Goal: Task Accomplishment & Management: Manage account settings

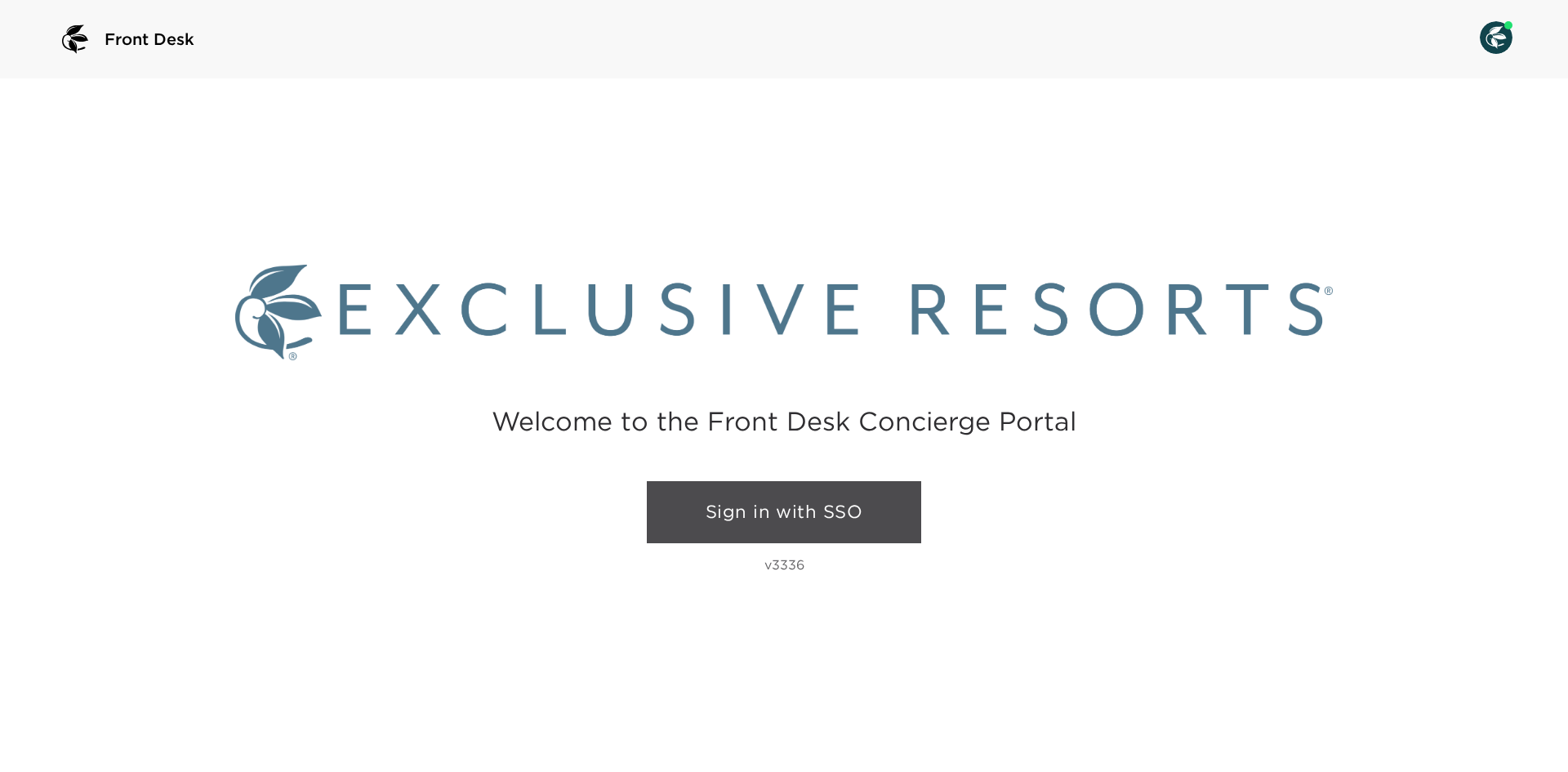
click at [744, 516] on link "Sign in with SSO" at bounding box center [784, 512] width 274 height 62
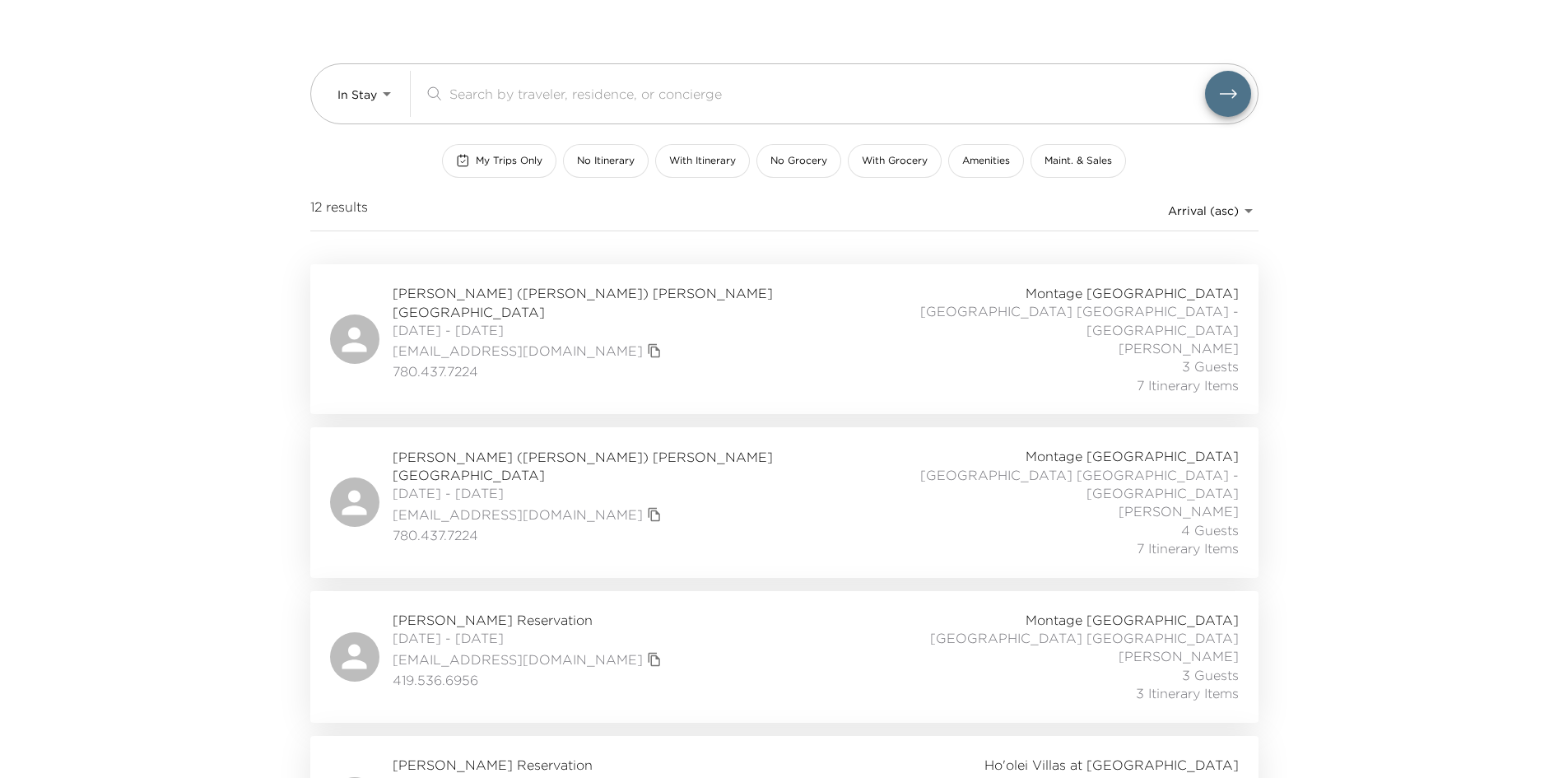
scroll to position [79, 0]
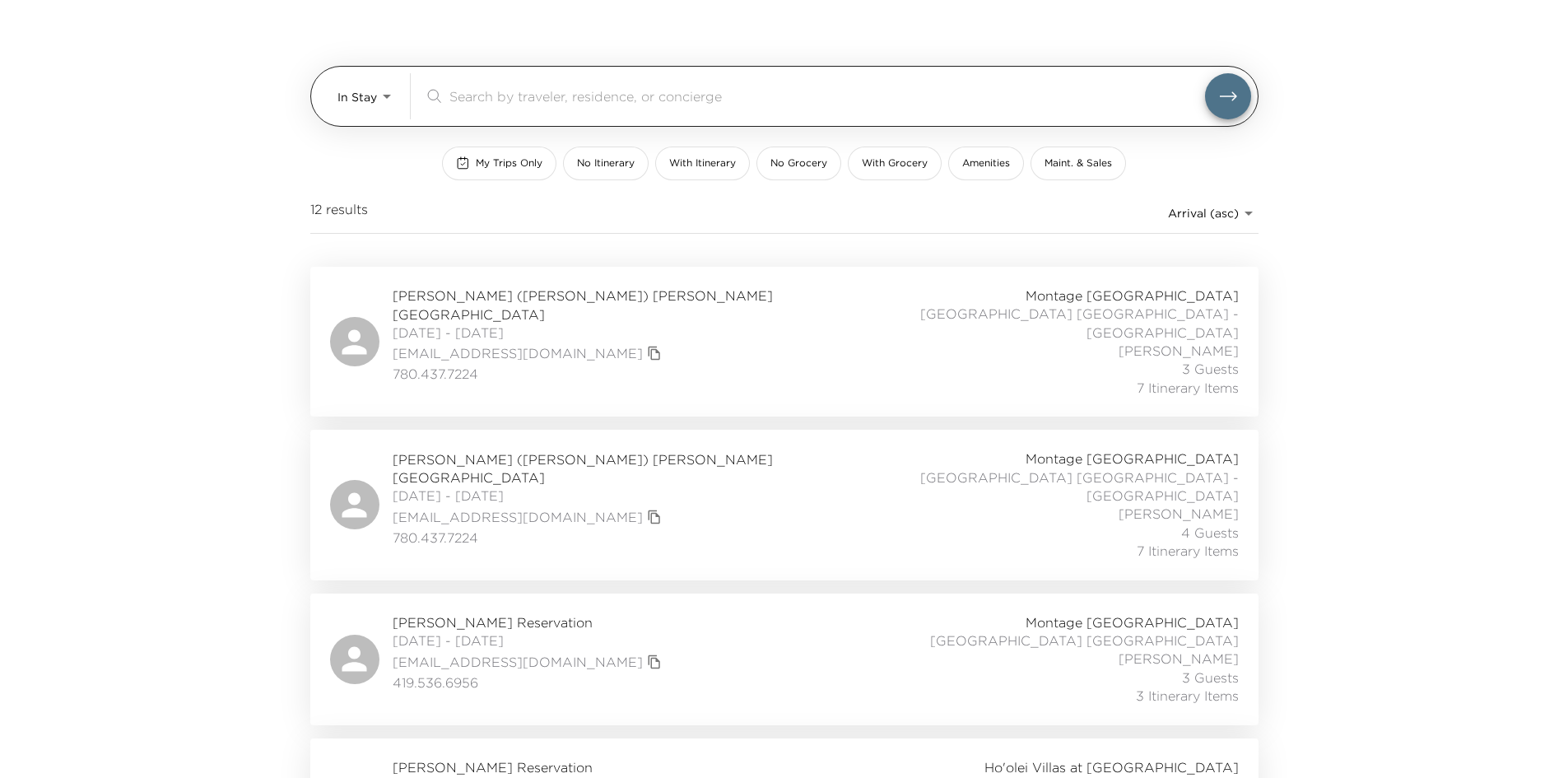
click at [363, 88] on body "Front Desk In Stay In-Stay ​ My Trips Only No Itinerary With Itinerary No Groce…" at bounding box center [784, 310] width 1568 height 778
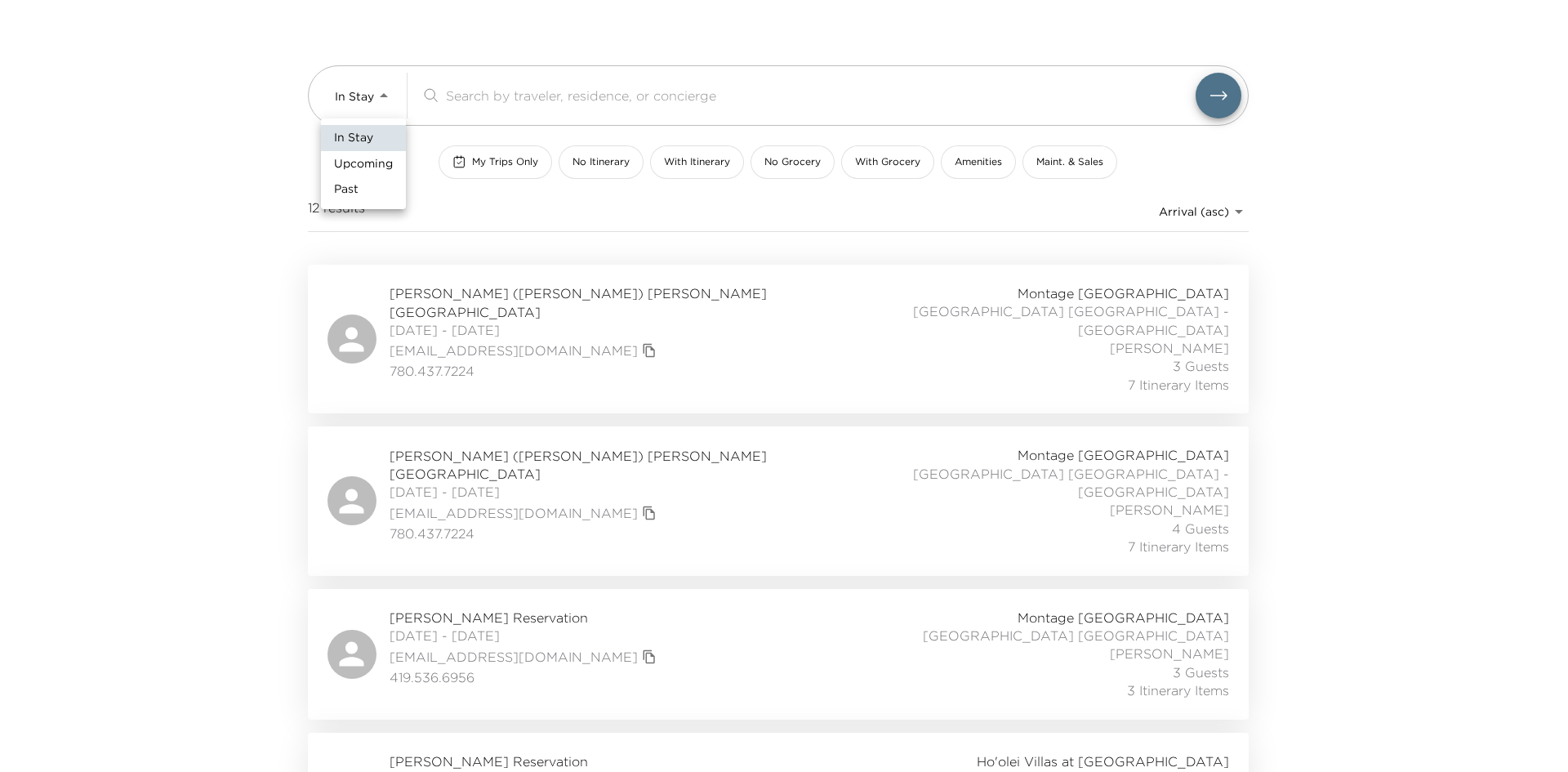
click at [362, 171] on span "Upcoming" at bounding box center [364, 164] width 59 height 17
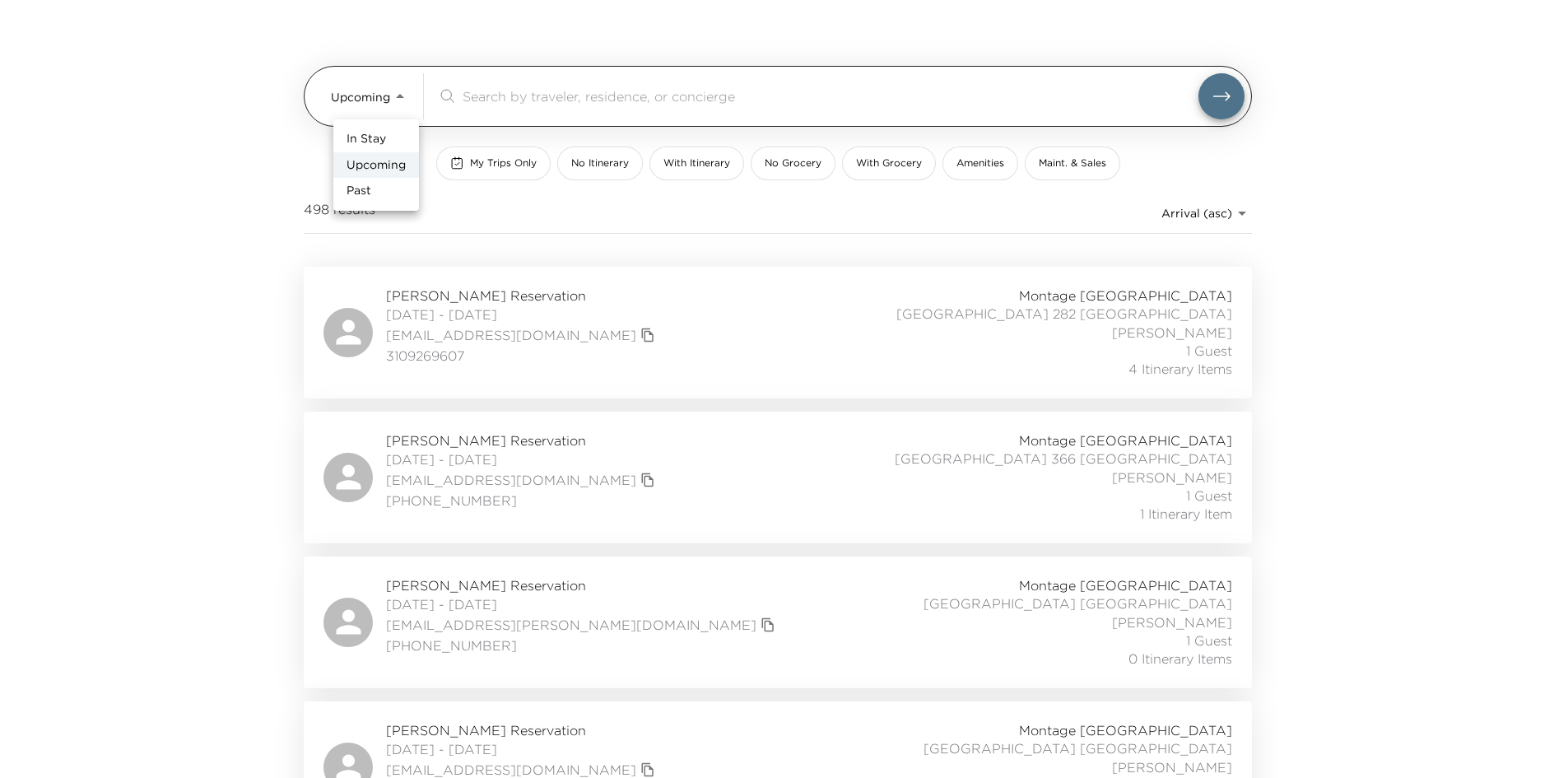
click at [370, 103] on body "Front Desk Upcoming Upcoming ​ My Trips Only No Itinerary With Itinerary No Gro…" at bounding box center [784, 310] width 1568 height 778
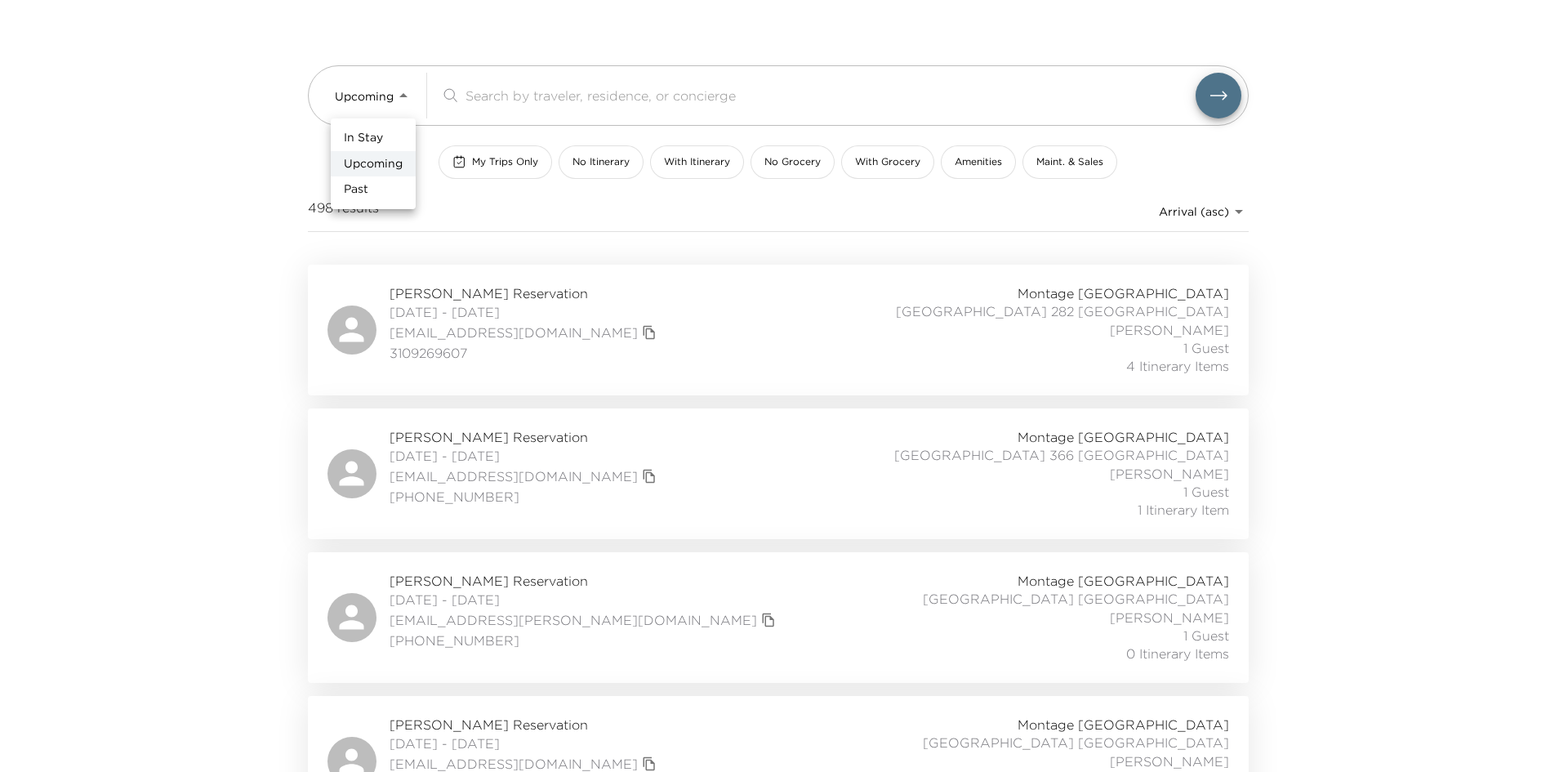
click at [367, 196] on span "Past" at bounding box center [356, 189] width 24 height 17
type input "Past"
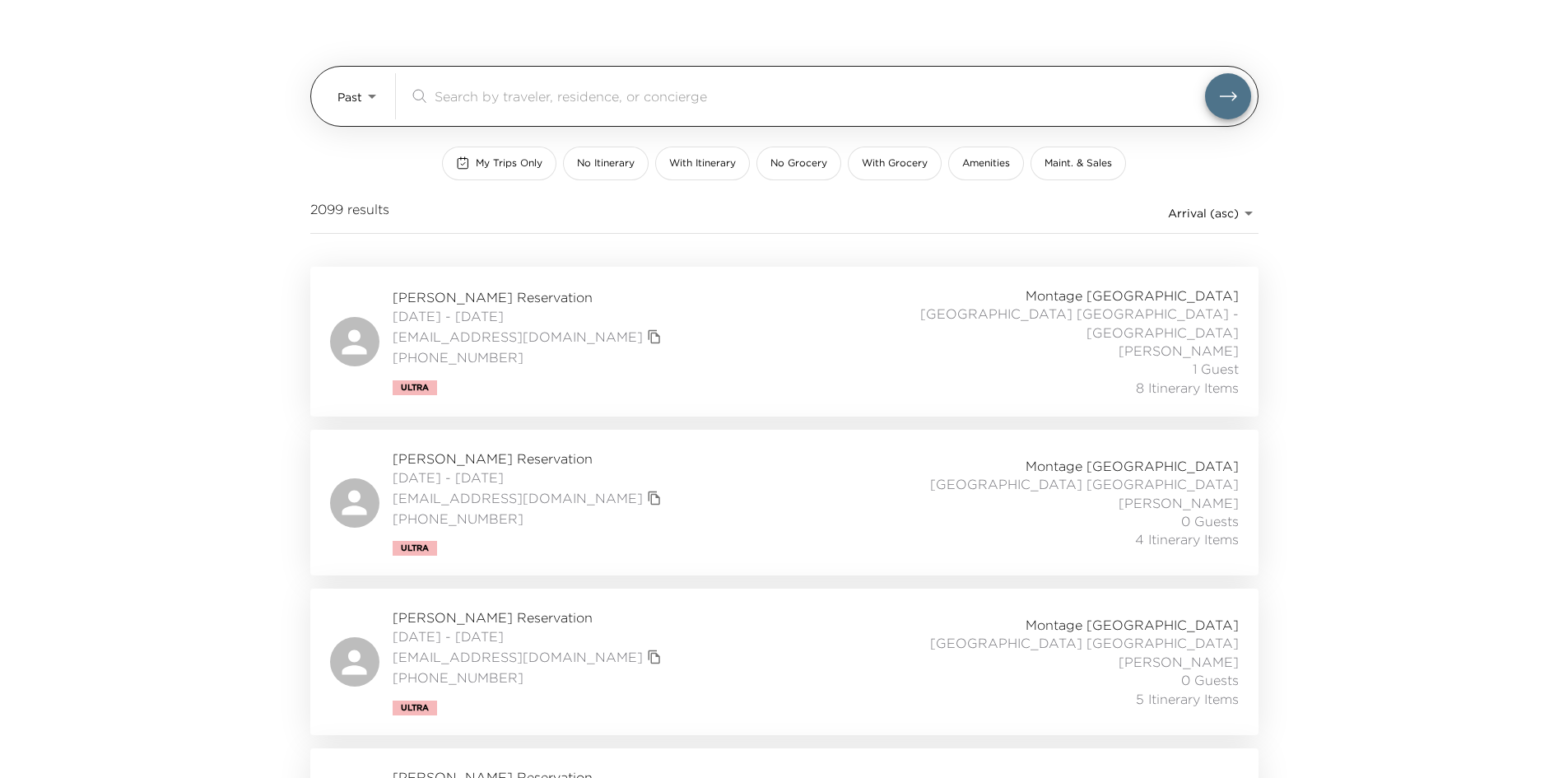
click at [536, 103] on input "search" at bounding box center [820, 96] width 770 height 19
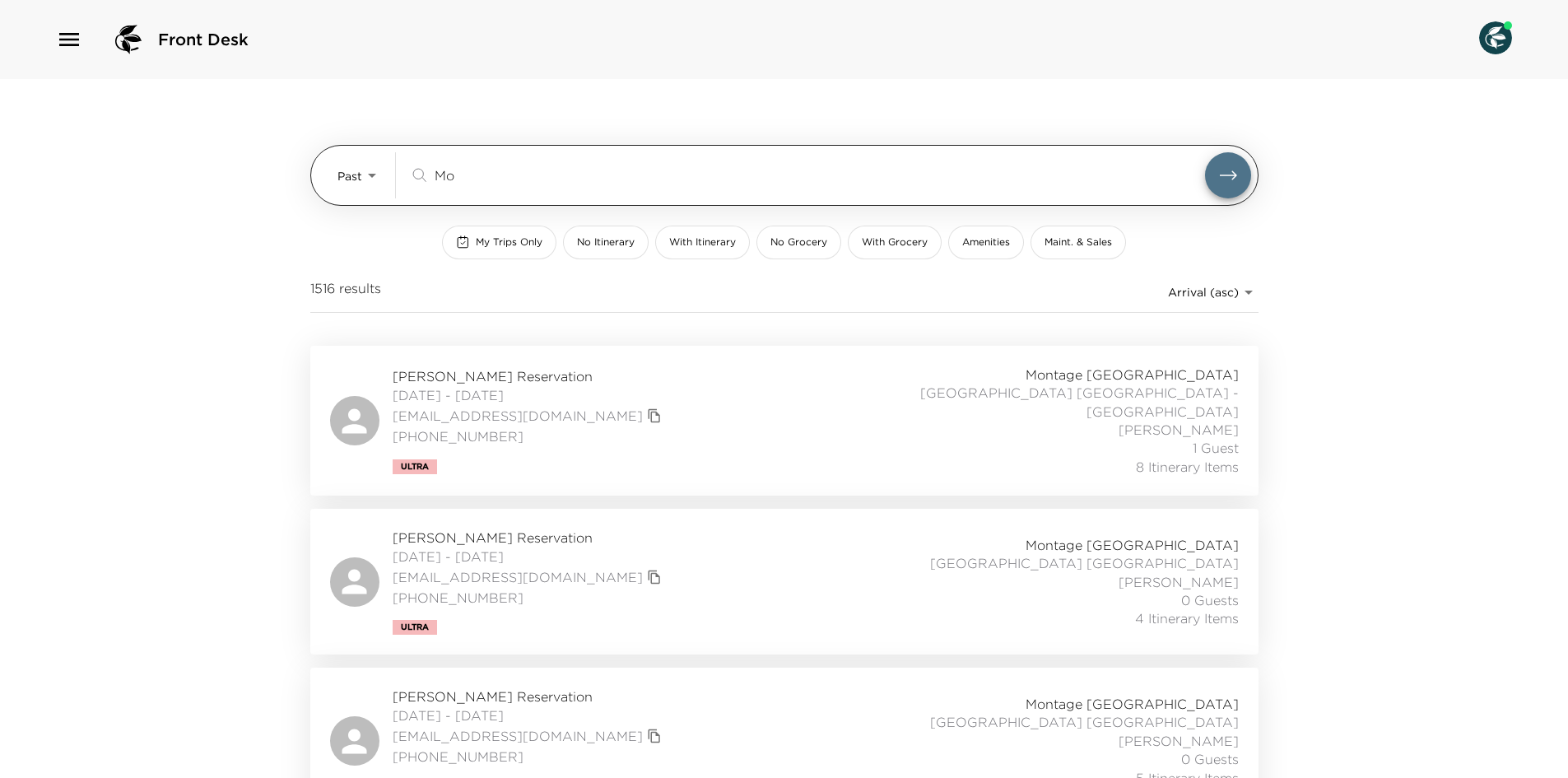
type input "M"
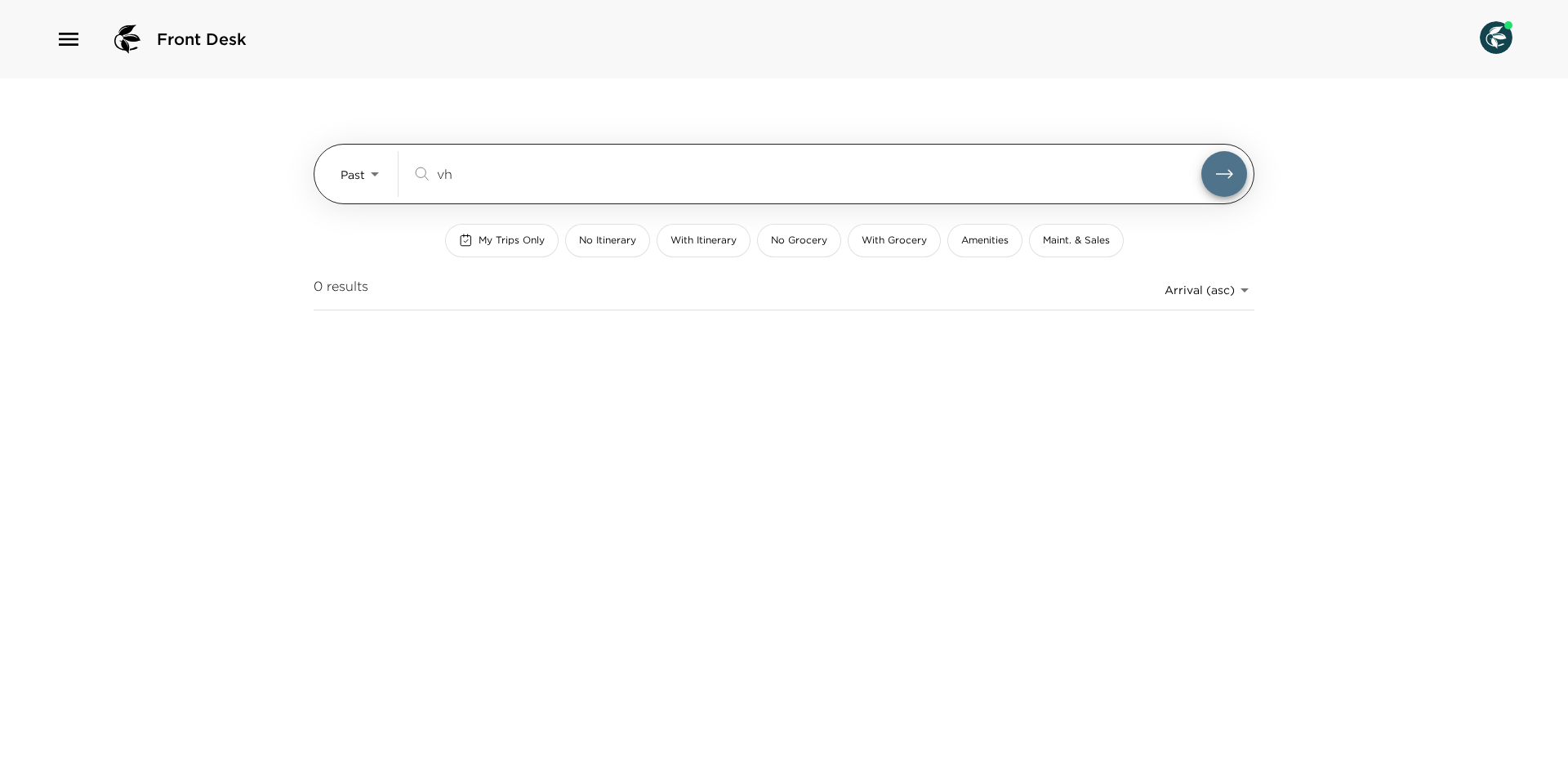
type input "v"
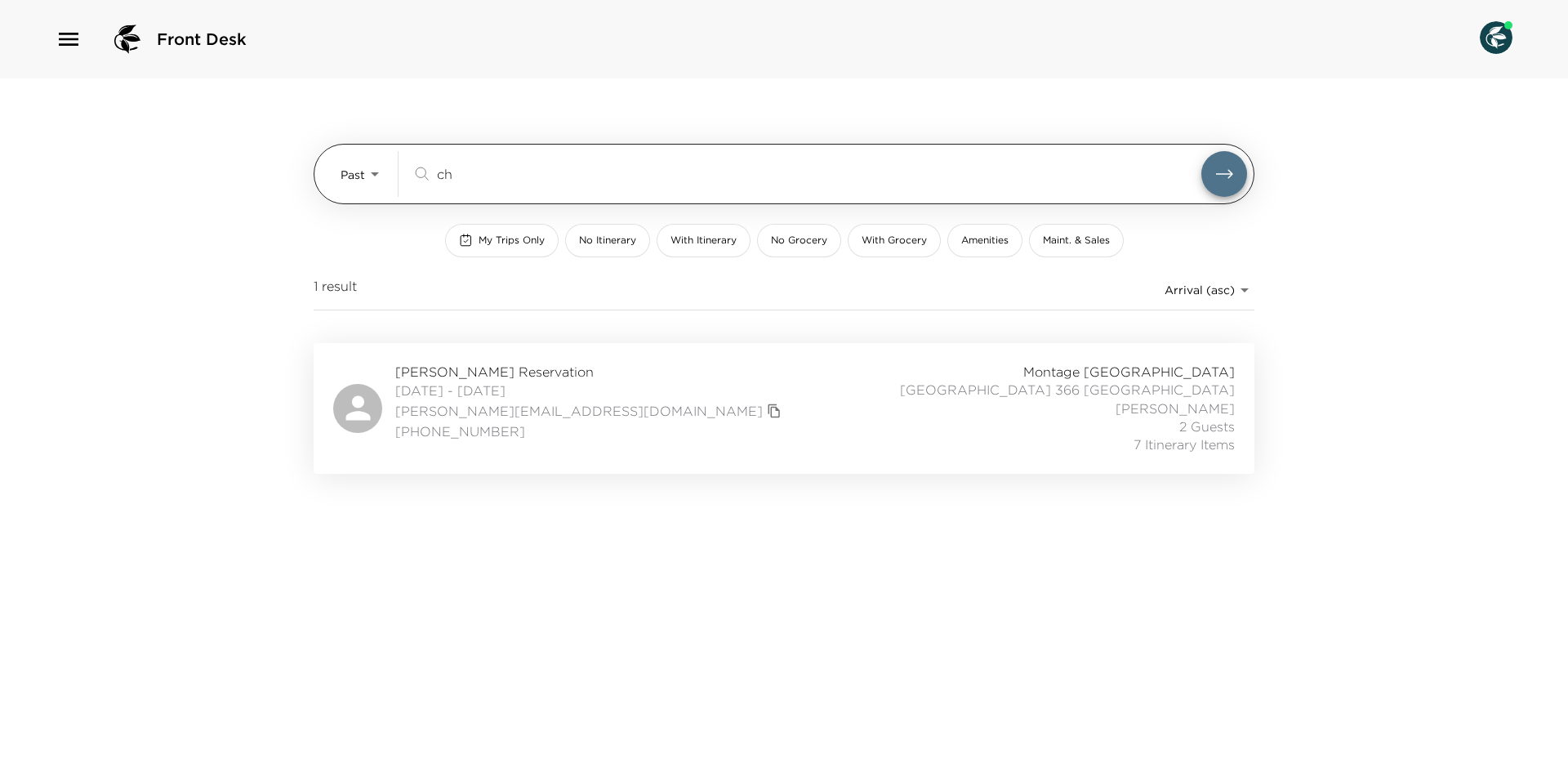
type input "c"
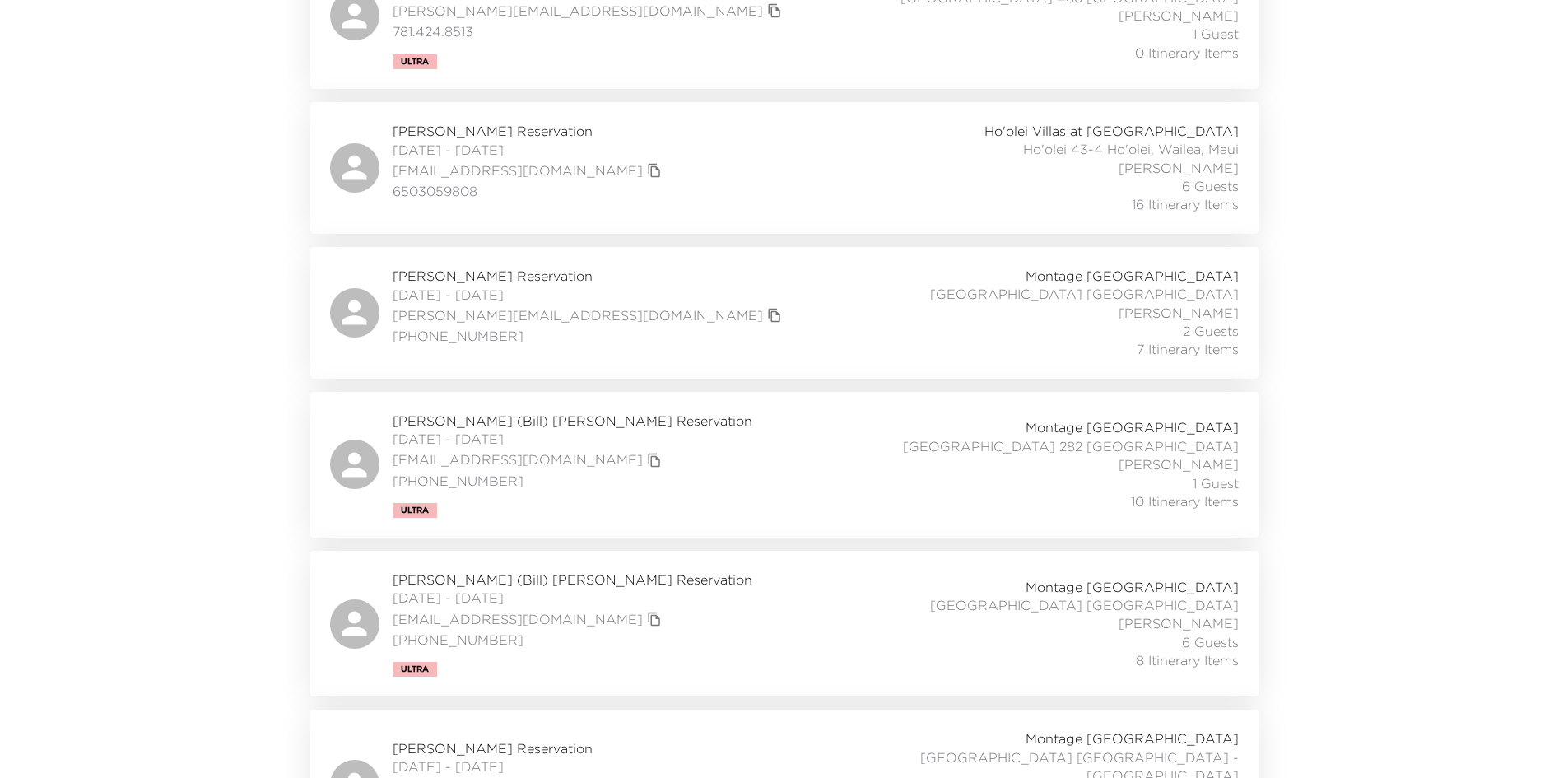
scroll to position [1183, 0]
click at [696, 431] on div "William (Bill) Finnegan Reservation 08/04/2024 - 08/11/2024 bill.finnegan4@outl…" at bounding box center [784, 463] width 909 height 106
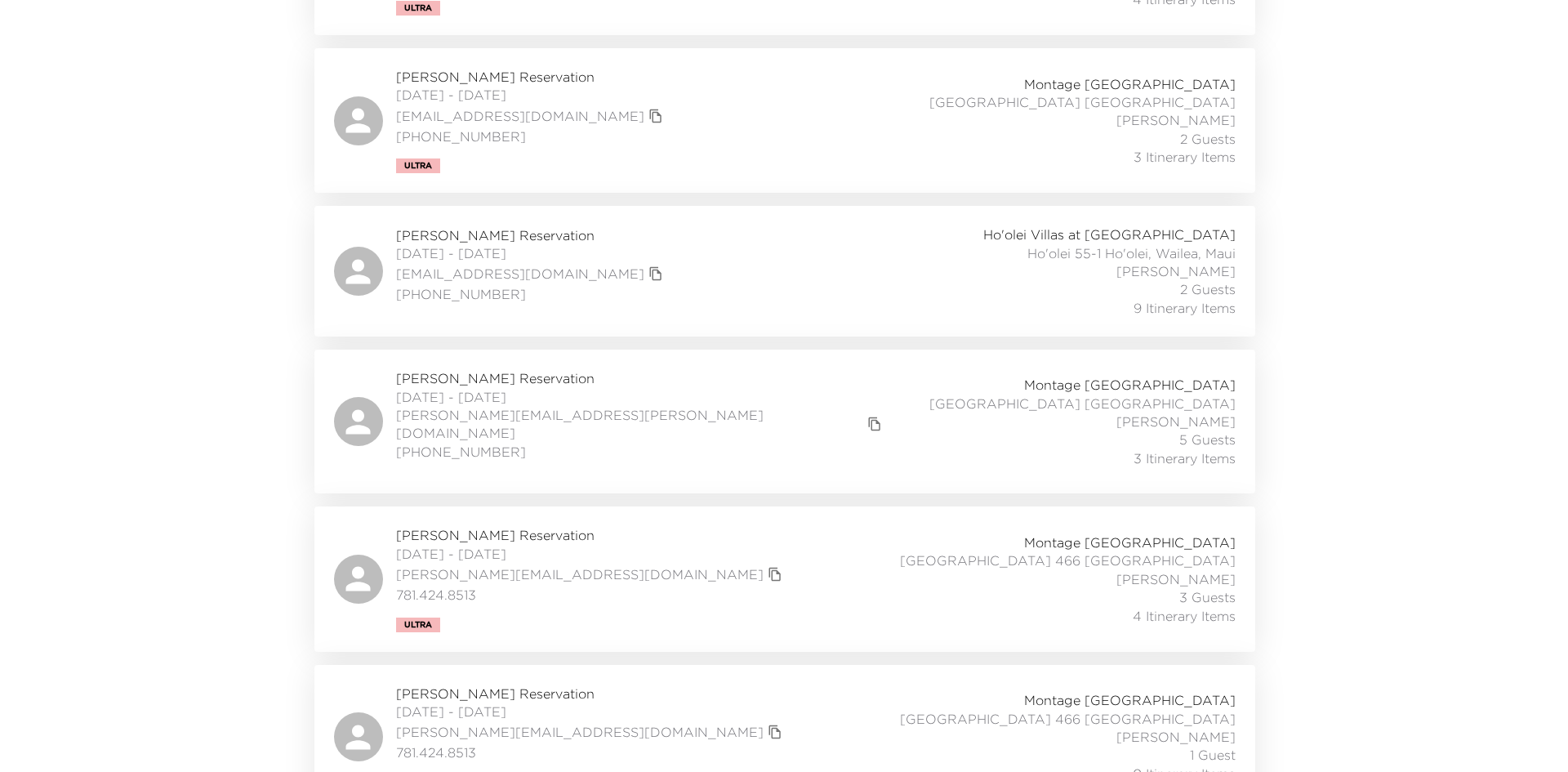
scroll to position [0, 0]
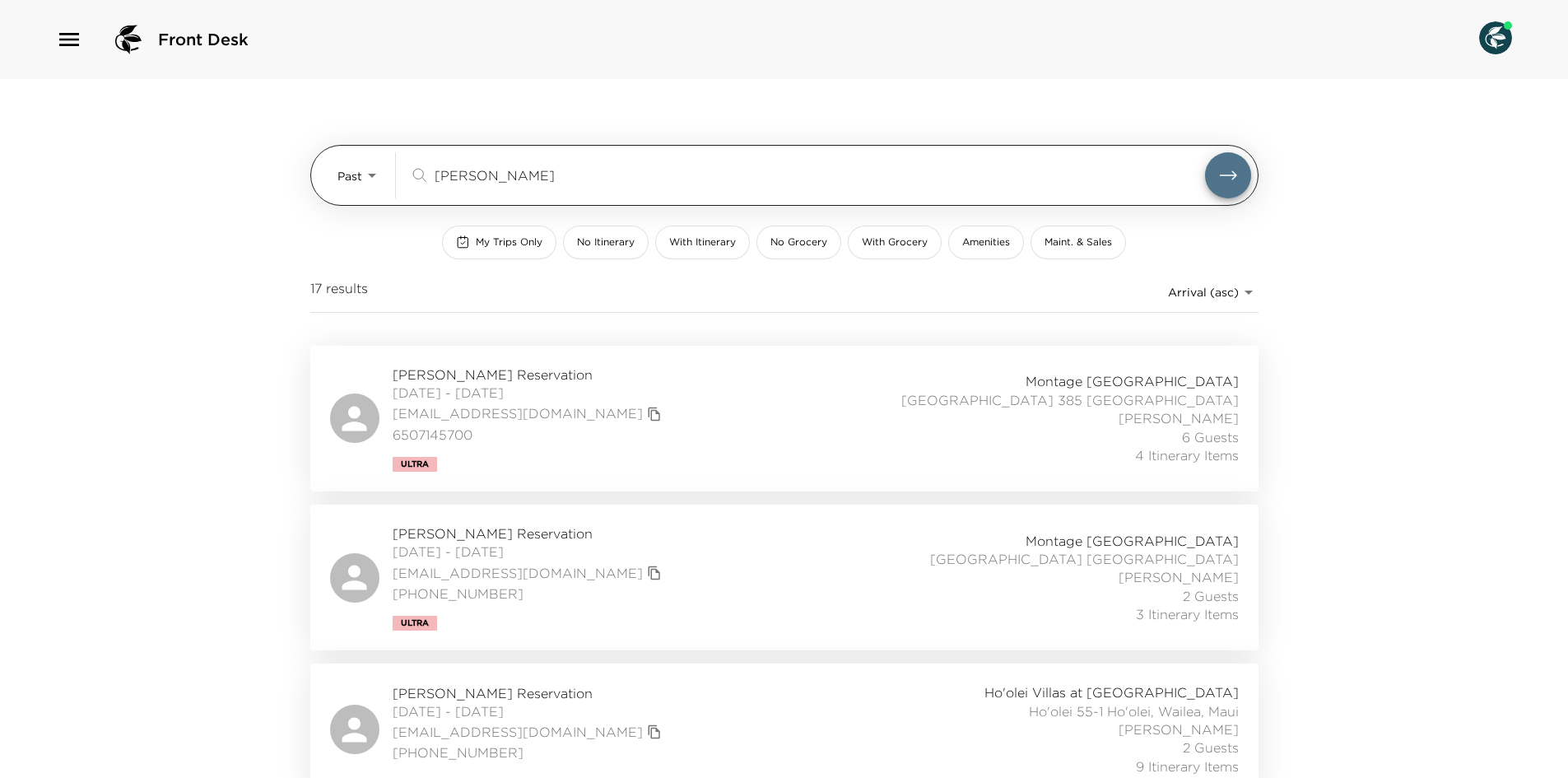
click at [460, 175] on input "bill bell" at bounding box center [820, 175] width 770 height 19
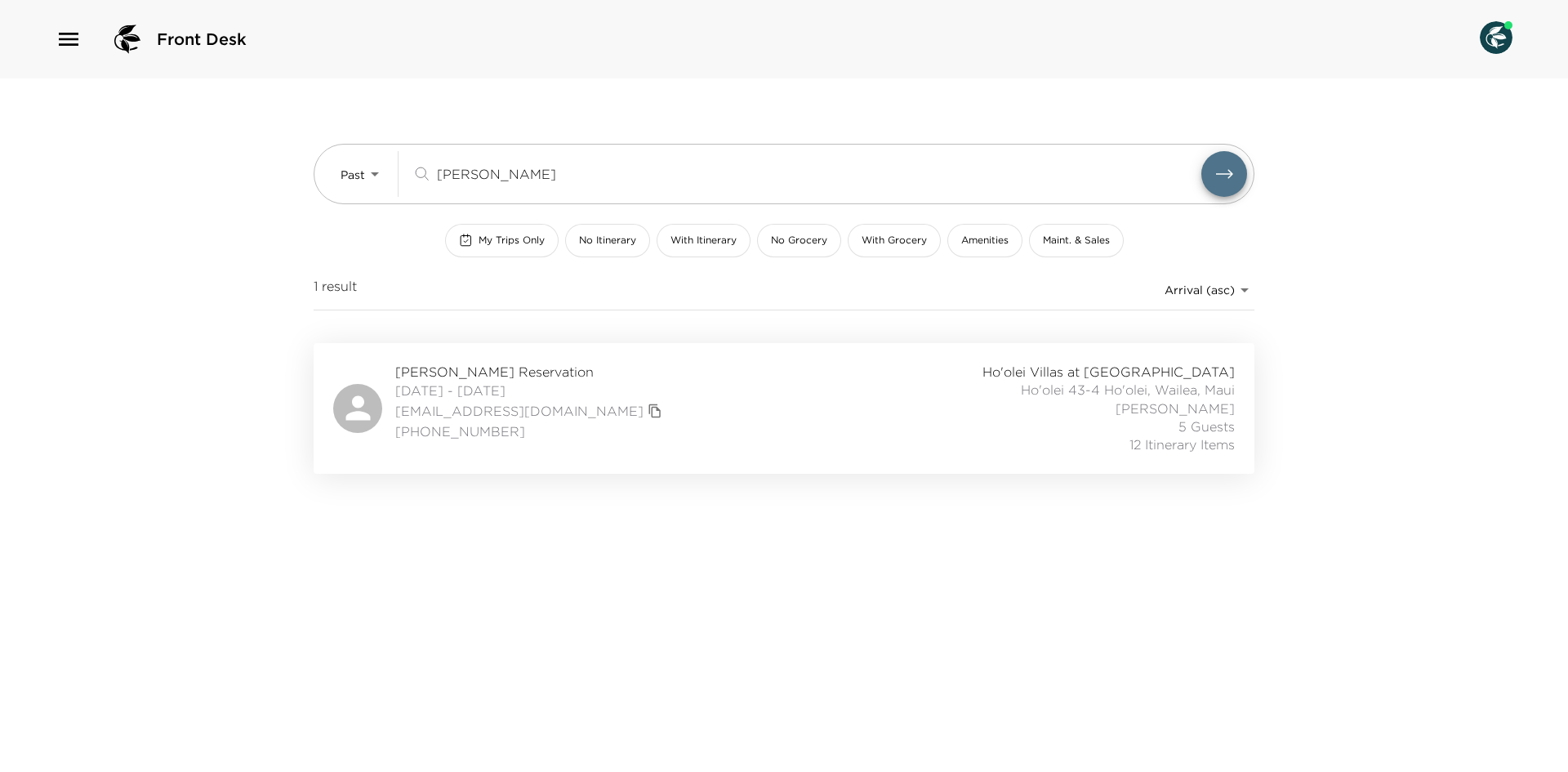
type input "stephanie si"
click at [875, 467] on div "Stephanie Simons Reservation 09/08/2023 - 09/16/2023 theprincessfabulous@gmail.…" at bounding box center [784, 408] width 941 height 131
click at [539, 433] on span "[PHONE_NUMBER]" at bounding box center [530, 431] width 271 height 18
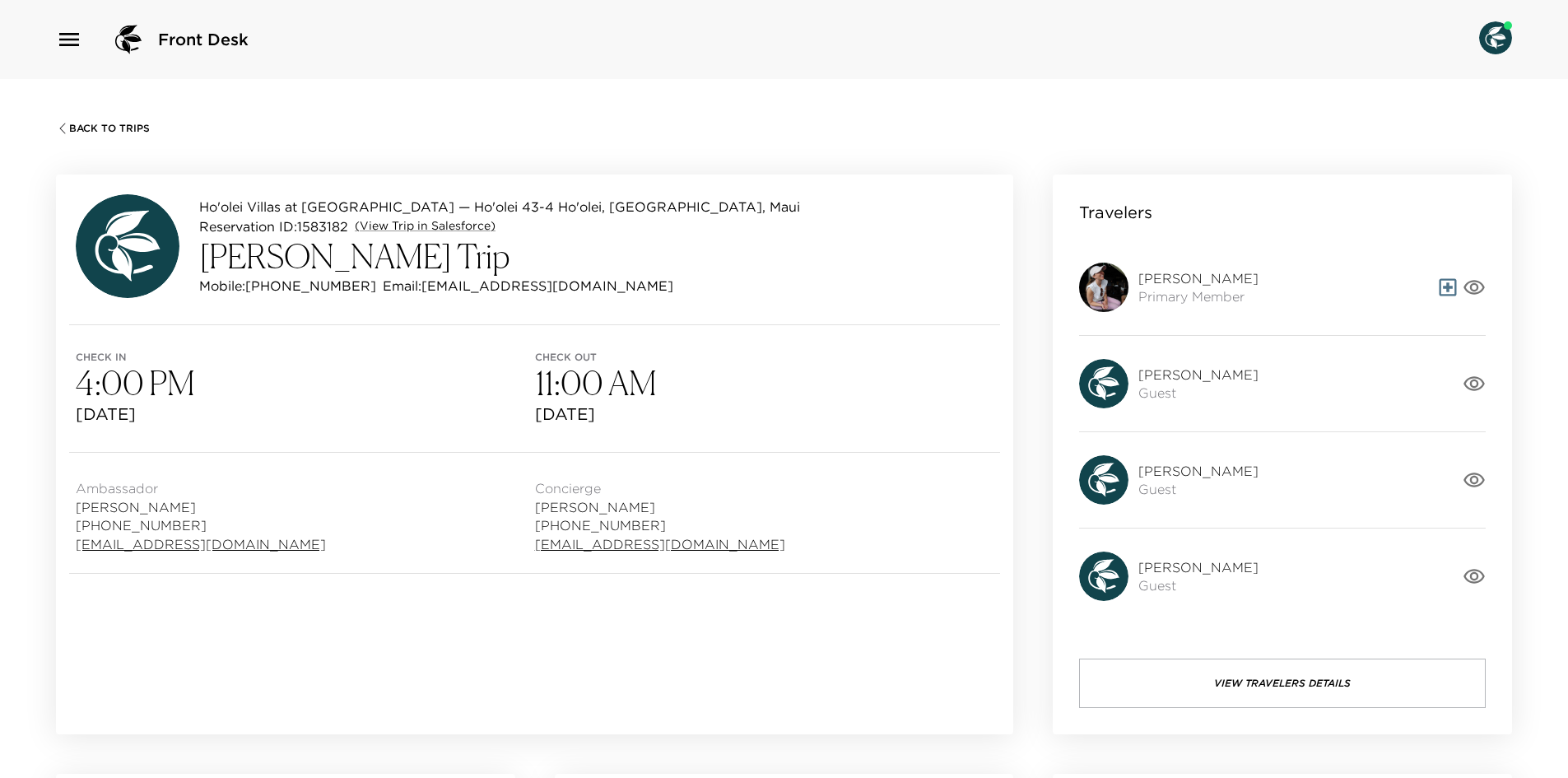
click at [1165, 281] on span "[PERSON_NAME]" at bounding box center [1198, 278] width 120 height 18
click at [1089, 279] on img at bounding box center [1104, 287] width 49 height 49
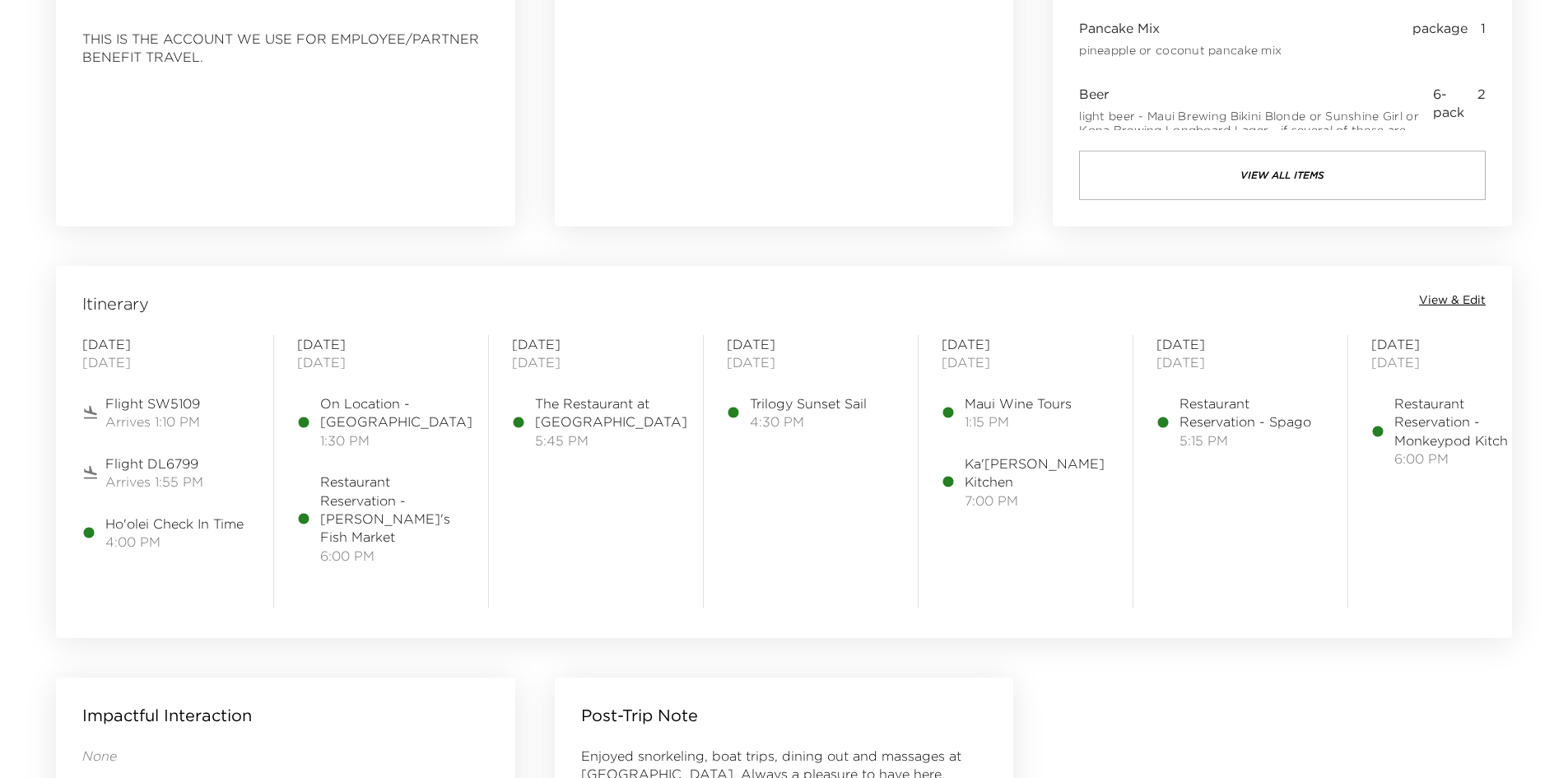
scroll to position [1138, 0]
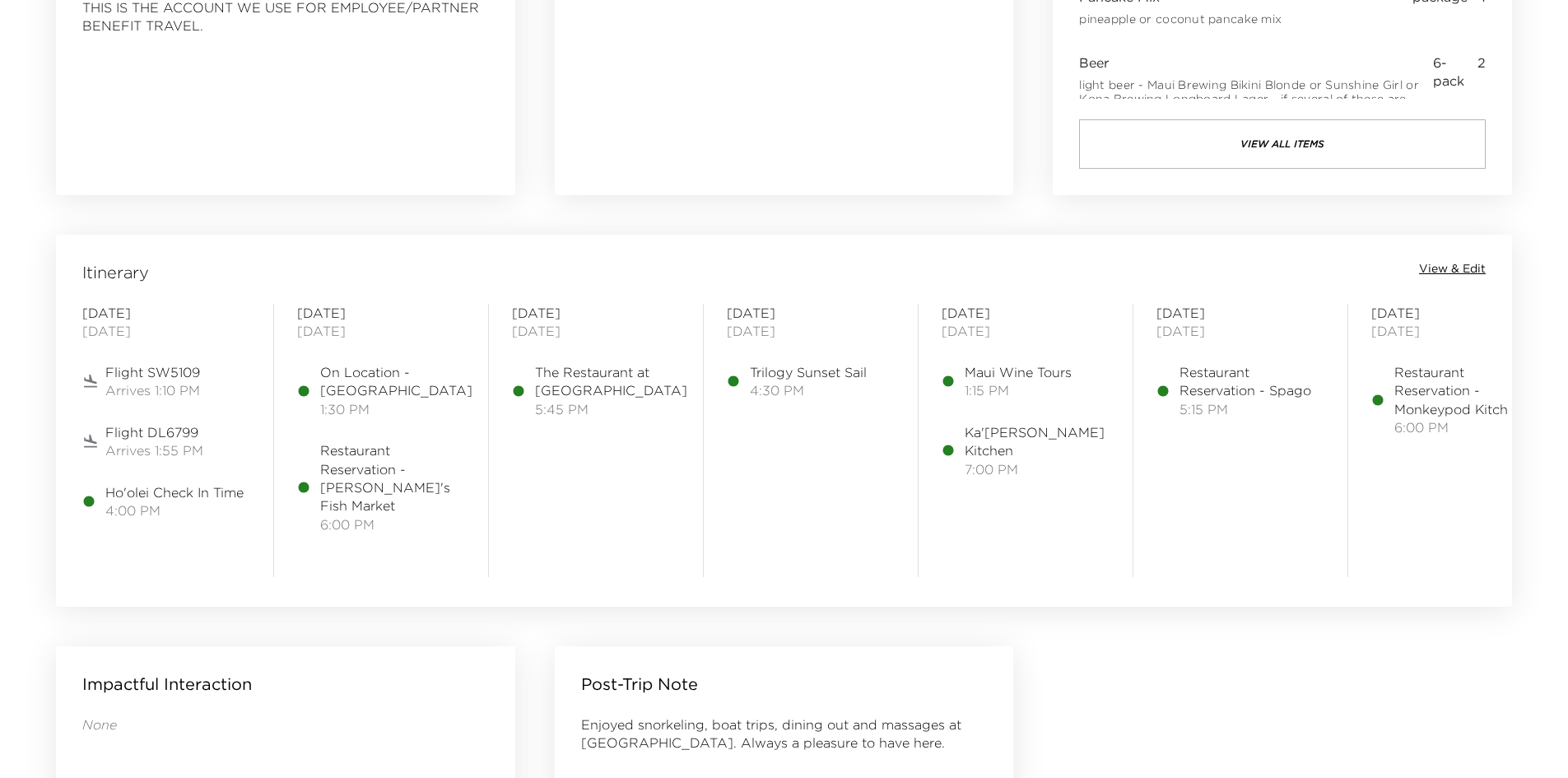
click at [1449, 263] on span "View & Edit" at bounding box center [1452, 268] width 67 height 17
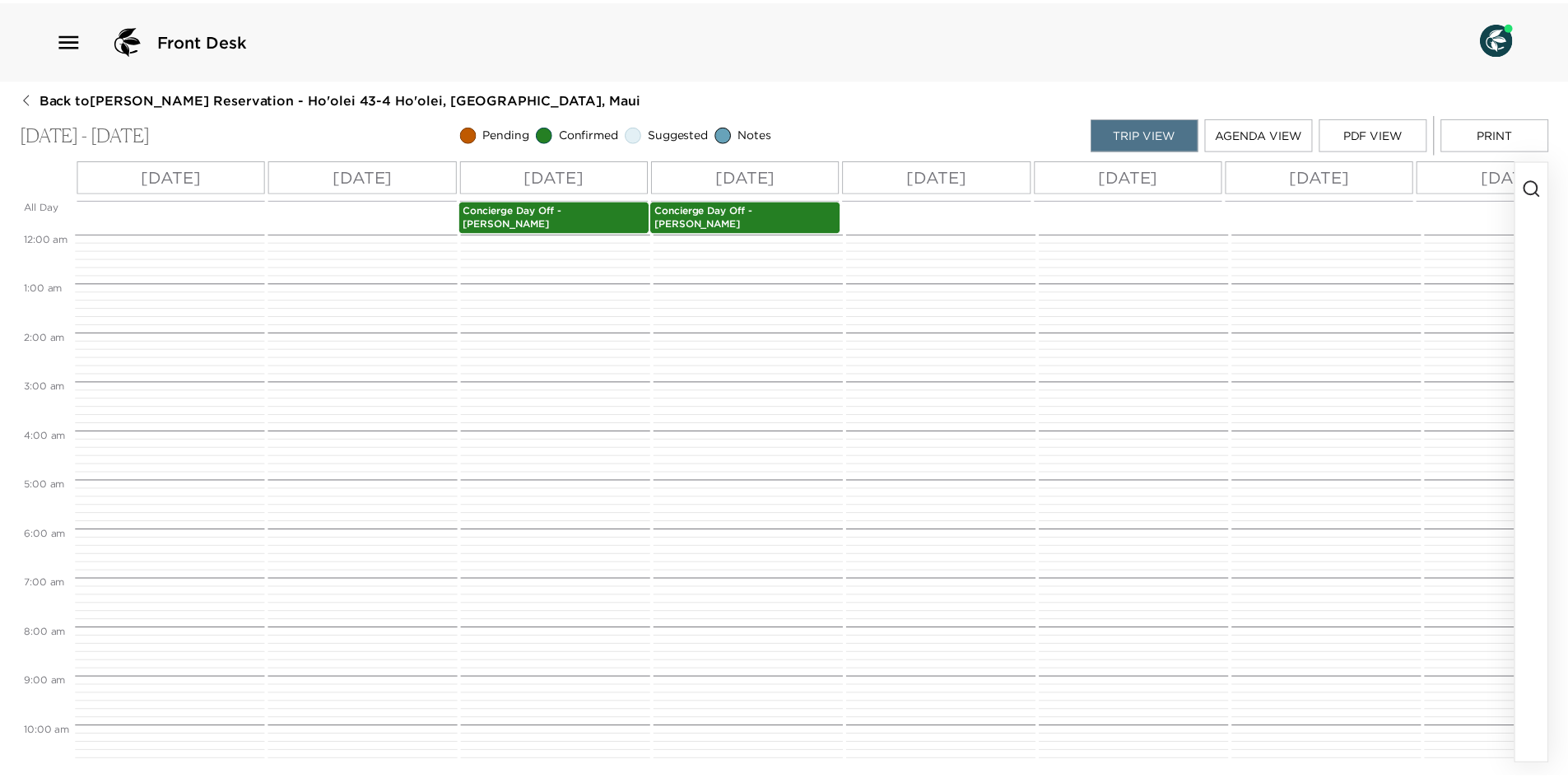
scroll to position [635, 0]
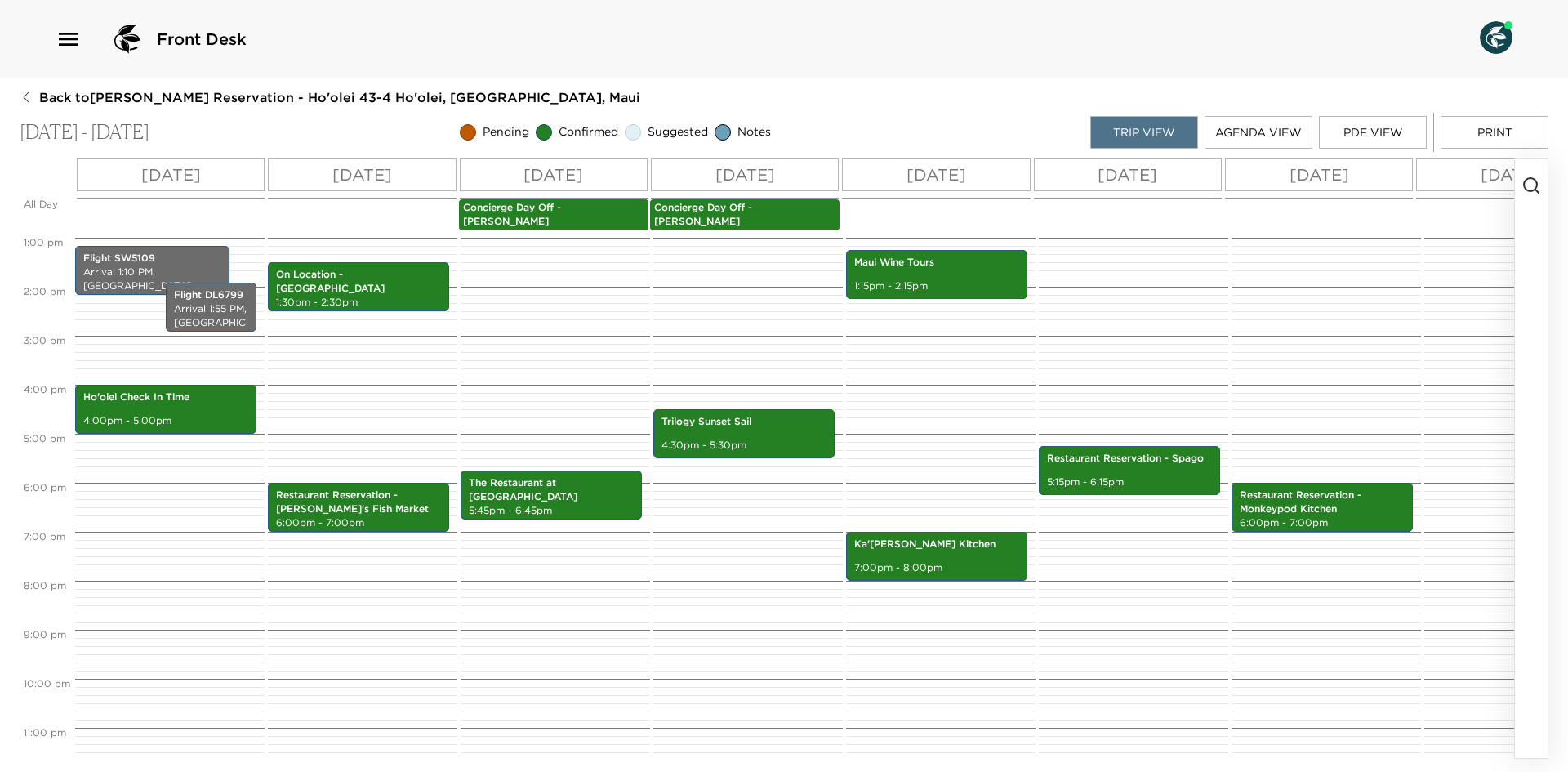
click at [1354, 126] on button "PDF View" at bounding box center [1373, 132] width 108 height 33
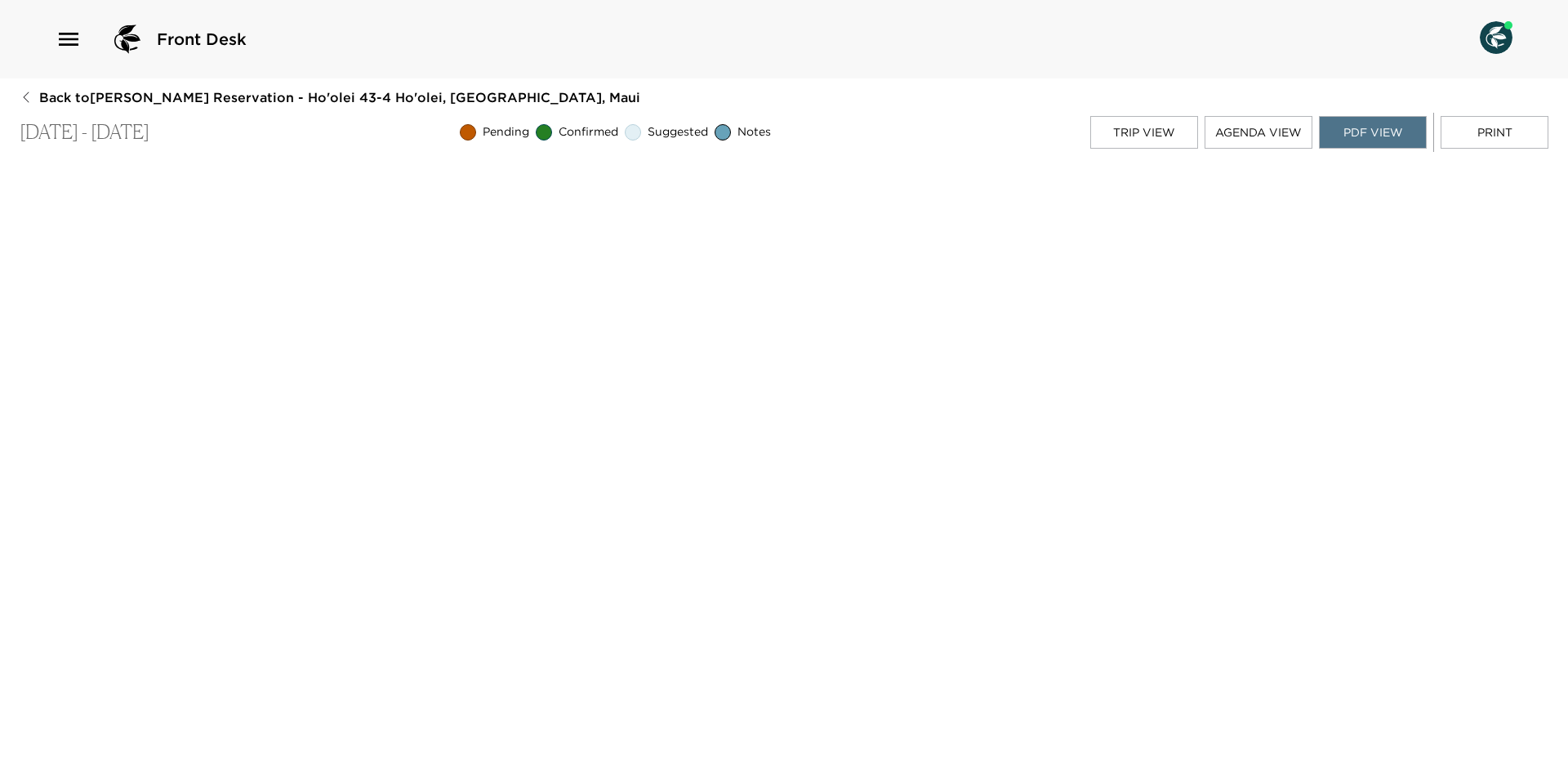
click at [40, 104] on span "Back to Stephanie Simons Reservation - Ho'olei 43-4 Ho'olei, Wailea, Maui" at bounding box center [340, 97] width 601 height 18
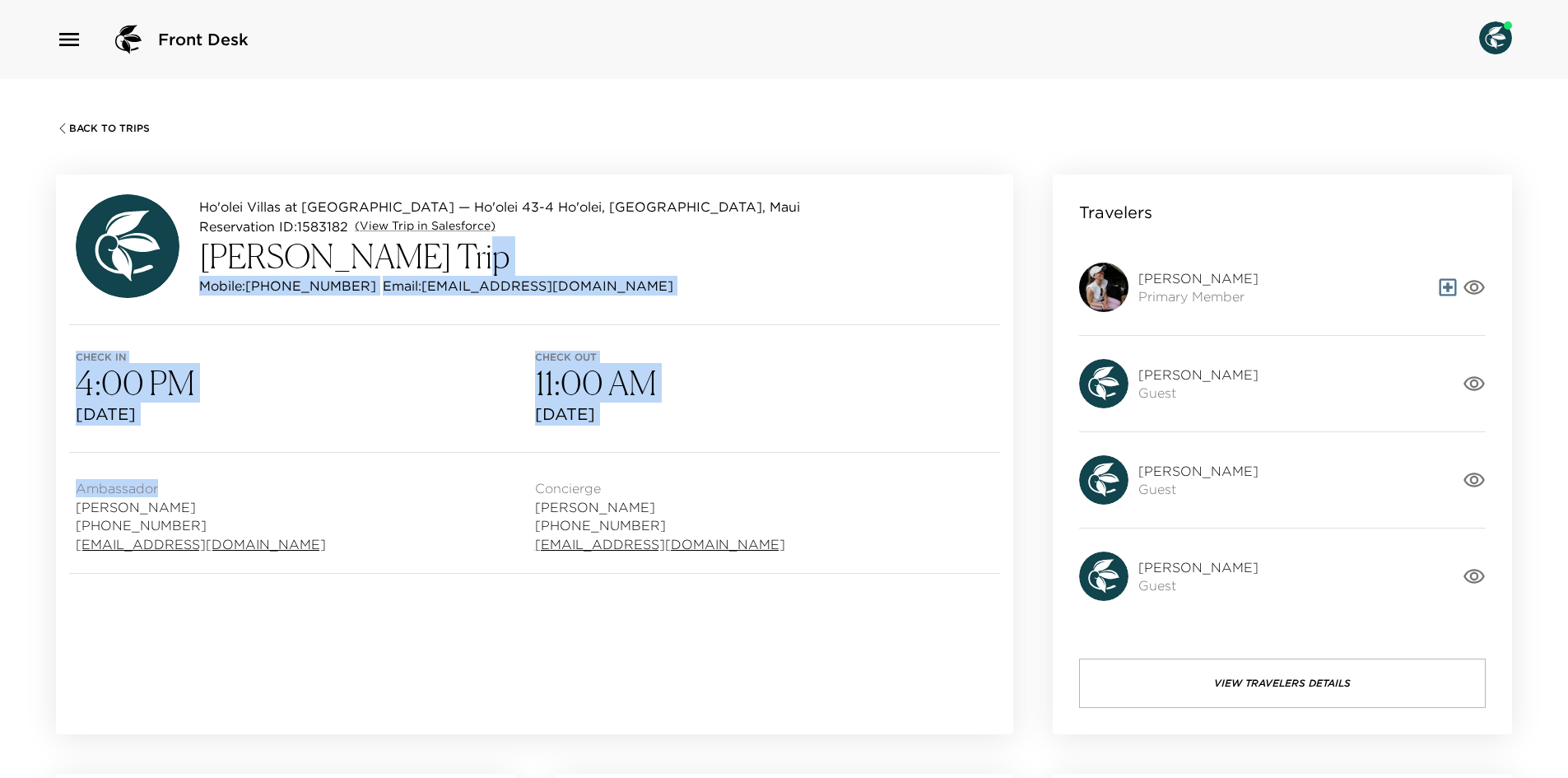
drag, startPoint x: 419, startPoint y: 489, endPoint x: 488, endPoint y: -15, distance: 508.7
click at [488, 0] on html "Front Desk Back To Trips Ho'olei Villas at Grand Wailea — Ho'olei 43-4 Ho'olei,…" at bounding box center [784, 389] width 1568 height 778
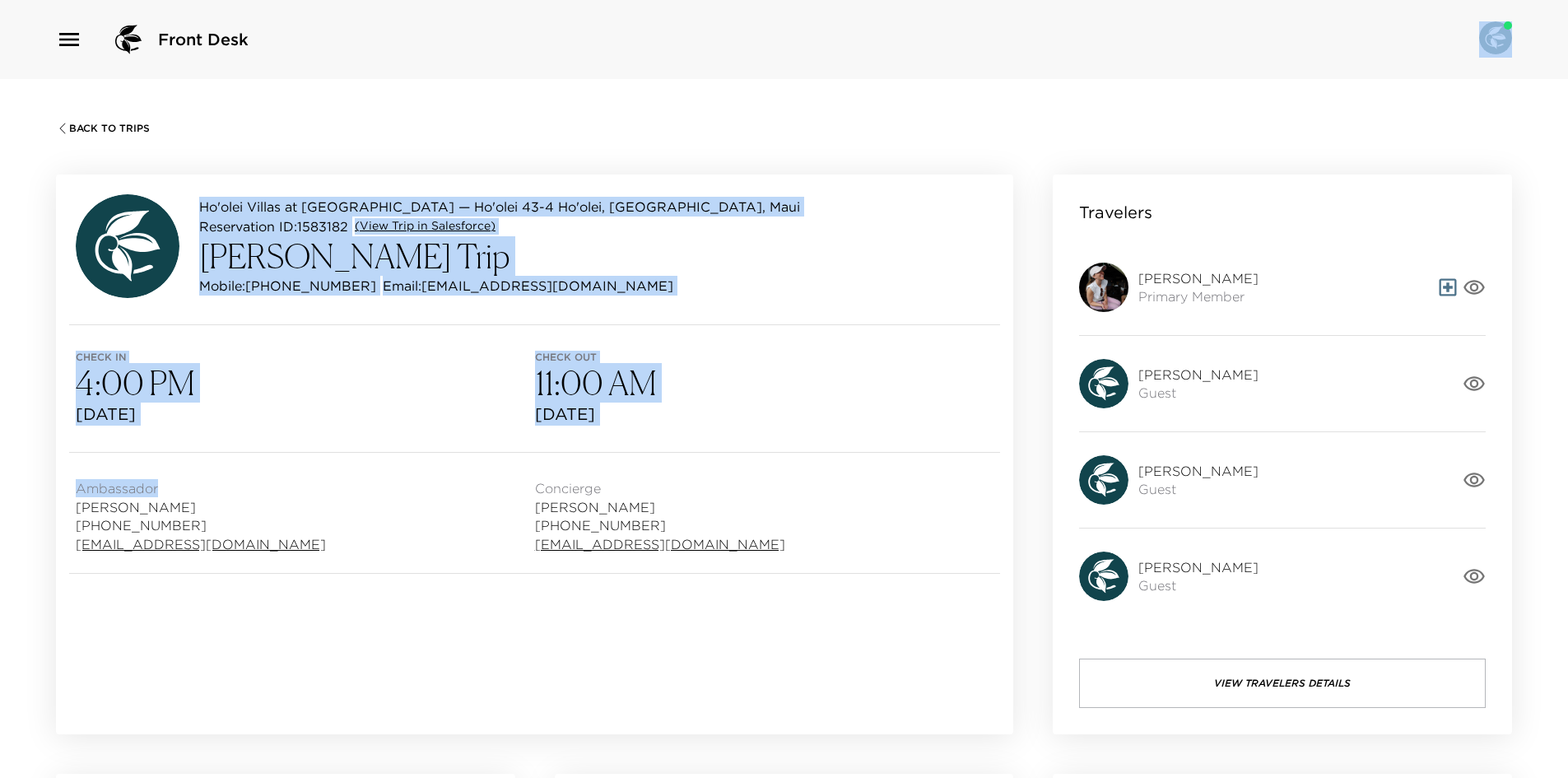
click at [797, 370] on h3 "11:00 AM" at bounding box center [764, 382] width 459 height 39
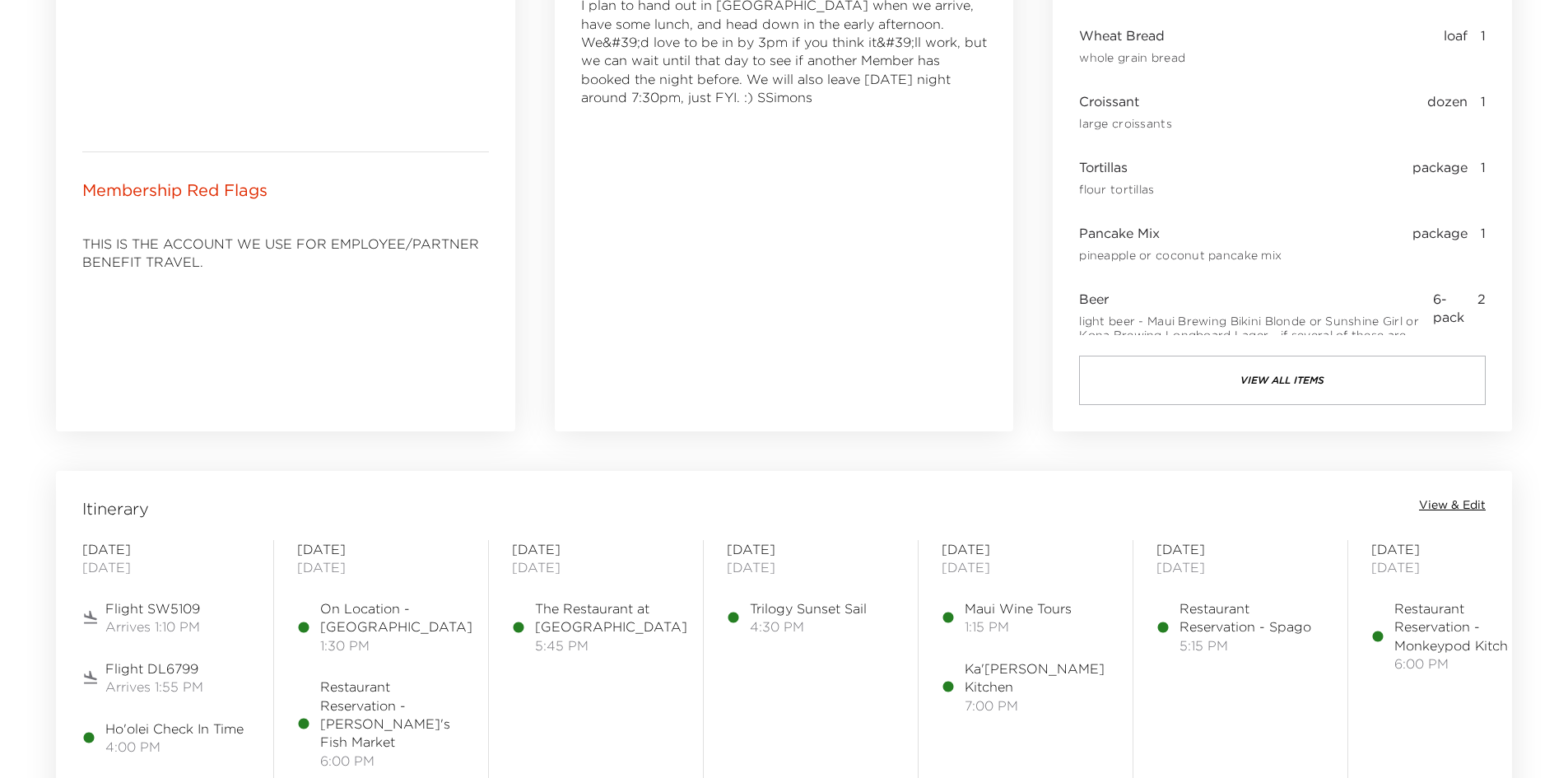
click at [1479, 508] on span "View & Edit" at bounding box center [1452, 505] width 67 height 17
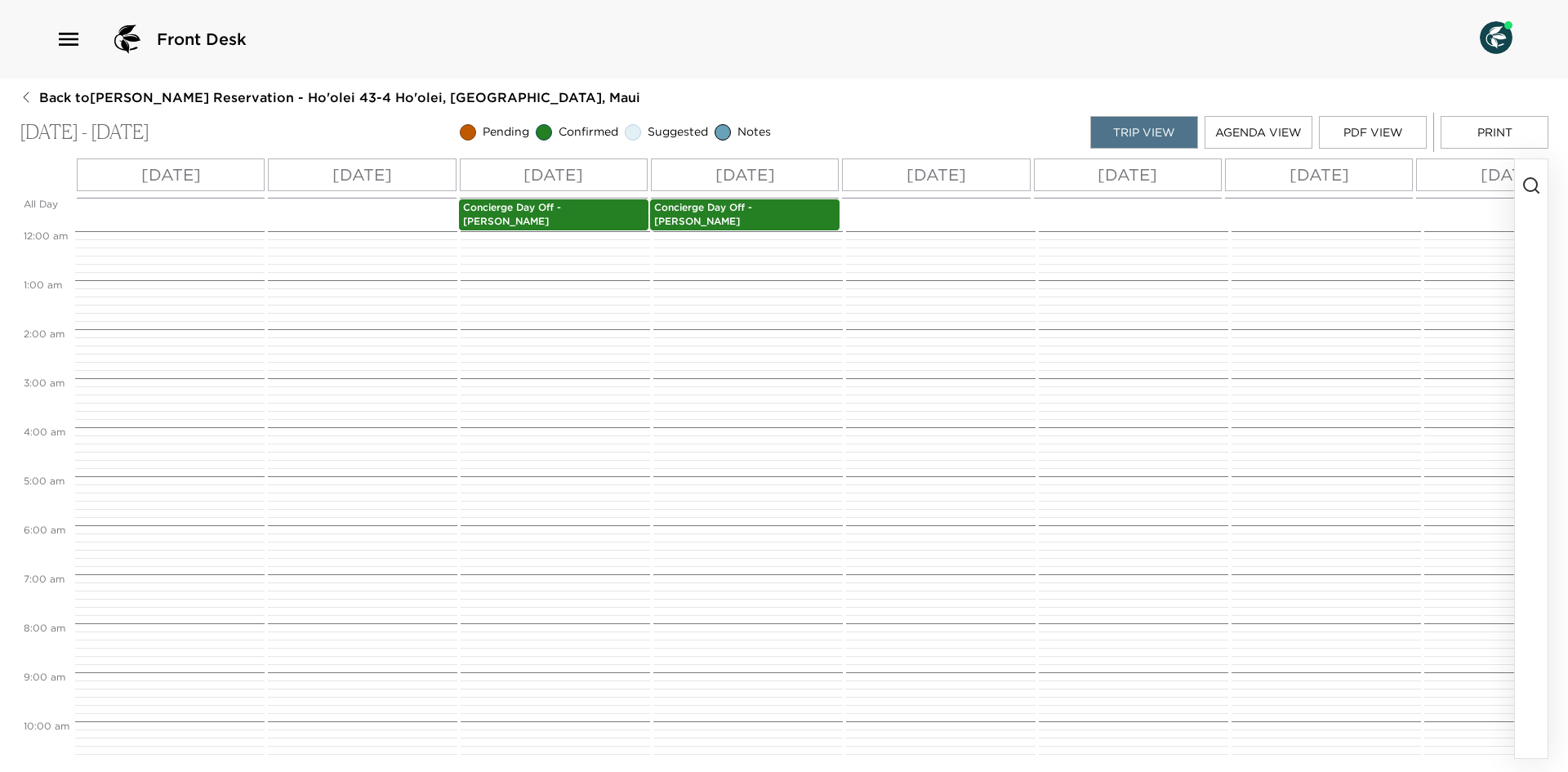
scroll to position [630, 0]
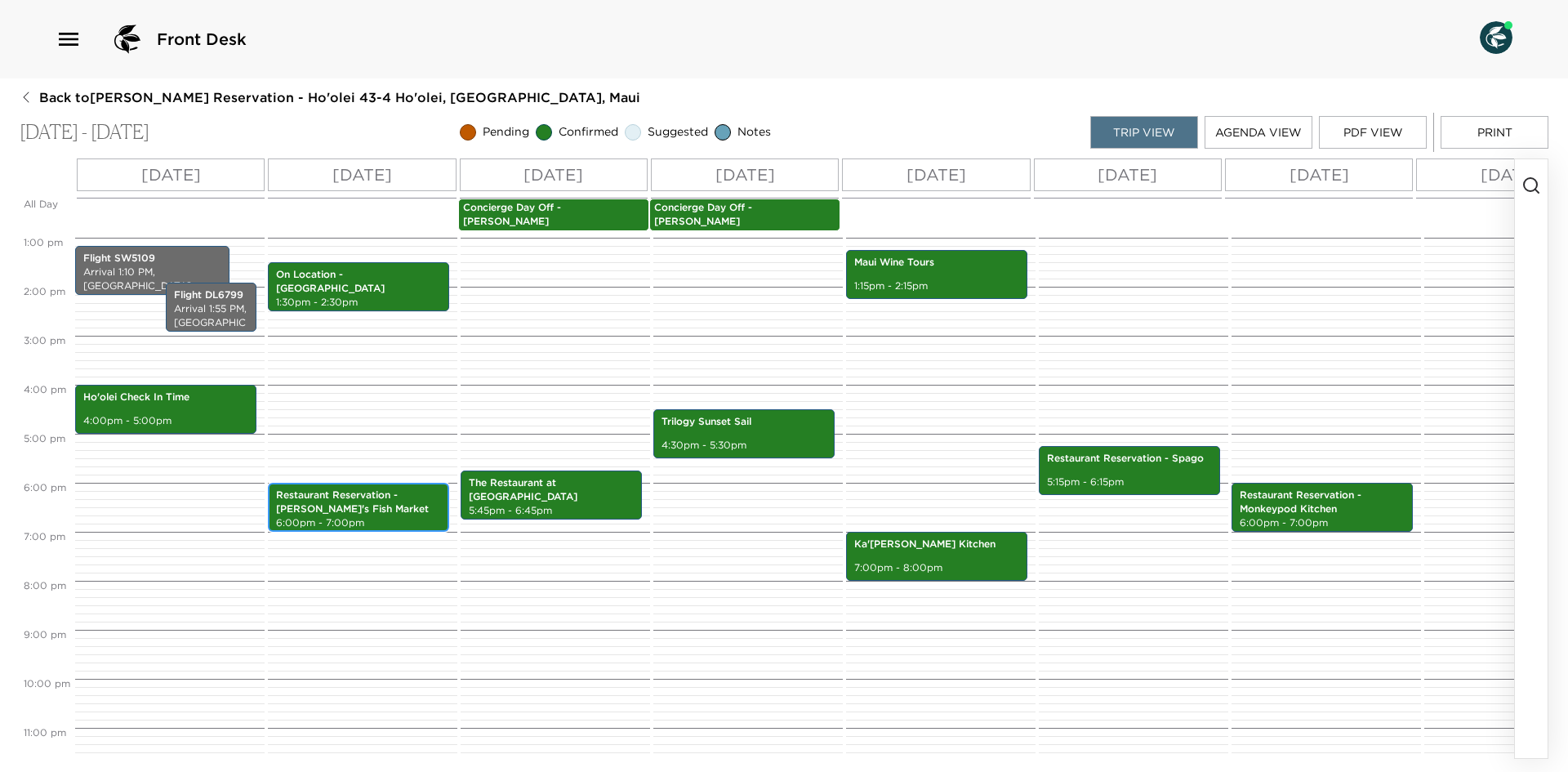
click at [402, 516] on p "6:00pm - 7:00pm" at bounding box center [358, 523] width 165 height 14
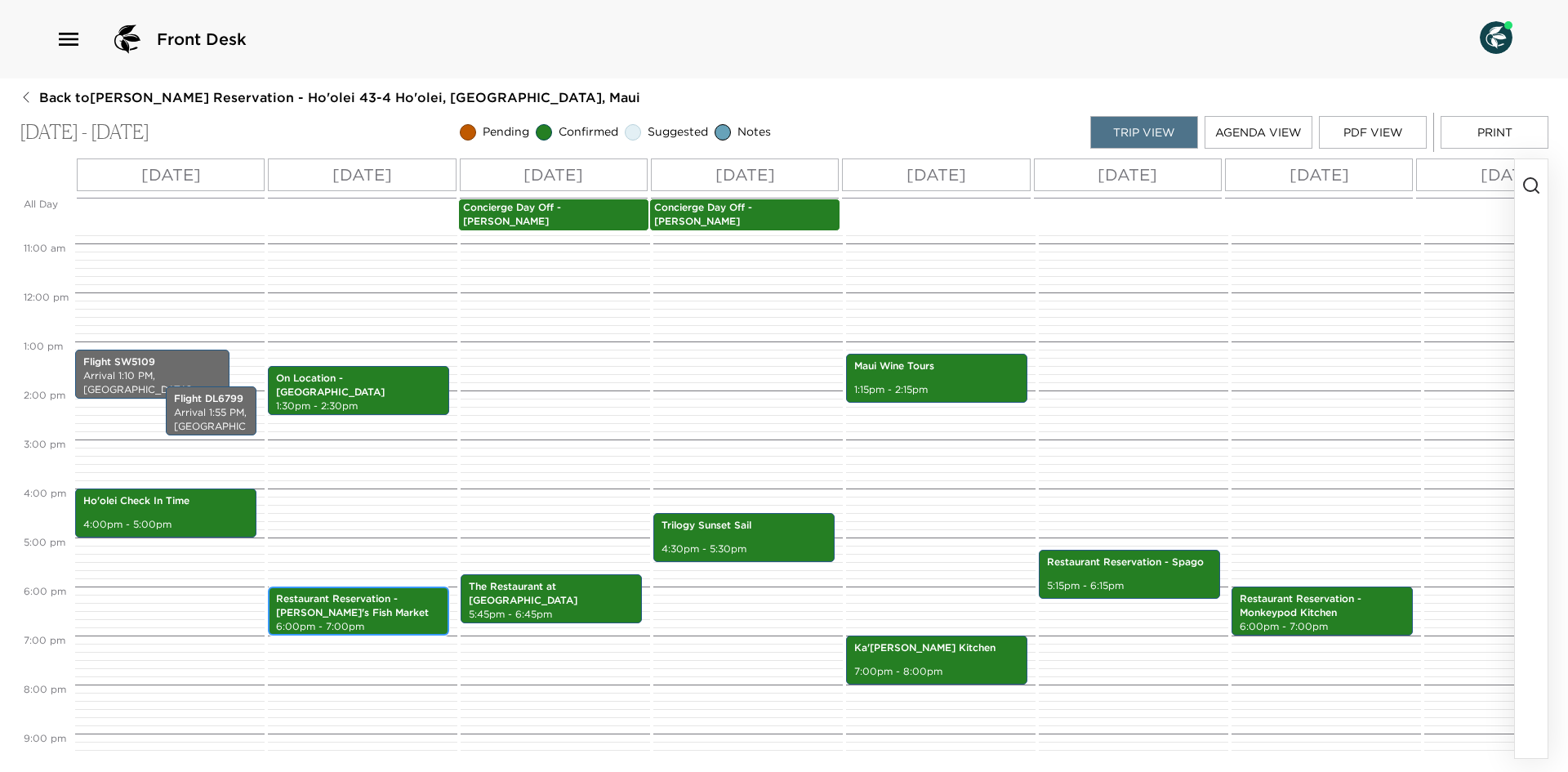
scroll to position [526, 0]
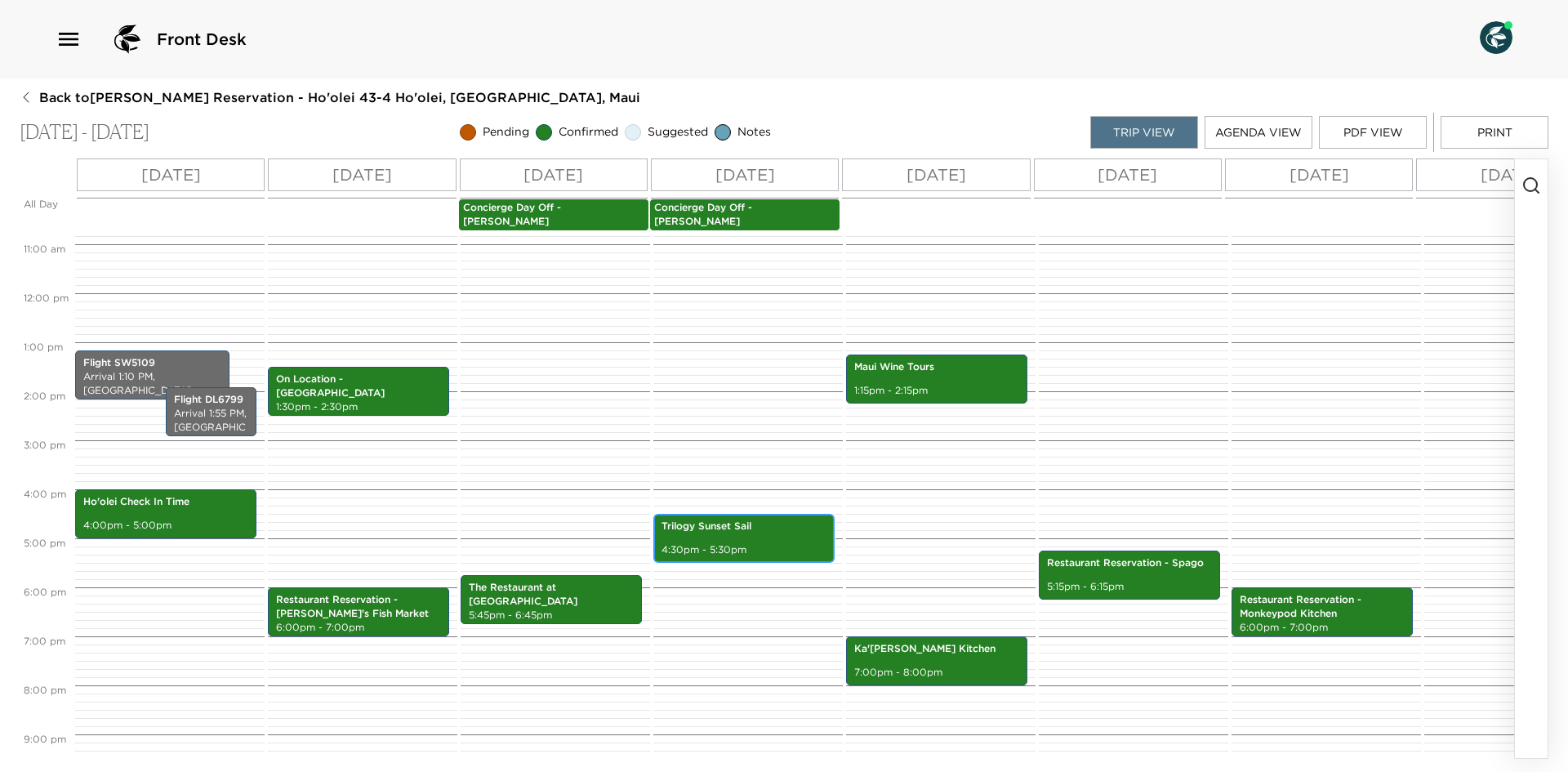
click at [796, 543] on p "4:30pm - 5:30pm" at bounding box center [744, 550] width 165 height 14
click at [215, 508] on div "Ho'olei Check In Time 4:00pm - 5:00pm" at bounding box center [165, 514] width 172 height 44
click at [340, 567] on div "On Location - Spa Grande 1:30pm - 2:30pm Restaurant Reservation - Nick's Fish M…" at bounding box center [360, 292] width 185 height 1176
click at [348, 605] on p "Restaurant Reservation - Nick's Fish Market" at bounding box center [358, 607] width 165 height 28
click at [399, 611] on p "Restaurant Reservation - Nick's Fish Market" at bounding box center [358, 607] width 165 height 28
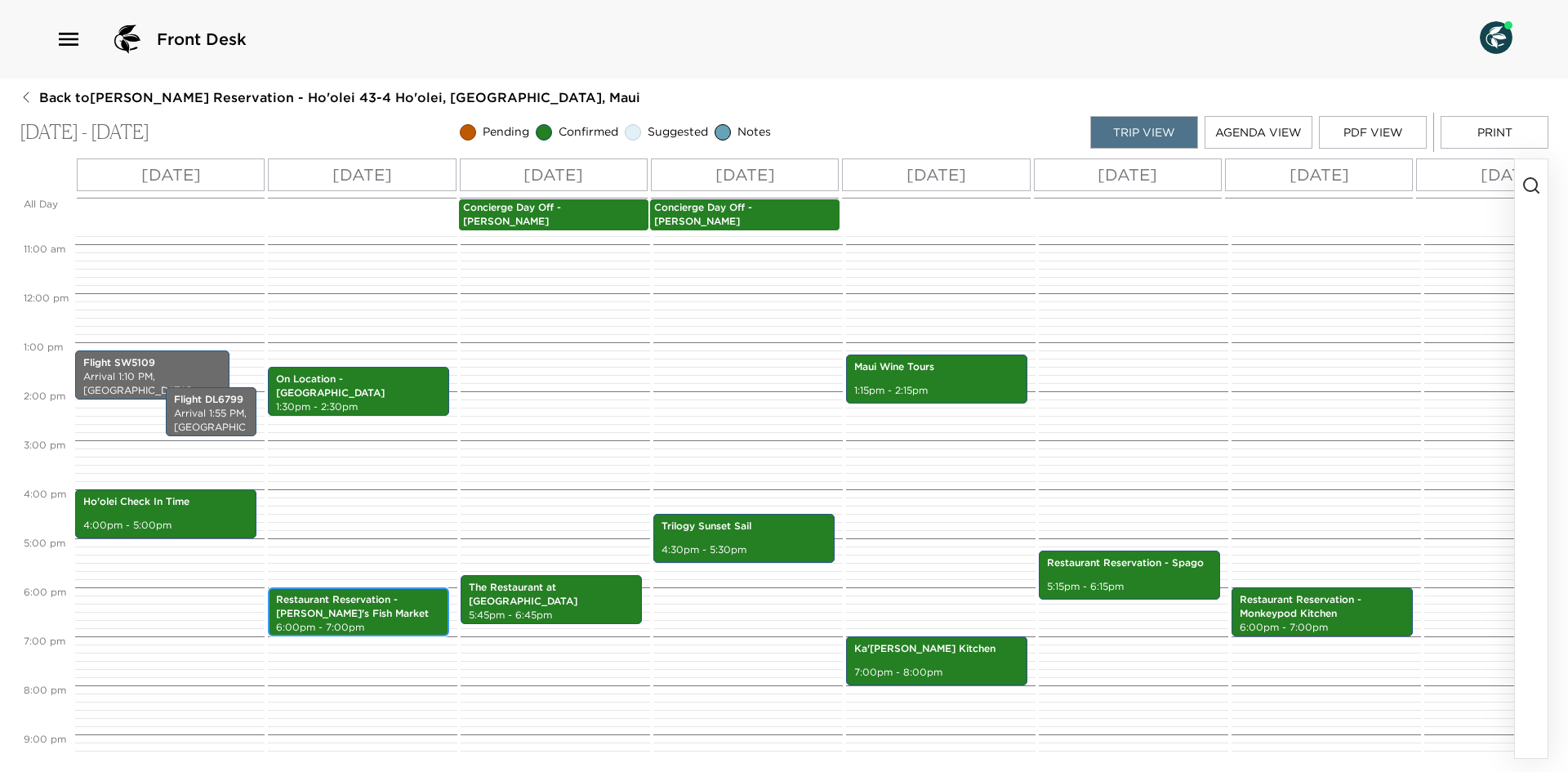
click at [399, 611] on p "Restaurant Reservation - Nick's Fish Market" at bounding box center [358, 607] width 165 height 28
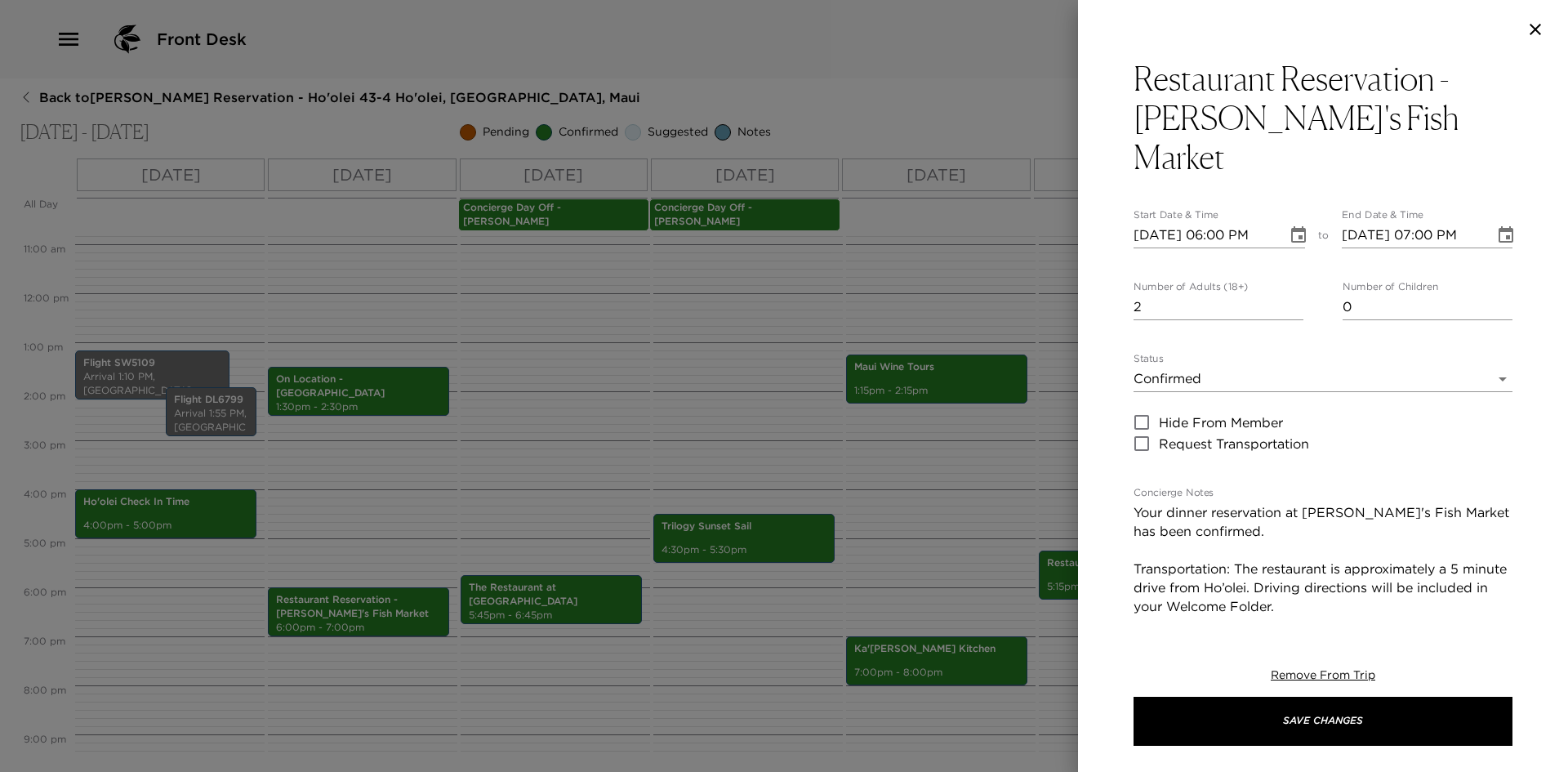
click at [1275, 338] on body "Front Desk Back to Stephanie Simons Reservation - Ho'olei 43-4 Ho'olei, Wailea,…" at bounding box center [784, 386] width 1568 height 772
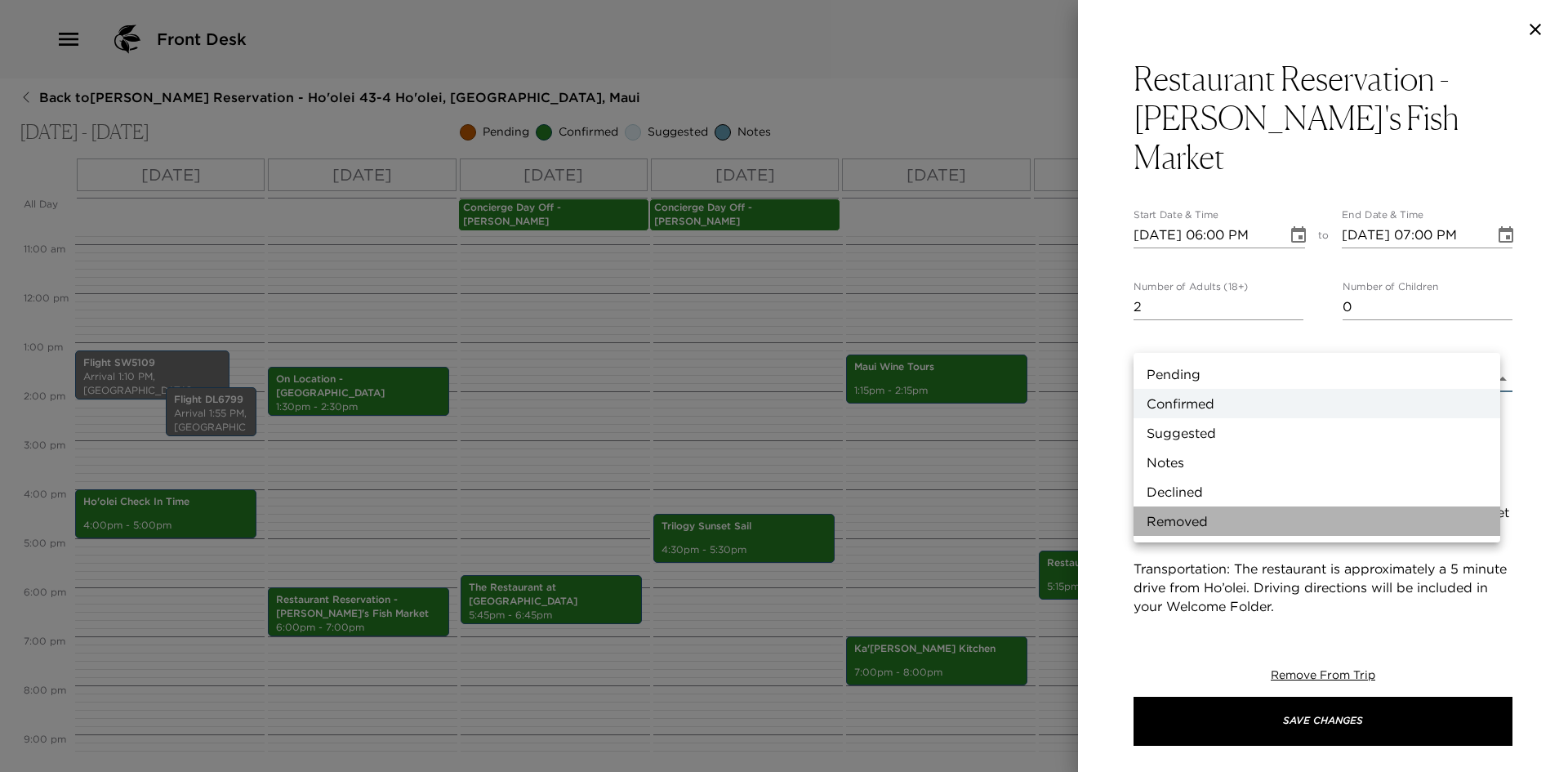
click at [1244, 519] on li "Removed" at bounding box center [1316, 521] width 367 height 30
type input "Removed"
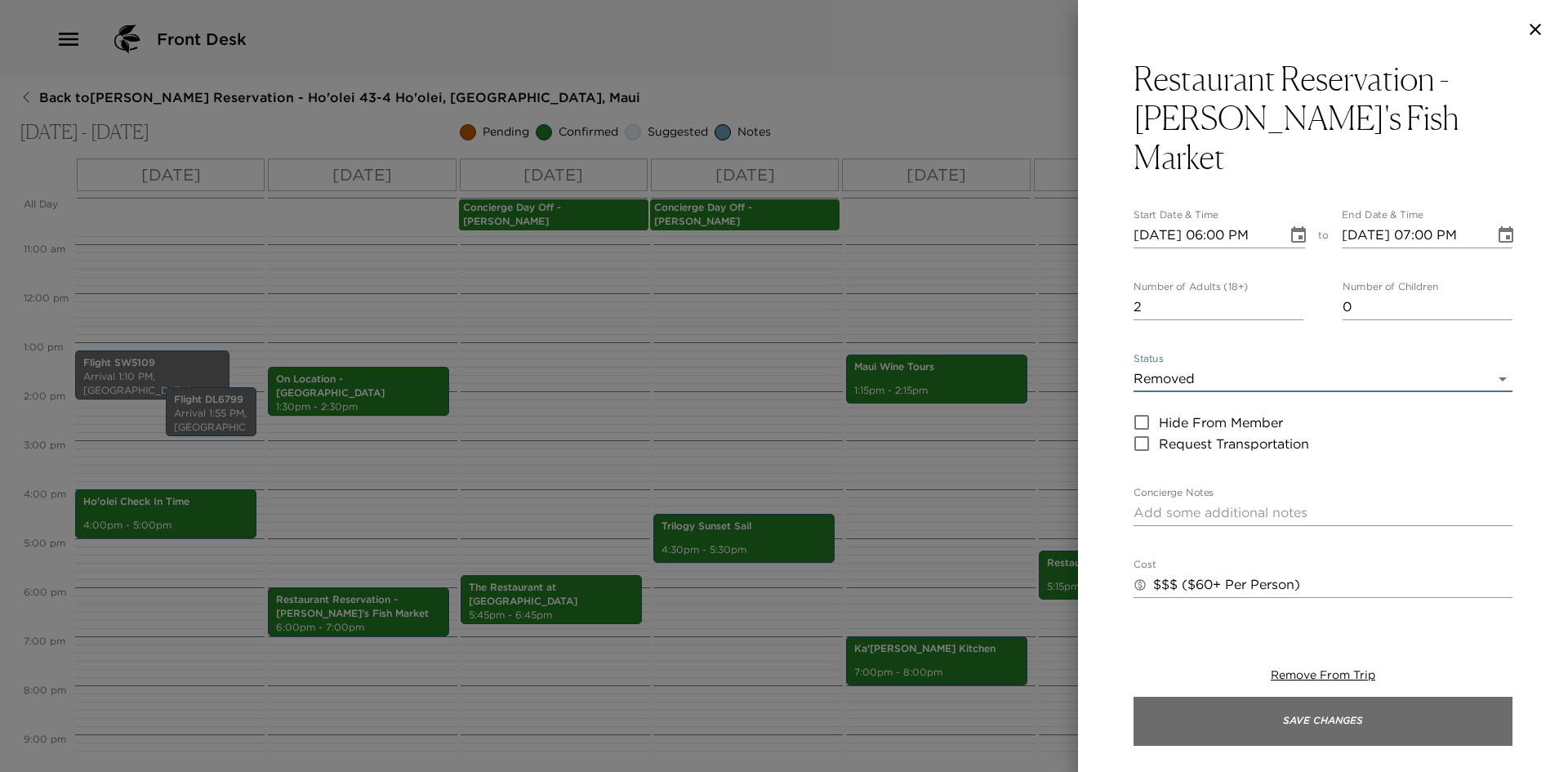
click at [1255, 716] on button "Save Changes" at bounding box center [1322, 721] width 379 height 49
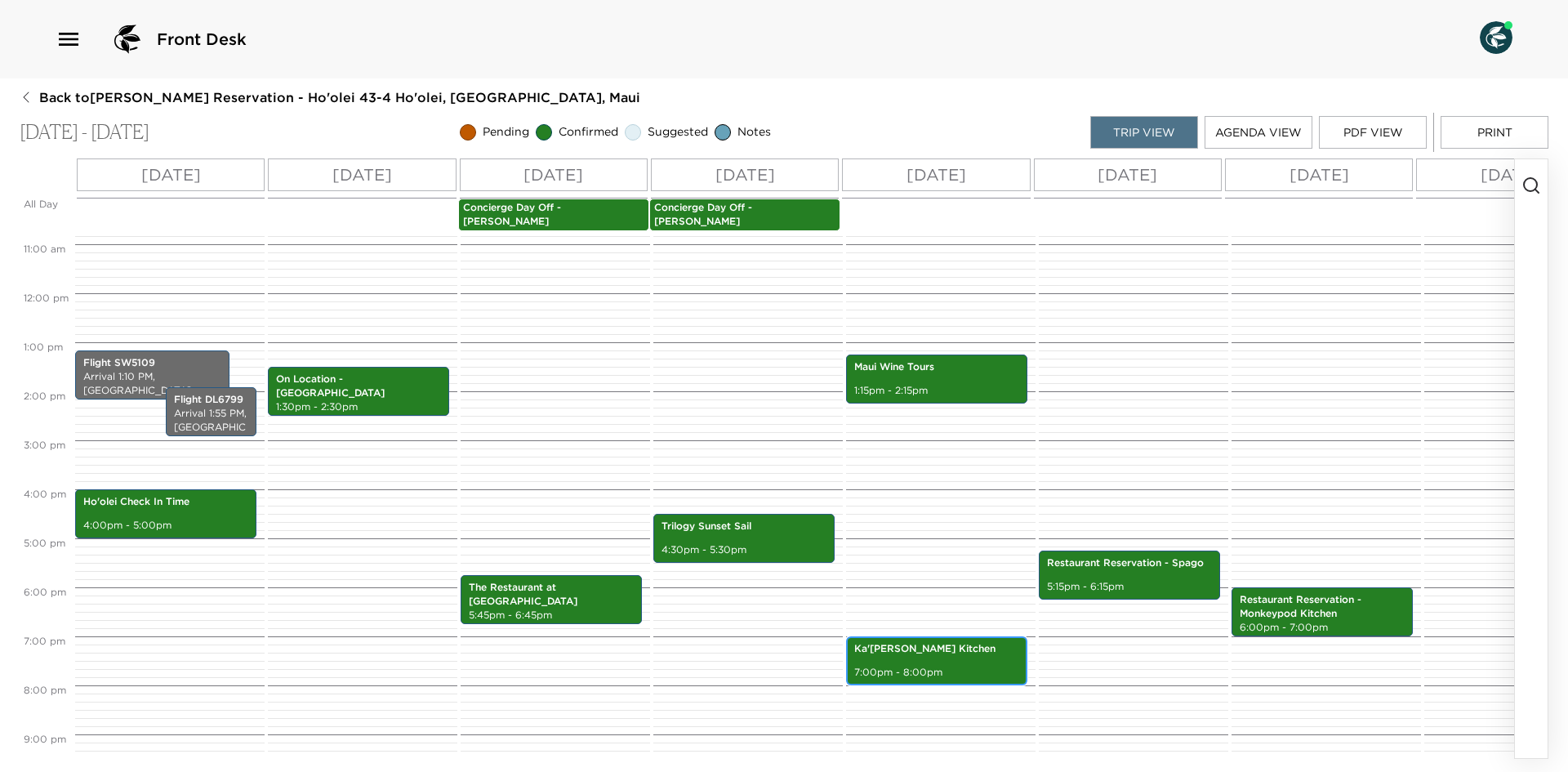
click at [939, 643] on p "Ka'ana Kitchen" at bounding box center [936, 648] width 165 height 14
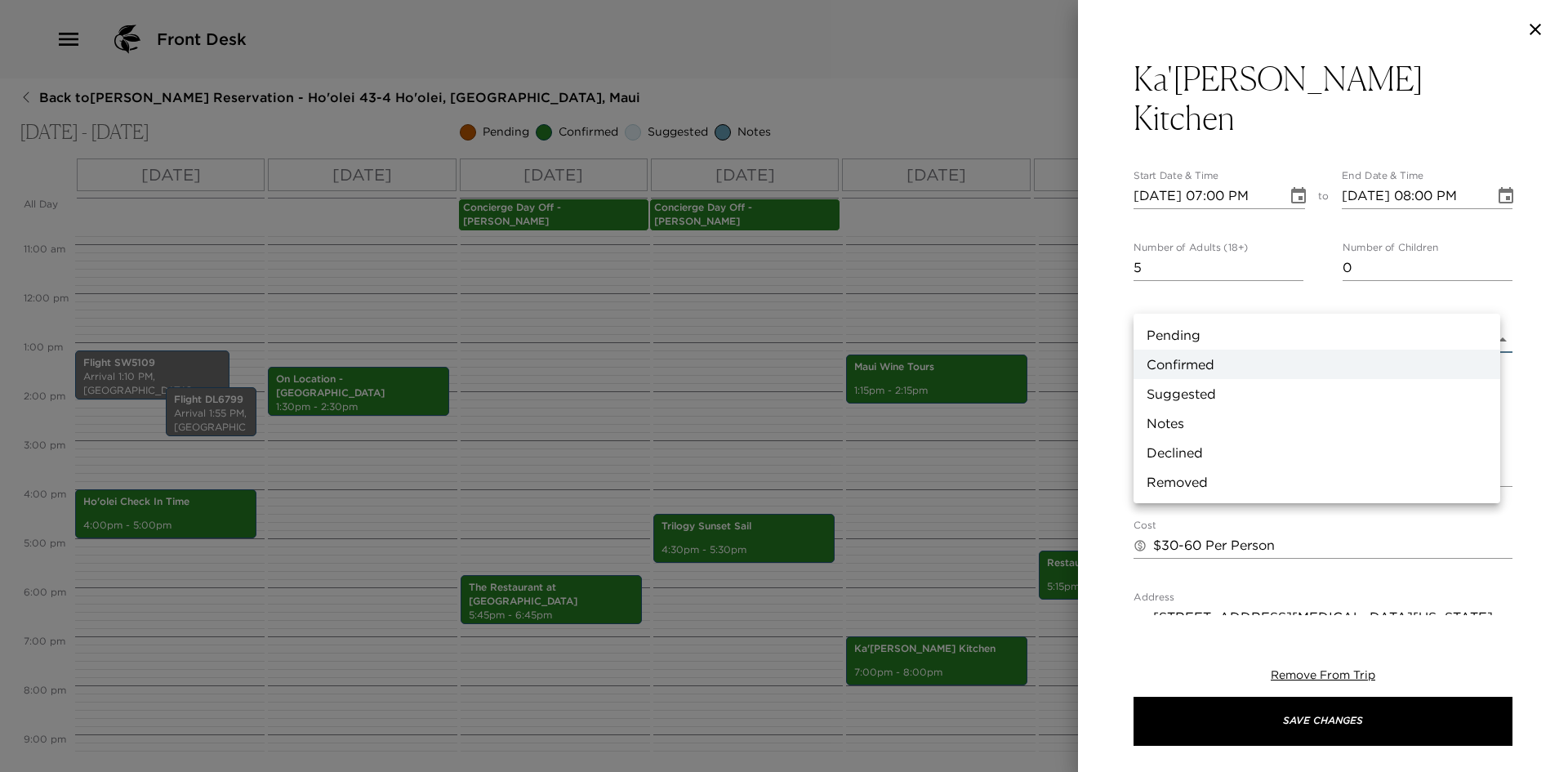
click at [1290, 300] on body "Front Desk Back to Stephanie Simons Reservation - Ho'olei 43-4 Ho'olei, Wailea,…" at bounding box center [784, 386] width 1568 height 772
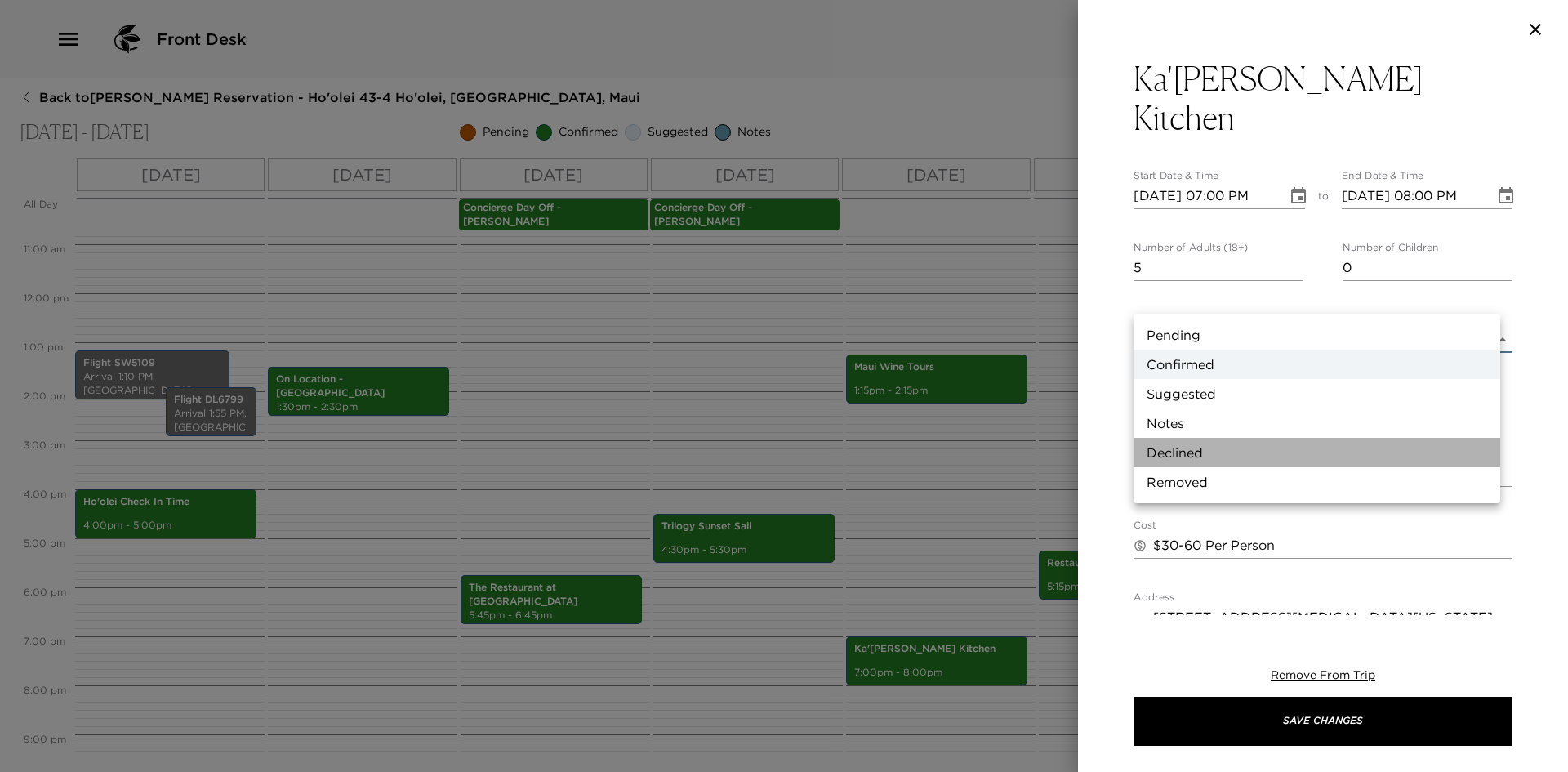
click at [1225, 460] on li "Declined" at bounding box center [1316, 453] width 367 height 30
type input "Declined"
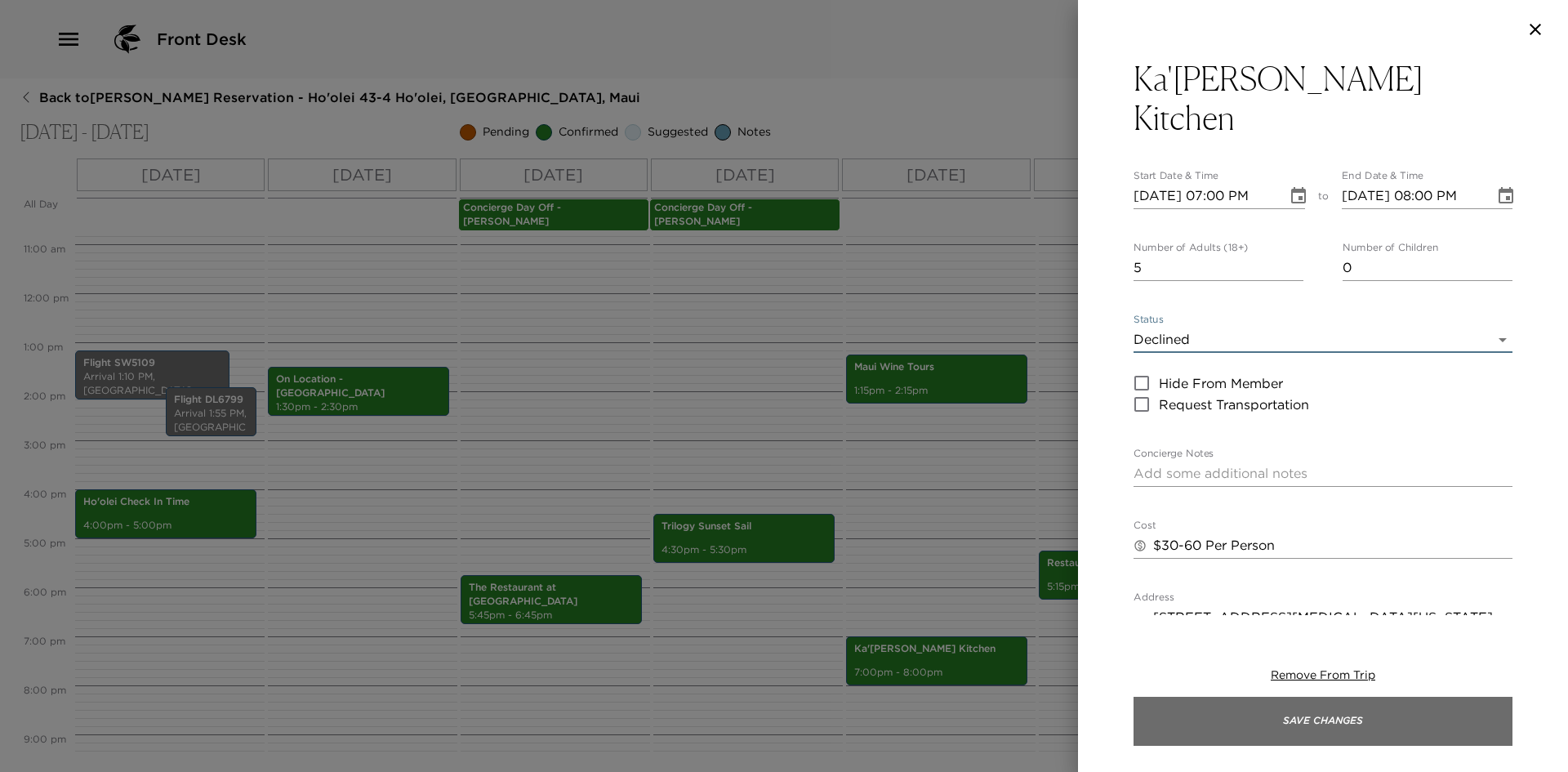
click at [1302, 717] on button "Save Changes" at bounding box center [1322, 721] width 379 height 49
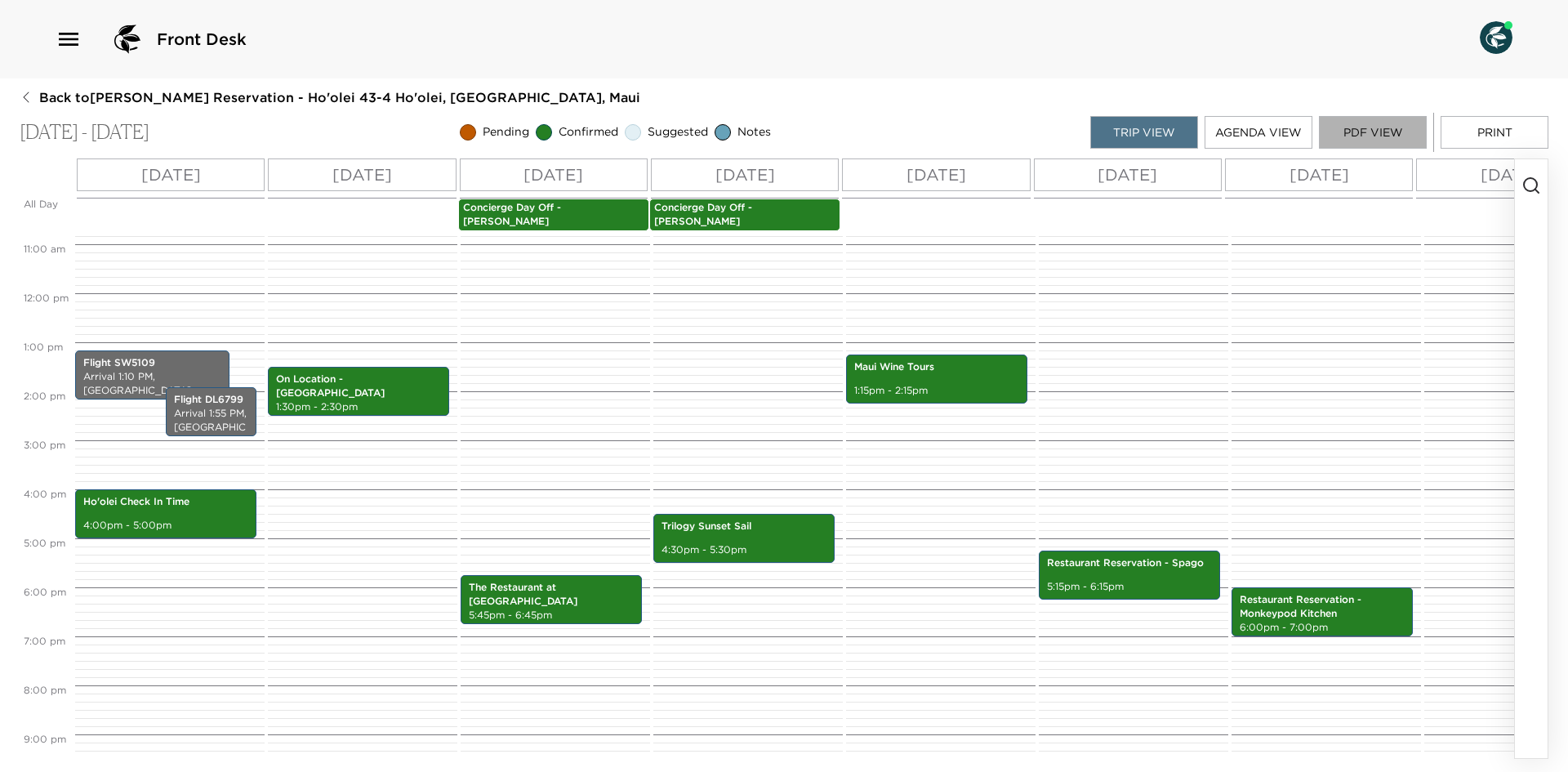
click at [1369, 122] on button "PDF View" at bounding box center [1373, 132] width 108 height 33
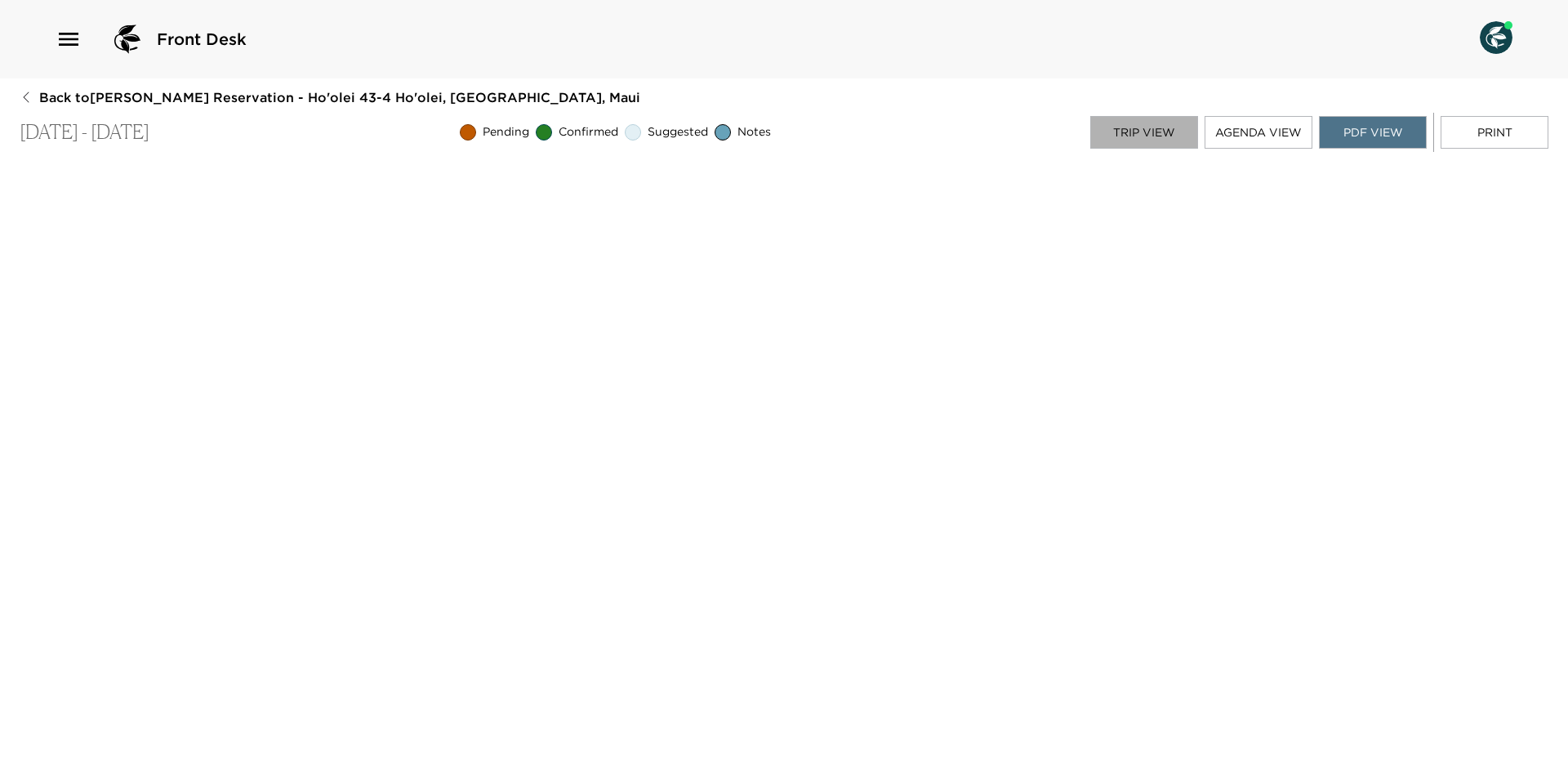
click at [1168, 129] on button "Trip View" at bounding box center [1144, 132] width 108 height 33
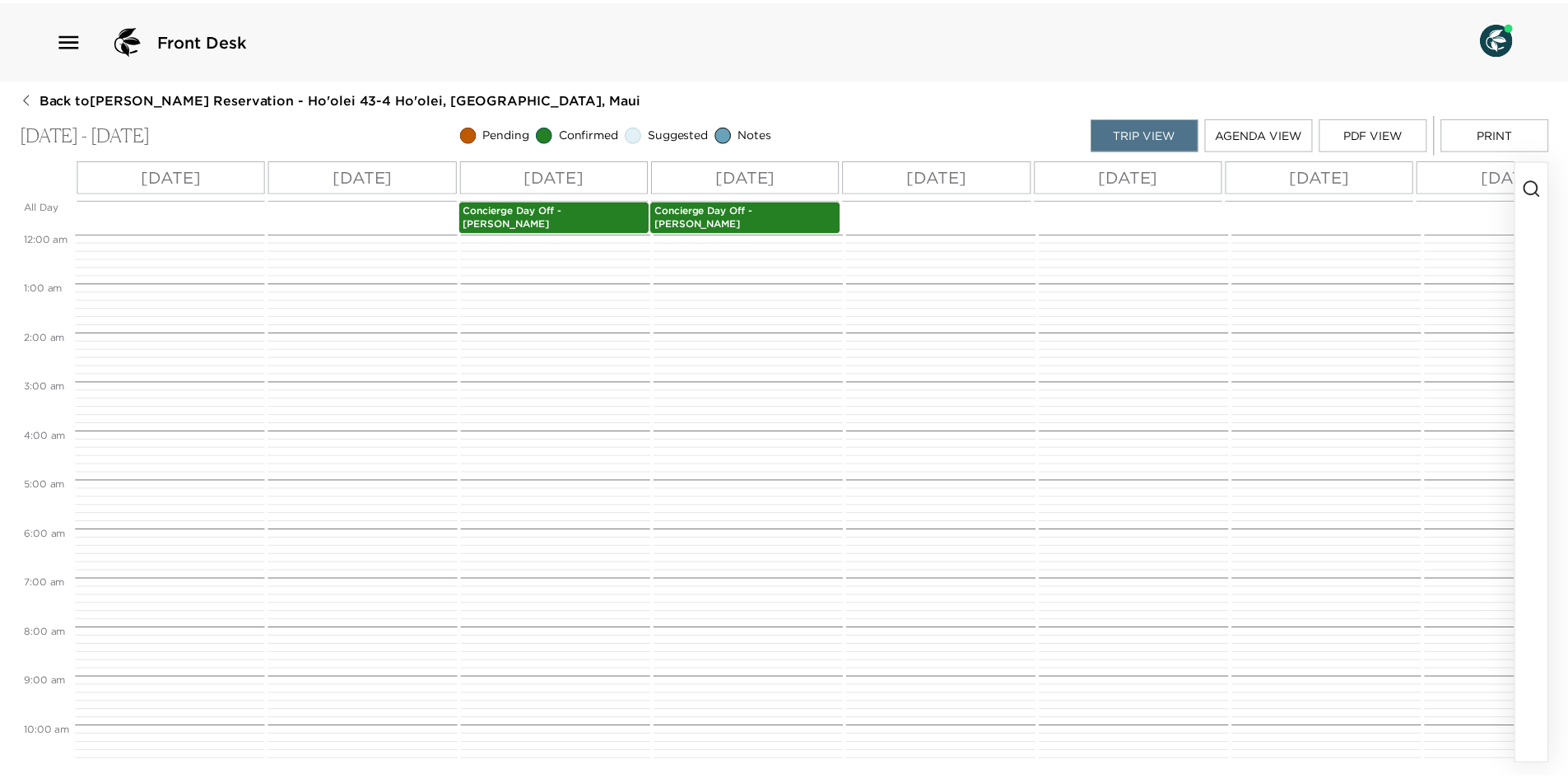
scroll to position [650, 0]
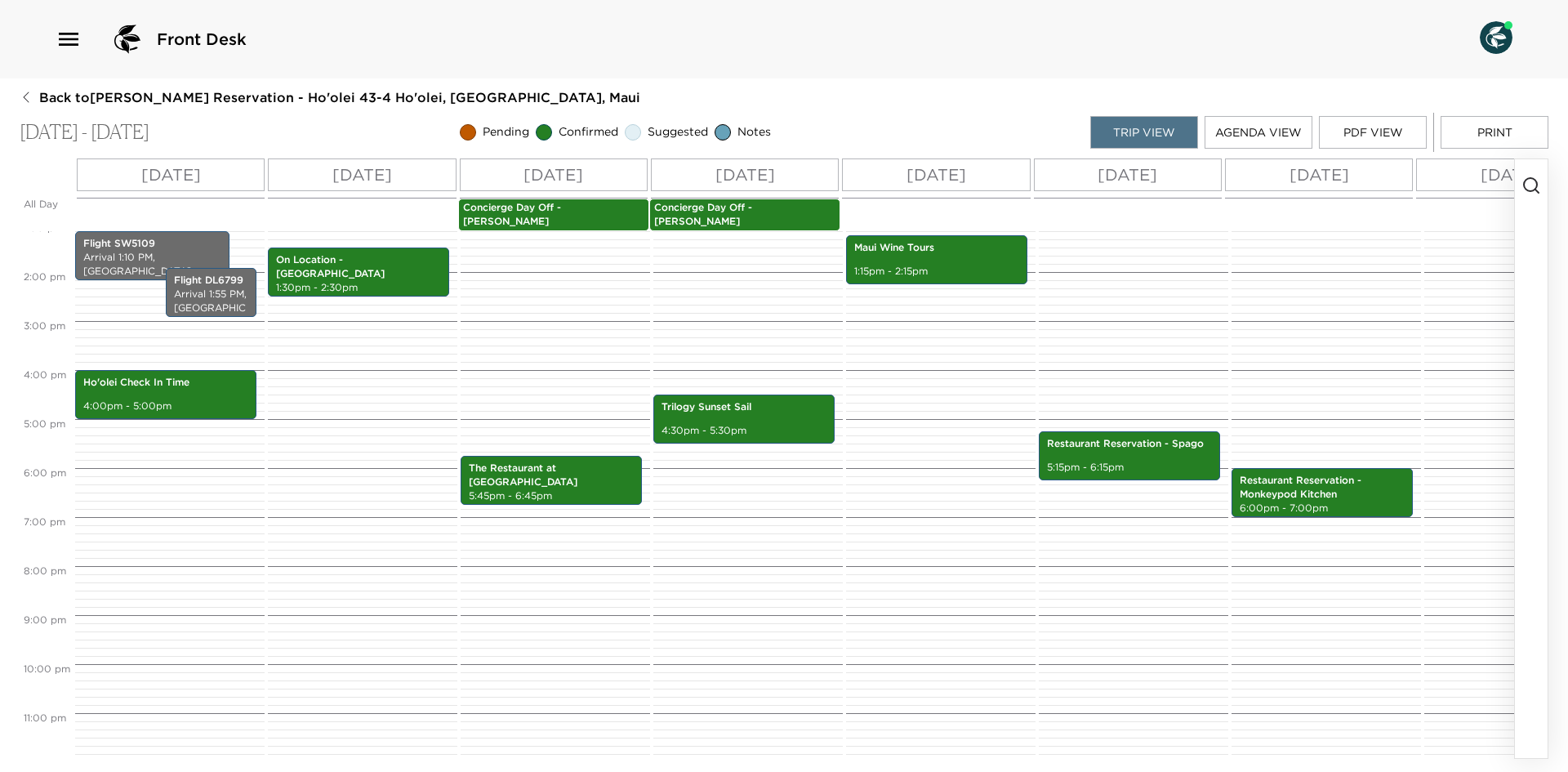
click at [1356, 138] on button "PDF View" at bounding box center [1373, 132] width 108 height 33
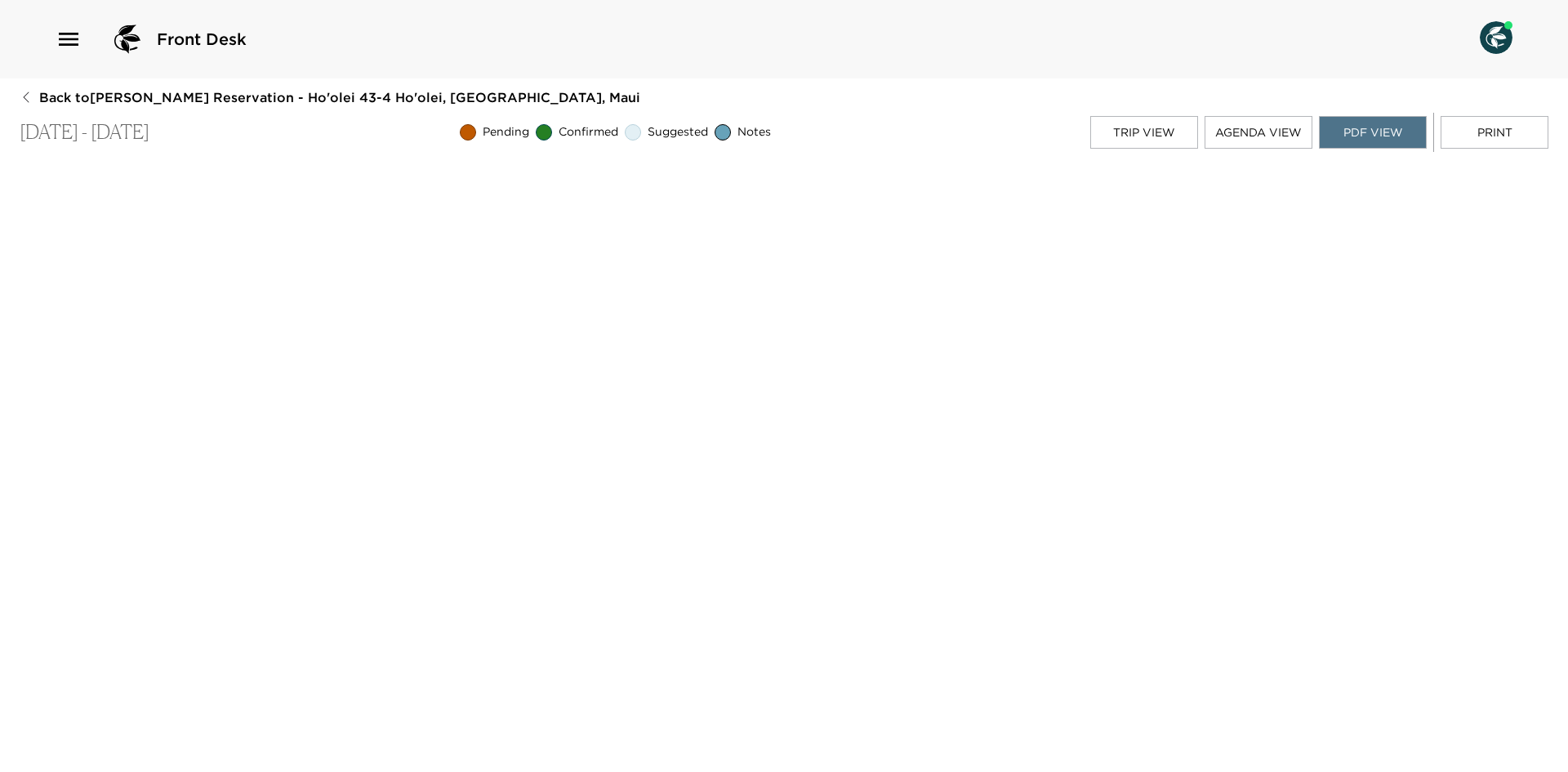
click at [9, 99] on div "Front Desk Back to Stephanie Simons Reservation - Ho'olei 43-4 Ho'olei, Wailea,…" at bounding box center [784, 386] width 1568 height 772
click at [25, 98] on icon "button" at bounding box center [26, 97] width 13 height 13
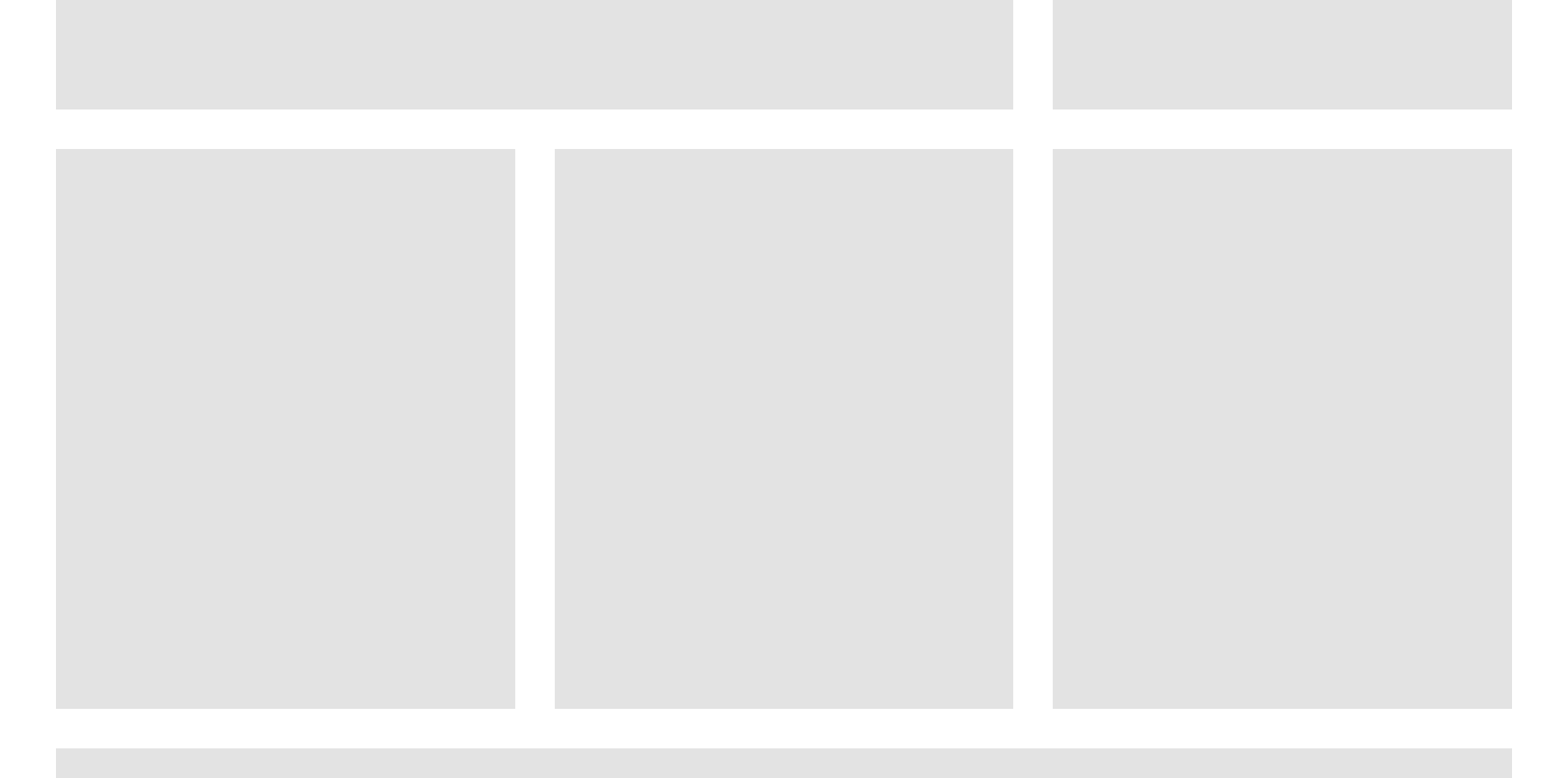
scroll to position [666, 0]
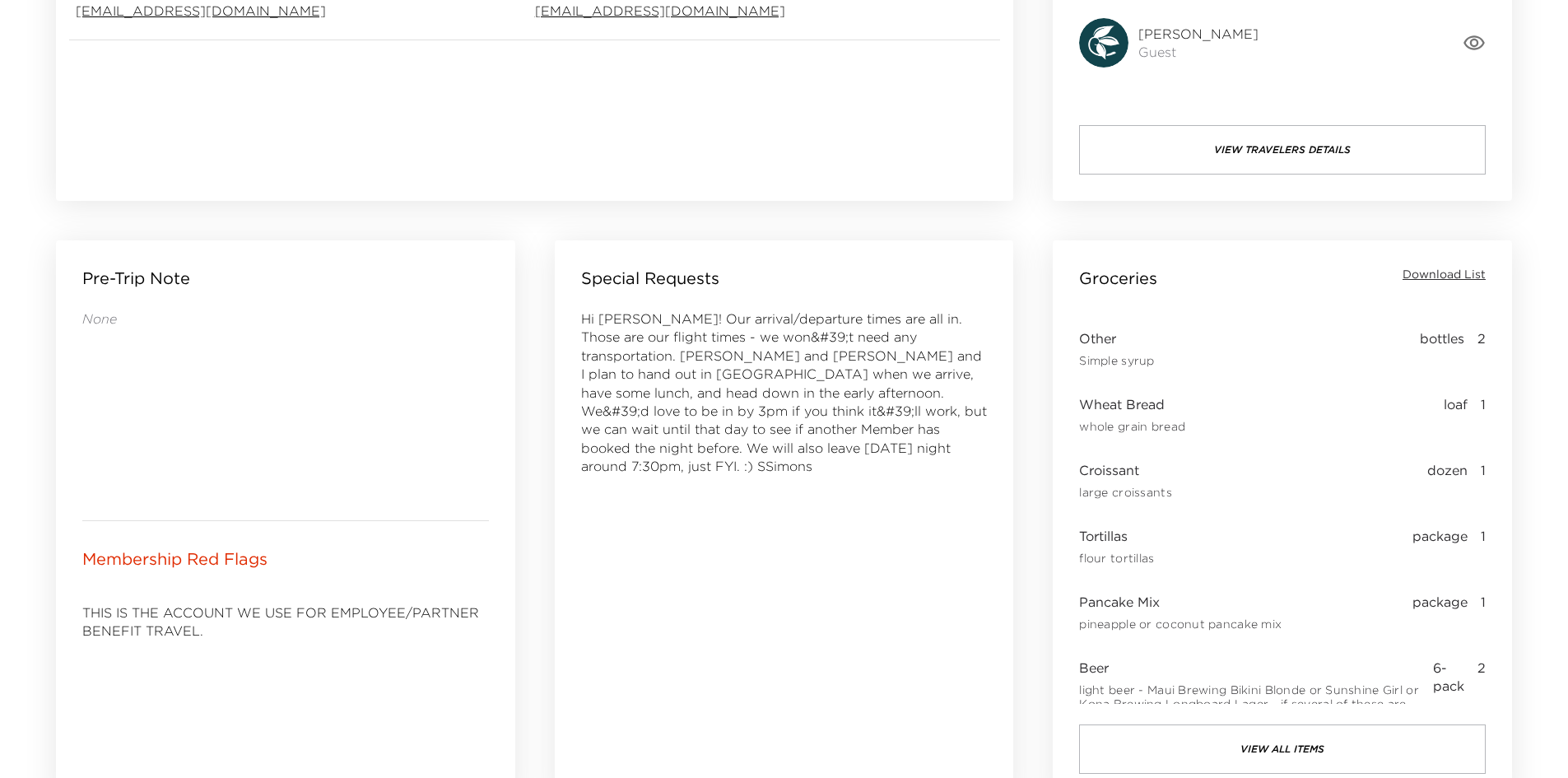
scroll to position [534, 0]
click at [1446, 282] on div "Groceries Download List" at bounding box center [1282, 277] width 406 height 23
click at [1448, 277] on span "Download List" at bounding box center [1444, 274] width 83 height 17
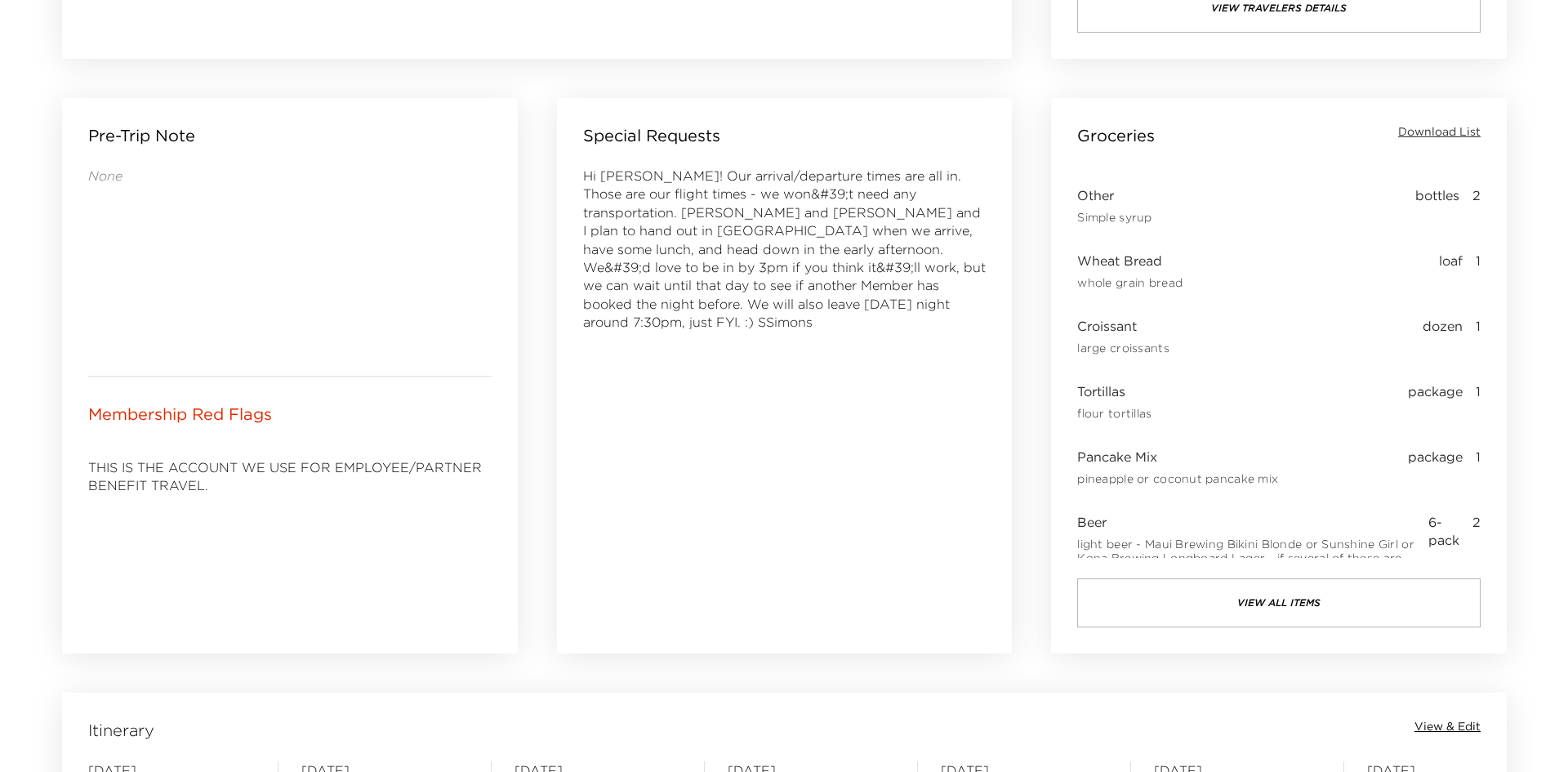
scroll to position [673, 0]
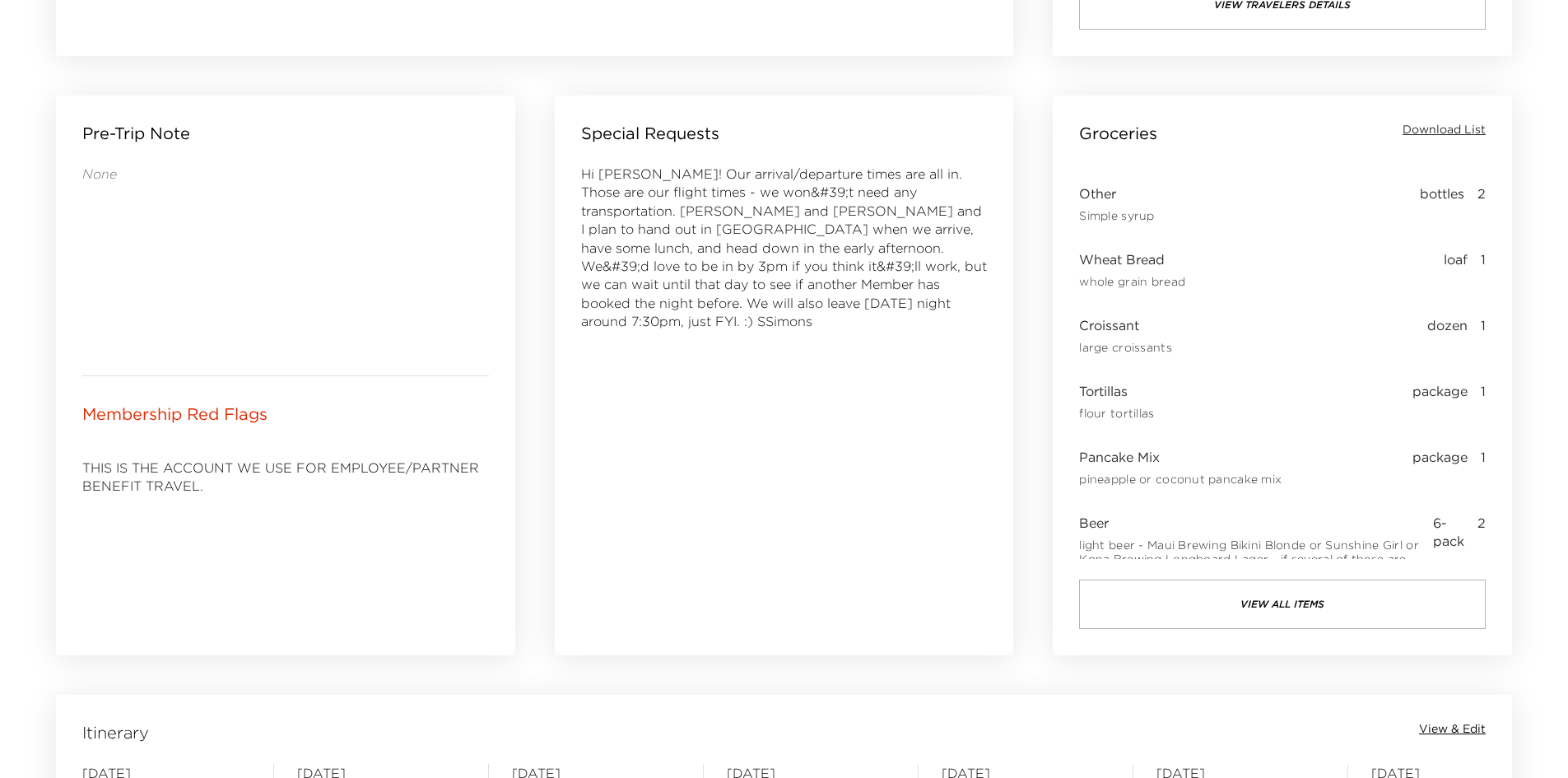
click at [1249, 614] on button "view all items" at bounding box center [1282, 603] width 406 height 49
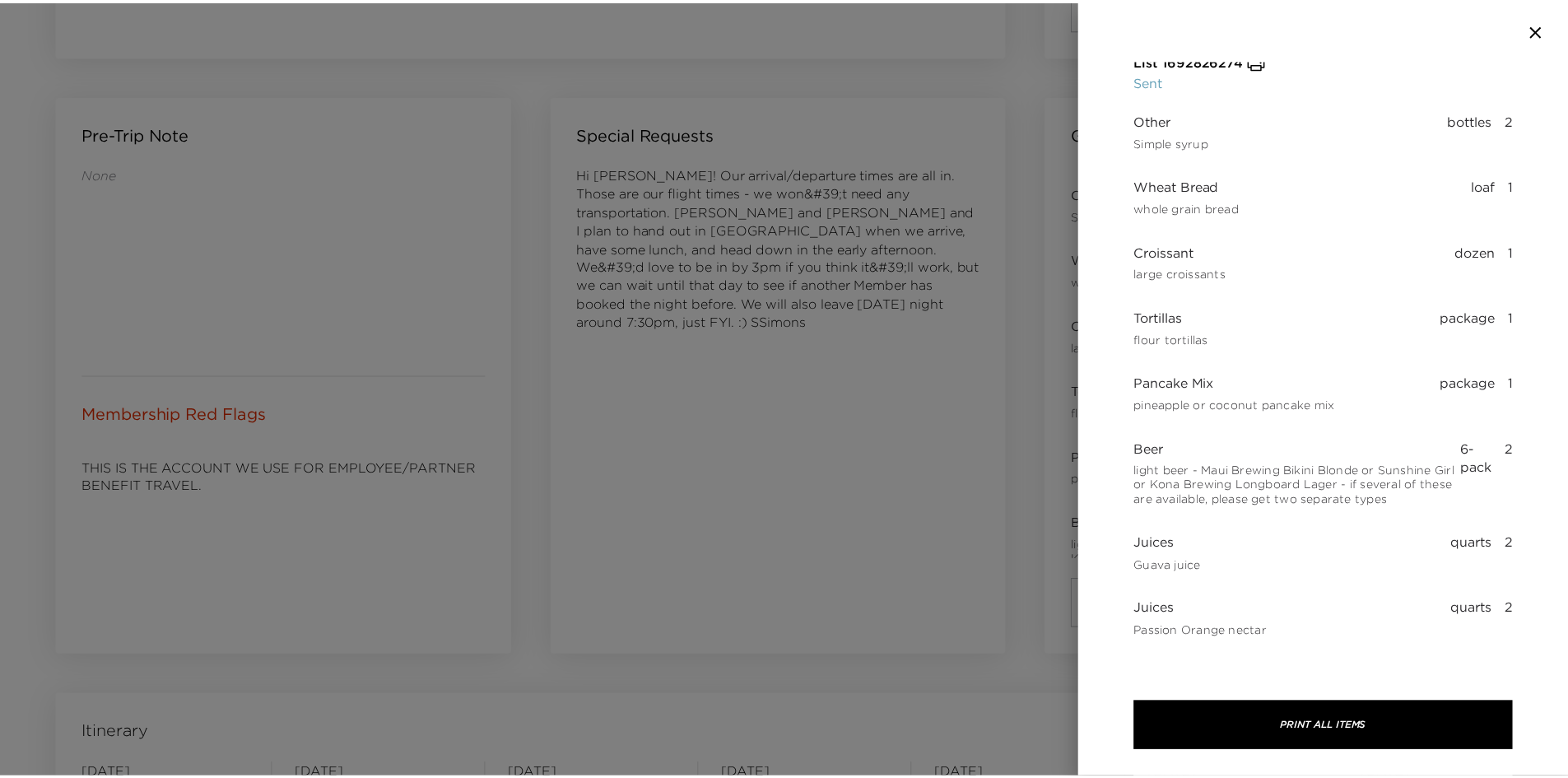
scroll to position [0, 0]
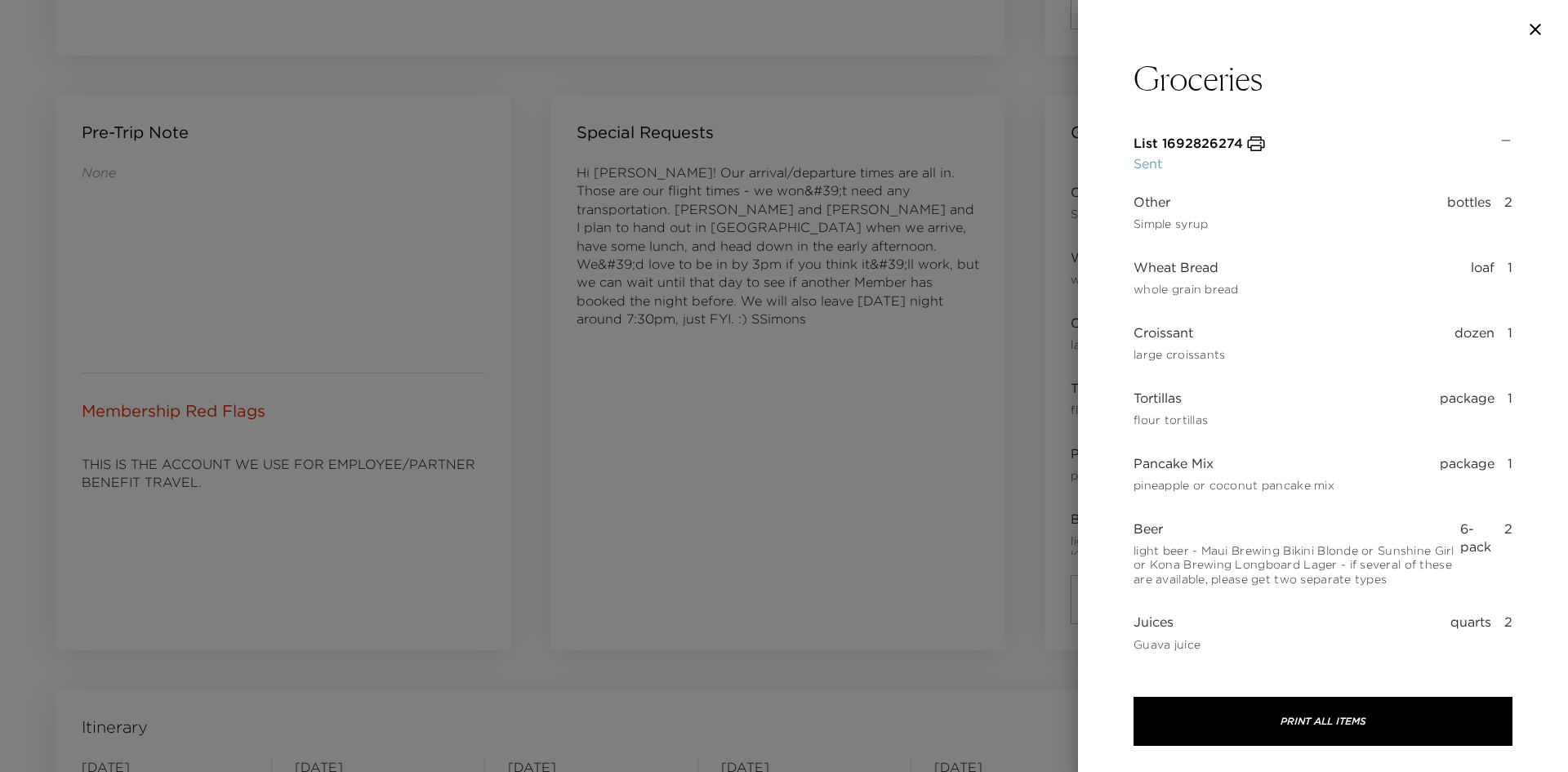
click at [1499, 138] on icon at bounding box center [1505, 140] width 13 height 13
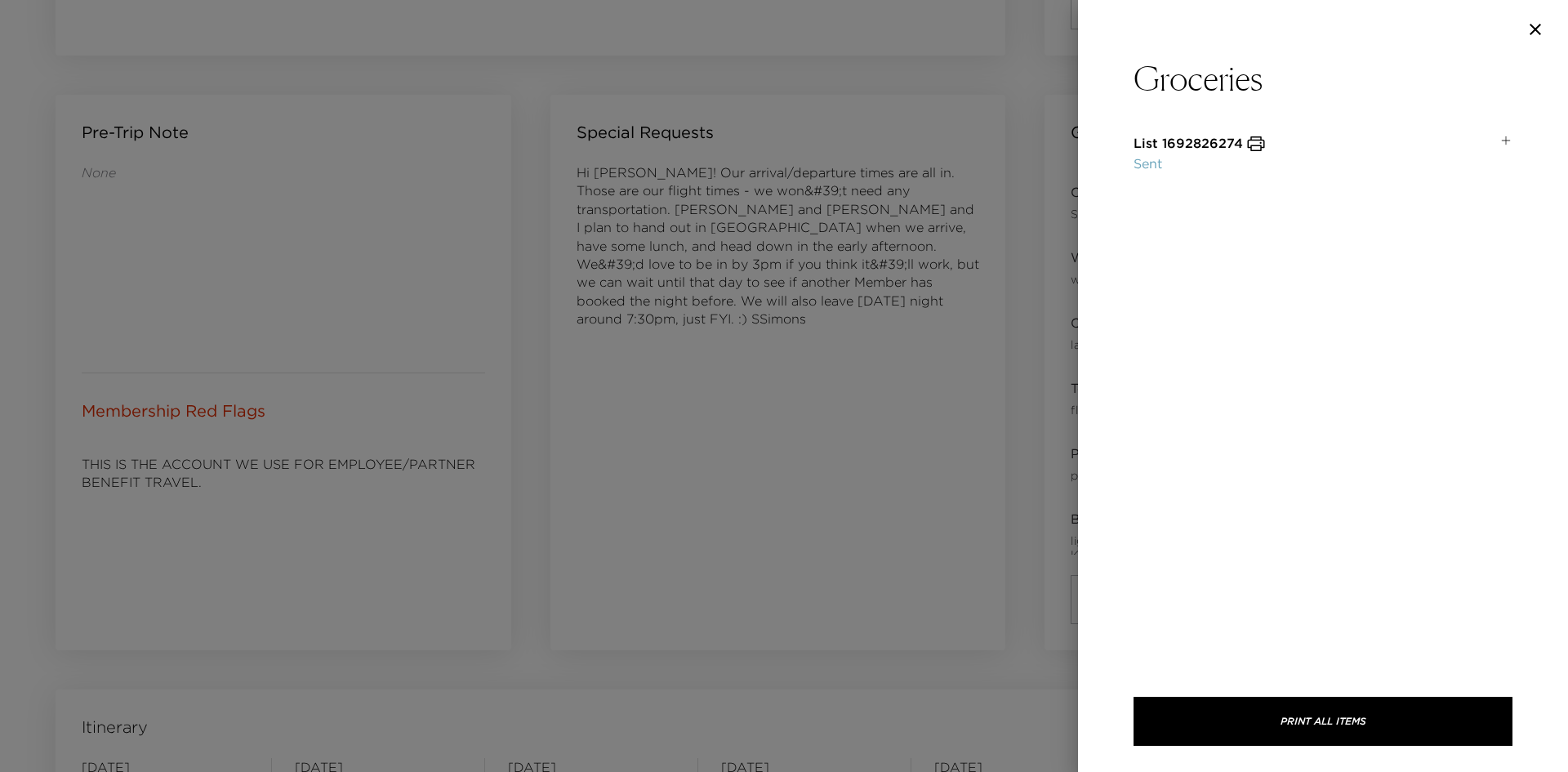
click at [1529, 32] on icon "button" at bounding box center [1535, 30] width 20 height 20
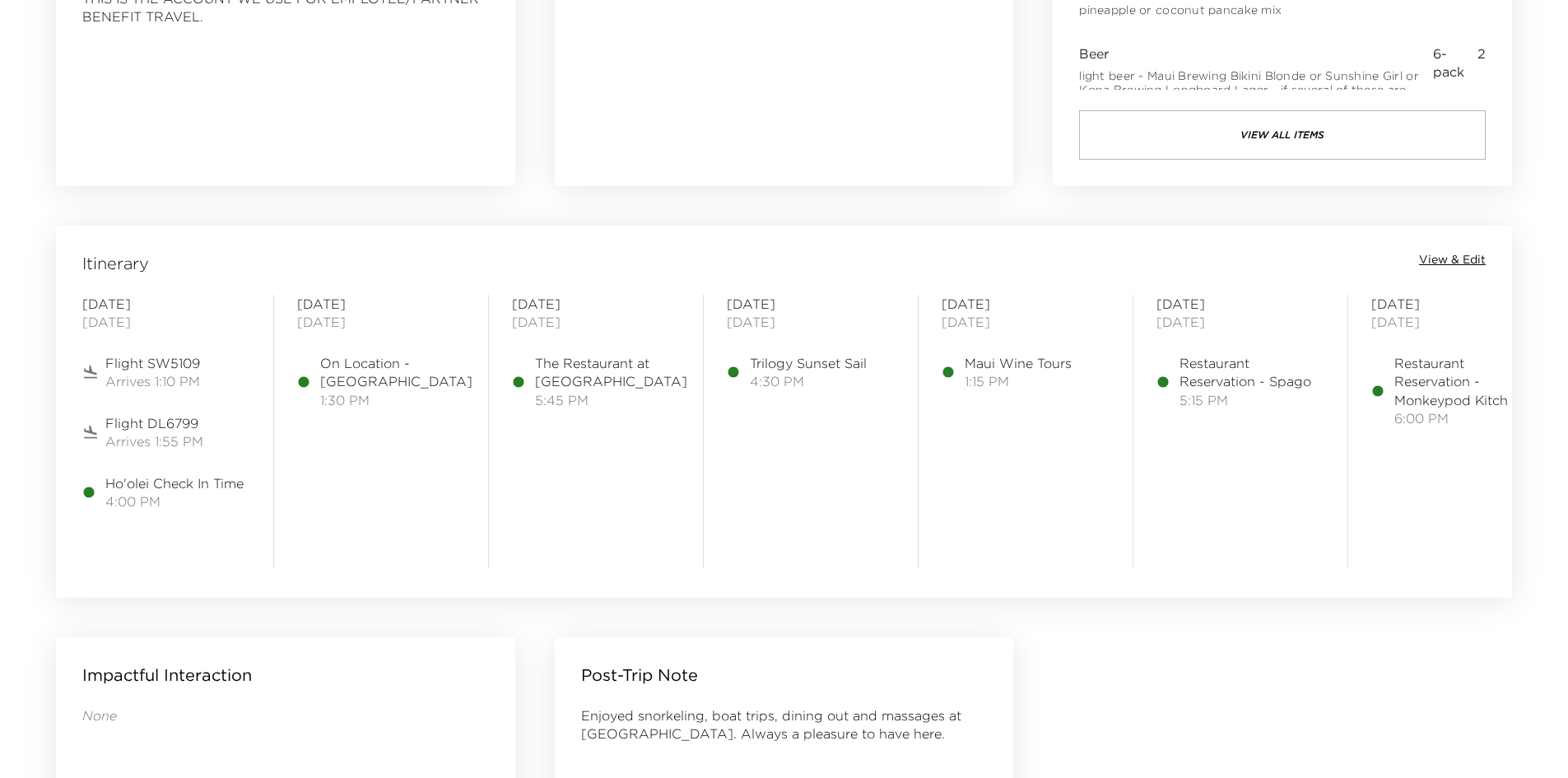
click at [1467, 255] on span "View & Edit" at bounding box center [1452, 260] width 67 height 17
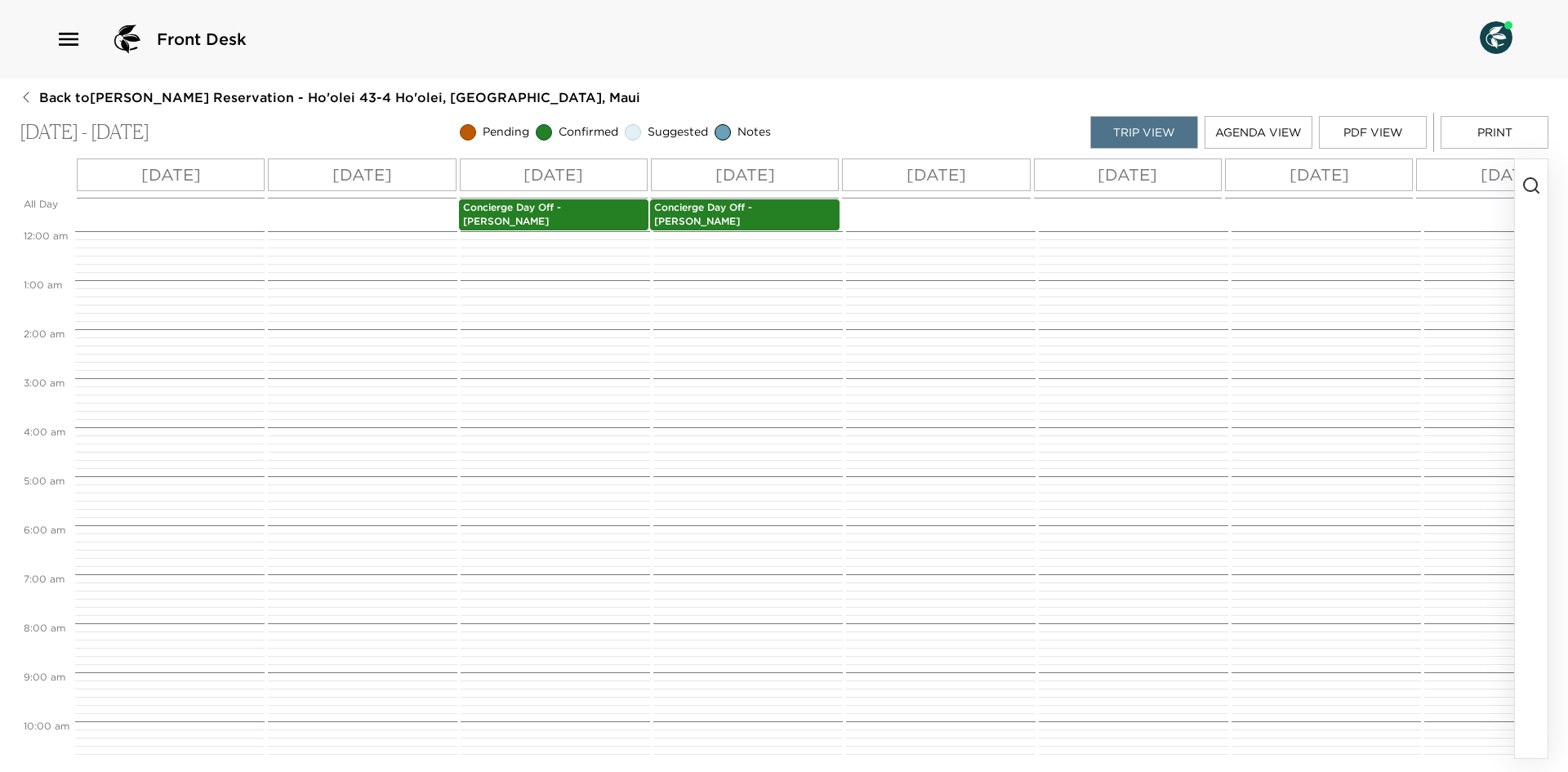
scroll to position [630, 0]
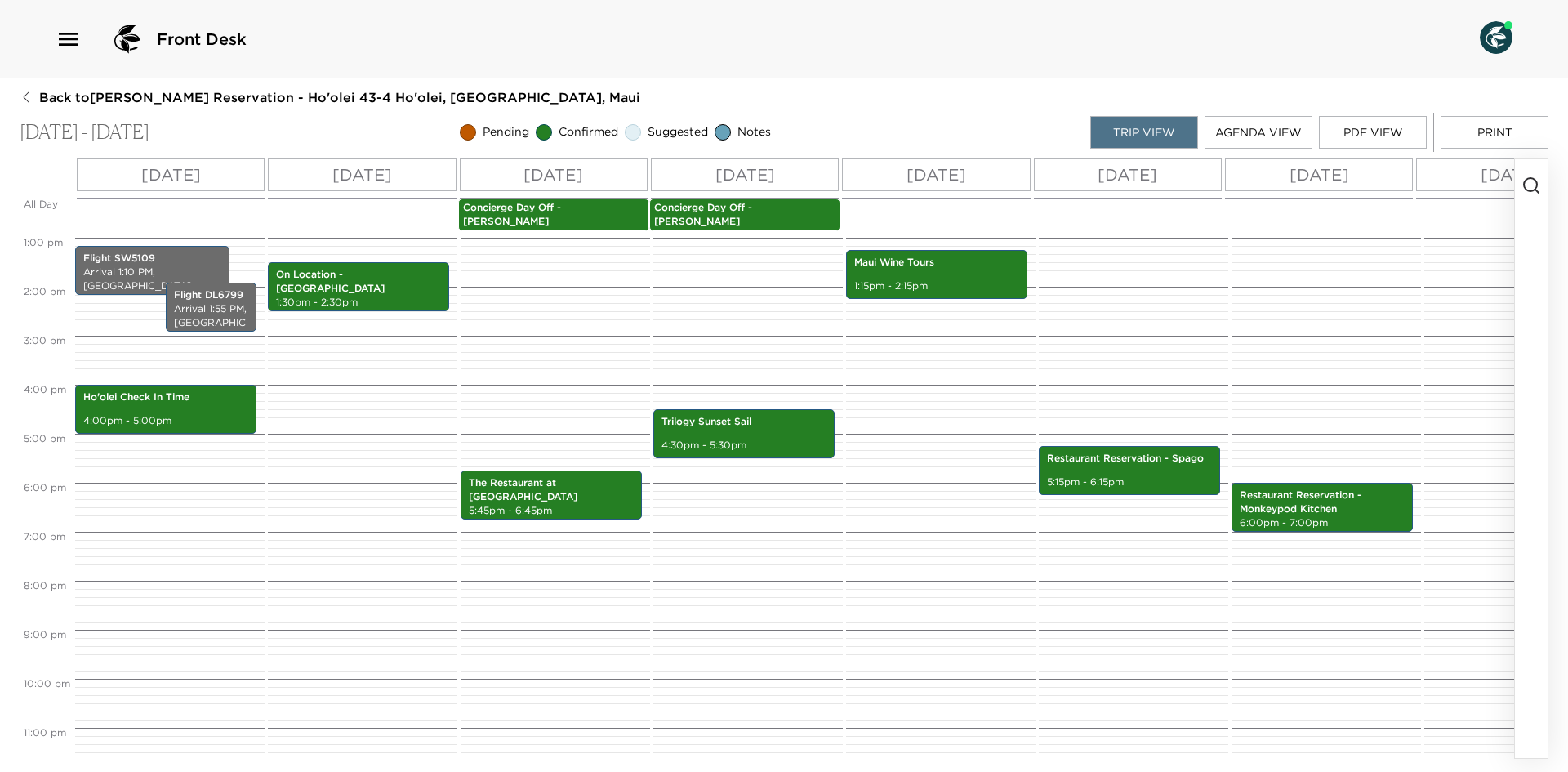
click at [743, 390] on div "Trilogy Sunset Sail 4:30pm - 5:30pm" at bounding box center [745, 188] width 185 height 1176
click at [1120, 475] on p "5:15pm - 6:15pm" at bounding box center [1129, 482] width 165 height 14
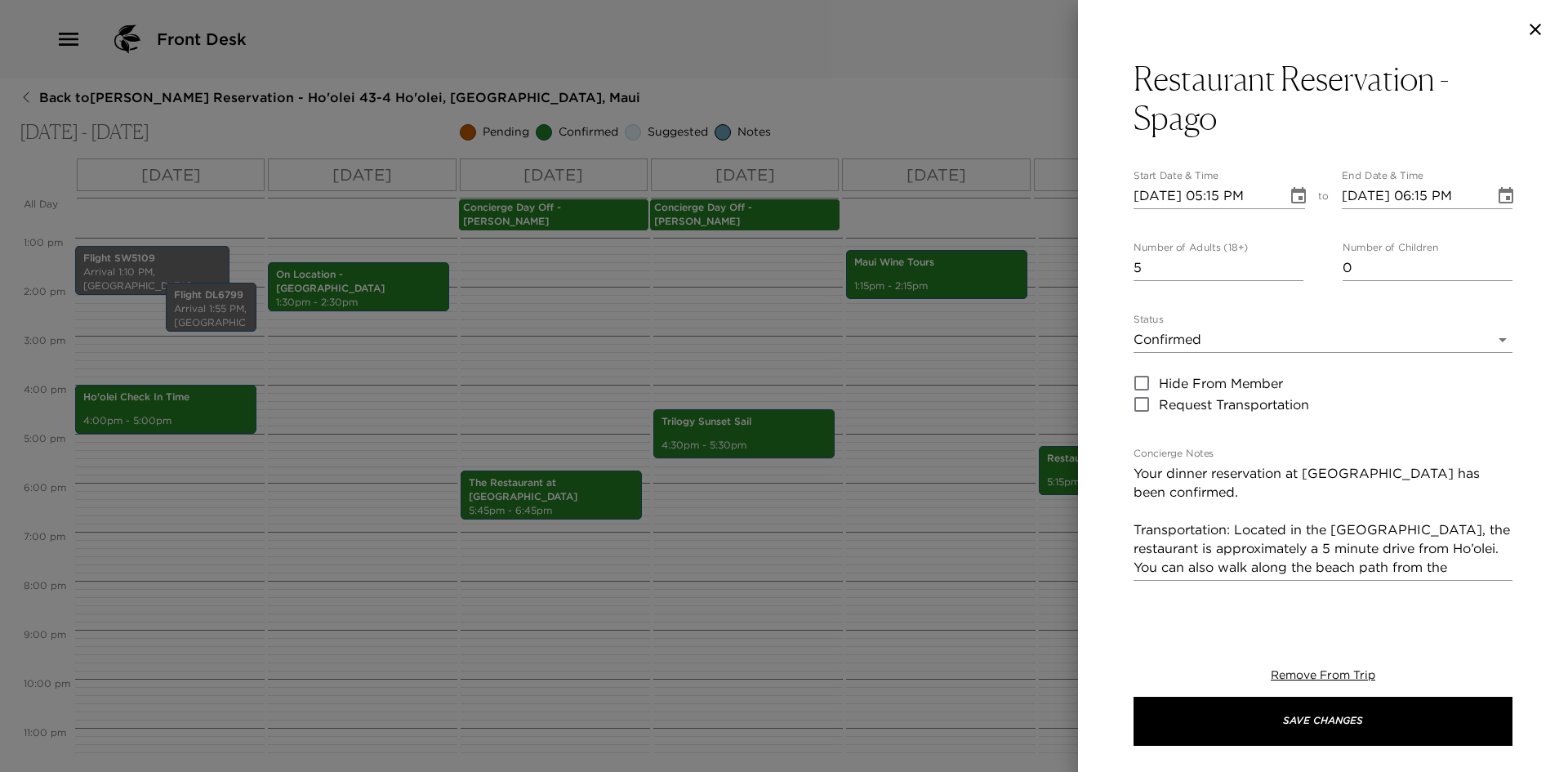
click at [1536, 20] on icon "button" at bounding box center [1535, 30] width 20 height 20
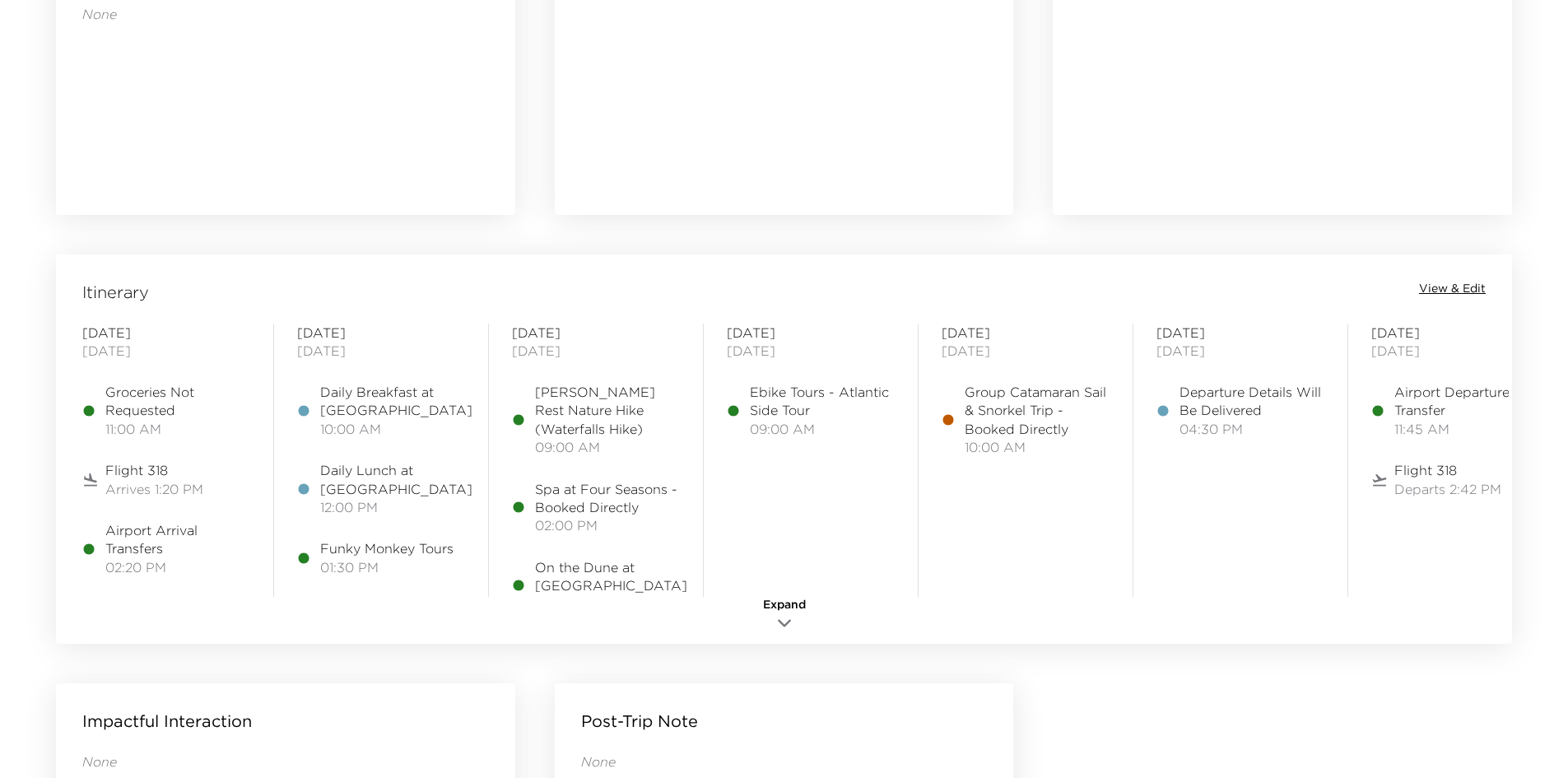
scroll to position [1119, 0]
drag, startPoint x: 1220, startPoint y: 541, endPoint x: 1552, endPoint y: 275, distance: 425.4
click at [1450, 280] on span "View & Edit" at bounding box center [1452, 288] width 67 height 17
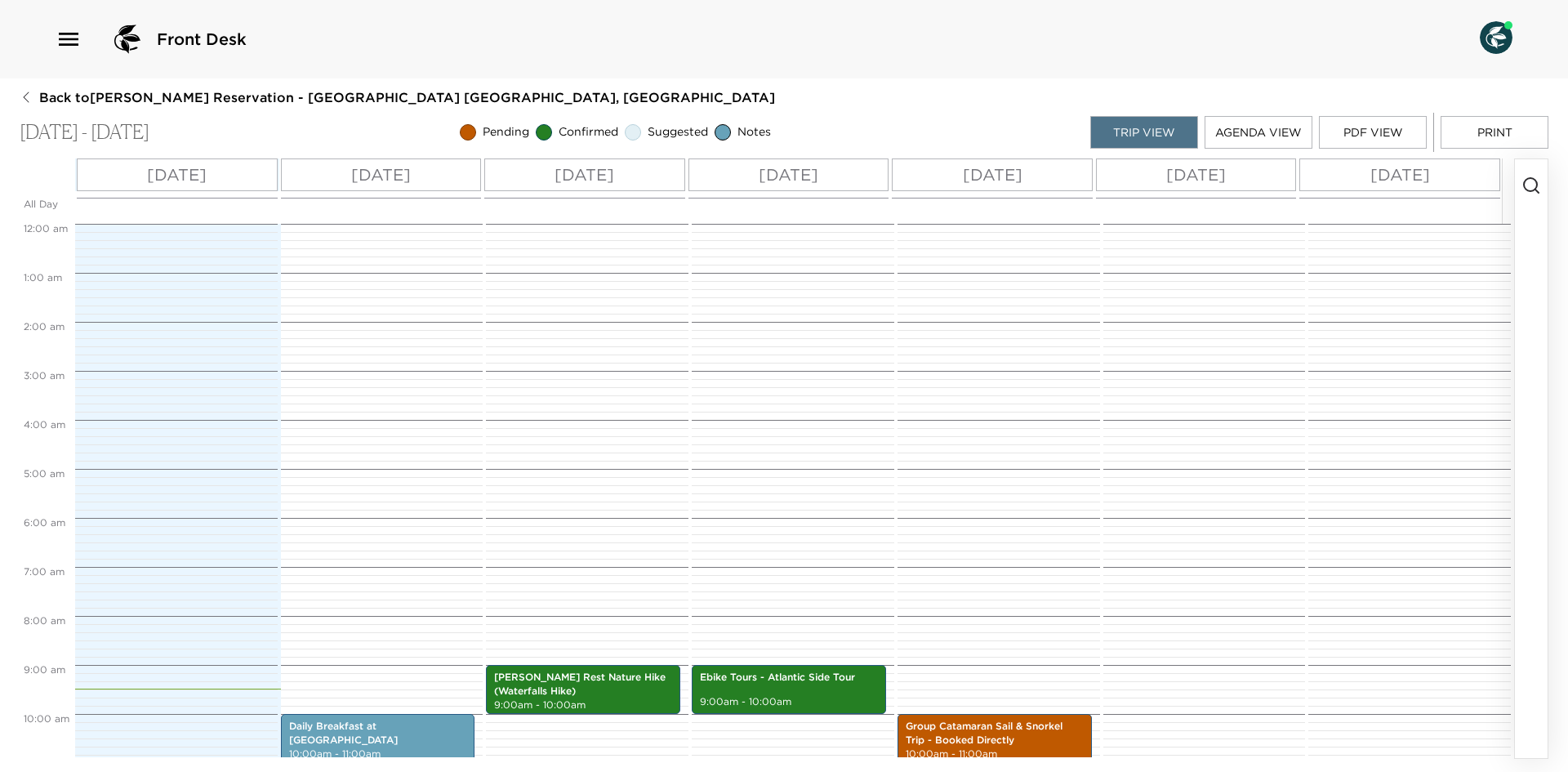
scroll to position [441, 0]
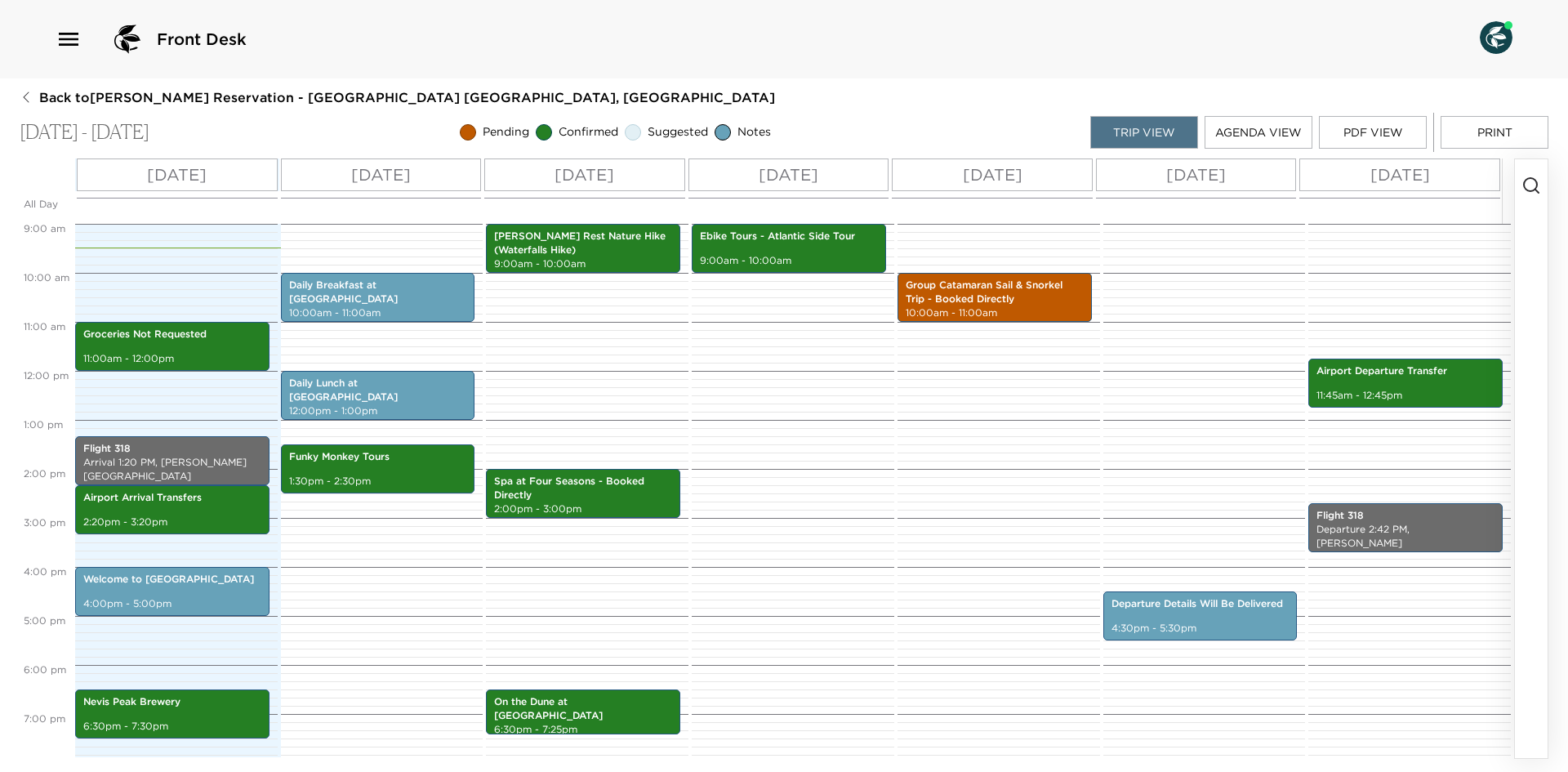
click at [1382, 132] on button "PDF View" at bounding box center [1373, 132] width 108 height 33
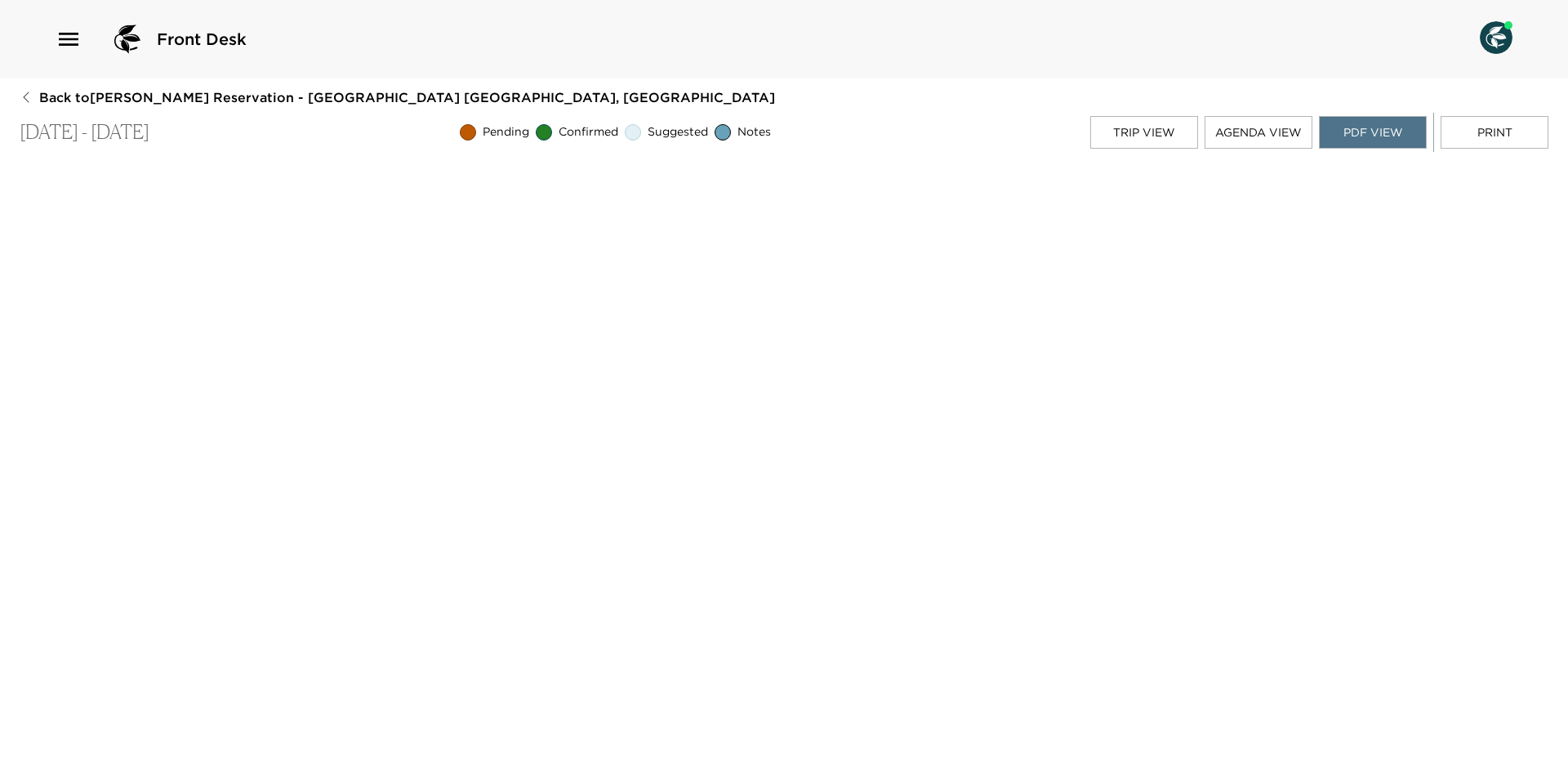
scroll to position [3, 0]
click at [529, 127] on span "Pending" at bounding box center [505, 132] width 46 height 17
click at [1140, 134] on button "Trip View" at bounding box center [1144, 132] width 108 height 33
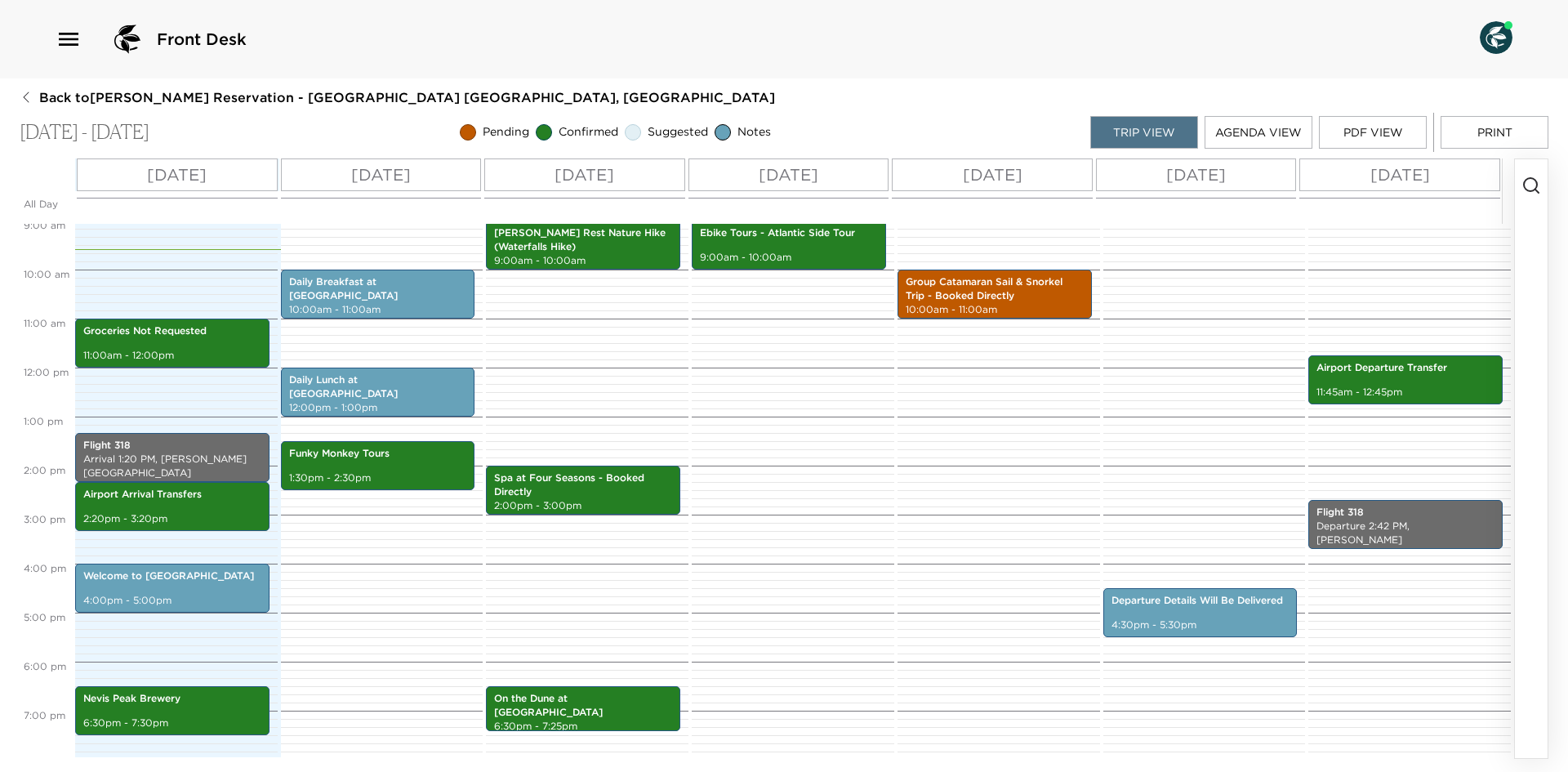
scroll to position [415, 0]
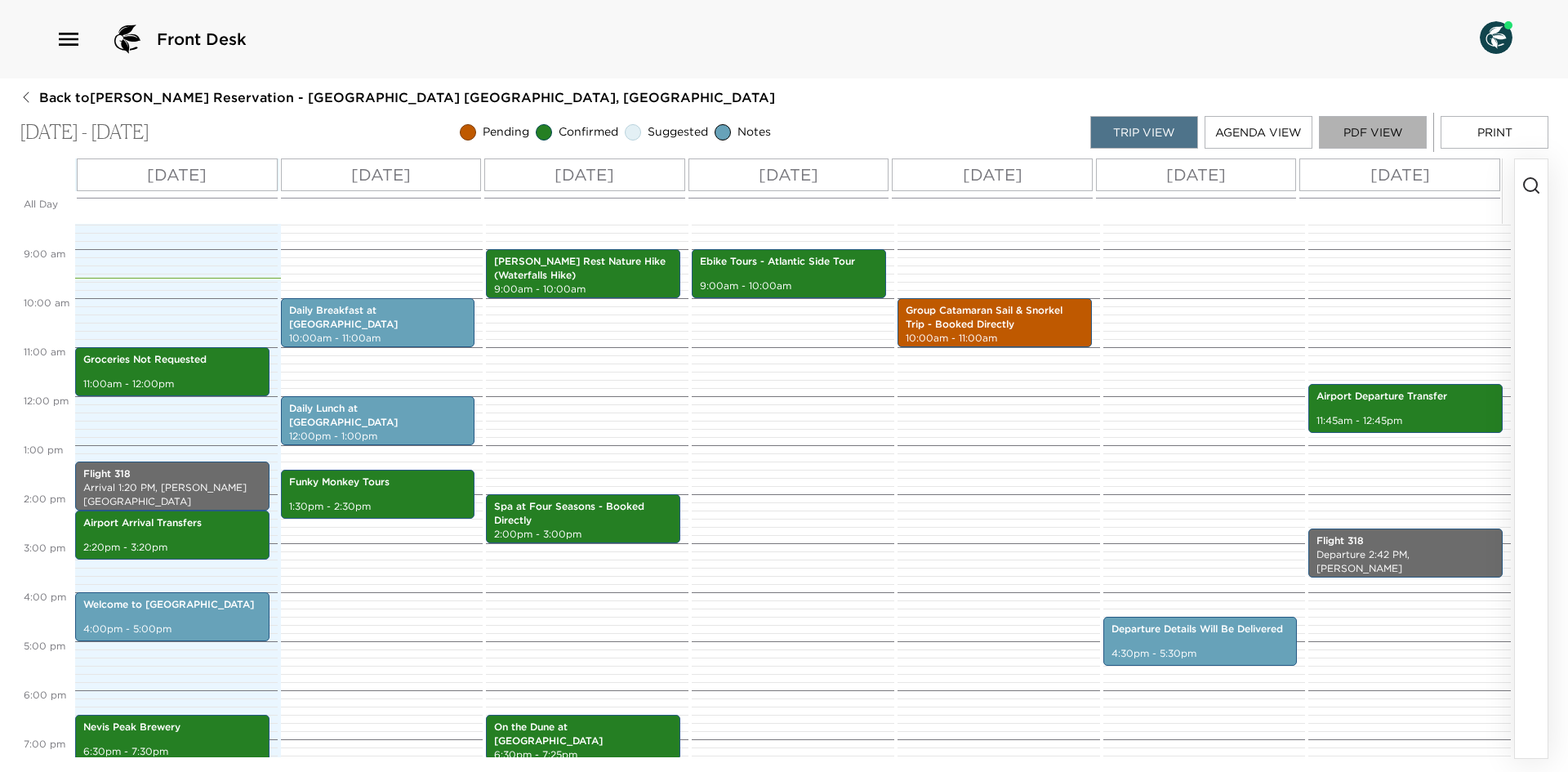
click at [1390, 134] on button "PDF View" at bounding box center [1373, 132] width 108 height 33
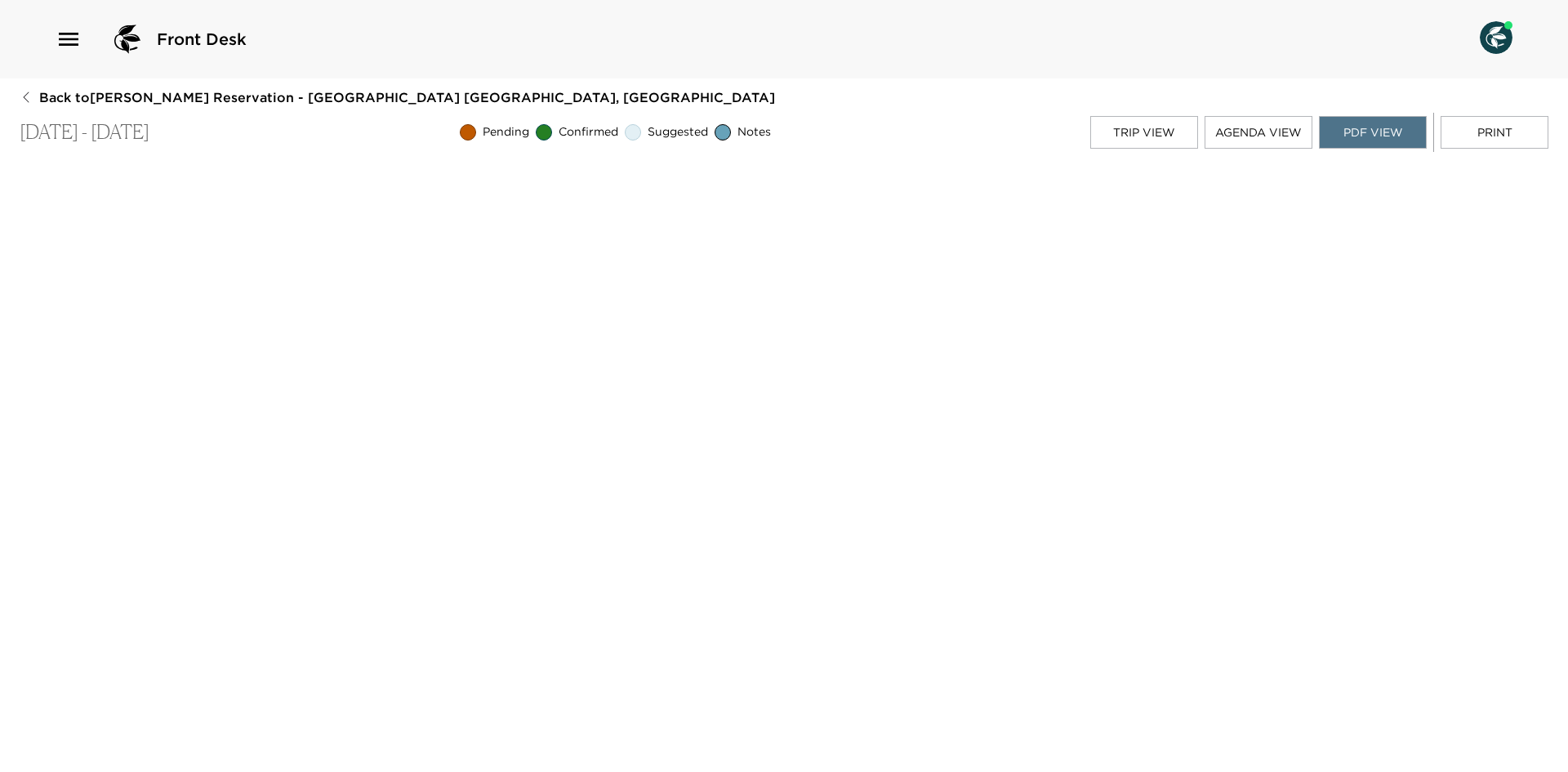
click at [1153, 124] on button "Trip View" at bounding box center [1144, 132] width 108 height 33
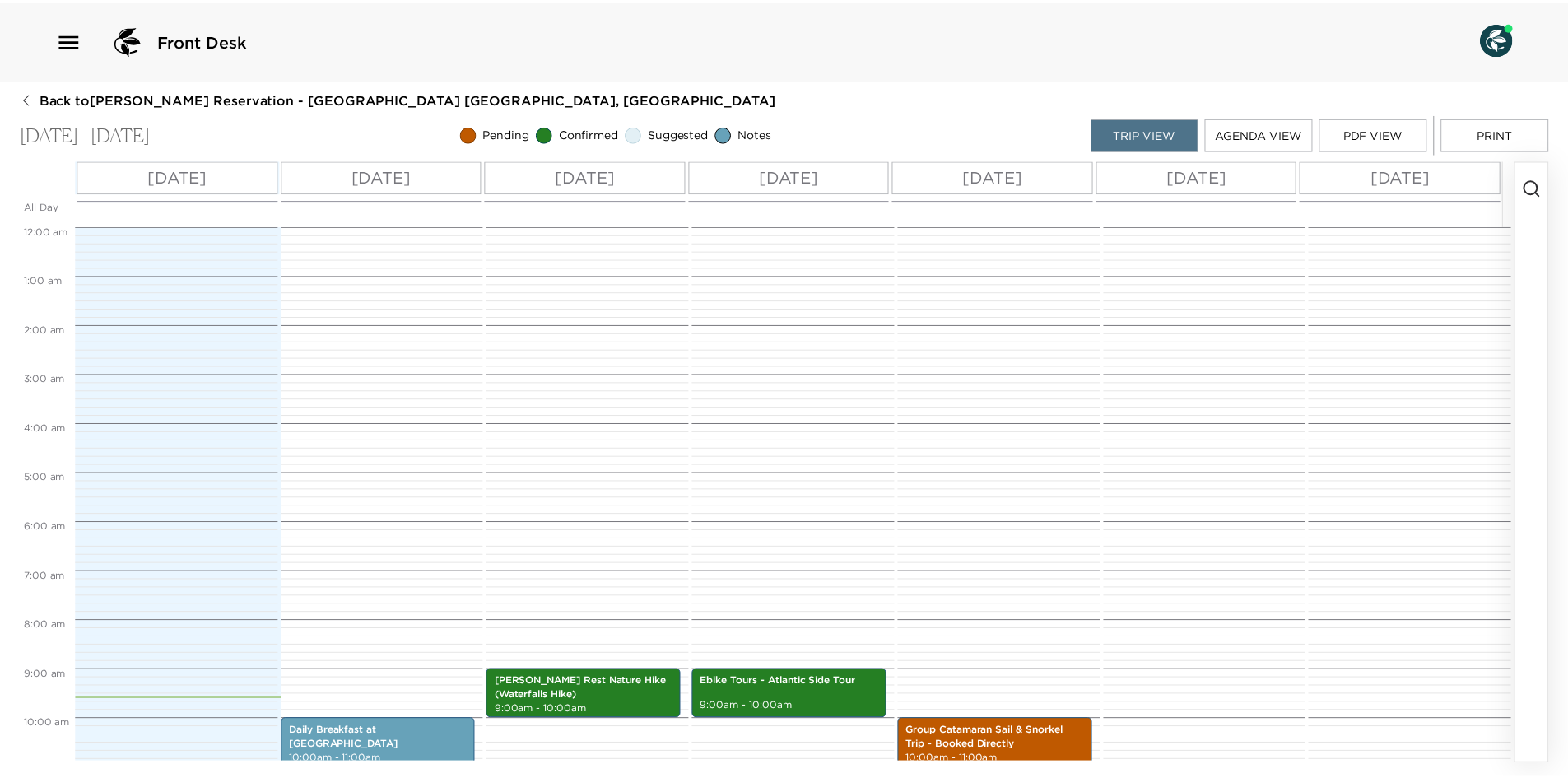
scroll to position [445, 0]
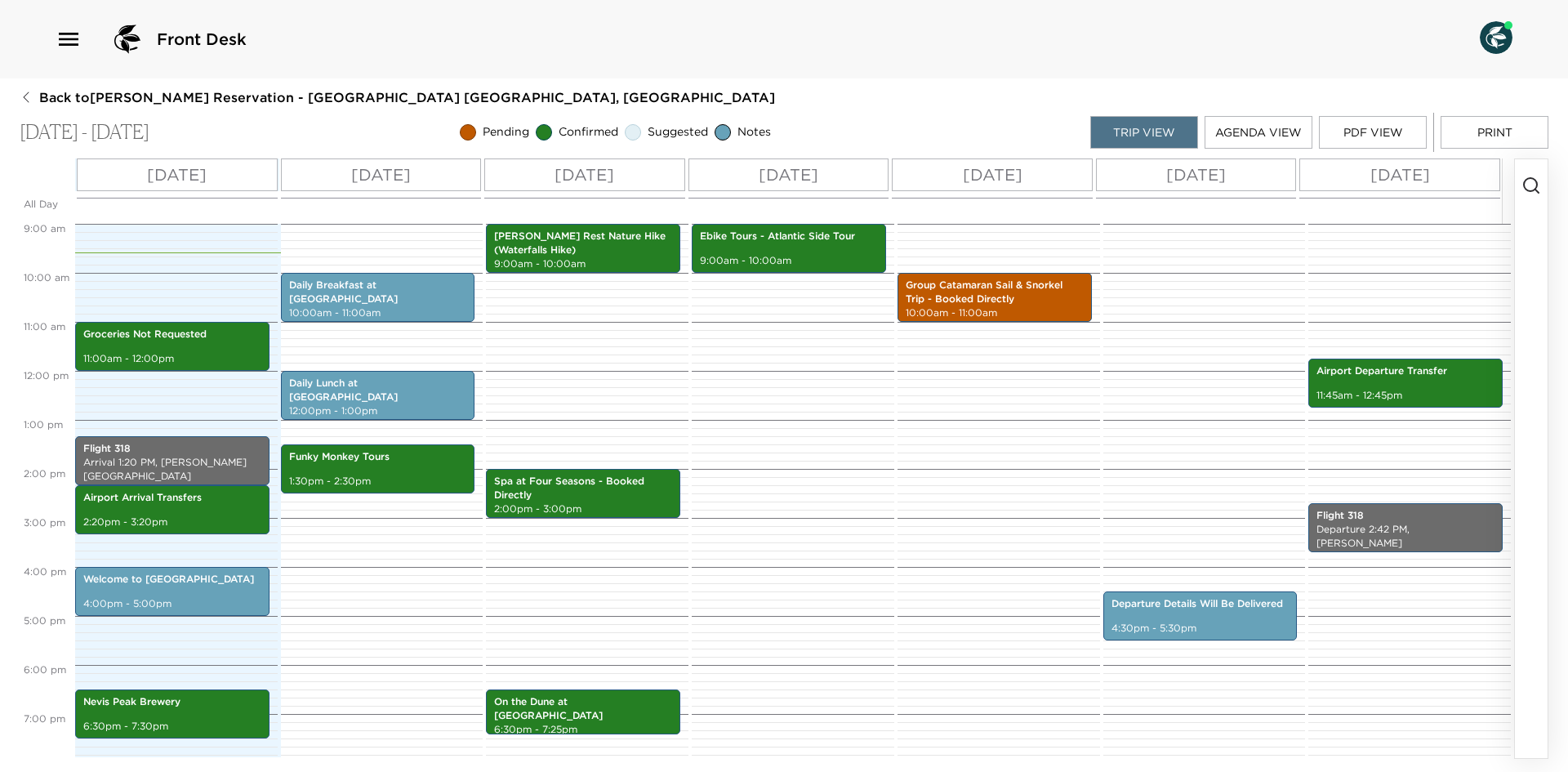
click at [1343, 120] on button "PDF View" at bounding box center [1373, 132] width 108 height 33
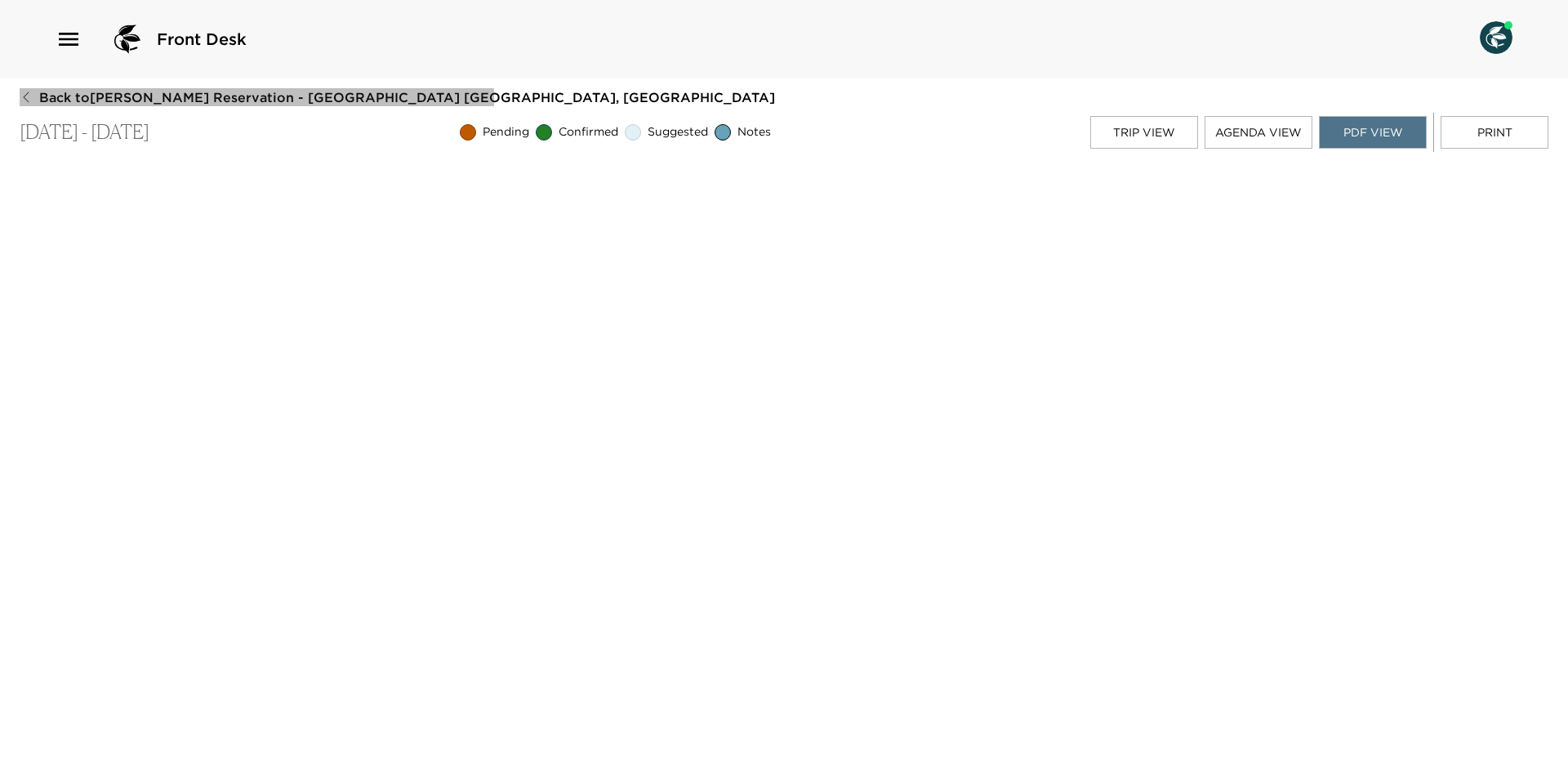
click at [31, 101] on icon "button" at bounding box center [26, 97] width 13 height 13
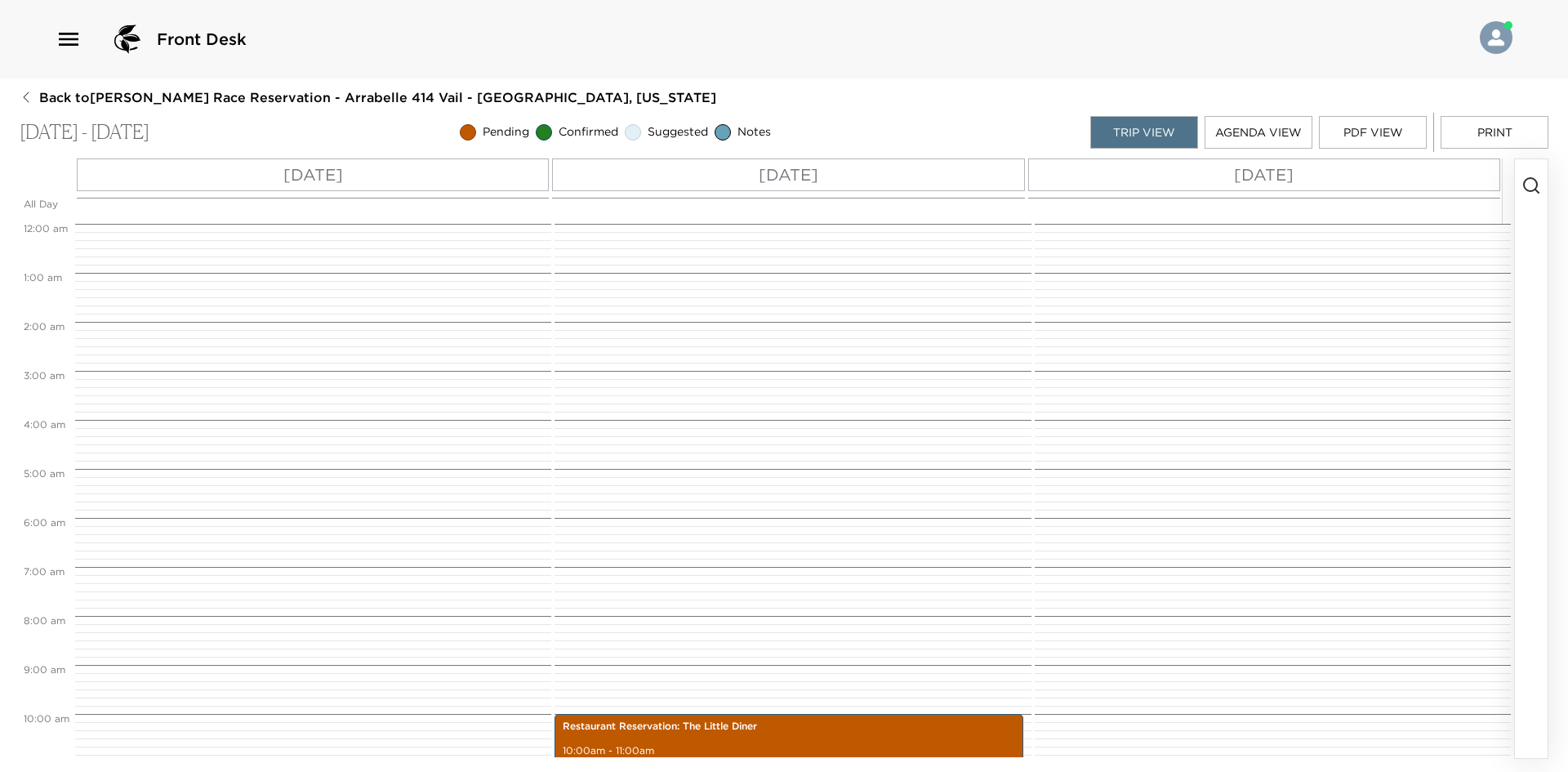
scroll to position [490, 0]
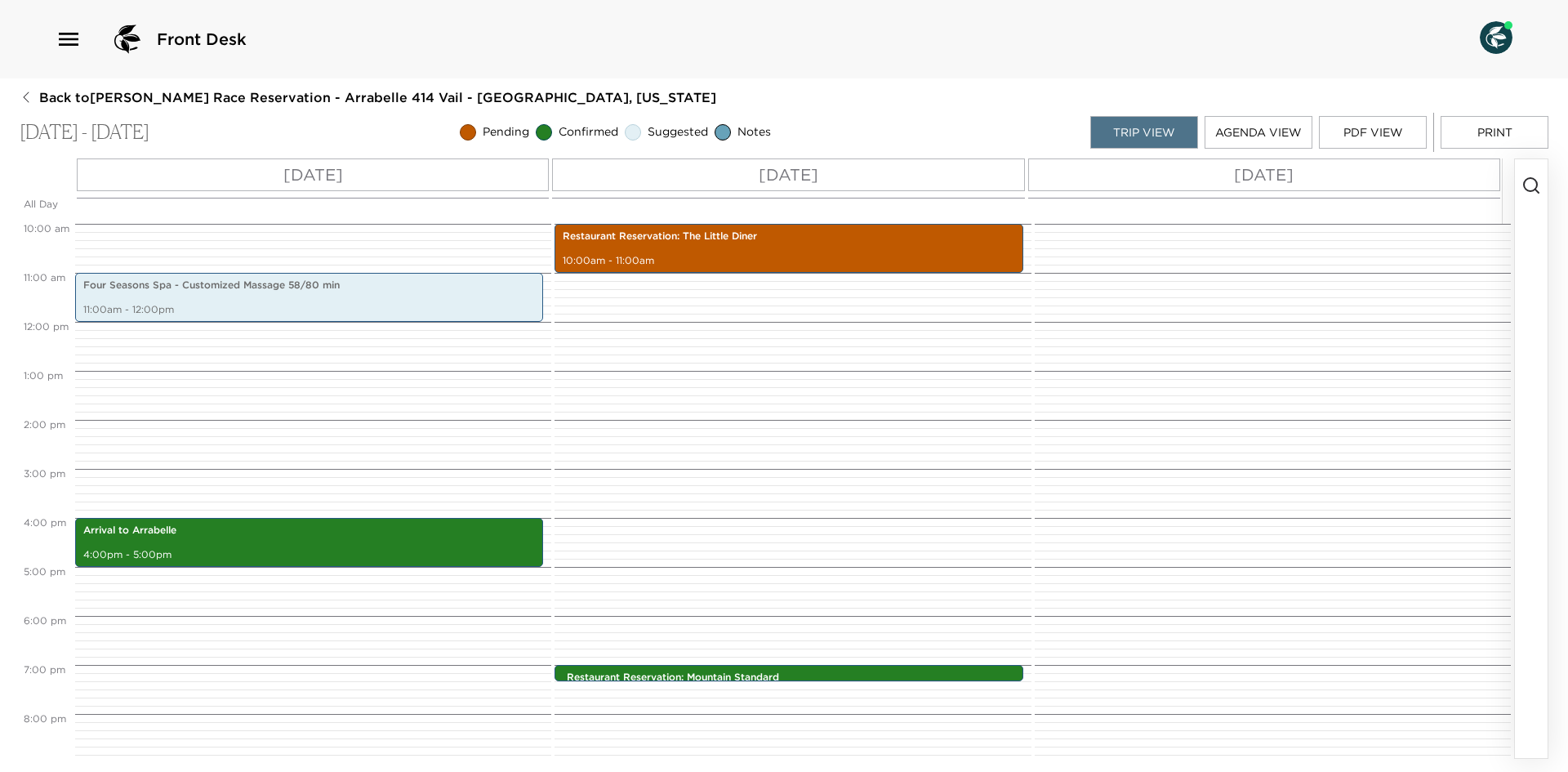
click at [1514, 108] on div "Back to [PERSON_NAME][GEOGRAPHIC_DATA] - [GEOGRAPHIC_DATA] 414 Vail - [GEOGRAPH…" at bounding box center [784, 423] width 1529 height 670
click at [1488, 118] on button "Print" at bounding box center [1495, 132] width 108 height 33
click at [1478, 137] on button "Print" at bounding box center [1495, 132] width 108 height 33
click at [1360, 133] on button "PDF View" at bounding box center [1373, 132] width 108 height 33
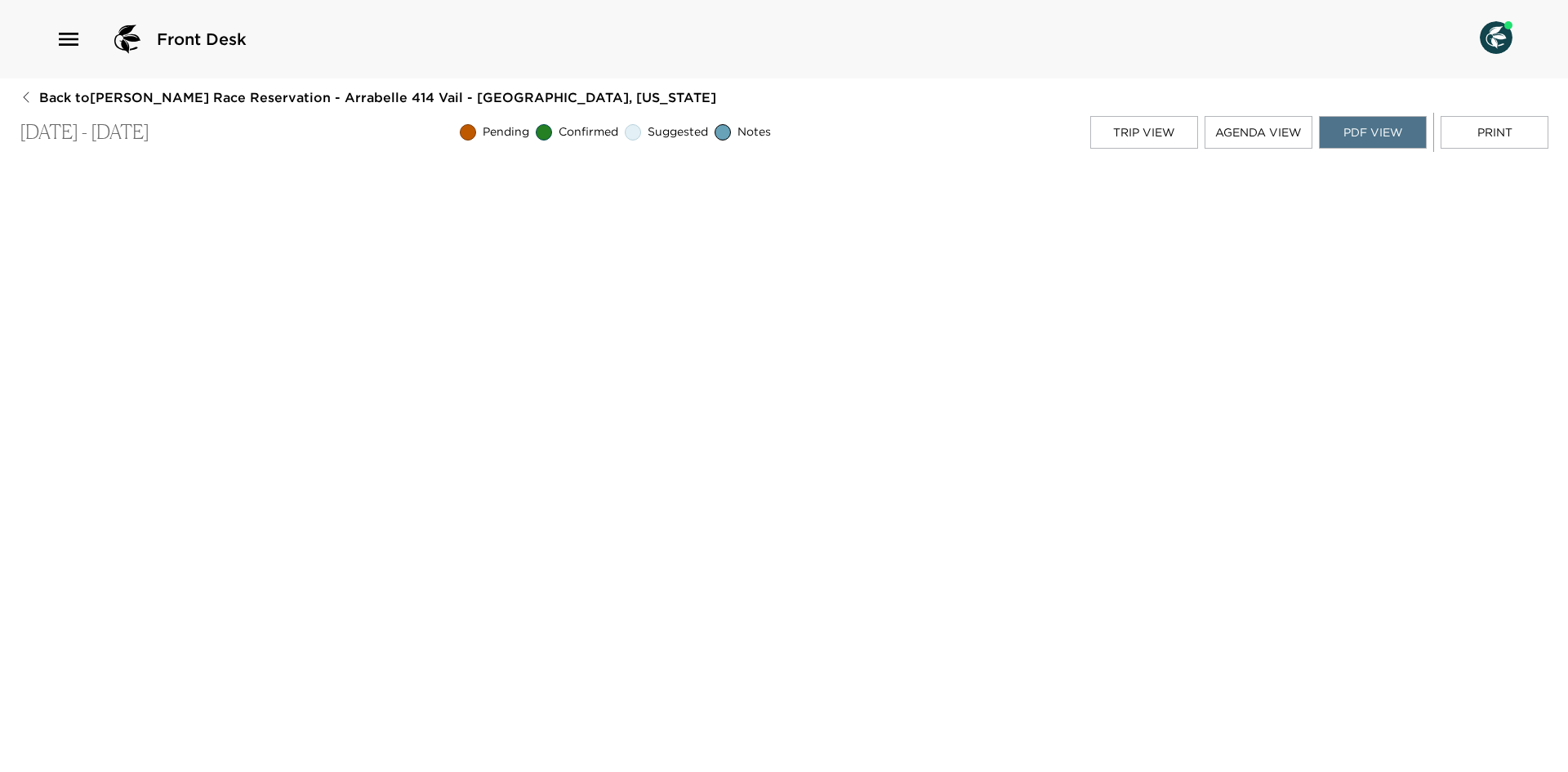
scroll to position [0, 0]
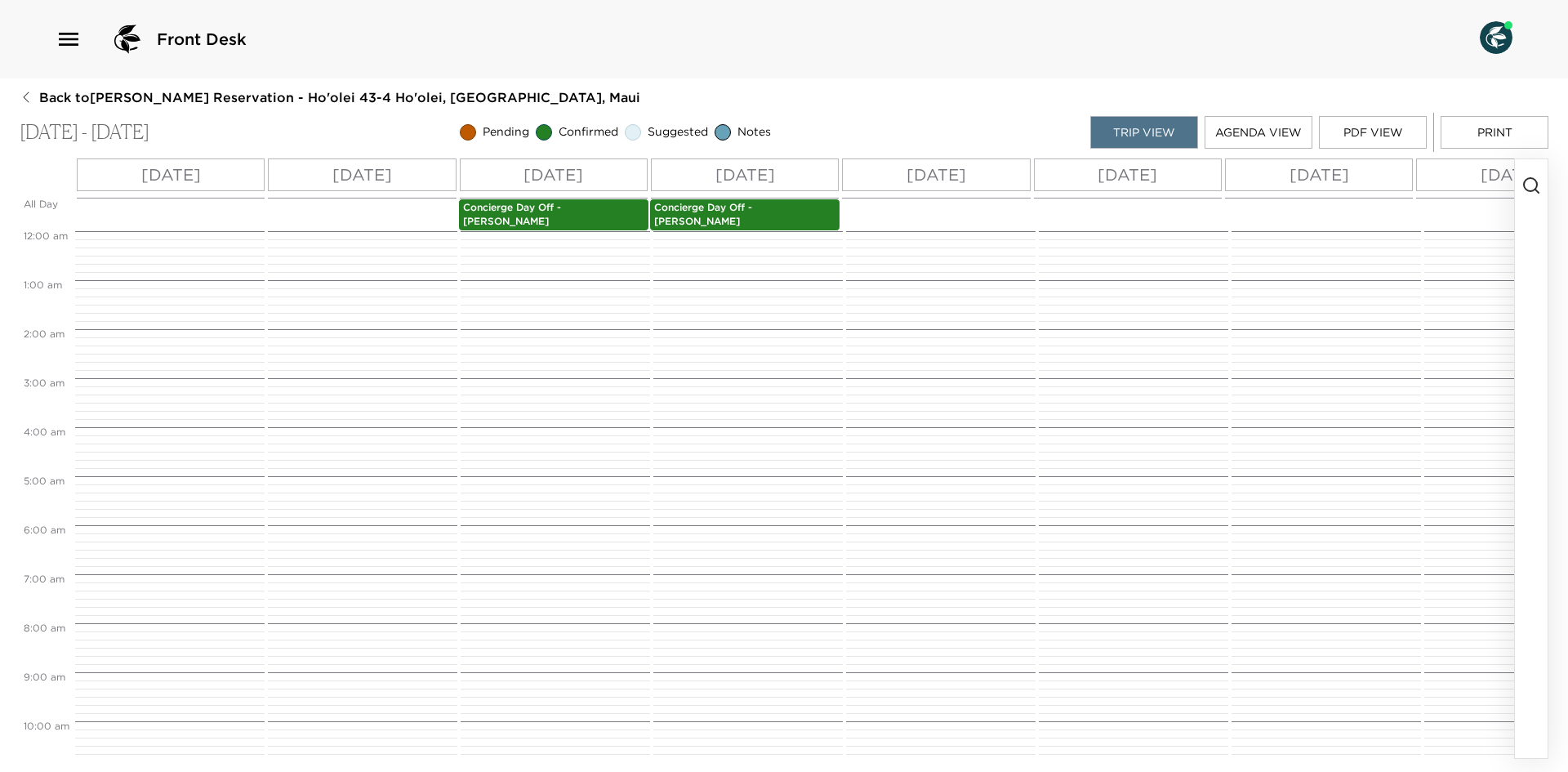
scroll to position [630, 0]
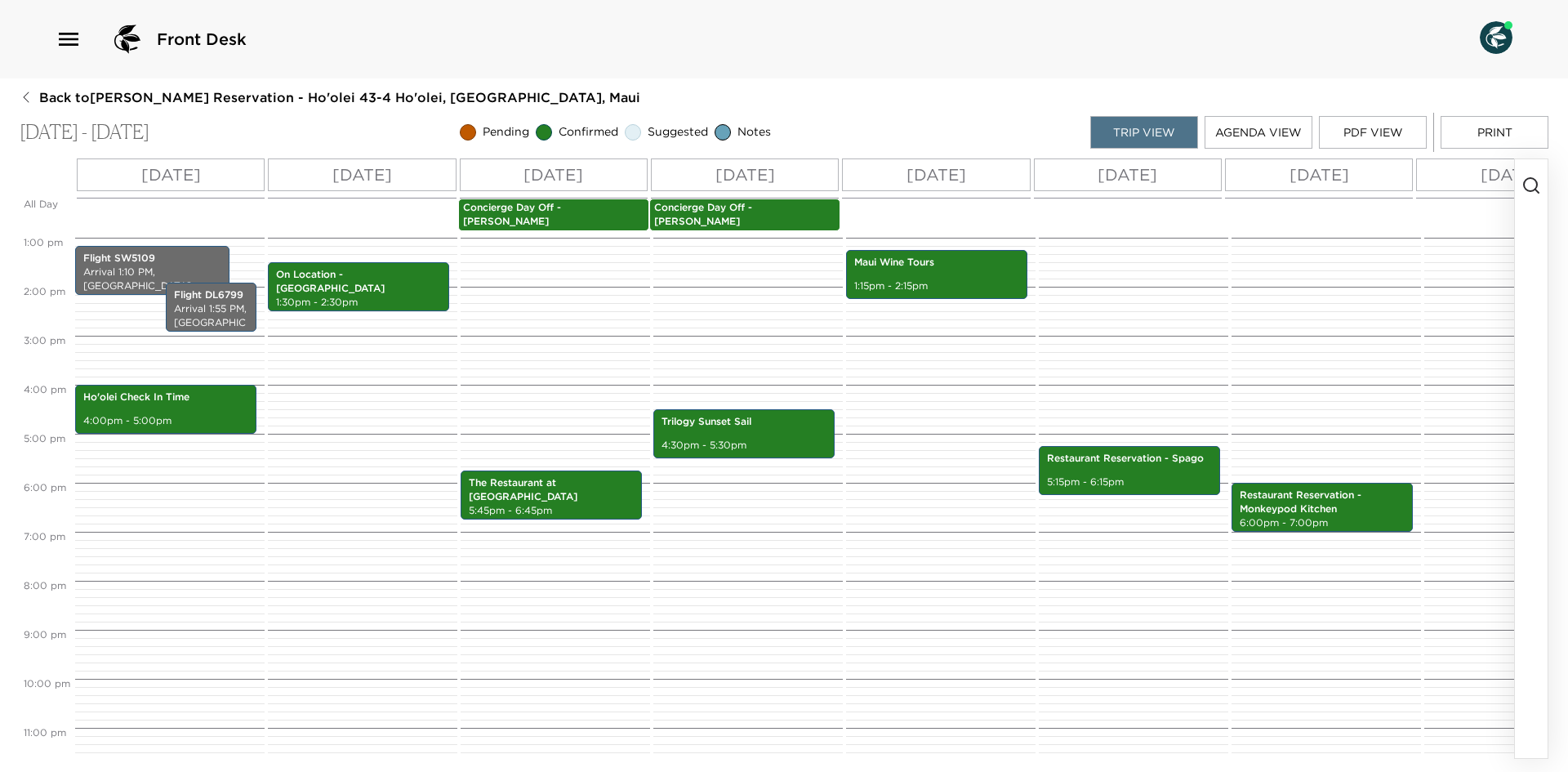
click at [30, 108] on div "Back to [PERSON_NAME] Reservation - Ho'olei 43-4 Ho'olei, [GEOGRAPHIC_DATA], [G…" at bounding box center [784, 423] width 1529 height 670
click at [37, 98] on button "Back to [PERSON_NAME] Reservation - Ho'olei 43-4 Ho'olei, [GEOGRAPHIC_DATA], Ma…" at bounding box center [330, 97] width 621 height 18
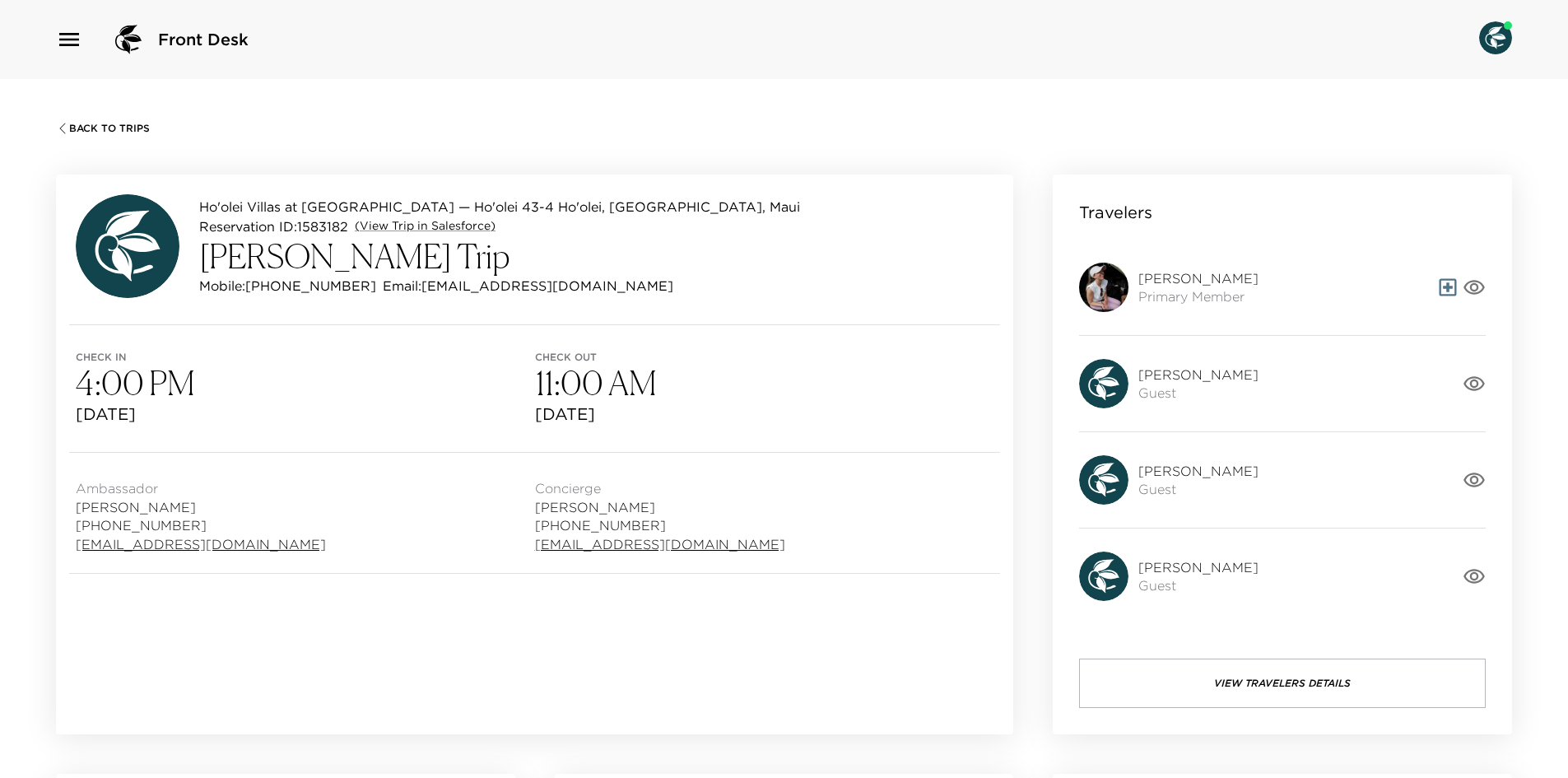
click at [1470, 288] on icon "button" at bounding box center [1474, 287] width 23 height 23
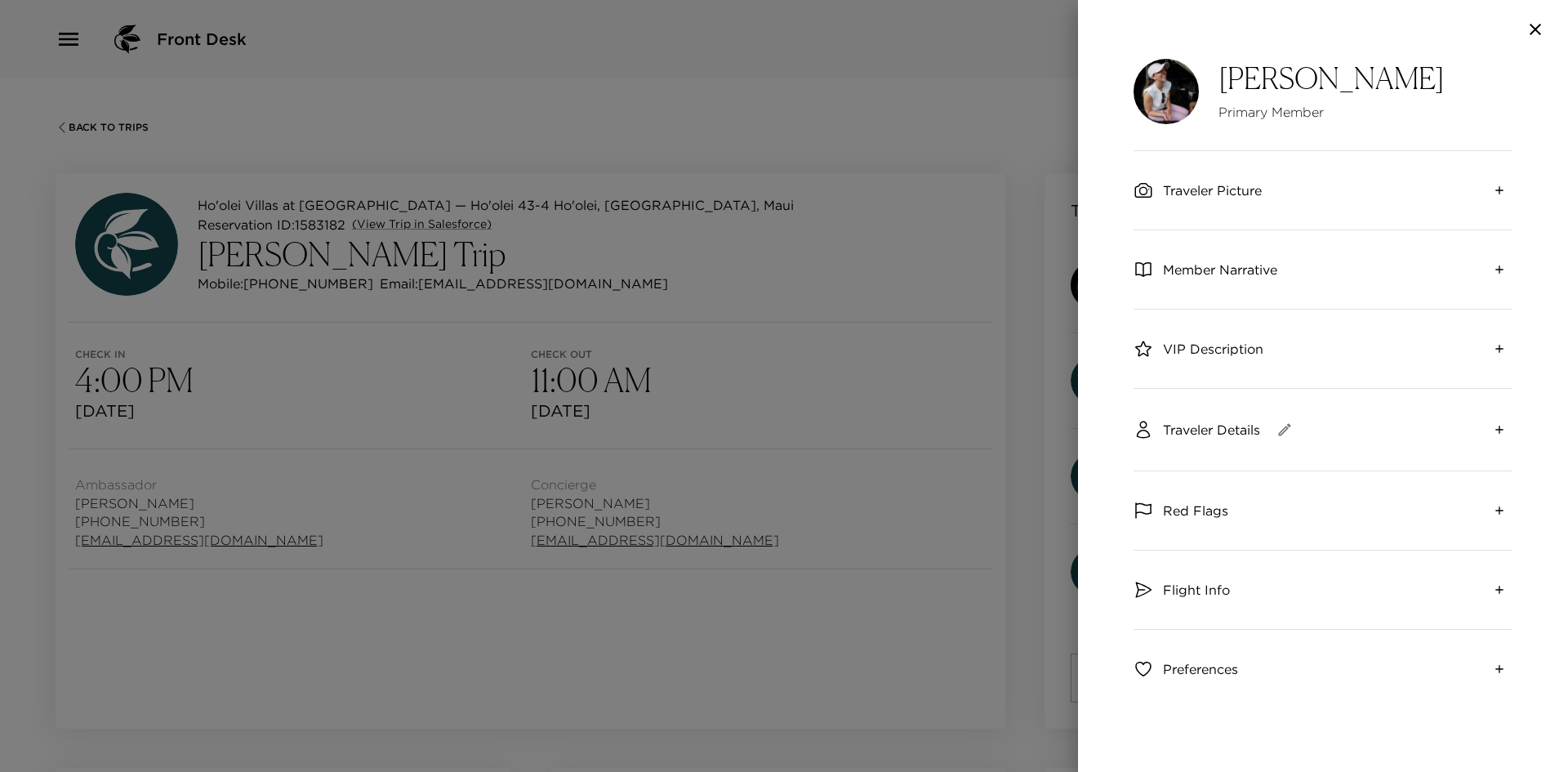
click at [1493, 192] on icon "expand" at bounding box center [1499, 190] width 13 height 13
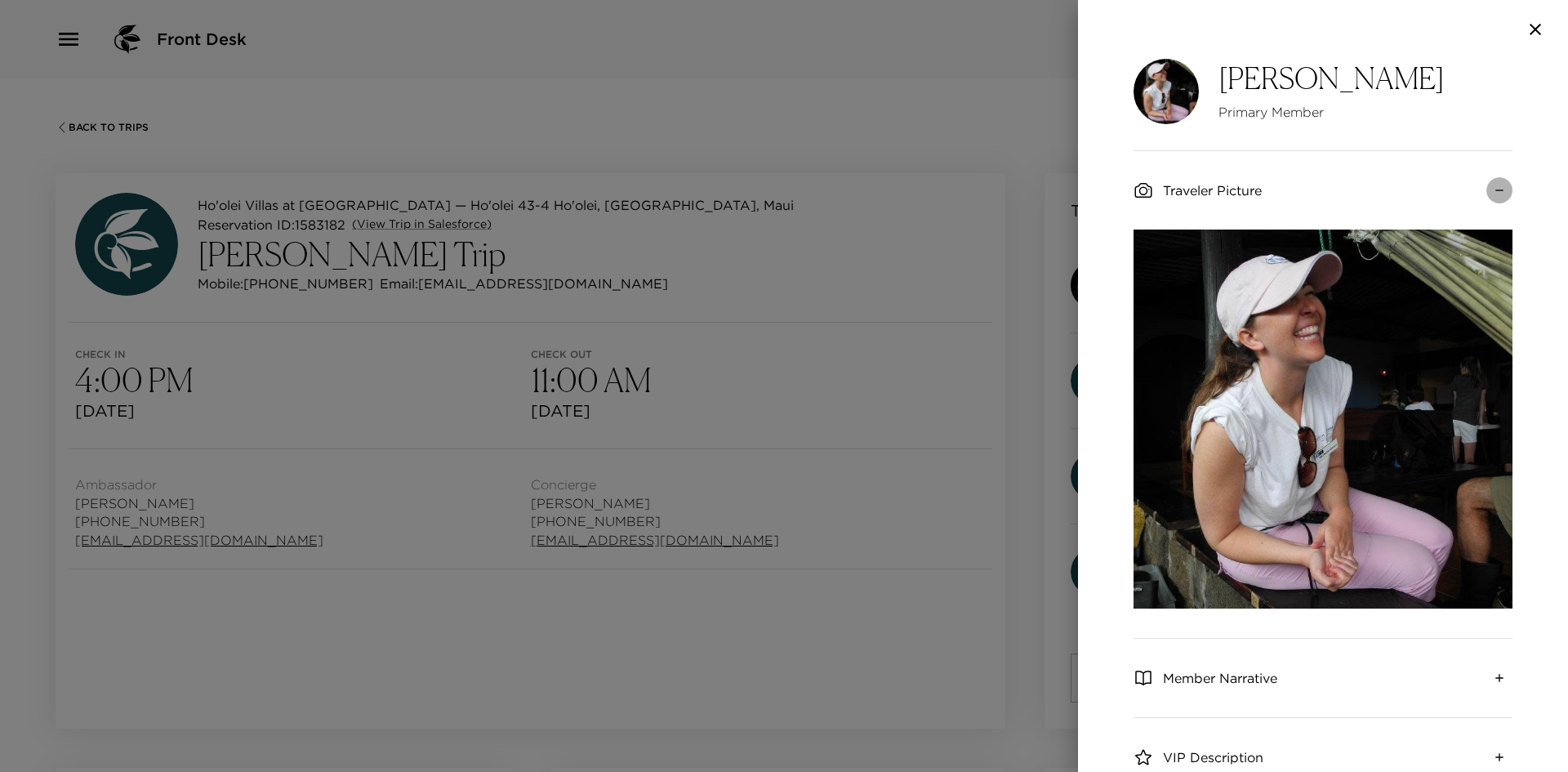
click at [1493, 193] on icon "collapse" at bounding box center [1499, 190] width 13 height 13
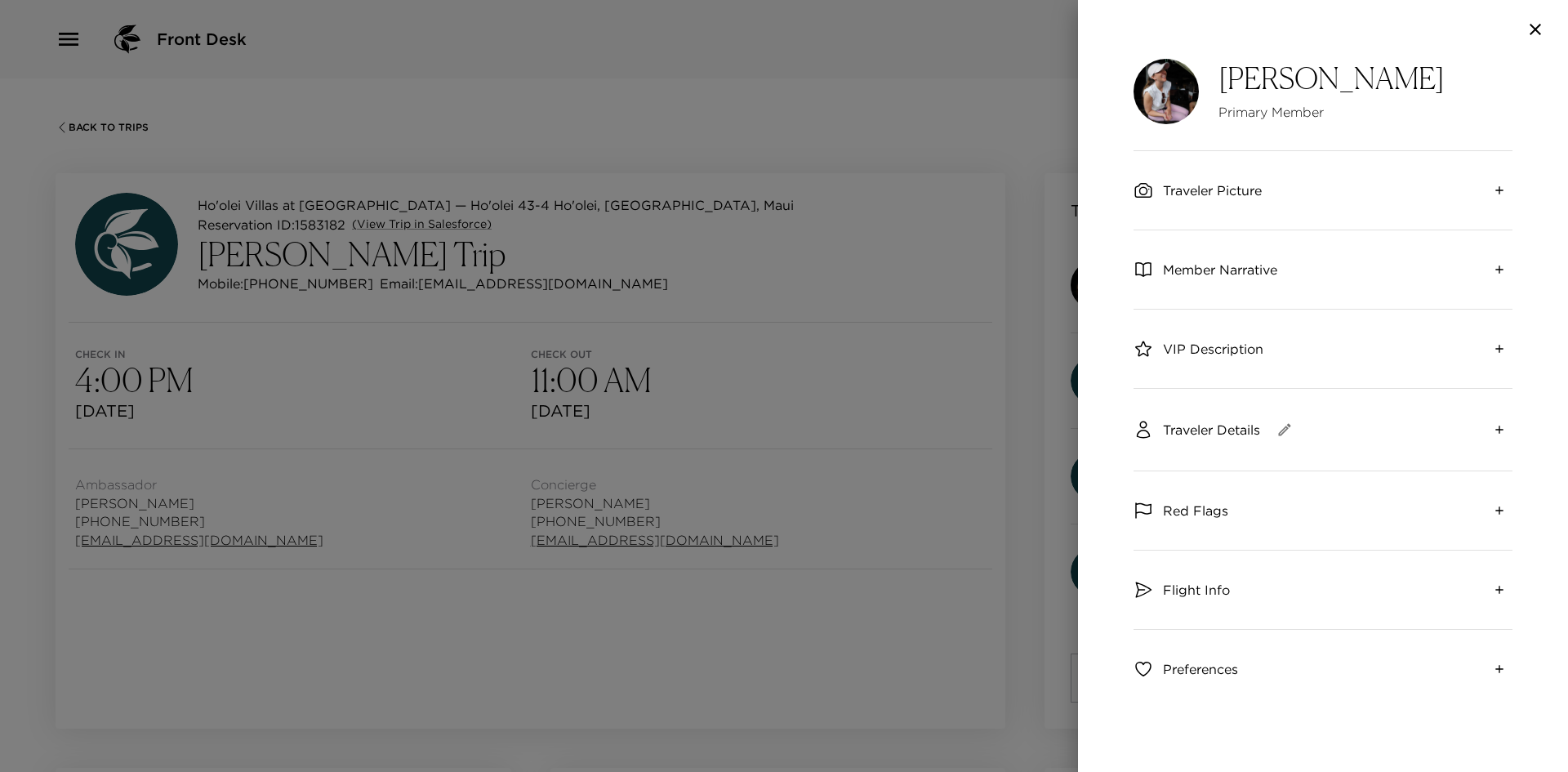
click at [1493, 266] on icon "expand" at bounding box center [1499, 269] width 13 height 13
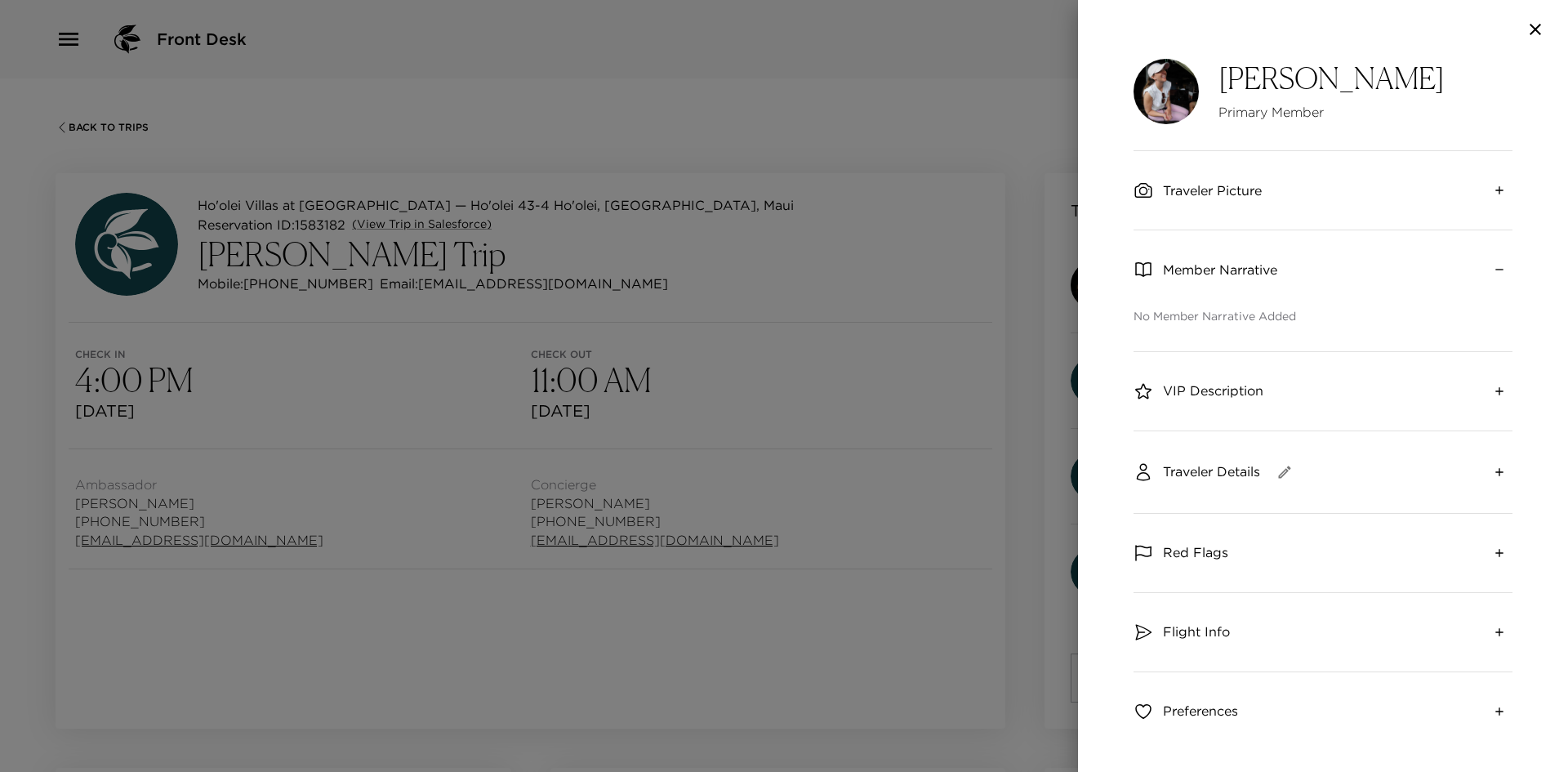
click at [1493, 266] on icon "collapse" at bounding box center [1499, 269] width 13 height 13
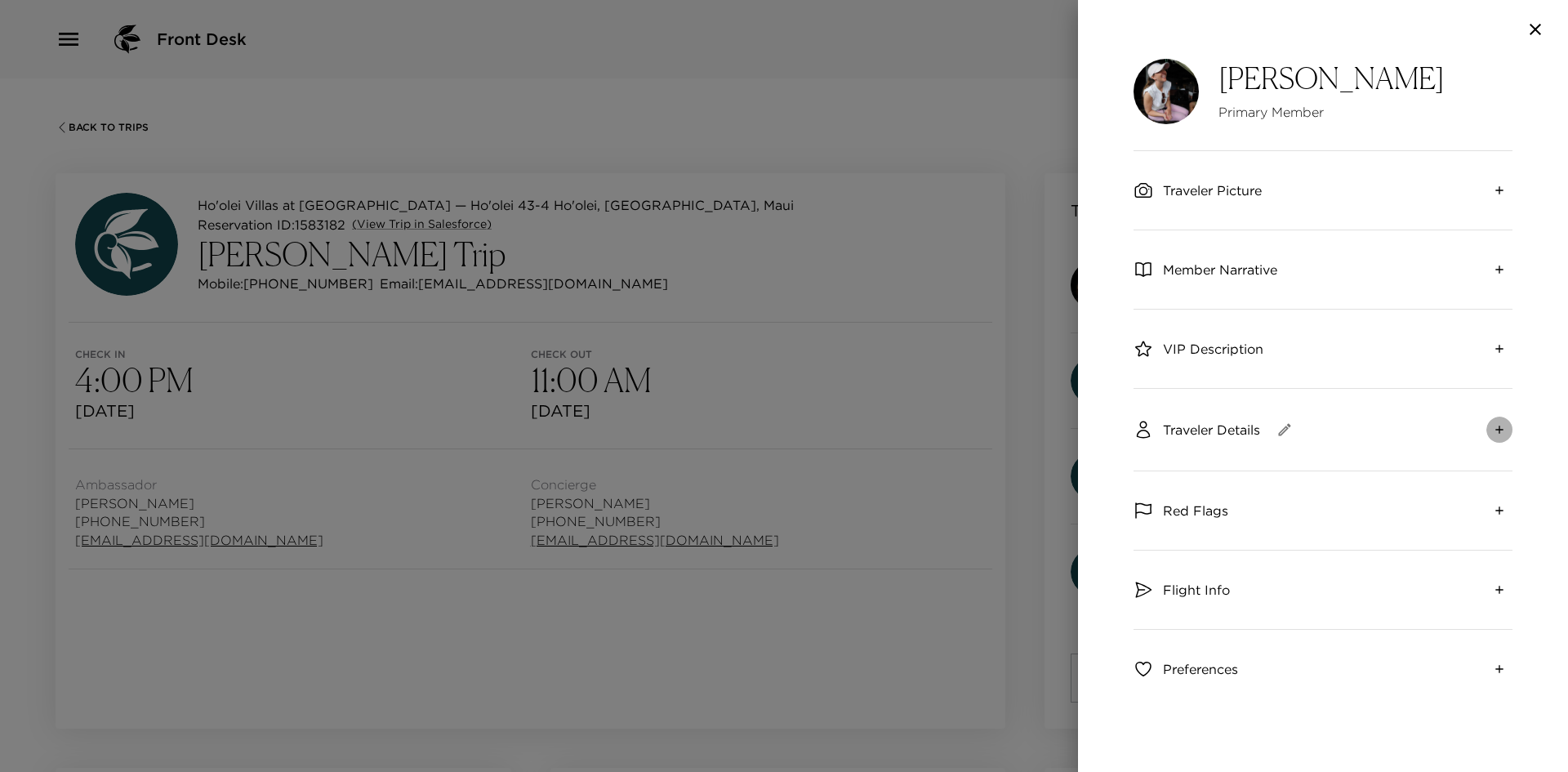
click at [1491, 422] on button "expand" at bounding box center [1499, 429] width 26 height 26
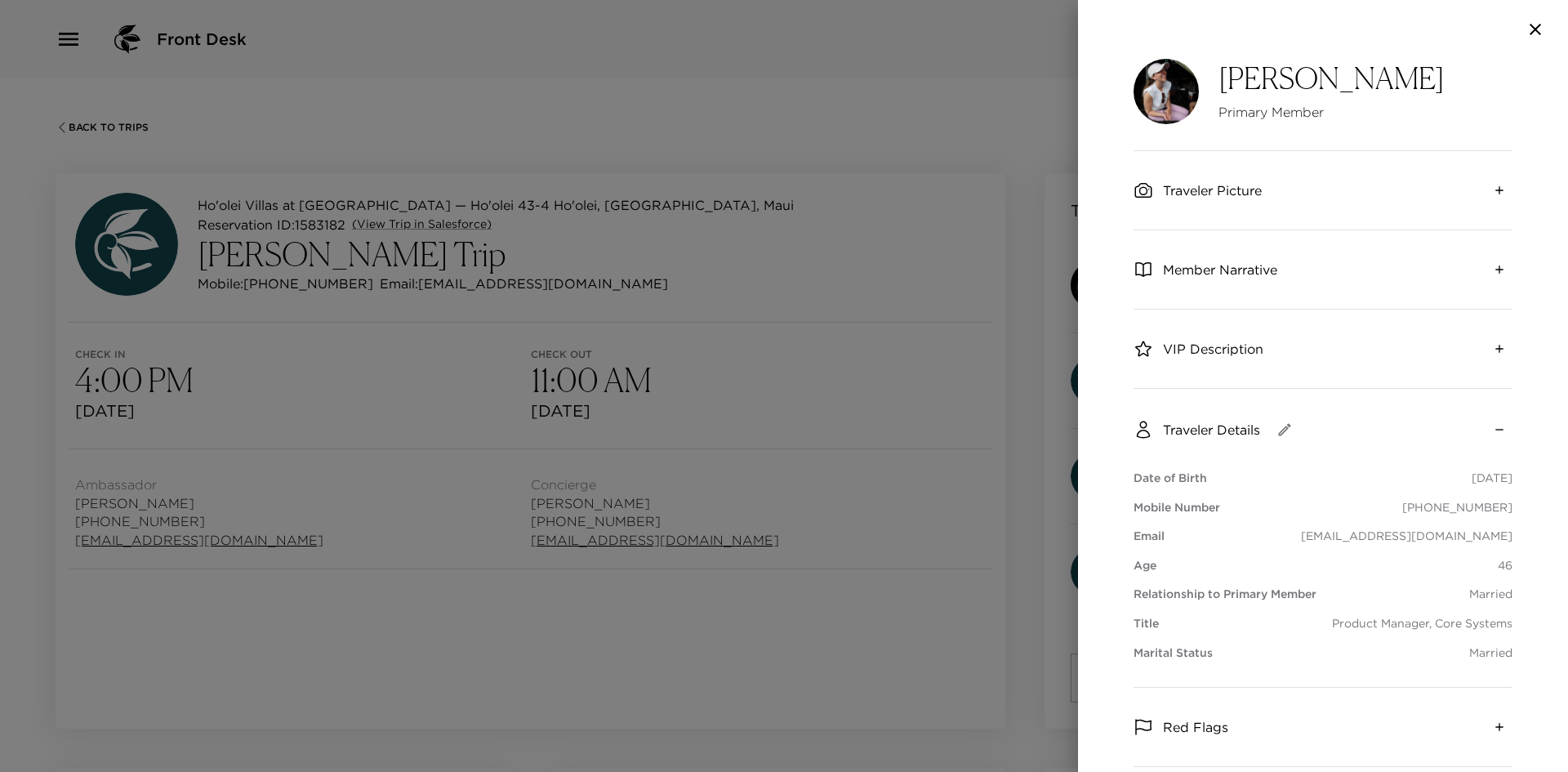
click at [1491, 422] on button "collapse" at bounding box center [1499, 429] width 26 height 26
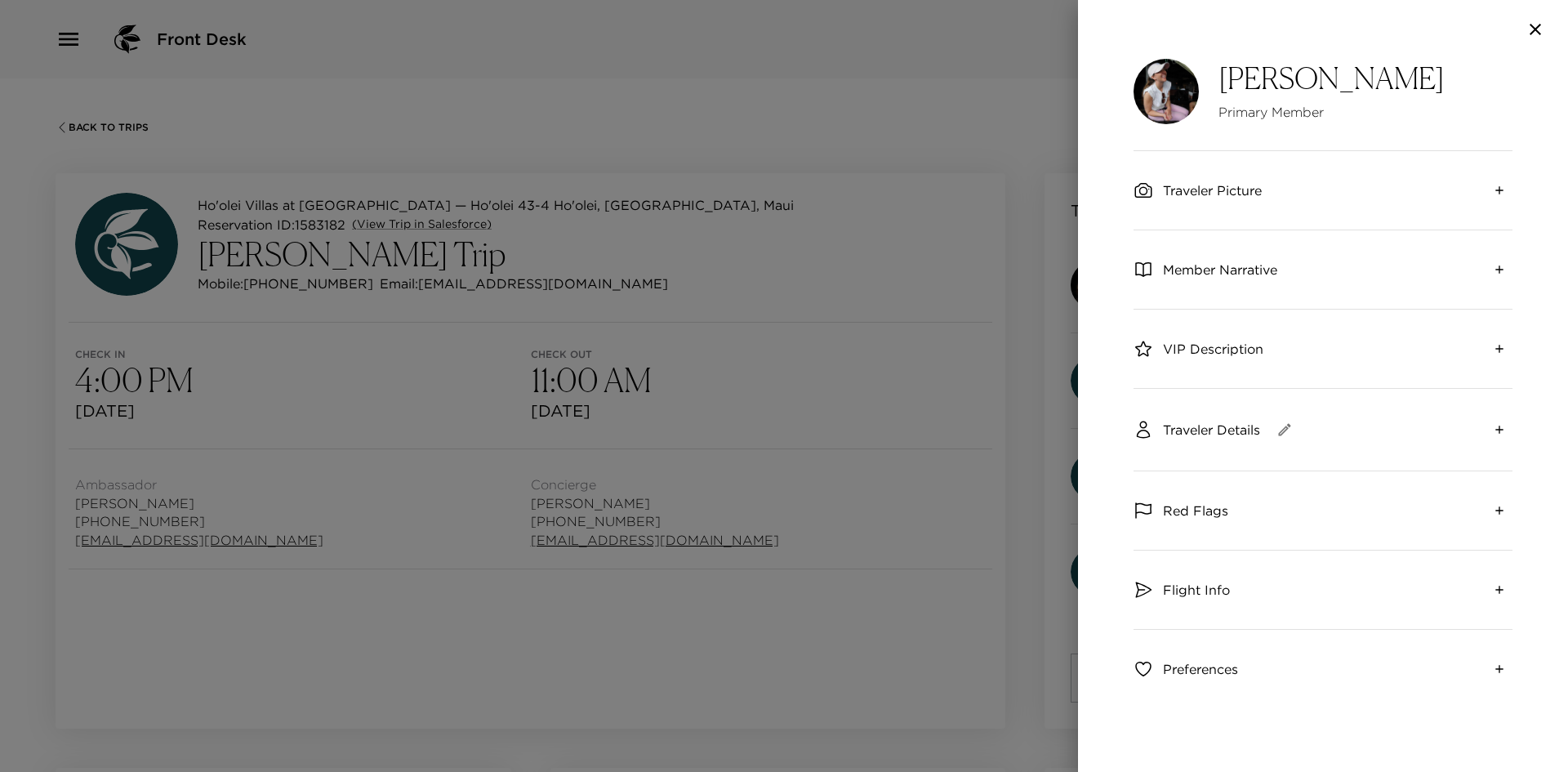
scroll to position [15, 0]
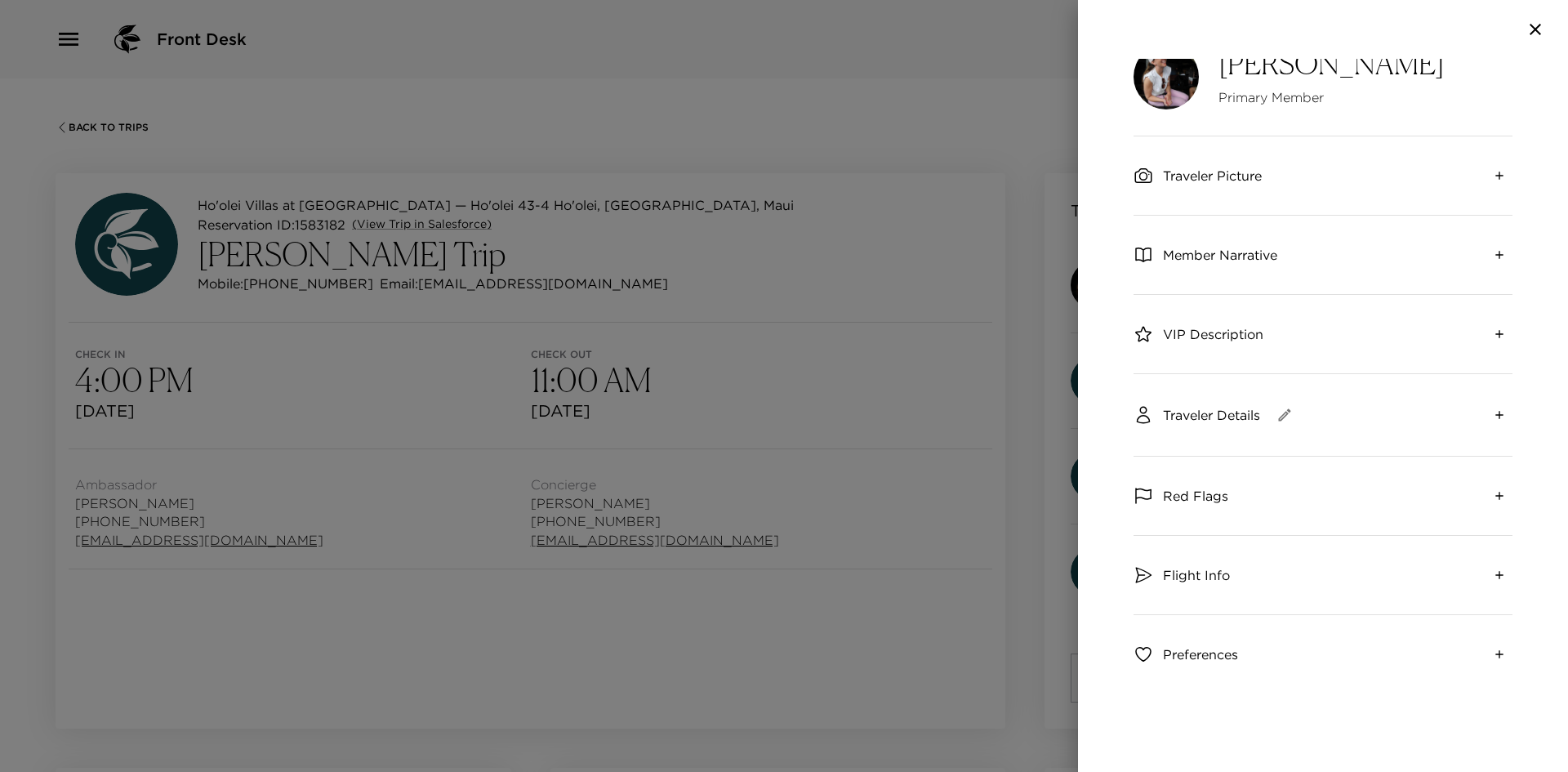
click at [1486, 657] on button "expand" at bounding box center [1499, 654] width 26 height 26
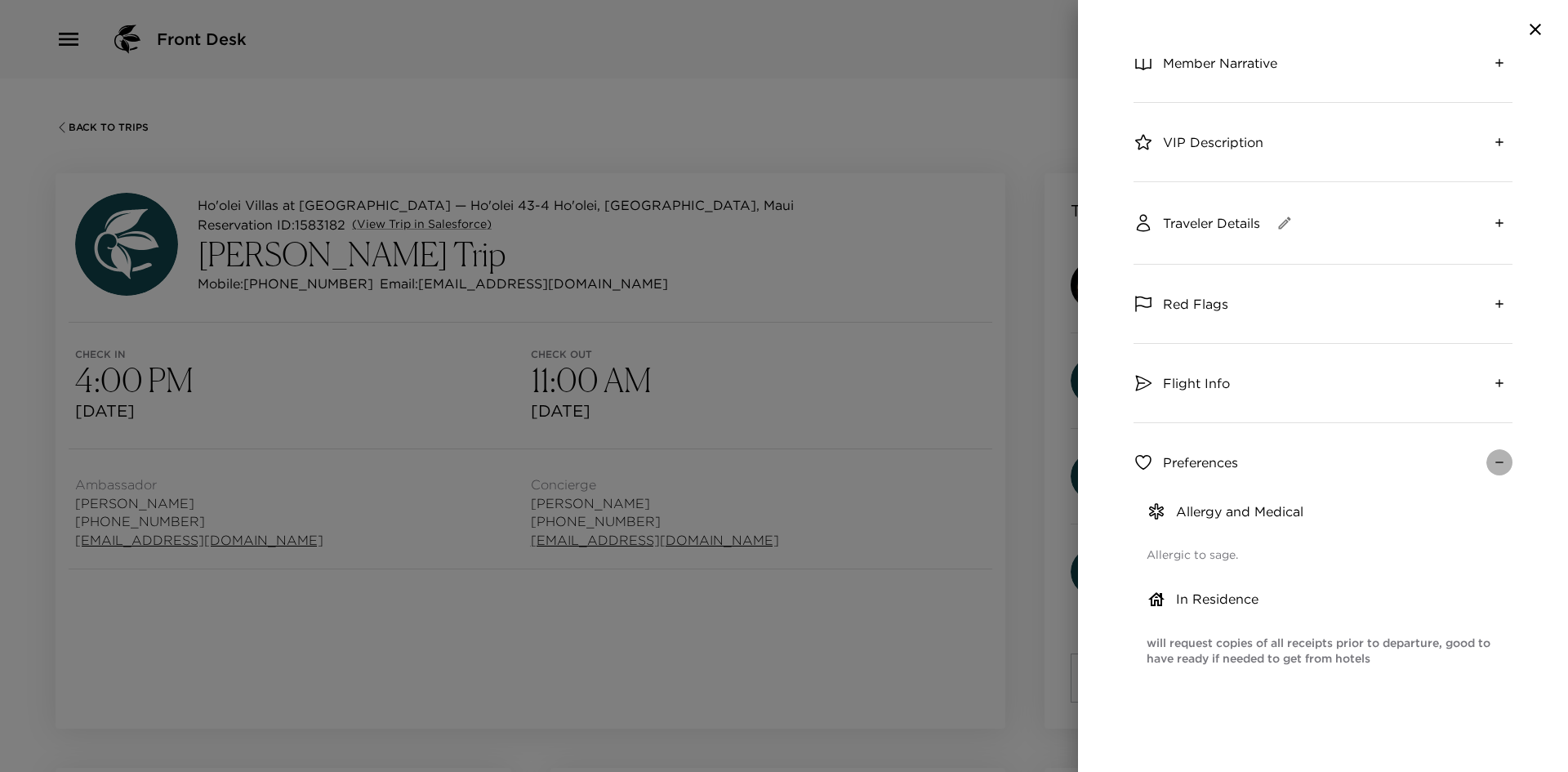
click at [1493, 467] on icon "collapse" at bounding box center [1499, 461] width 13 height 13
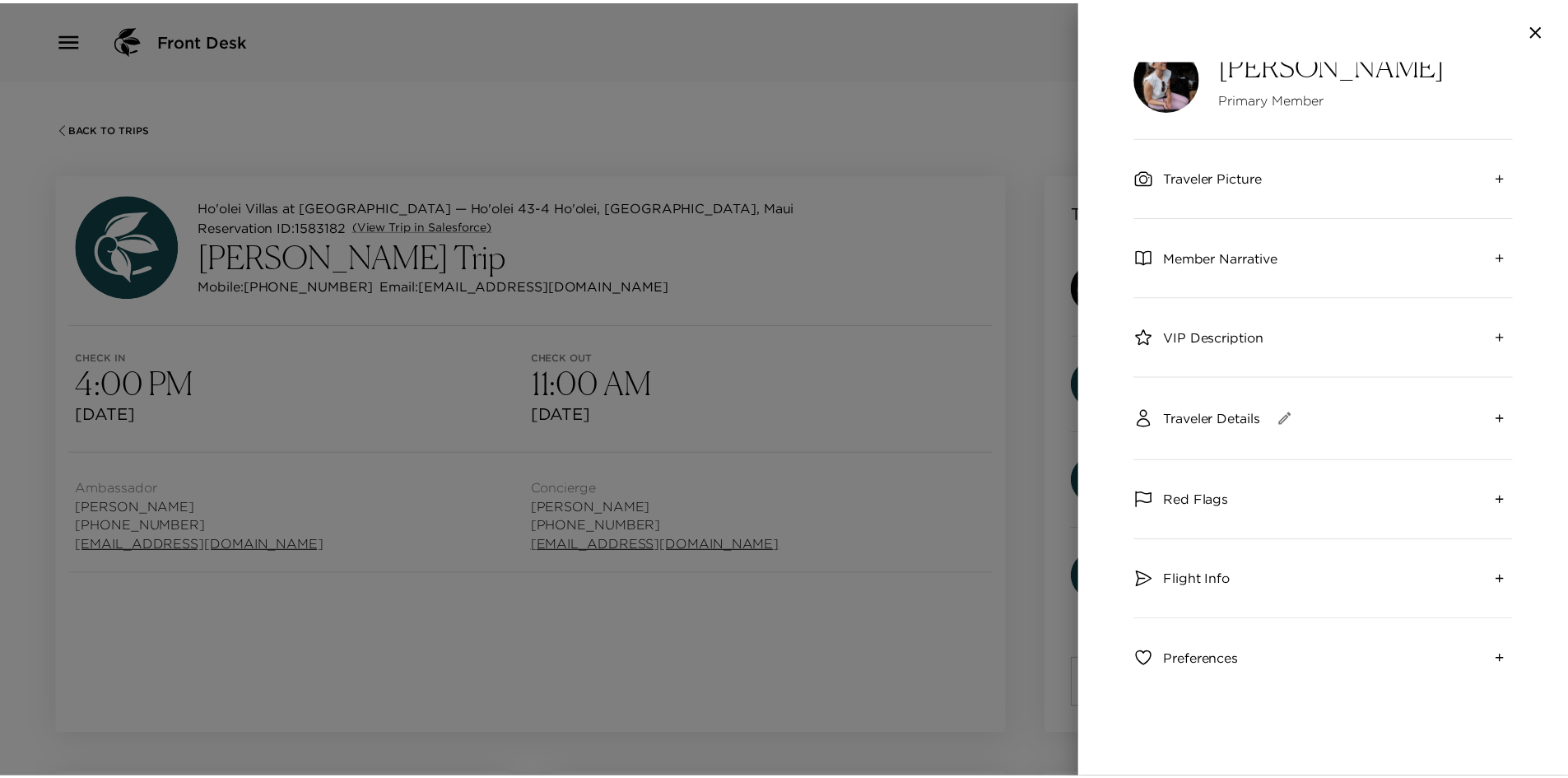
scroll to position [0, 0]
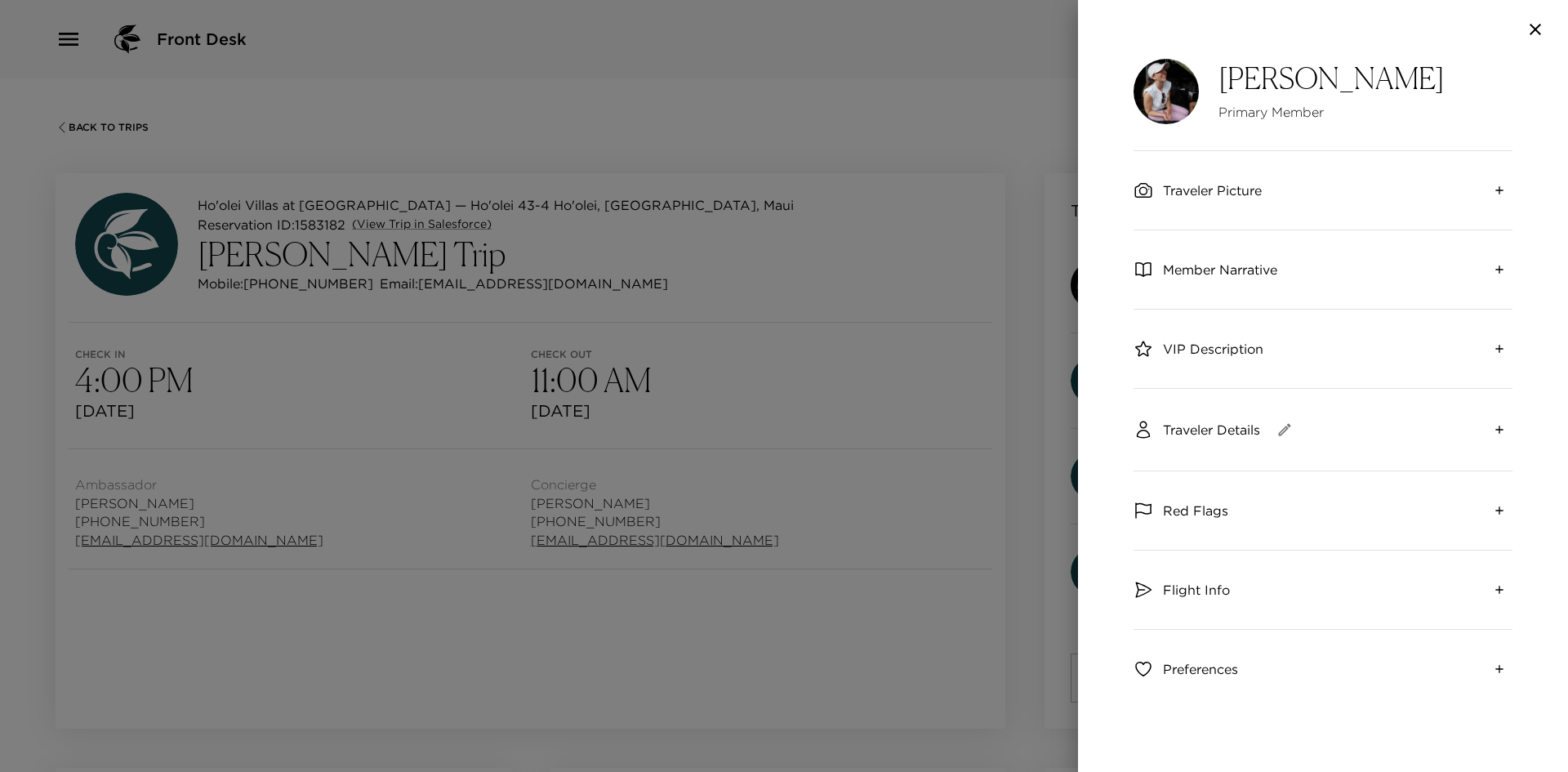
click at [1493, 191] on icon "expand" at bounding box center [1499, 190] width 13 height 13
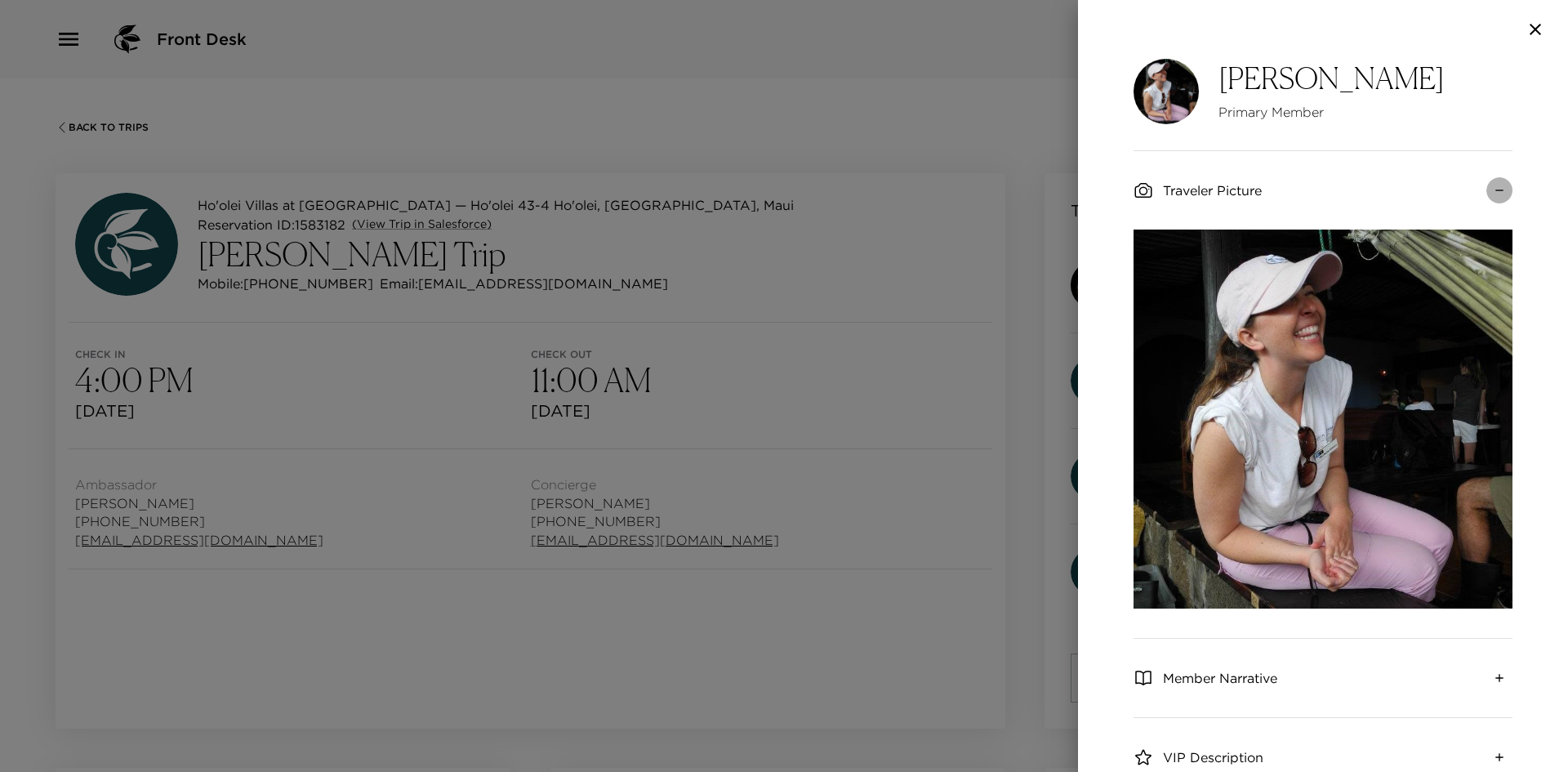
click at [1493, 191] on icon "collapse" at bounding box center [1499, 190] width 13 height 13
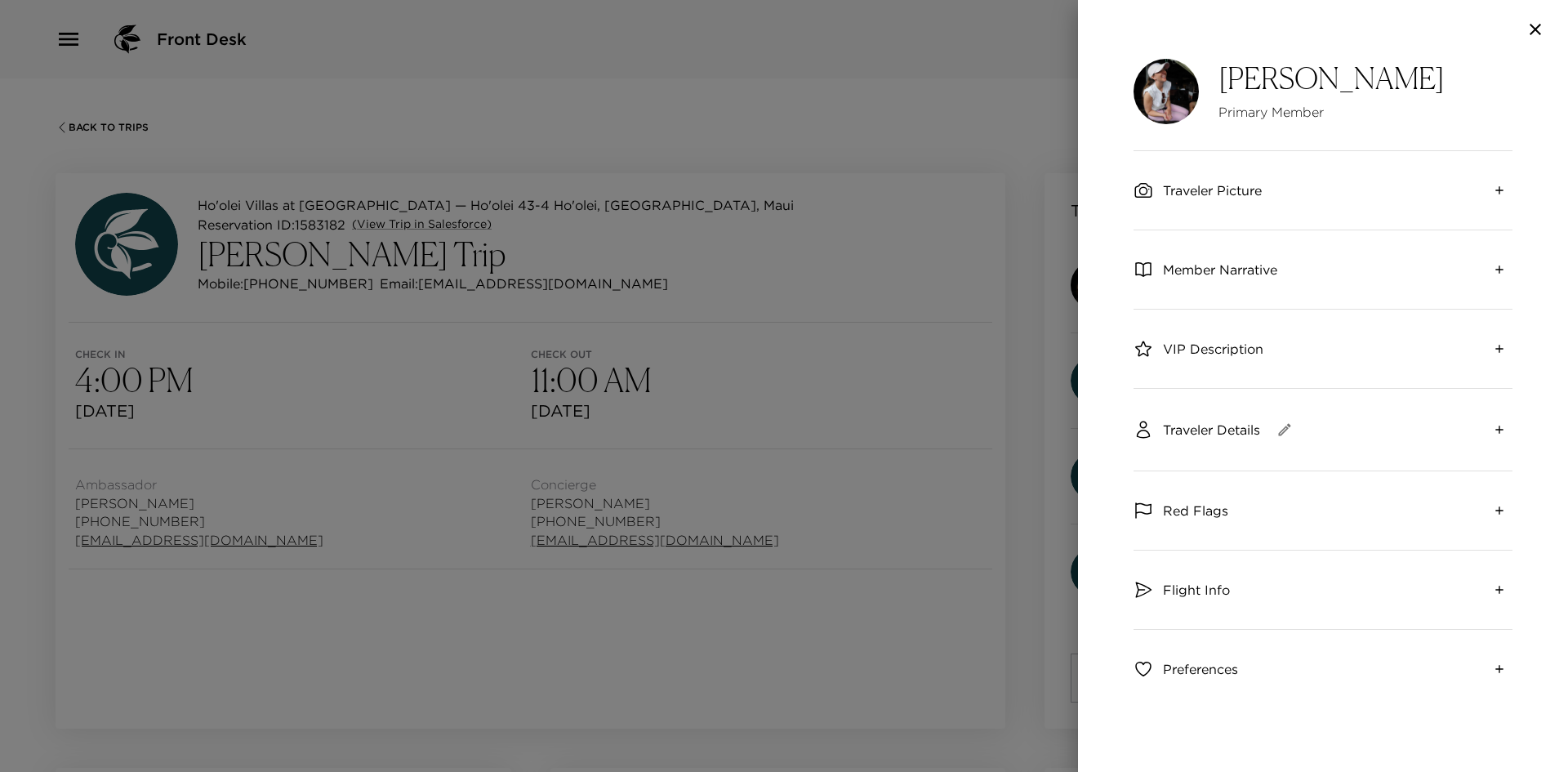
click at [1493, 273] on icon "expand" at bounding box center [1499, 269] width 13 height 13
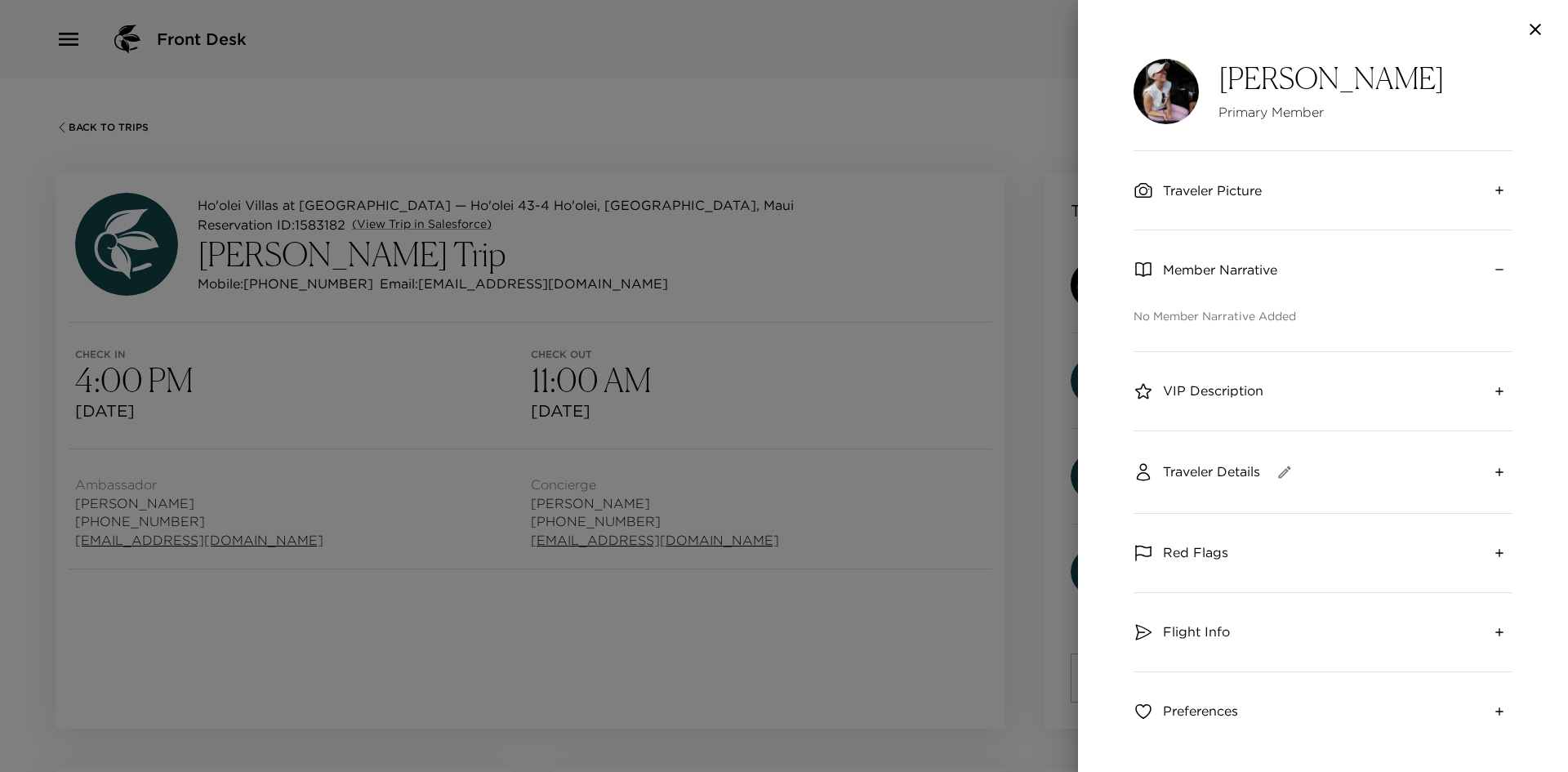
click at [1493, 273] on icon "collapse" at bounding box center [1499, 269] width 13 height 13
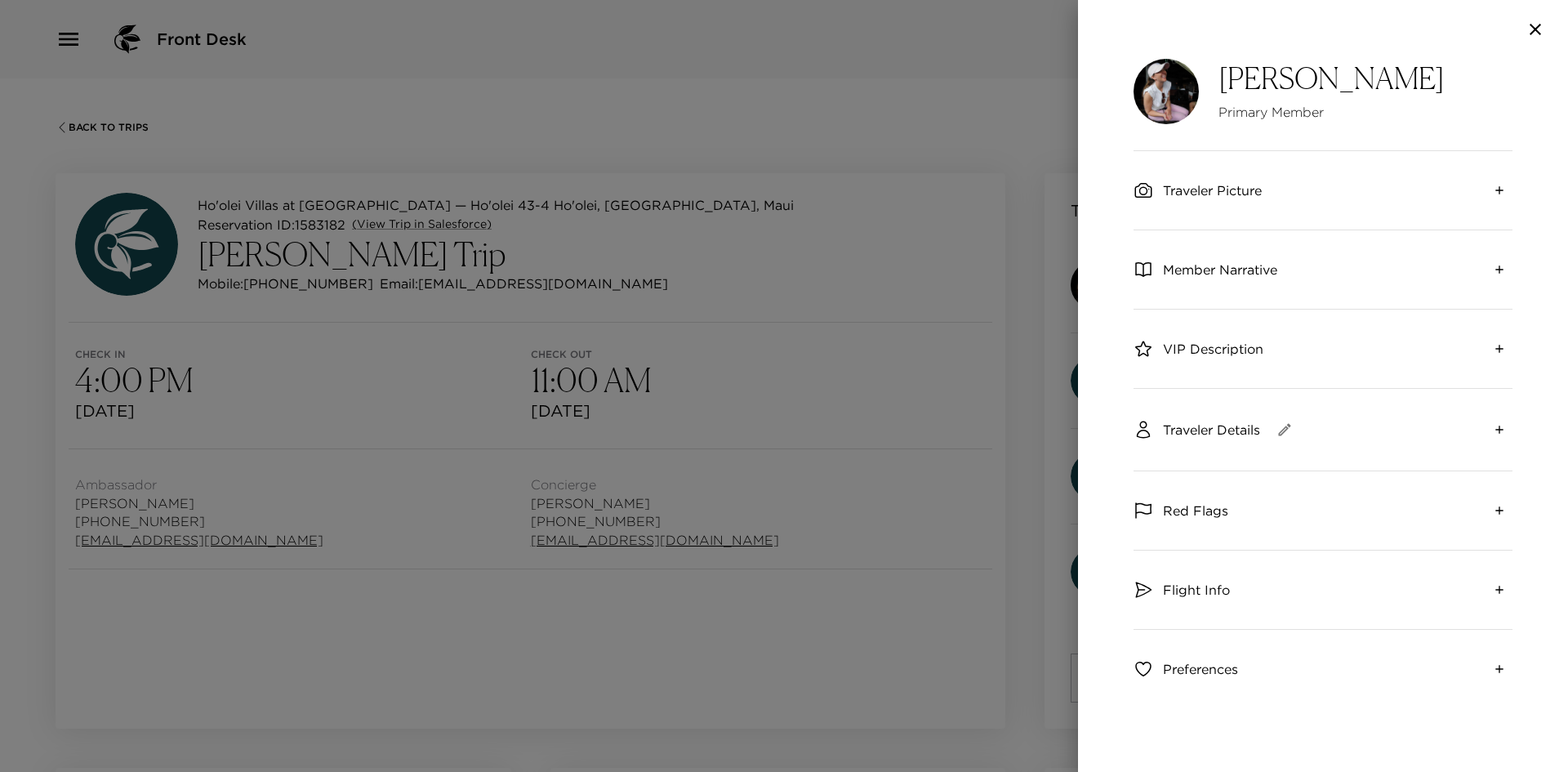
click at [1529, 44] on div at bounding box center [1322, 30] width 490 height 59
click at [1533, 35] on icon "button" at bounding box center [1535, 30] width 20 height 20
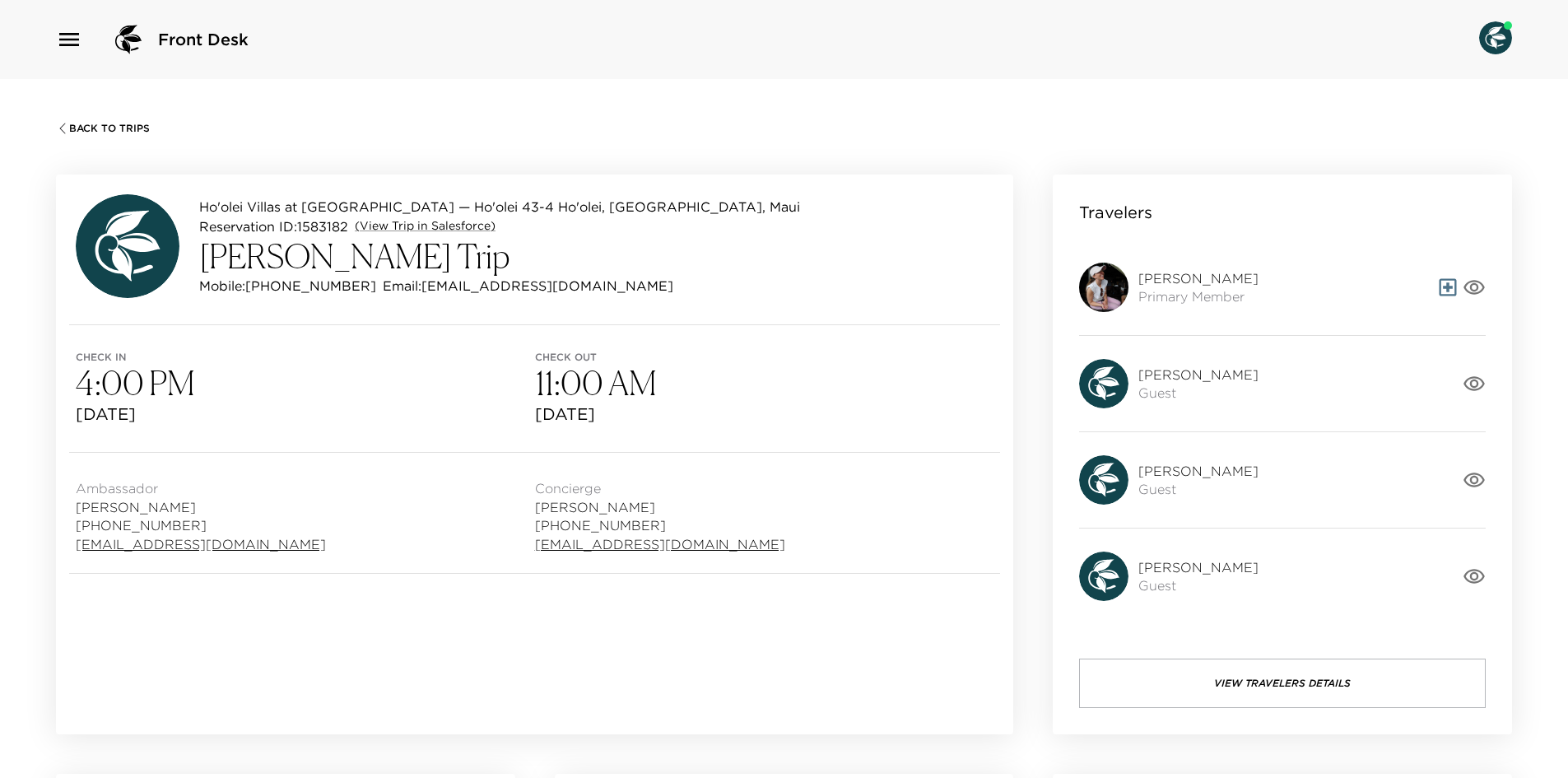
click at [148, 171] on div "Ho'olei Villas at Grand Wailea — Ho'olei 43-4 Ho'olei, Wailea, Maui Reservation…" at bounding box center [534, 453] width 997 height 599
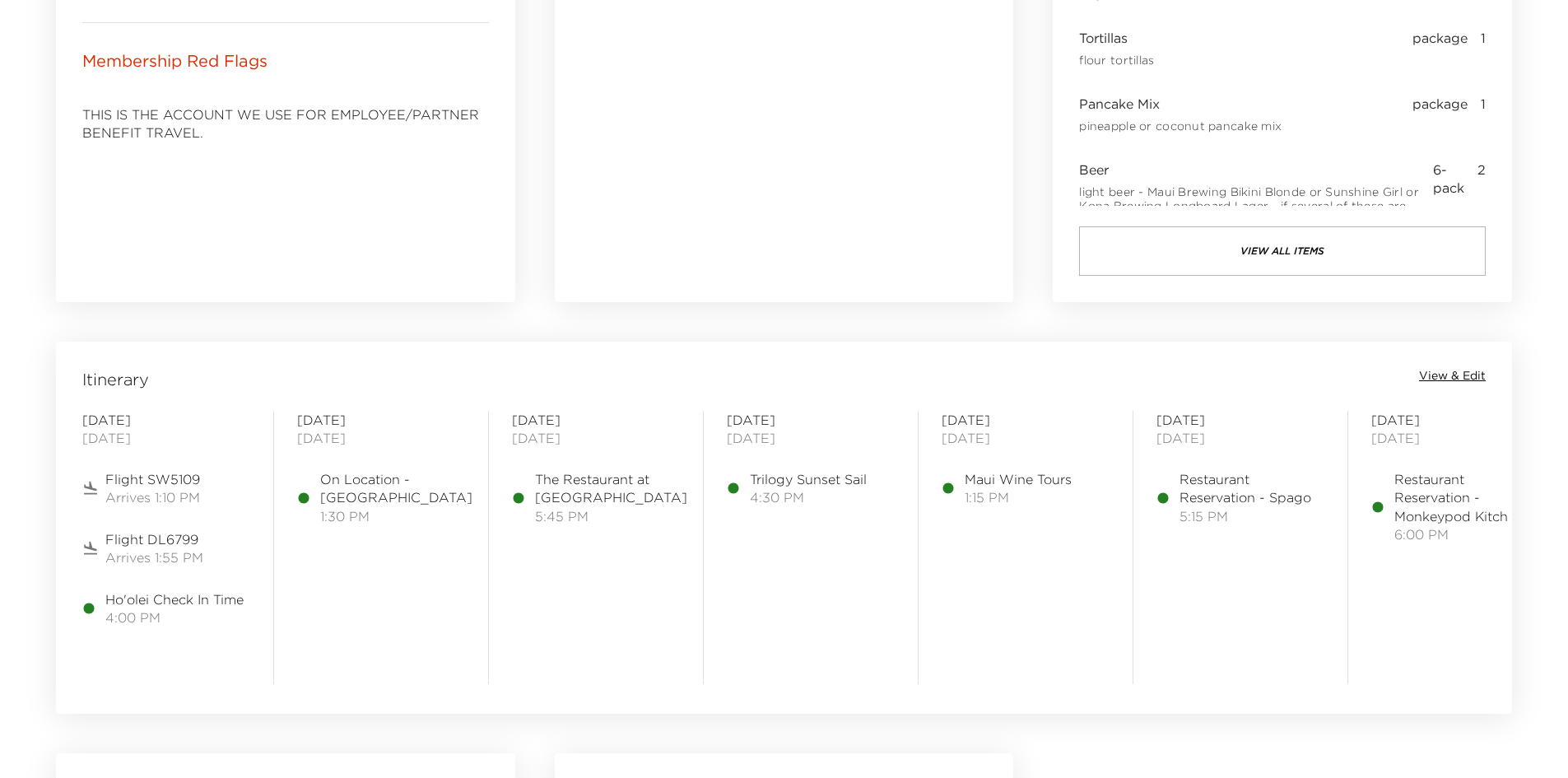
scroll to position [1178, 0]
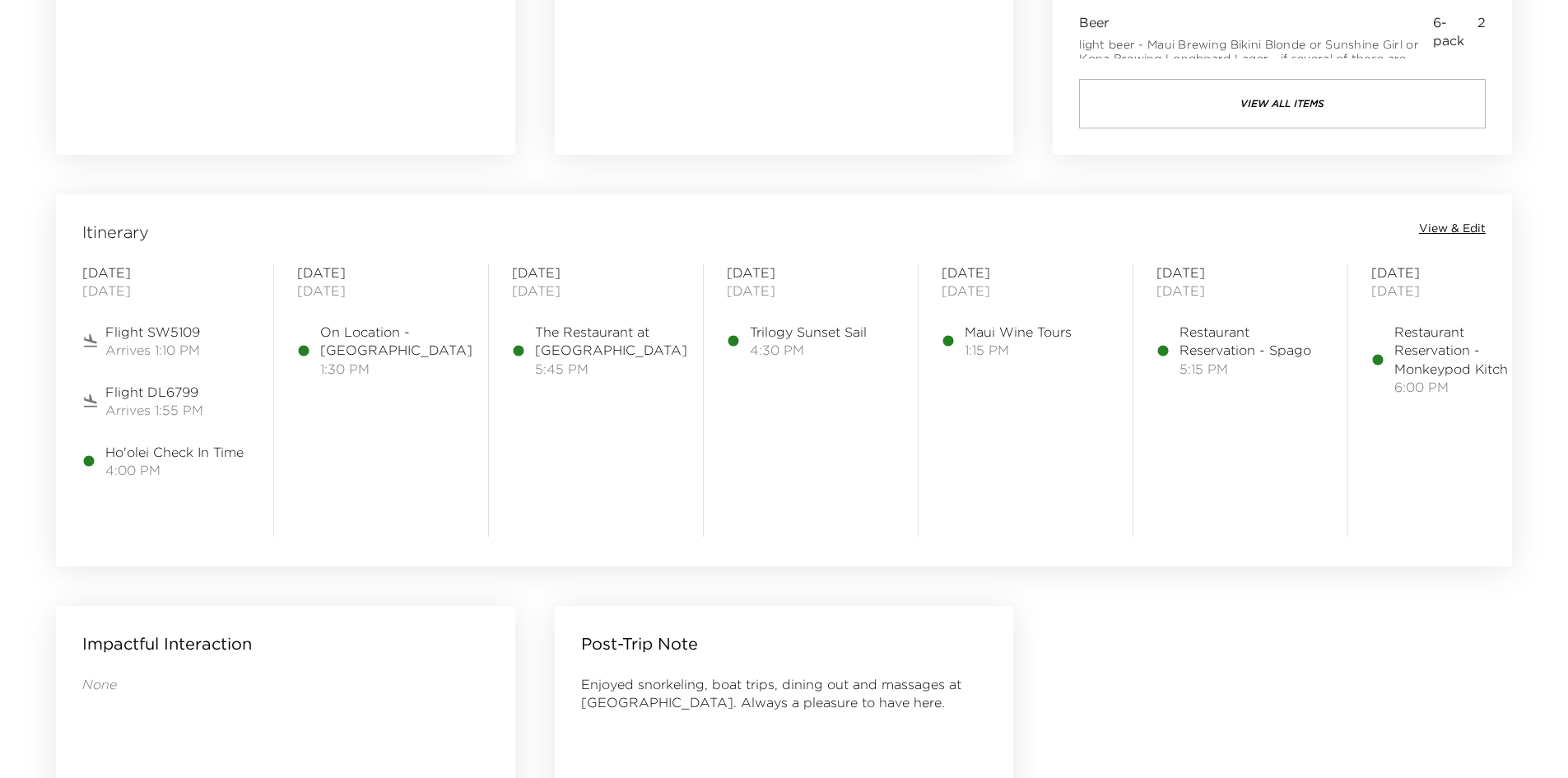
click at [1445, 226] on span "View & Edit" at bounding box center [1452, 228] width 67 height 17
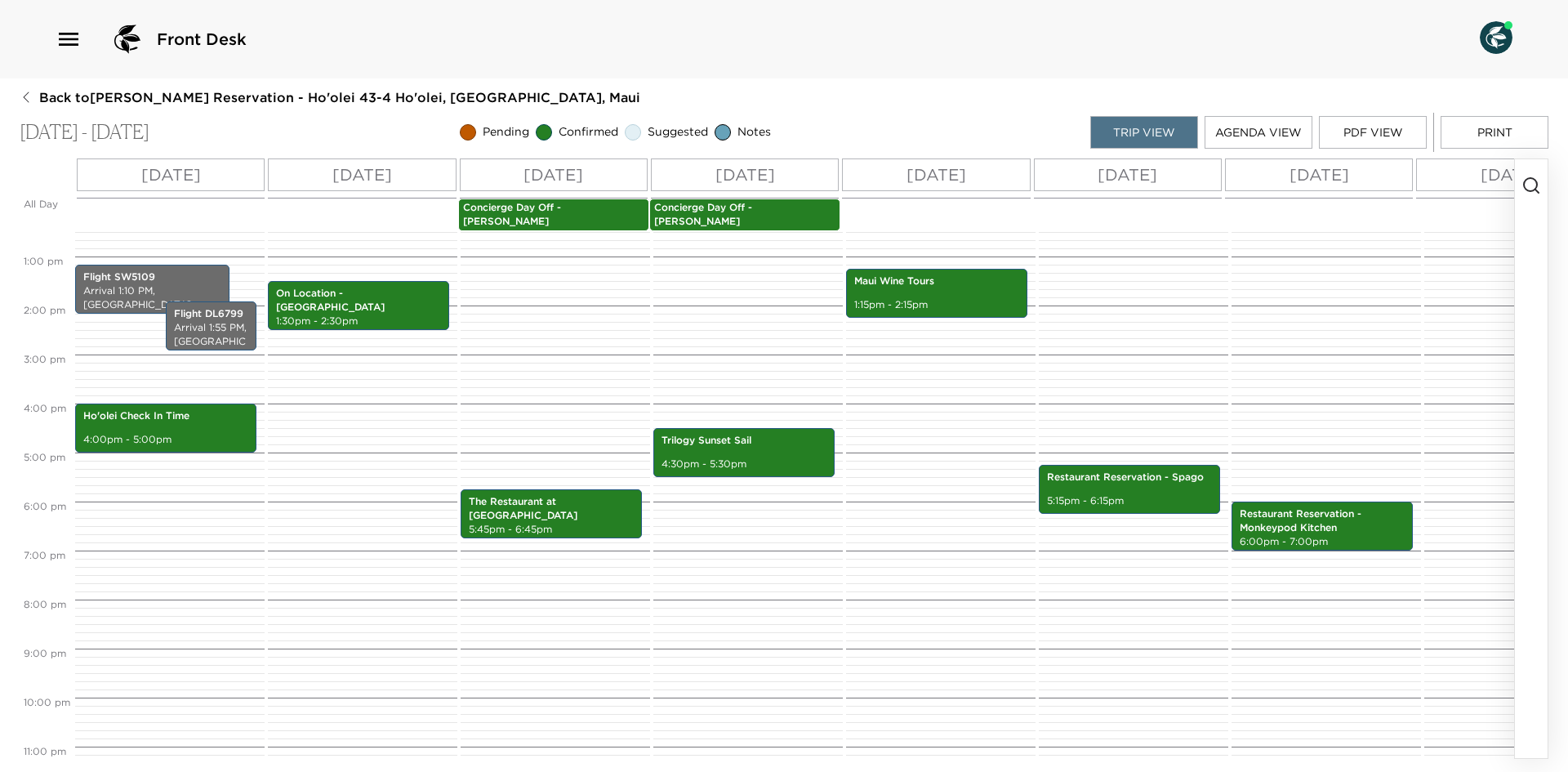
scroll to position [601, 0]
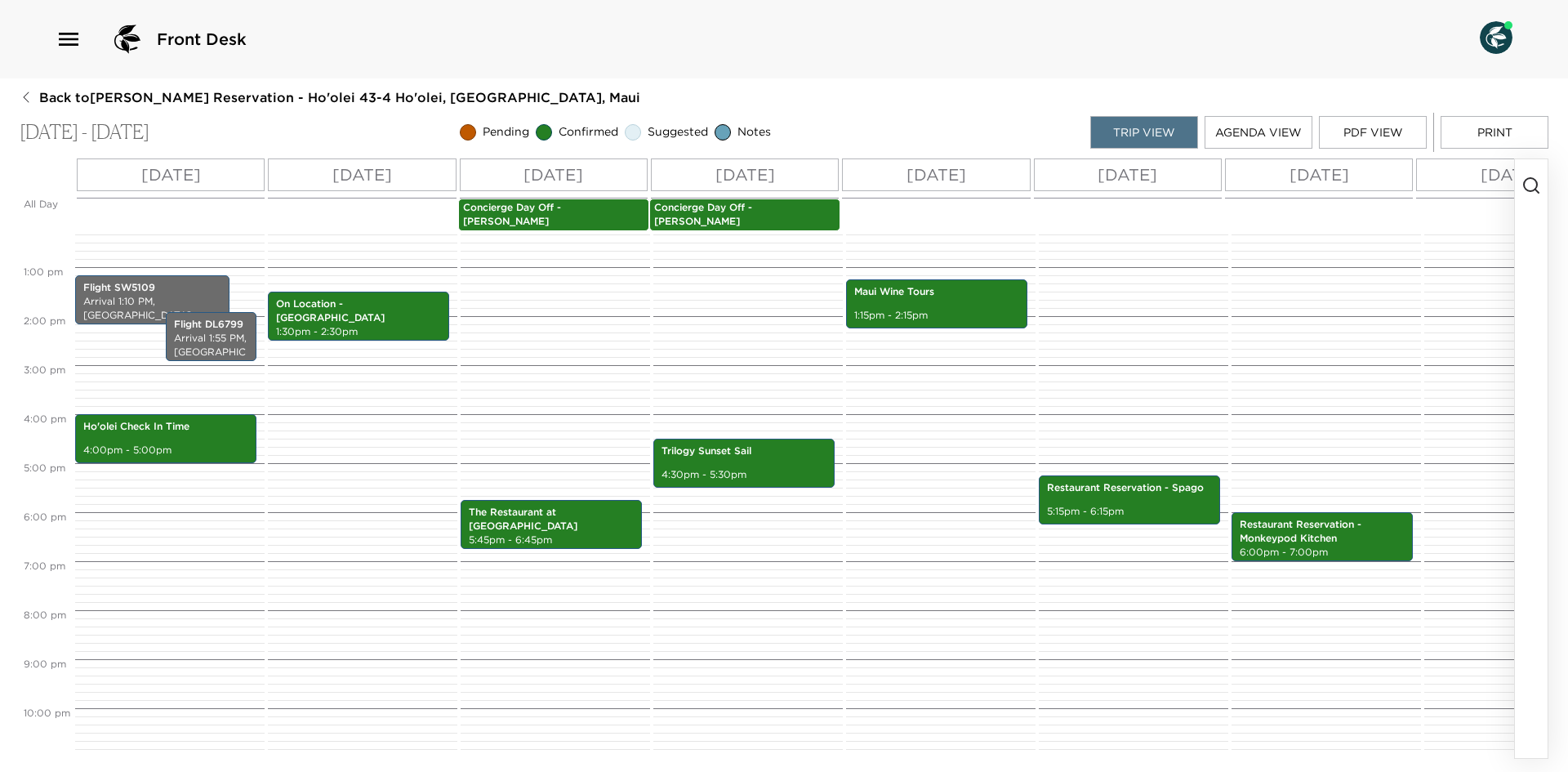
click at [1366, 139] on button "PDF View" at bounding box center [1373, 132] width 108 height 33
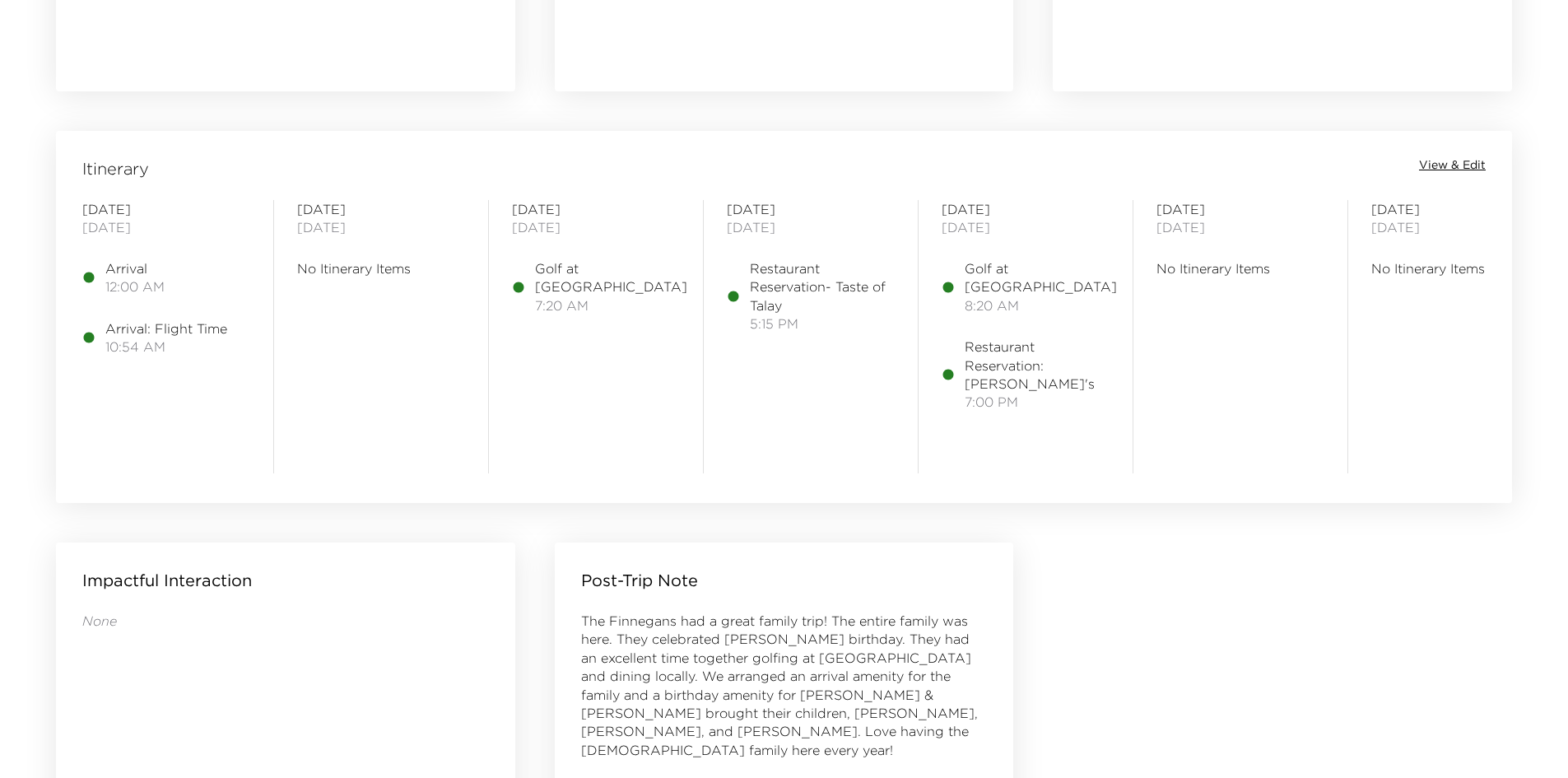
click at [1438, 164] on span "View & Edit" at bounding box center [1452, 165] width 67 height 17
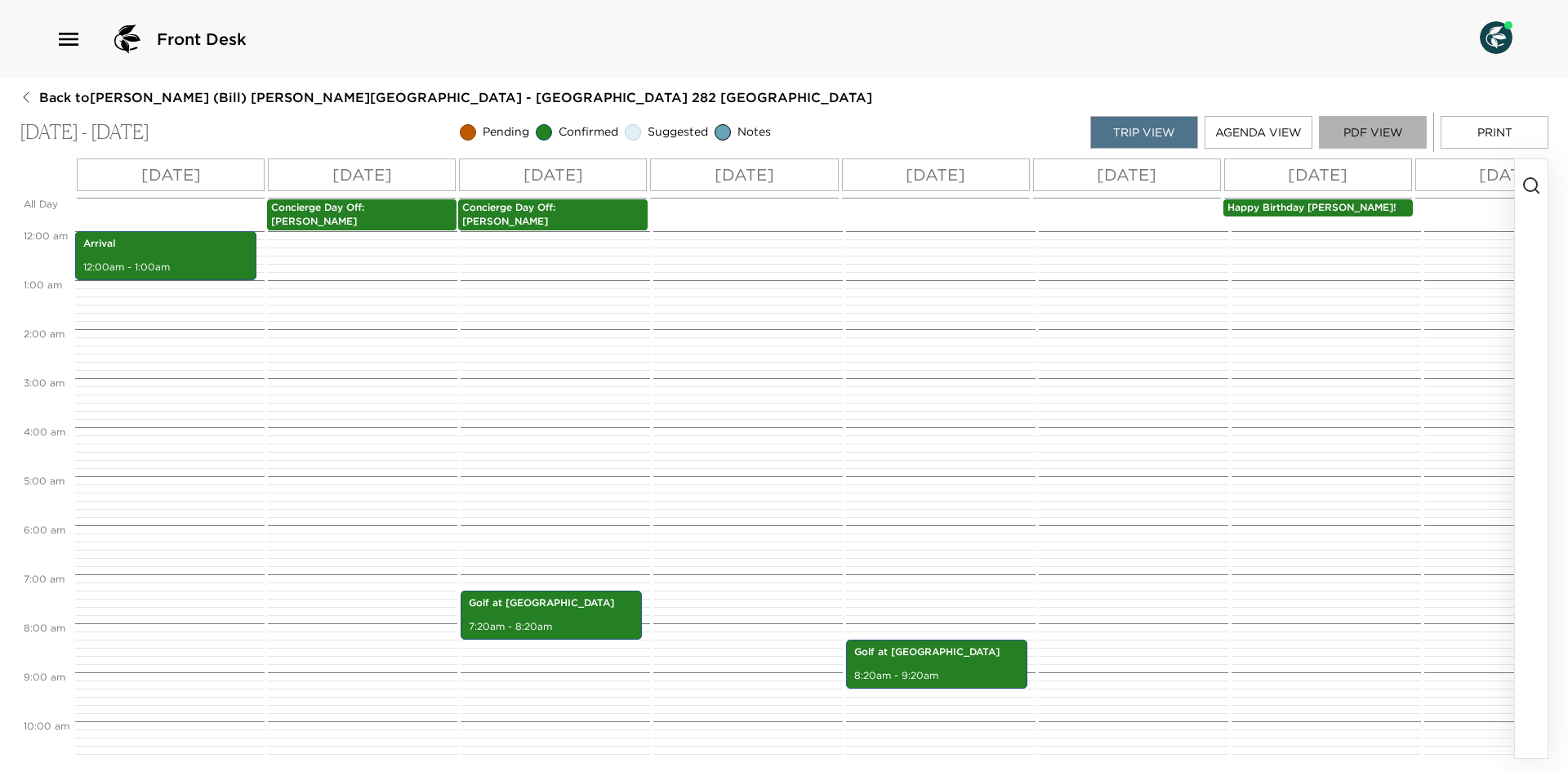
click at [1371, 118] on button "PDF View" at bounding box center [1373, 132] width 108 height 33
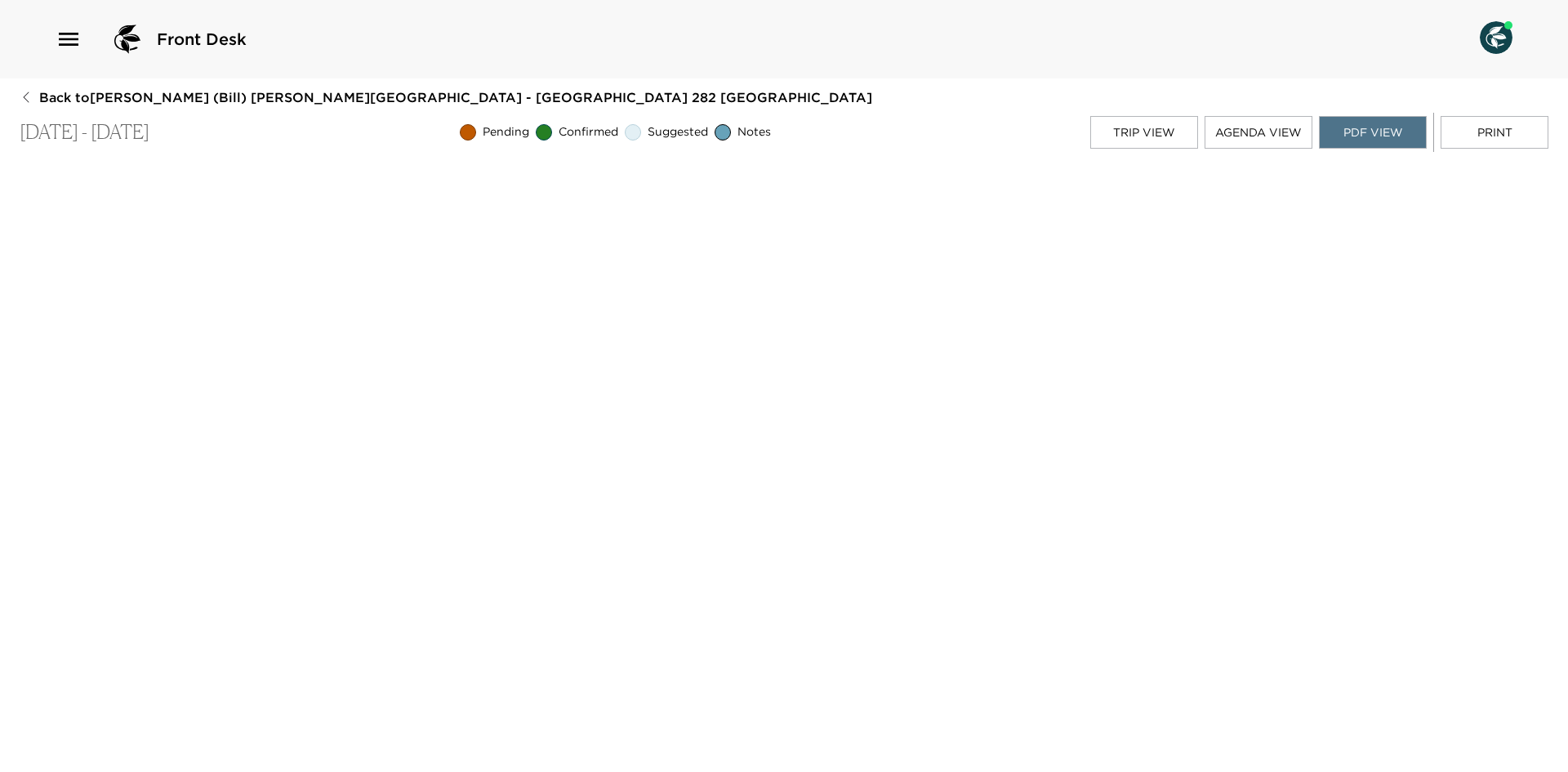
scroll to position [3, 0]
click at [1230, 154] on div "Back to [PERSON_NAME] (Bill) [PERSON_NAME][GEOGRAPHIC_DATA] - [GEOGRAPHIC_DATA]…" at bounding box center [784, 422] width 1529 height 668
click at [1248, 125] on button "Agenda View" at bounding box center [1259, 132] width 108 height 33
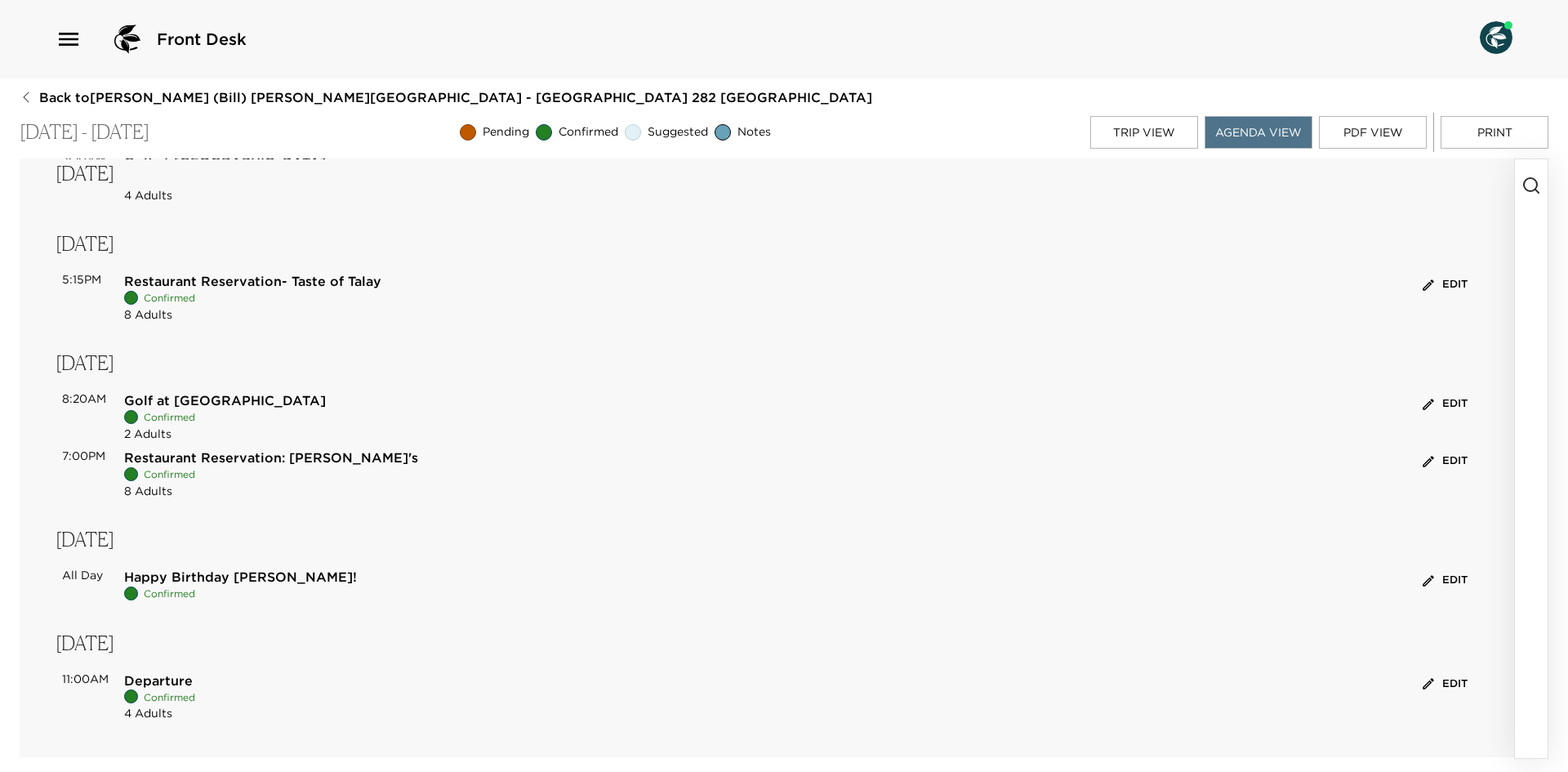
scroll to position [0, 0]
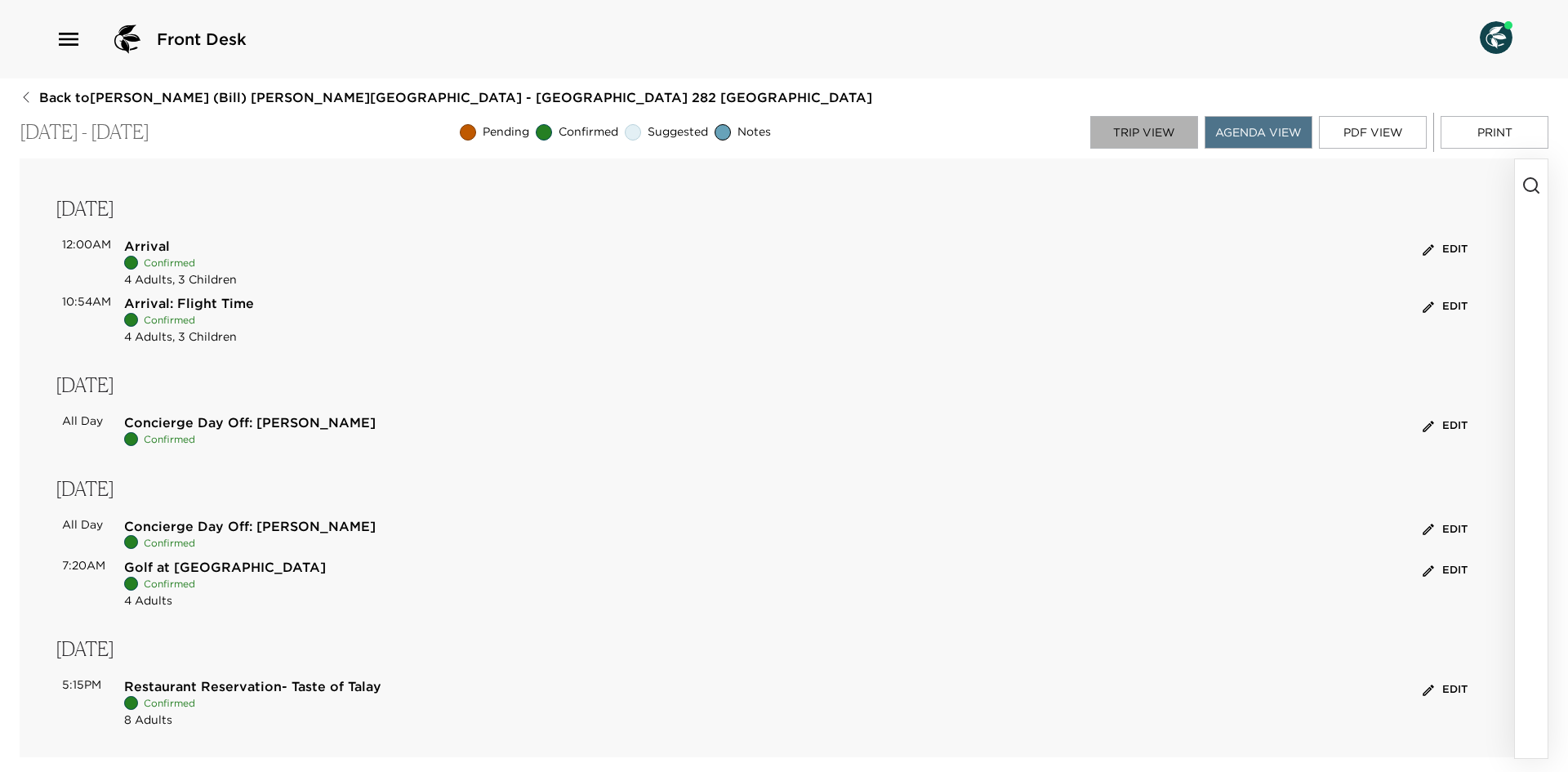
click at [1166, 135] on button "Trip View" at bounding box center [1144, 132] width 108 height 33
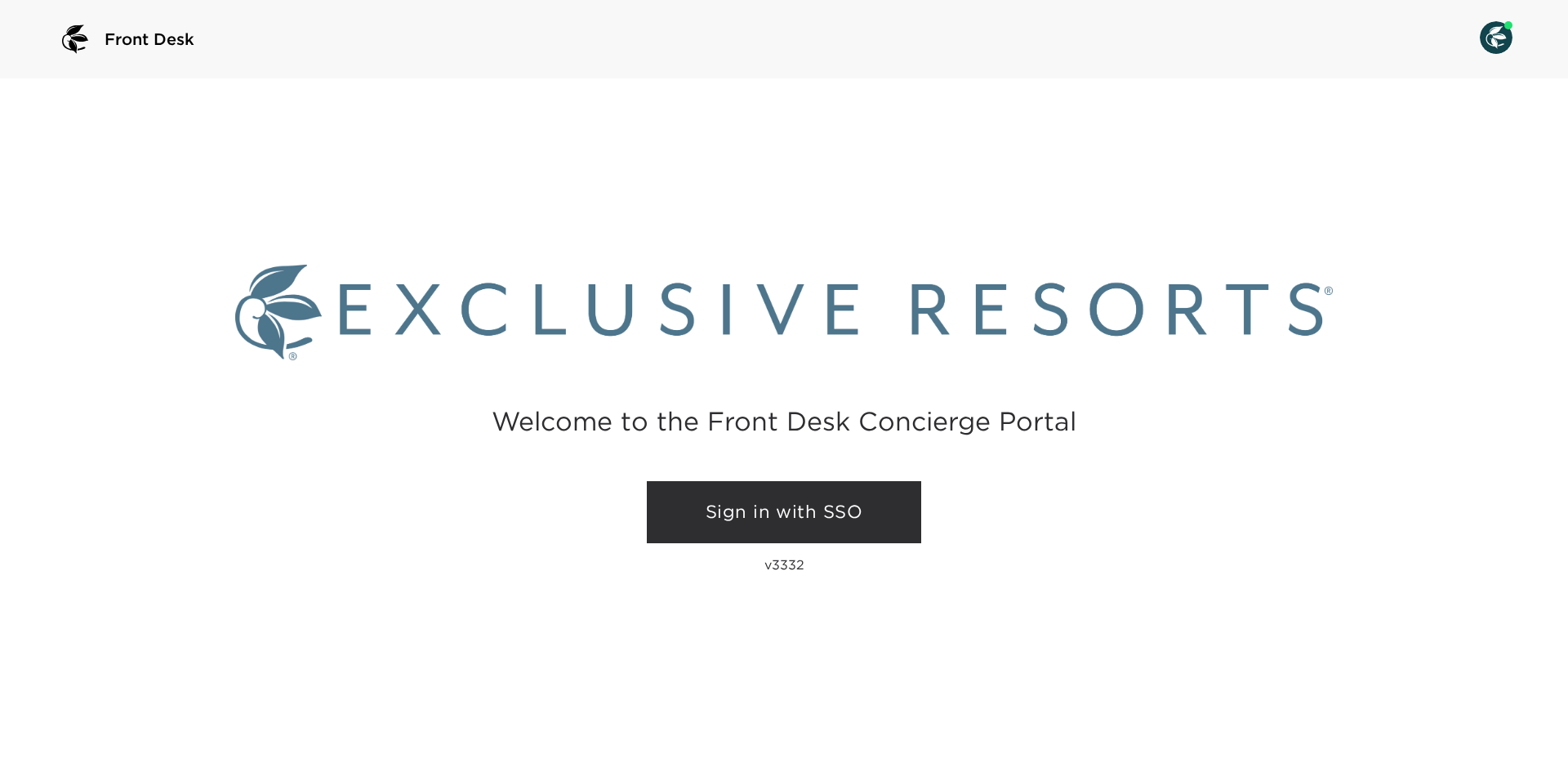
click at [879, 521] on link "Sign in with SSO" at bounding box center [784, 512] width 274 height 62
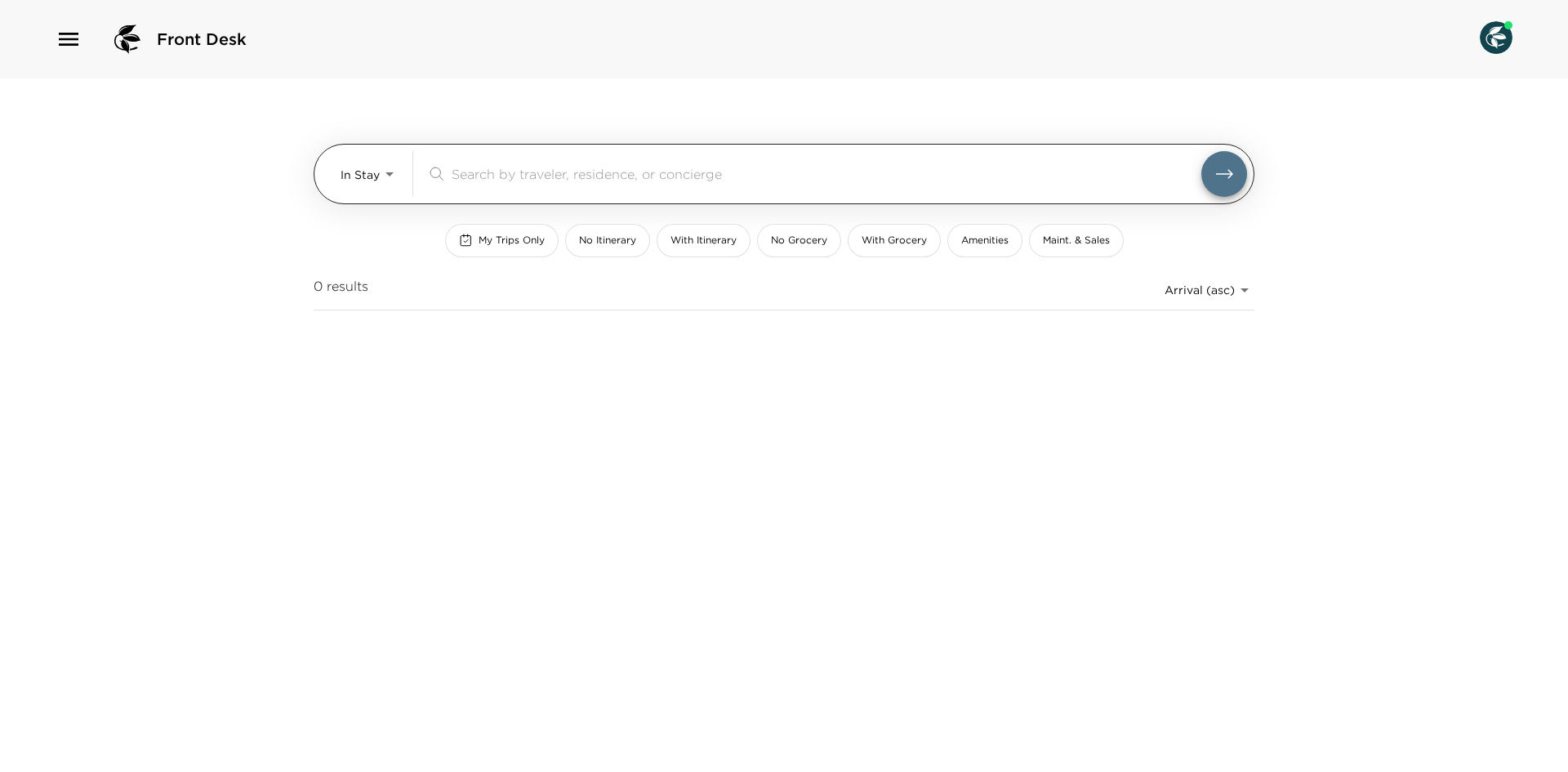
click at [373, 186] on body "Front Desk In Stay In-Stay ​ My Trips Only No Itinerary With Itinerary No Groce…" at bounding box center [784, 386] width 1568 height 772
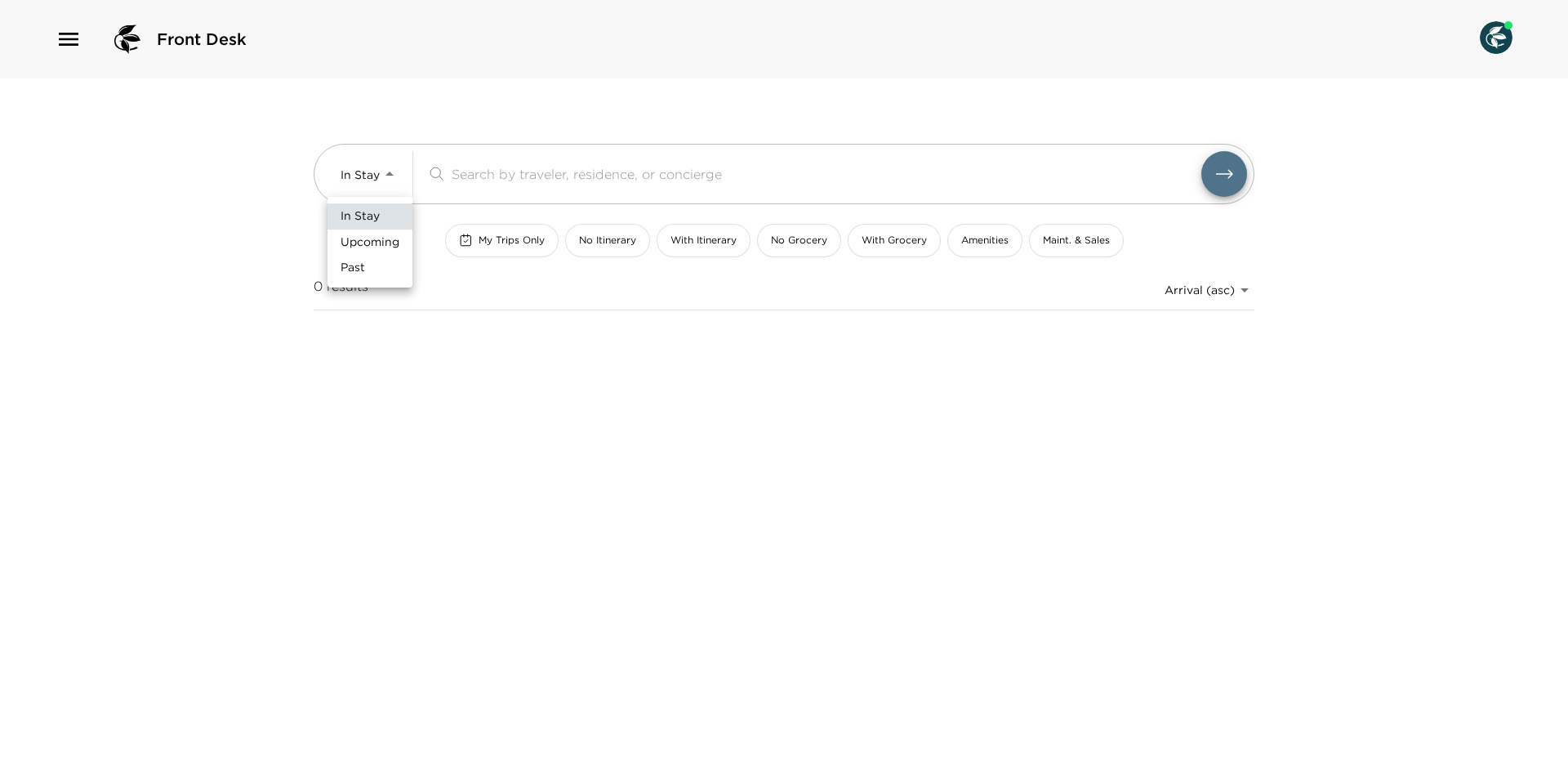
click at [350, 256] on li "Past" at bounding box center [370, 268] width 85 height 26
type input "Past"
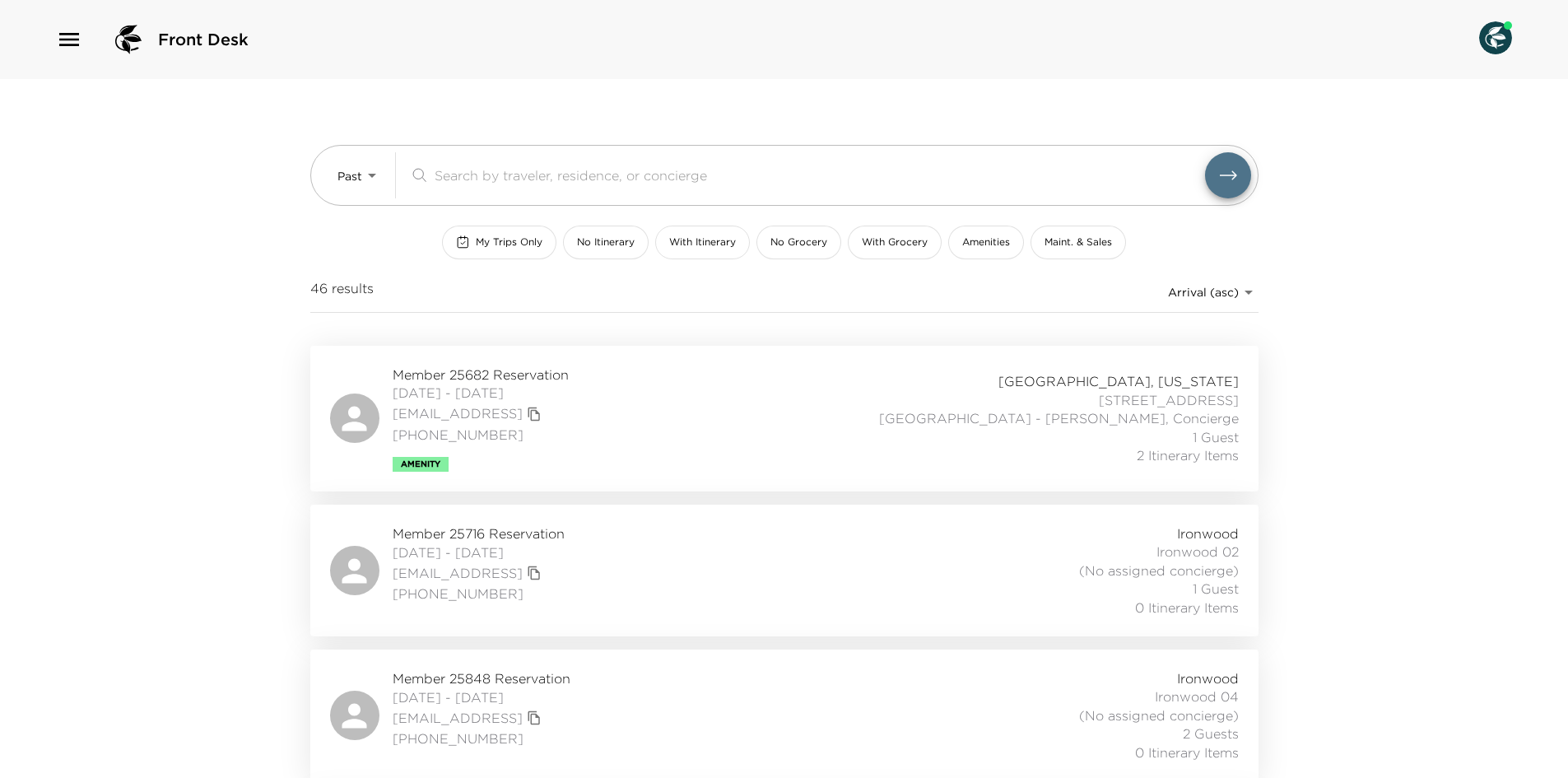
click at [712, 239] on span "With Itinerary" at bounding box center [703, 242] width 67 height 14
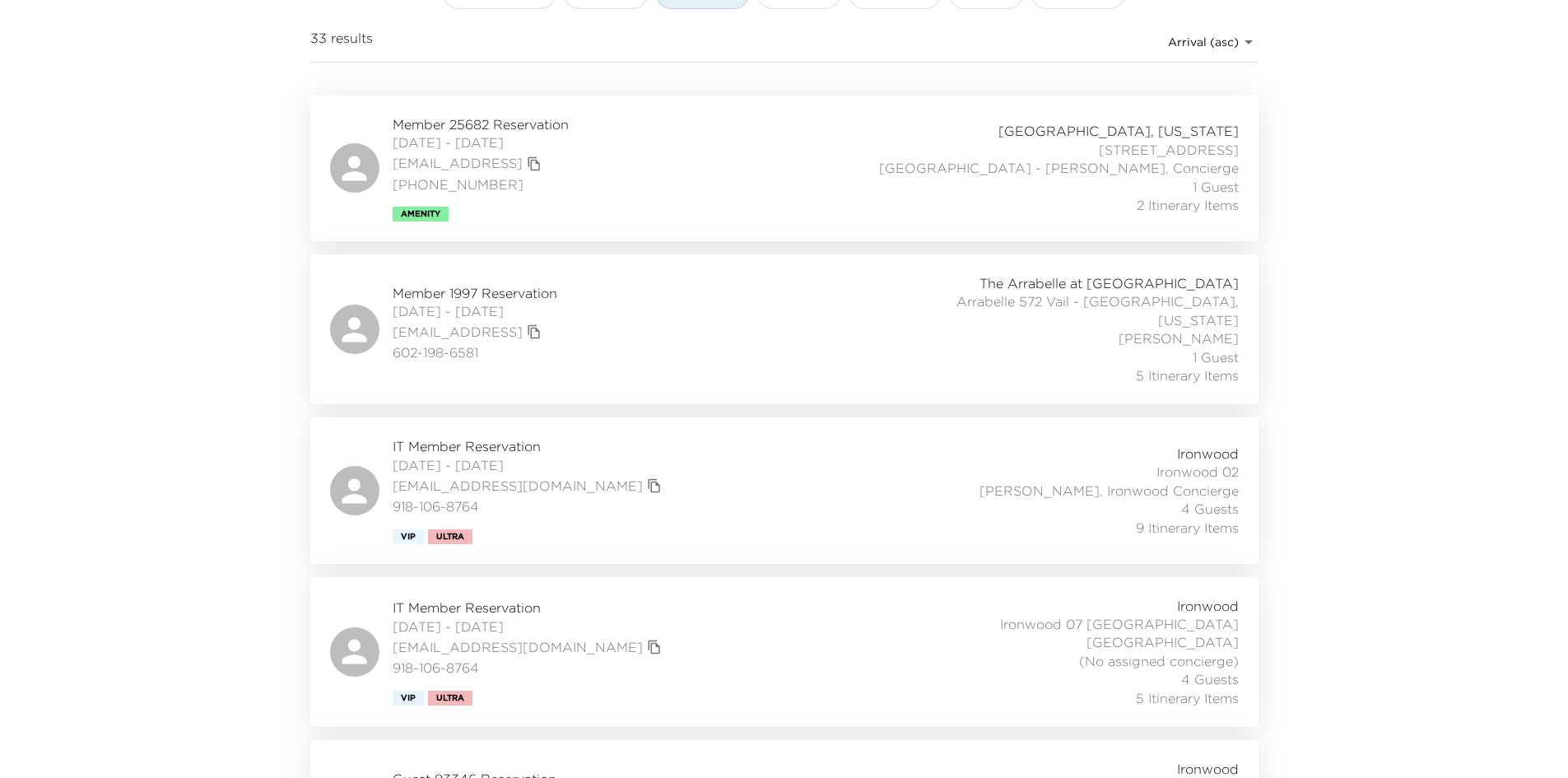
scroll to position [252, 0]
click at [820, 339] on div "Member 1997 Reservation 07/07/2024 - 07/14/2024 00301000007xxavaao@mail.com.inv…" at bounding box center [784, 328] width 909 height 111
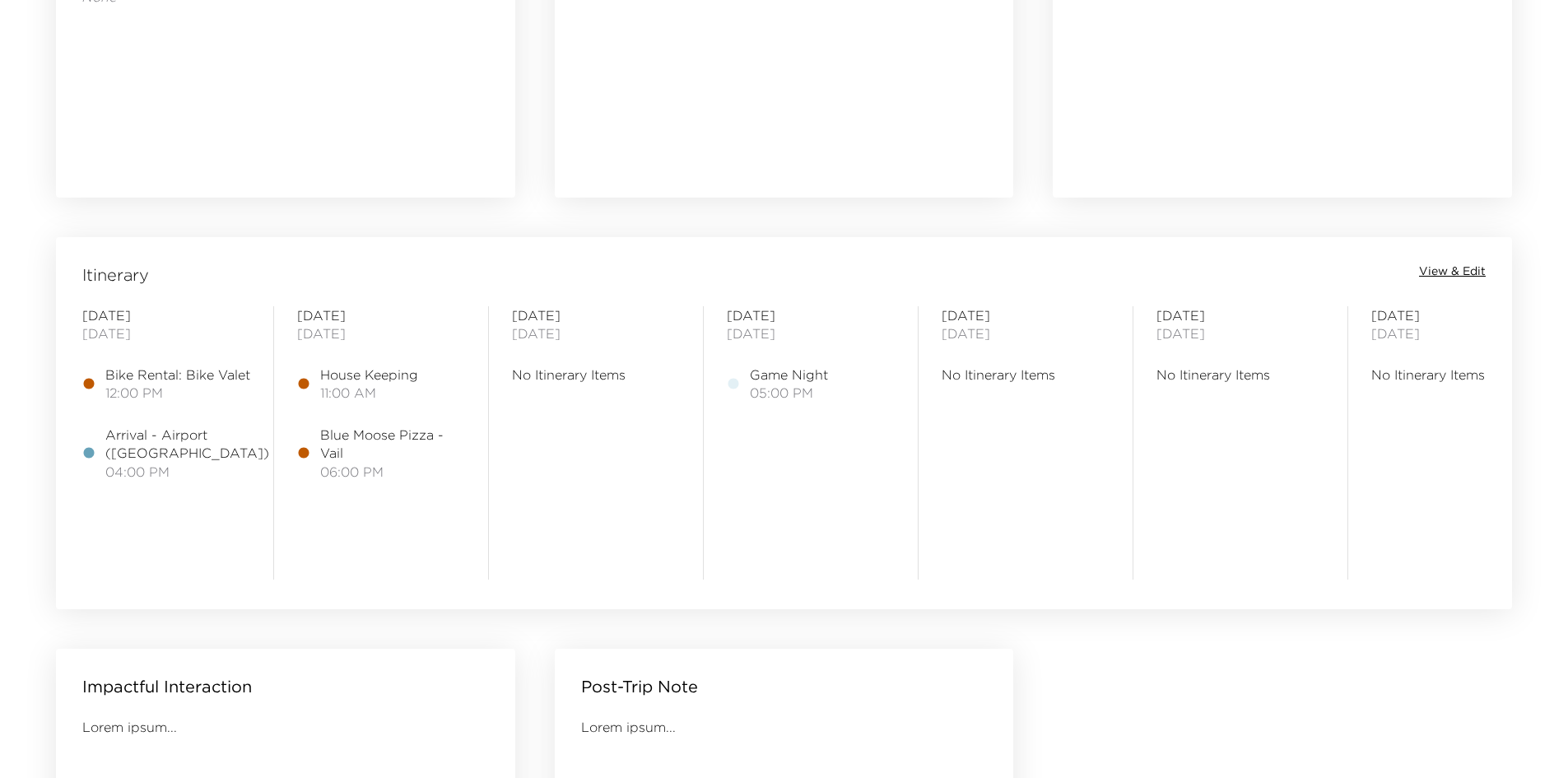
scroll to position [1230, 0]
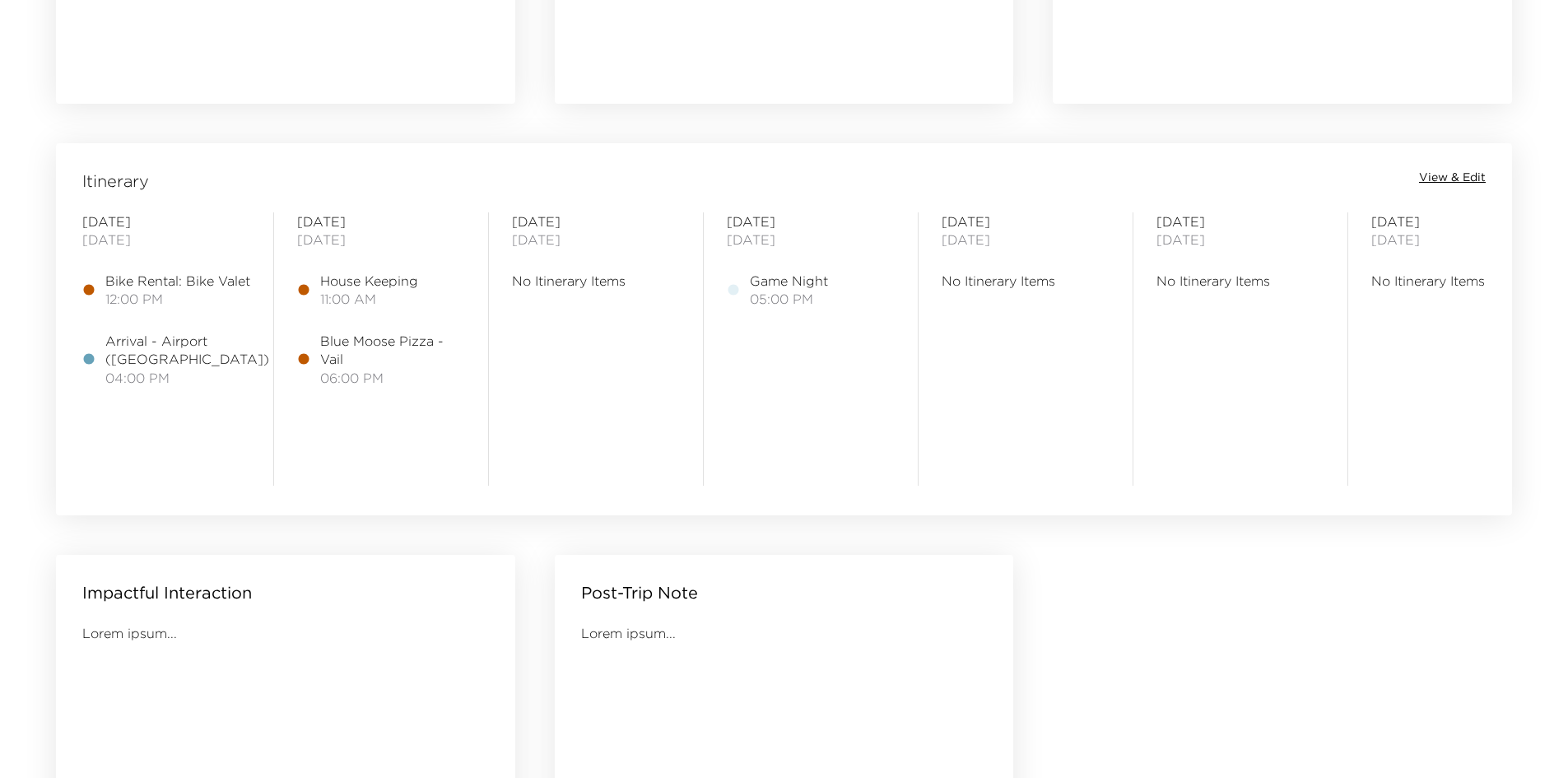
click at [1449, 166] on div "Itinerary View & Edit [DATE] Bike Rental: [GEOGRAPHIC_DATA] 12:00 PM [GEOGRAPHI…" at bounding box center [784, 318] width 1457 height 351
click at [1443, 180] on span "View & Edit" at bounding box center [1452, 177] width 67 height 17
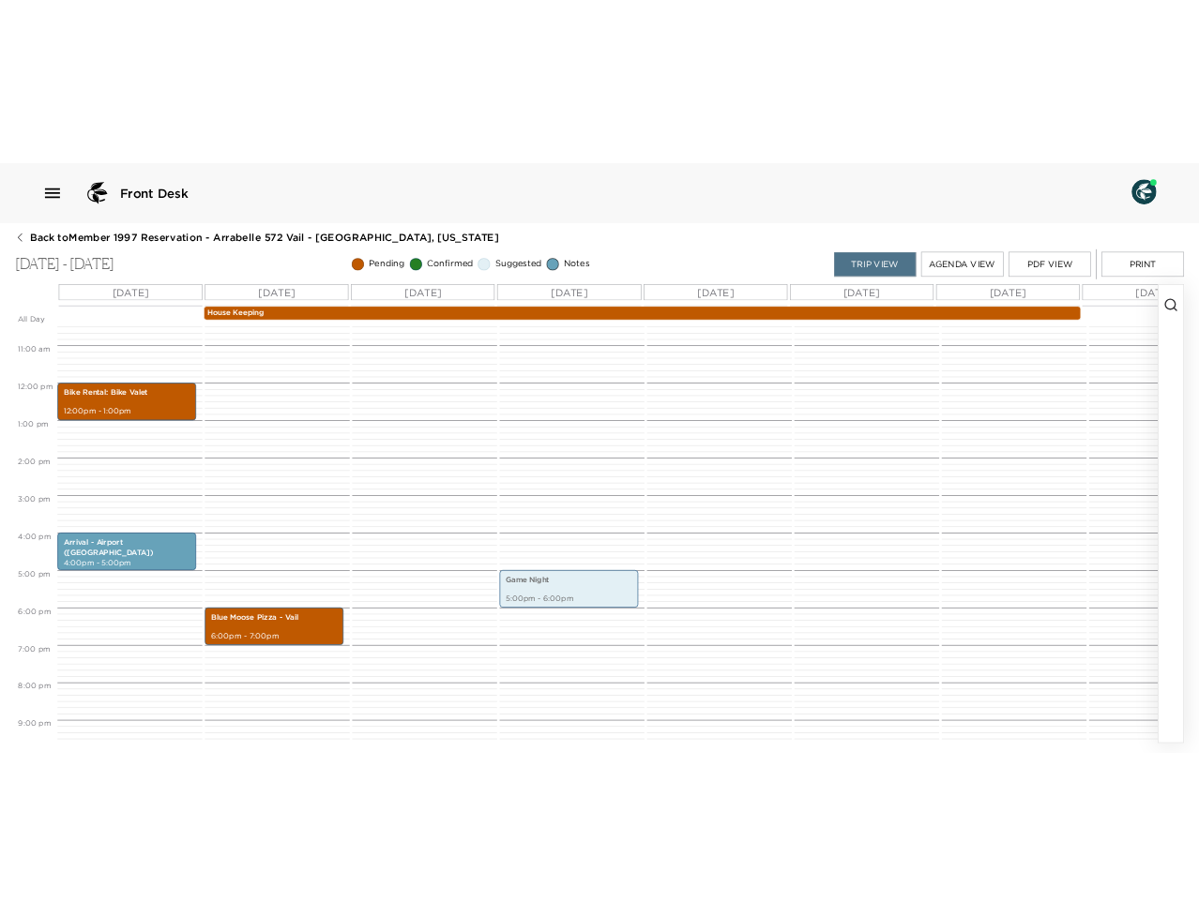
scroll to position [587, 0]
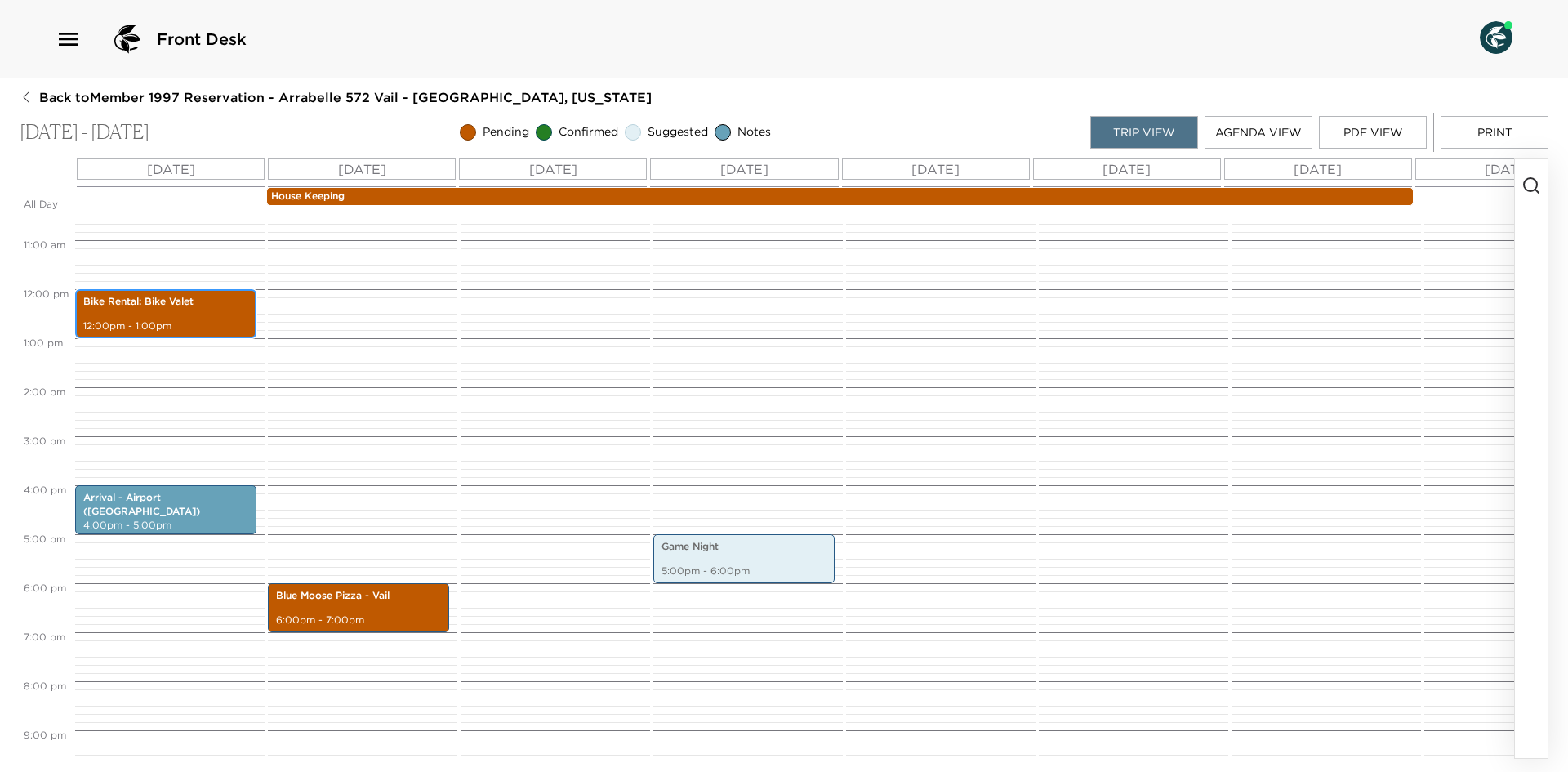
click at [171, 306] on p "Bike Rental: Bike Valet" at bounding box center [165, 302] width 165 height 14
click at [189, 312] on div "Bike Rental: Bike Valet 12:00pm - 1:00pm" at bounding box center [165, 313] width 172 height 44
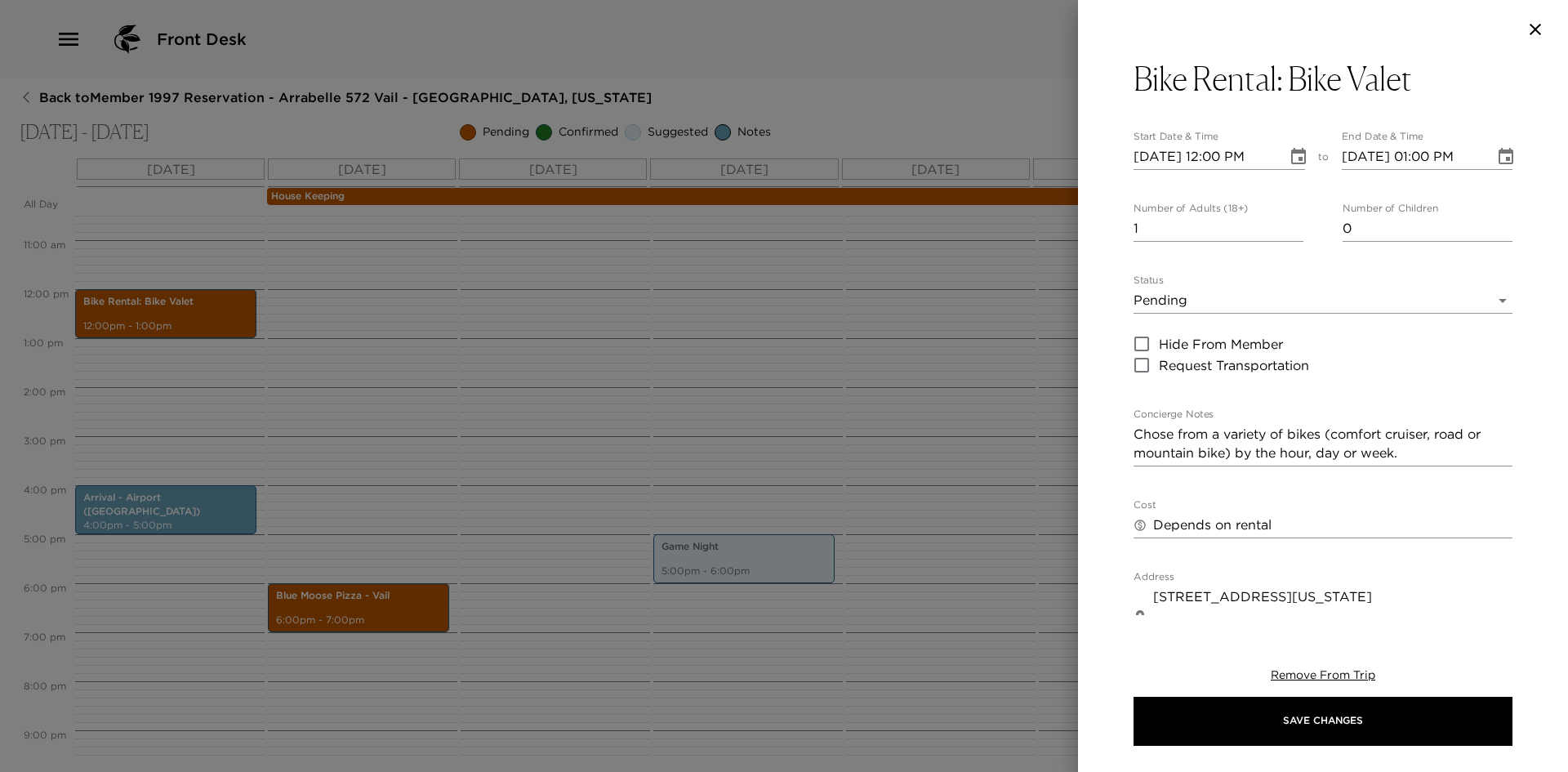
click at [1311, 304] on body "Front Desk Back to Member 1997 Reservation - Arrabelle 572 Vail - Arrabelle, Co…" at bounding box center [784, 386] width 1568 height 772
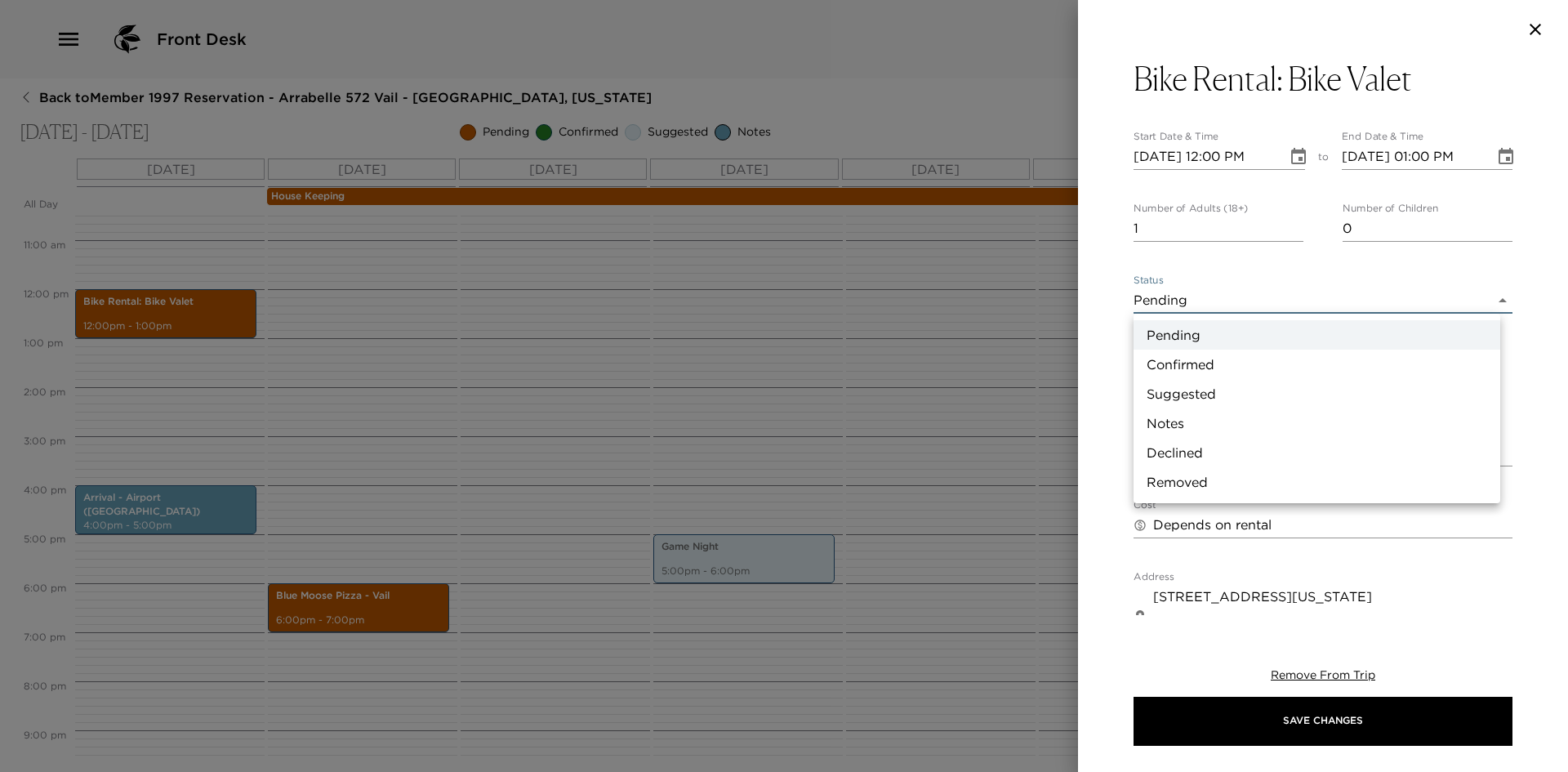
click at [867, 434] on div at bounding box center [784, 386] width 1568 height 772
click at [1285, 296] on body "Front Desk Back to Member 1997 Reservation - Arrabelle 572 Vail - Arrabelle, Co…" at bounding box center [784, 386] width 1568 height 772
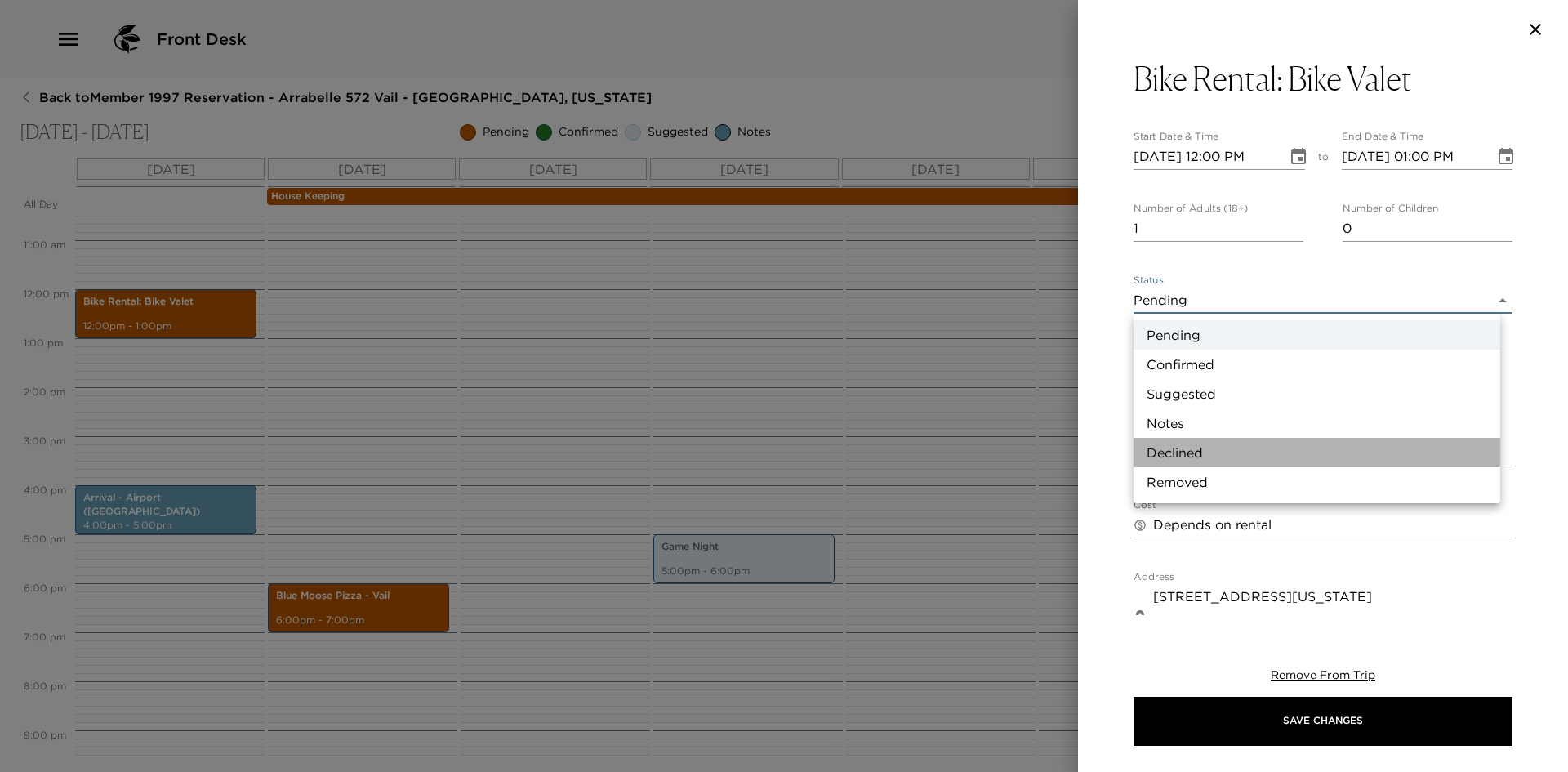
click at [1254, 453] on li "Declined" at bounding box center [1316, 453] width 367 height 30
type input "Declined"
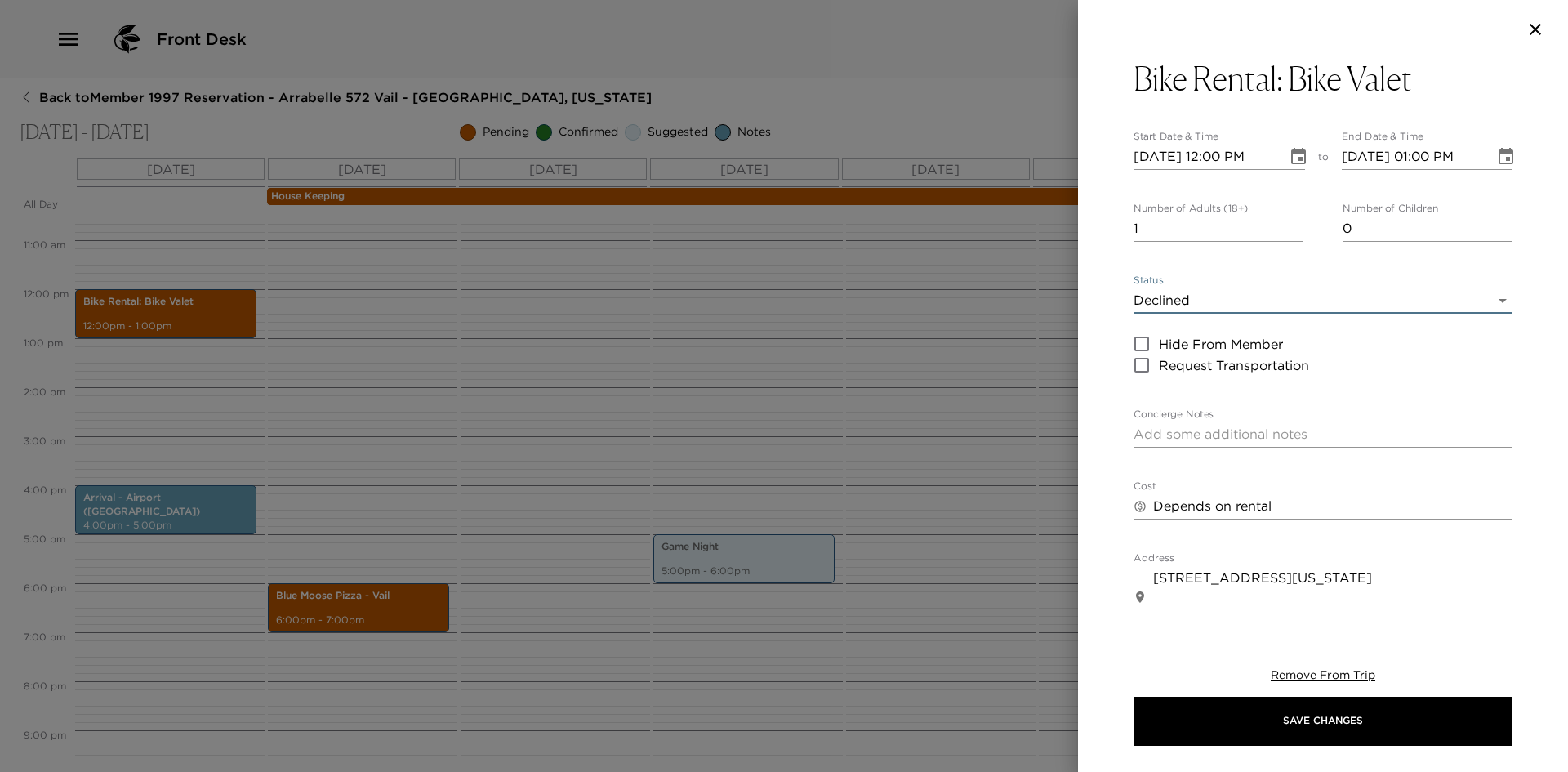
click at [1264, 297] on body "Front Desk Back to Member 1997 Reservation - Arrabelle 572 Vail - Arrabelle, Co…" at bounding box center [784, 386] width 1568 height 772
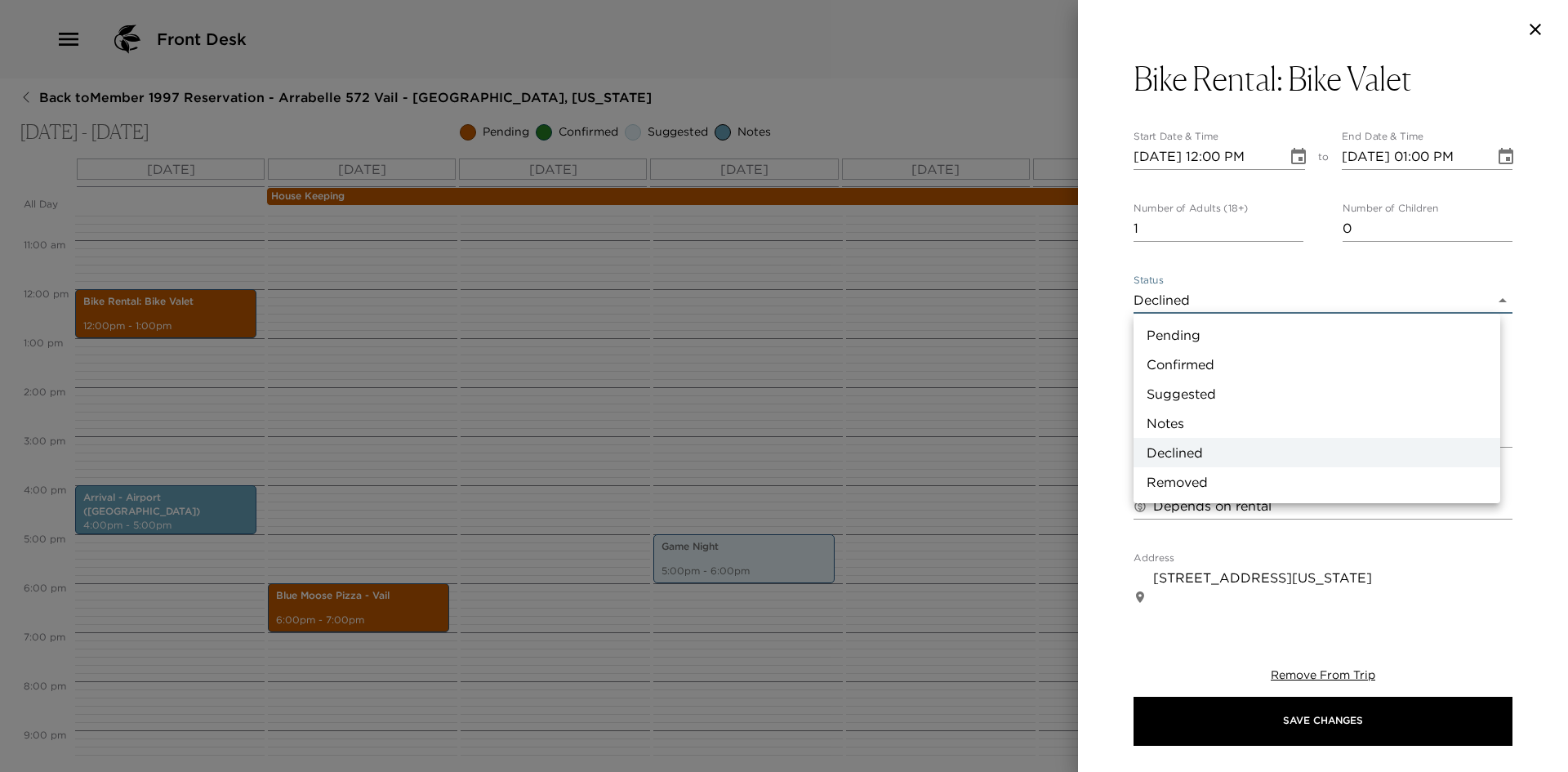
click at [1104, 464] on div at bounding box center [784, 386] width 1568 height 772
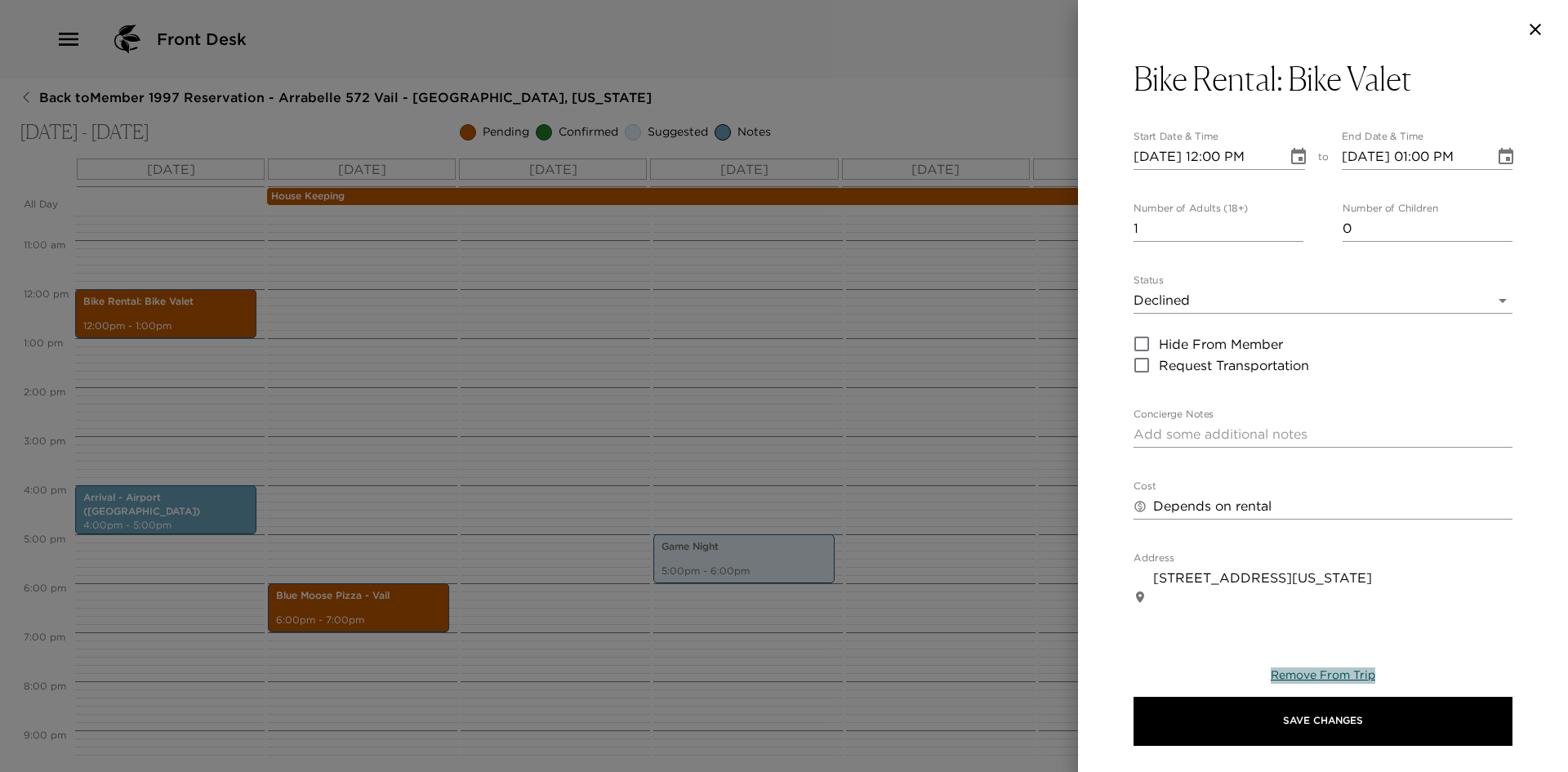
click at [1356, 675] on span "Remove From Trip" at bounding box center [1323, 674] width 104 height 15
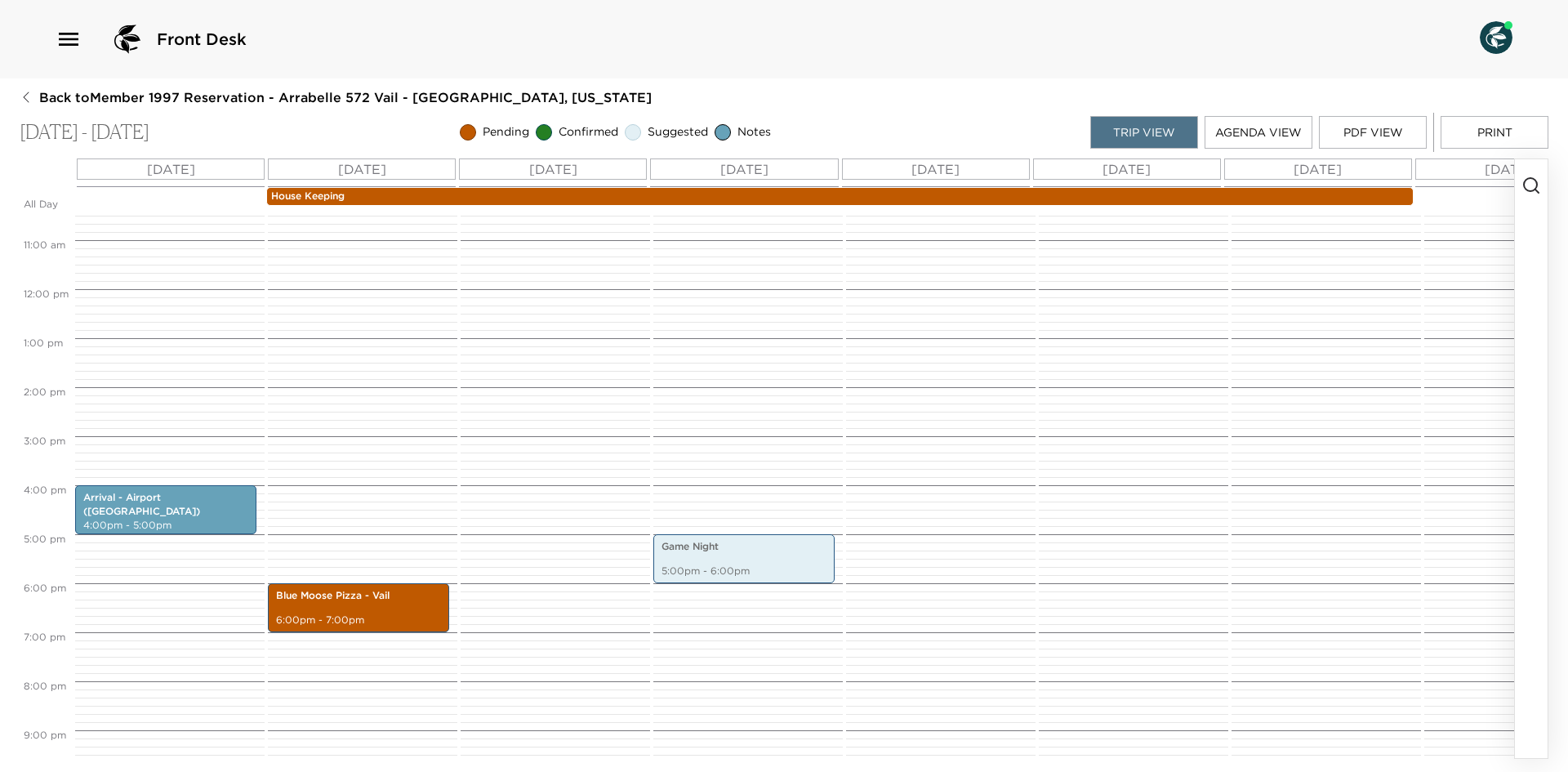
click at [591, 453] on div at bounding box center [553, 289] width 185 height 1176
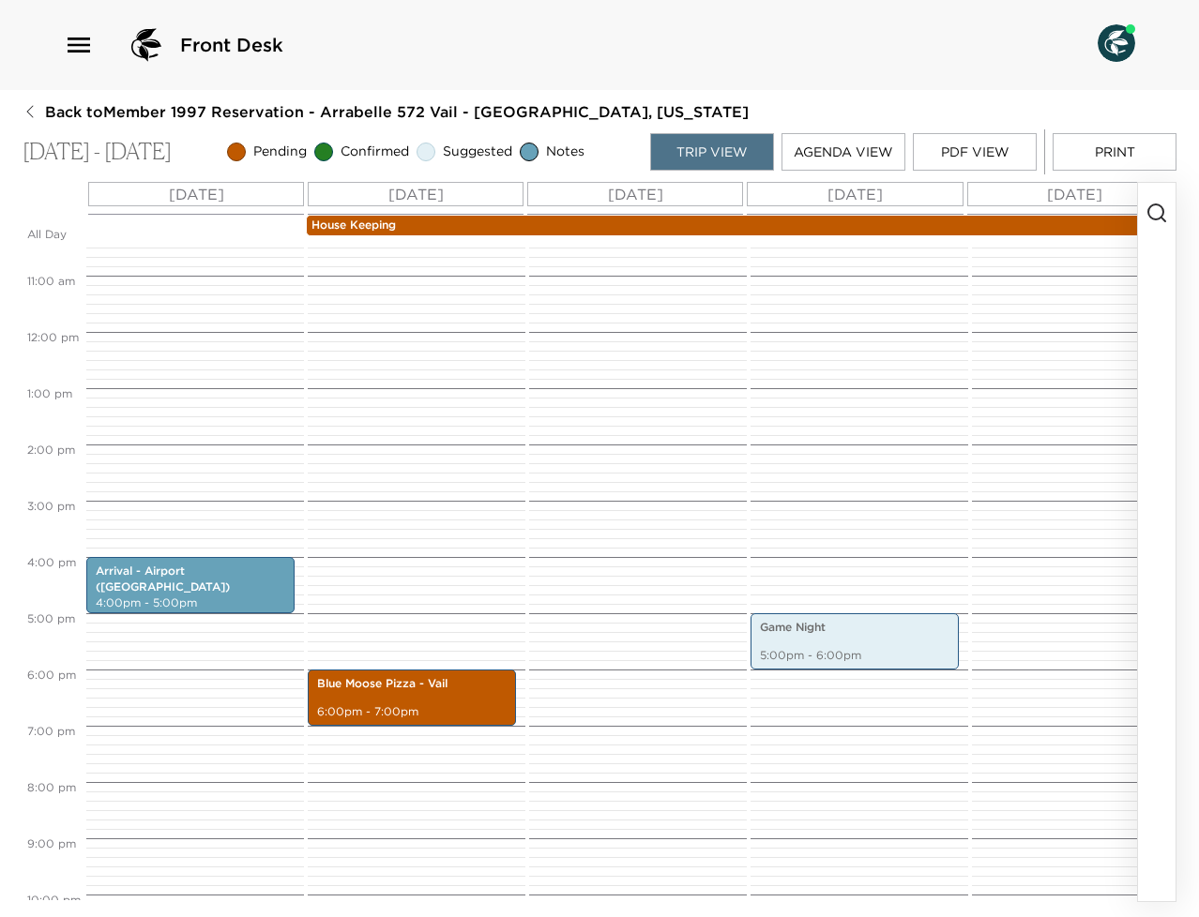
click at [959, 144] on button "PDF View" at bounding box center [975, 152] width 124 height 38
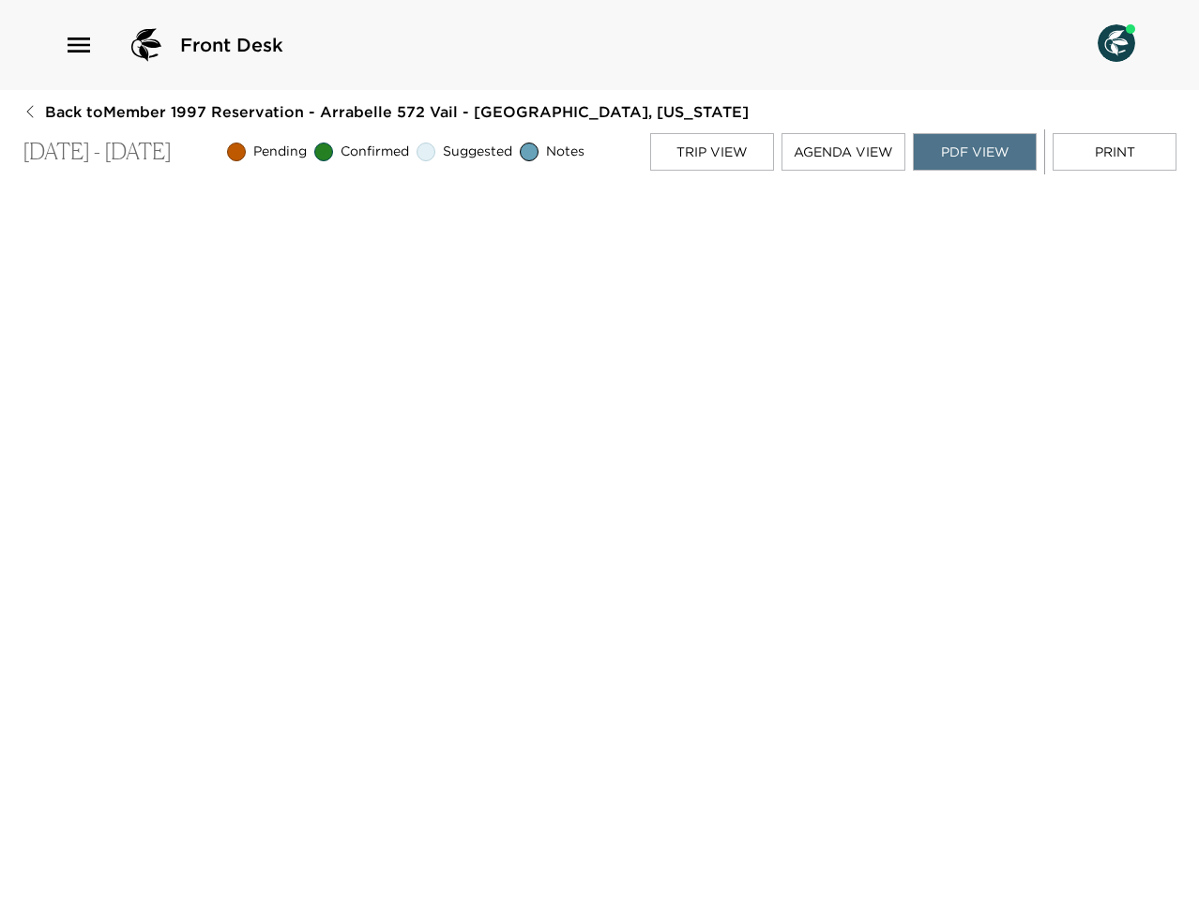
click at [837, 154] on button "Agenda View" at bounding box center [843, 152] width 124 height 38
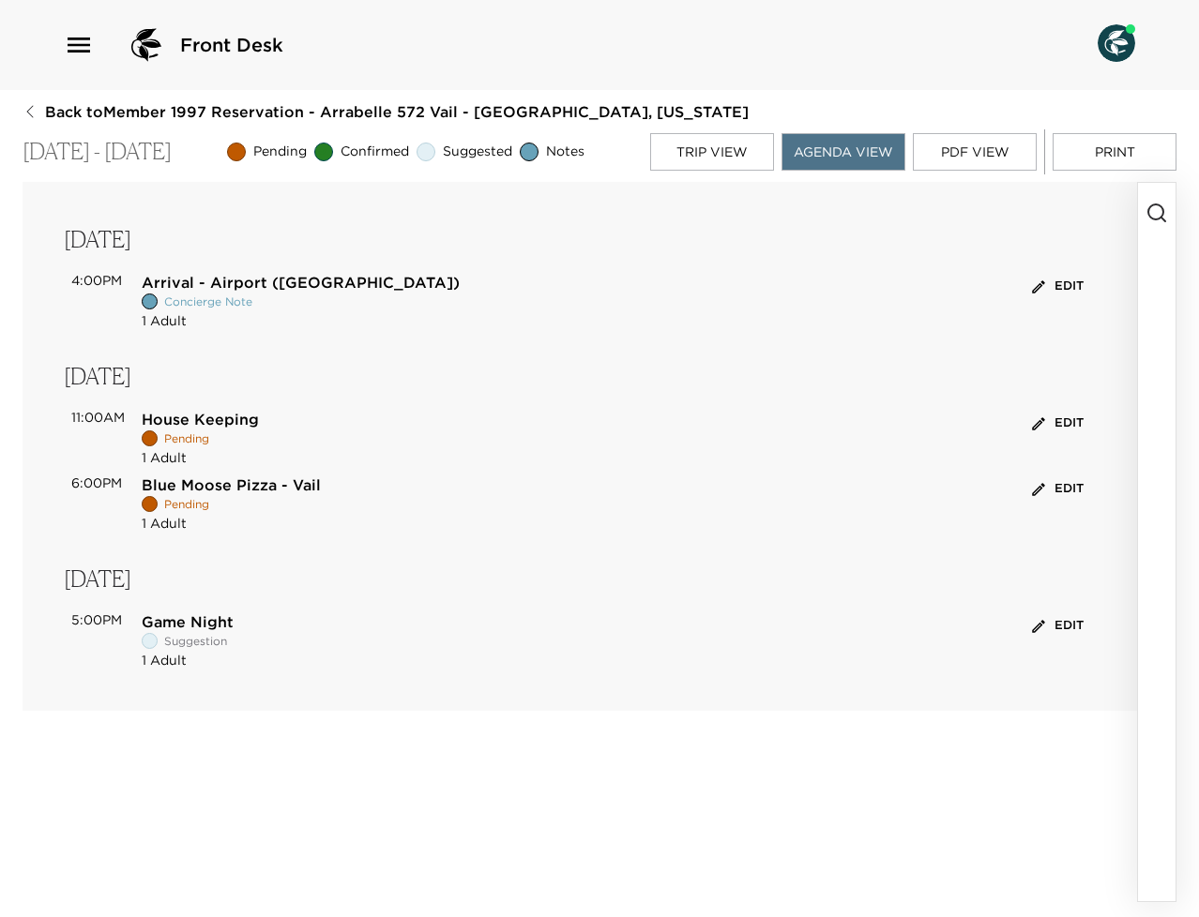
click at [705, 157] on button "Trip View" at bounding box center [712, 152] width 124 height 38
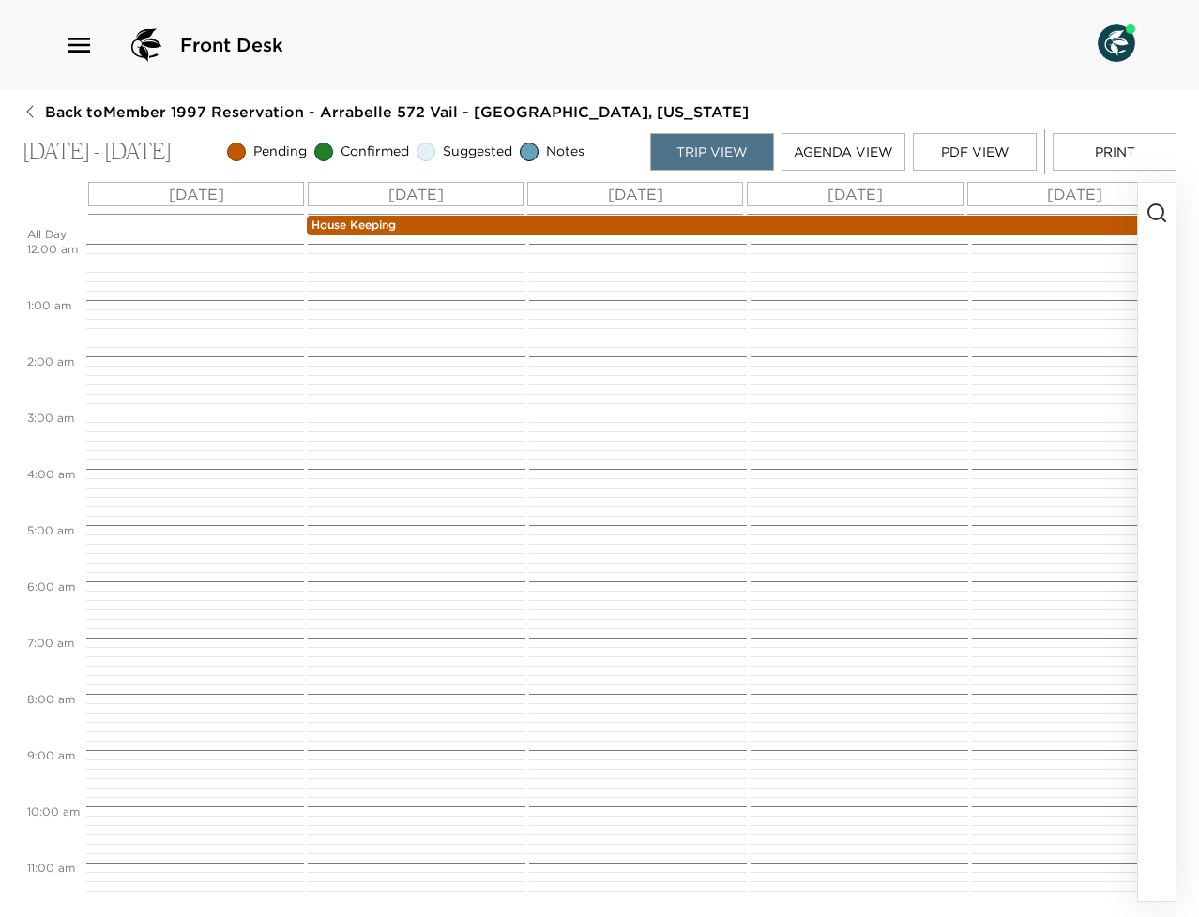
scroll to position [619, 0]
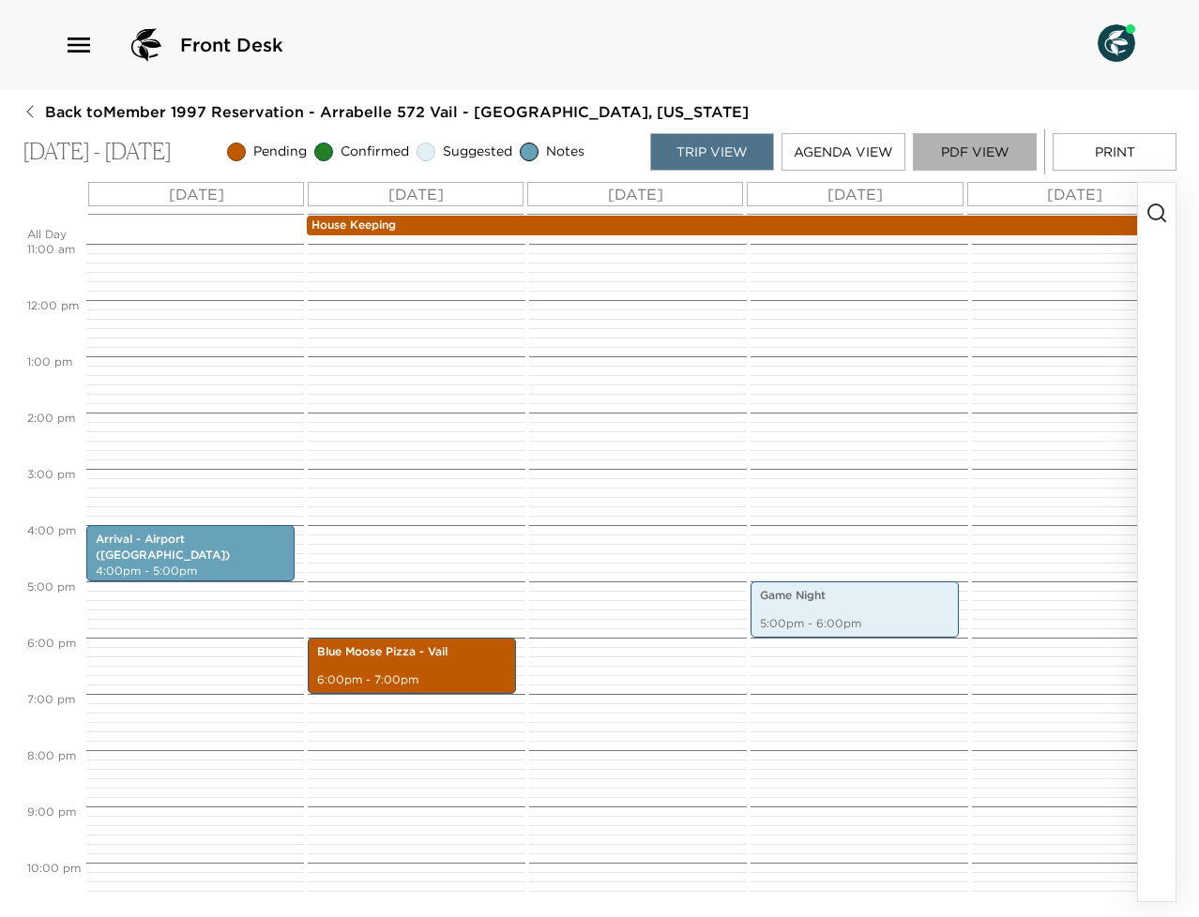
click at [957, 170] on button "PDF View" at bounding box center [975, 152] width 124 height 38
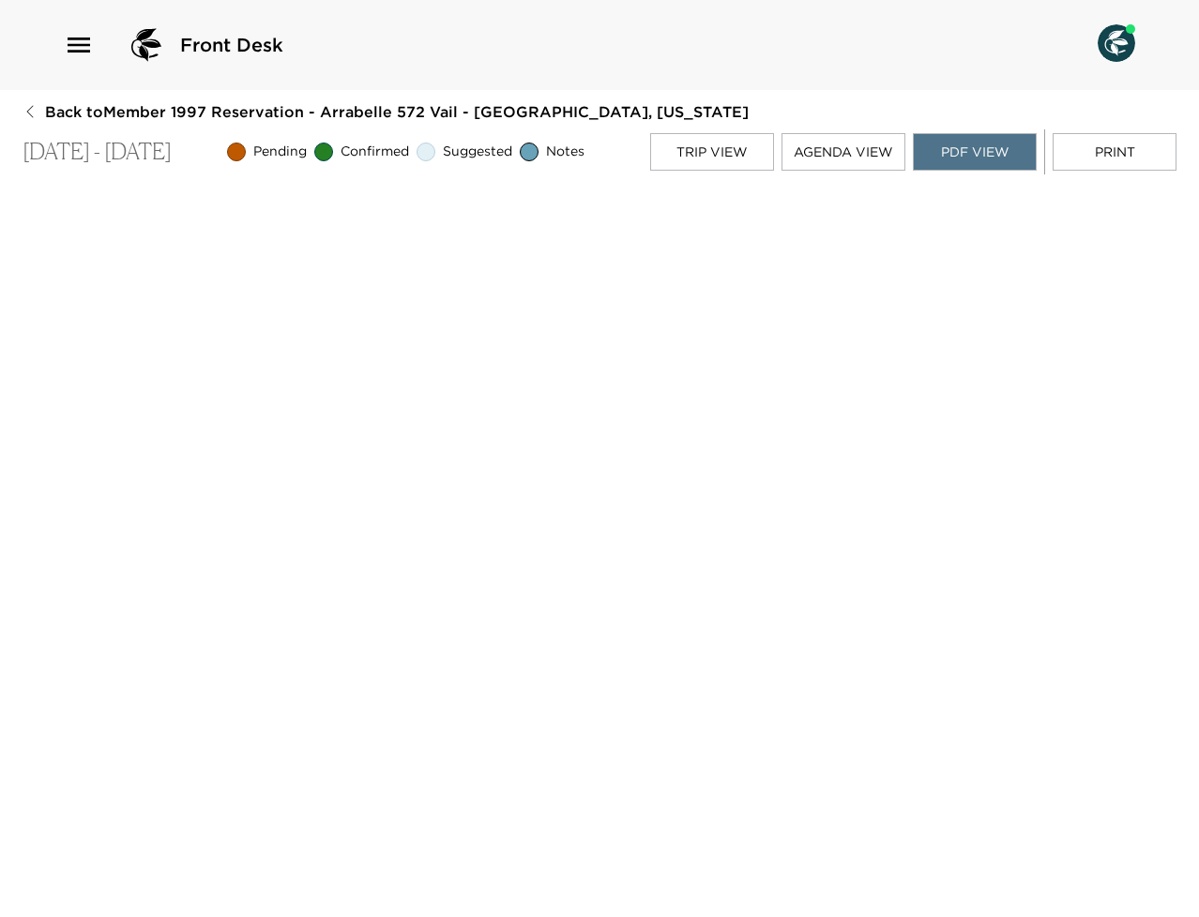
click at [710, 176] on div "Back to Member 1997 Reservation - Arrabelle 572 Vail - [GEOGRAPHIC_DATA], [US_S…" at bounding box center [600, 500] width 1154 height 799
click at [712, 174] on div "Trip View Agenda View PDF View Print" at bounding box center [913, 151] width 526 height 45
click at [718, 162] on button "Trip View" at bounding box center [712, 152] width 124 height 38
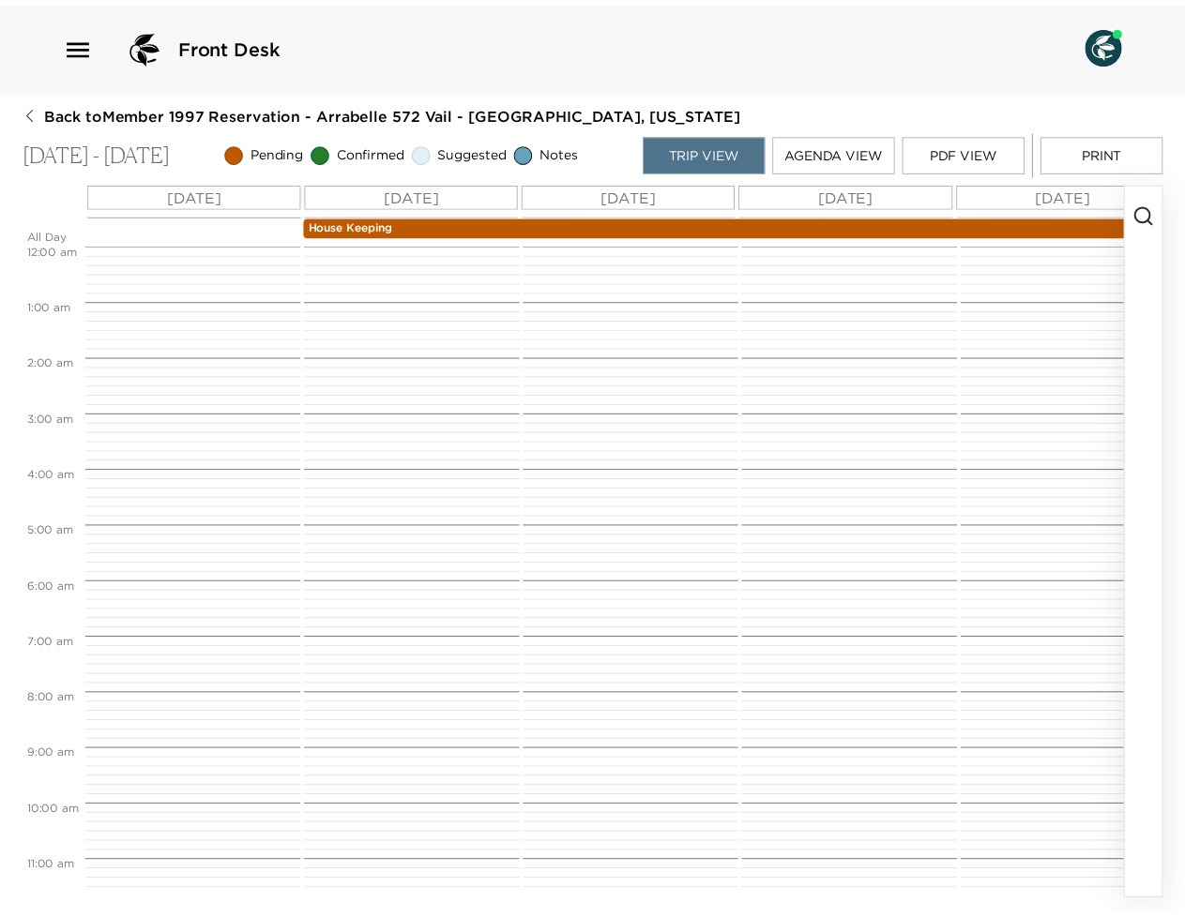
scroll to position [619, 0]
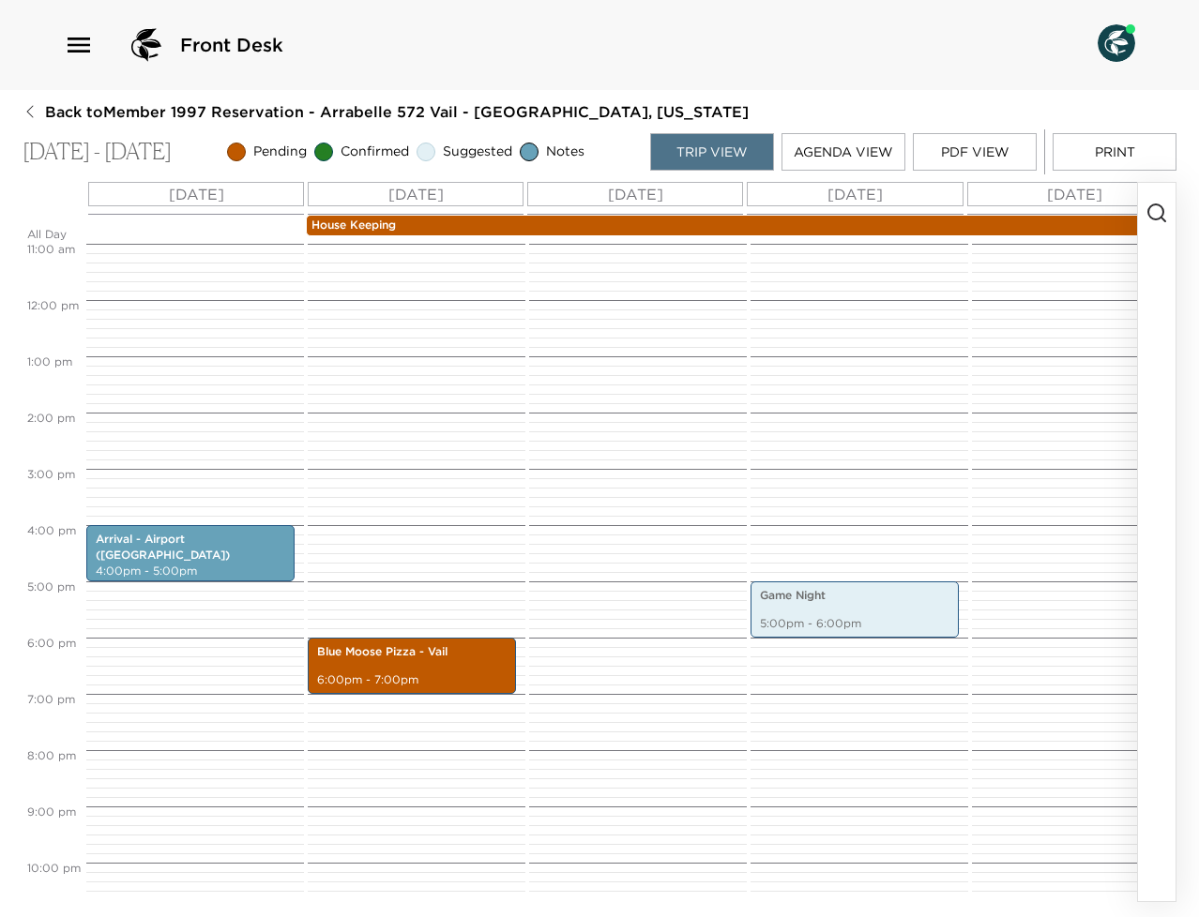
click at [1008, 164] on button "PDF View" at bounding box center [975, 152] width 124 height 38
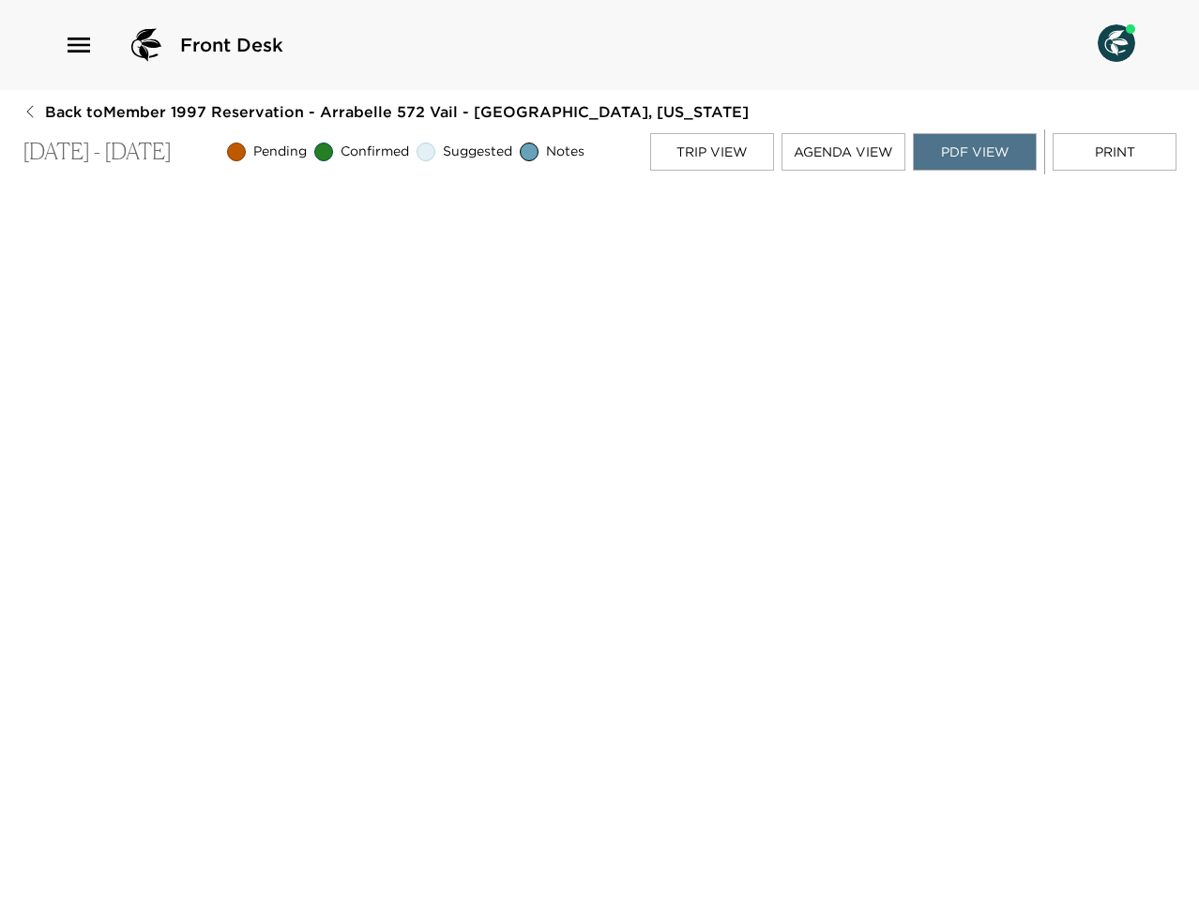
click at [41, 105] on button "Back to Member 1997 Reservation - Arrabelle 572 Vail - [GEOGRAPHIC_DATA], [US_S…" at bounding box center [386, 111] width 726 height 21
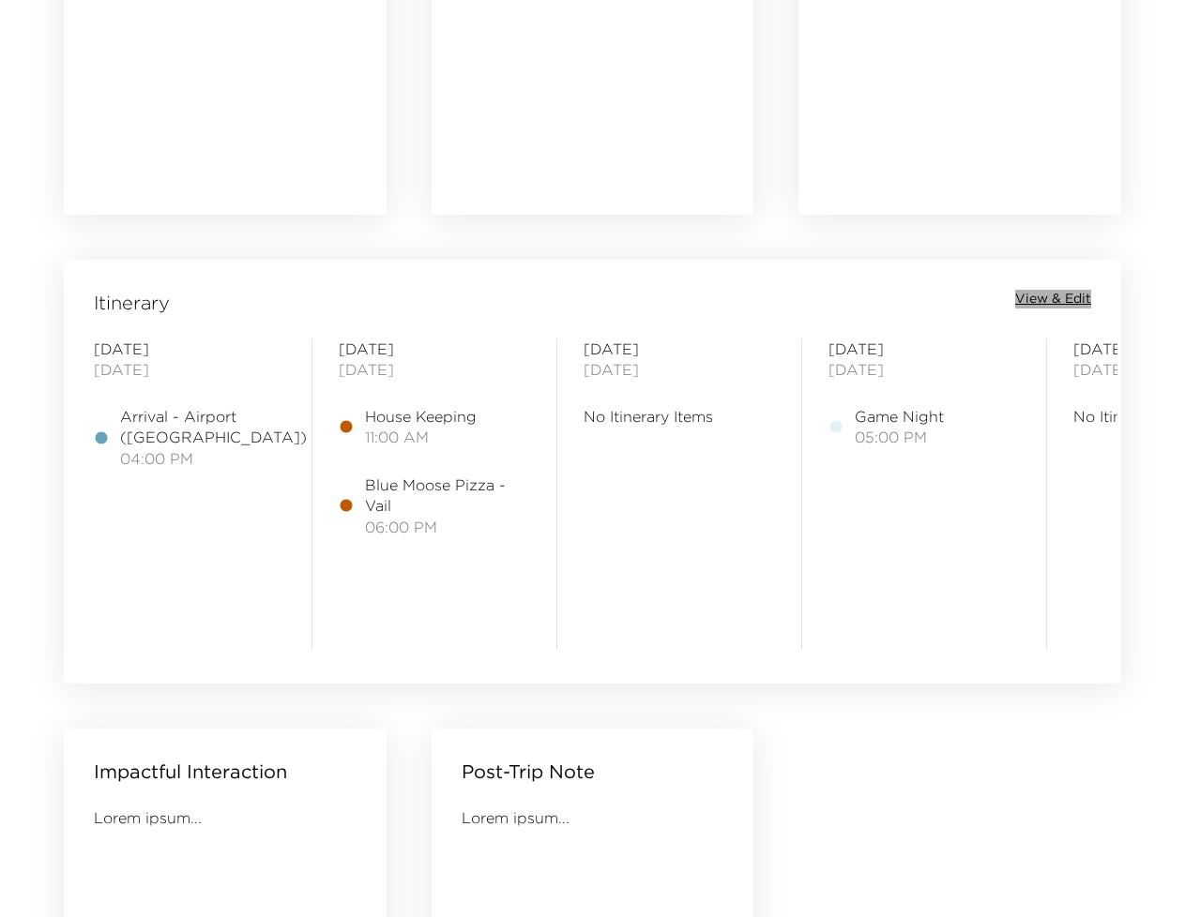
click at [1038, 302] on span "View & Edit" at bounding box center [1053, 299] width 76 height 19
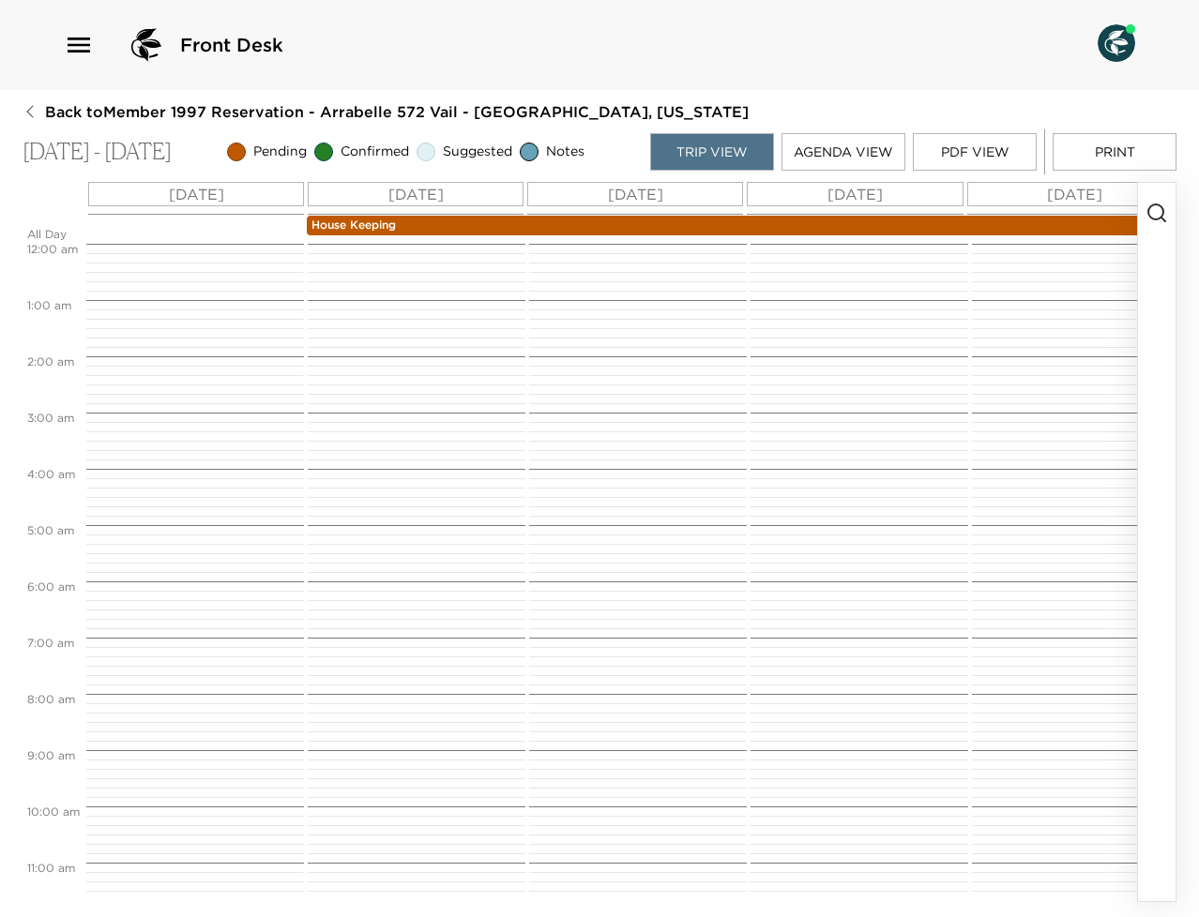
scroll to position [619, 0]
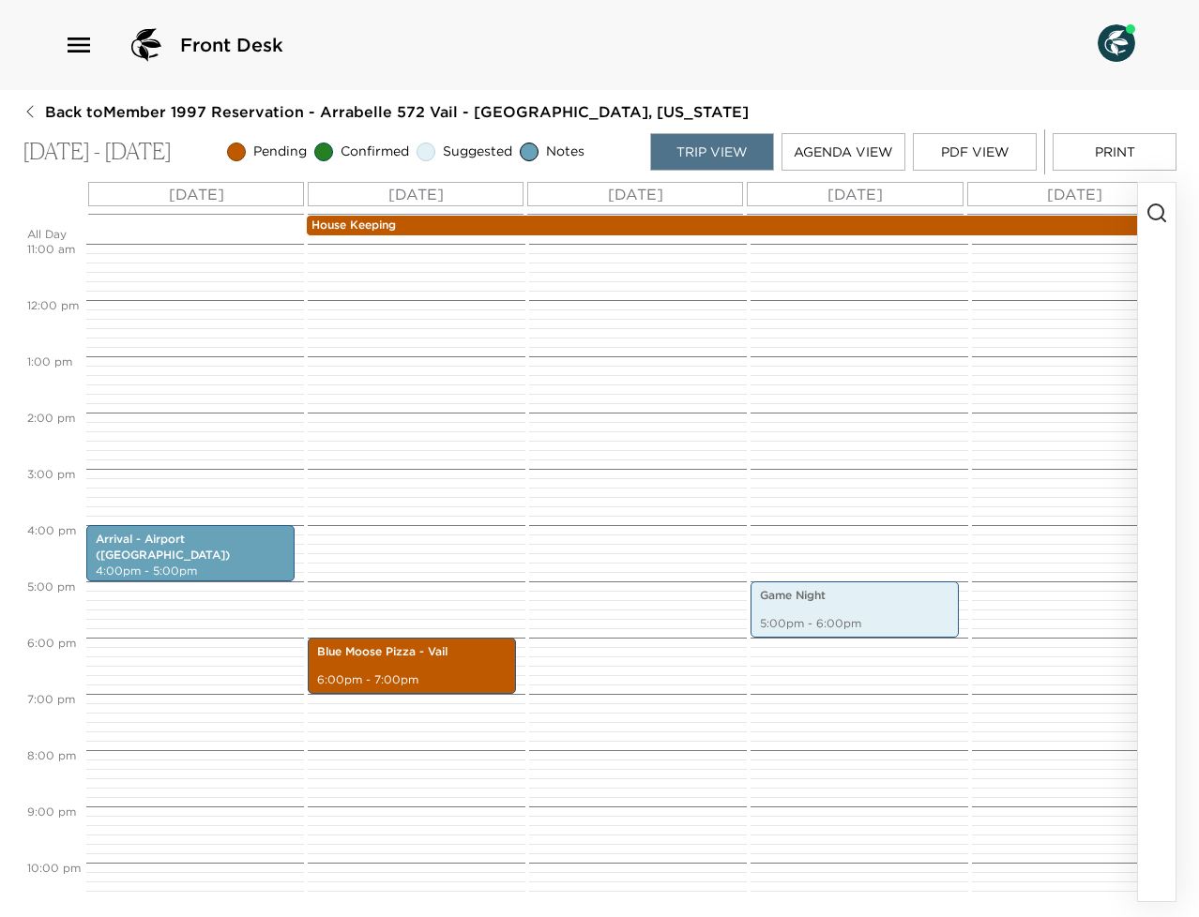
click at [1034, 98] on div "Front Desk Back to Member 1997 Reservation - Arrabelle 572 Vail - Arrabelle, Co…" at bounding box center [599, 458] width 1199 height 917
click at [967, 161] on button "PDF View" at bounding box center [975, 152] width 124 height 38
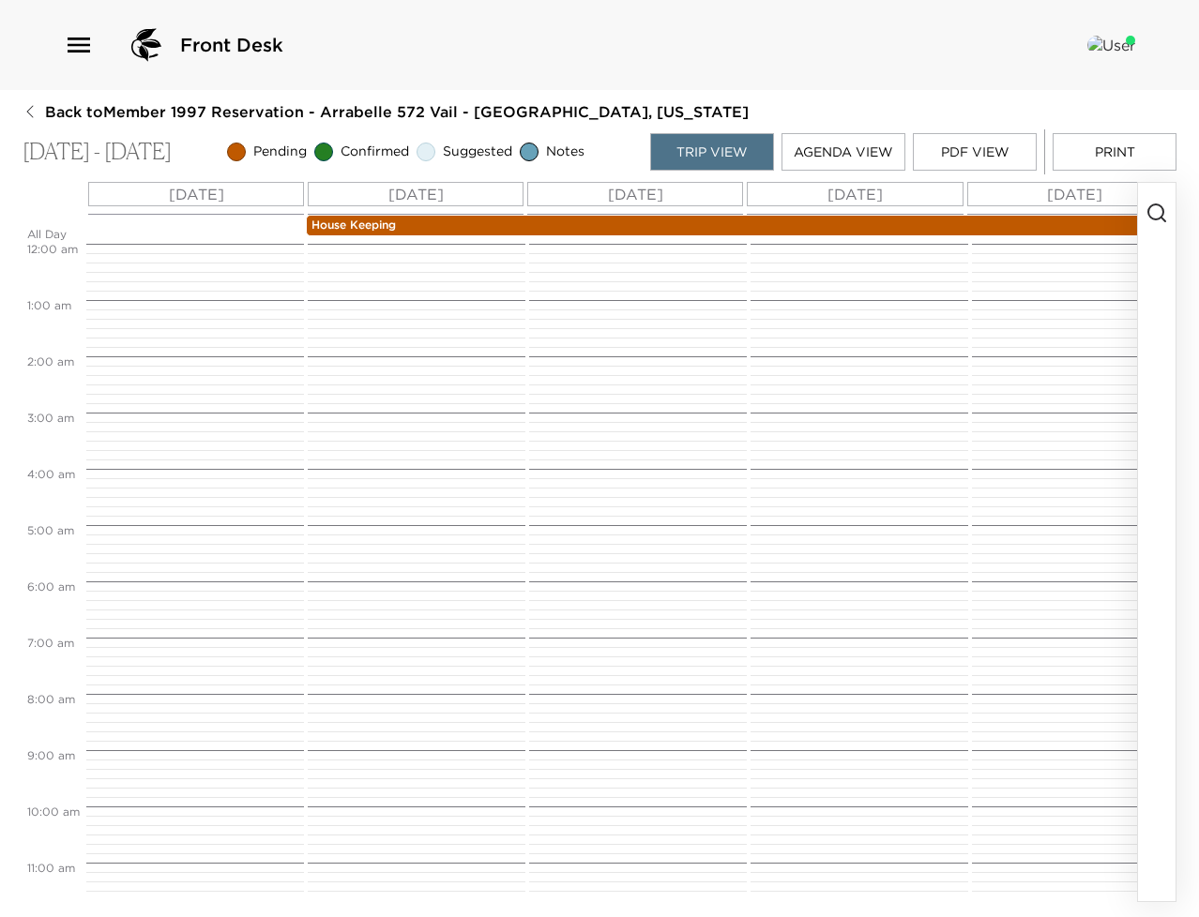
scroll to position [619, 0]
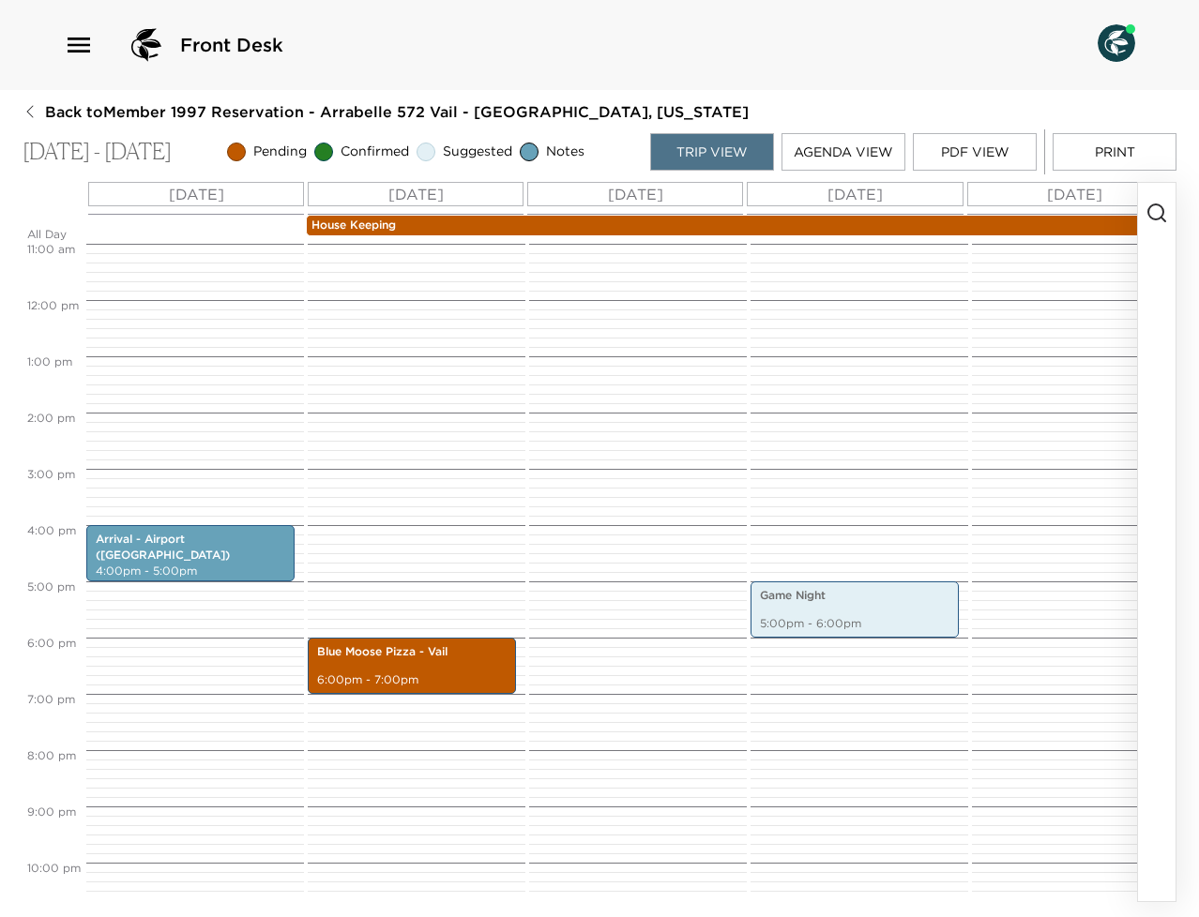
click at [949, 190] on div "[DATE]" at bounding box center [855, 194] width 216 height 24
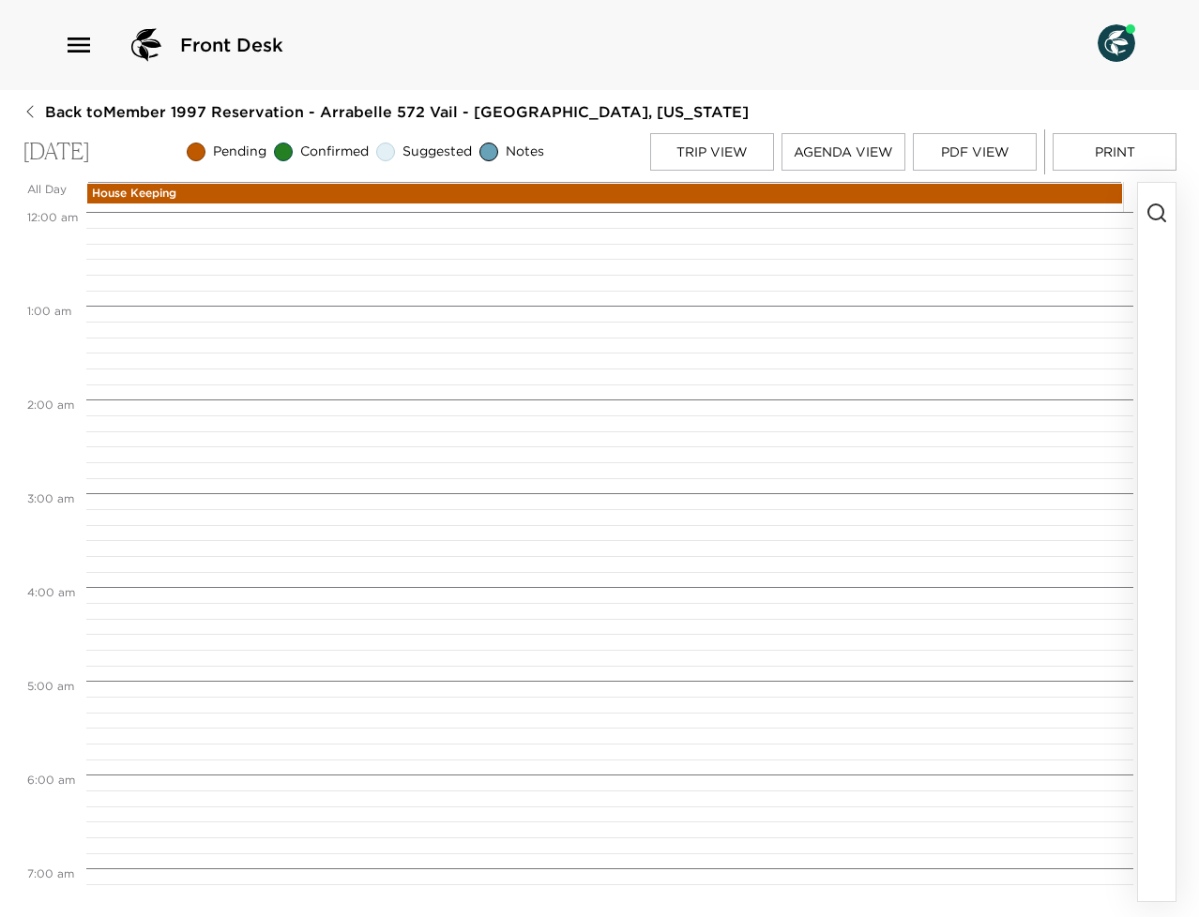
scroll to position [1563, 0]
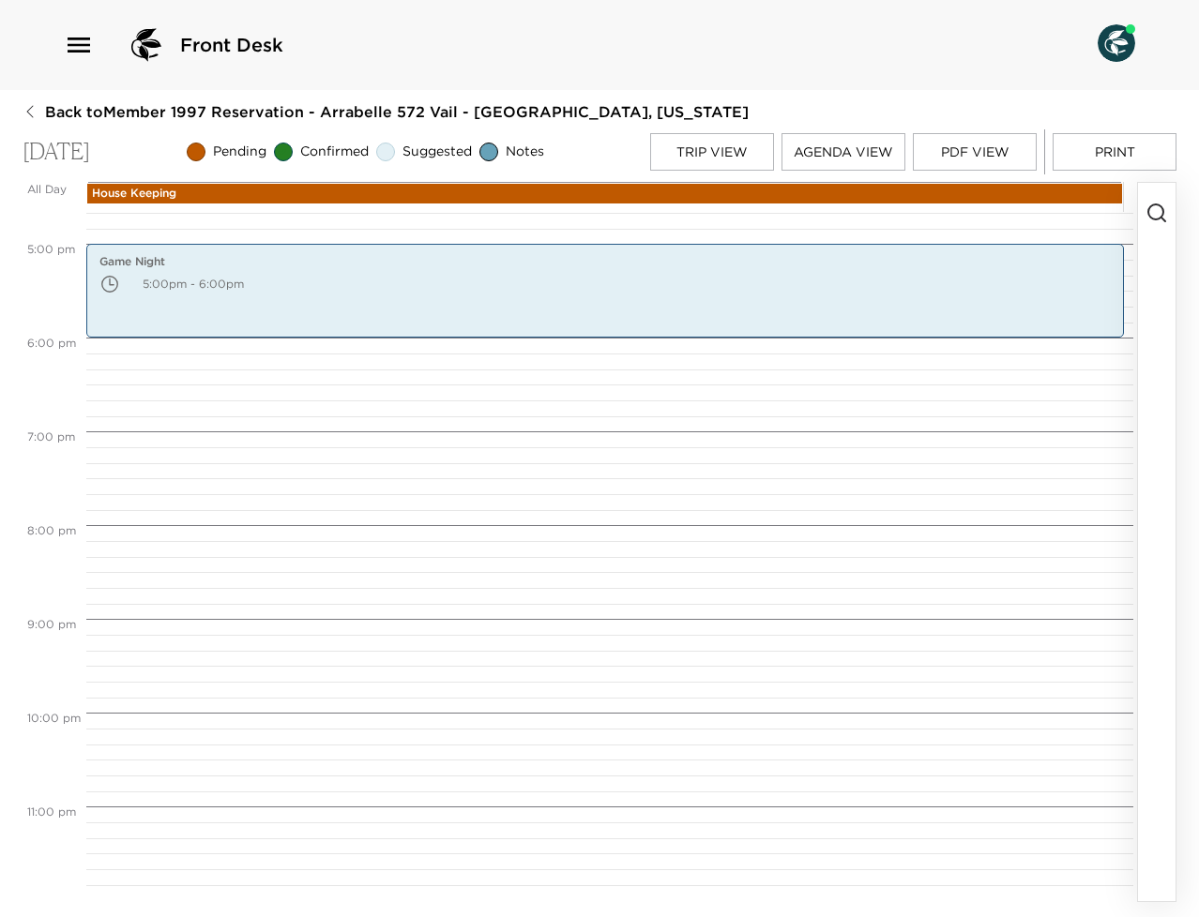
click at [970, 159] on button "PDF View" at bounding box center [975, 152] width 124 height 38
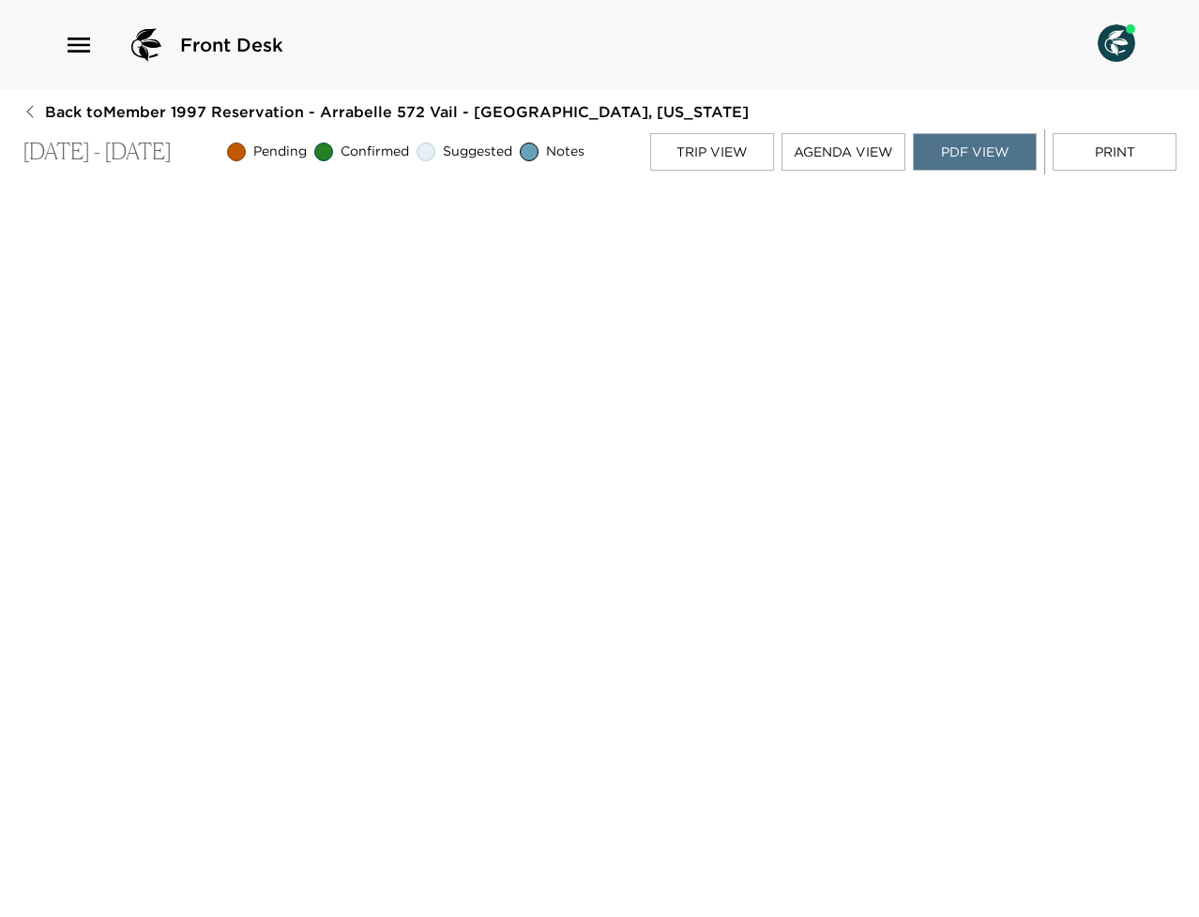
scroll to position [0, 0]
click at [713, 154] on button "Trip View" at bounding box center [712, 152] width 124 height 38
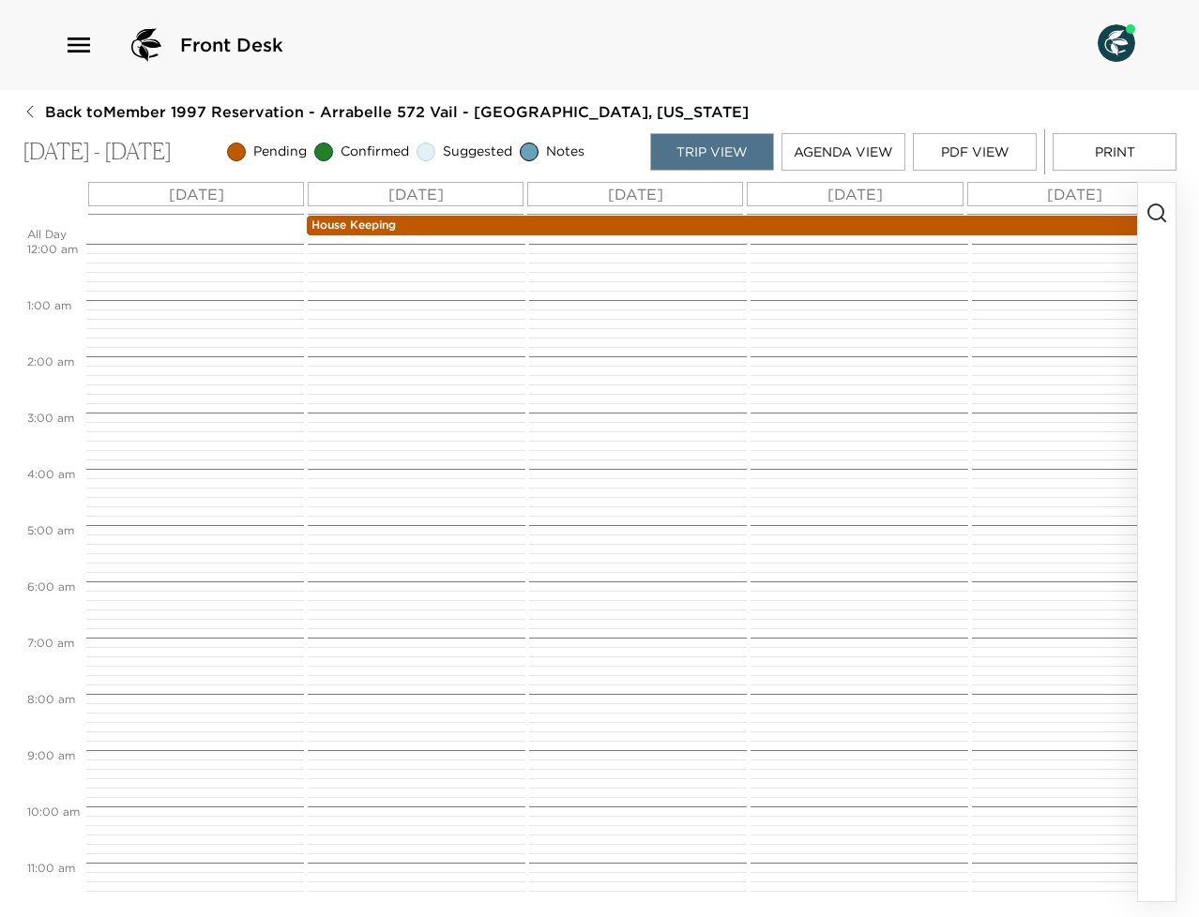
scroll to position [619, 0]
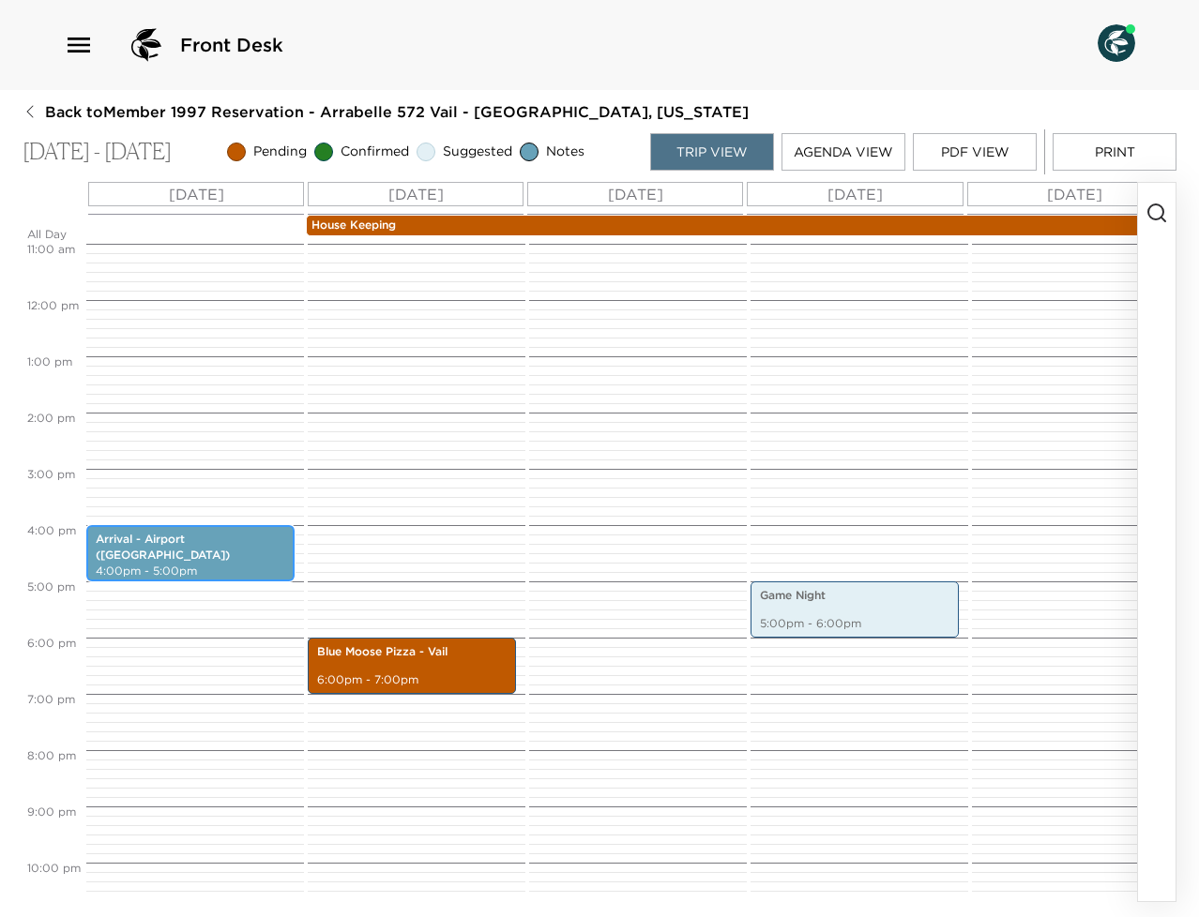
click at [219, 556] on div "Arrival - Airport (Denver) 4:00pm - 5:00pm" at bounding box center [190, 553] width 197 height 51
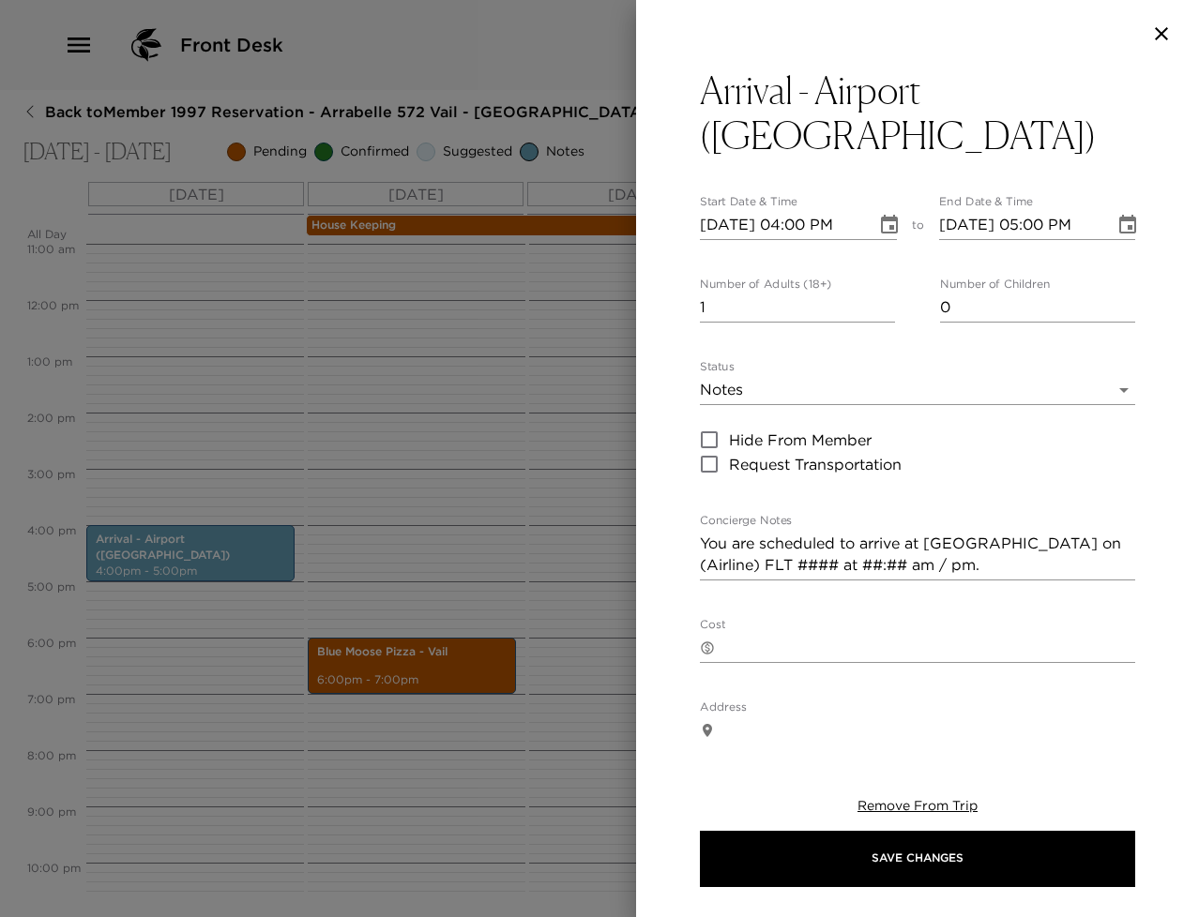
click at [881, 214] on icon "Choose date, selected date is Jul 7, 2024" at bounding box center [889, 225] width 23 height 23
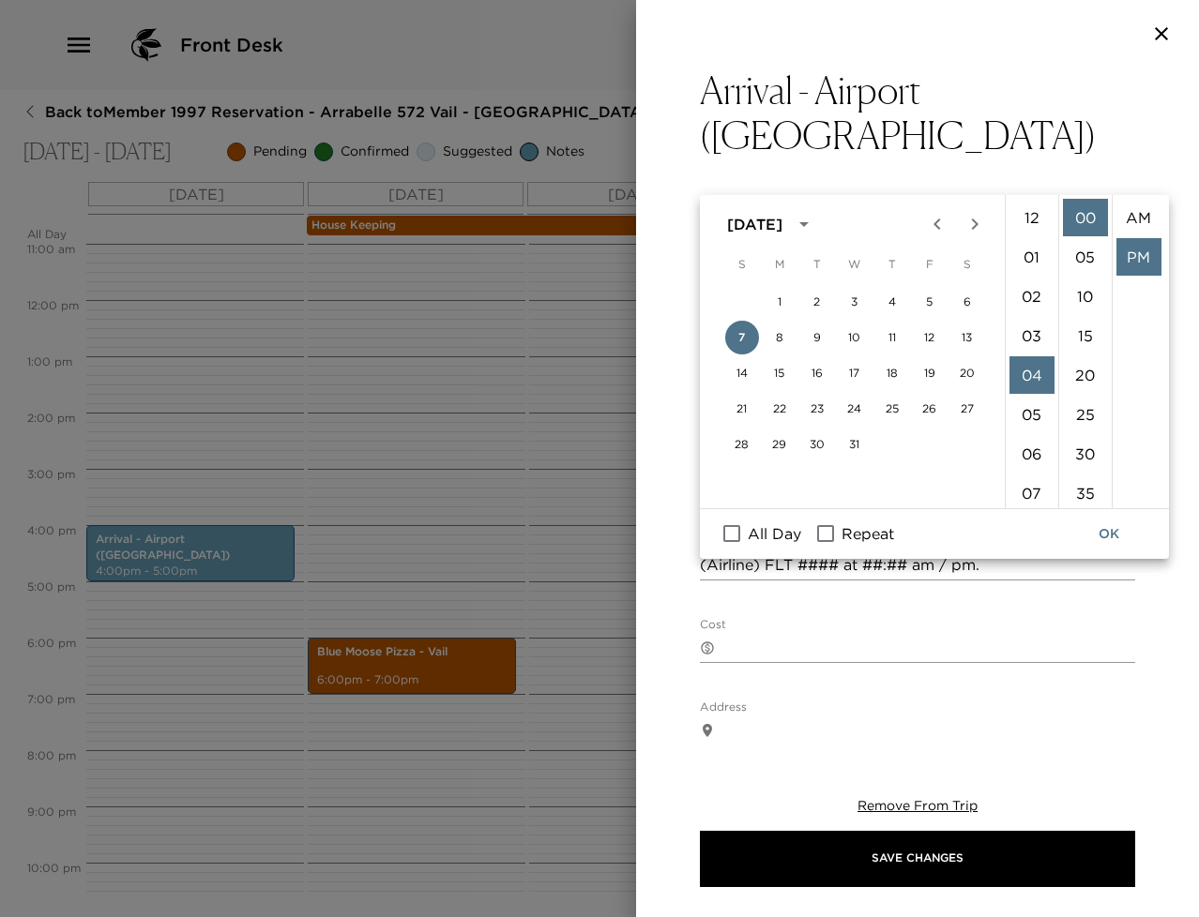
scroll to position [39, 0]
click at [1042, 256] on li "05" at bounding box center [1031, 257] width 45 height 38
type input "[DATE] 05:00 PM"
click at [1105, 534] on button "OK" at bounding box center [1109, 534] width 60 height 35
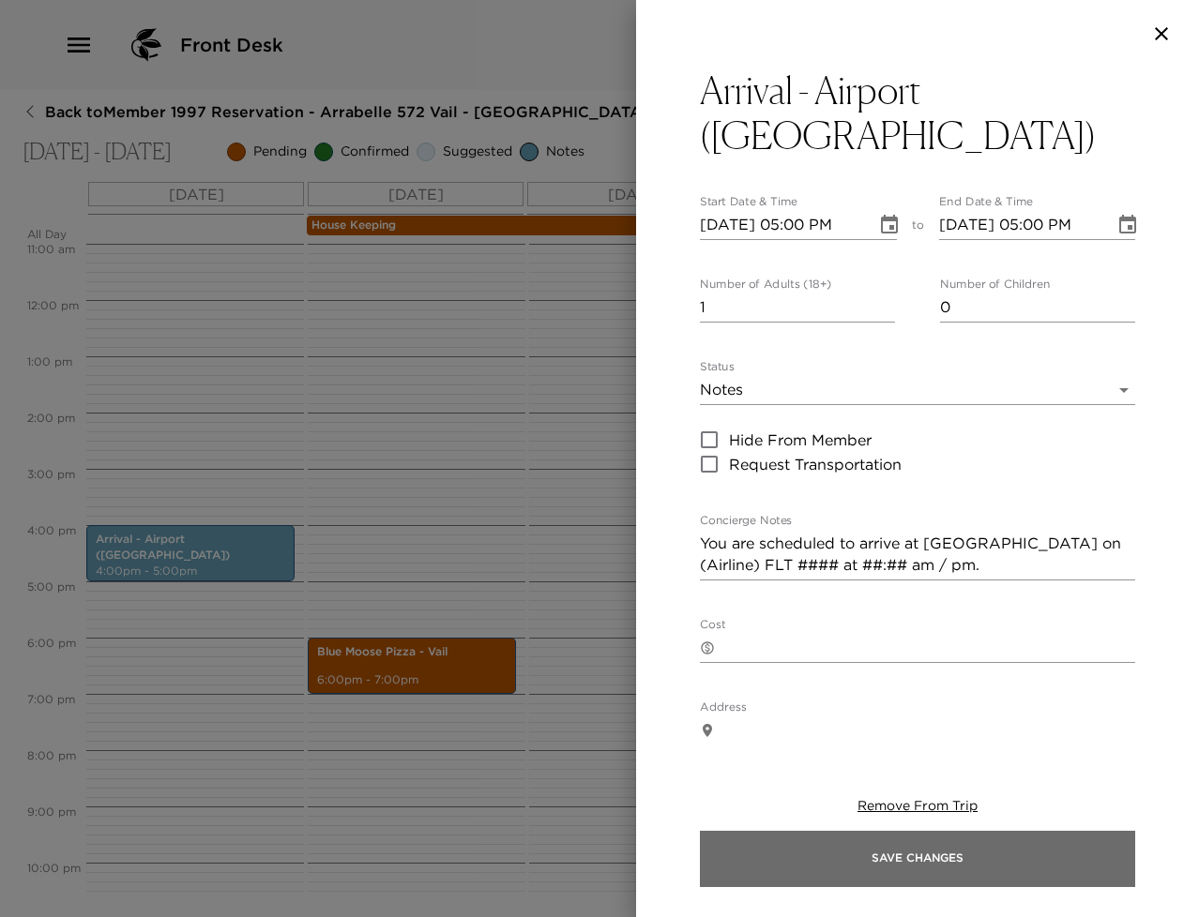
click at [928, 861] on button "Save Changes" at bounding box center [917, 859] width 435 height 56
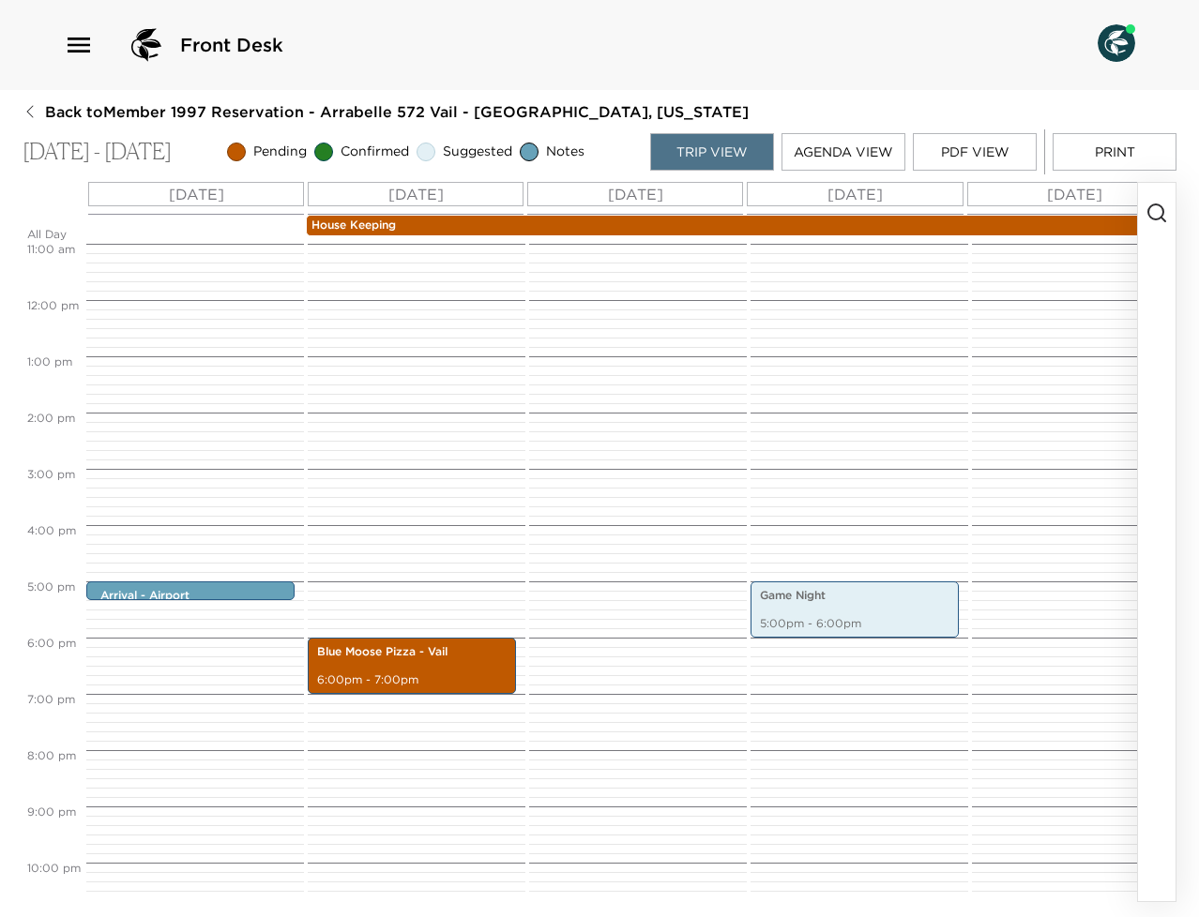
click at [980, 151] on button "PDF View" at bounding box center [975, 152] width 124 height 38
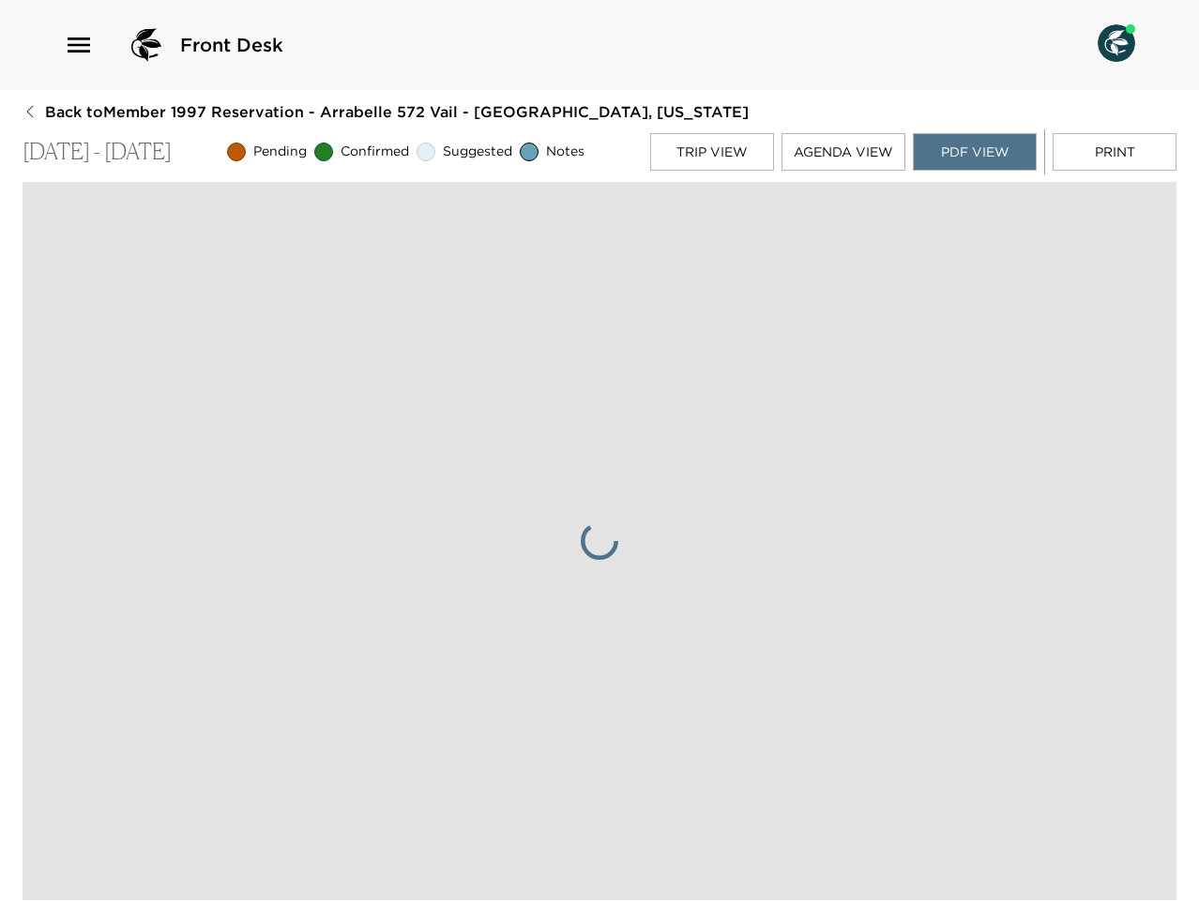
click at [440, 502] on span at bounding box center [600, 541] width 1154 height 719
click at [1114, 158] on button "Print" at bounding box center [1115, 152] width 124 height 38
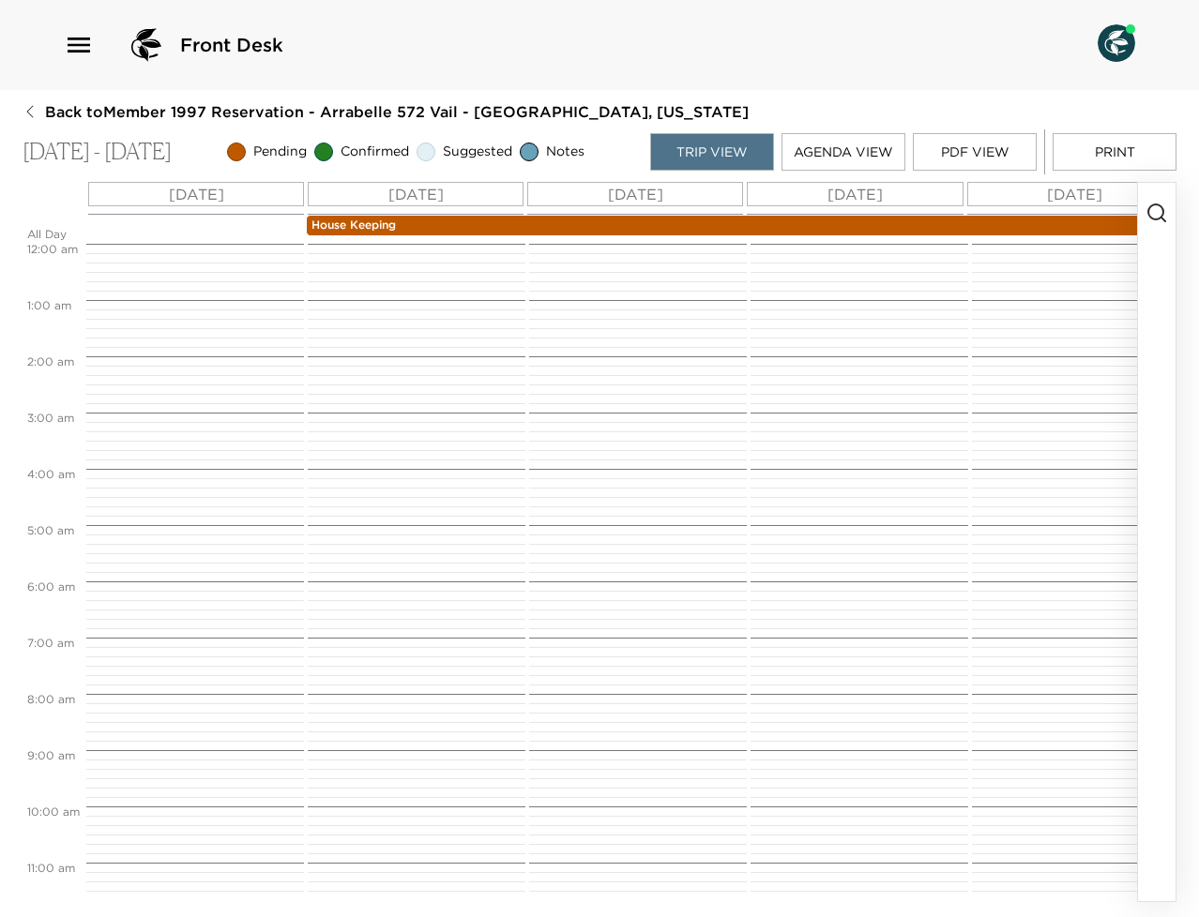
scroll to position [619, 0]
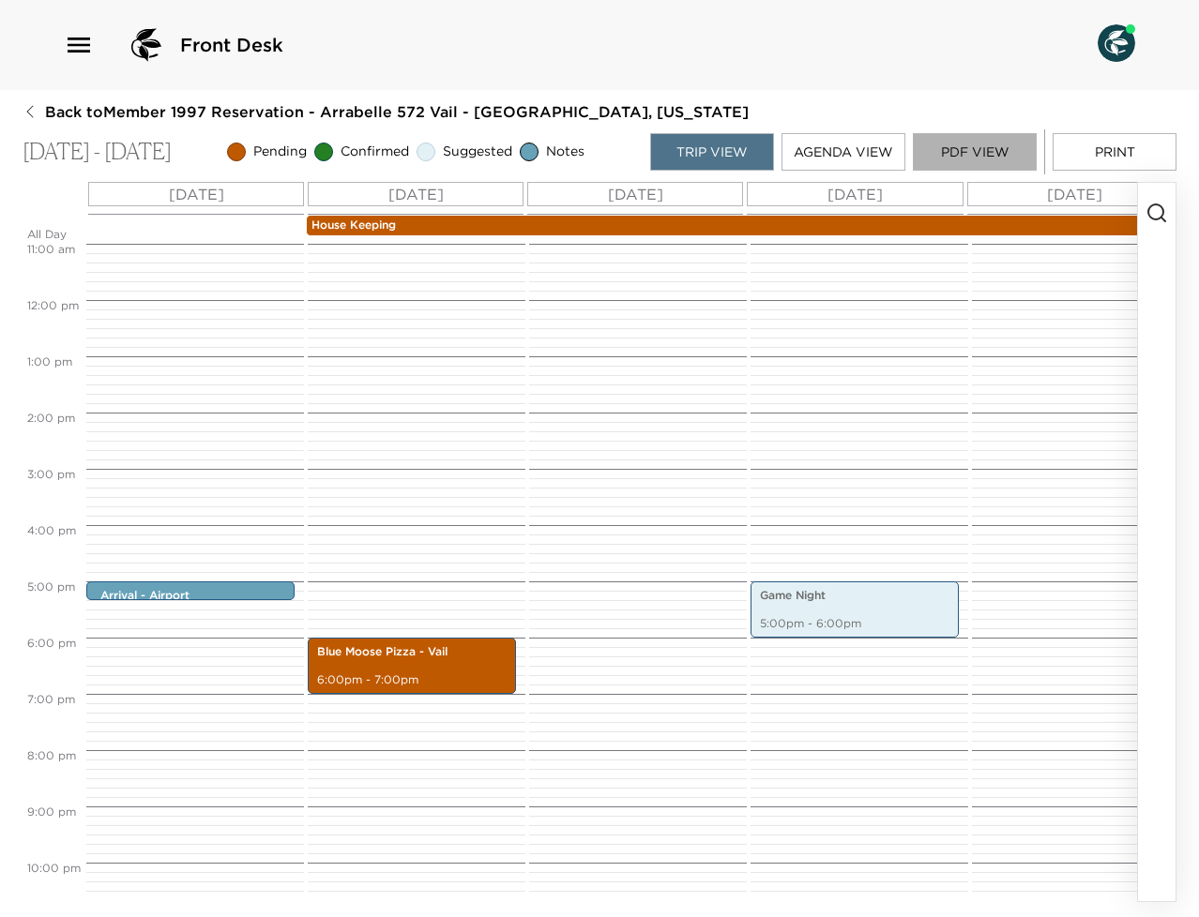
click at [989, 149] on button "PDF View" at bounding box center [975, 152] width 124 height 38
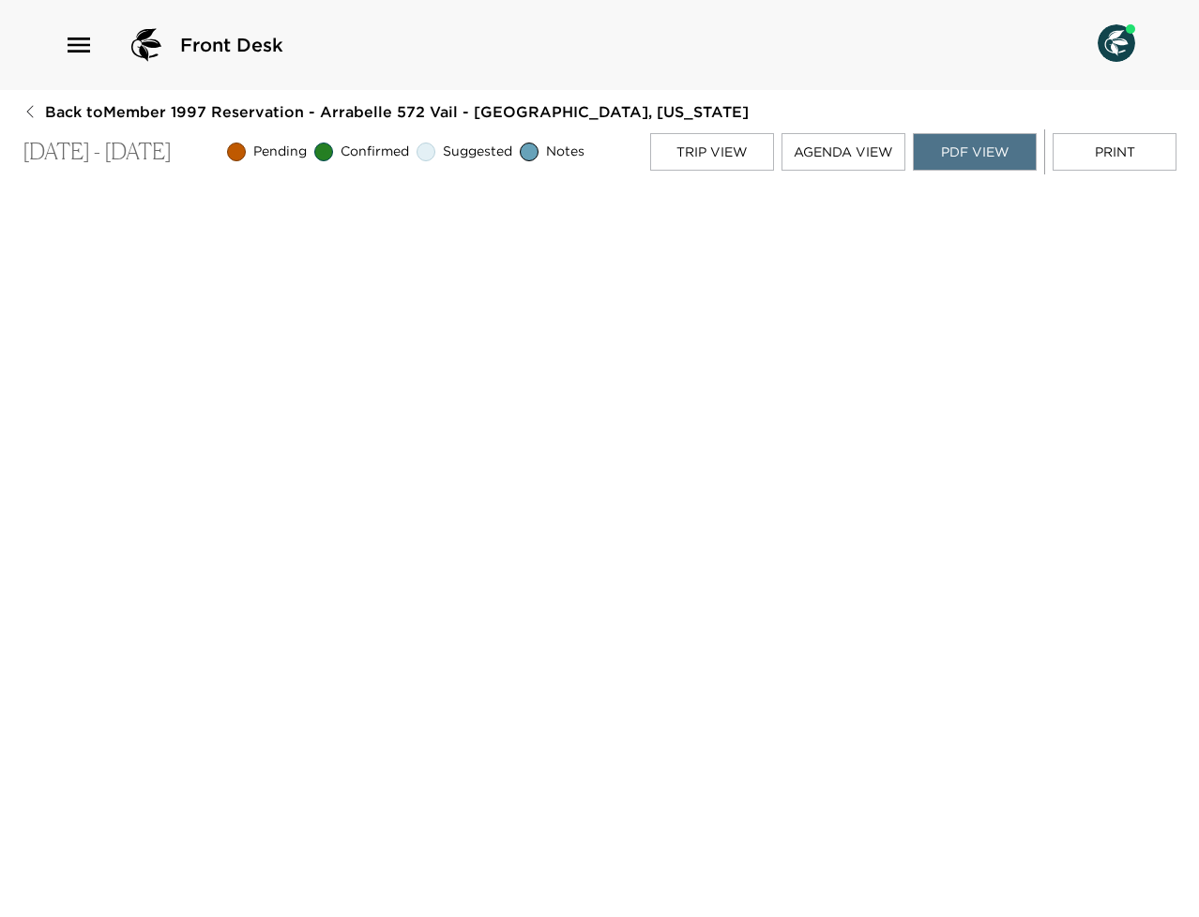
click at [928, 77] on div "Front Desk" at bounding box center [599, 45] width 1199 height 90
click at [1093, 42] on div "Front Desk" at bounding box center [599, 45] width 1071 height 45
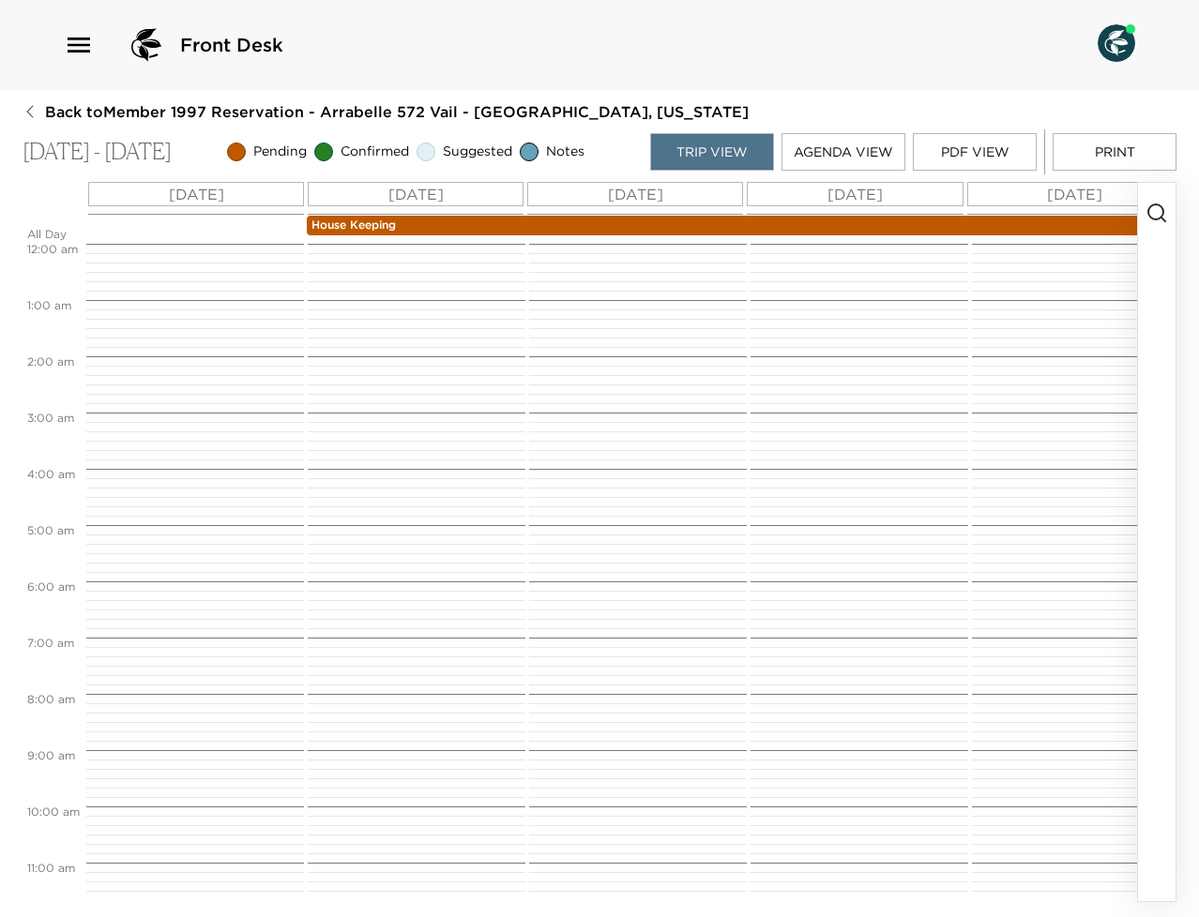
scroll to position [619, 0]
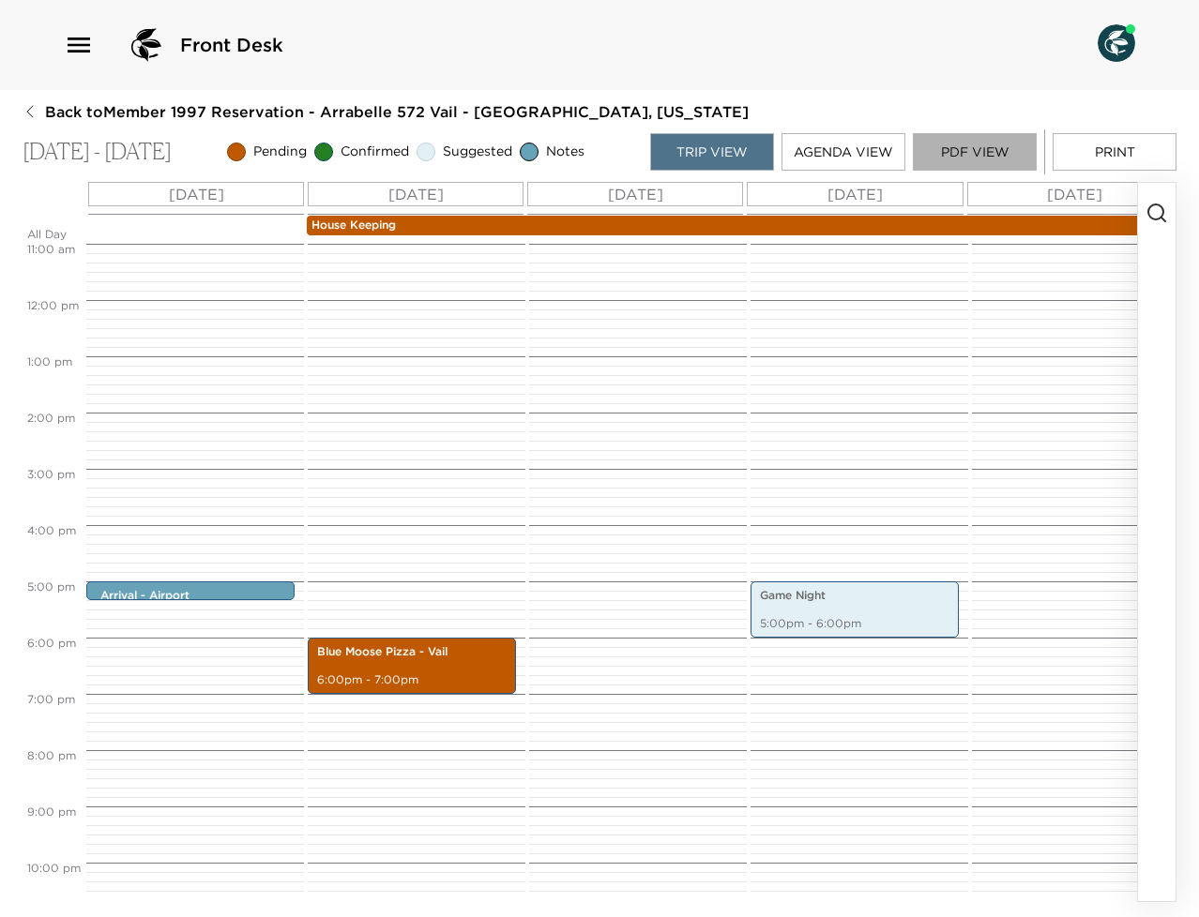
click at [982, 144] on button "PDF View" at bounding box center [975, 152] width 124 height 38
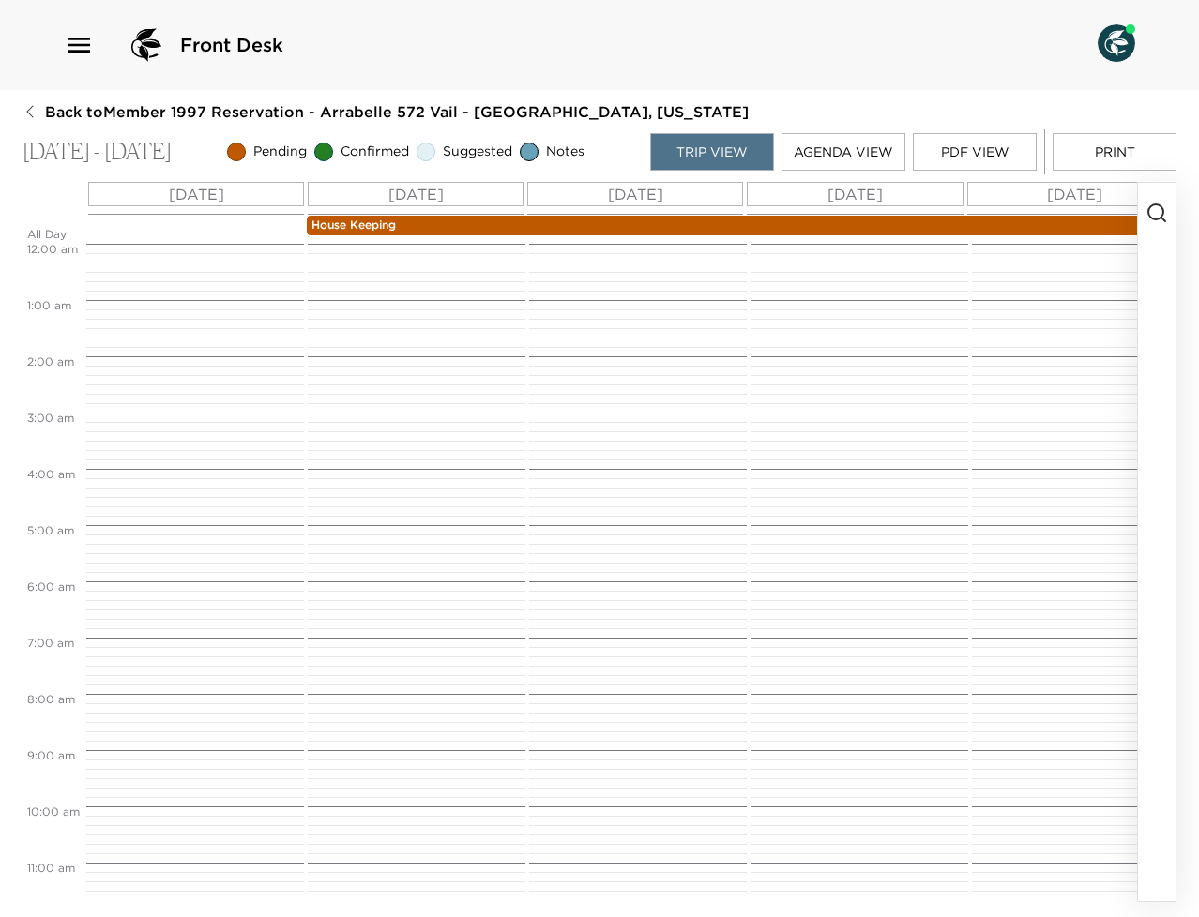
scroll to position [619, 0]
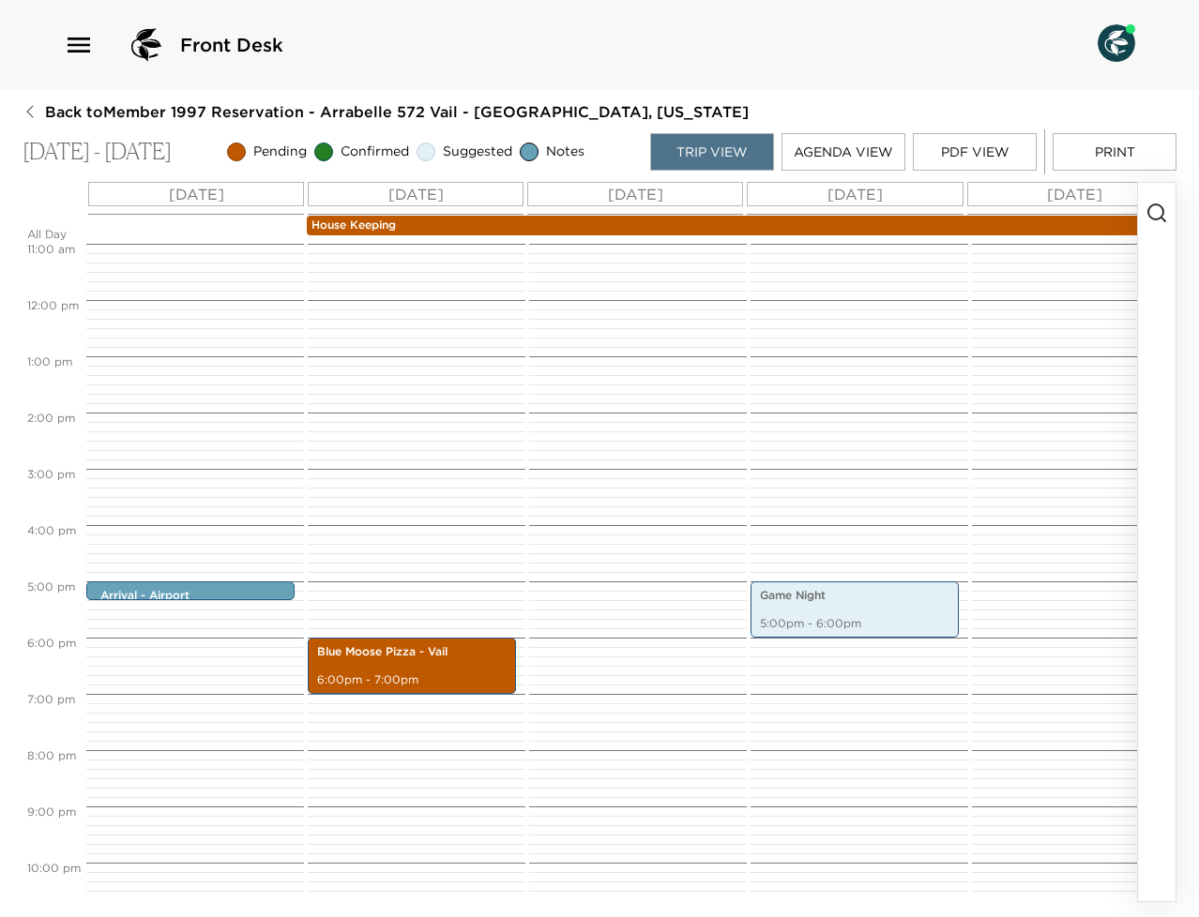
click at [1112, 143] on button "Print" at bounding box center [1115, 152] width 124 height 38
click at [957, 159] on button "PDF View" at bounding box center [975, 152] width 124 height 38
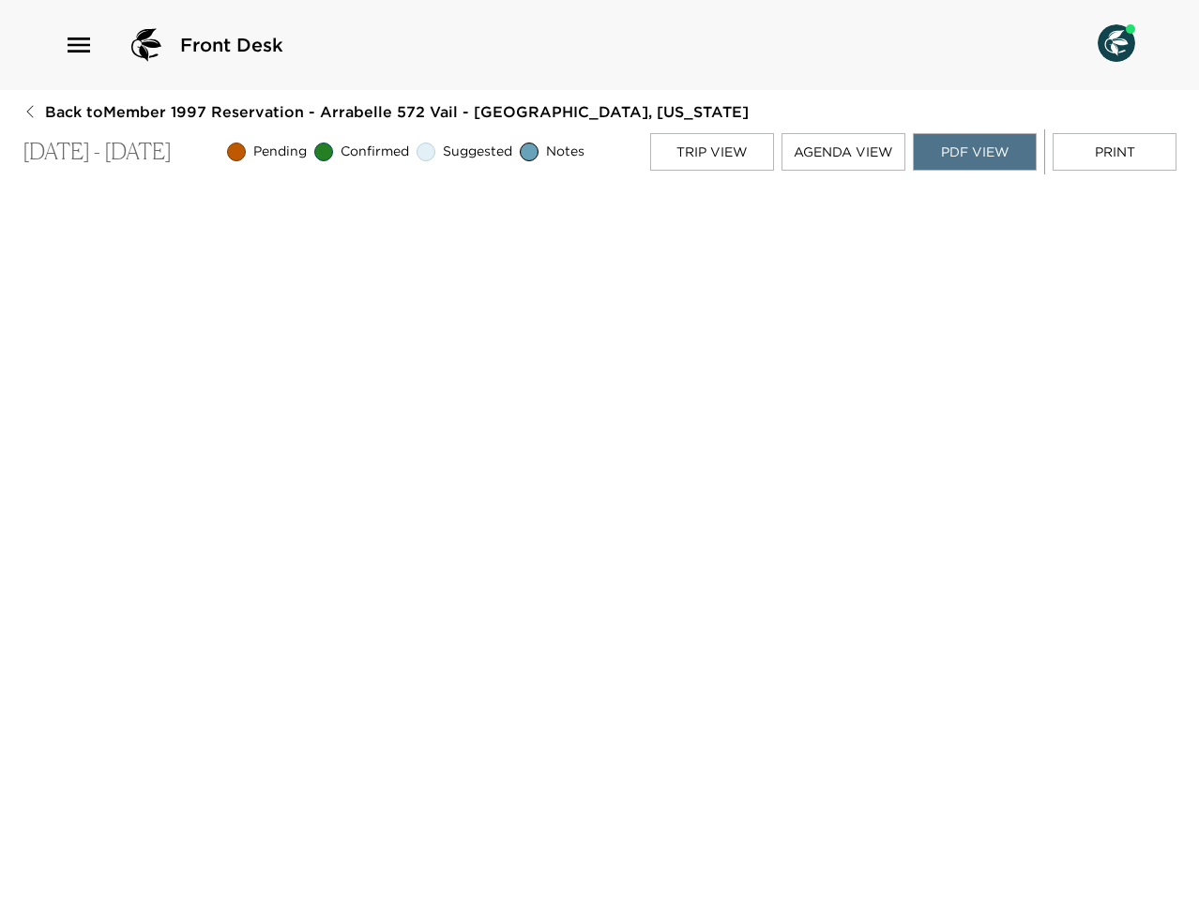
scroll to position [4, 0]
click at [76, 123] on div "Back to Member 1997 Reservation - Arrabelle 572 Vail - Arrabelle, Colorado Jul …" at bounding box center [600, 500] width 1154 height 799
click at [81, 106] on span "Back to Member 1997 Reservation - Arrabelle 572 Vail - [GEOGRAPHIC_DATA], [US_S…" at bounding box center [397, 111] width 704 height 21
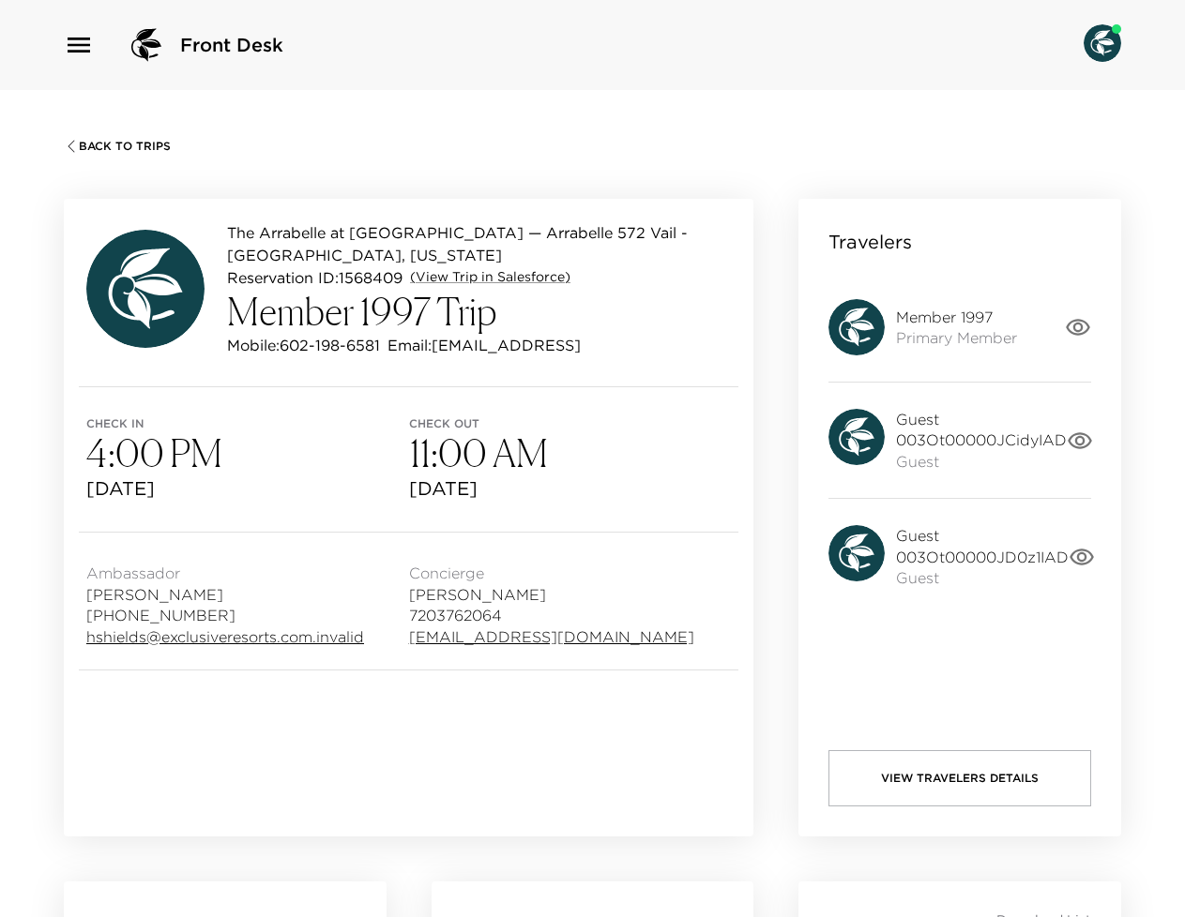
click at [115, 153] on div "Back To Trips The Arrabelle at Vail Square — Arrabelle 572 Vail - Arrabelle, Co…" at bounding box center [592, 548] width 1185 height 917
click at [118, 143] on span "Back To Trips" at bounding box center [125, 146] width 92 height 13
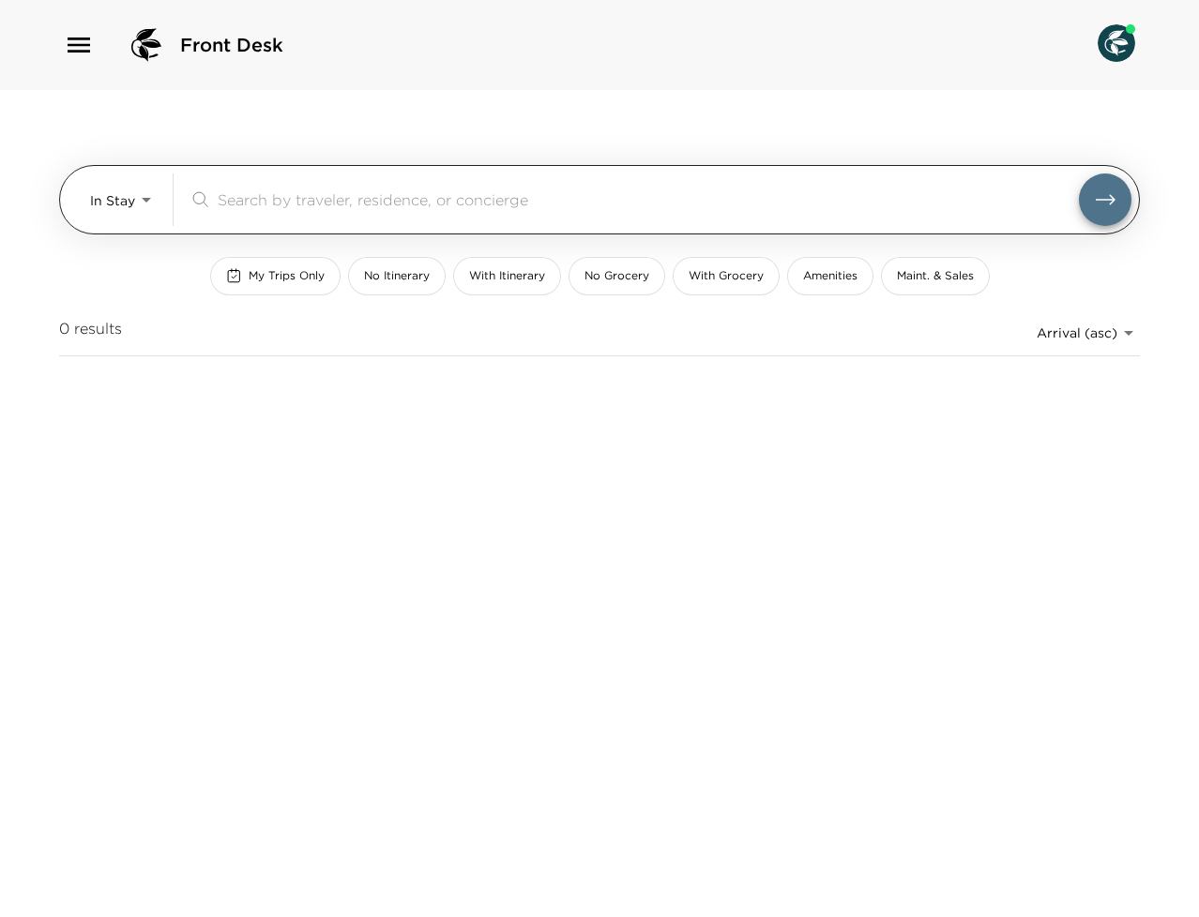
click at [131, 211] on body "Front Desk In Stay In-Stay ​ My Trips Only No Itinerary With Itinerary No Groce…" at bounding box center [599, 458] width 1199 height 917
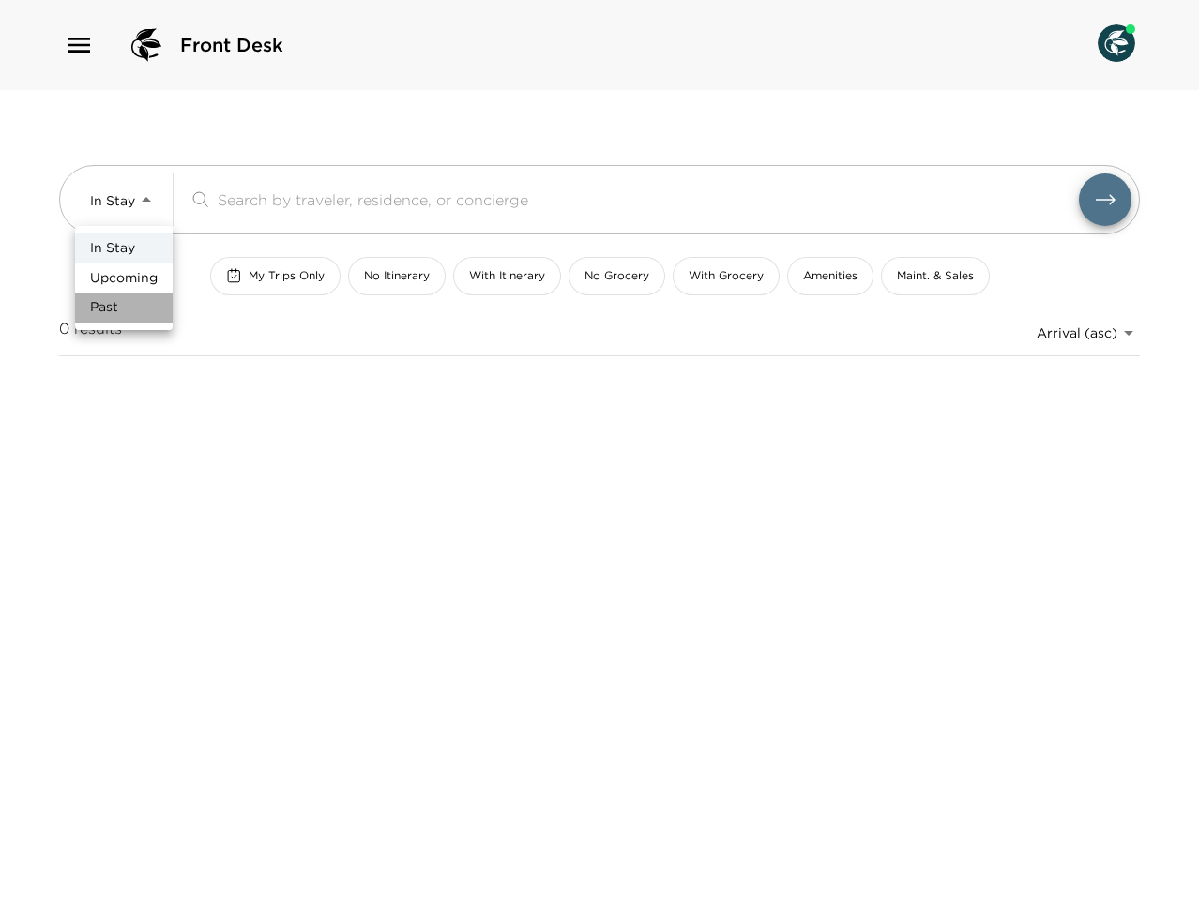
click at [136, 307] on li "Past" at bounding box center [124, 308] width 98 height 30
type input "Past"
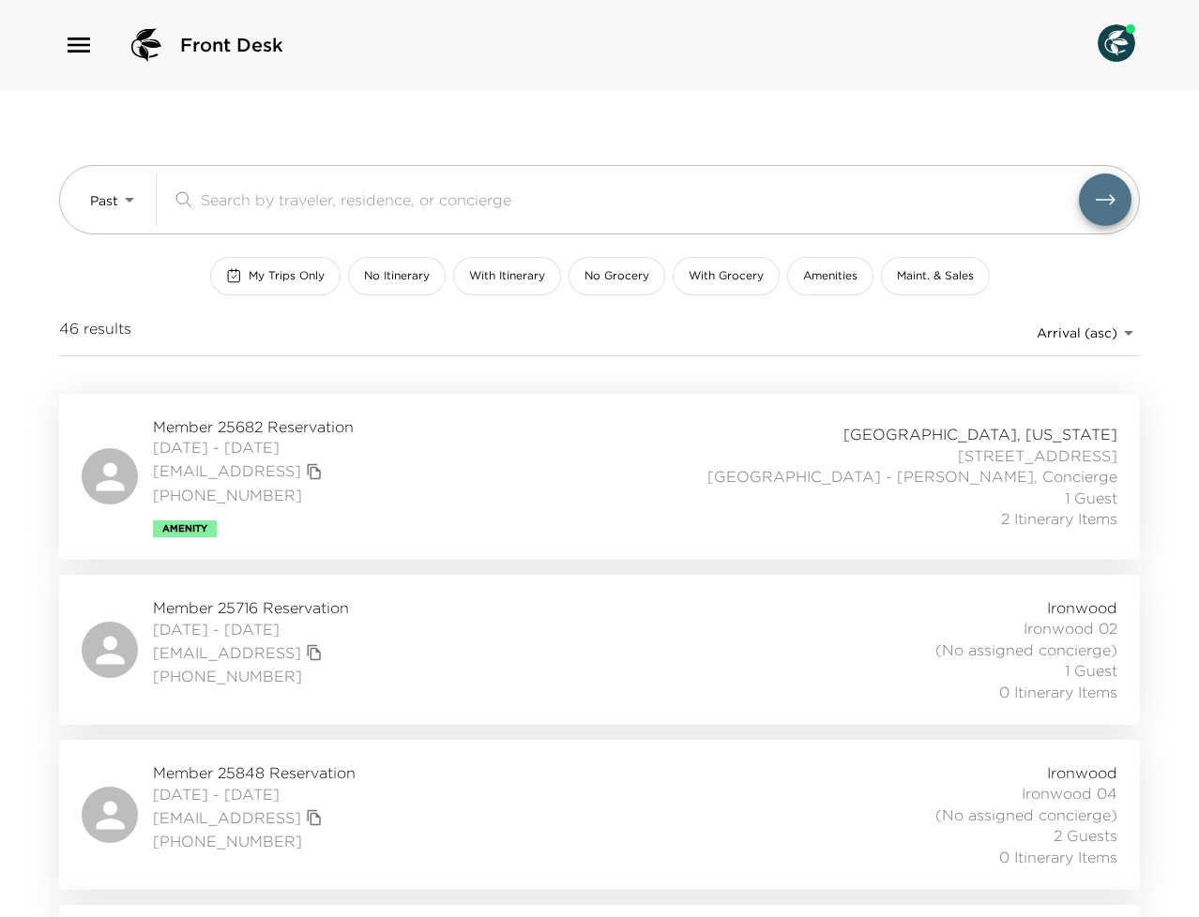
click at [600, 197] on div at bounding box center [599, 458] width 1199 height 917
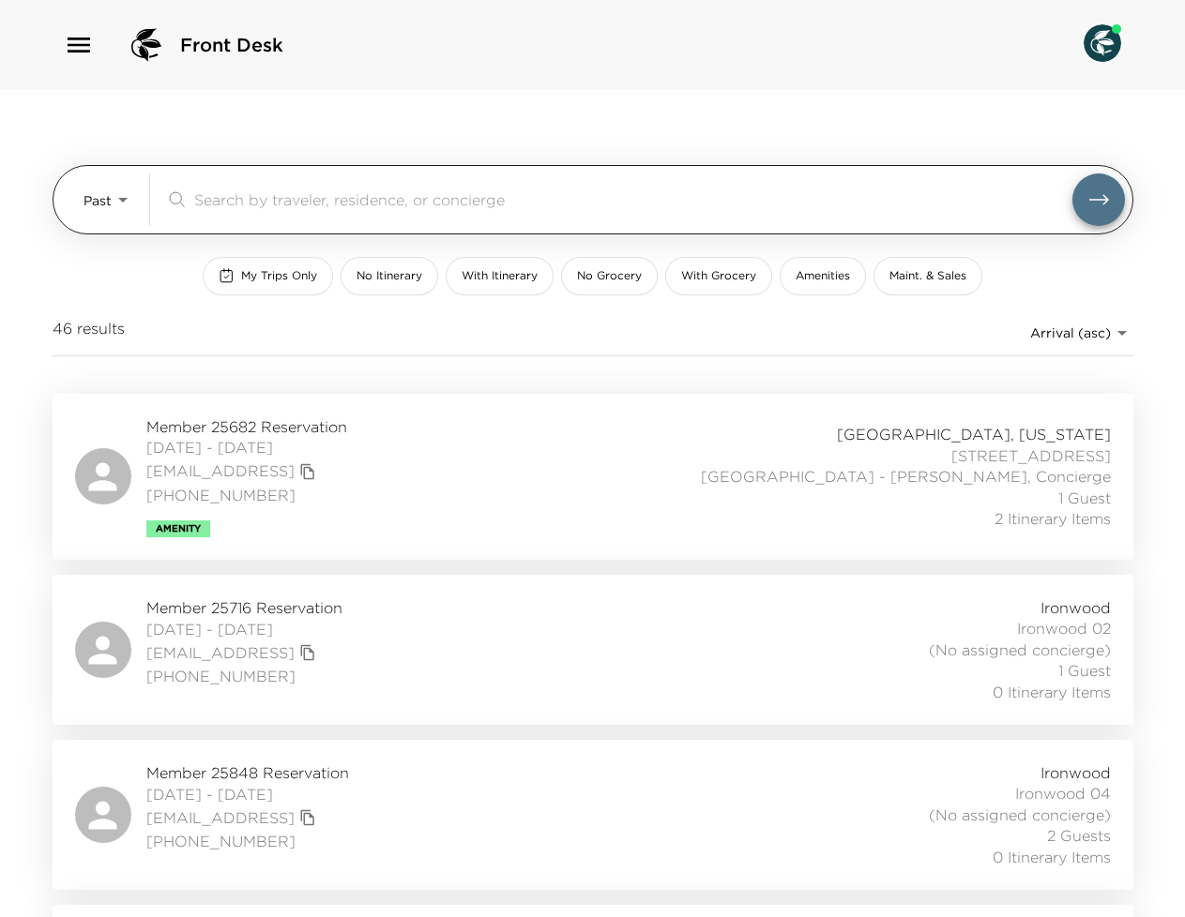
click at [426, 188] on div "​" at bounding box center [645, 200] width 960 height 53
click at [414, 210] on div "​" at bounding box center [633, 200] width 878 height 23
click at [418, 199] on input "search" at bounding box center [633, 200] width 878 height 22
type input "m"
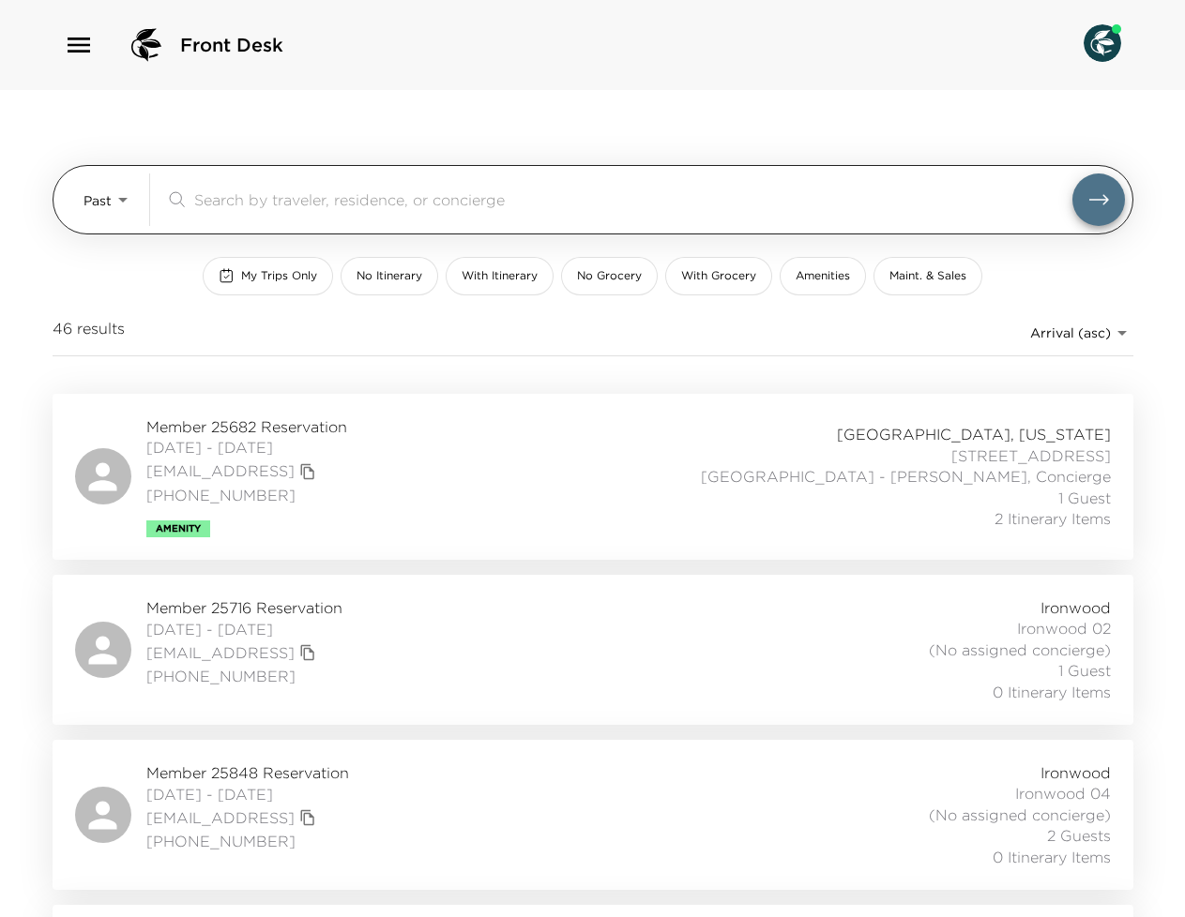
click at [103, 198] on body "Front Desk Past Past ​ My Trips Only No Itinerary With Itinerary No Grocery Wit…" at bounding box center [592, 458] width 1185 height 917
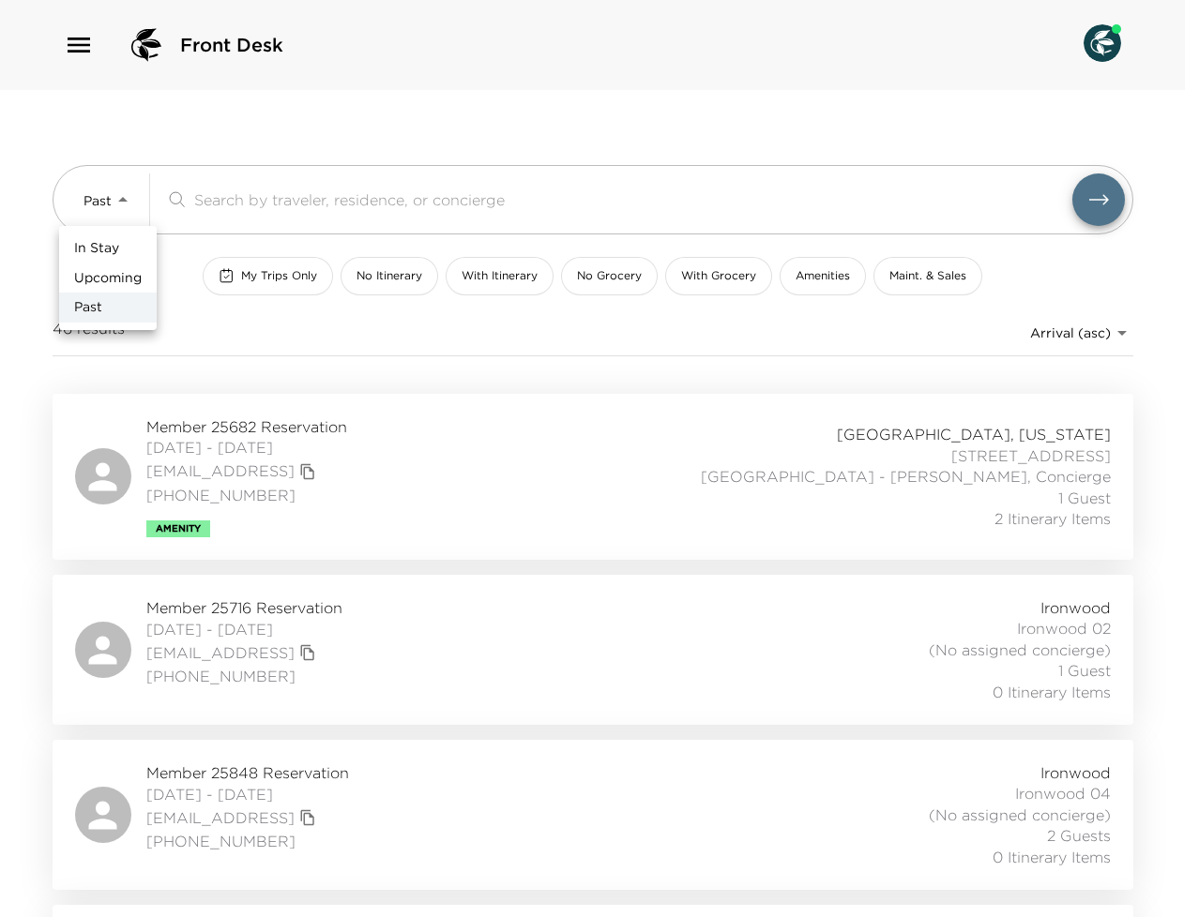
click at [113, 310] on li "Past" at bounding box center [108, 308] width 98 height 30
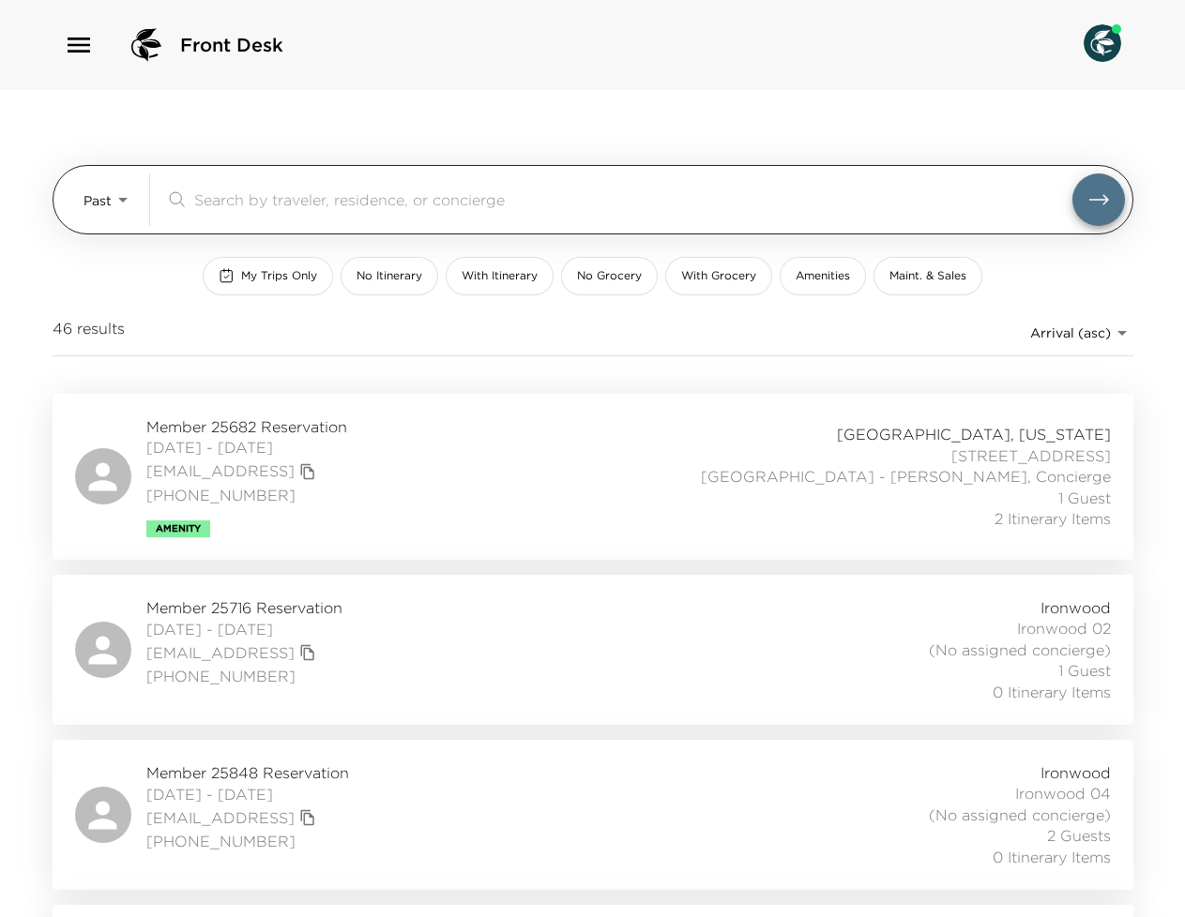
click at [347, 189] on input "search" at bounding box center [633, 200] width 878 height 22
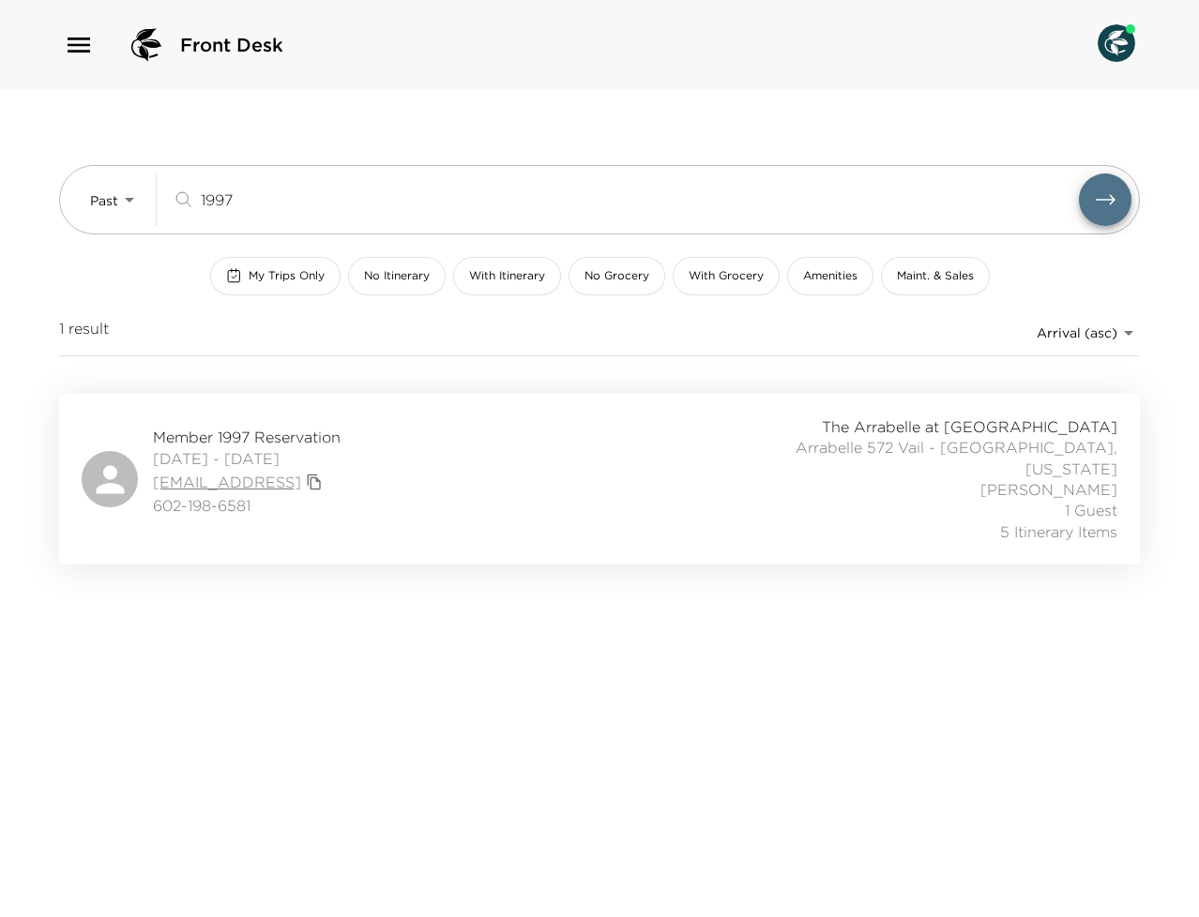
type input "1997"
click at [301, 472] on link "[EMAIL_ADDRESS]" at bounding box center [227, 482] width 148 height 21
click at [341, 427] on span "Member 1997 Reservation" at bounding box center [247, 437] width 188 height 21
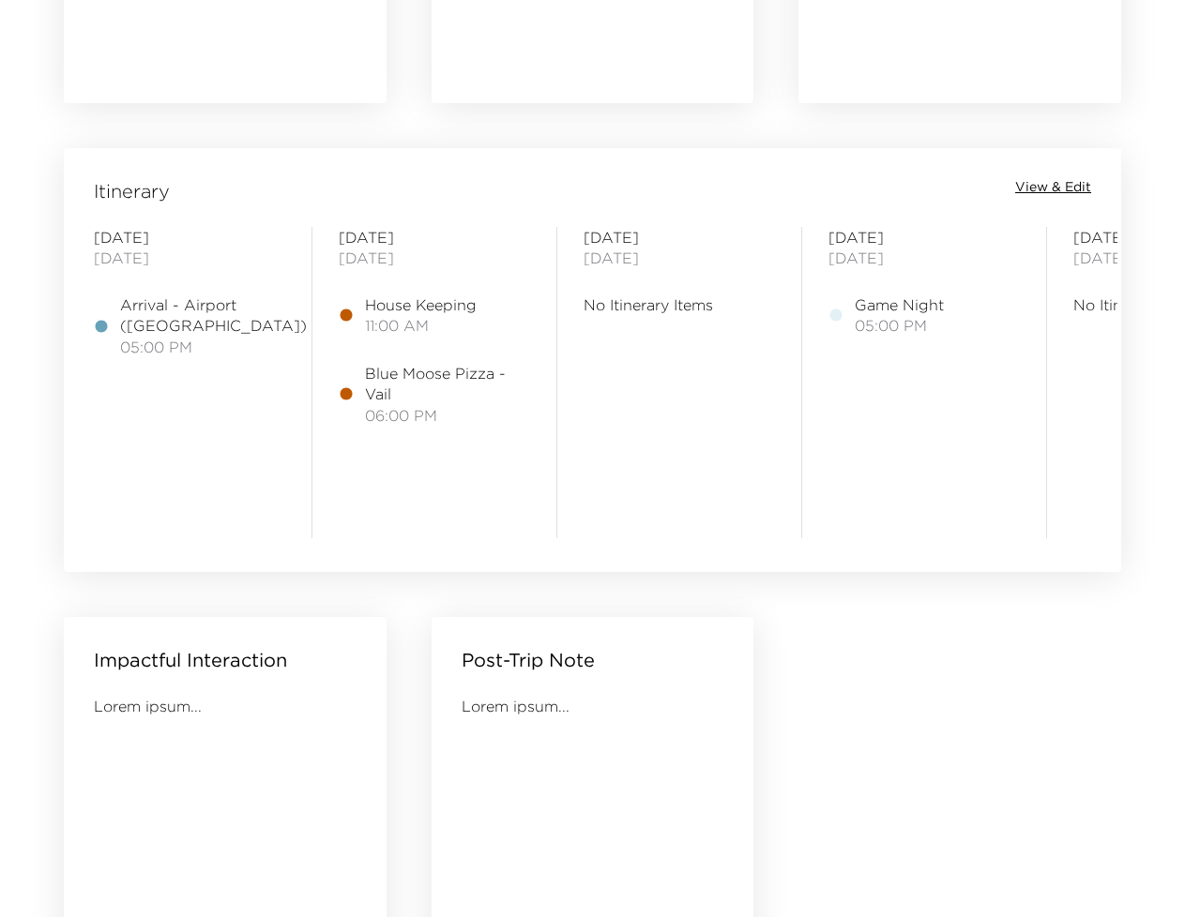
scroll to position [1413, 0]
click at [1070, 186] on span "View & Edit" at bounding box center [1053, 191] width 76 height 19
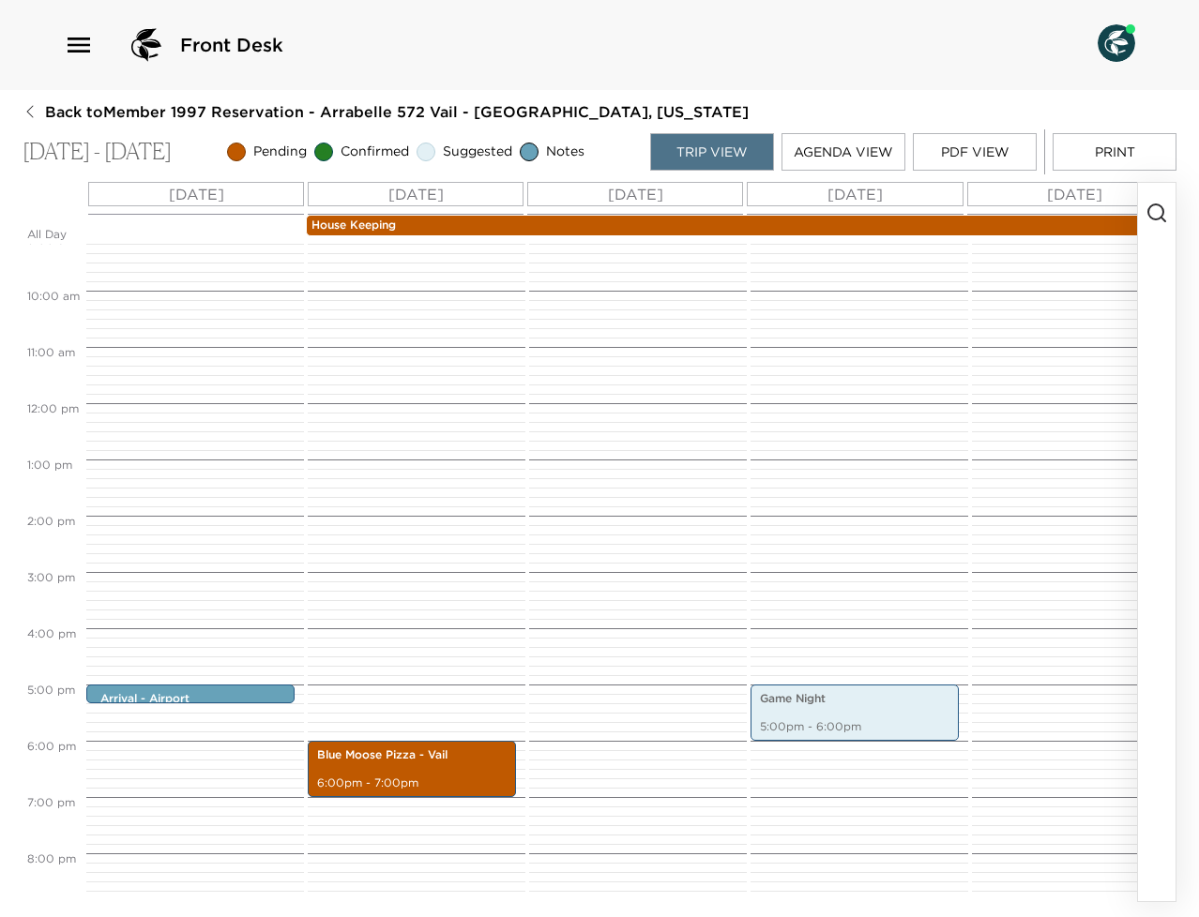
scroll to position [517, 0]
click at [420, 554] on div "Blue Moose Pizza - Vail 6:00pm - 7:00pm" at bounding box center [414, 402] width 212 height 1351
click at [402, 527] on div "Blue Moose Pizza - Vail 6:00pm - 7:00pm" at bounding box center [414, 402] width 212 height 1351
click at [1159, 219] on circle "button" at bounding box center [1155, 212] width 15 height 15
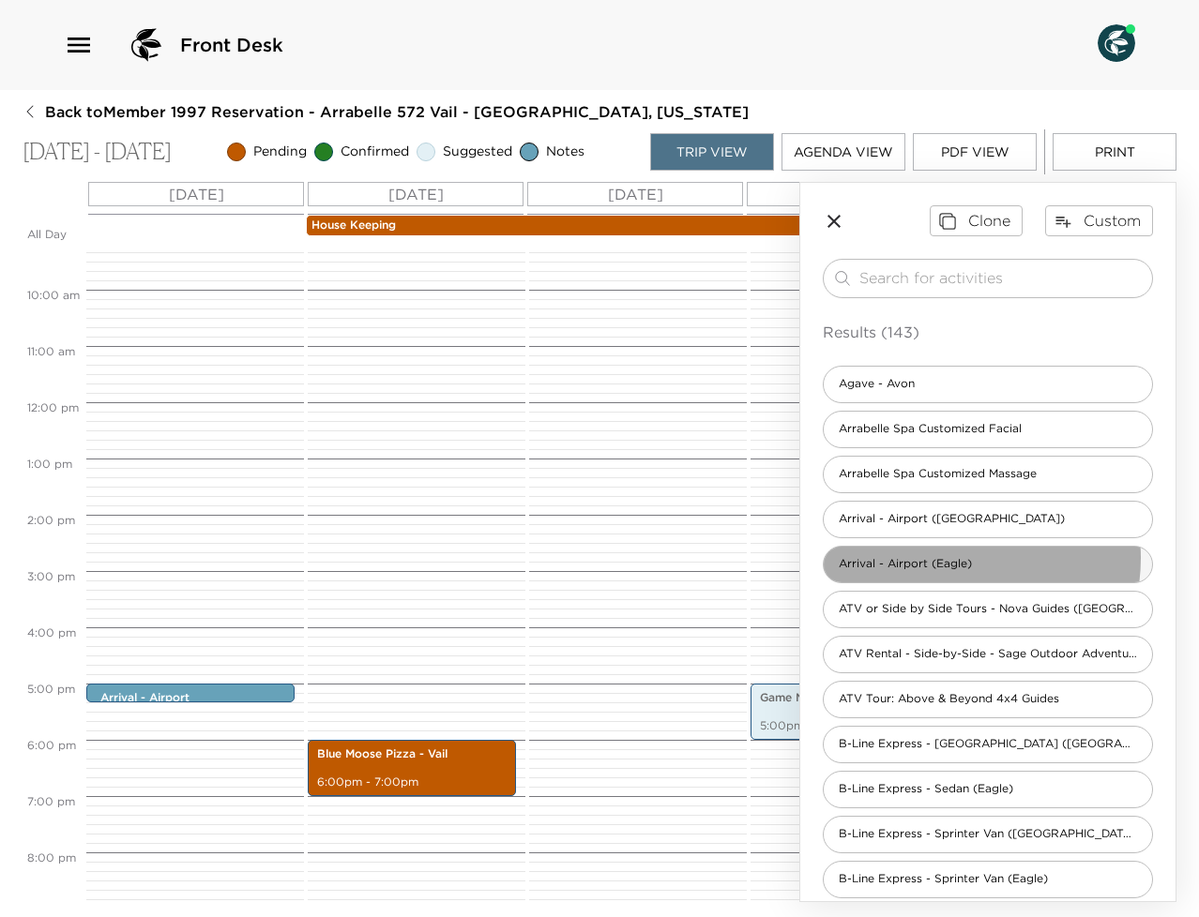
click at [947, 558] on span "Arrival - Airport (Eagle)" at bounding box center [905, 564] width 163 height 16
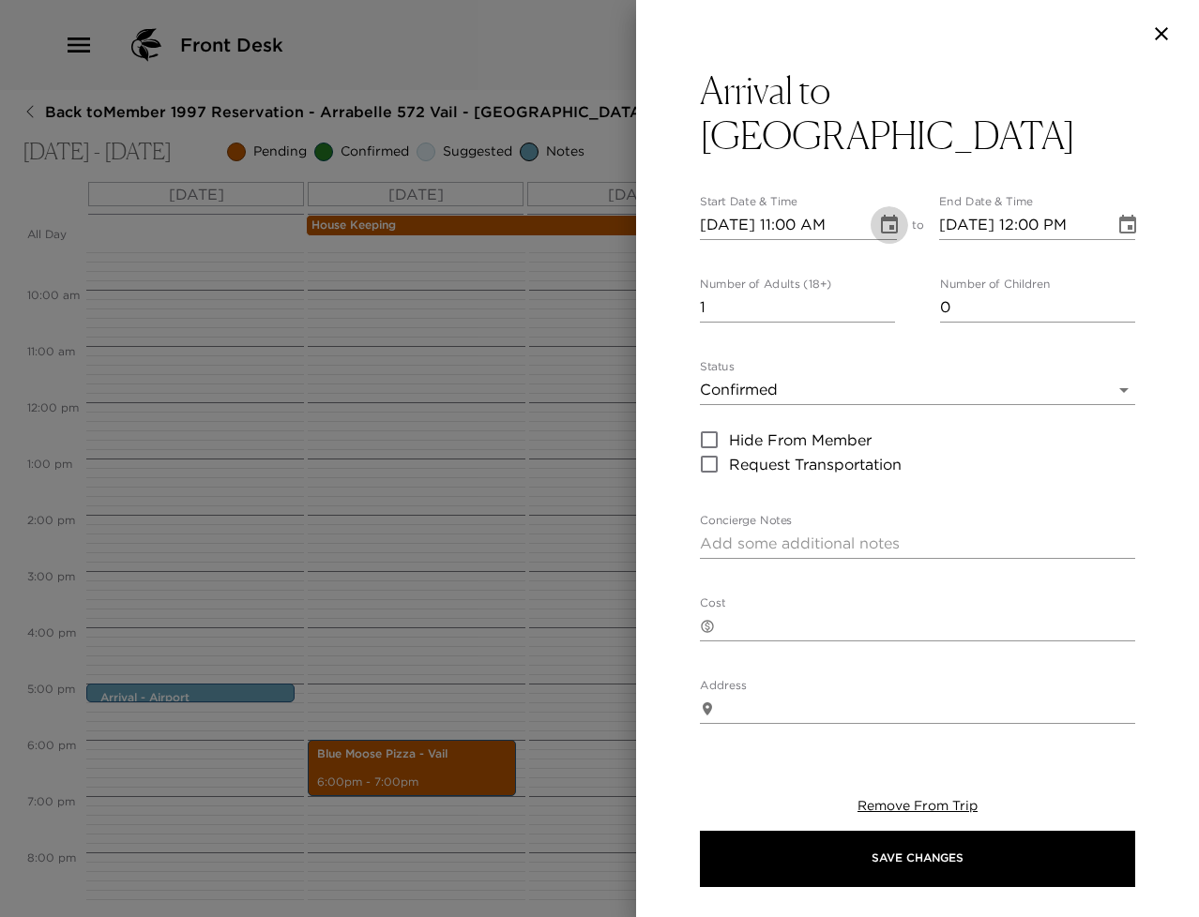
click at [880, 222] on icon "Choose date, selected date is Jul 7, 2024" at bounding box center [889, 225] width 23 height 23
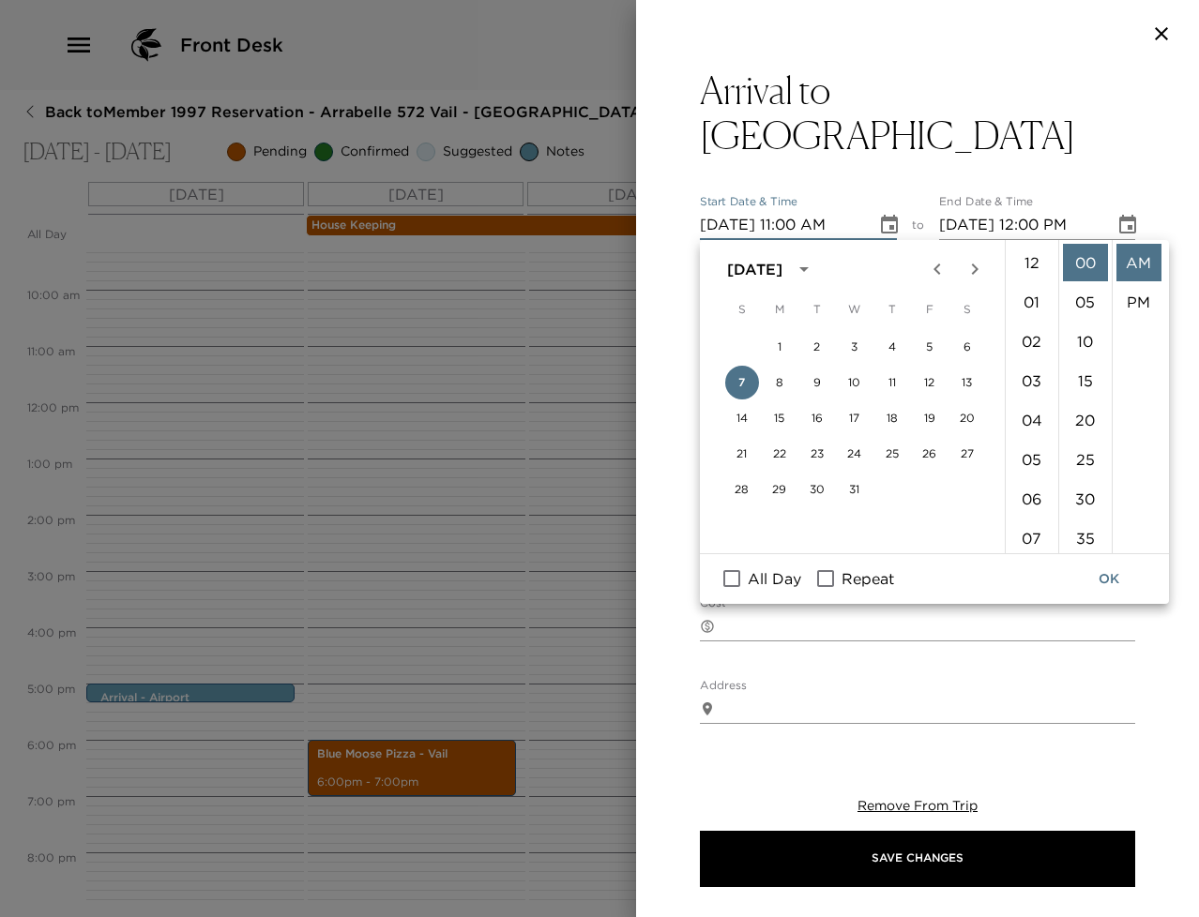
scroll to position [433, 0]
click at [791, 377] on button "8" at bounding box center [780, 383] width 34 height 34
type input "07/08/2024 11:00 AM"
type input "07/08/2024 12:00 PM"
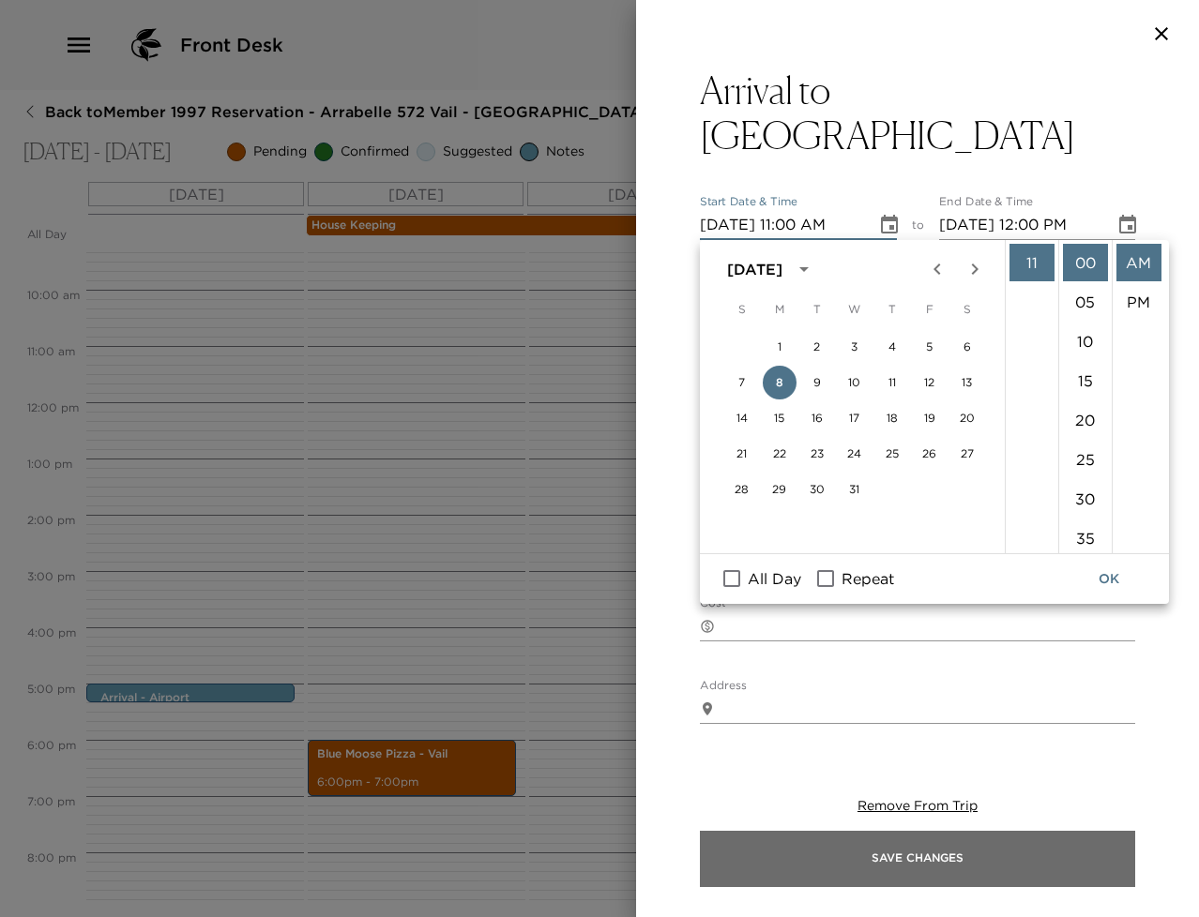
click at [855, 847] on button "Save Changes" at bounding box center [917, 859] width 435 height 56
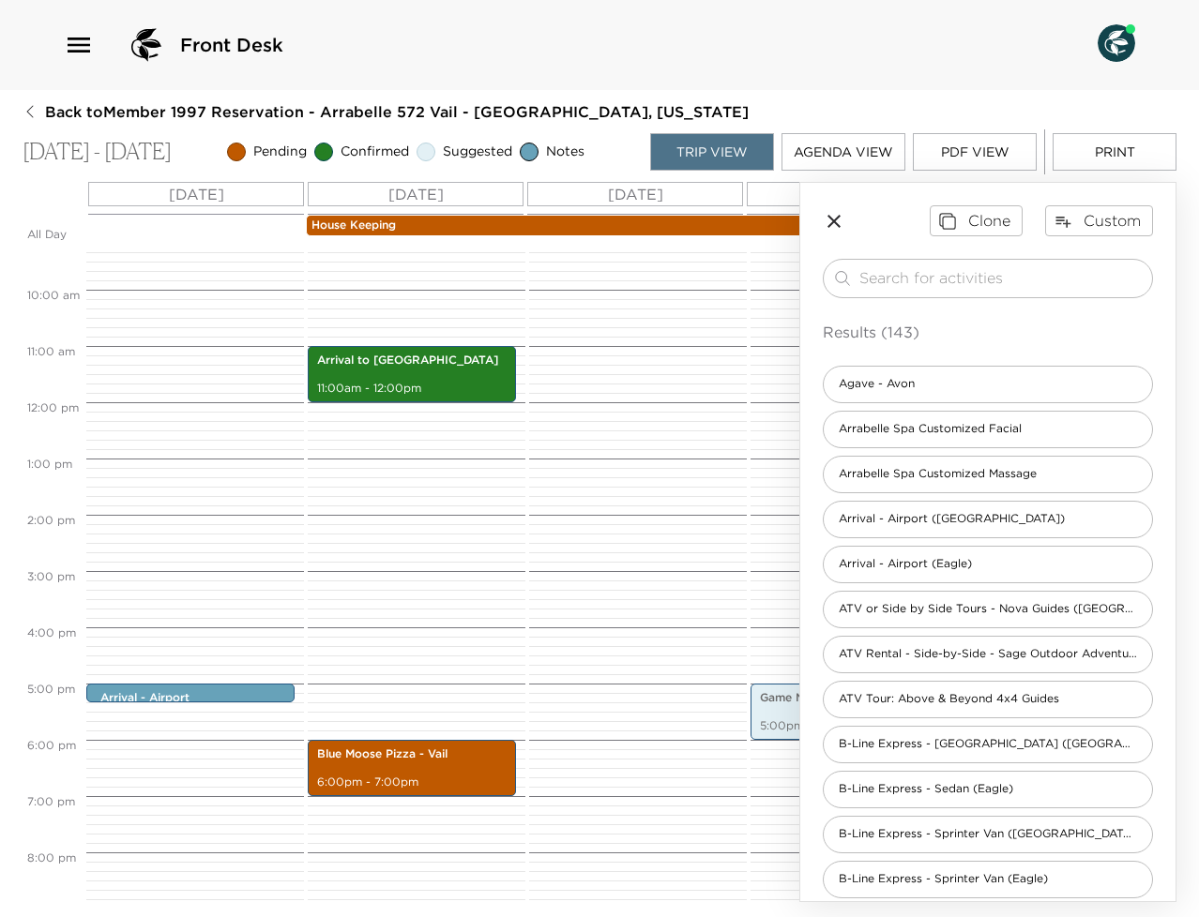
click at [963, 152] on button "PDF View" at bounding box center [975, 152] width 124 height 38
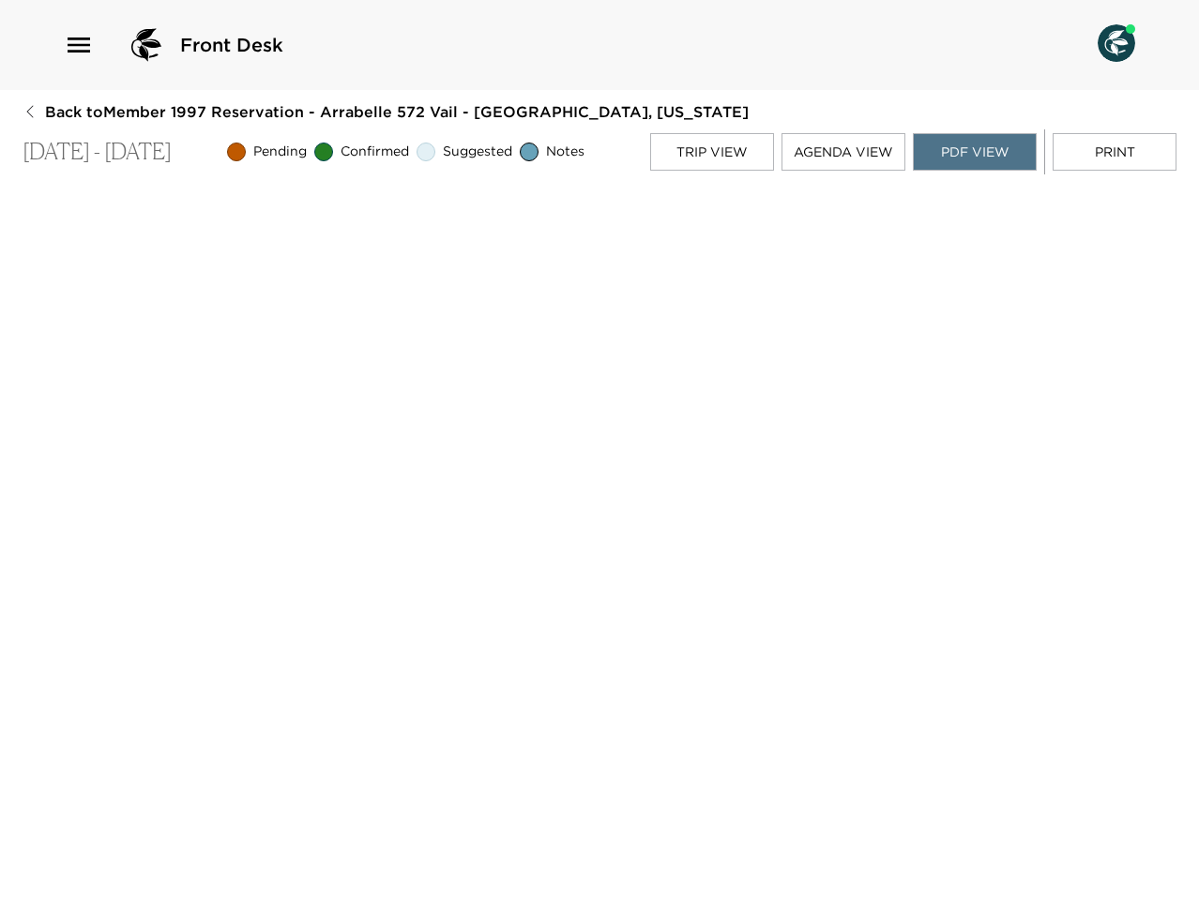
click at [685, 141] on button "Trip View" at bounding box center [712, 152] width 124 height 38
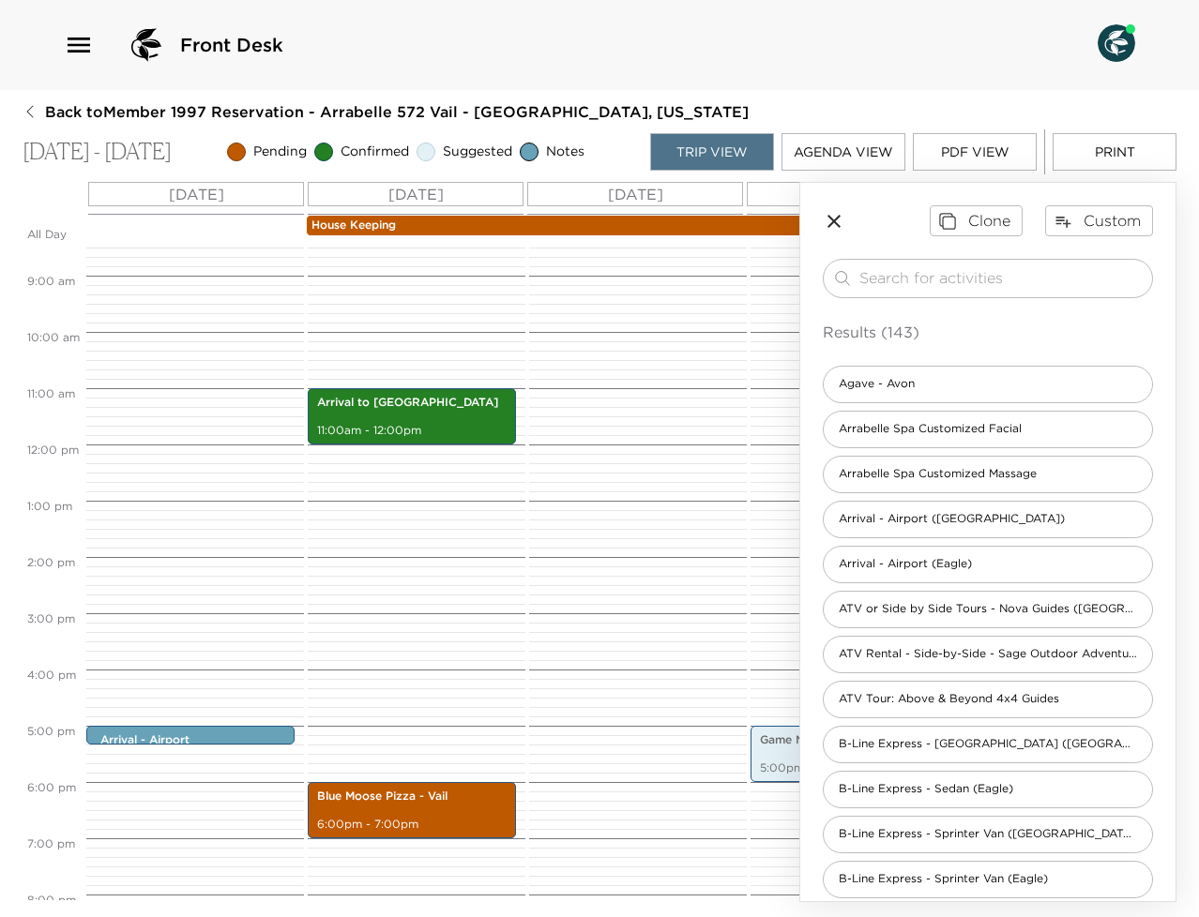
scroll to position [474, 0]
click at [439, 225] on p "House Keeping" at bounding box center [964, 226] width 1307 height 16
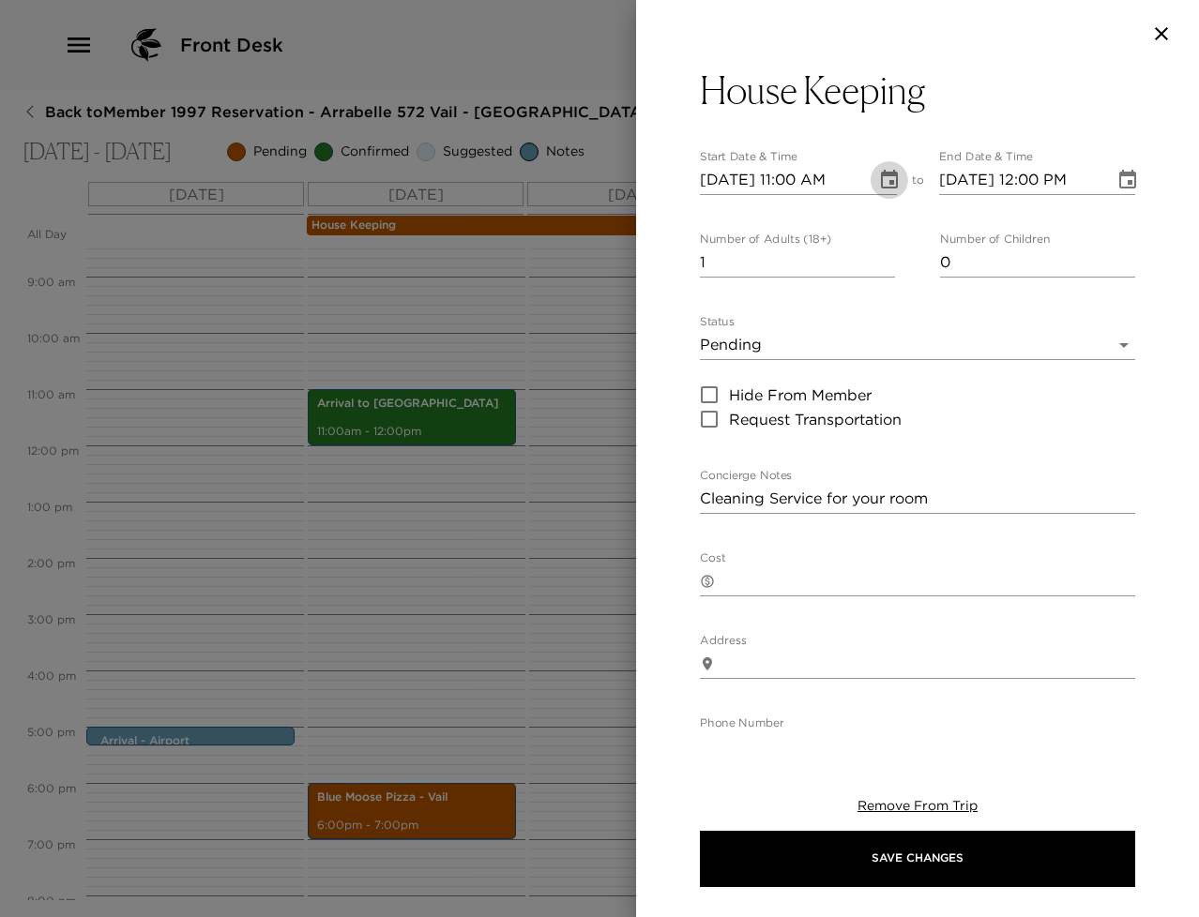
click at [878, 185] on icon "Choose date, selected date is Jul 8, 2024" at bounding box center [889, 180] width 23 height 23
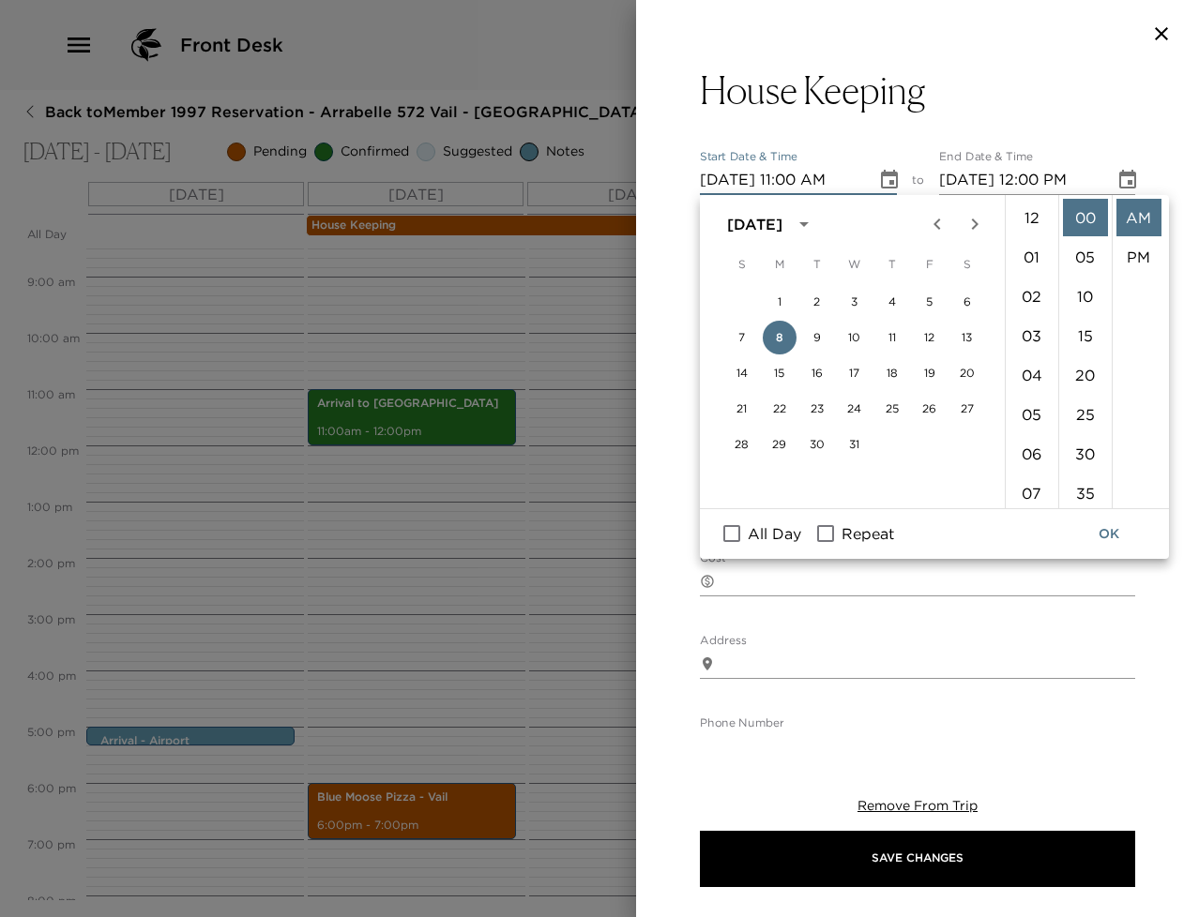
scroll to position [433, 0]
click at [455, 308] on div at bounding box center [599, 458] width 1199 height 917
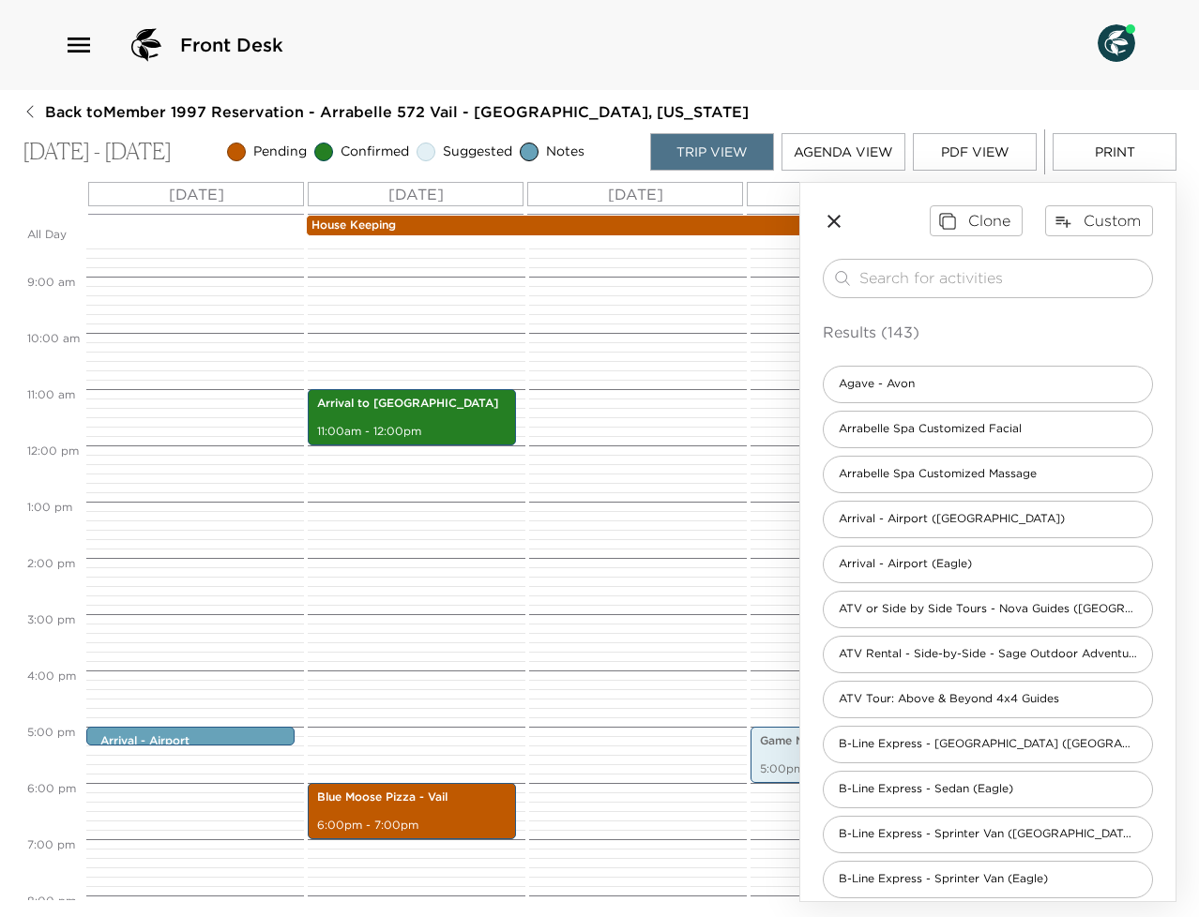
click at [973, 148] on button "PDF View" at bounding box center [975, 152] width 124 height 38
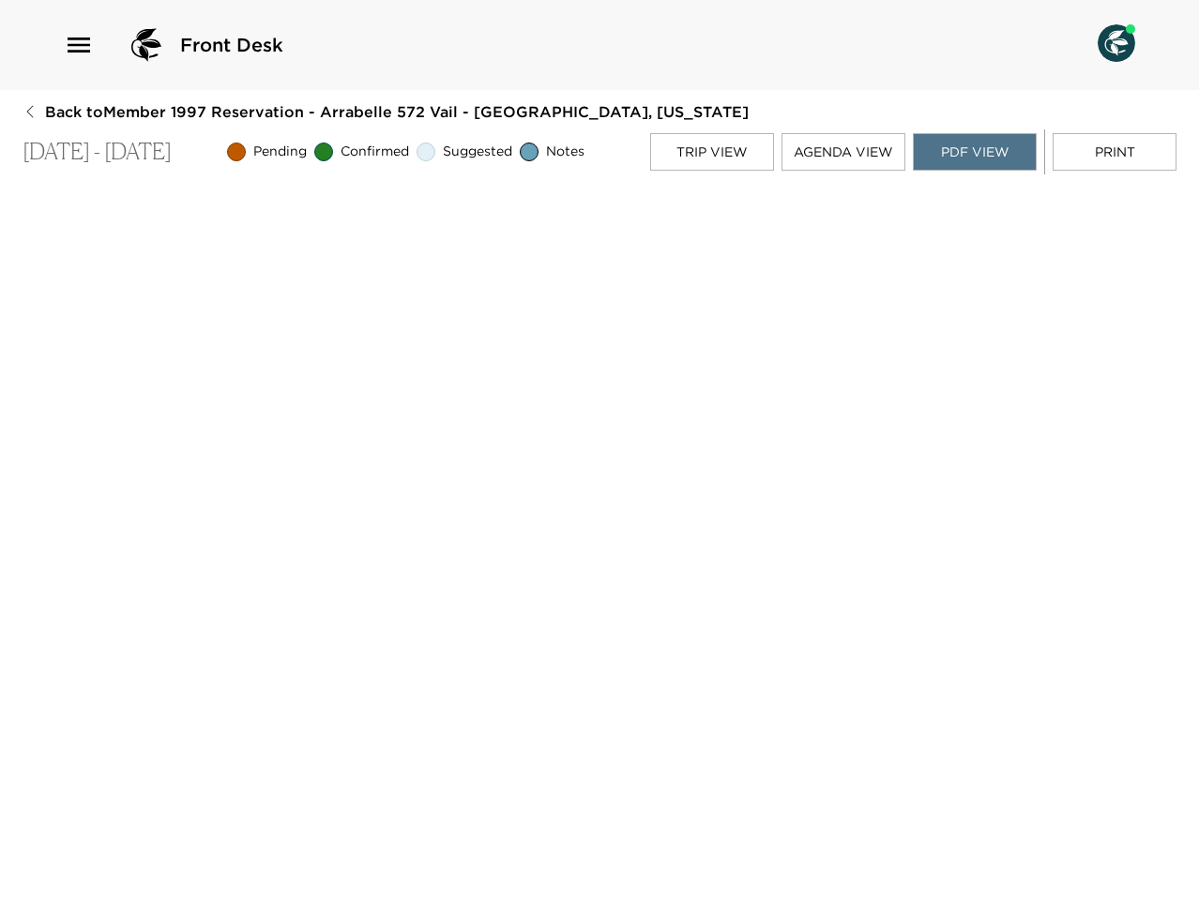
click at [843, 142] on button "Agenda View" at bounding box center [843, 152] width 124 height 38
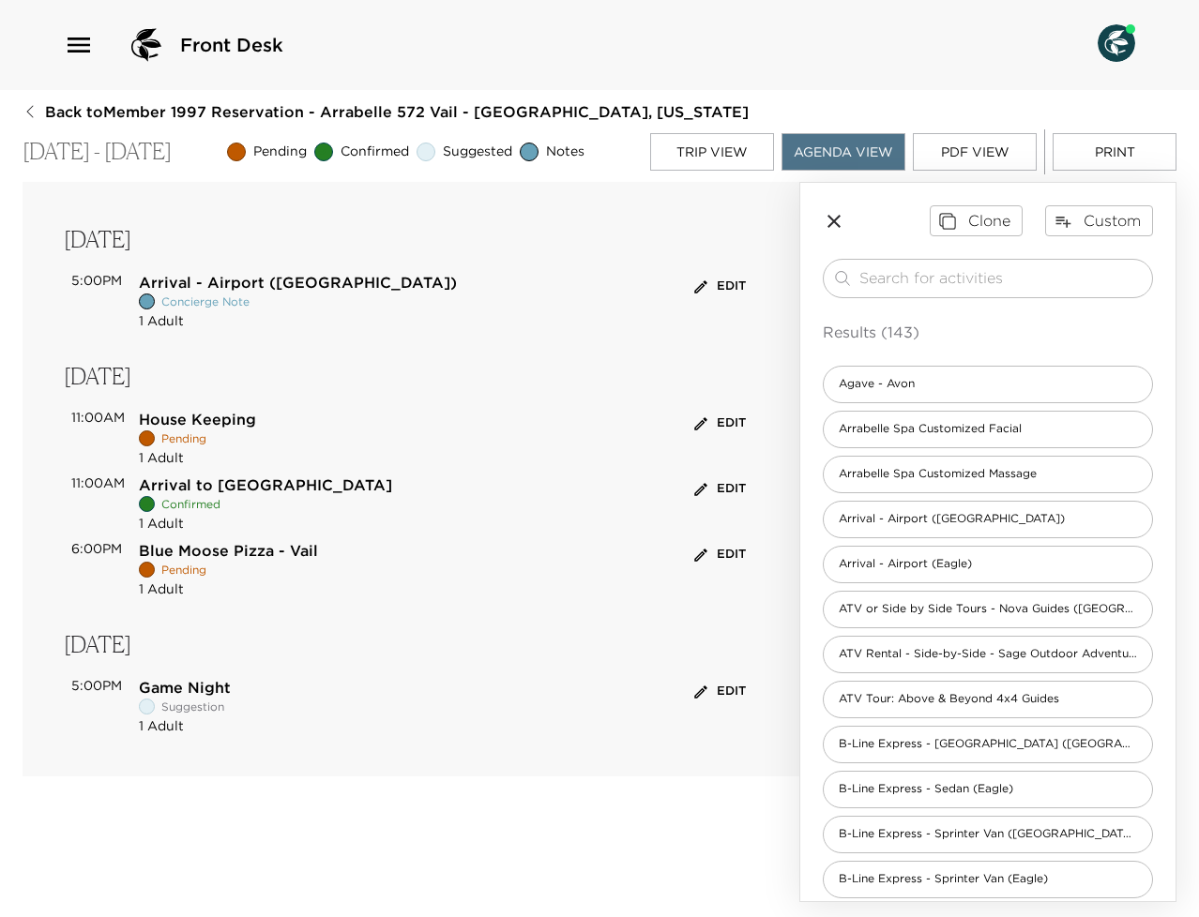
click at [747, 159] on button "Trip View" at bounding box center [712, 152] width 124 height 38
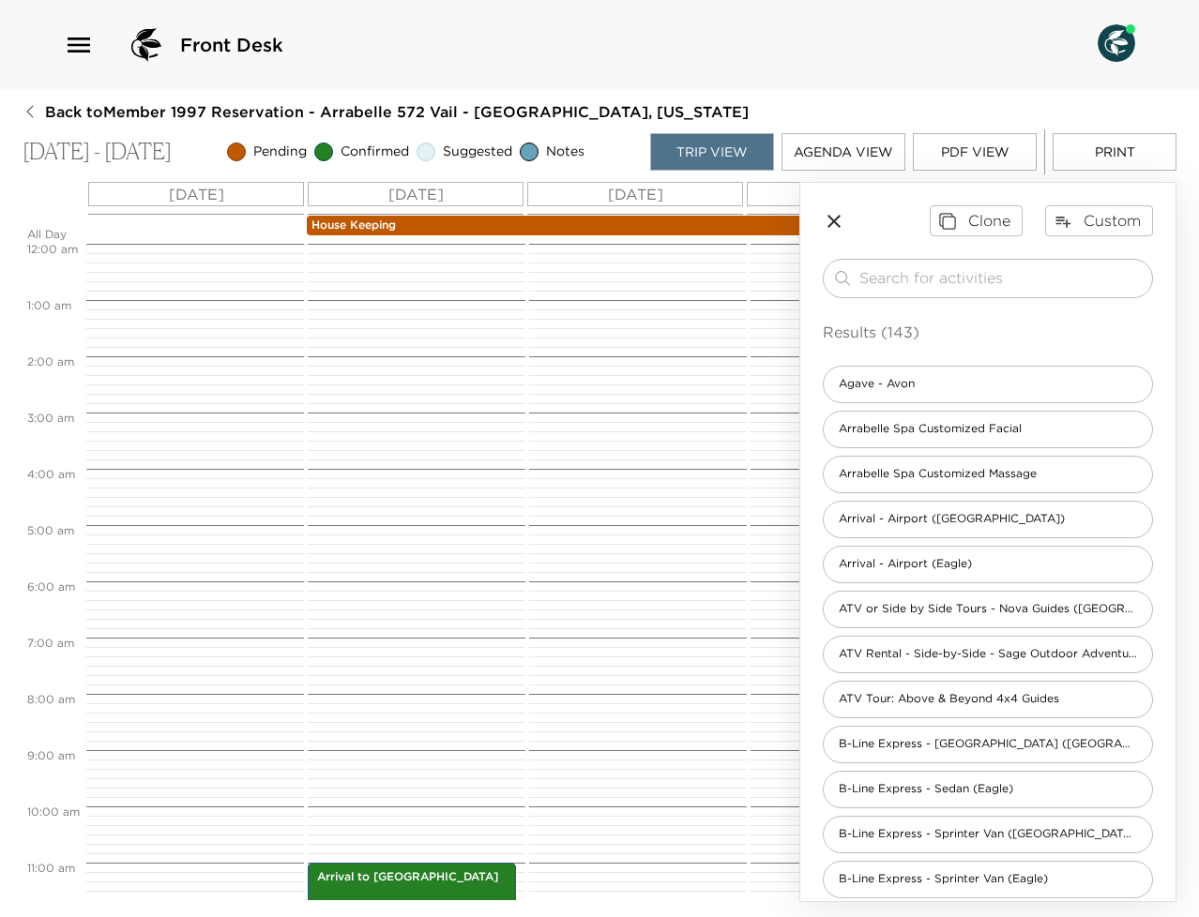
scroll to position [619, 0]
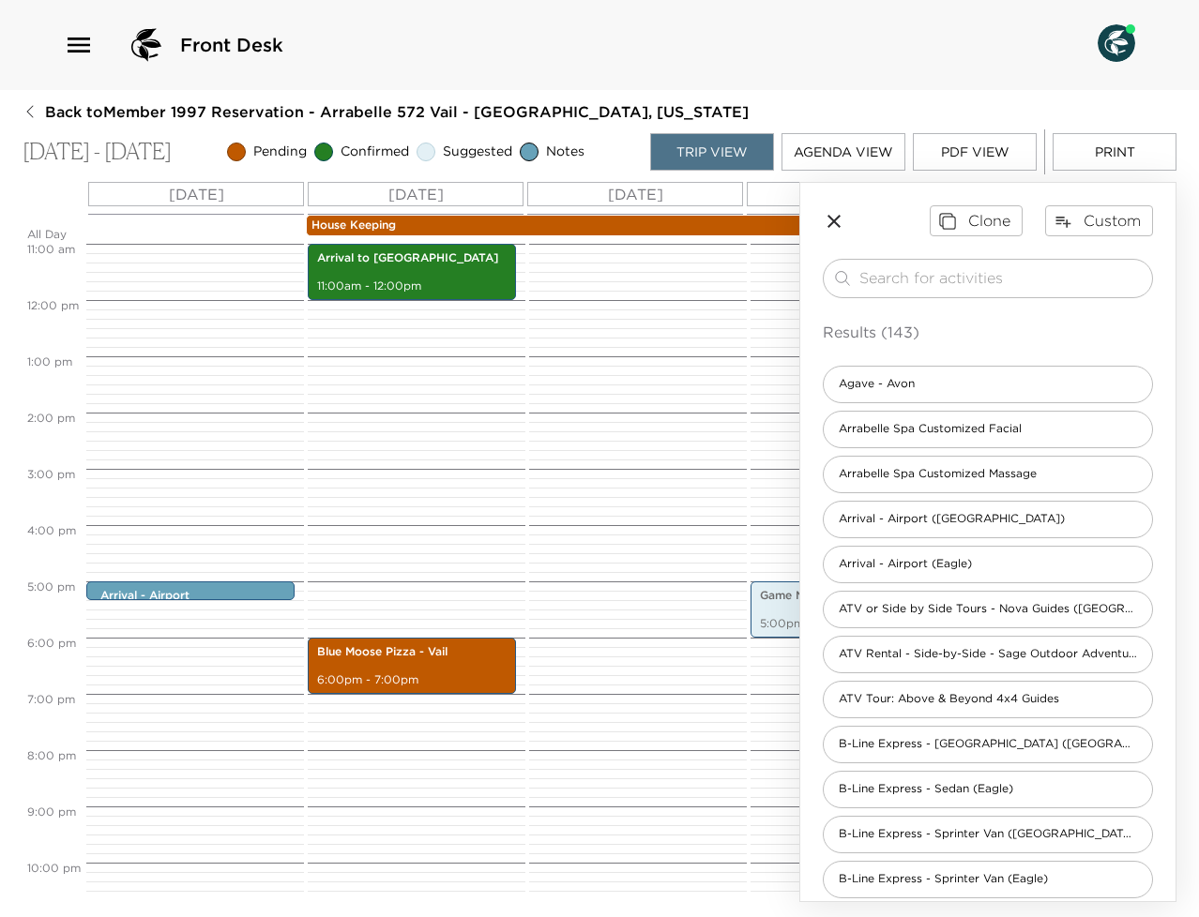
click at [222, 303] on div "Arrival - Airport (Denver) 5:00pm - 5:00pm" at bounding box center [192, 300] width 212 height 1351
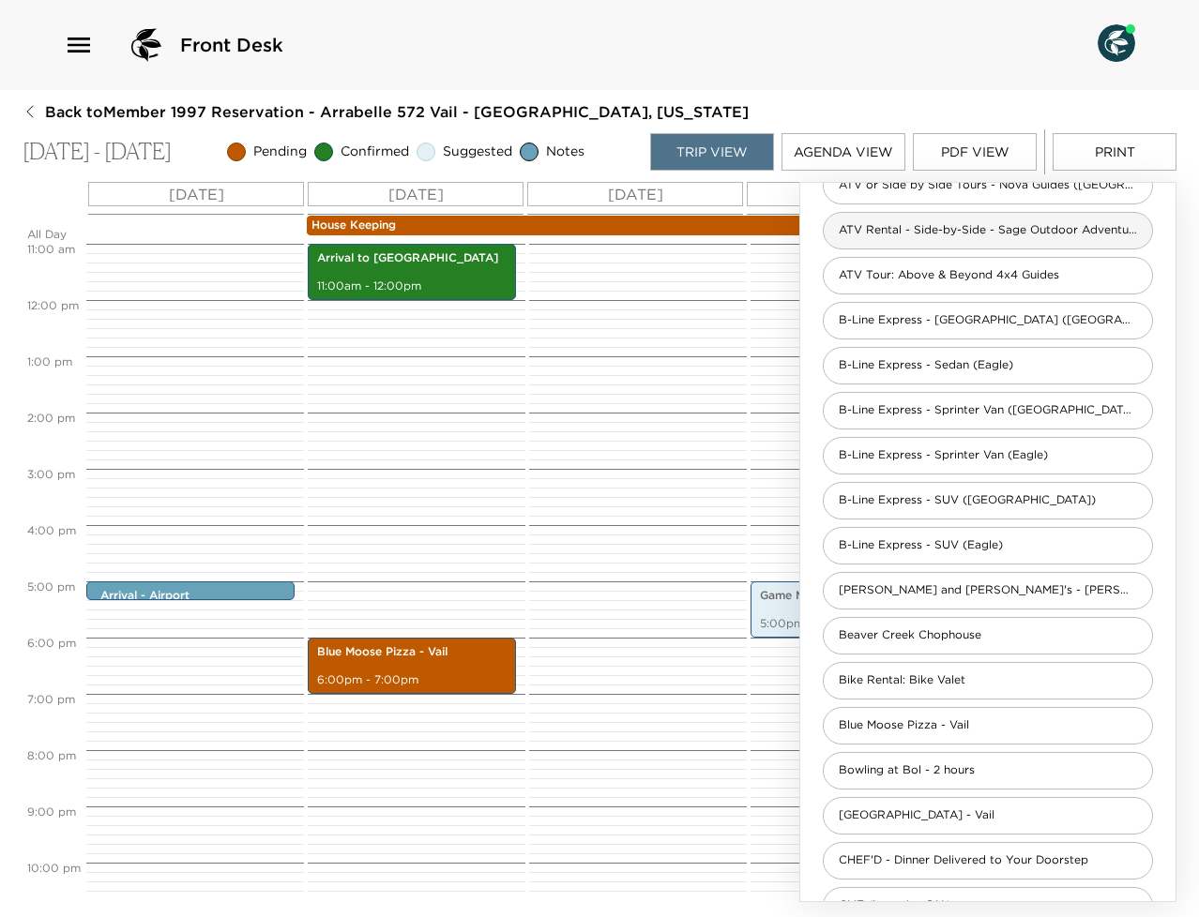
scroll to position [548, 0]
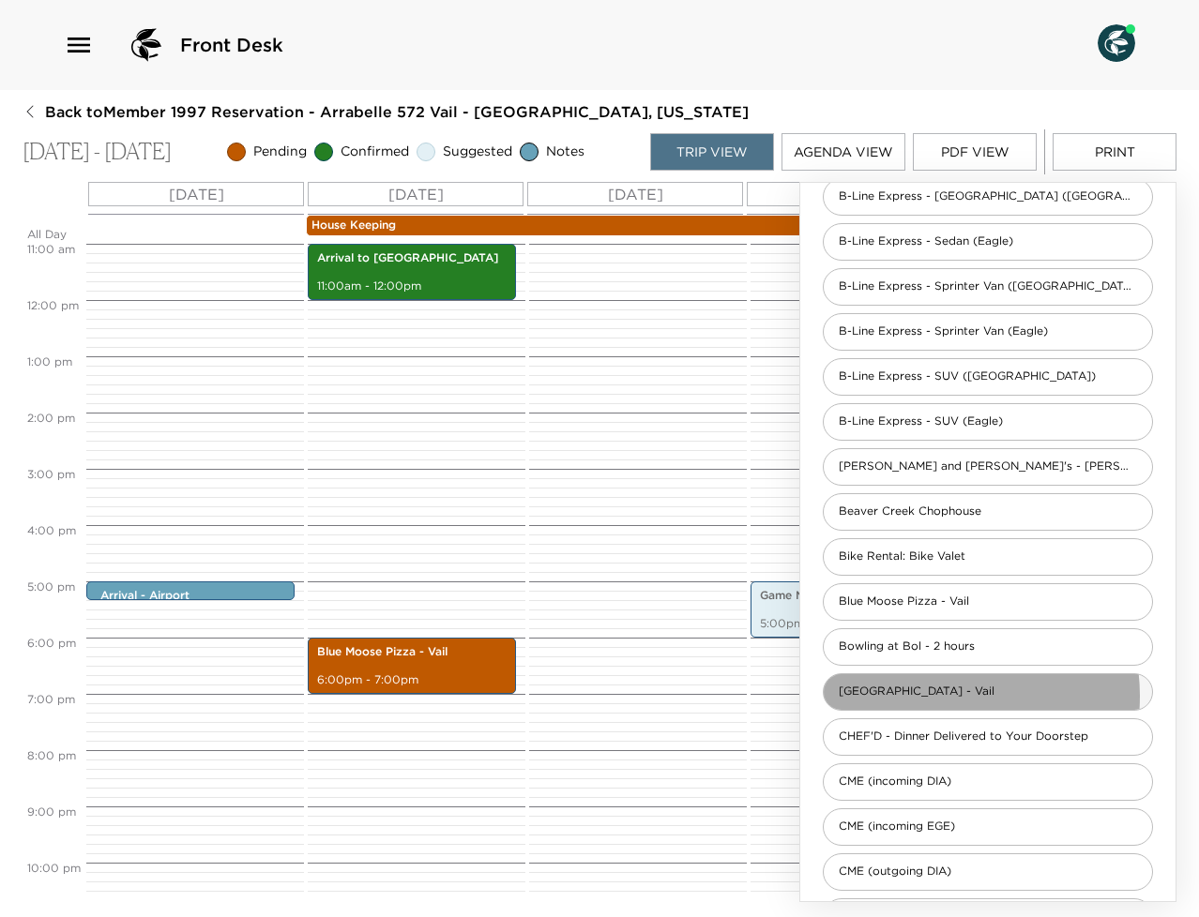
click at [936, 697] on span "Bully Ranch - Vail" at bounding box center [917, 692] width 186 height 16
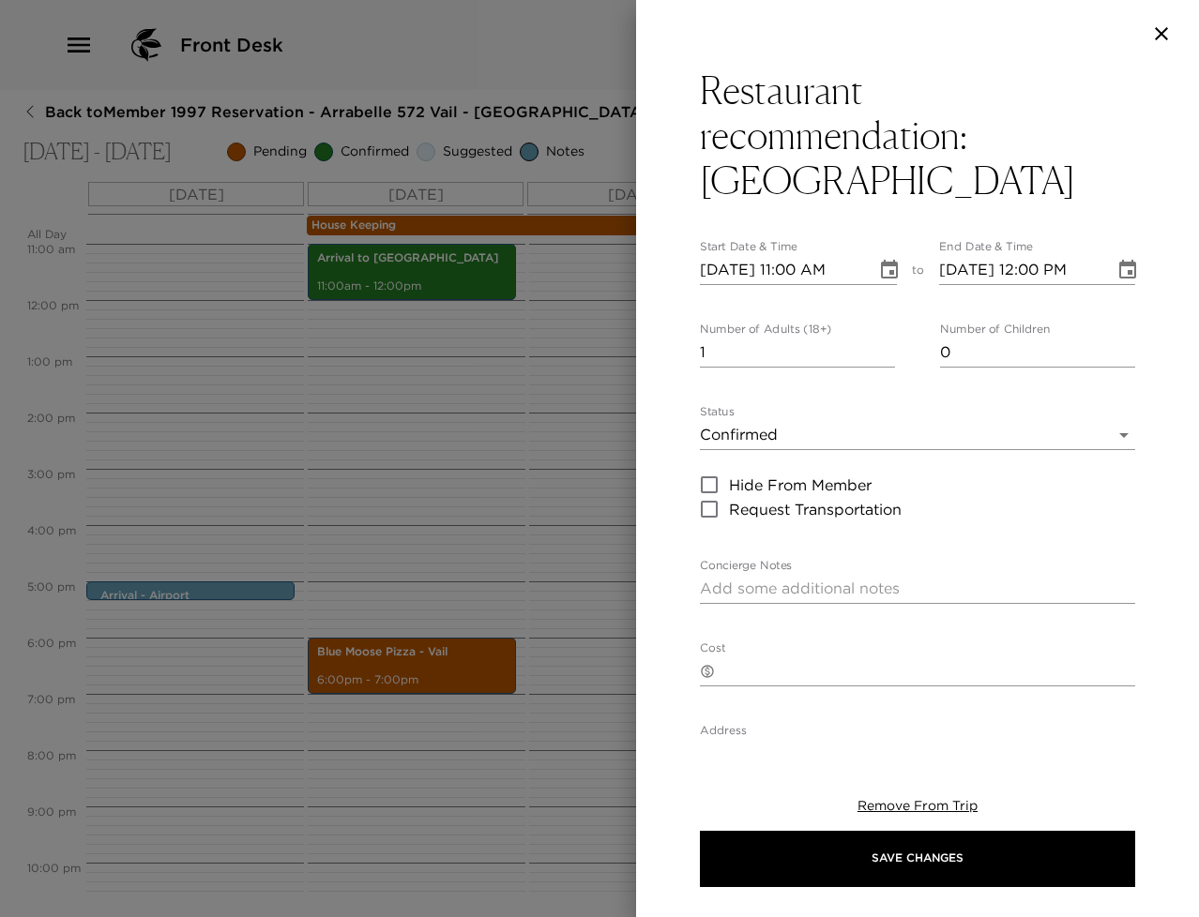
click at [889, 258] on button "Choose date, selected date is Jul 7, 2024" at bounding box center [890, 270] width 38 height 38
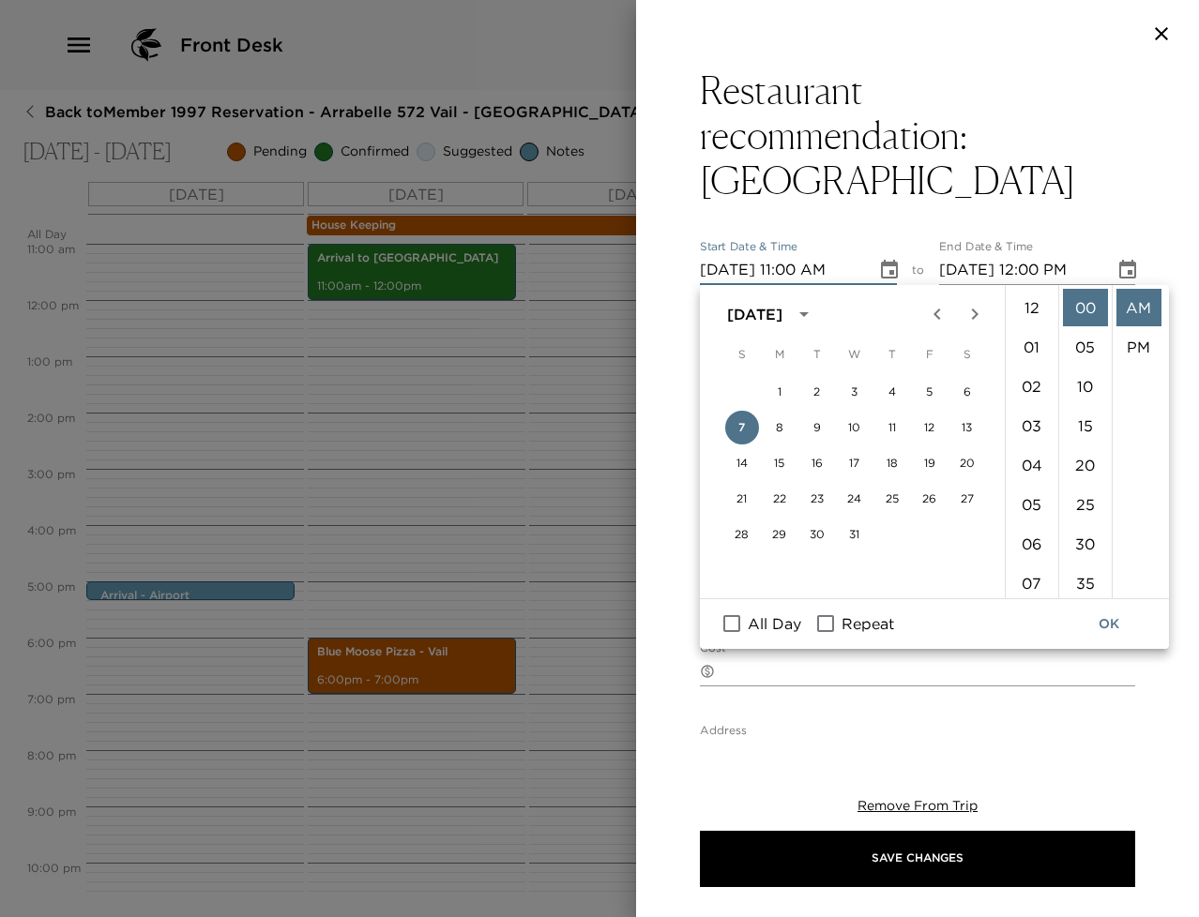
scroll to position [433, 0]
drag, startPoint x: 730, startPoint y: 627, endPoint x: 769, endPoint y: 603, distance: 45.9
click at [730, 627] on input "All Day" at bounding box center [731, 624] width 39 height 24
checkbox input "true"
type input "07/07/2024"
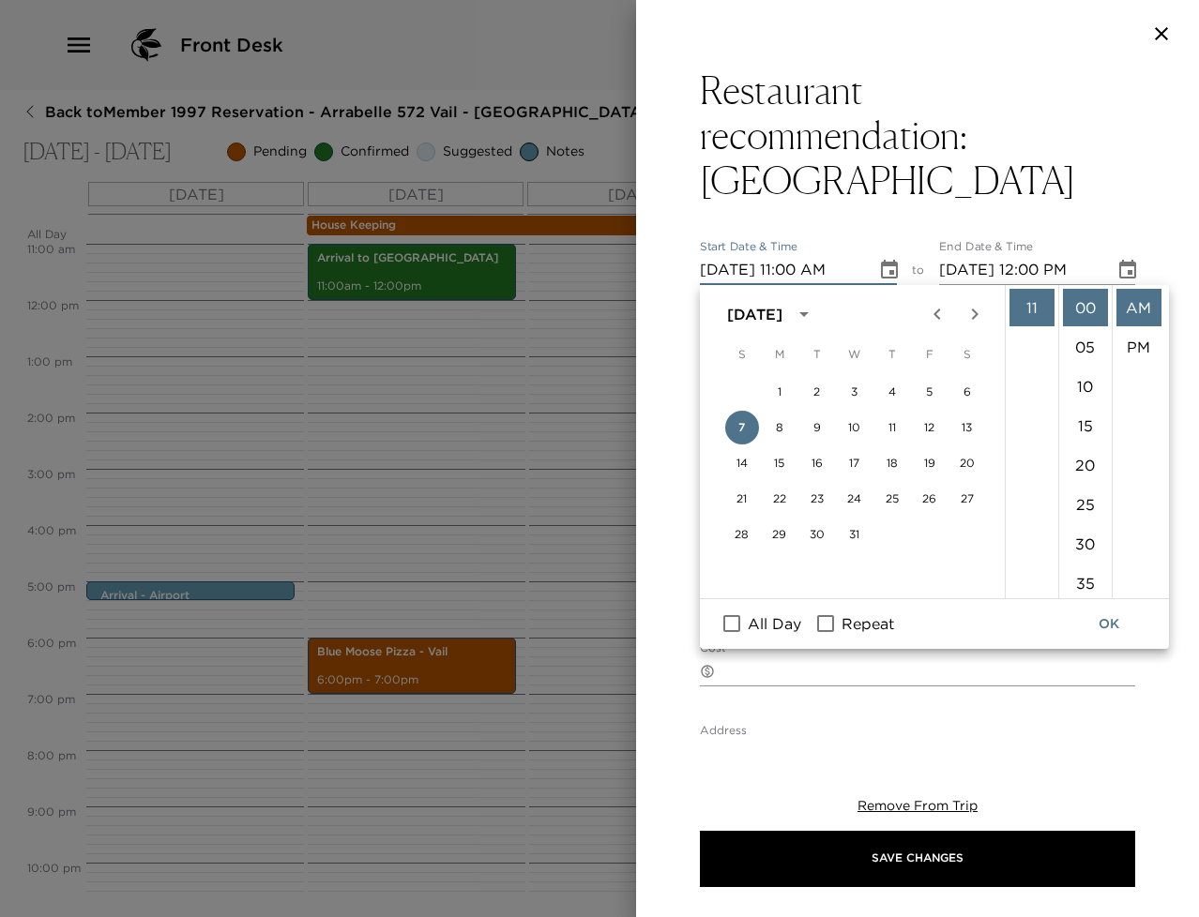
type input "07/07/2024"
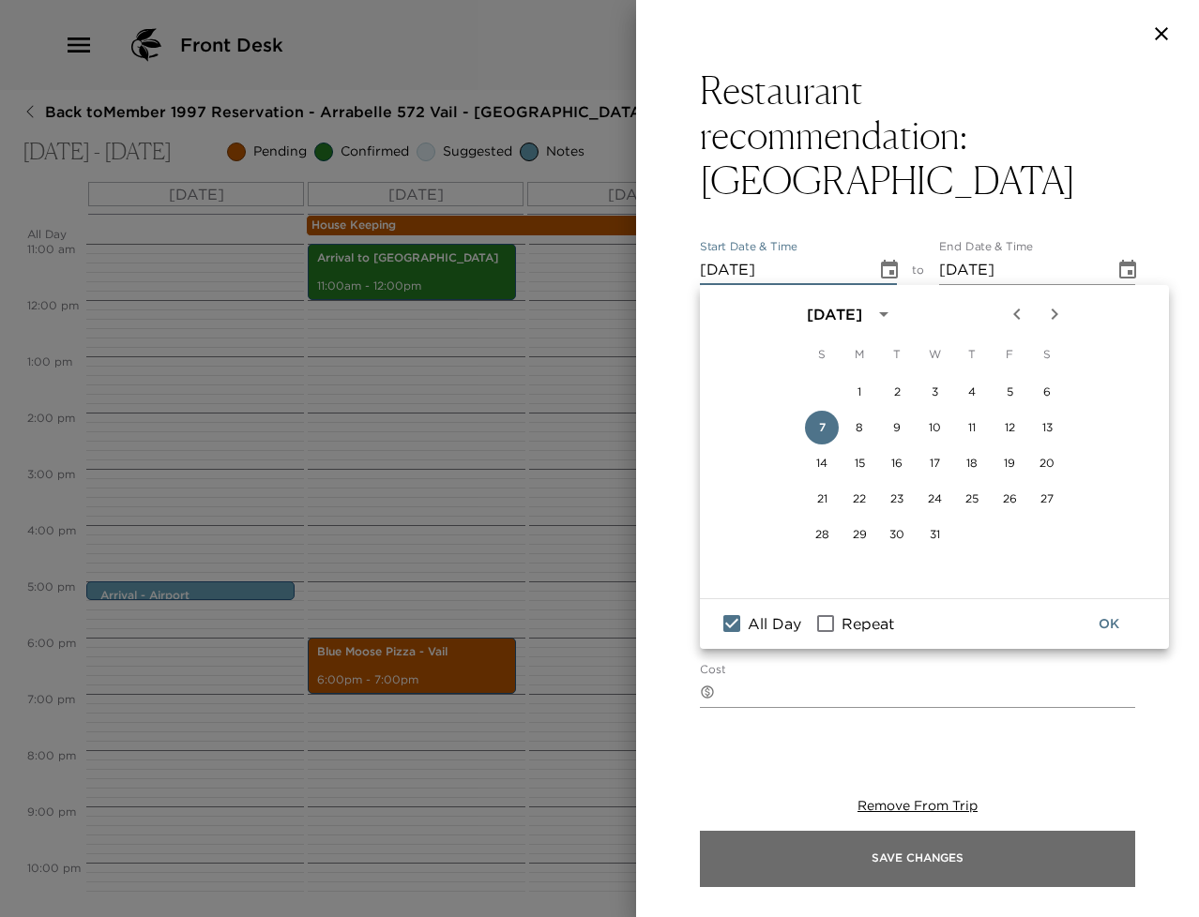
click at [856, 853] on button "Save Changes" at bounding box center [917, 859] width 435 height 56
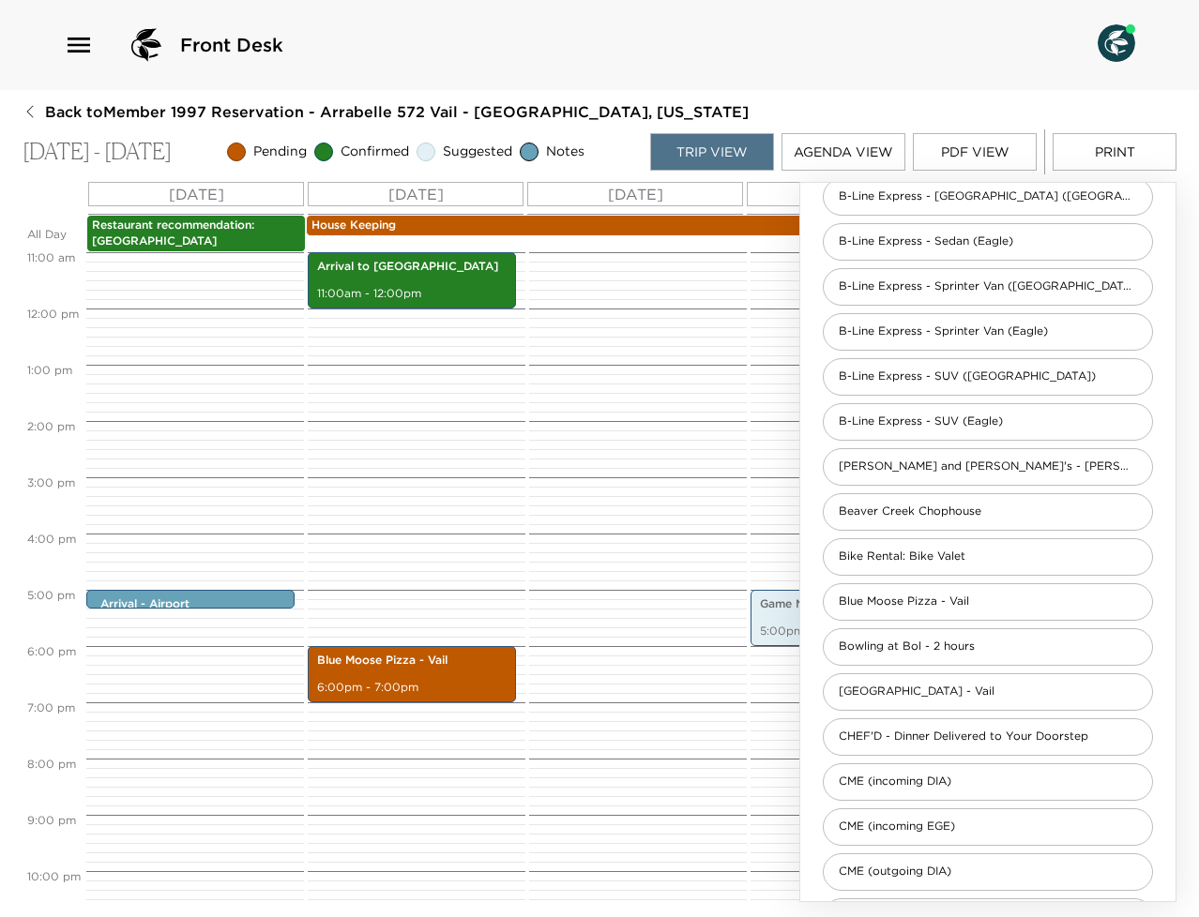
click at [971, 131] on div "Trip View Agenda View PDF View Print" at bounding box center [913, 151] width 526 height 45
click at [953, 153] on button "PDF View" at bounding box center [975, 152] width 124 height 38
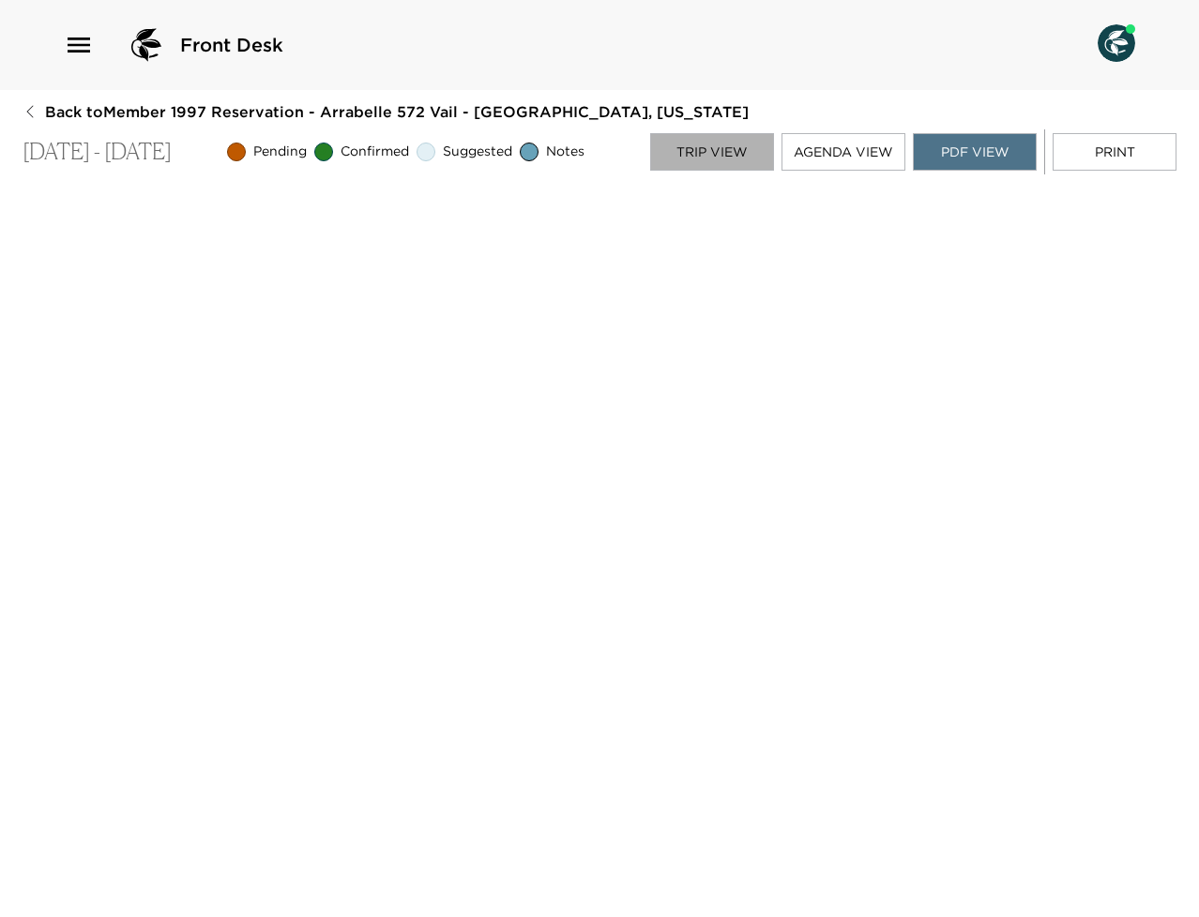
click at [750, 158] on button "Trip View" at bounding box center [712, 152] width 124 height 38
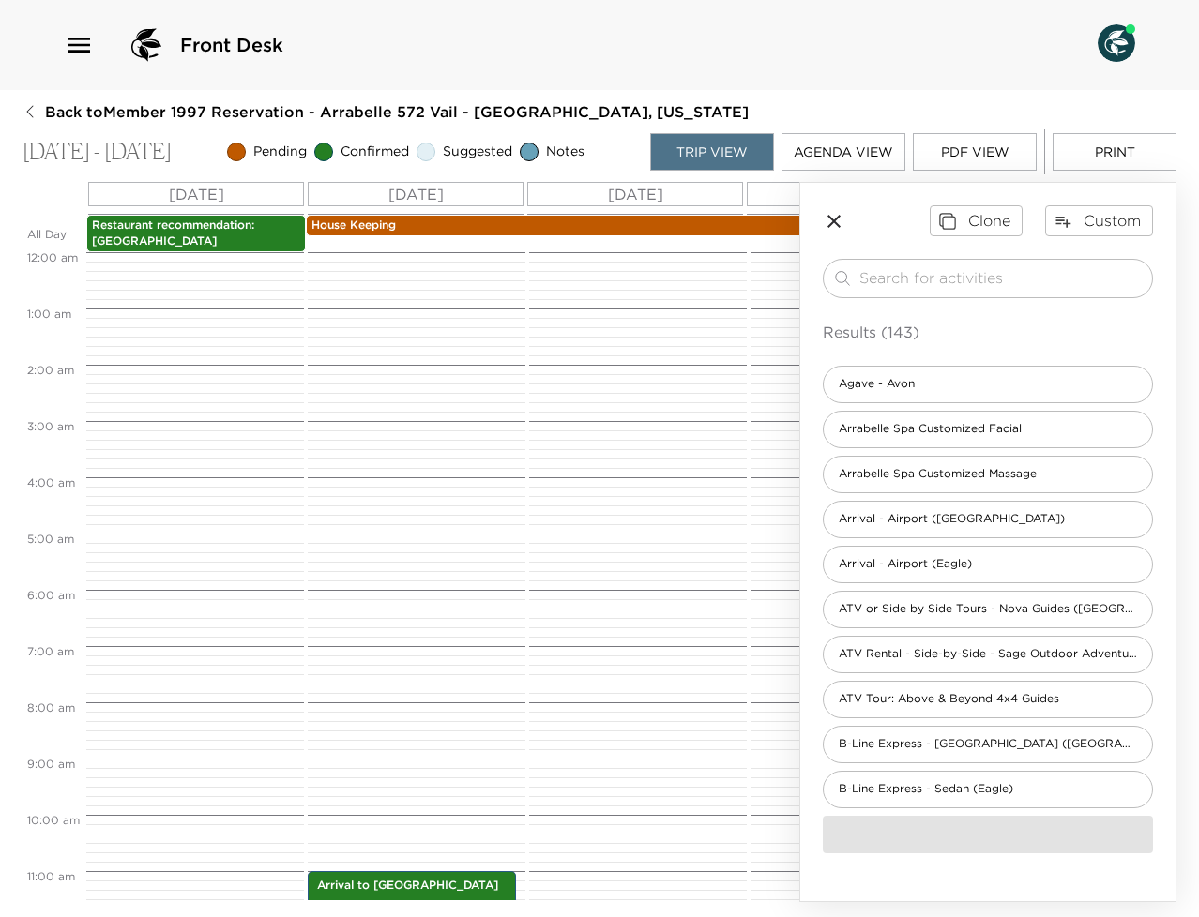
scroll to position [619, 0]
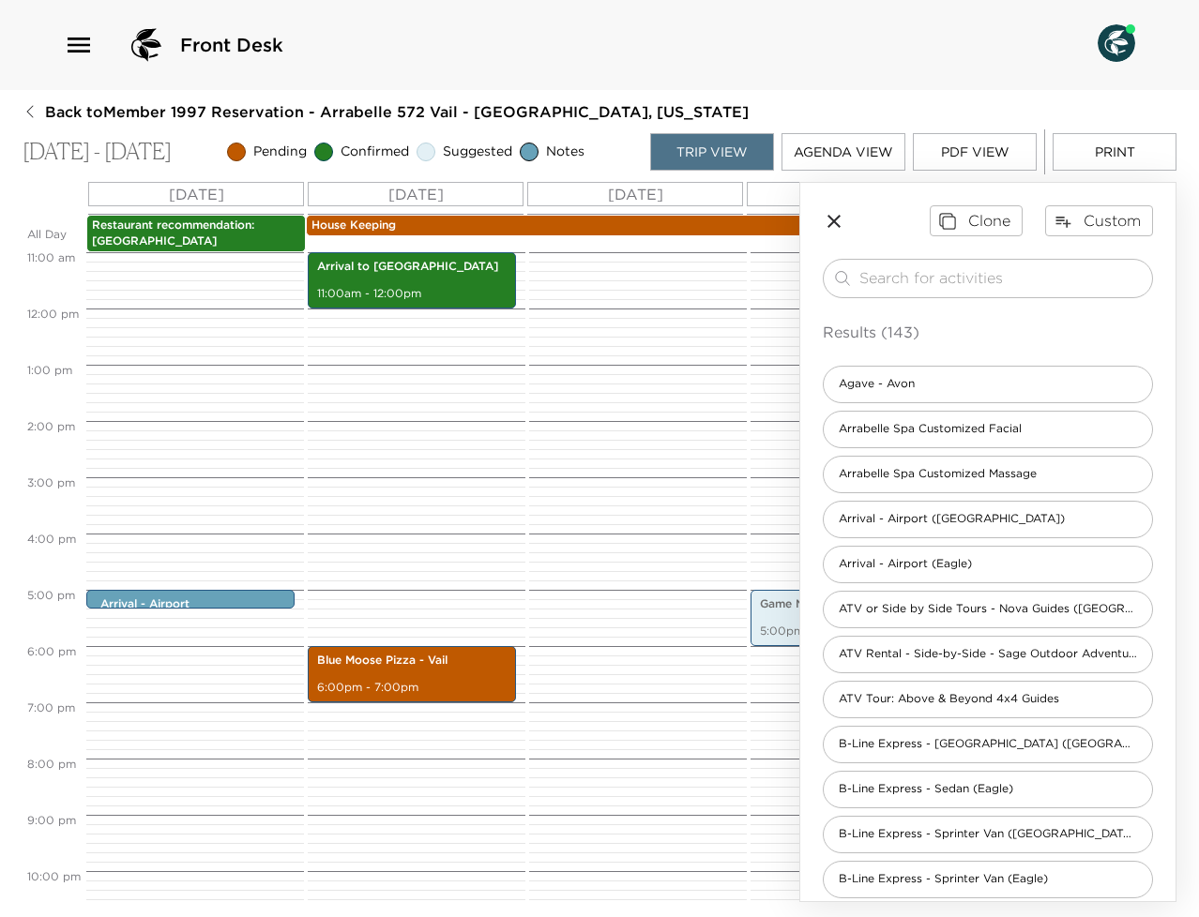
click at [409, 227] on p "House Keeping" at bounding box center [964, 226] width 1307 height 16
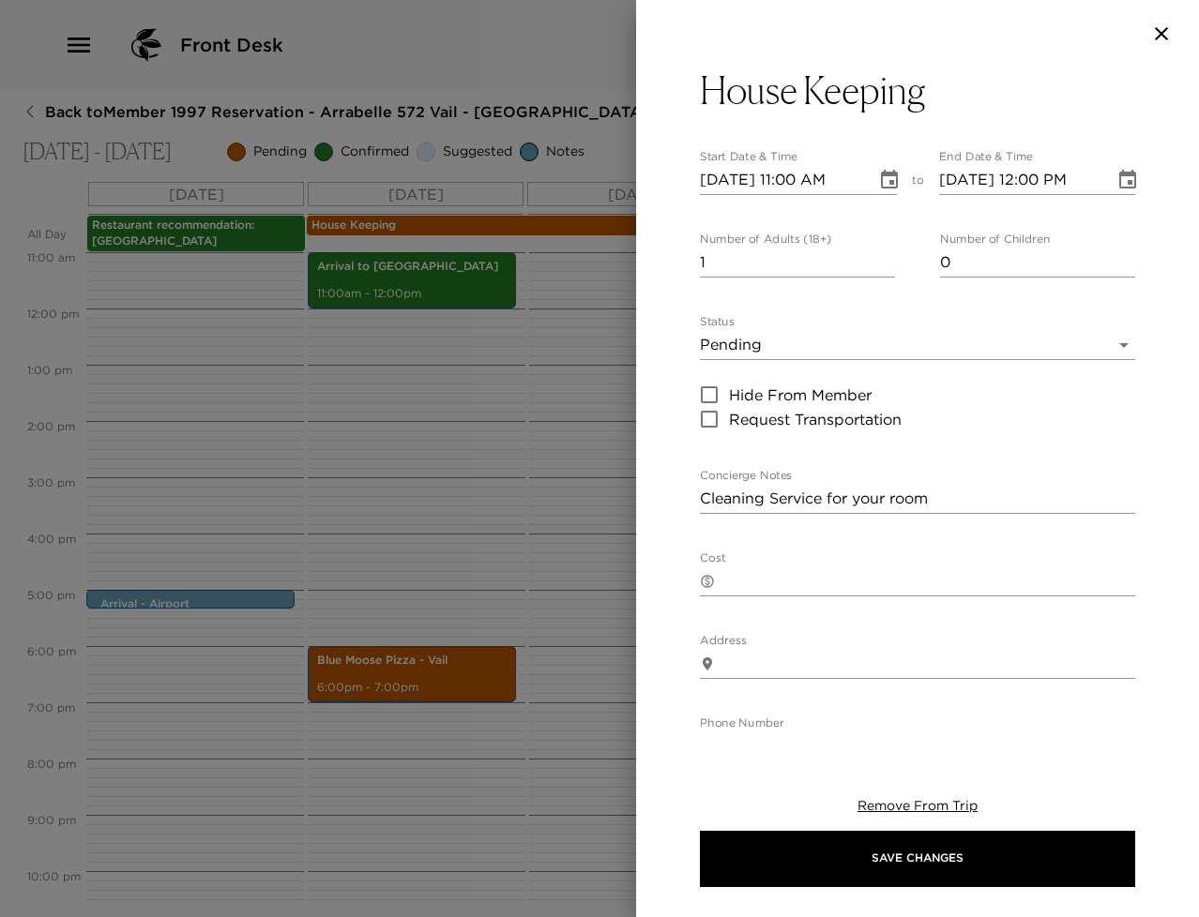
click at [441, 359] on div at bounding box center [599, 458] width 1199 height 917
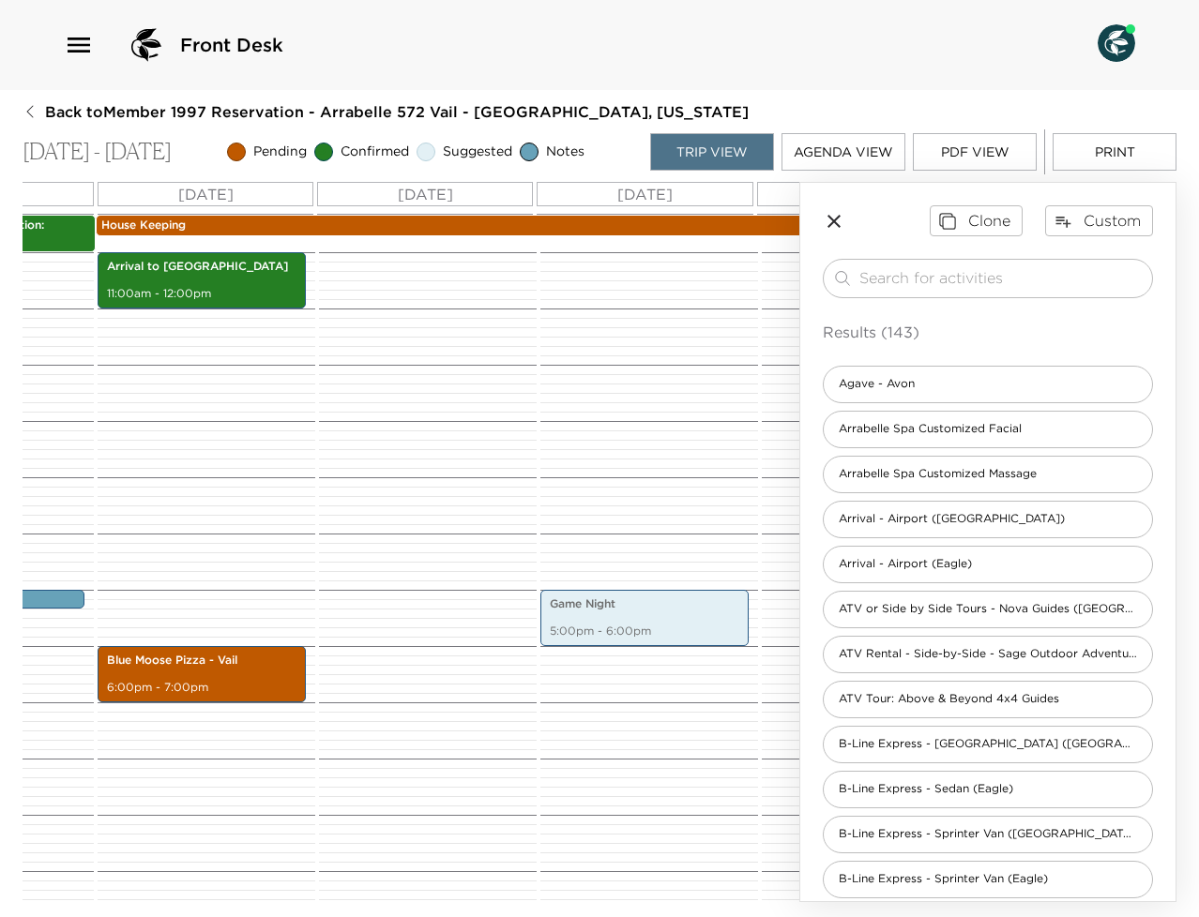
scroll to position [0, 0]
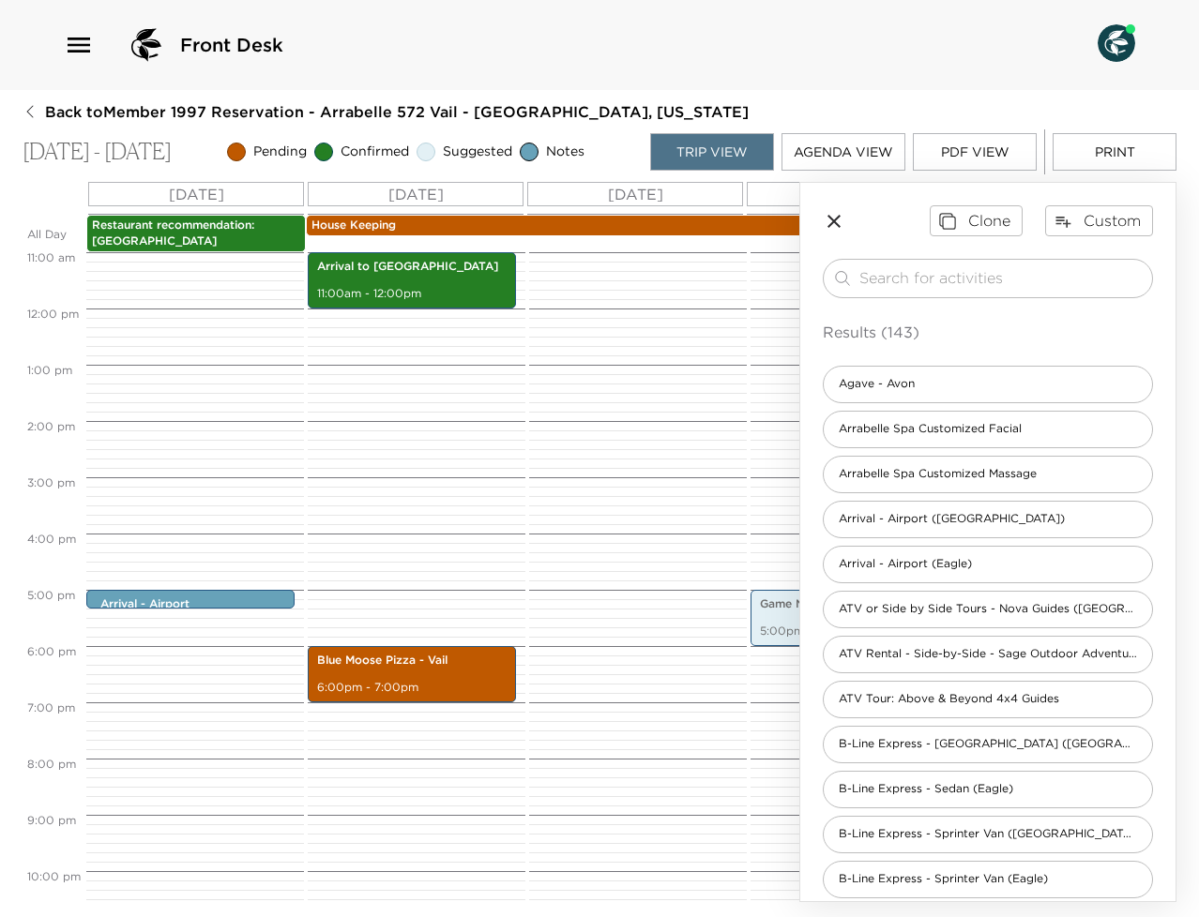
click at [173, 223] on p "Restaurant recommendation: Bully Ranch" at bounding box center [196, 234] width 208 height 32
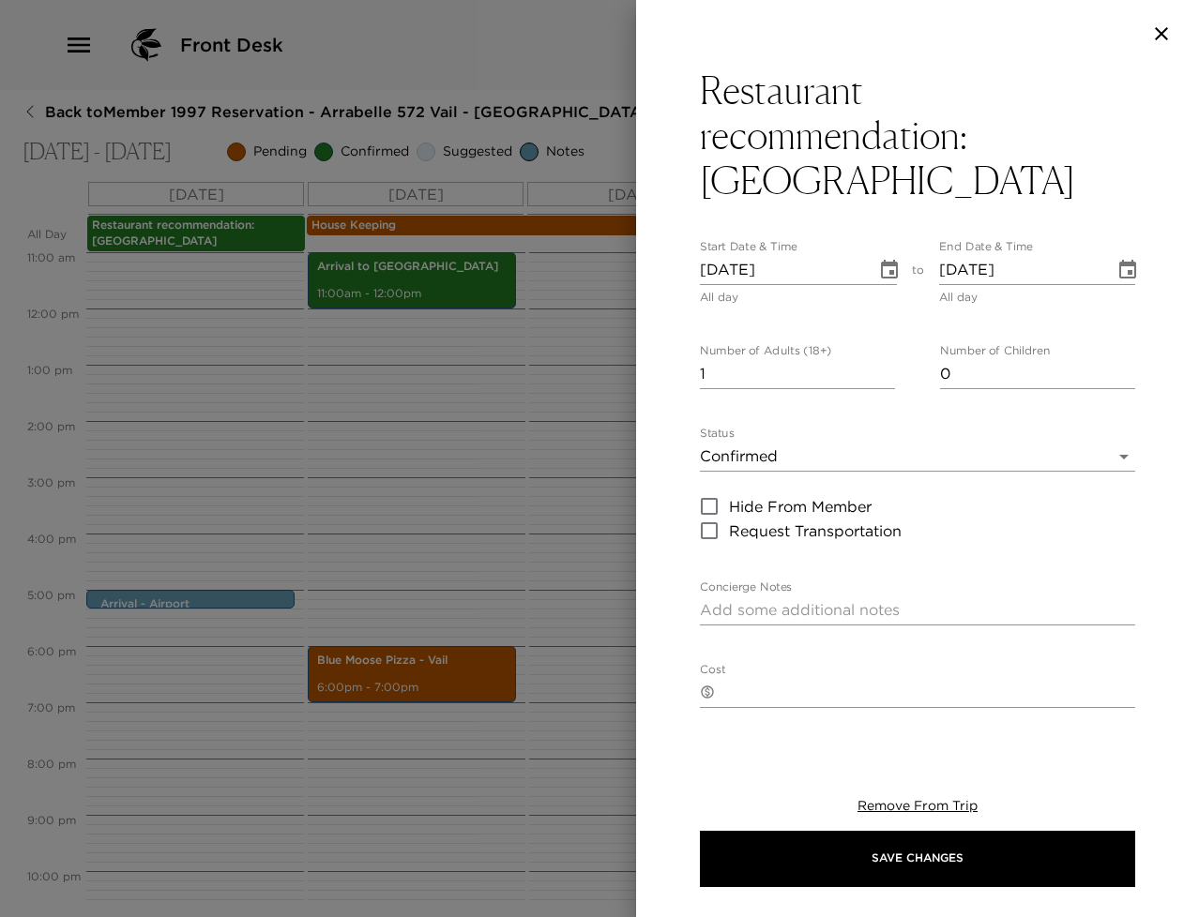
click at [202, 364] on div at bounding box center [599, 458] width 1199 height 917
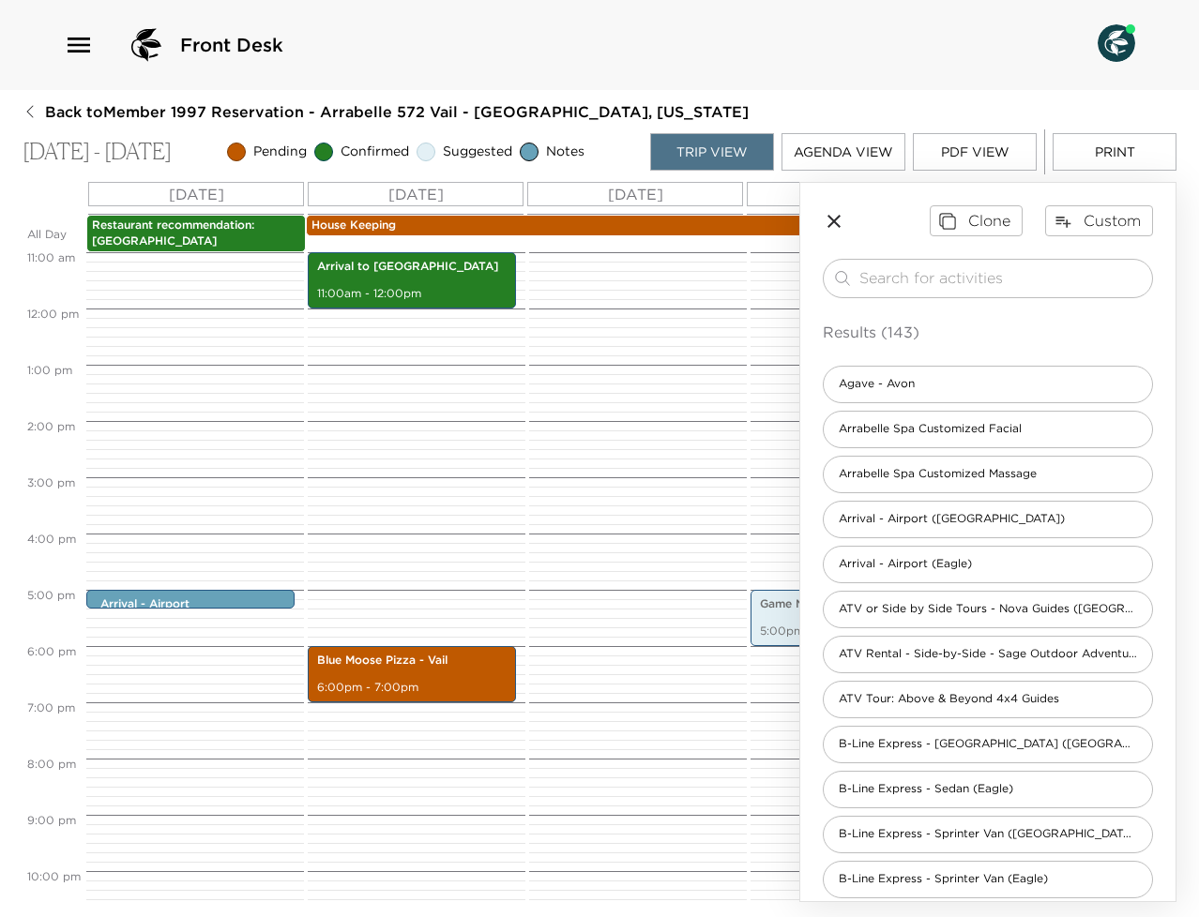
click at [947, 164] on button "PDF View" at bounding box center [975, 152] width 124 height 38
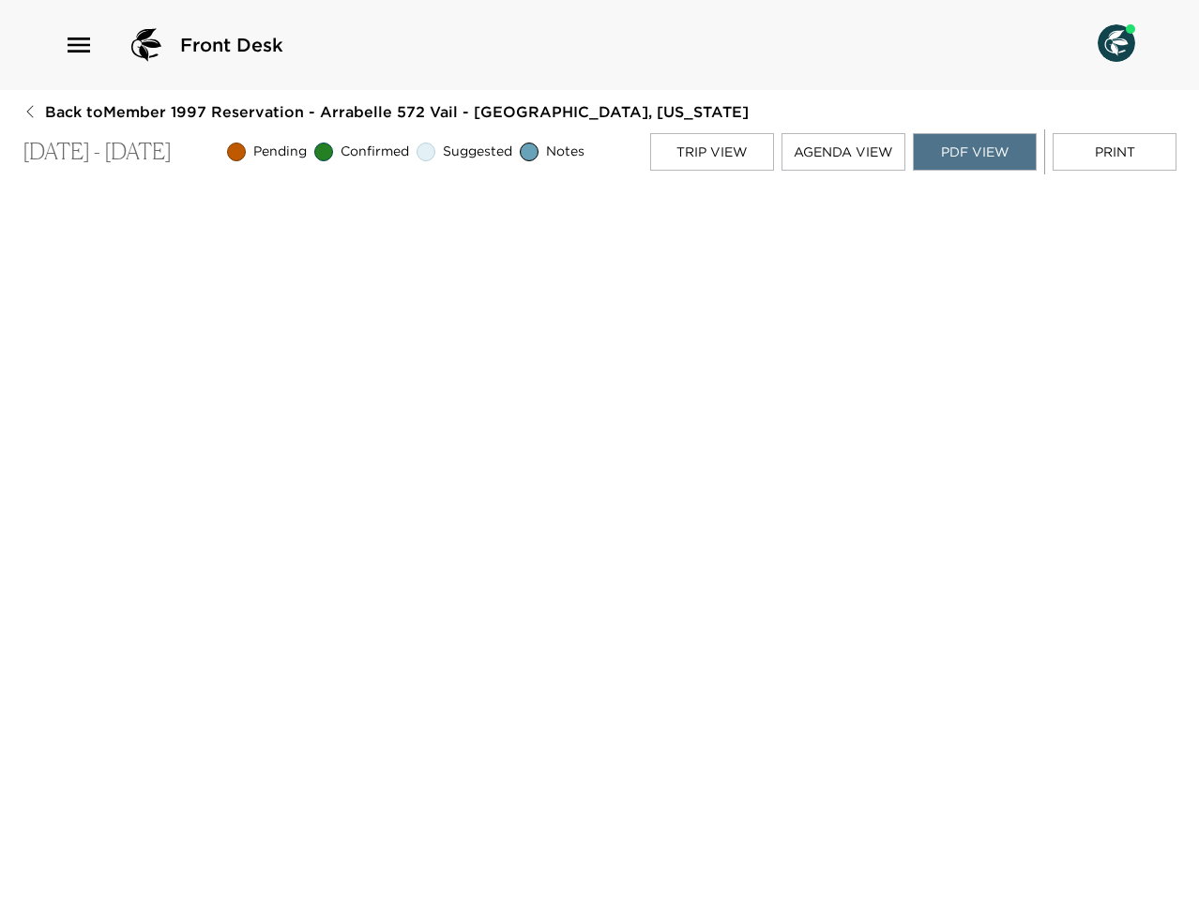
click at [716, 159] on button "Trip View" at bounding box center [712, 152] width 124 height 38
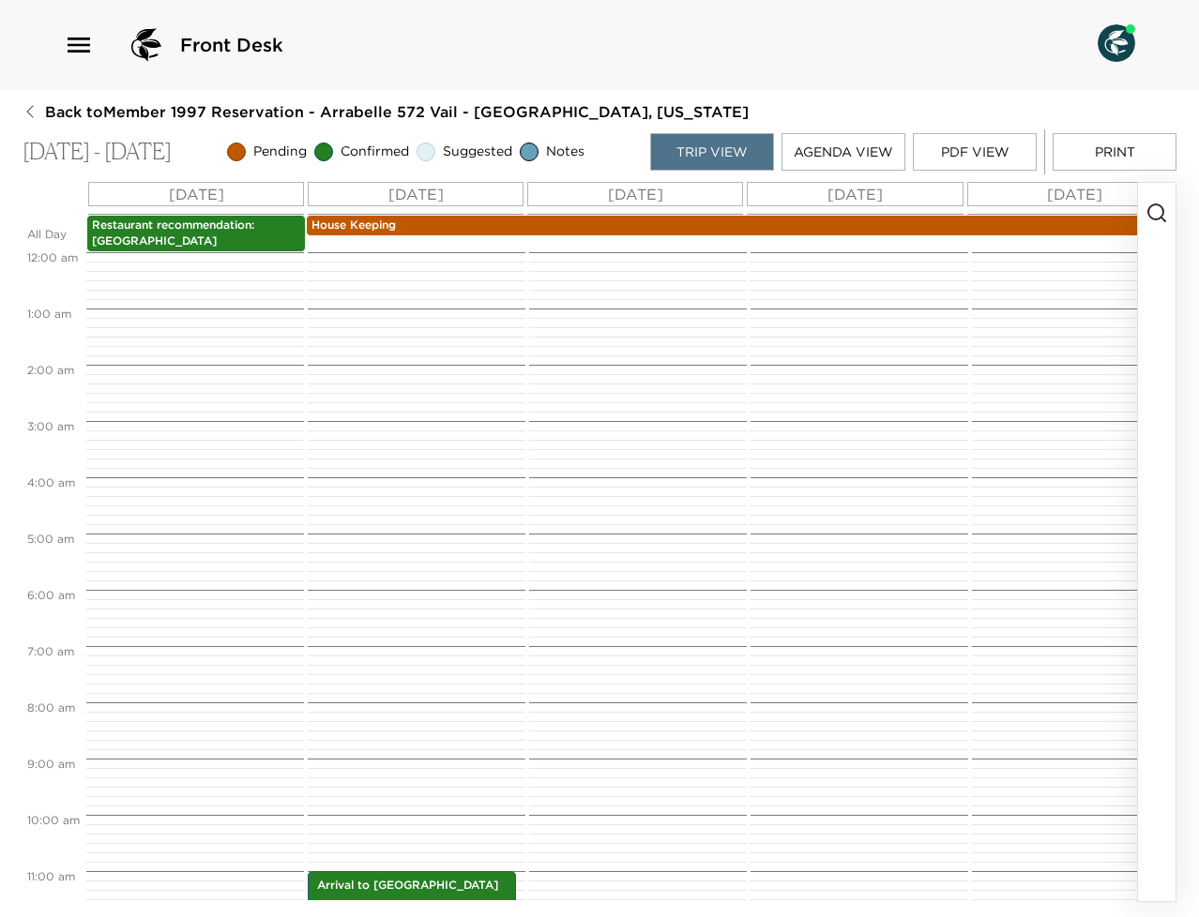
scroll to position [619, 0]
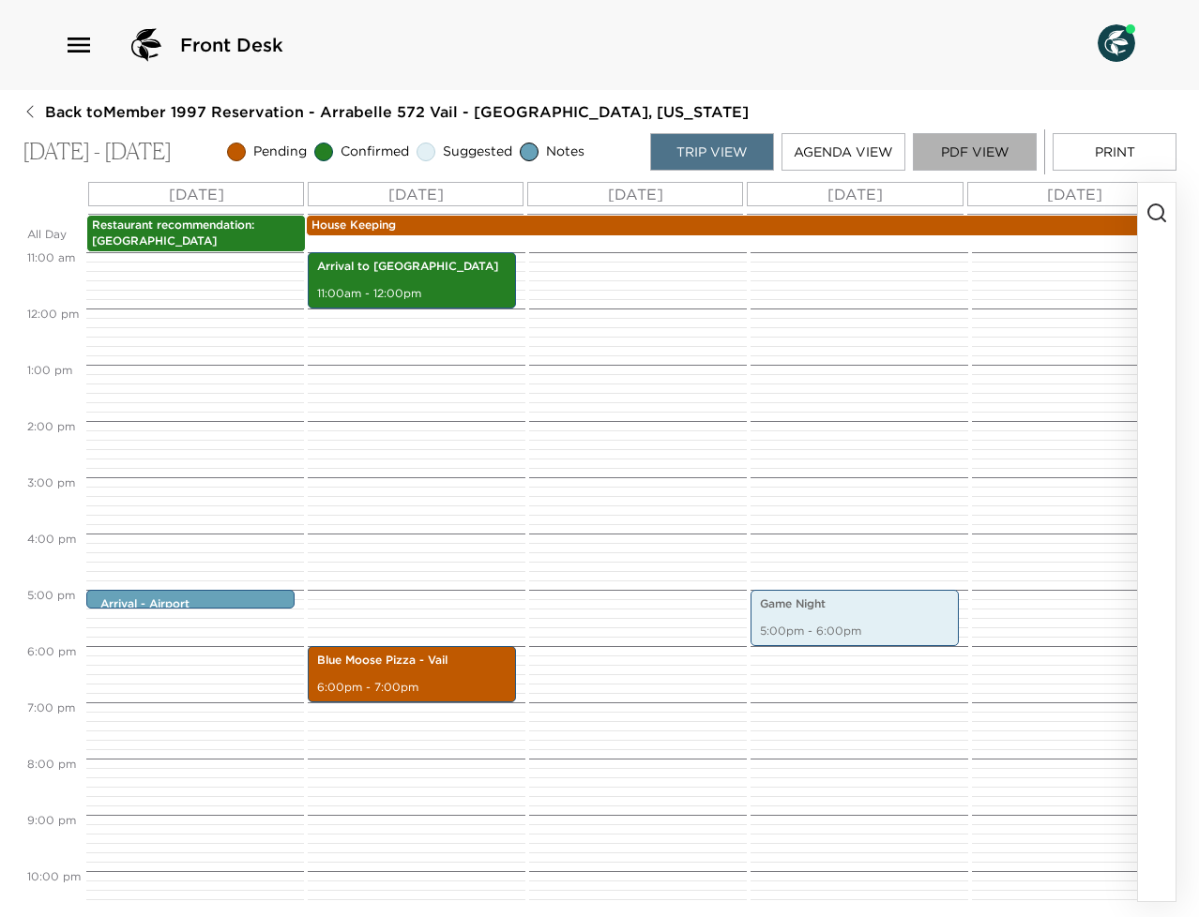
click at [963, 156] on button "PDF View" at bounding box center [975, 152] width 124 height 38
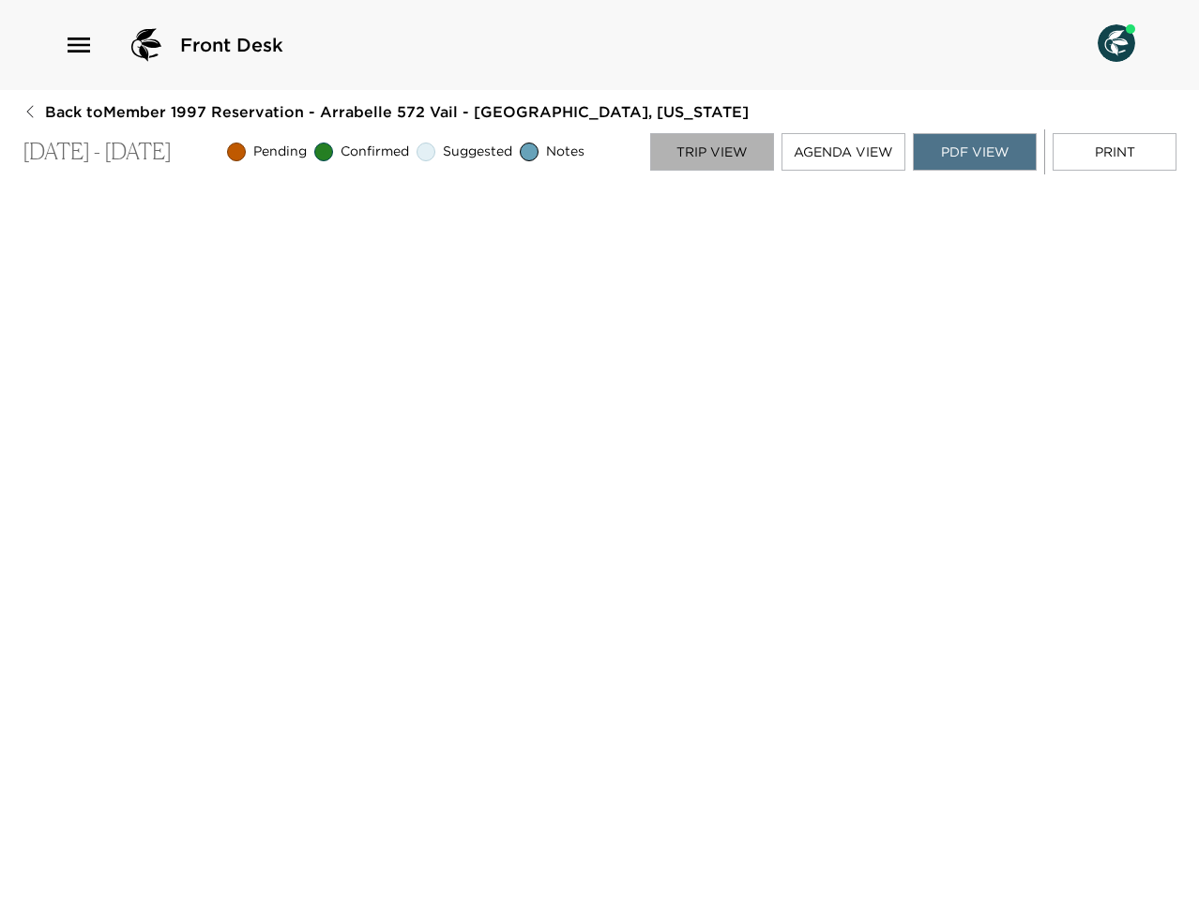
click at [741, 148] on button "Trip View" at bounding box center [712, 152] width 124 height 38
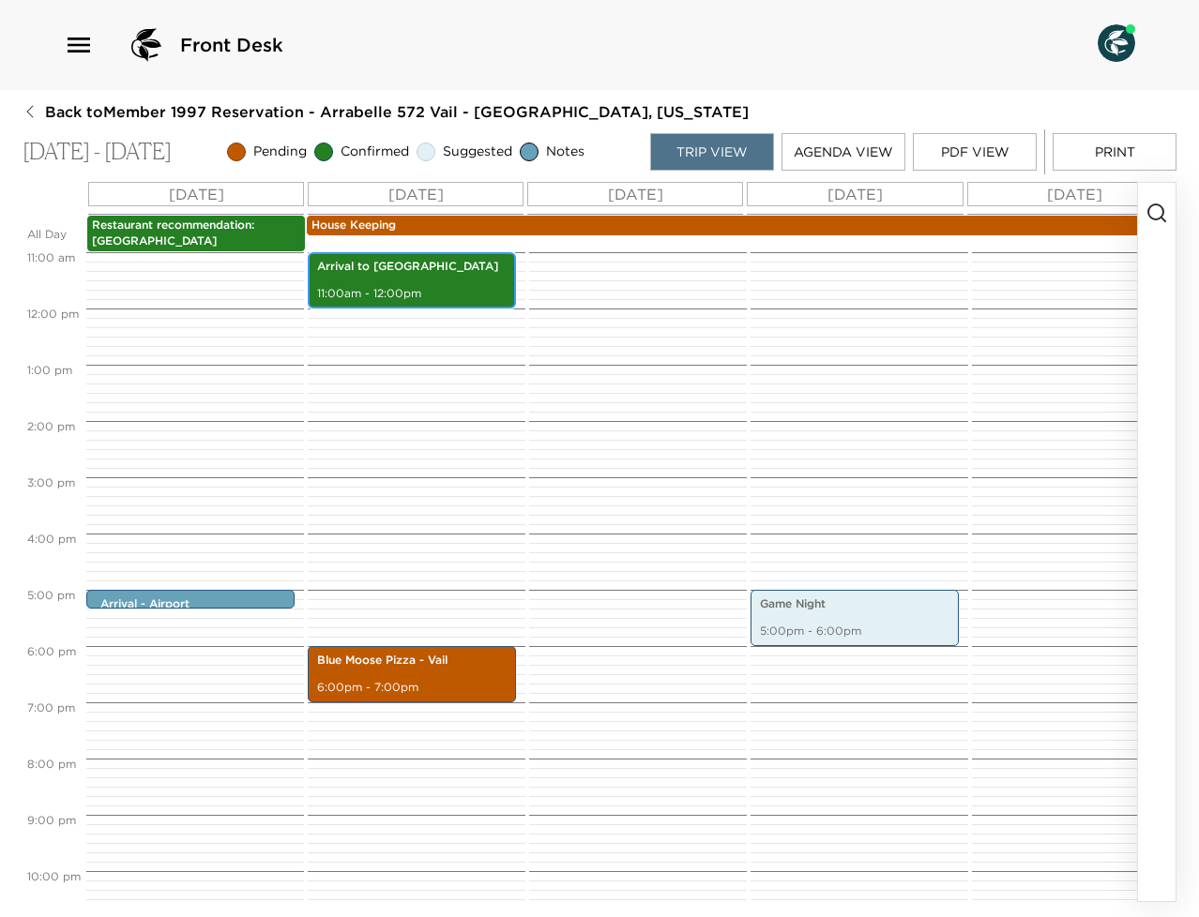
click at [454, 296] on p "11:00am - 12:00pm" at bounding box center [411, 294] width 189 height 16
click at [235, 598] on p "Arrival - Airport ([GEOGRAPHIC_DATA])" at bounding box center [194, 613] width 189 height 32
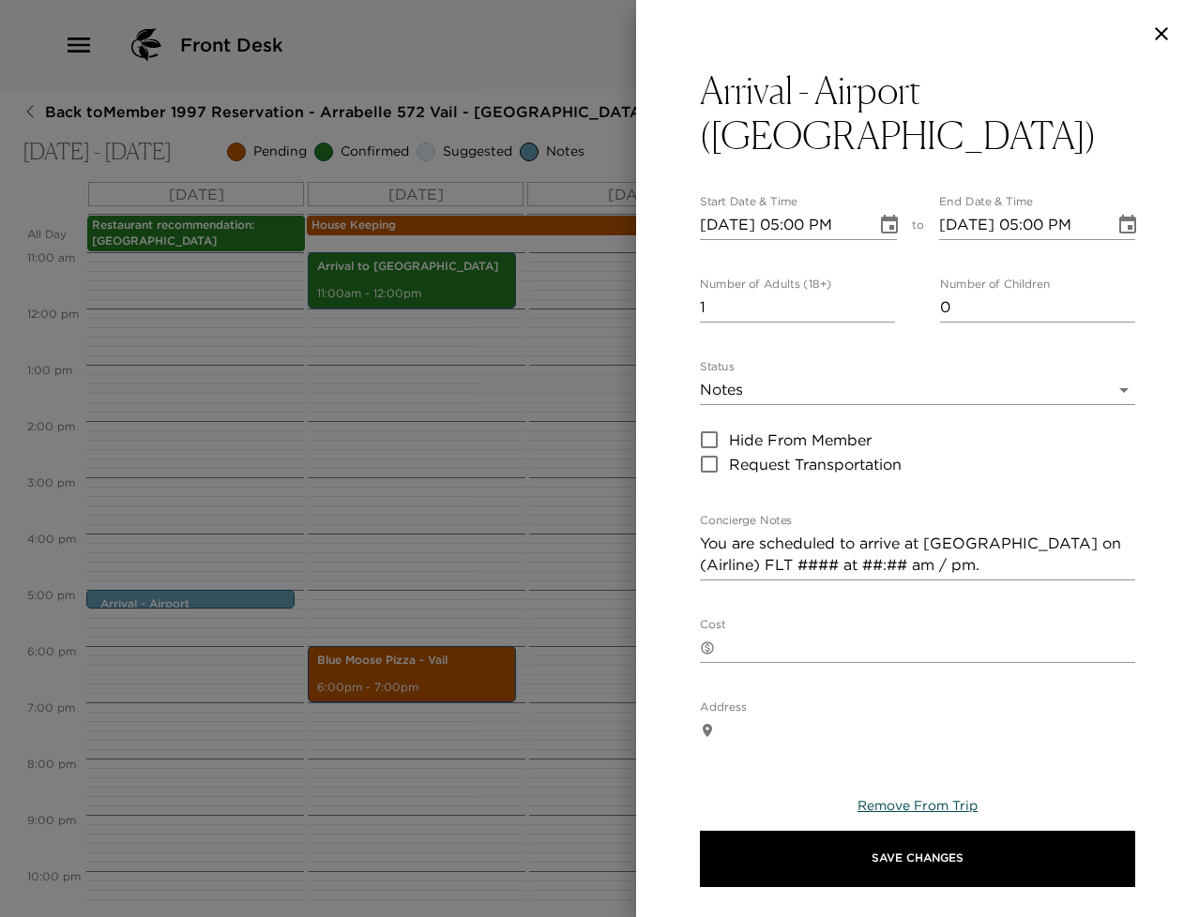
click at [917, 814] on button "Remove From Trip" at bounding box center [917, 806] width 120 height 19
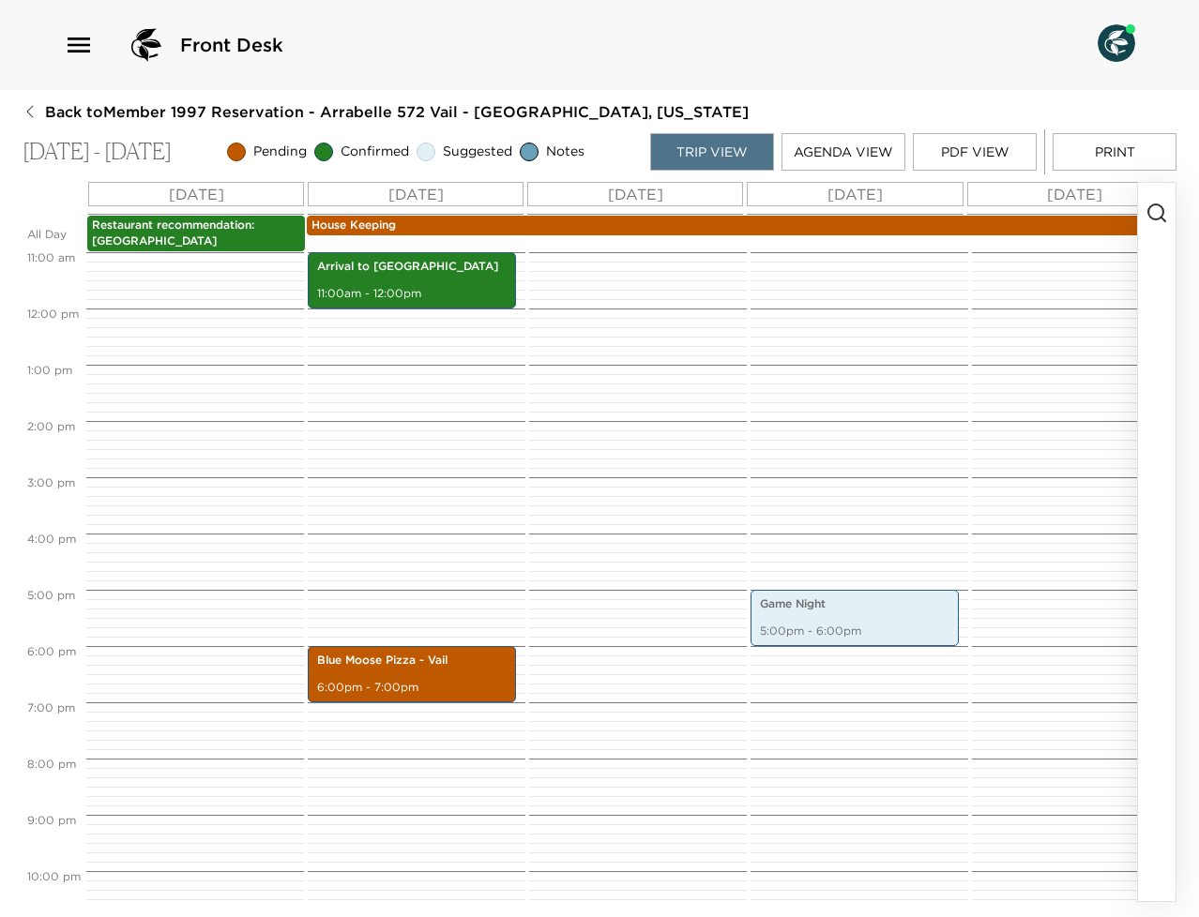
click at [978, 149] on button "PDF View" at bounding box center [975, 152] width 124 height 38
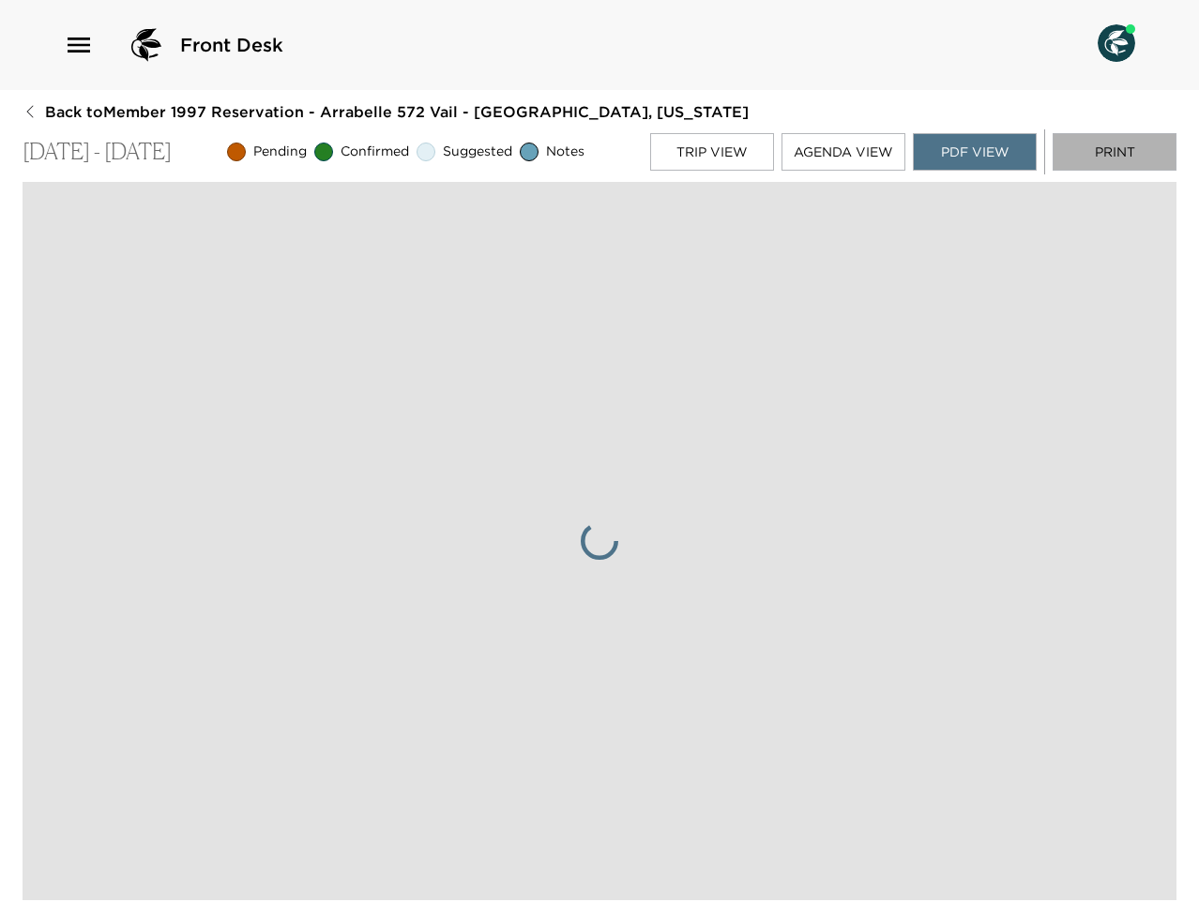
click at [1145, 159] on button "Print" at bounding box center [1115, 152] width 124 height 38
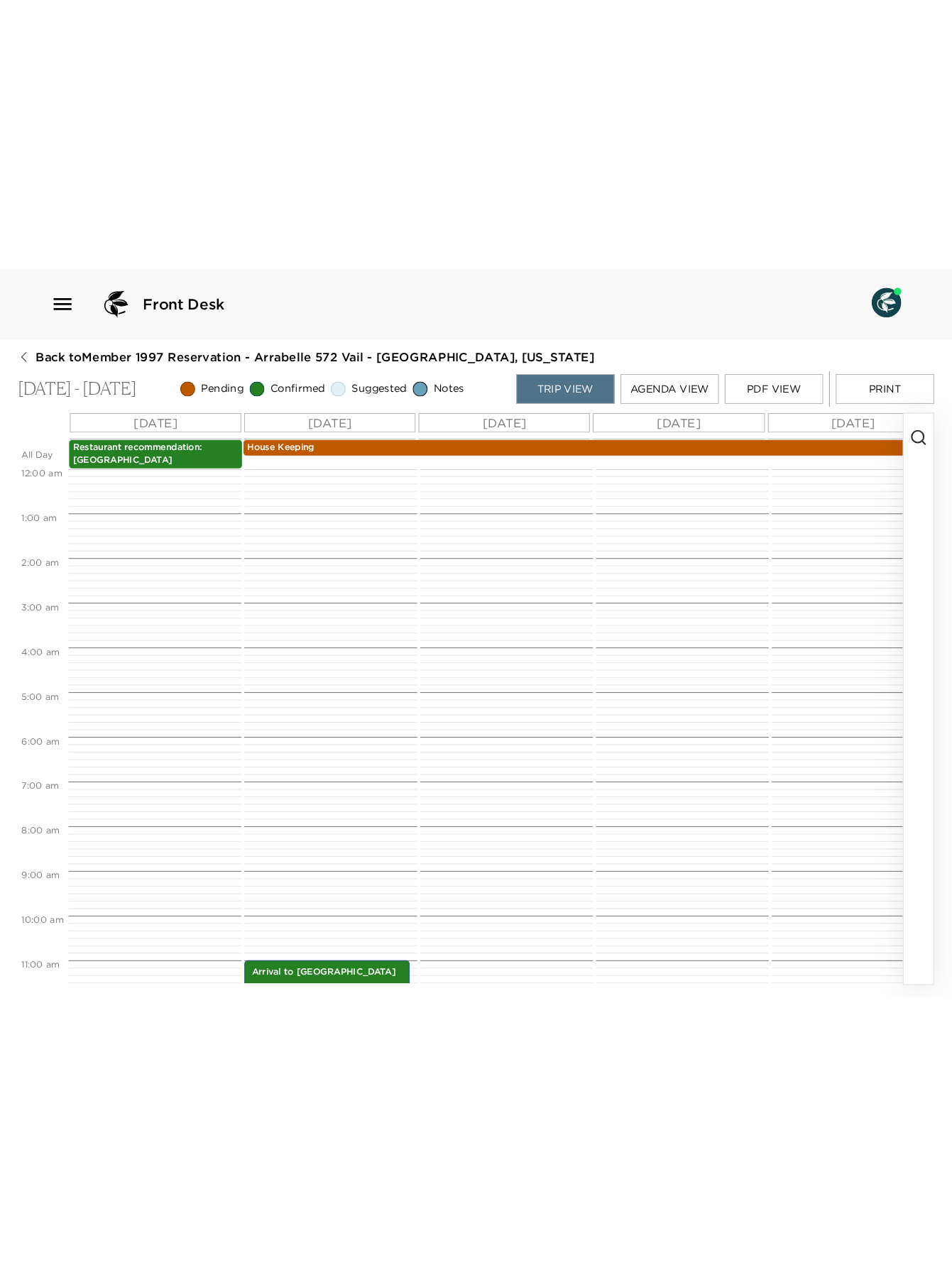
scroll to position [468, 0]
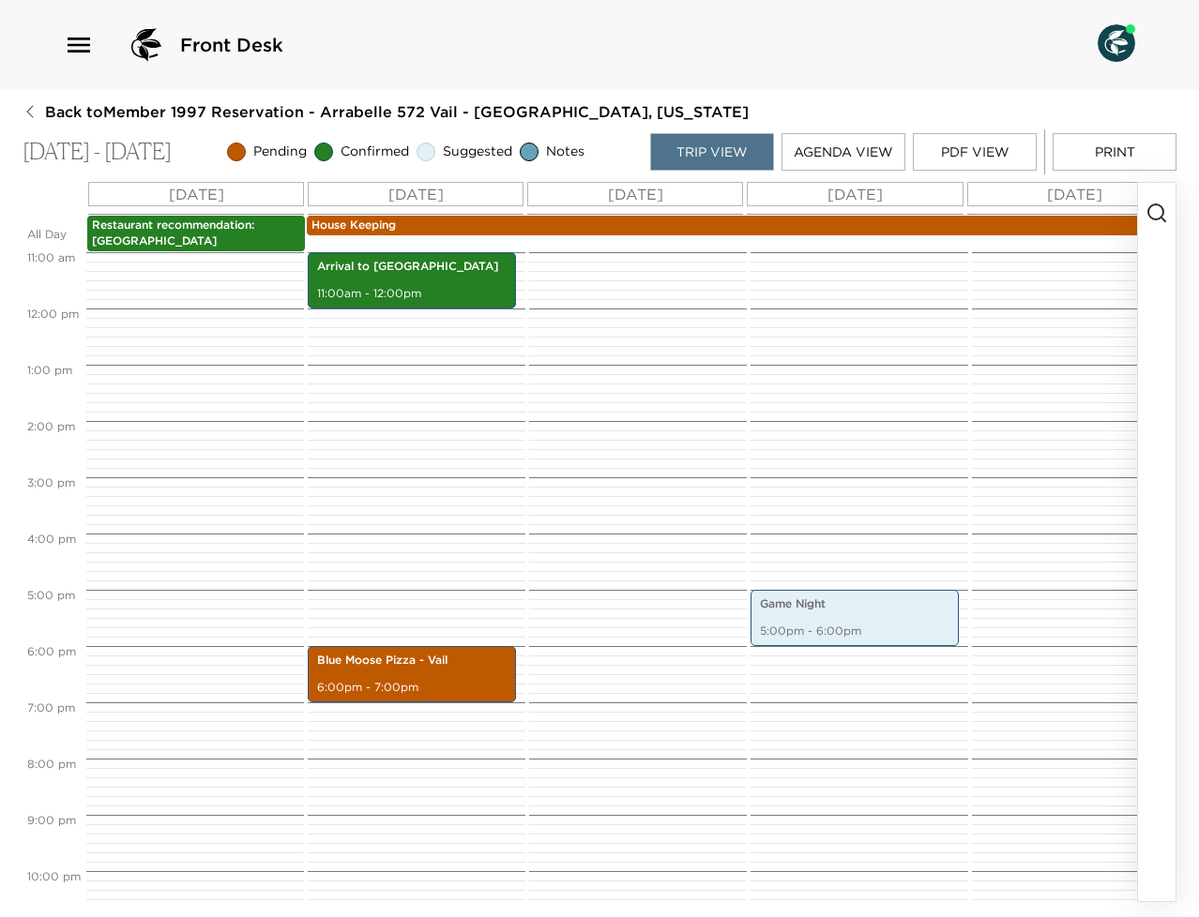
click at [1005, 163] on button "PDF View" at bounding box center [975, 152] width 124 height 38
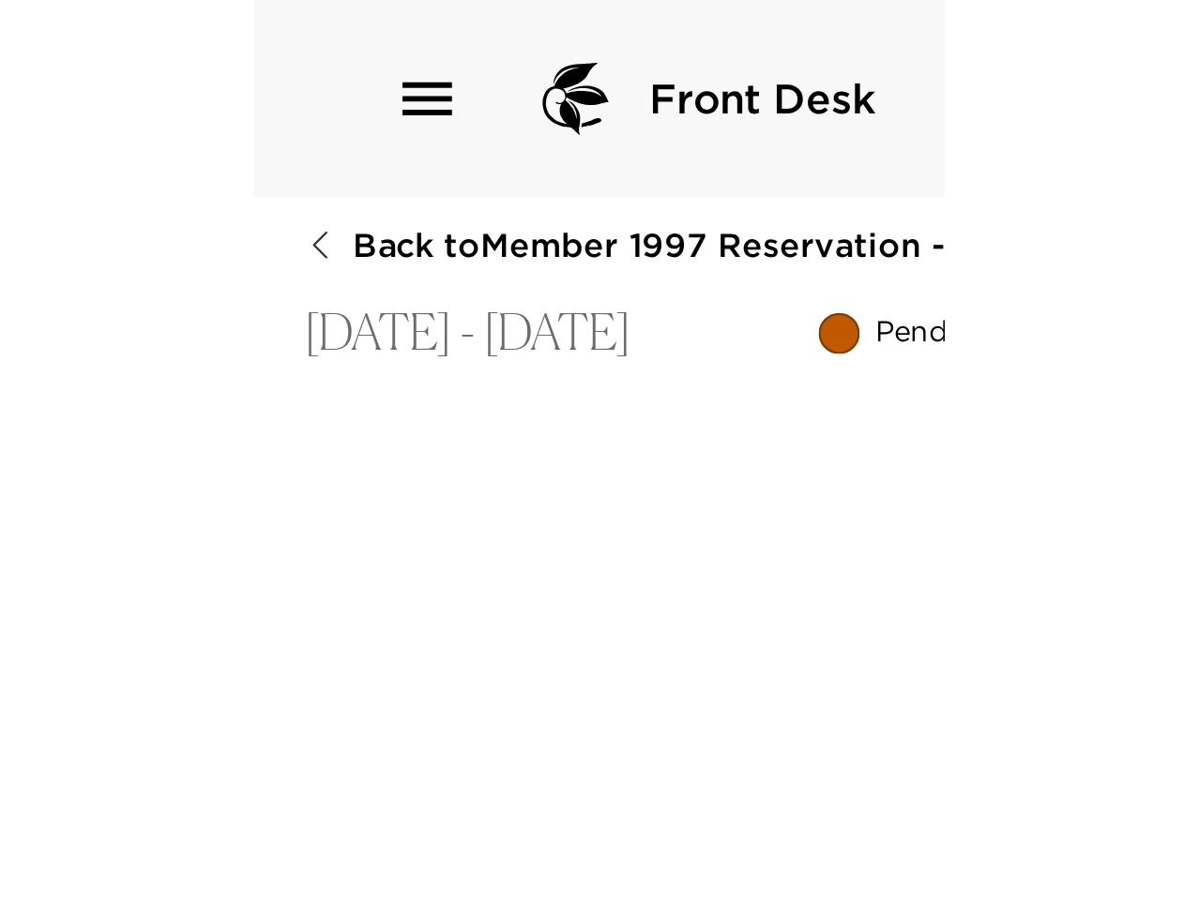
scroll to position [0, 0]
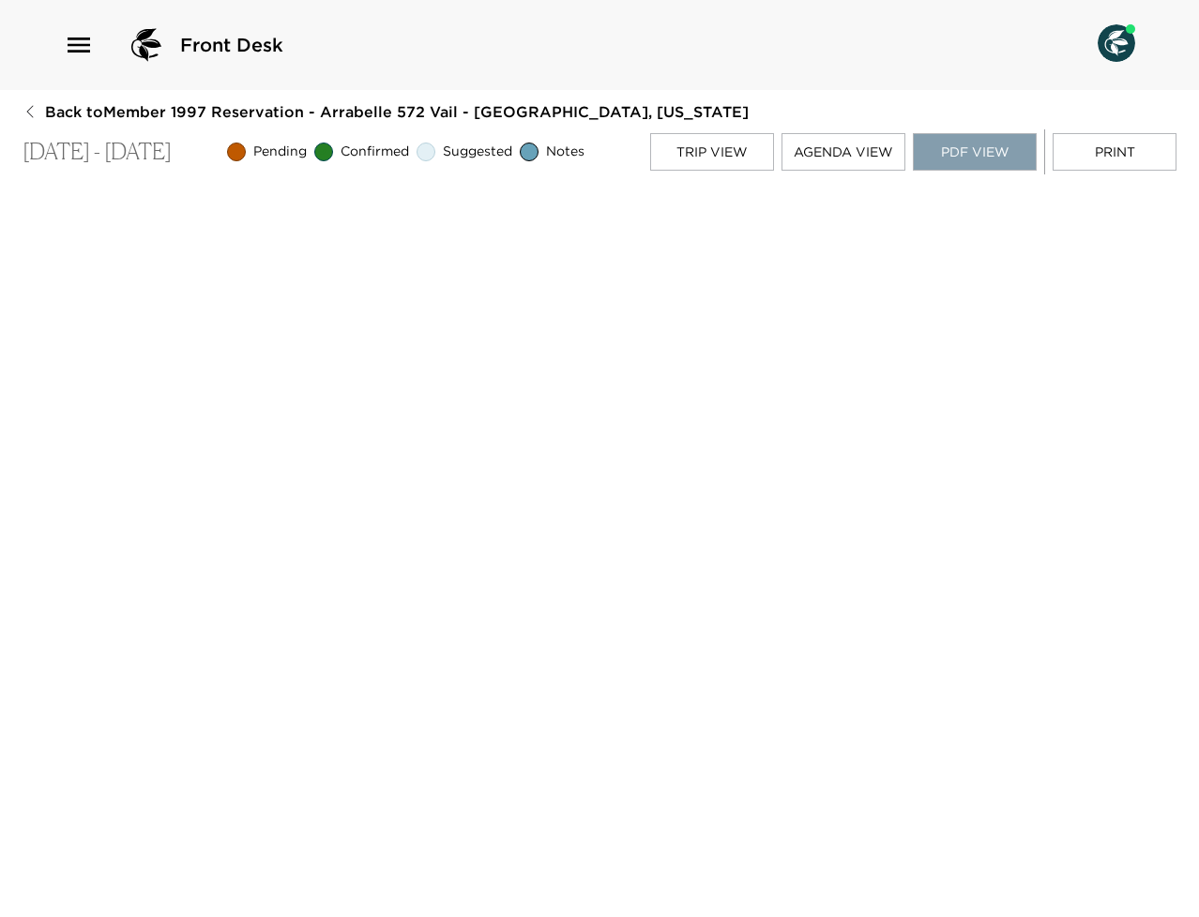
click at [953, 144] on button "PDF View" at bounding box center [975, 152] width 124 height 38
click at [995, 159] on button "PDF View" at bounding box center [975, 152] width 124 height 38
click at [1097, 151] on button "Print" at bounding box center [1115, 152] width 124 height 38
click at [969, 159] on button "PDF View" at bounding box center [975, 152] width 124 height 38
click at [695, 167] on button "Trip View" at bounding box center [712, 152] width 124 height 38
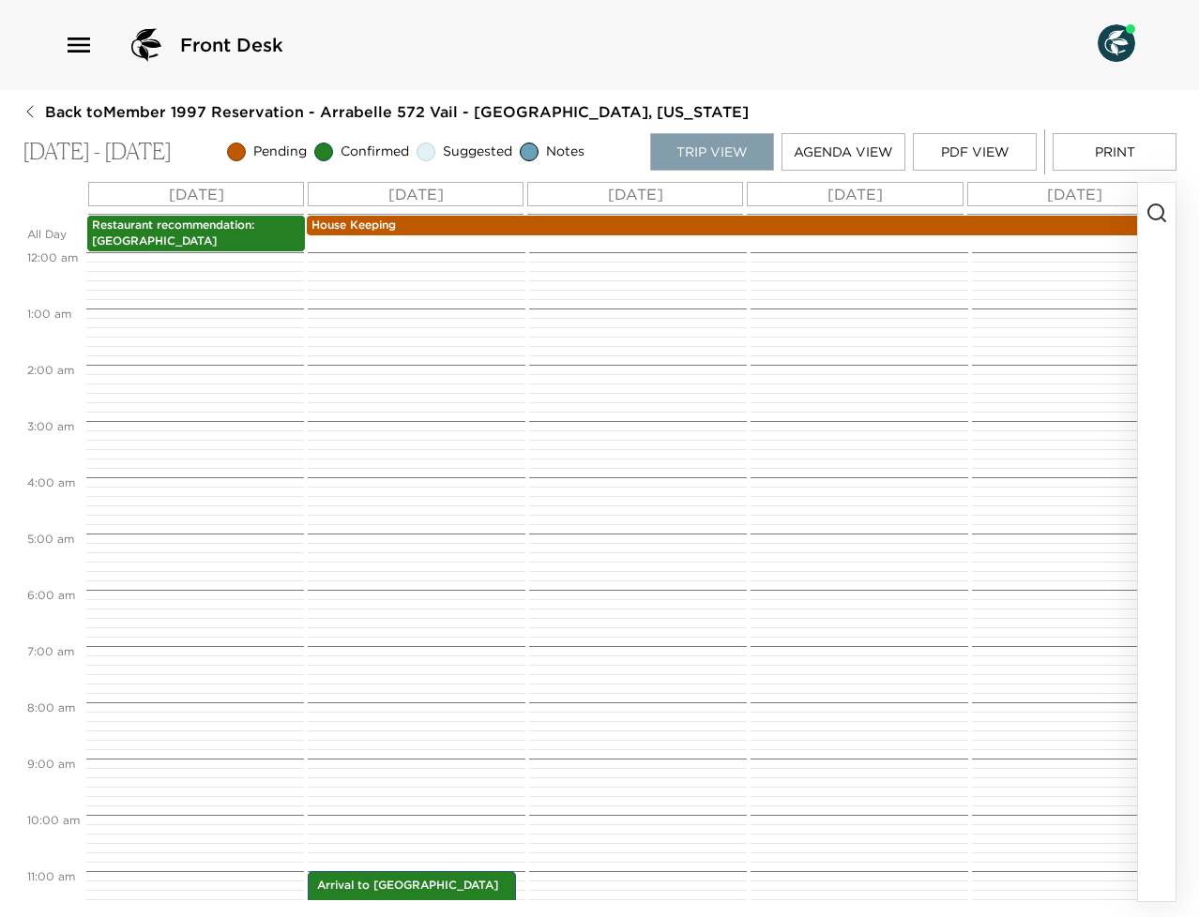
click at [695, 167] on button "Trip View" at bounding box center [712, 152] width 124 height 38
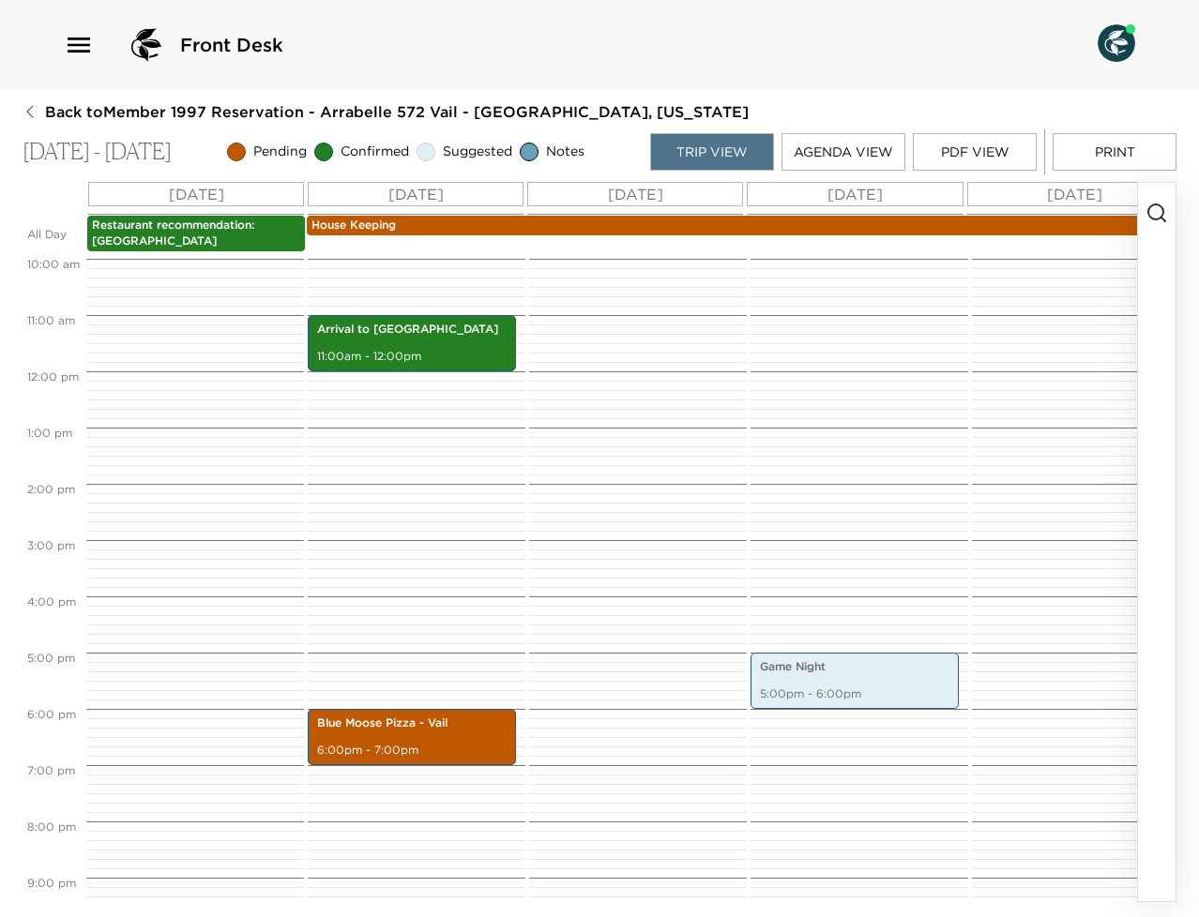
scroll to position [523, 0]
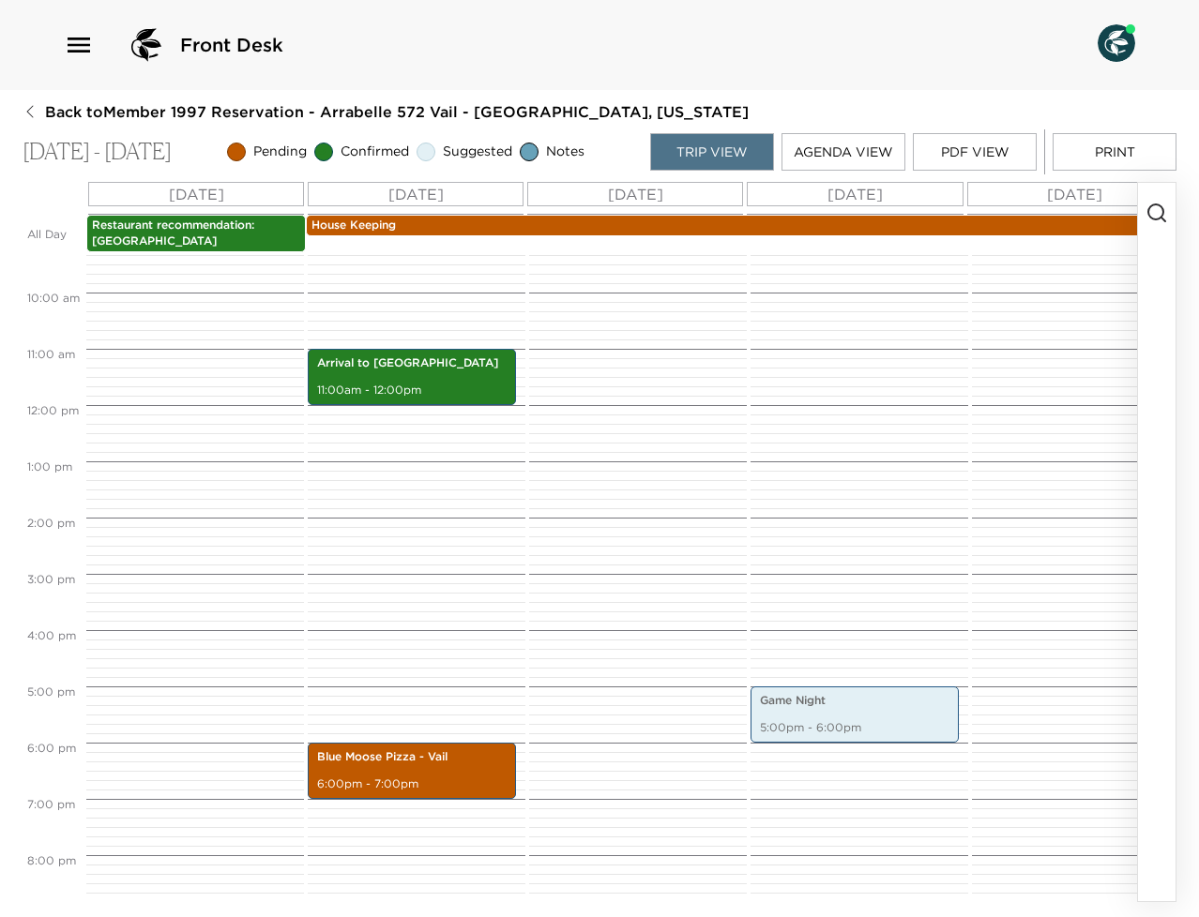
click at [155, 231] on p "Restaurant recommendation: [GEOGRAPHIC_DATA]" at bounding box center [196, 234] width 208 height 32
click at [532, 68] on div "Front Desk" at bounding box center [599, 45] width 1199 height 90
click at [497, 229] on p "House Keeping" at bounding box center [964, 226] width 1307 height 16
click at [960, 163] on button "PDF View" at bounding box center [975, 152] width 124 height 38
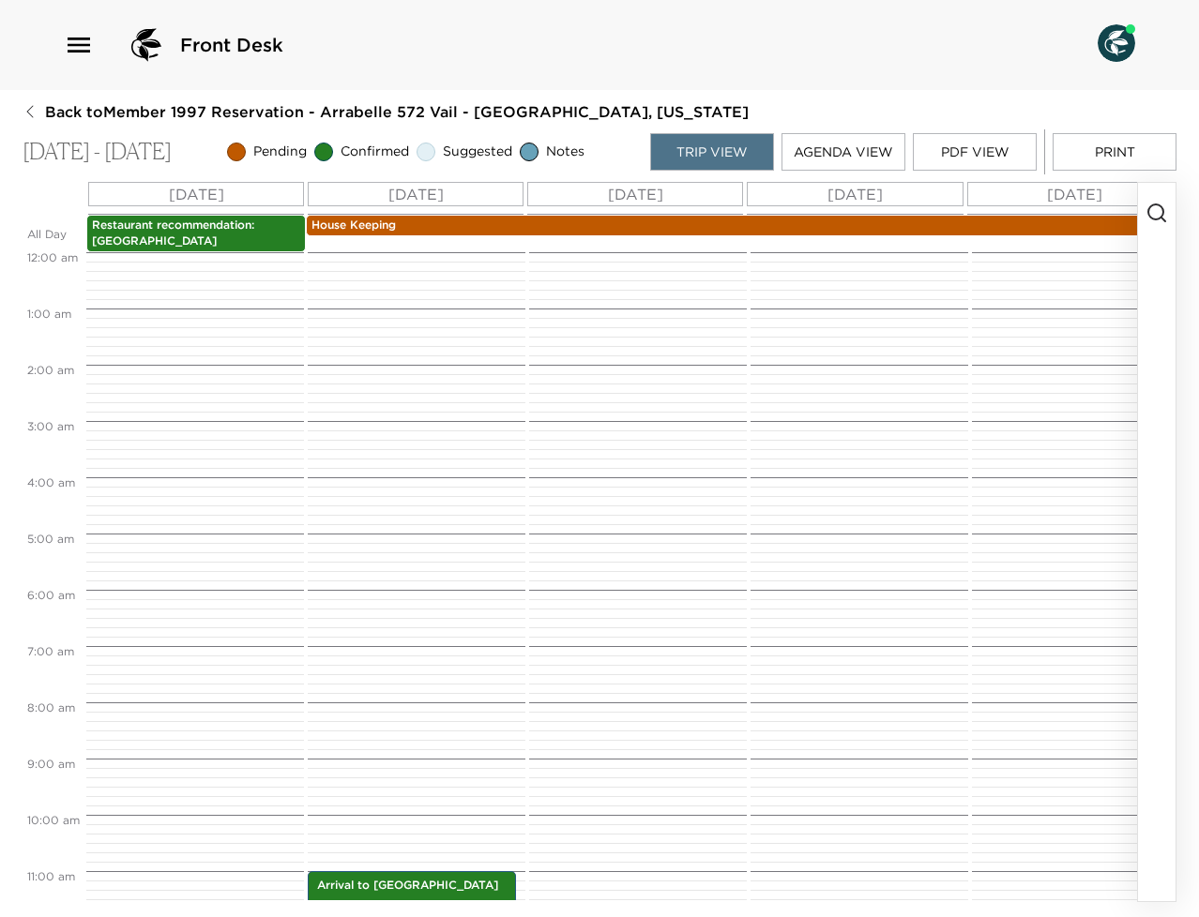
scroll to position [619, 0]
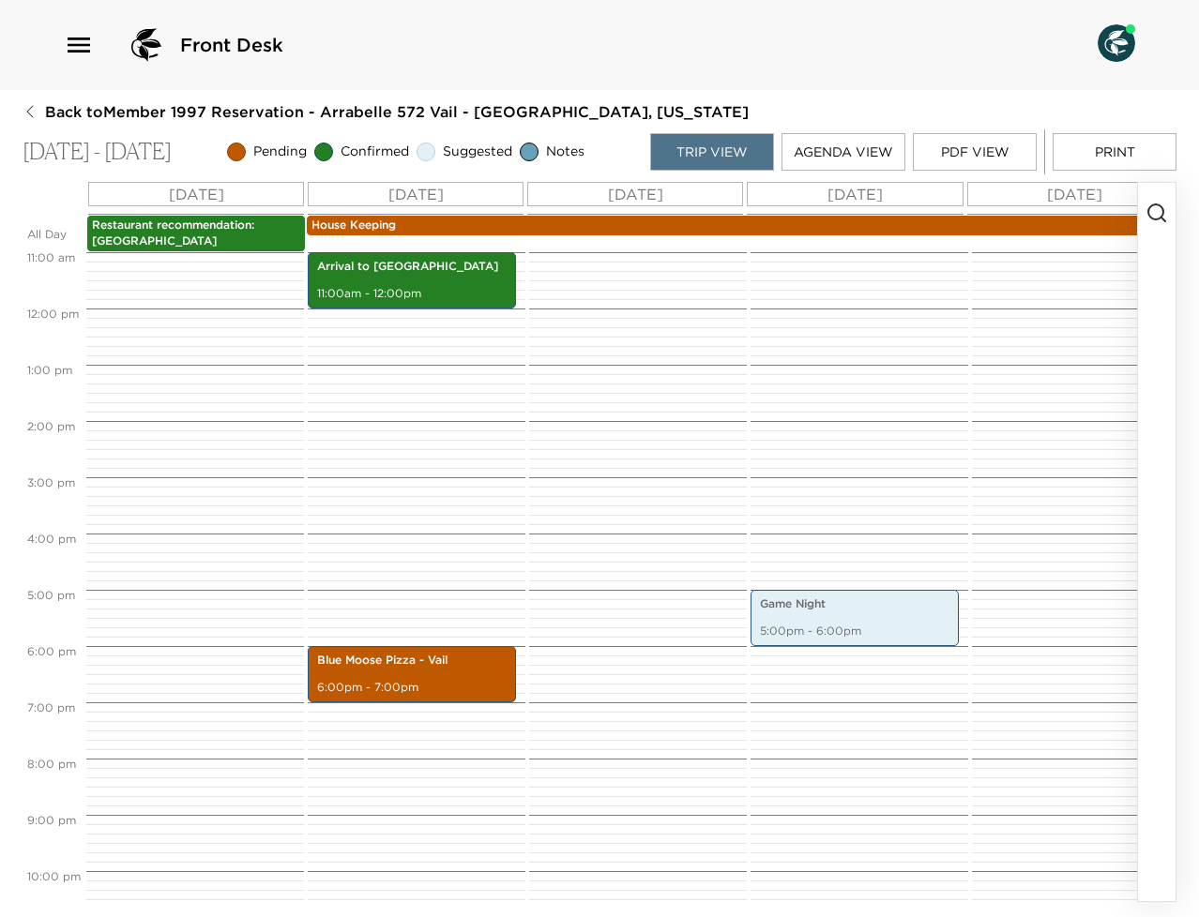
click at [982, 126] on div "Back to Member 1997 Reservation - Arrabelle 572 Vail - [GEOGRAPHIC_DATA], [US_S…" at bounding box center [600, 501] width 1154 height 801
click at [948, 151] on button "PDF View" at bounding box center [975, 152] width 124 height 38
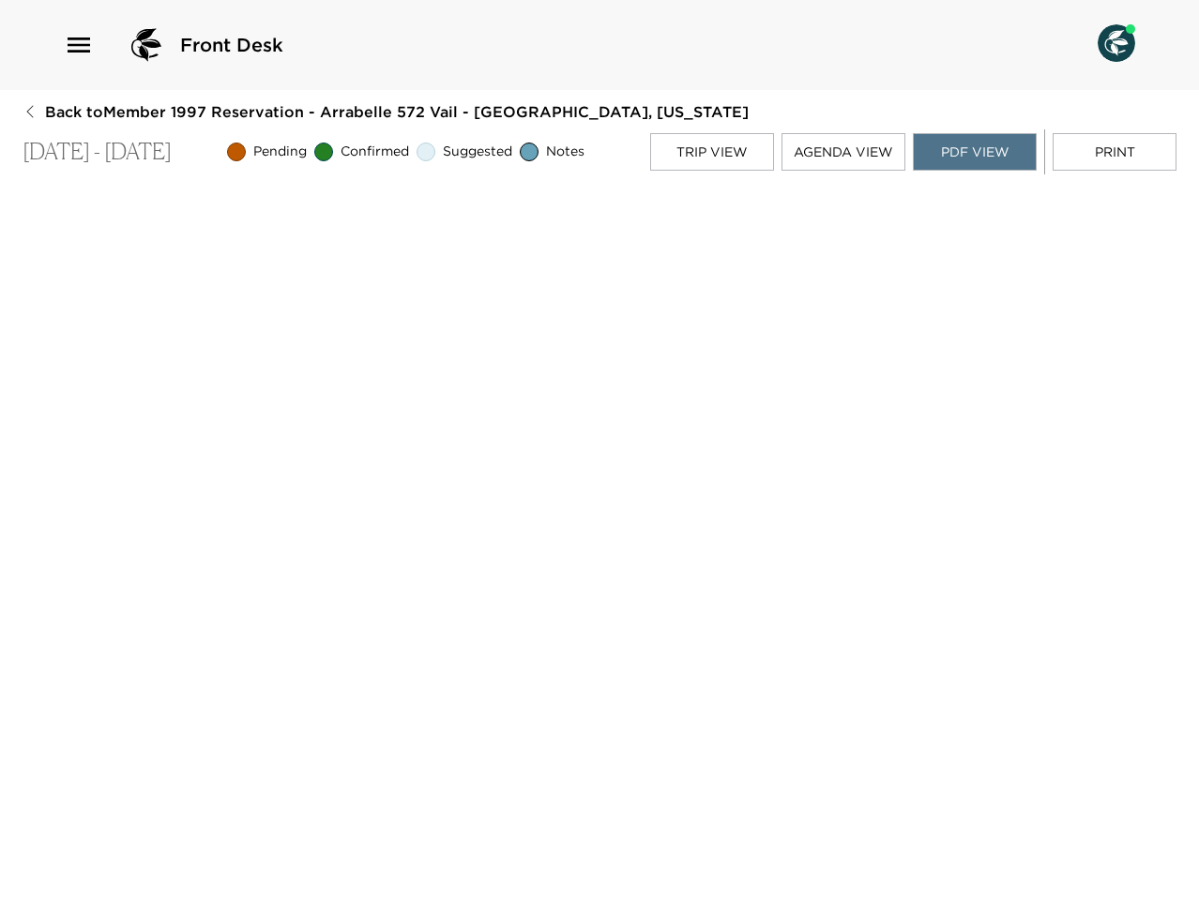
click at [722, 159] on button "Trip View" at bounding box center [712, 152] width 124 height 38
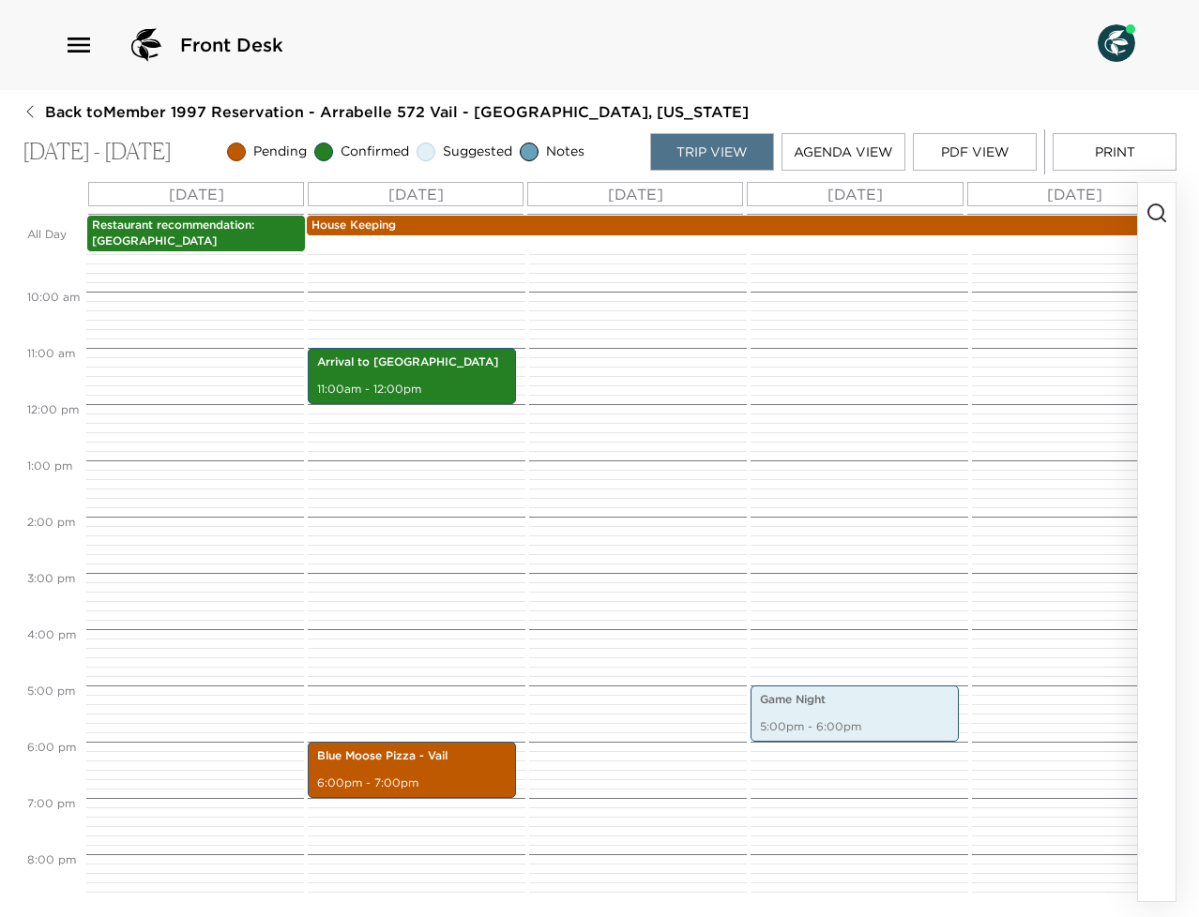
scroll to position [523, 0]
click at [990, 161] on button "PDF View" at bounding box center [975, 152] width 124 height 38
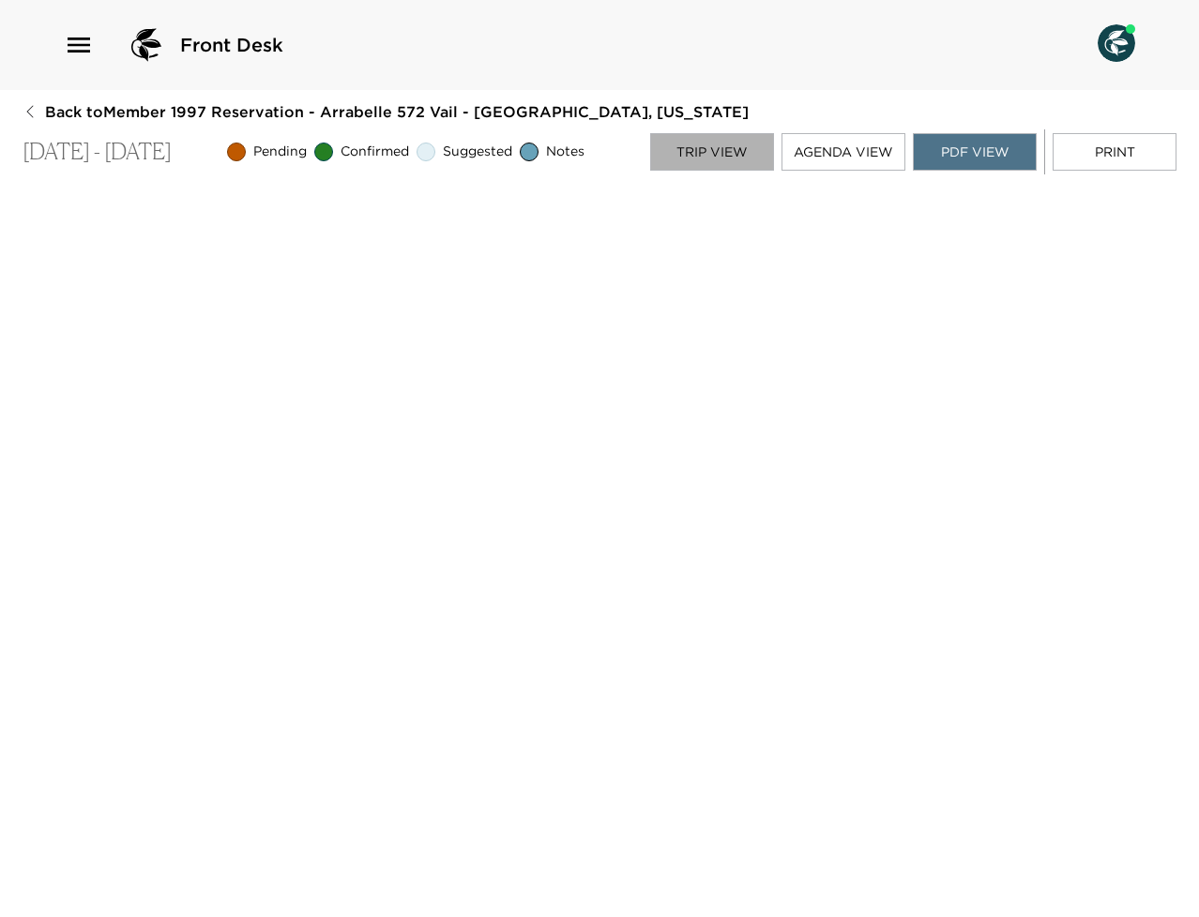
click at [673, 142] on button "Trip View" at bounding box center [712, 152] width 124 height 38
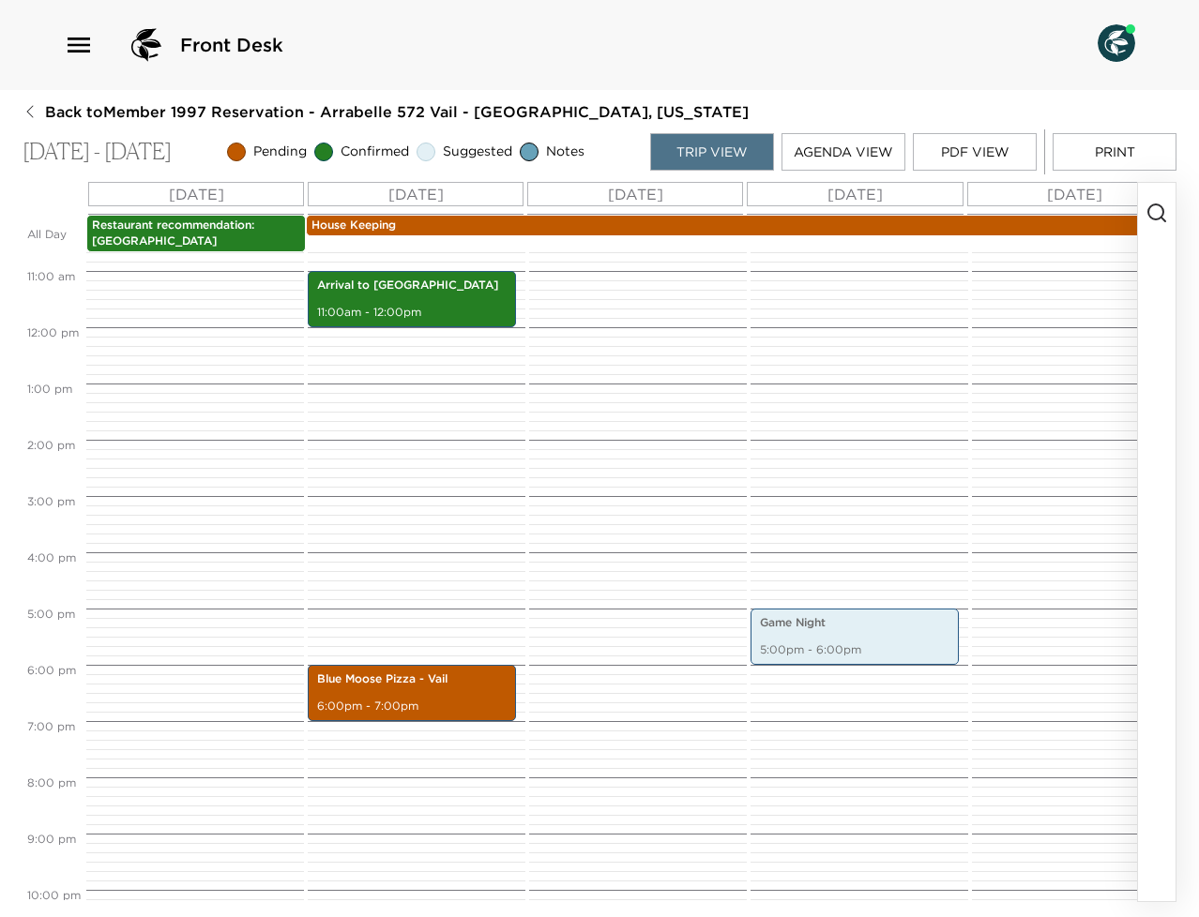
scroll to position [599, 0]
click at [272, 224] on p "Restaurant recommendation: Bully Ranch" at bounding box center [196, 234] width 208 height 32
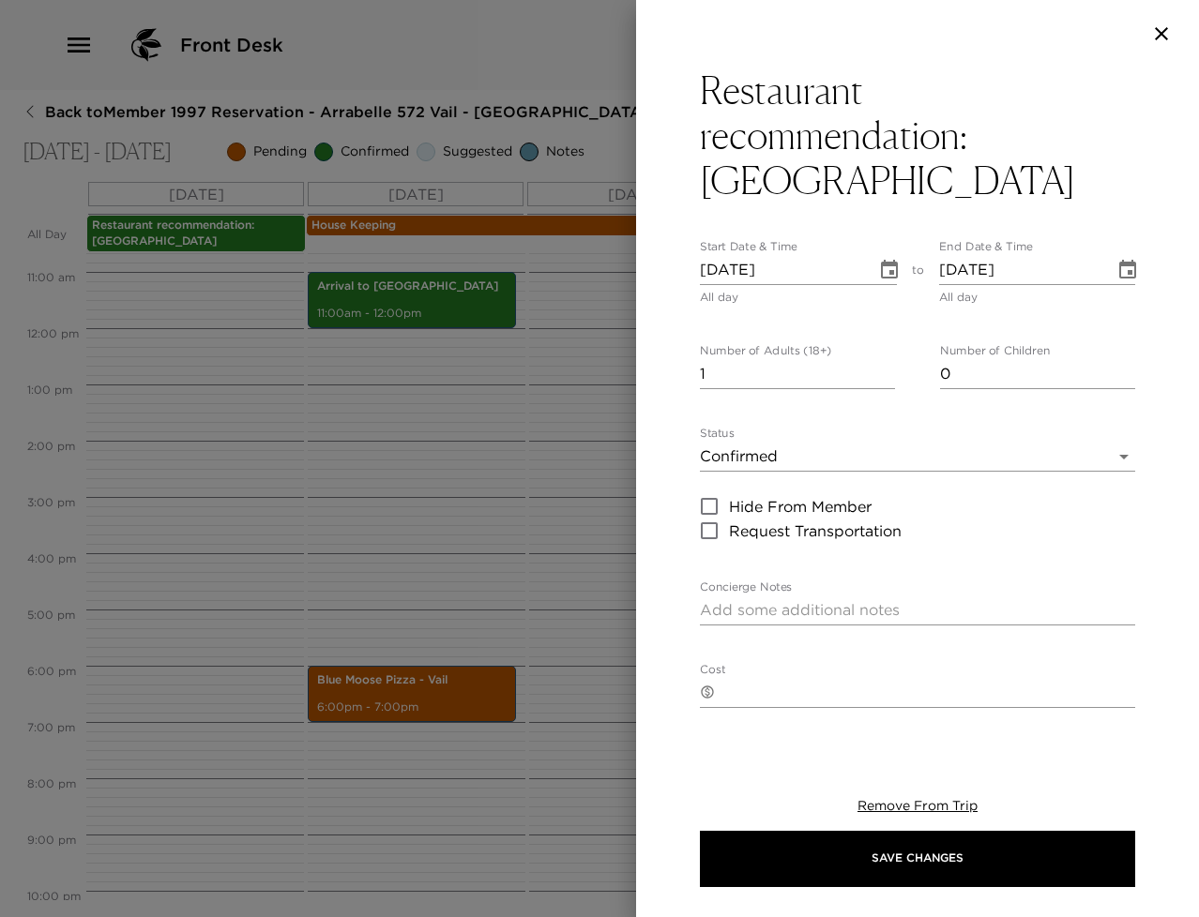
click at [1119, 265] on icon "Choose date, selected date is Jul 7, 2024" at bounding box center [1127, 269] width 17 height 19
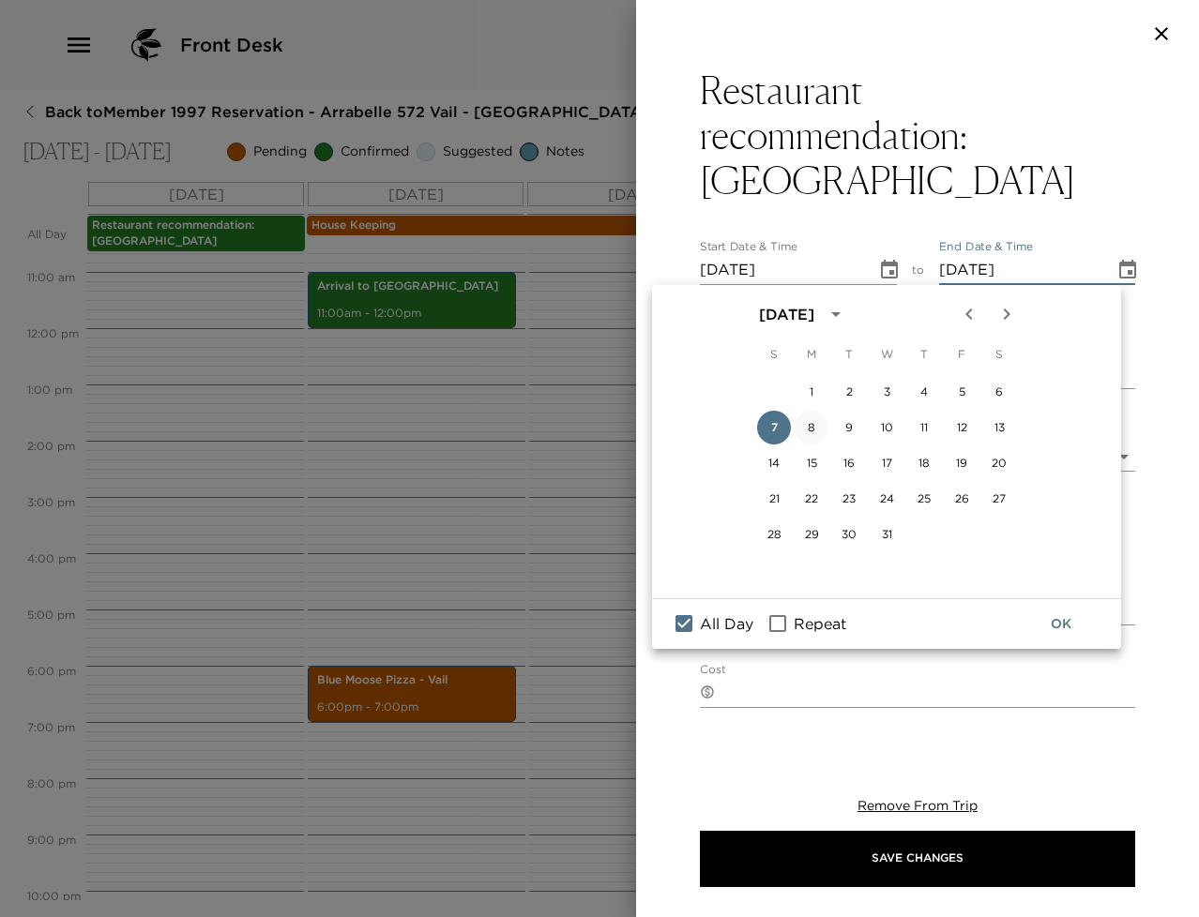
click at [804, 432] on button "8" at bounding box center [812, 428] width 34 height 34
type input "07/08/2024"
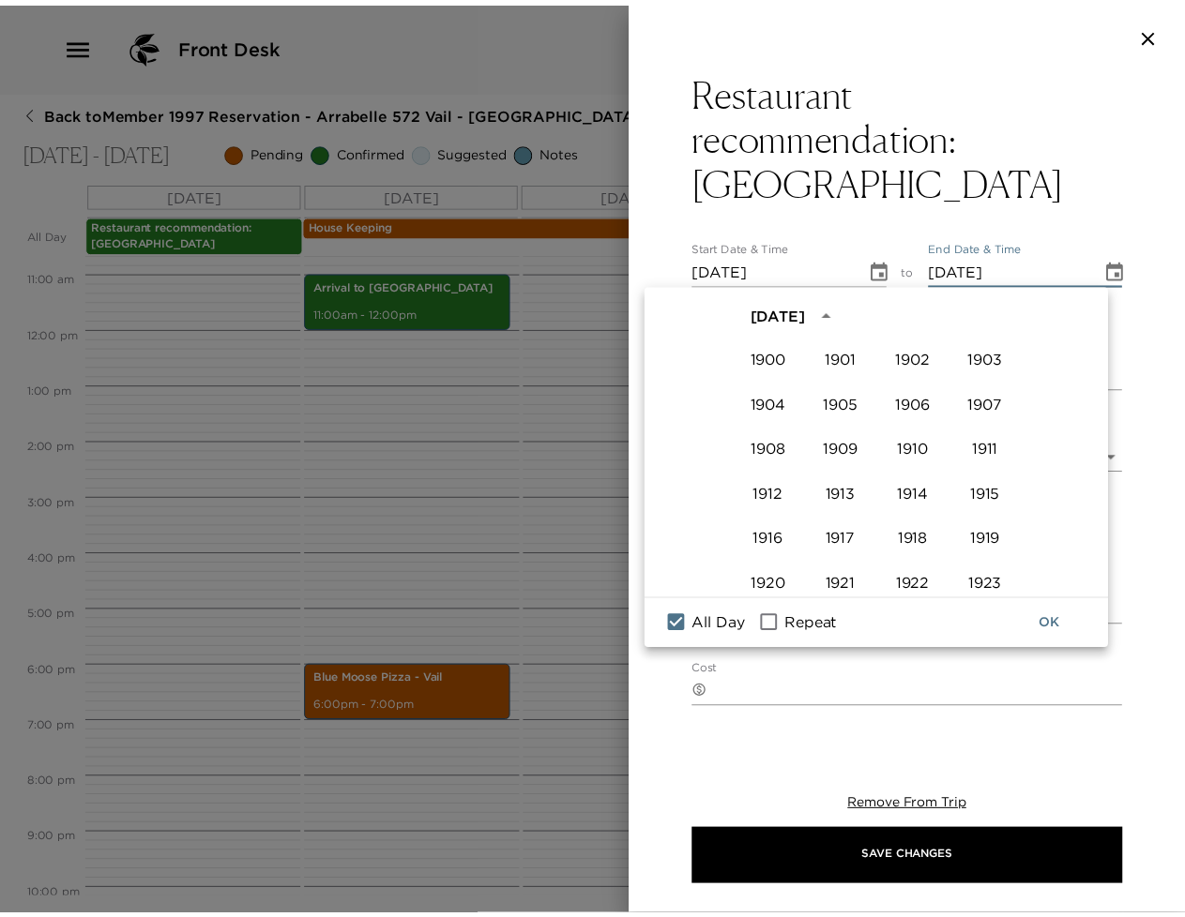
scroll to position [1287, 0]
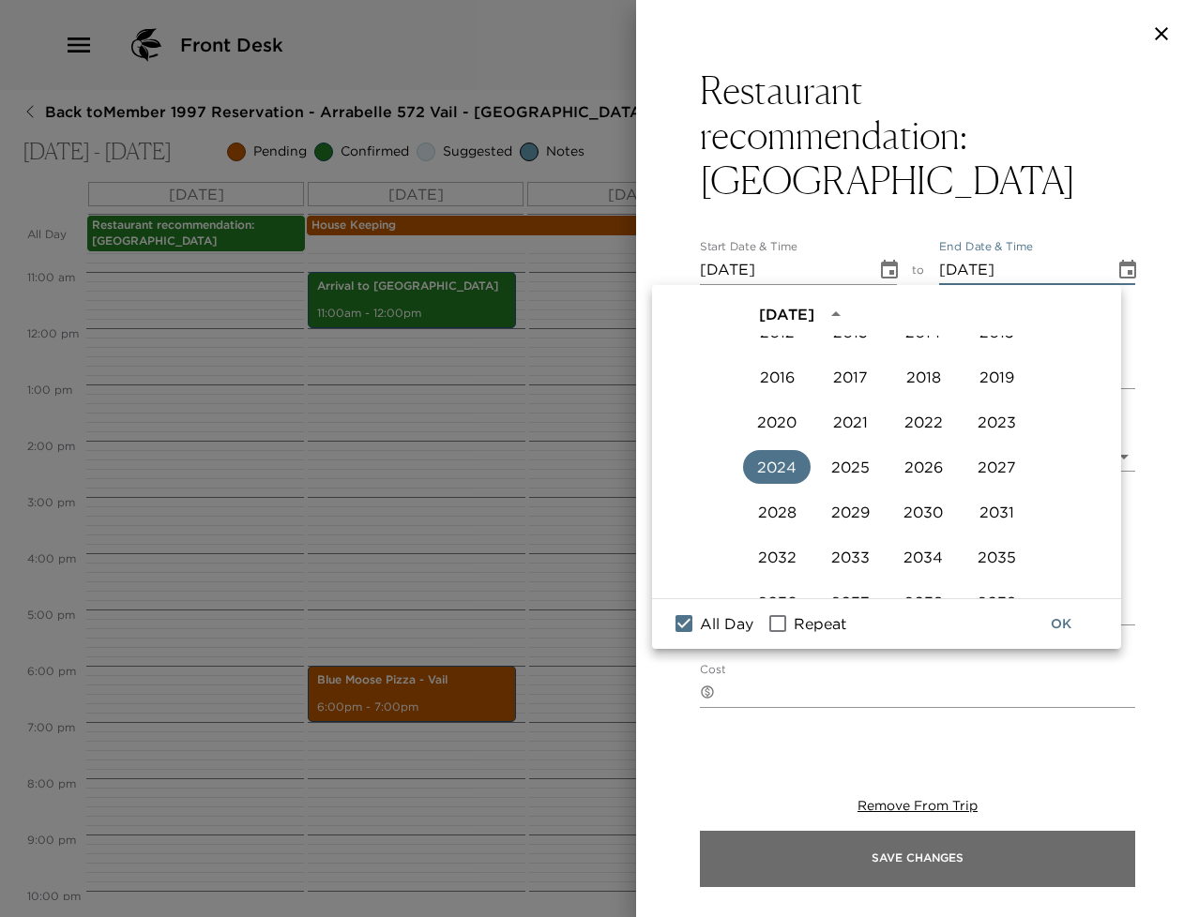
click at [888, 855] on button "Save Changes" at bounding box center [917, 859] width 435 height 56
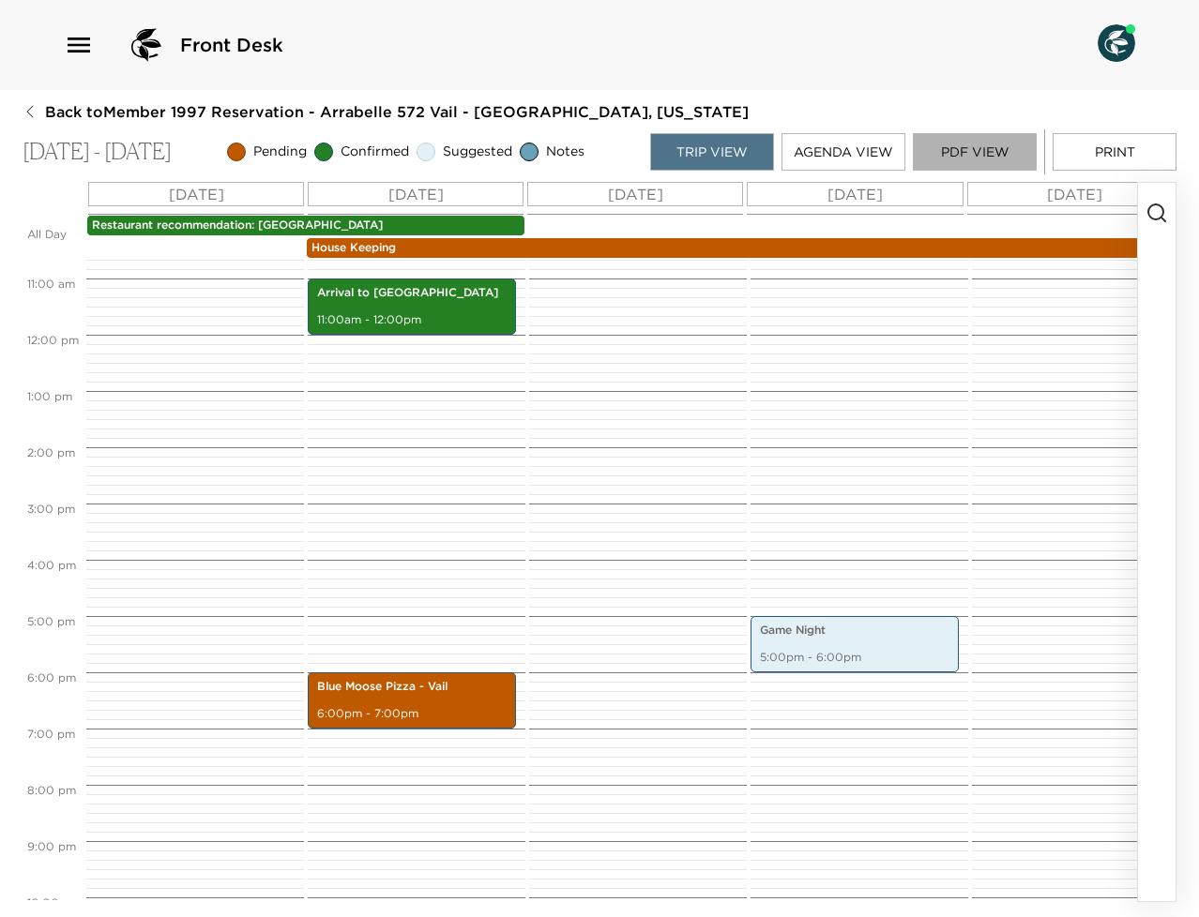
click at [952, 157] on button "PDF View" at bounding box center [975, 152] width 124 height 38
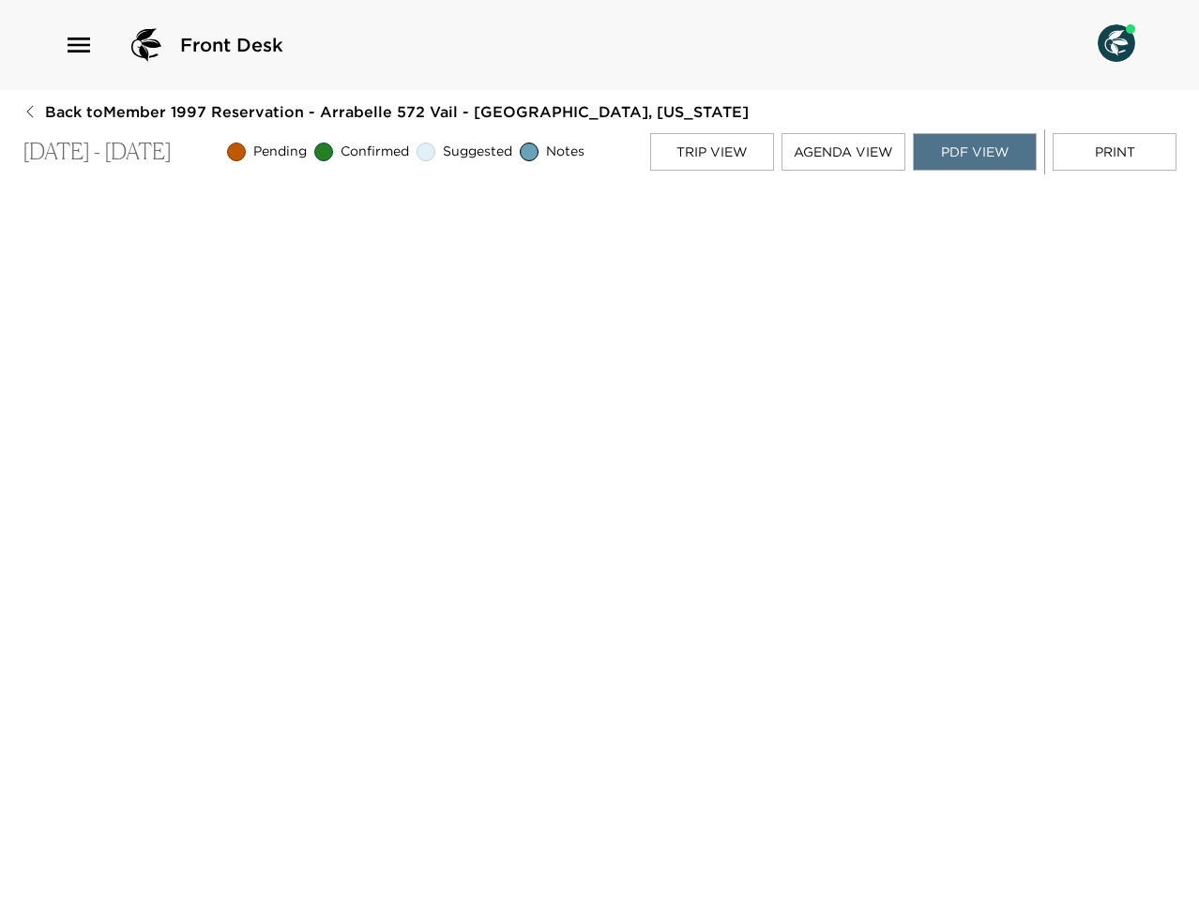
click at [34, 107] on icon "button" at bounding box center [30, 111] width 15 height 15
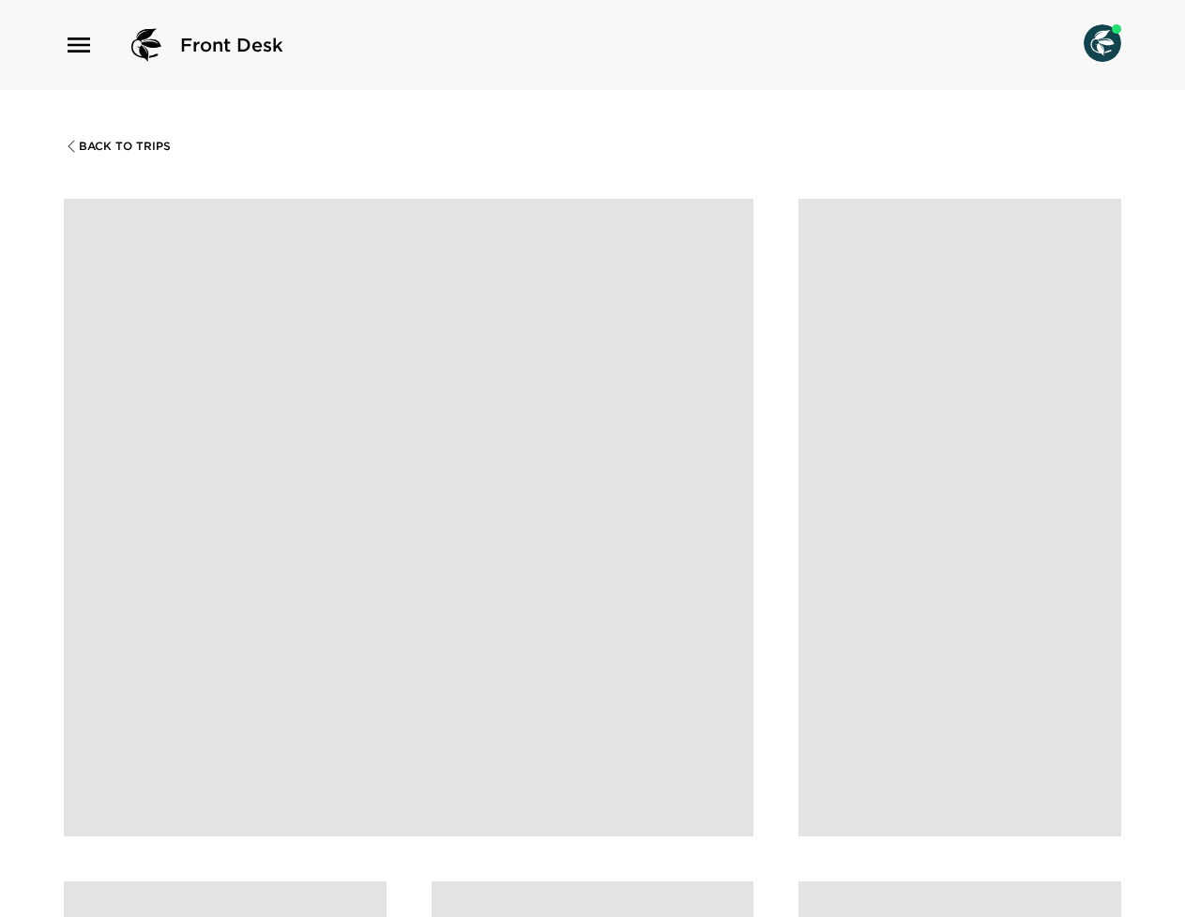
click at [98, 150] on span "Back To Trips" at bounding box center [125, 146] width 92 height 13
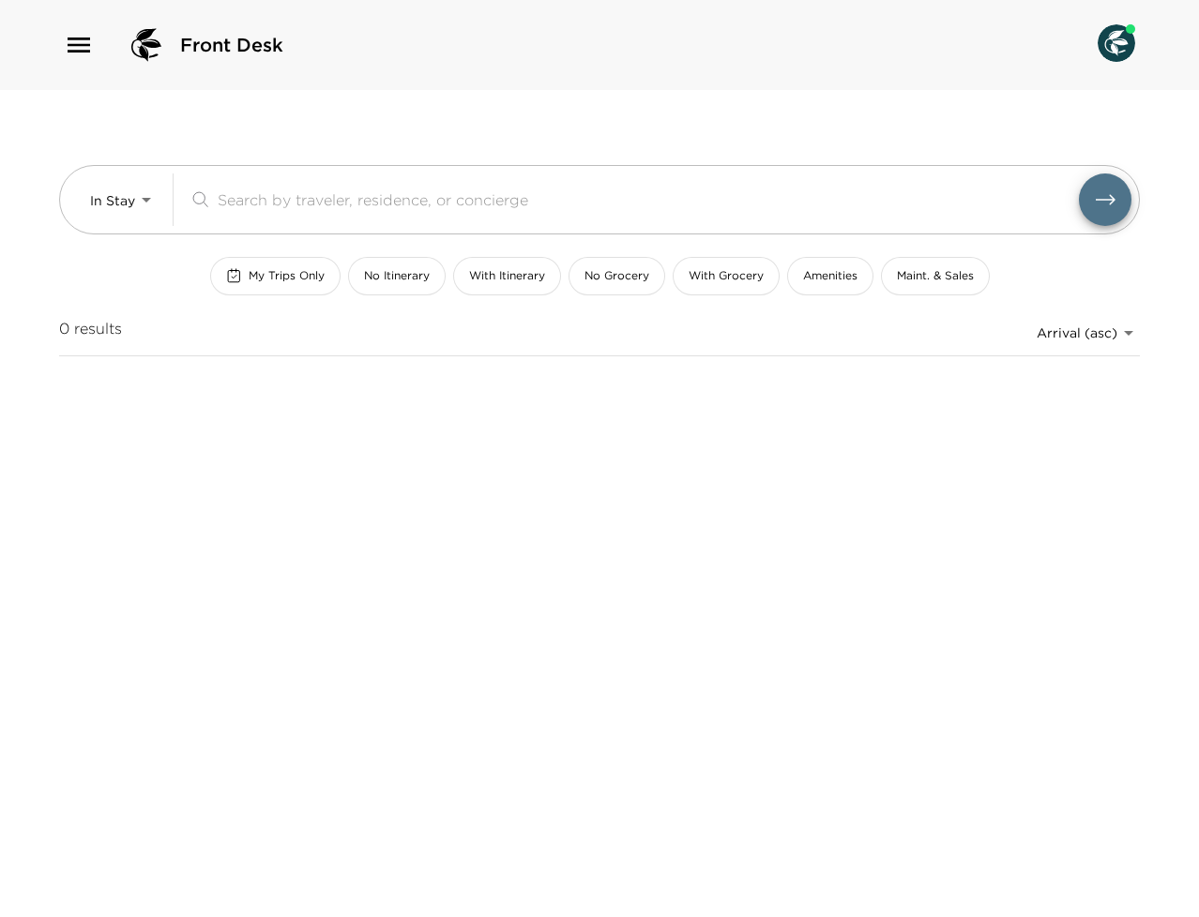
click at [95, 65] on div "Front Desk" at bounding box center [174, 45] width 220 height 45
click at [76, 22] on div "Front Desk" at bounding box center [599, 45] width 1199 height 90
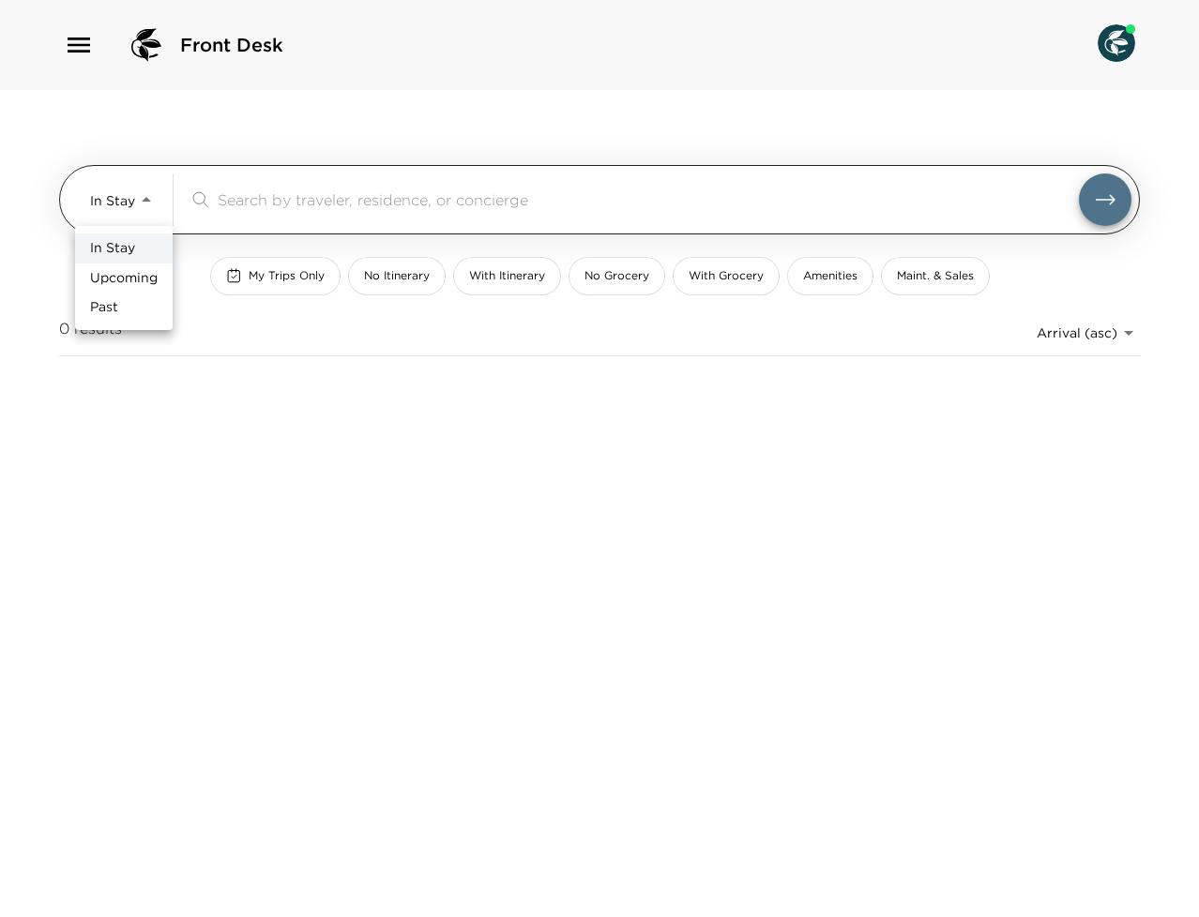
click at [129, 192] on body "Front Desk In Stay In-Stay ​ My Trips Only No Itinerary With Itinerary No Groce…" at bounding box center [599, 458] width 1199 height 917
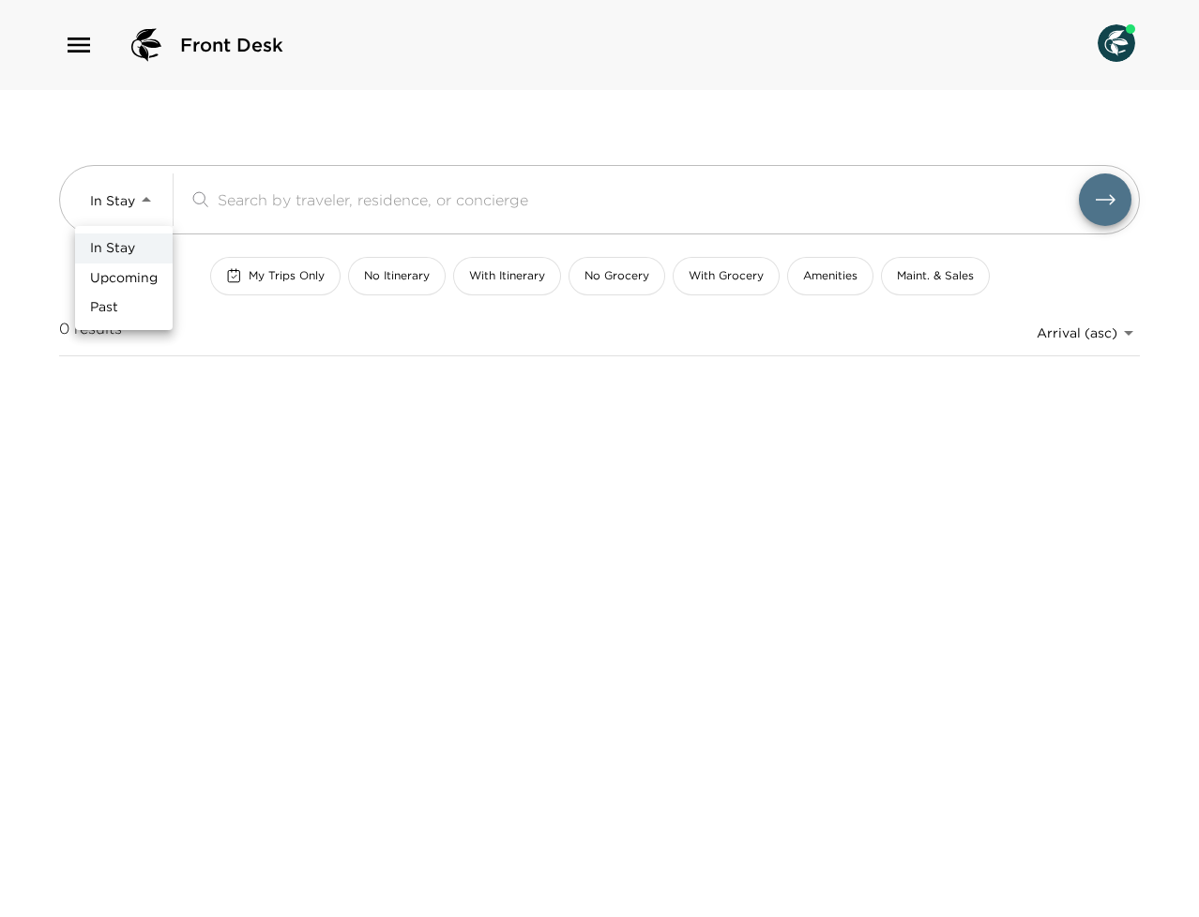
click at [135, 302] on li "Past" at bounding box center [124, 308] width 98 height 30
type input "Past"
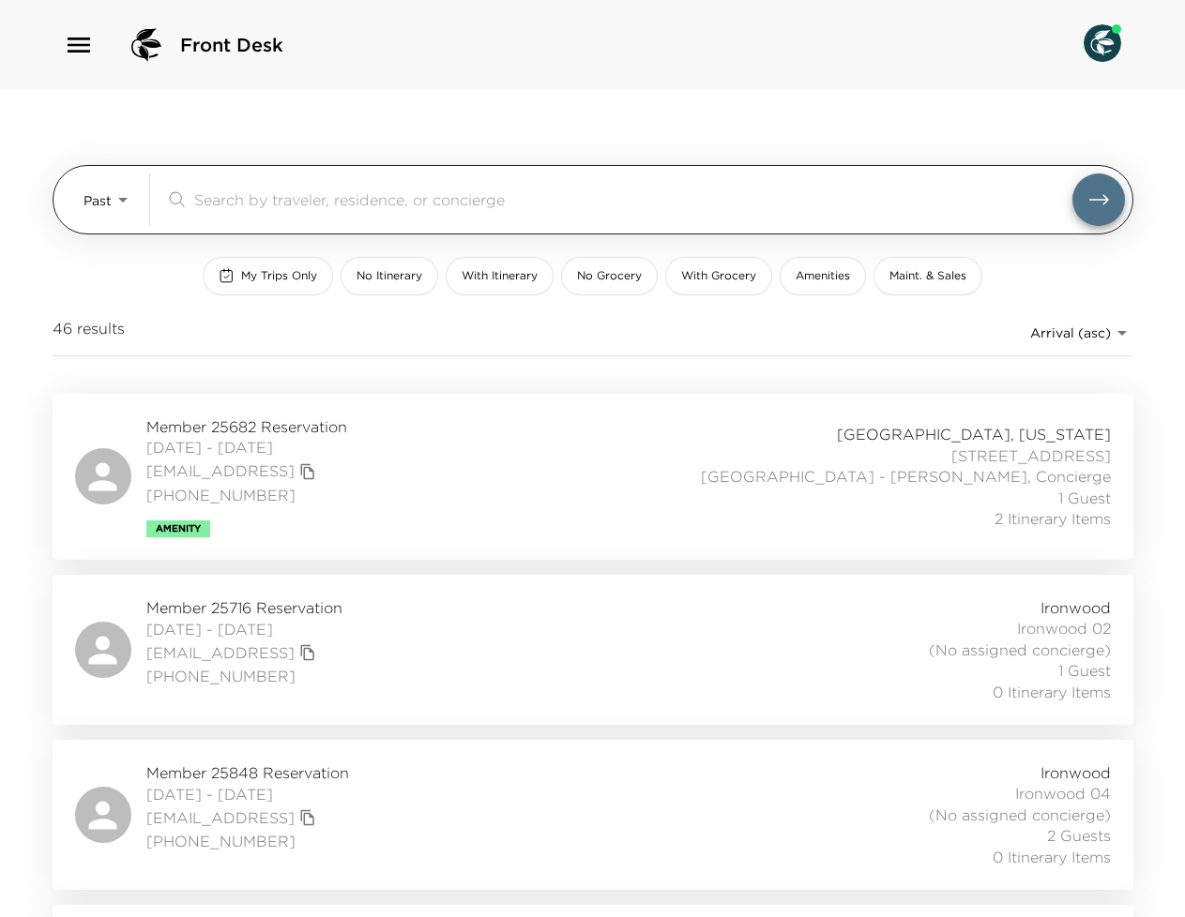
click at [335, 186] on div "​" at bounding box center [645, 200] width 960 height 53
click at [330, 198] on input "search" at bounding box center [633, 200] width 878 height 22
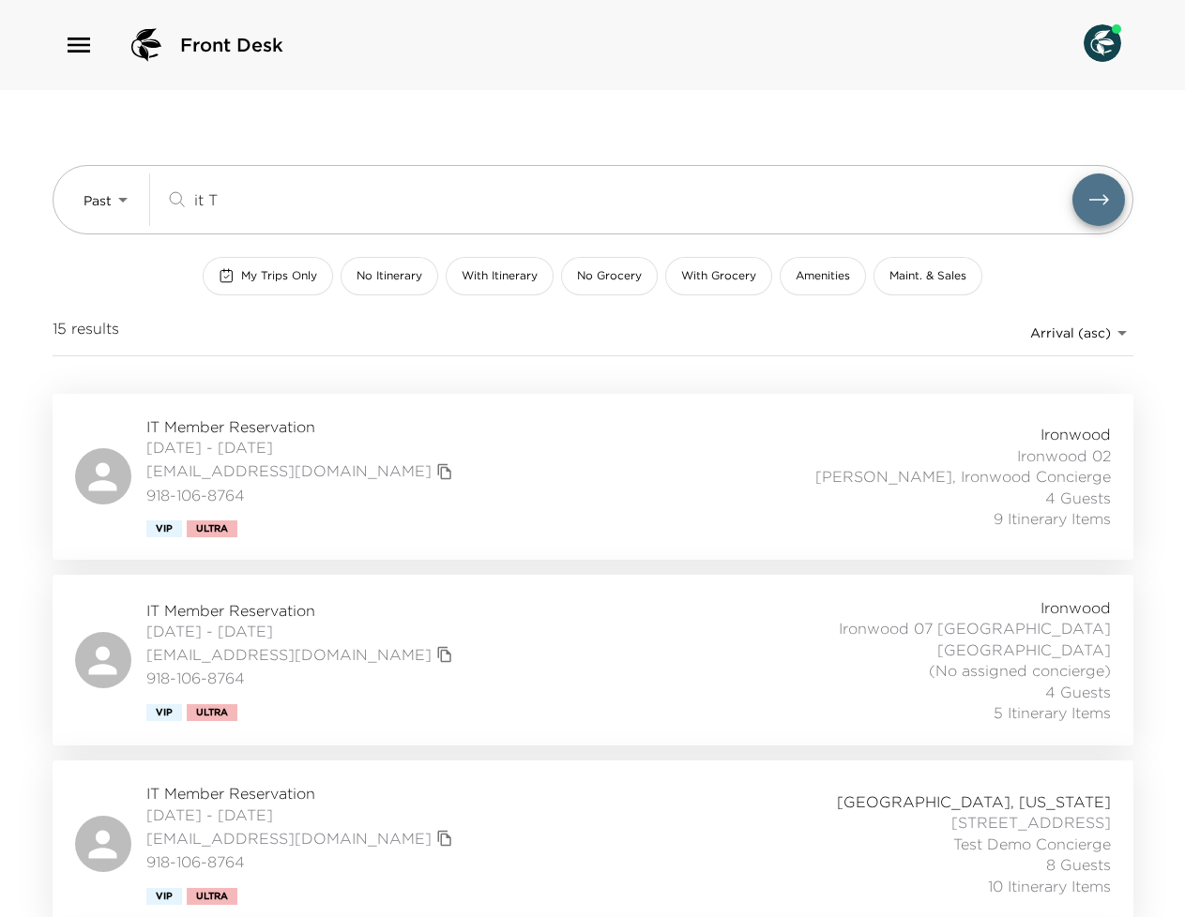
type input "it T"
click at [582, 485] on div "IT Member Reservation 07/11/2024 - 07/16/2024 testmember@exclusiveresorts.com 9…" at bounding box center [593, 477] width 1036 height 121
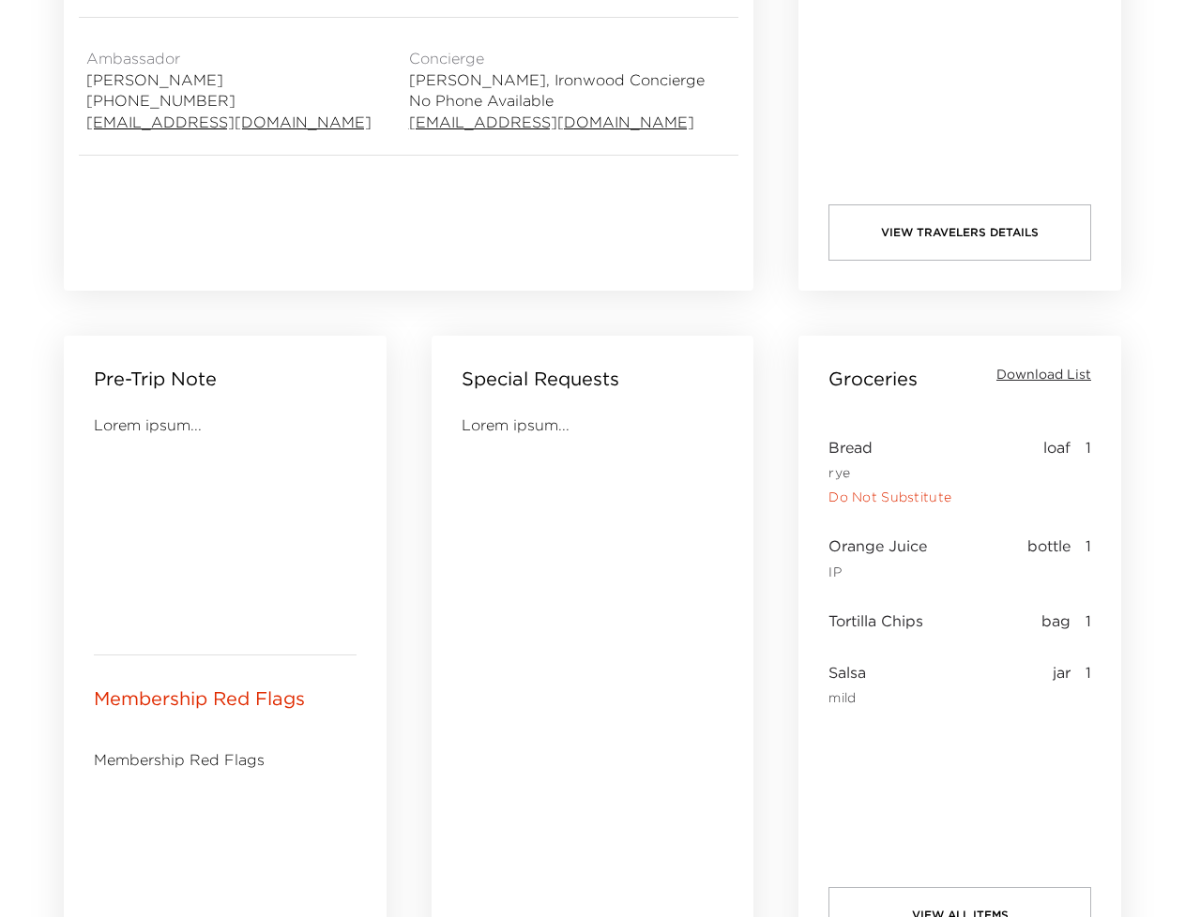
scroll to position [623, 0]
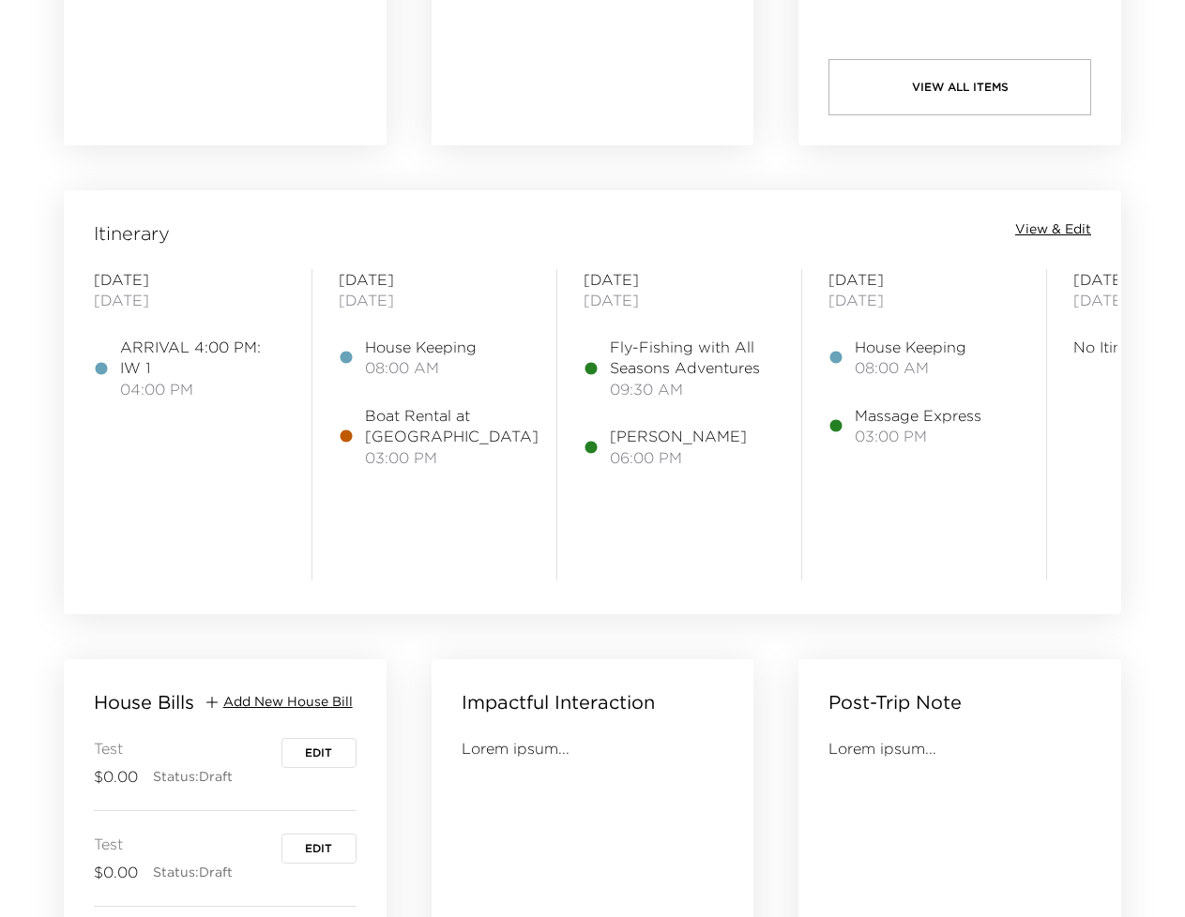
click at [1062, 222] on span "View & Edit" at bounding box center [1053, 229] width 76 height 19
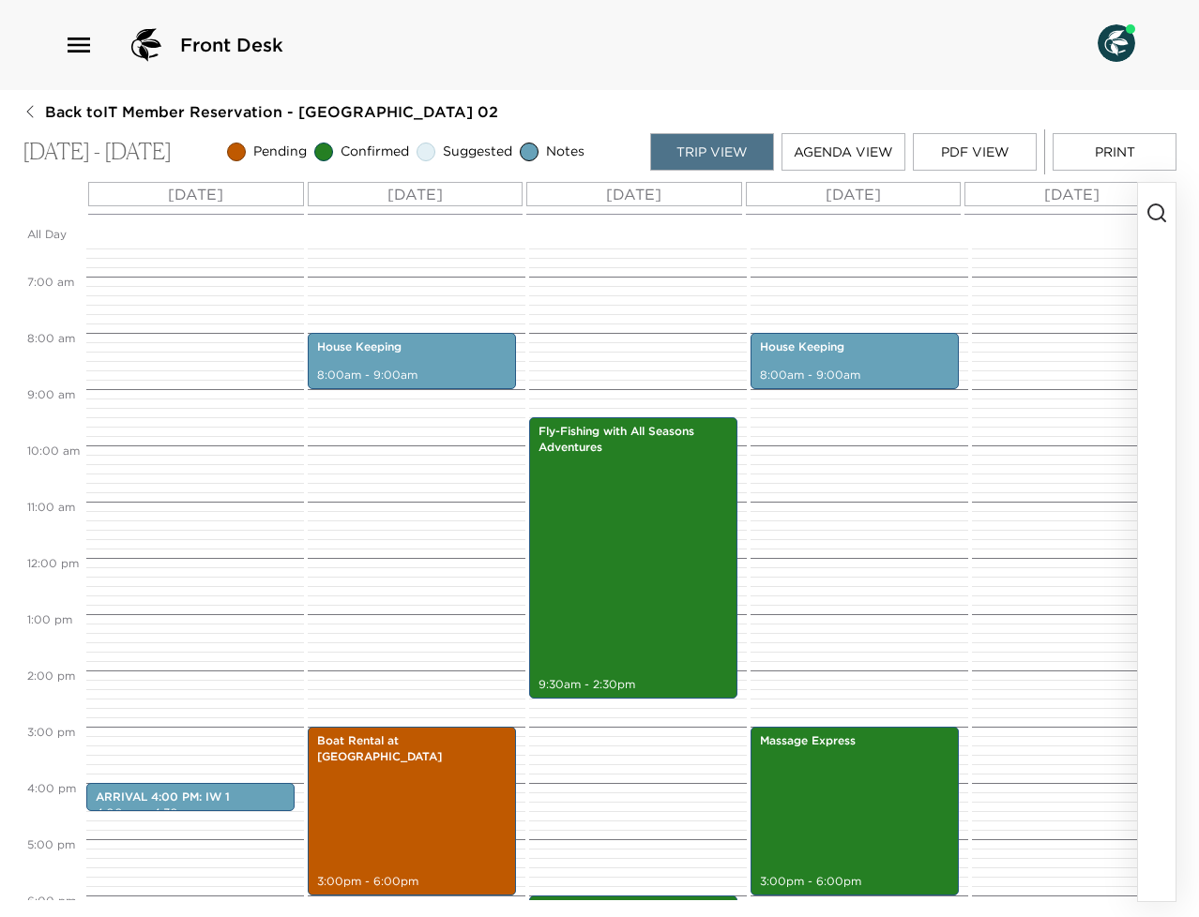
scroll to position [361, 0]
click at [426, 368] on p "8:00am - 9:00am" at bounding box center [411, 376] width 189 height 16
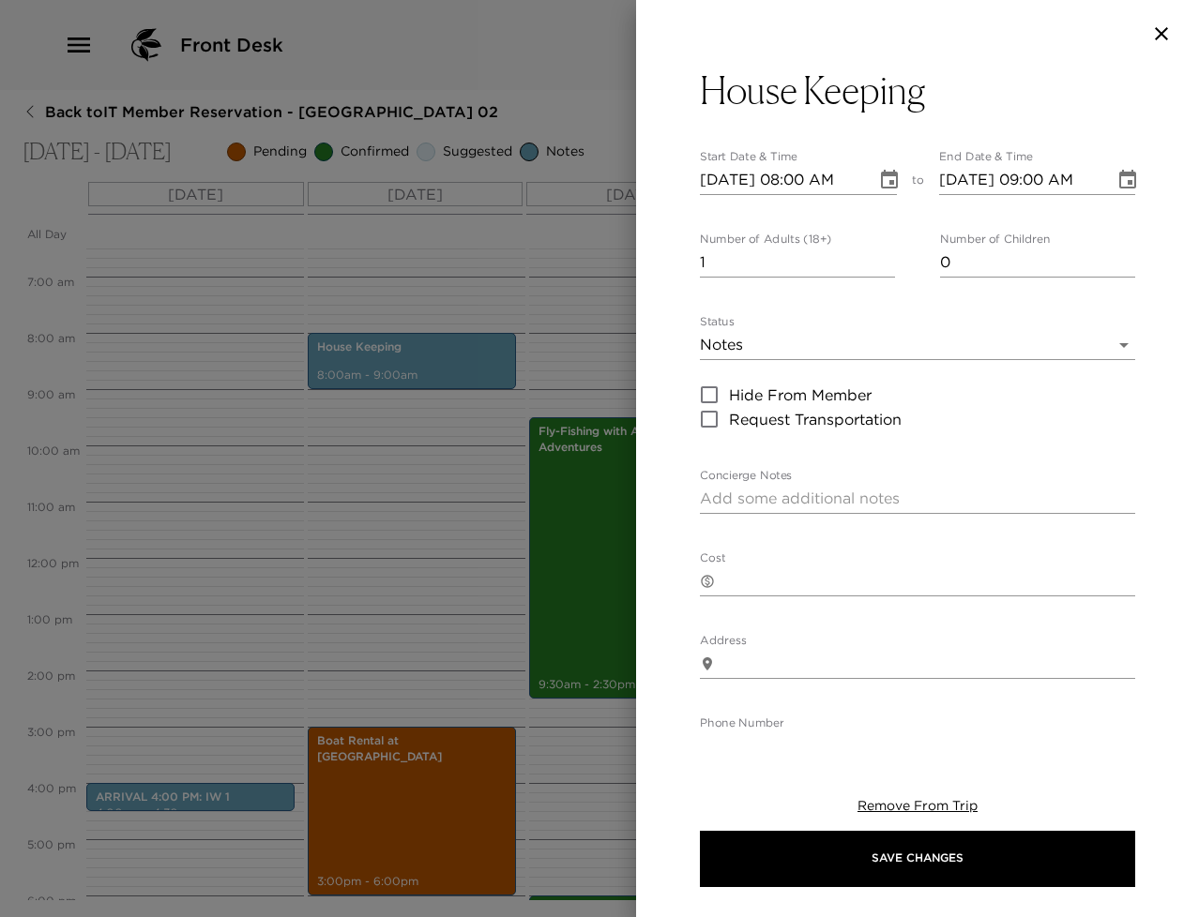
click at [886, 176] on icon "Choose date, selected date is Jul 12, 2024" at bounding box center [889, 179] width 17 height 19
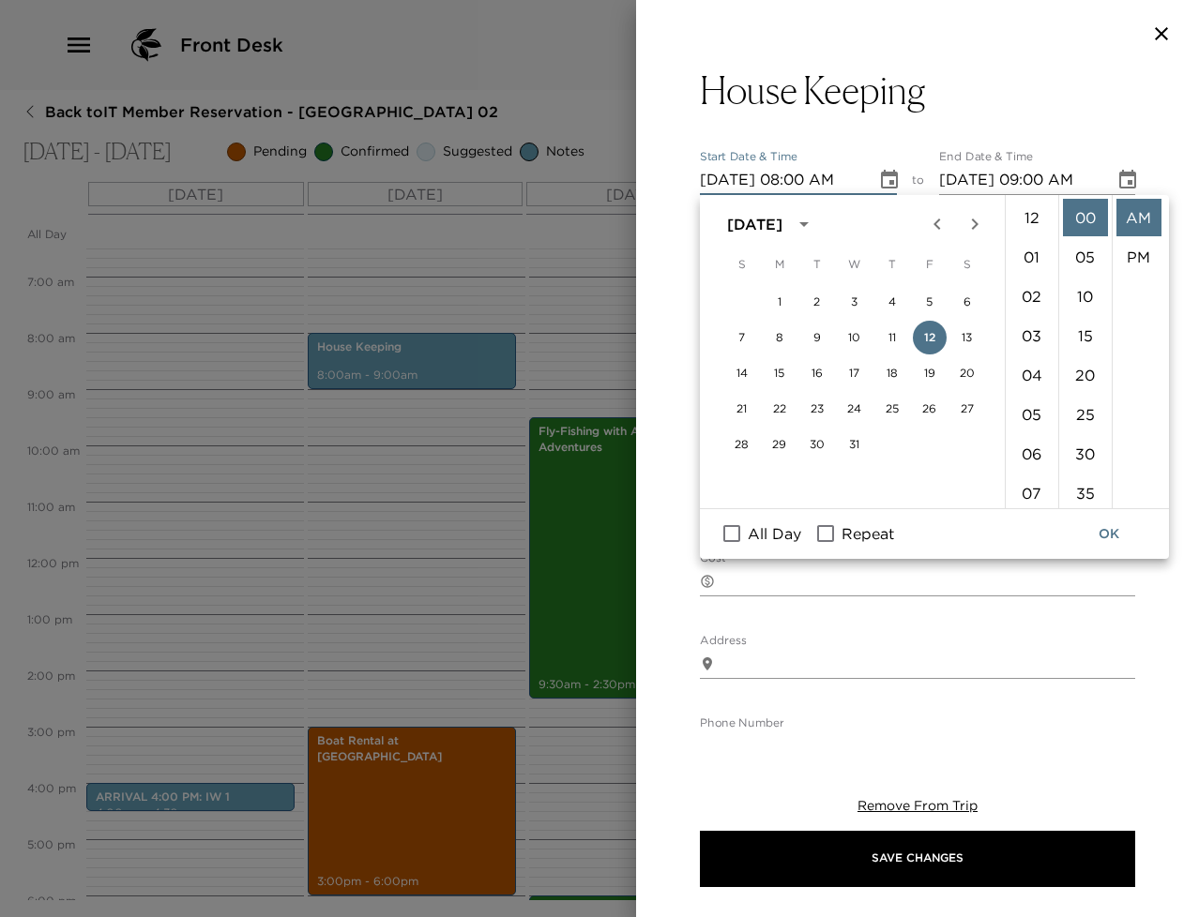
scroll to position [315, 0]
click at [477, 516] on div at bounding box center [599, 458] width 1199 height 917
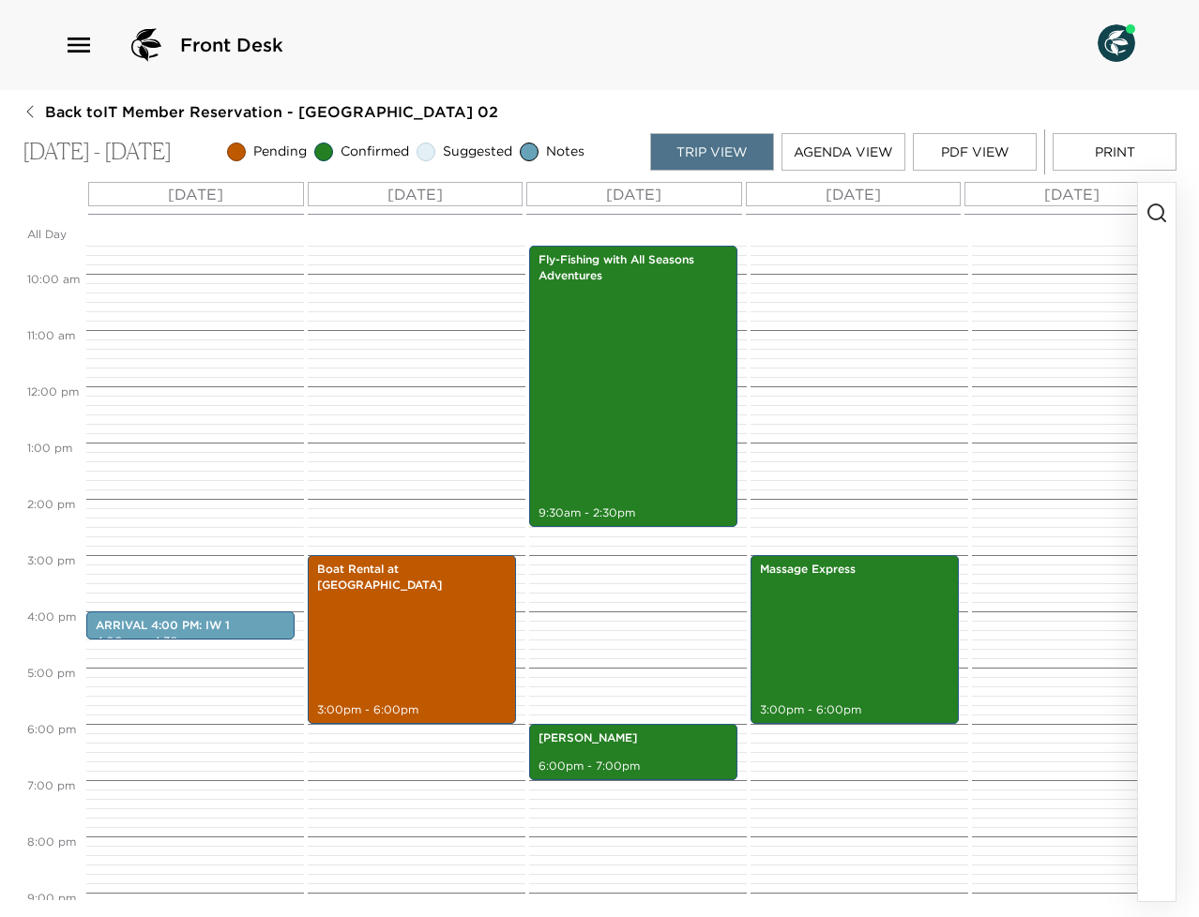
scroll to position [534, 0]
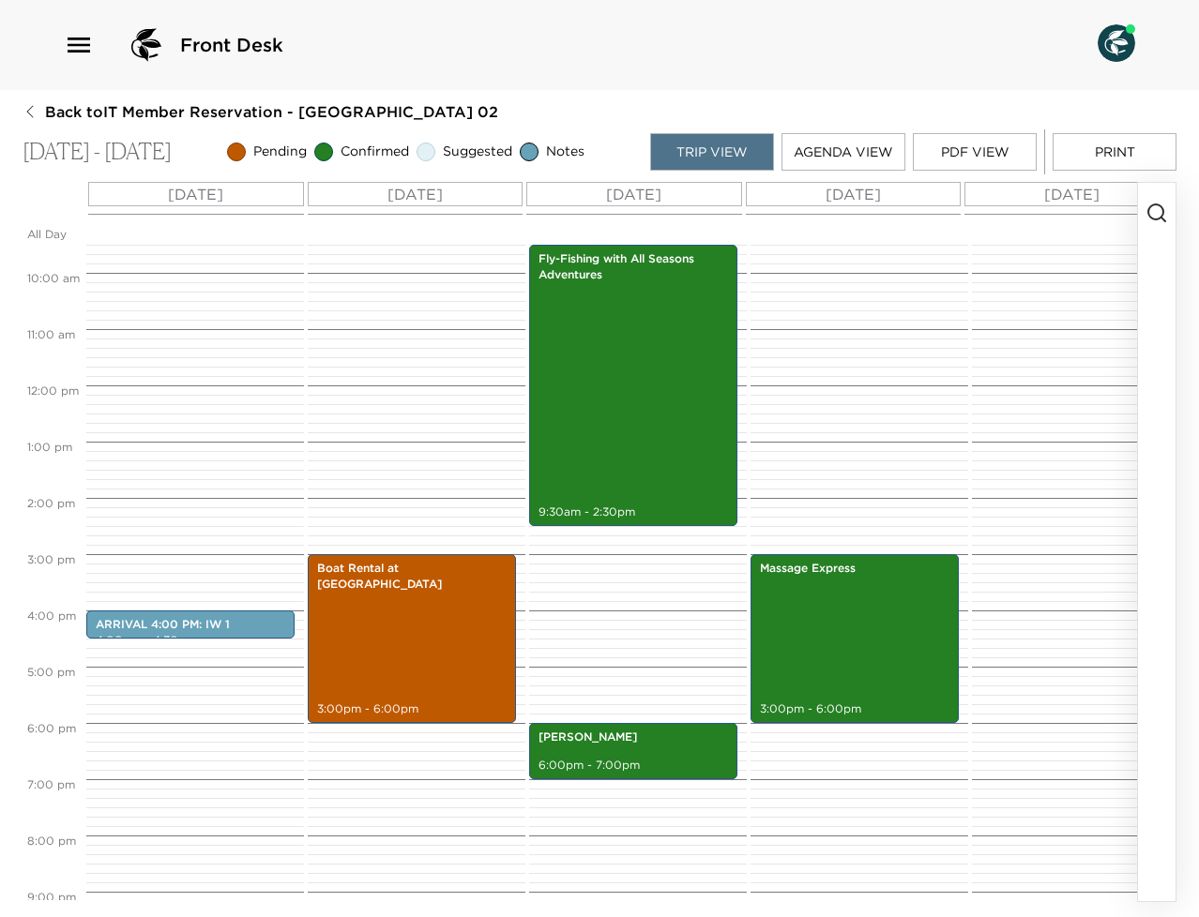
click at [1163, 221] on icon "button" at bounding box center [1156, 213] width 23 height 23
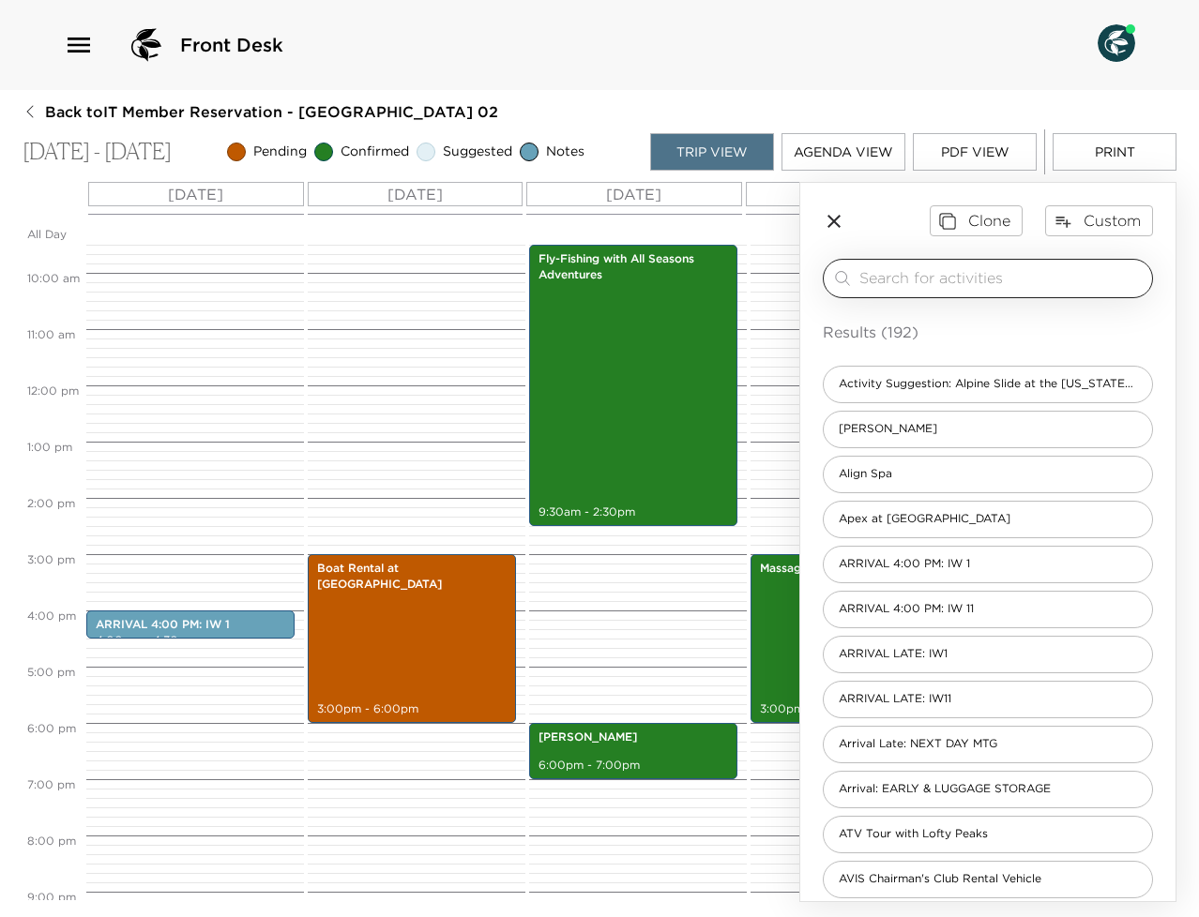
click at [963, 268] on input "search" at bounding box center [1001, 278] width 285 height 22
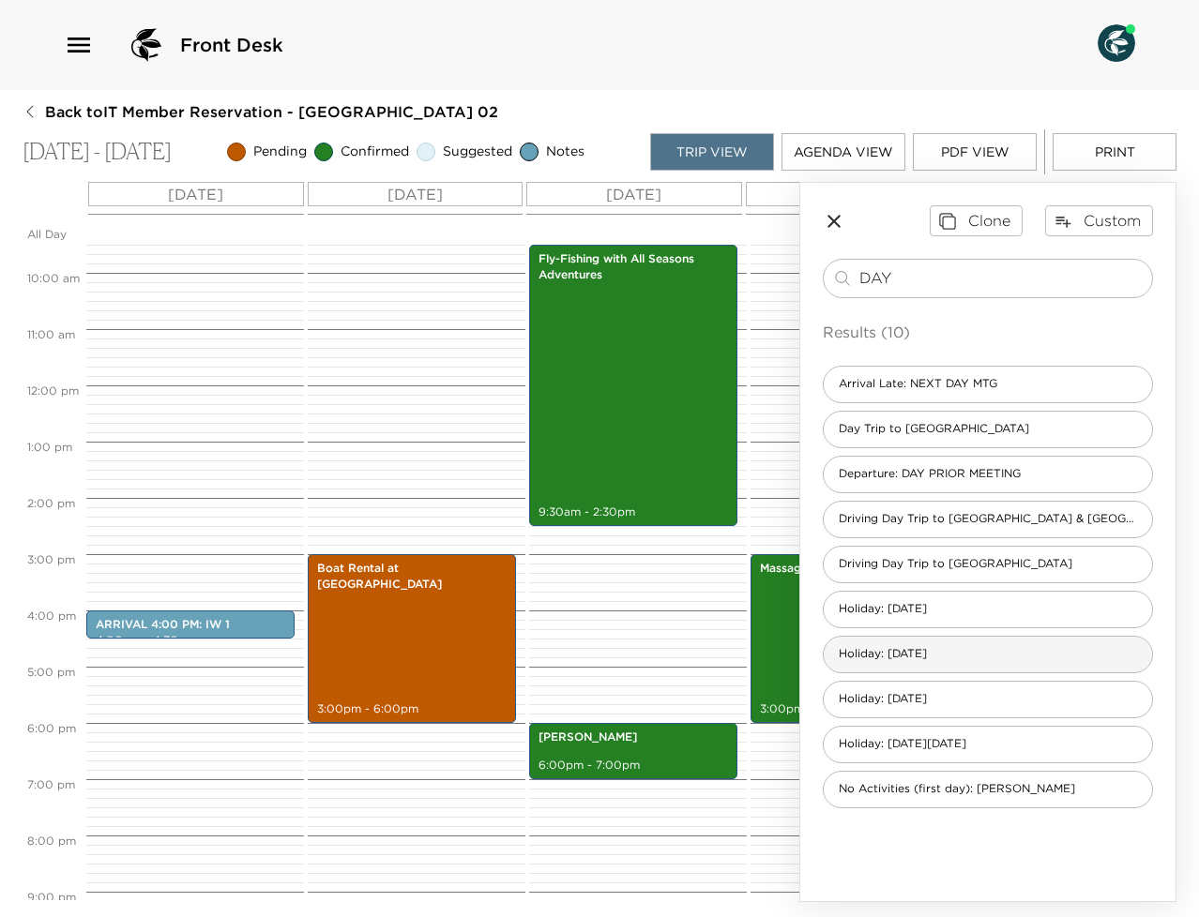
type input "DAY"
click at [1010, 656] on div "Holiday: LABOR DAY" at bounding box center [988, 655] width 330 height 38
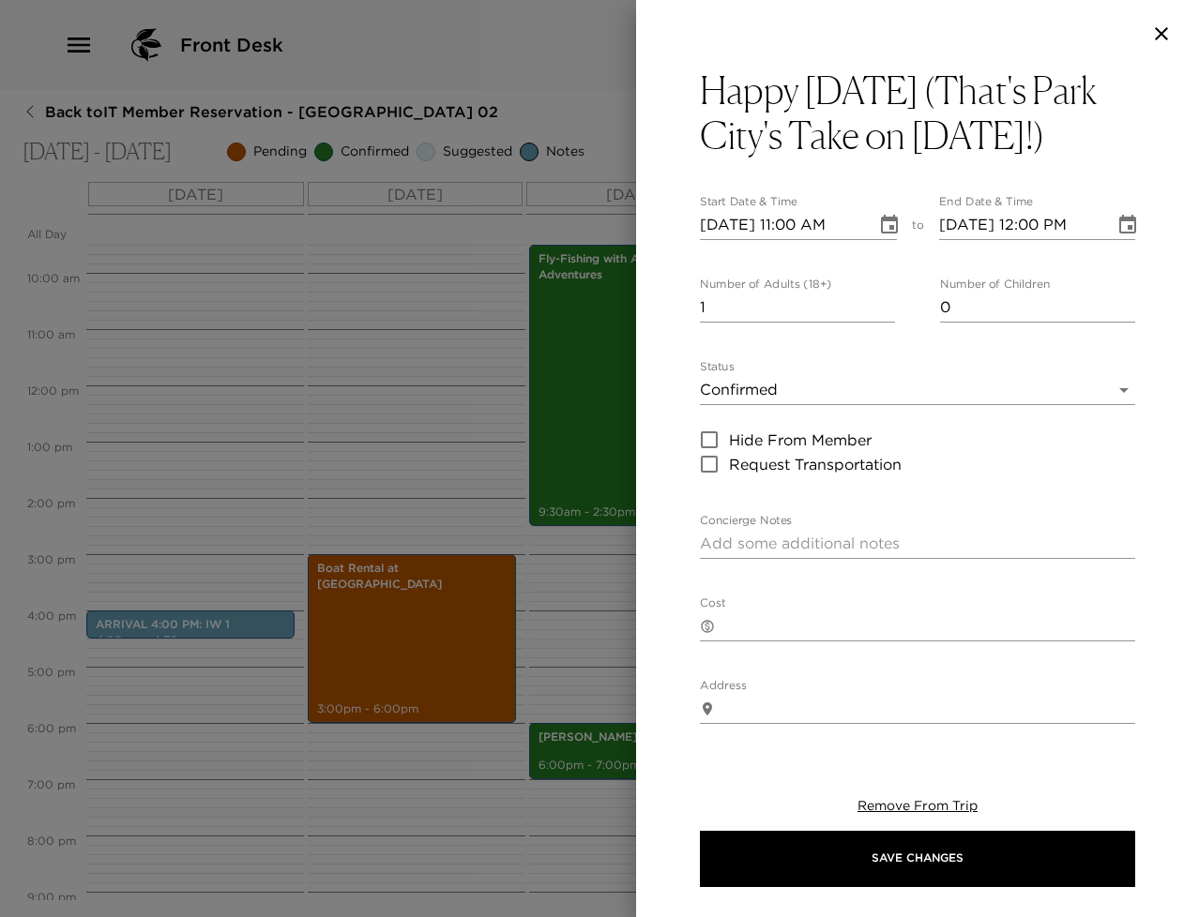
click at [882, 236] on icon "Choose date, selected date is Jul 11, 2024" at bounding box center [889, 225] width 23 height 23
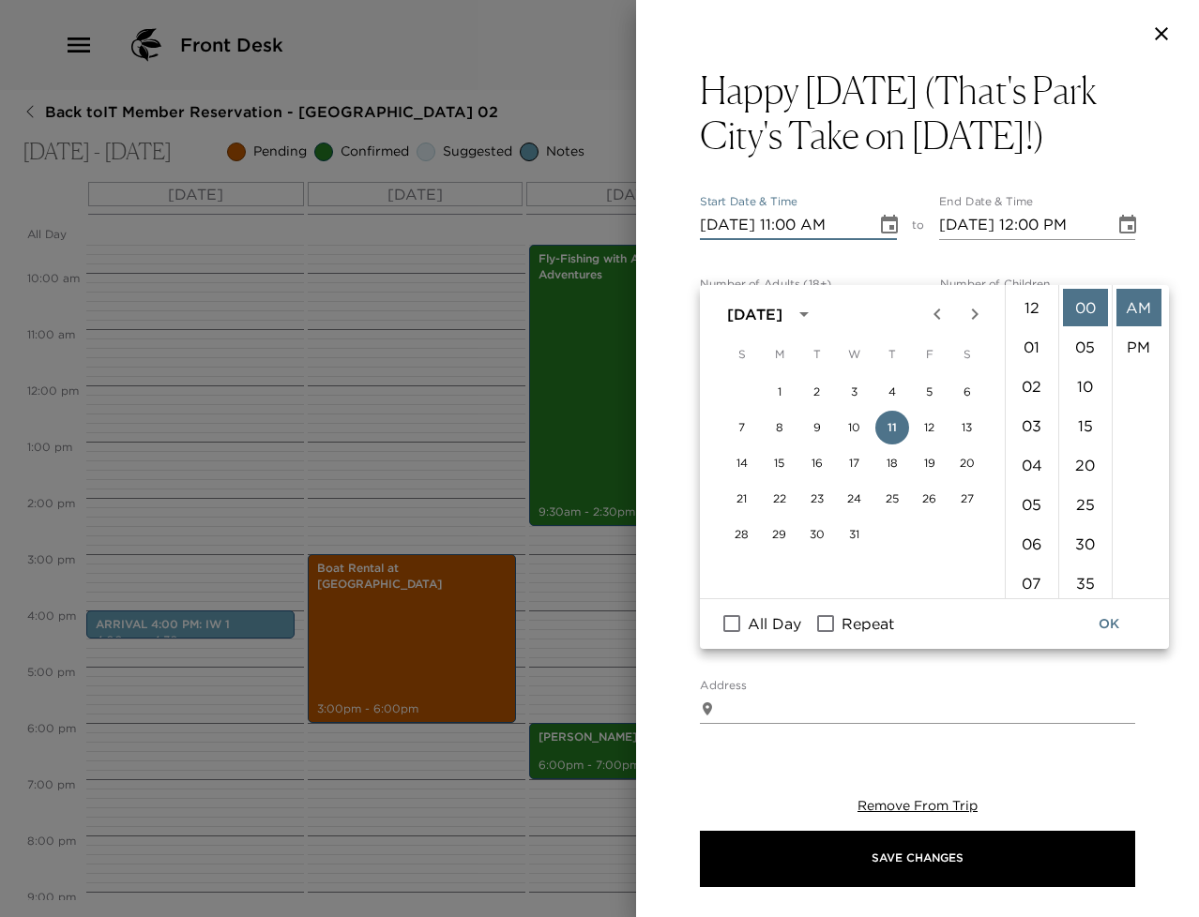
scroll to position [433, 0]
click at [734, 620] on input "All Day" at bounding box center [731, 624] width 39 height 24
checkbox input "true"
type input "07/11/2024"
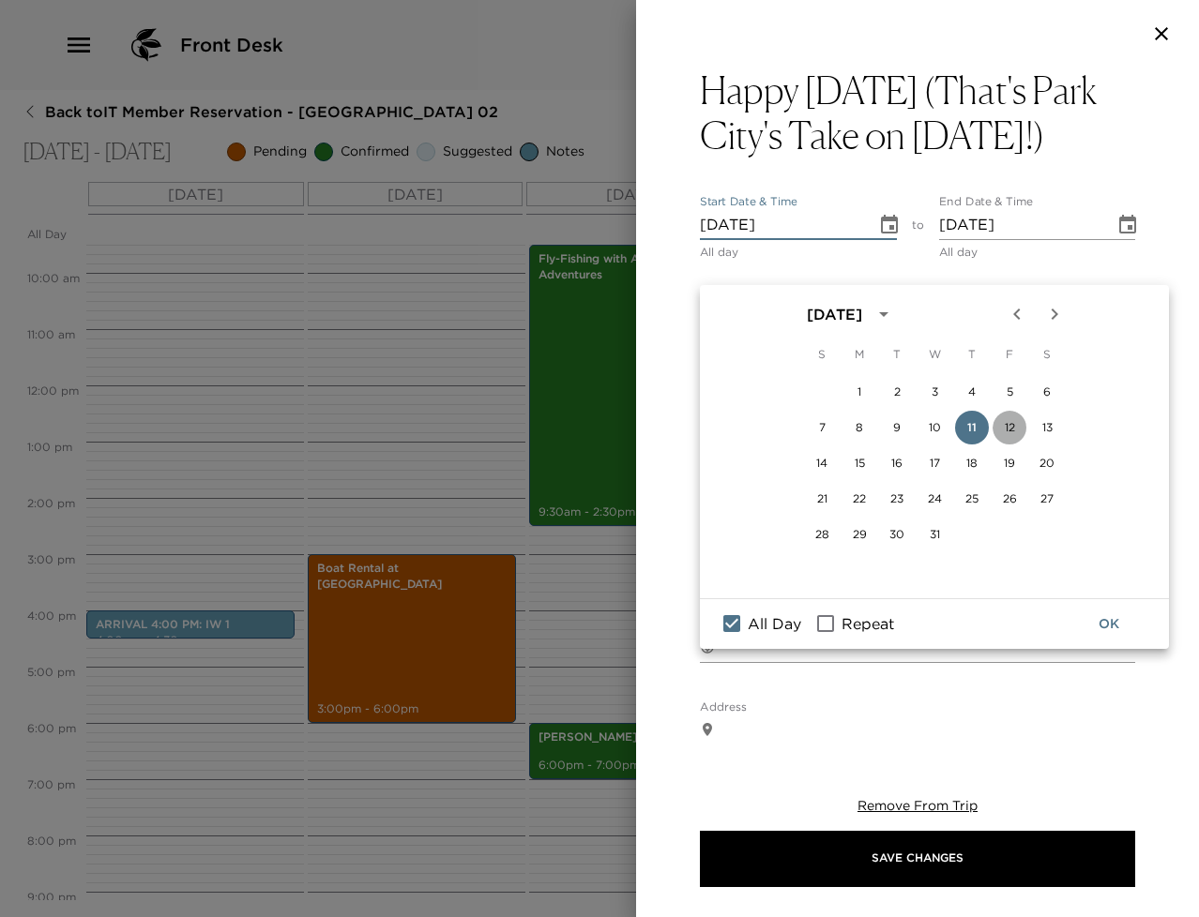
click at [1009, 417] on button "12" at bounding box center [1010, 428] width 34 height 34
type input "07/12/2024"
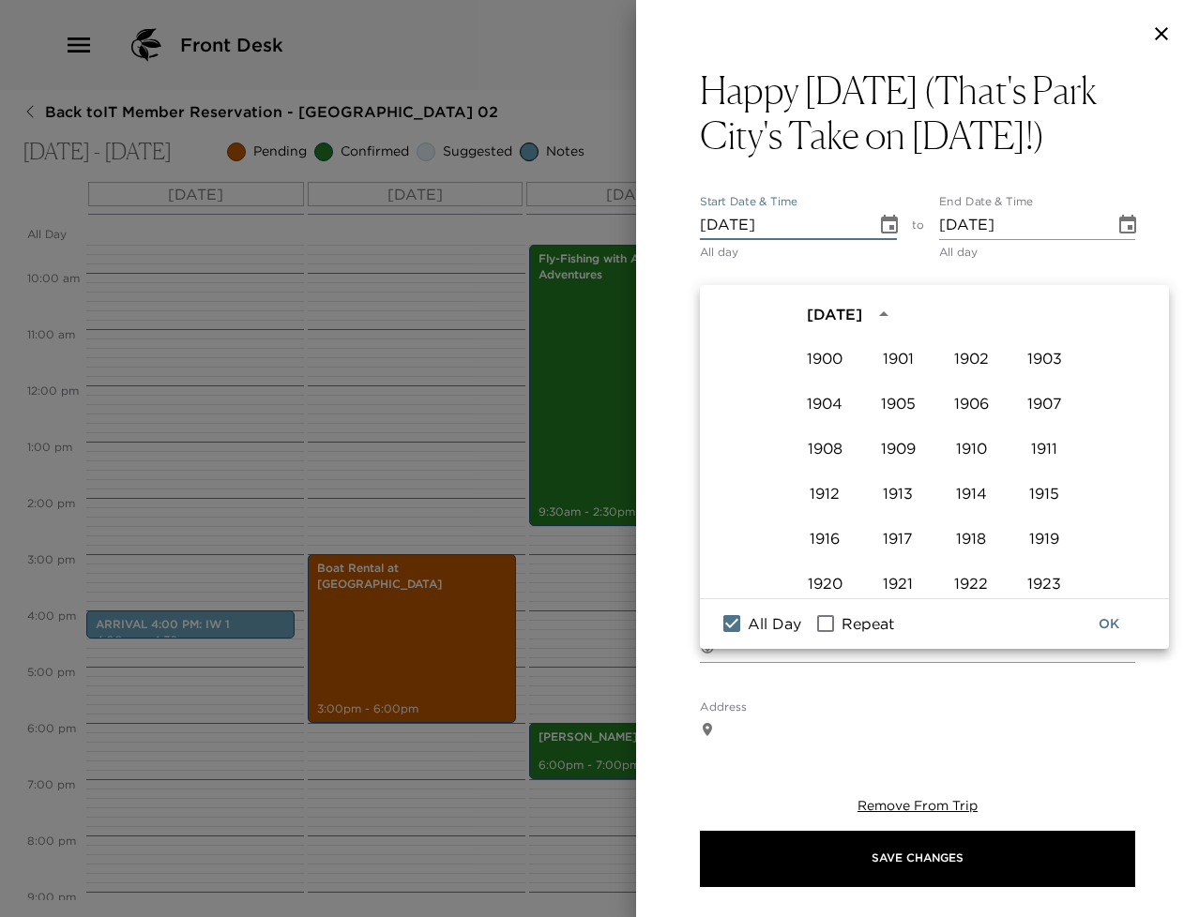
scroll to position [1287, 0]
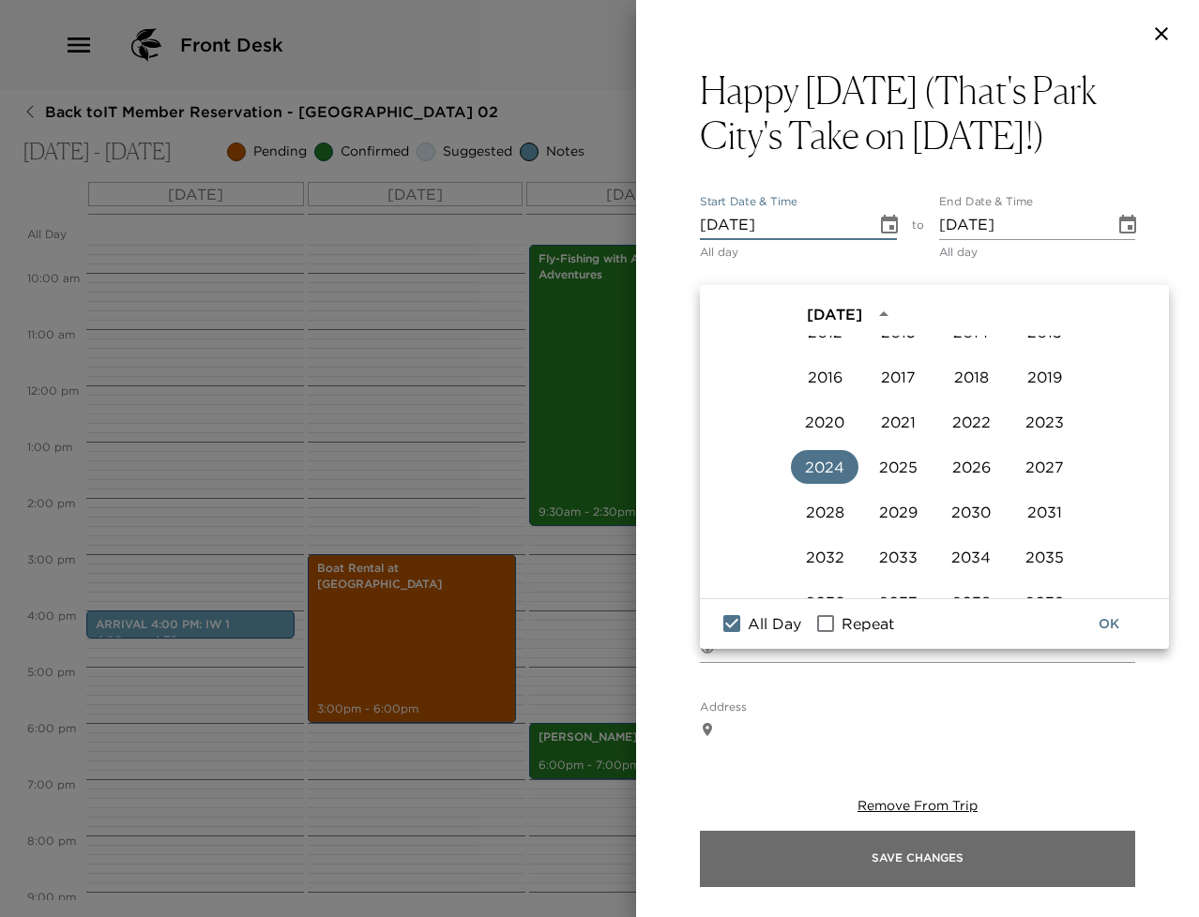
click at [829, 866] on button "Save Changes" at bounding box center [917, 859] width 435 height 56
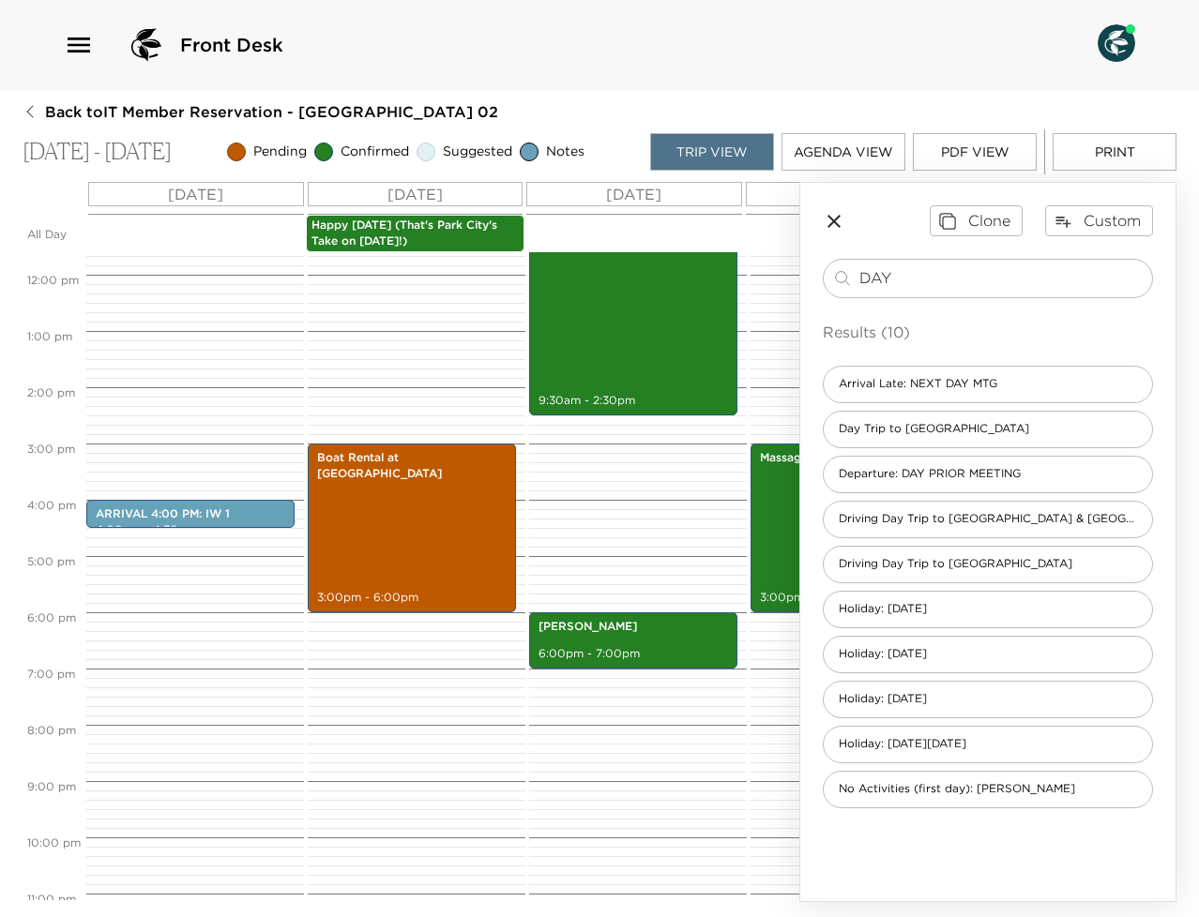
scroll to position [679, 0]
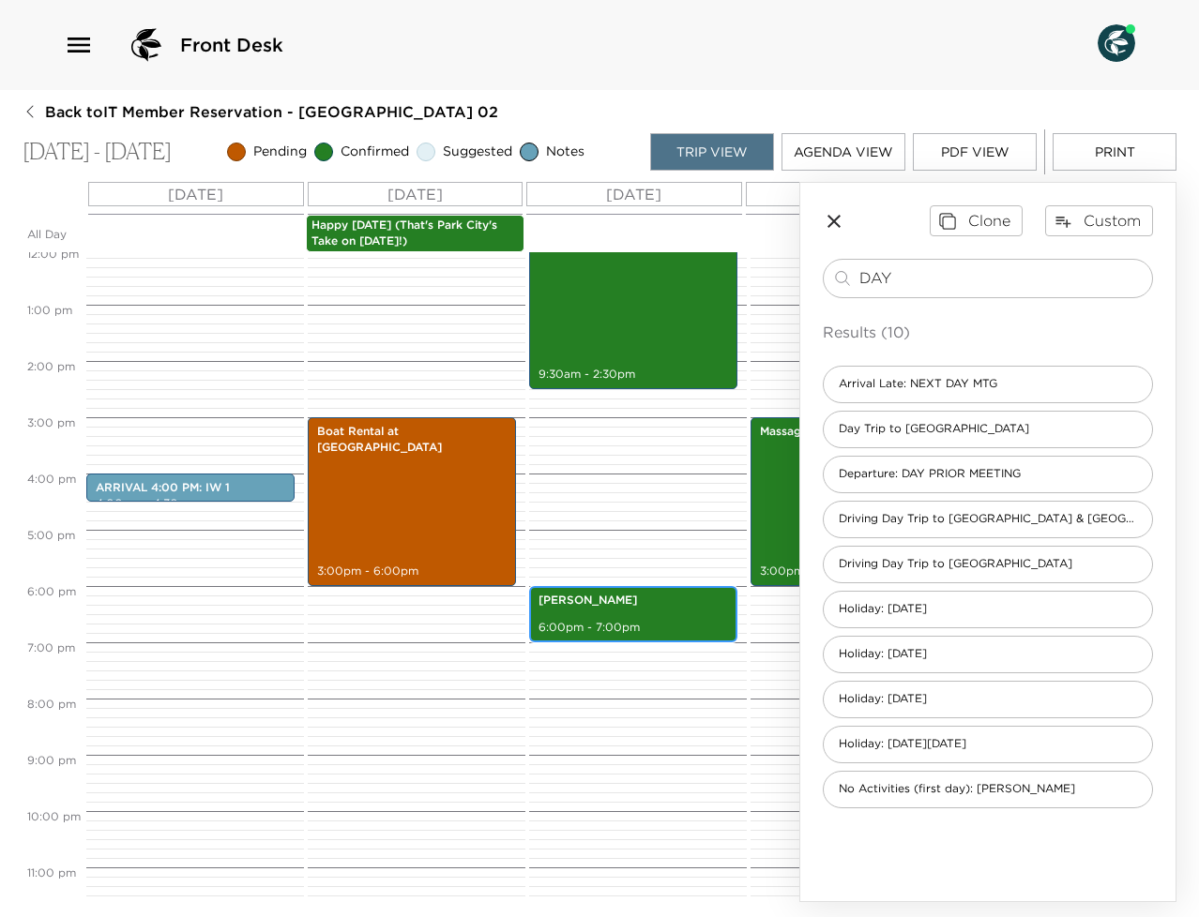
click at [651, 615] on div "Ghidotti's 6:00pm - 7:00pm" at bounding box center [633, 614] width 197 height 51
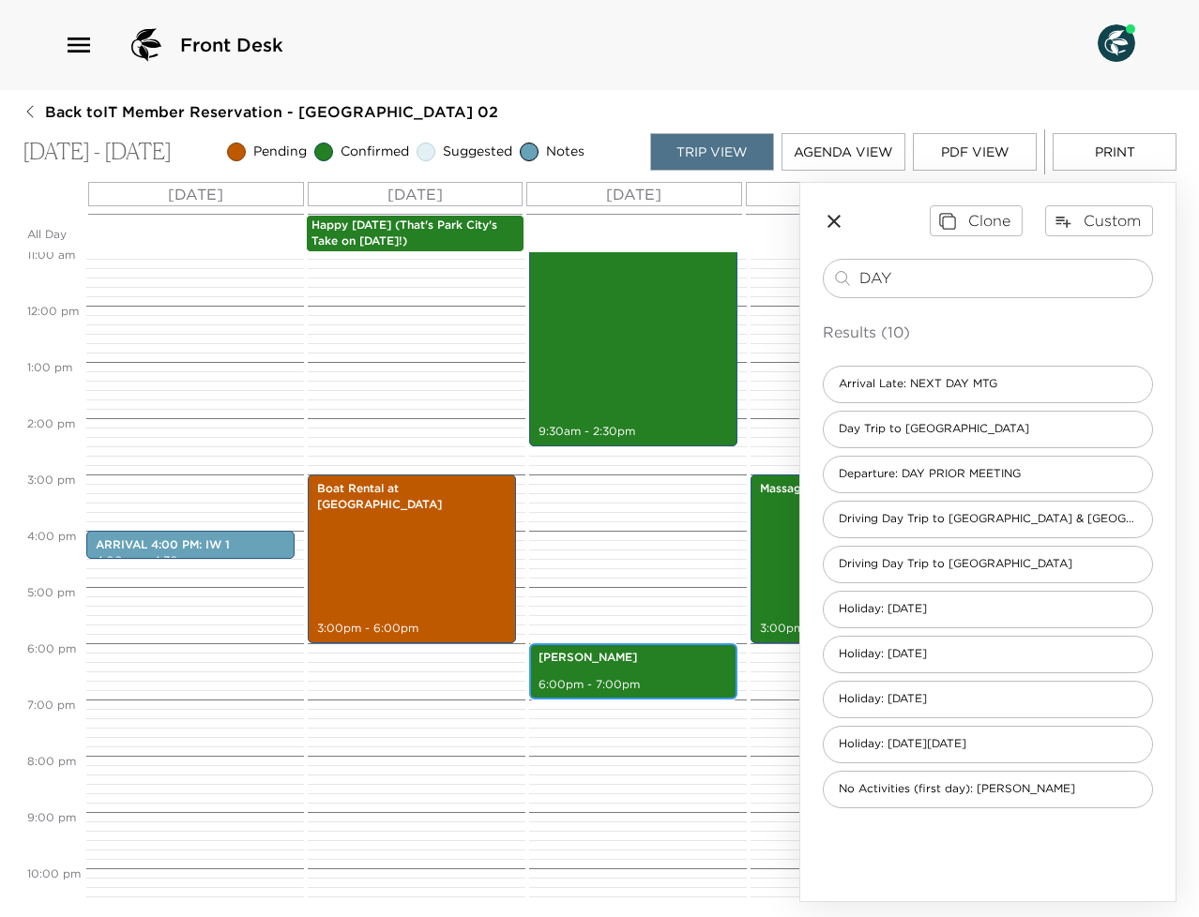
scroll to position [588, 0]
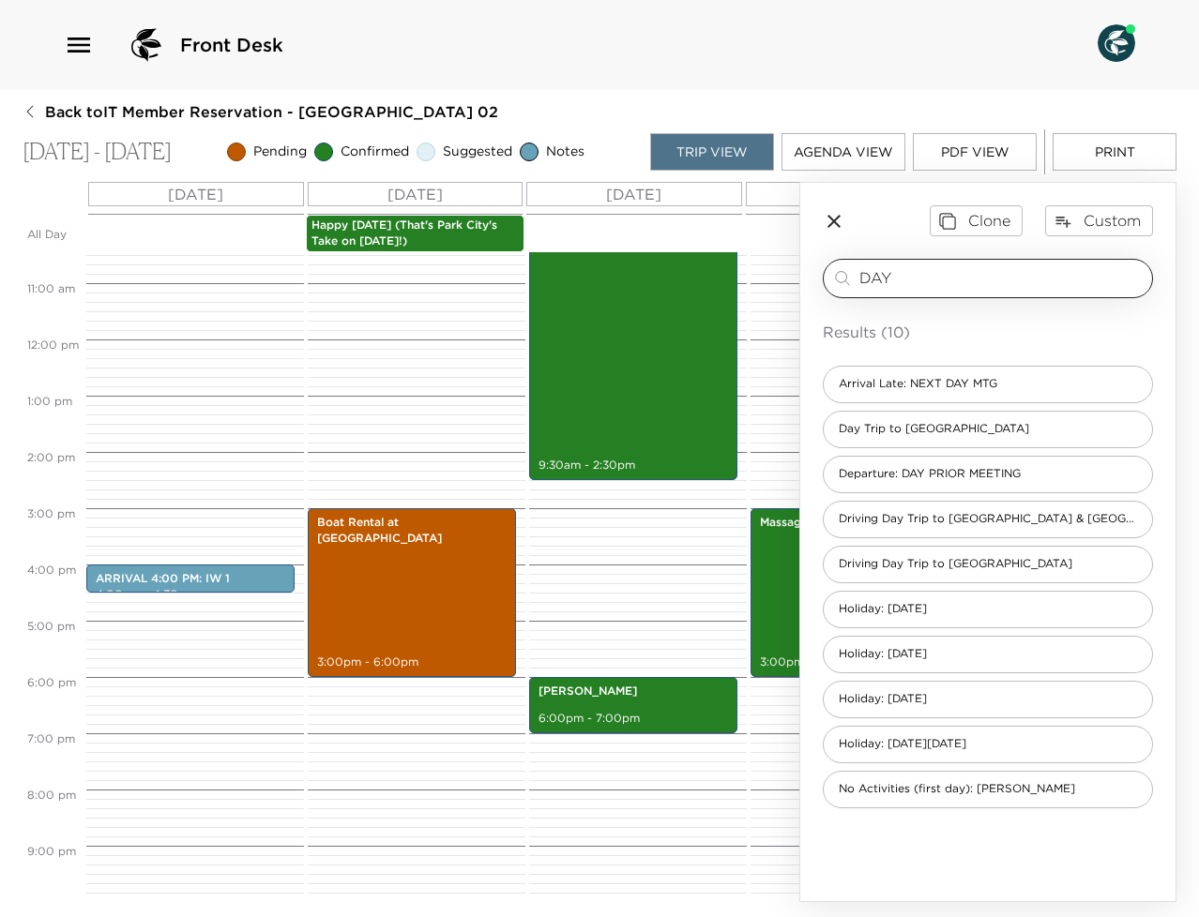
click at [980, 280] on input "DAY" at bounding box center [1001, 278] width 285 height 22
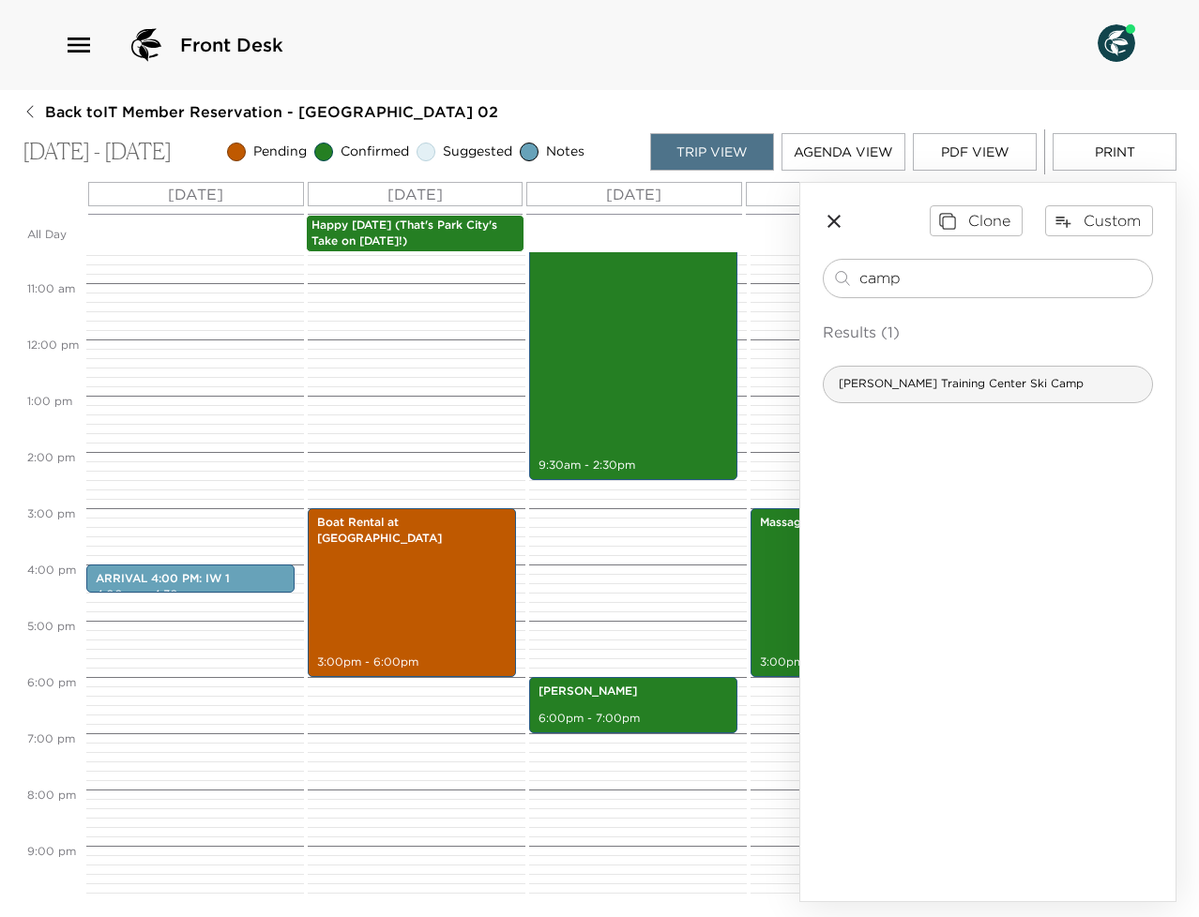
type input "camp"
click at [975, 379] on span "Mahre Training Center Ski Camp" at bounding box center [961, 384] width 275 height 16
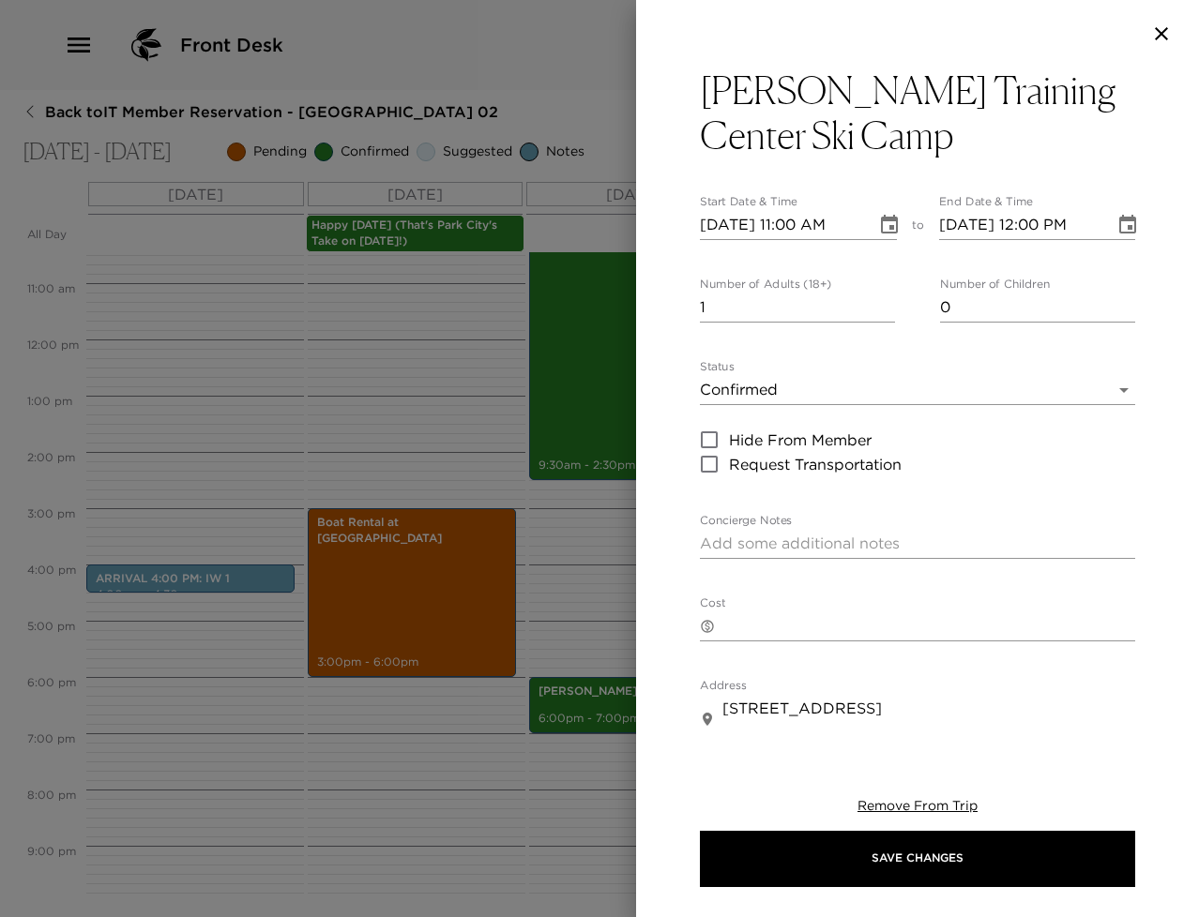
click at [1119, 219] on icon "Choose date, selected date is Jul 11, 2024" at bounding box center [1127, 224] width 17 height 19
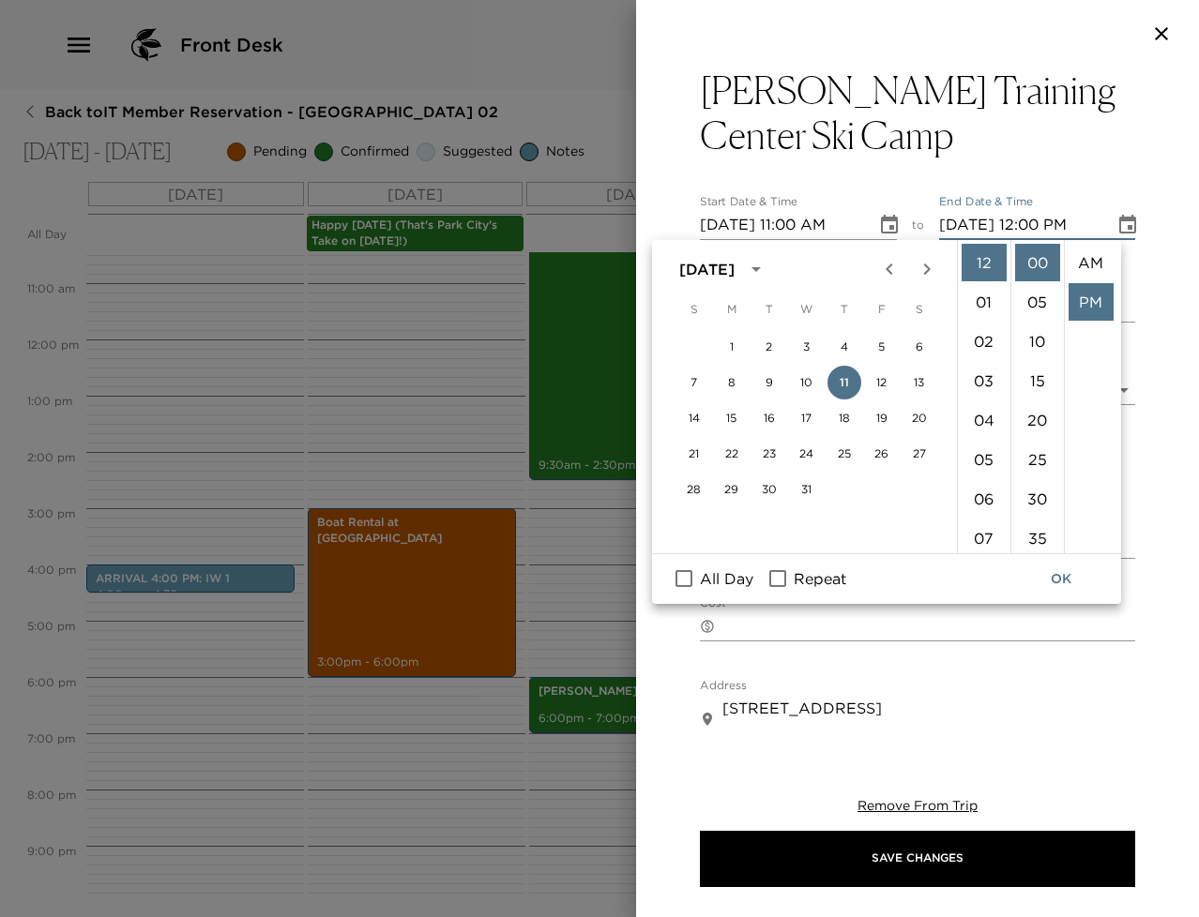
scroll to position [39, 0]
click at [877, 382] on button "12" at bounding box center [882, 383] width 34 height 34
click at [979, 332] on li "08" at bounding box center [984, 345] width 45 height 38
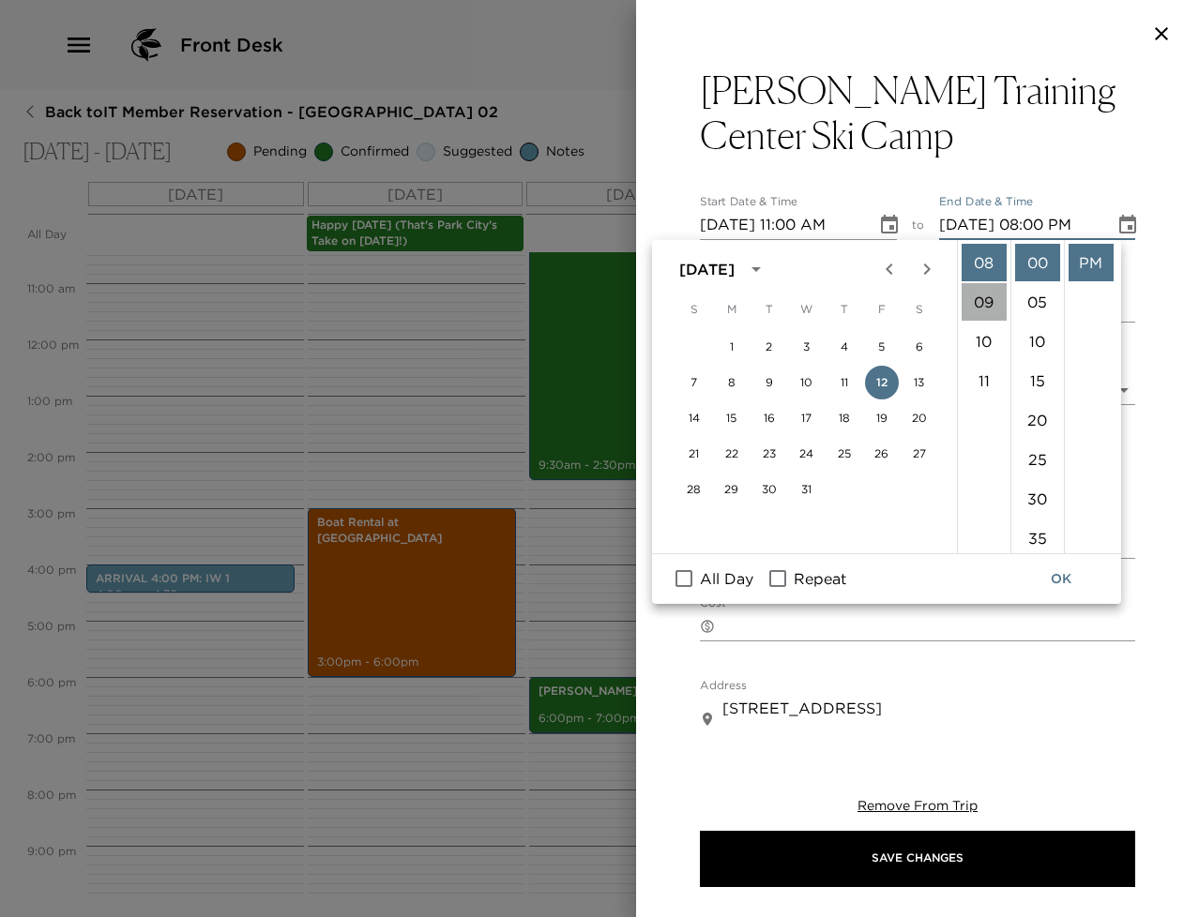
click at [990, 307] on li "09" at bounding box center [984, 302] width 45 height 38
click at [971, 443] on li "11" at bounding box center [984, 453] width 45 height 38
click at [1081, 261] on li "AM" at bounding box center [1091, 263] width 45 height 38
type input "07/12/2024 11:00 AM"
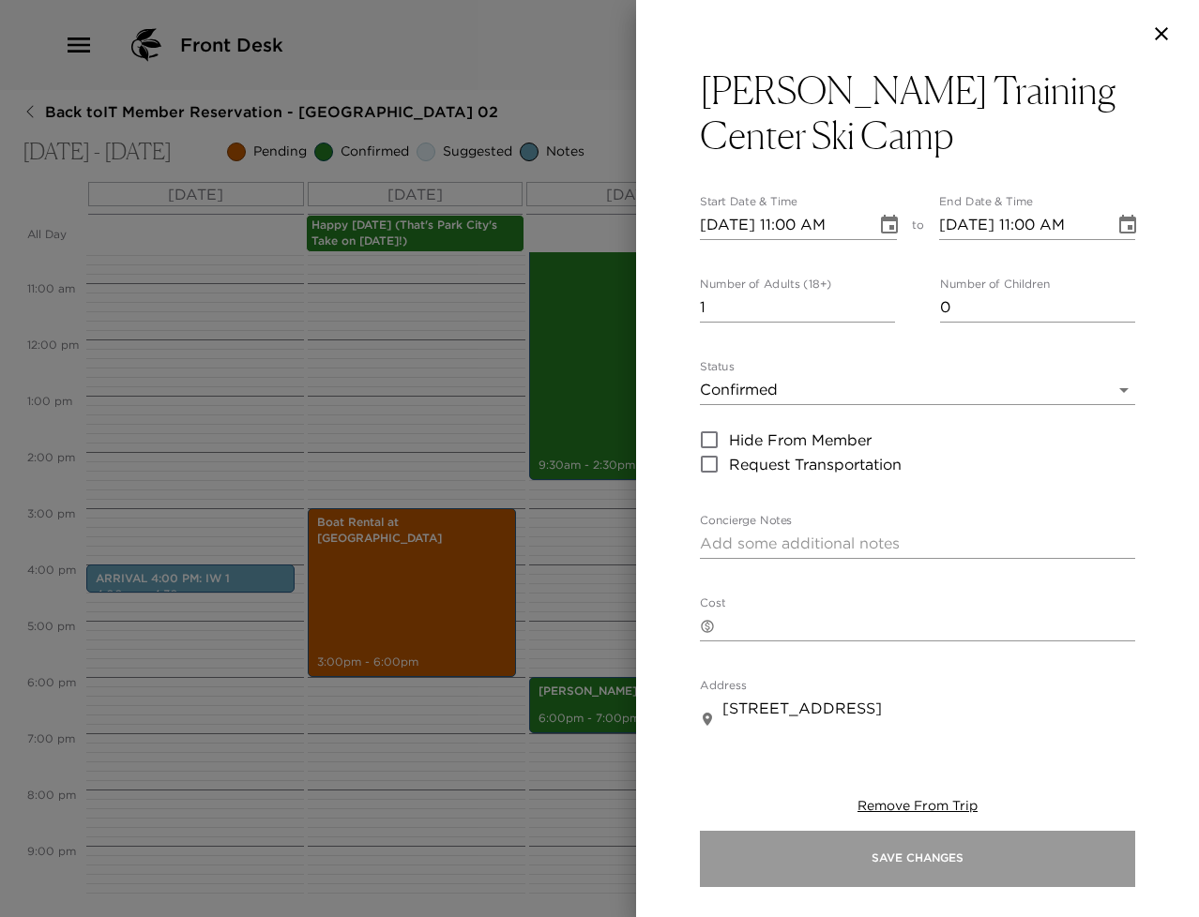
click at [955, 857] on button "Save Changes" at bounding box center [917, 859] width 435 height 56
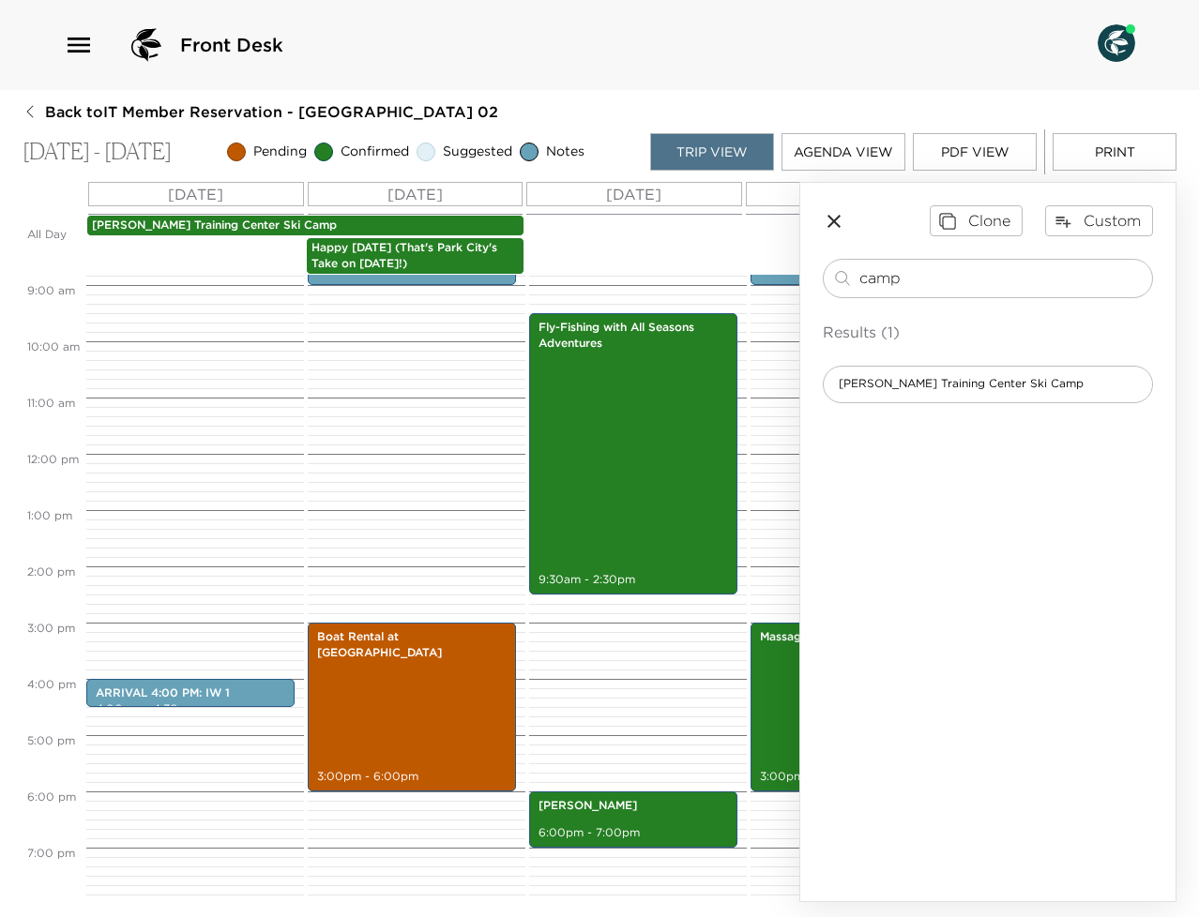
scroll to position [495, 0]
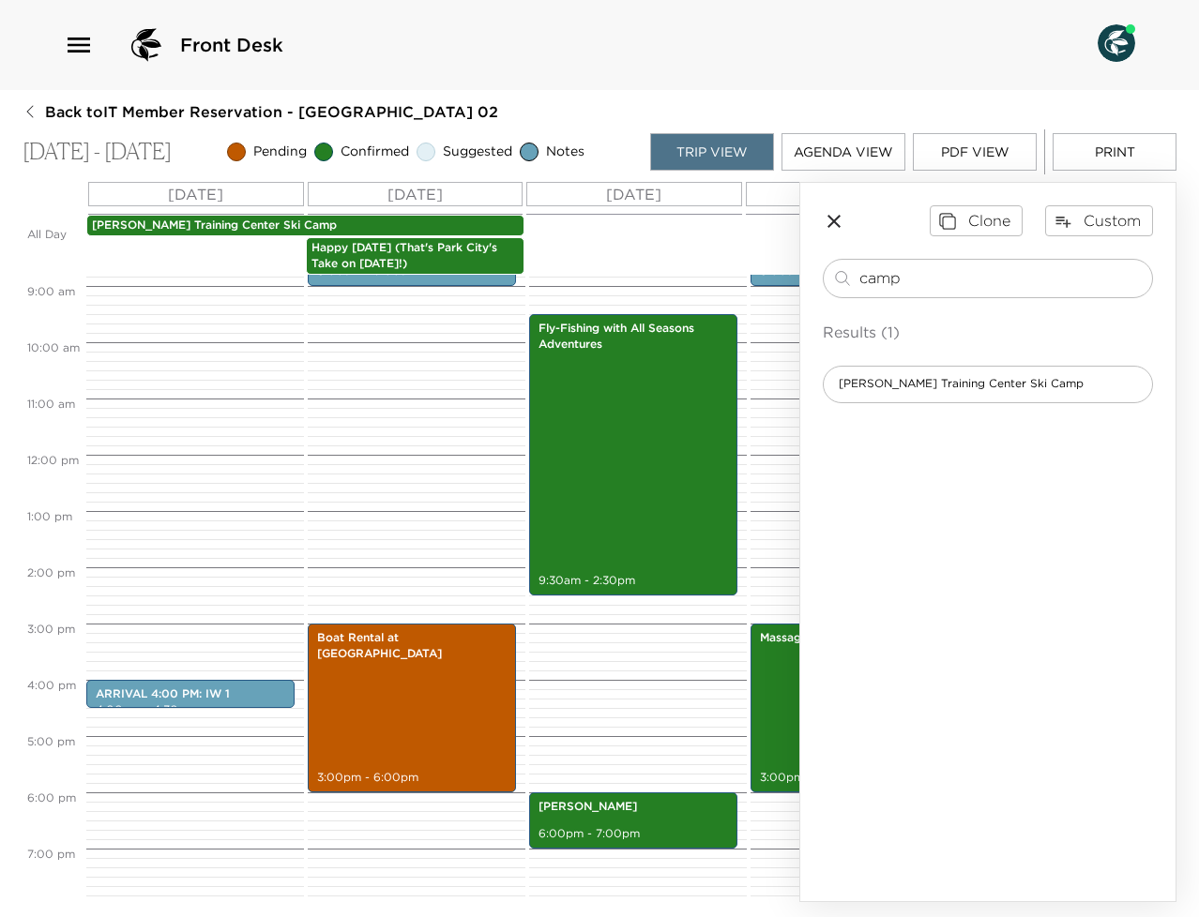
click at [324, 217] on div "Mahre Training Center Ski Camp" at bounding box center [305, 226] width 438 height 22
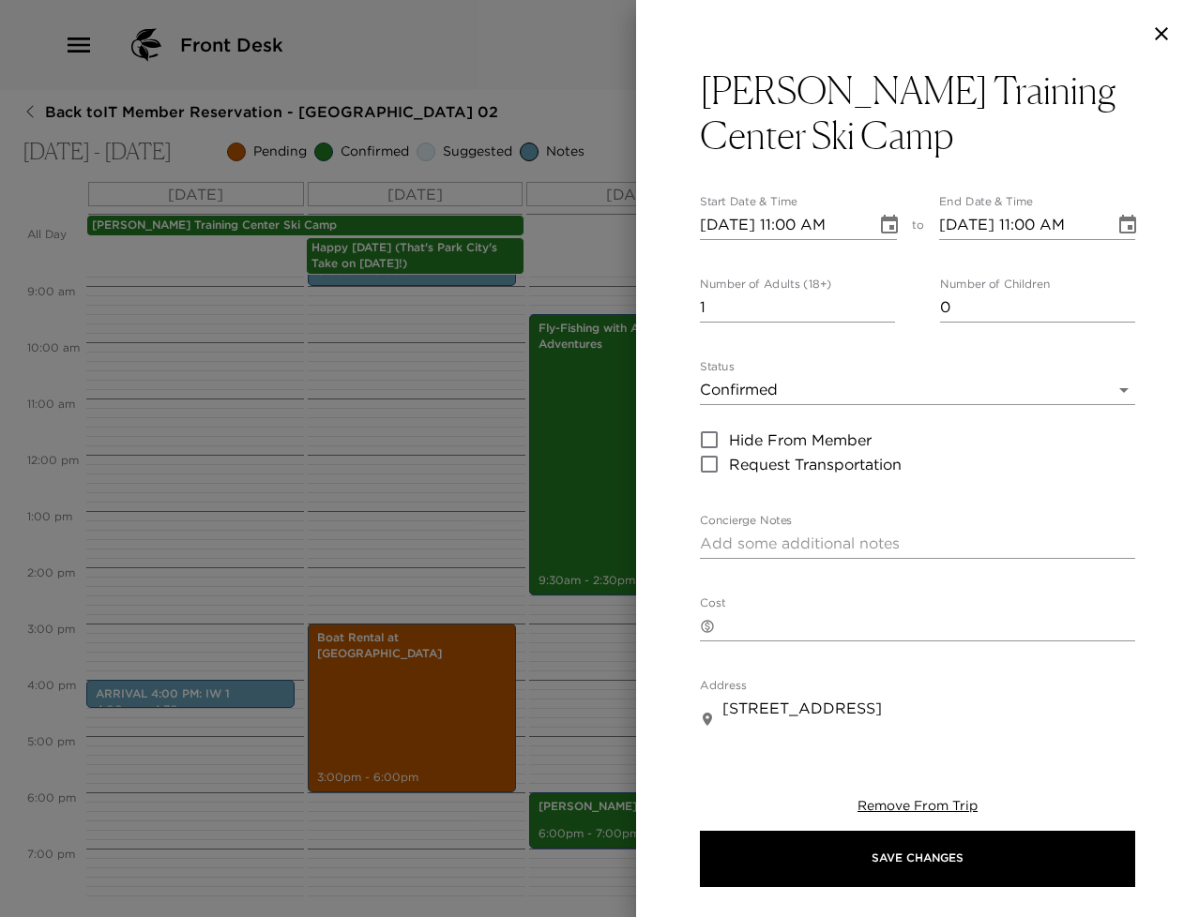
click at [241, 406] on div at bounding box center [599, 458] width 1199 height 917
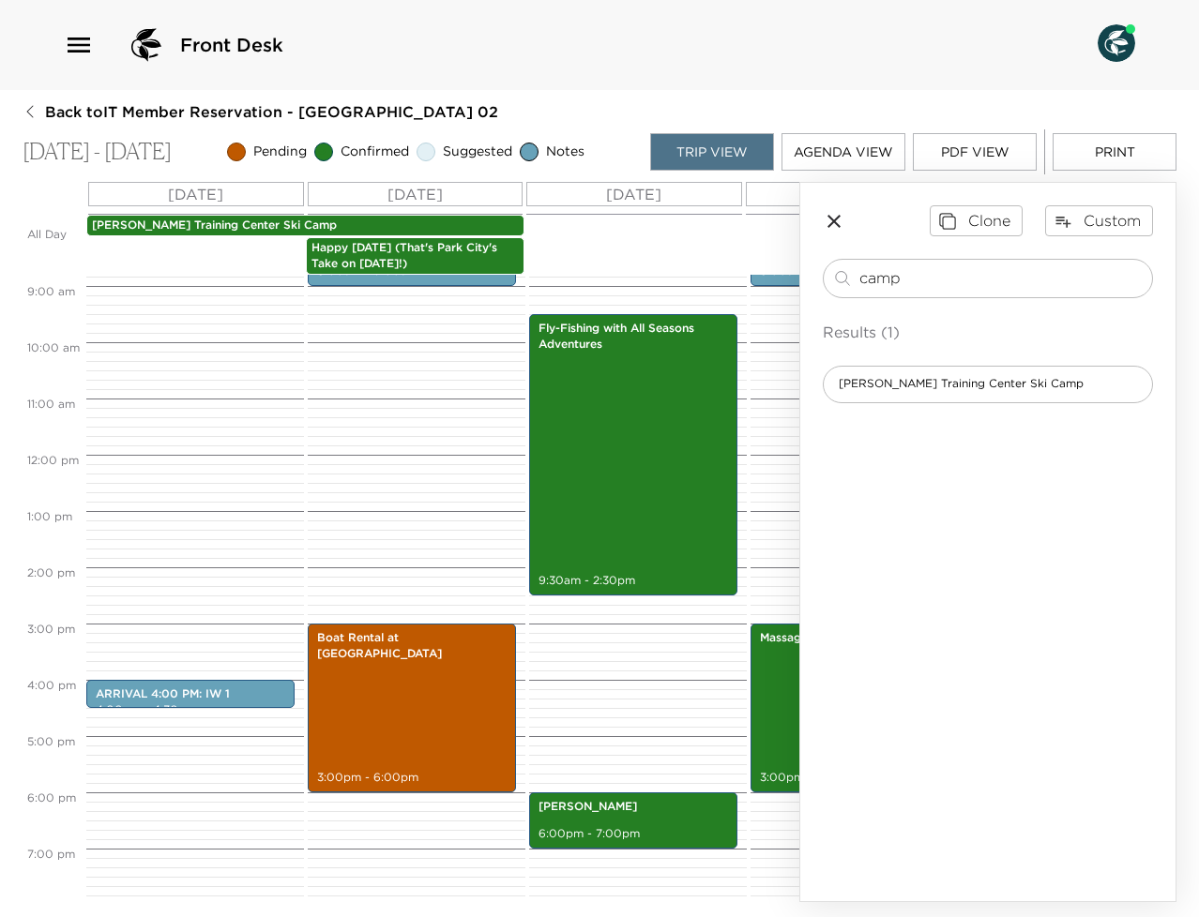
click at [444, 250] on p "Happy Miners' Day (That's Park City's Take on Labor Day!)" at bounding box center [415, 256] width 208 height 32
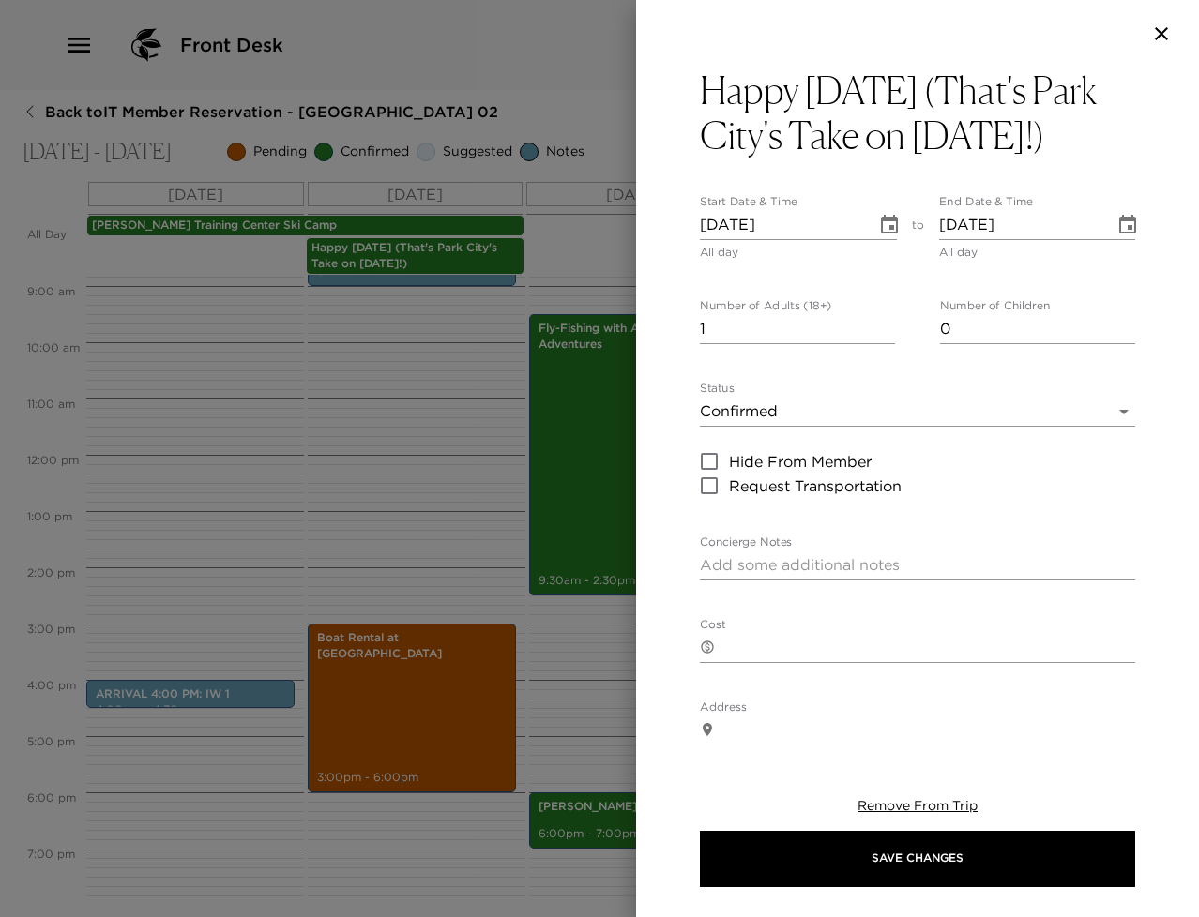
click at [881, 234] on icon "Choose date, selected date is Jul 12, 2024" at bounding box center [889, 224] width 17 height 19
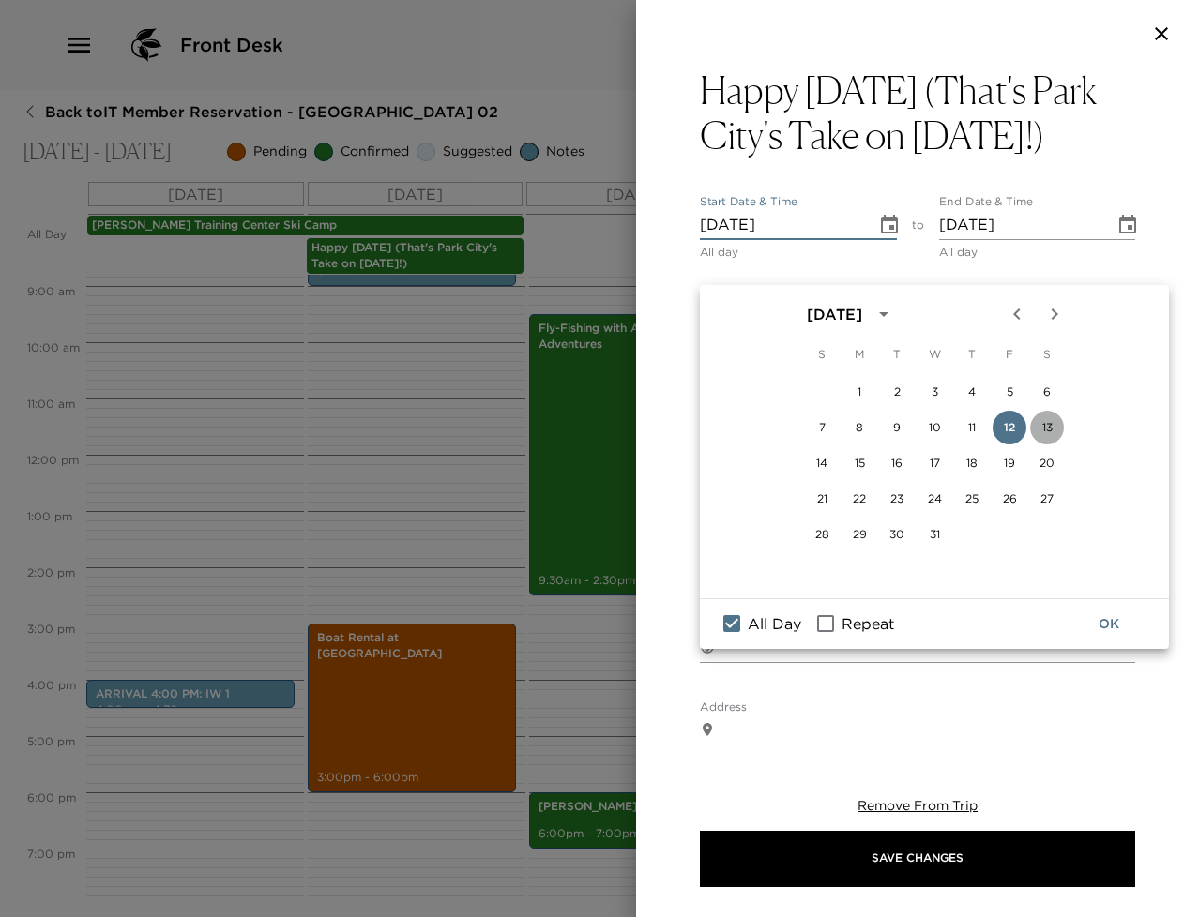
click at [1053, 430] on button "13" at bounding box center [1047, 428] width 34 height 34
type input "07/13/2024"
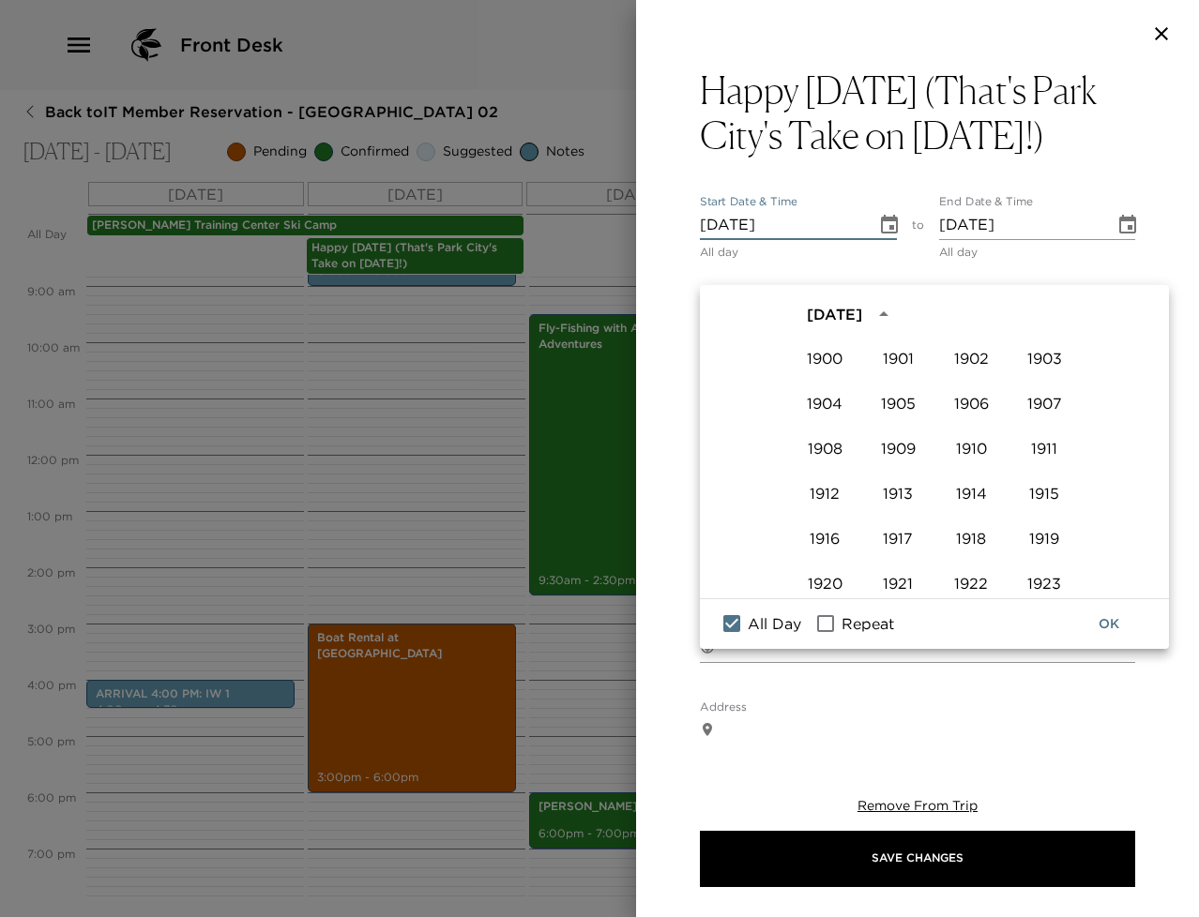
scroll to position [1287, 0]
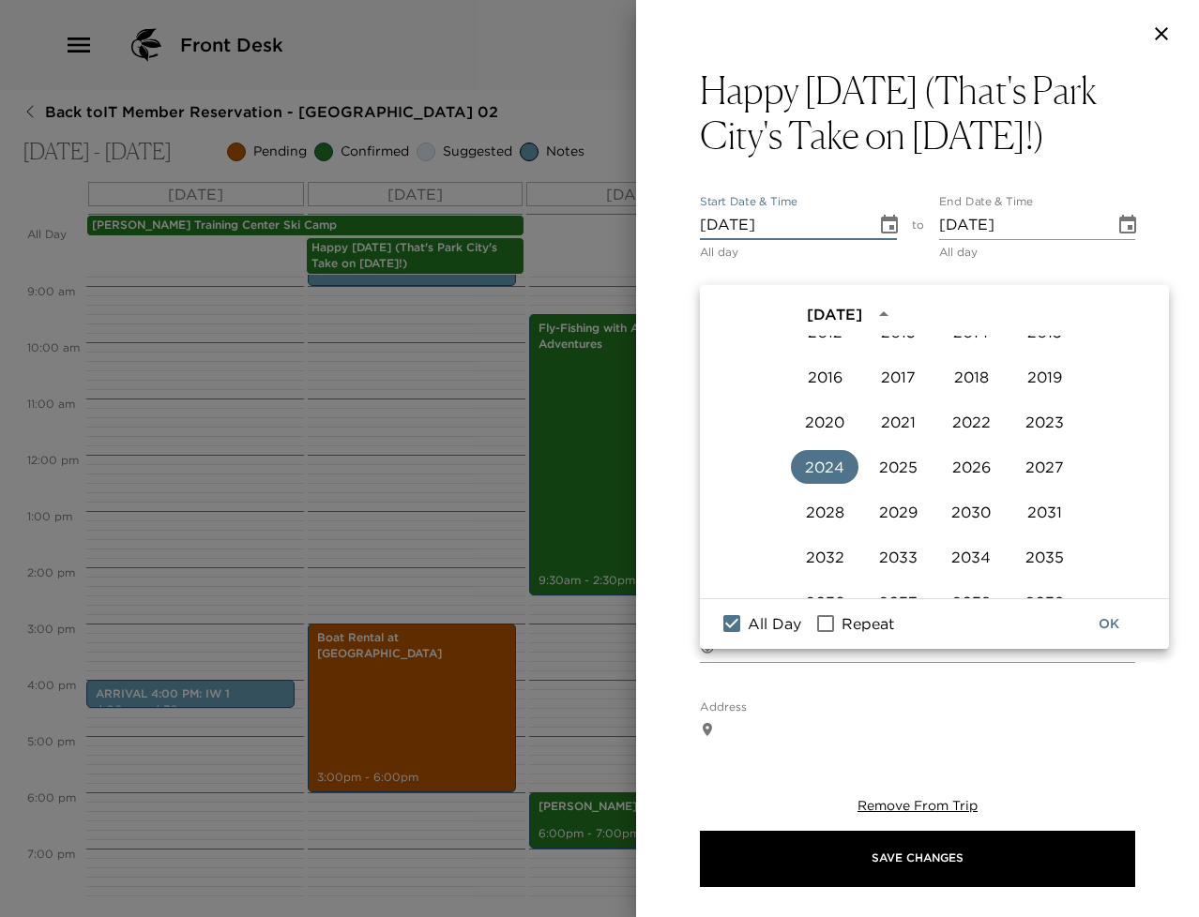
click at [1099, 623] on button "OK" at bounding box center [1109, 624] width 60 height 35
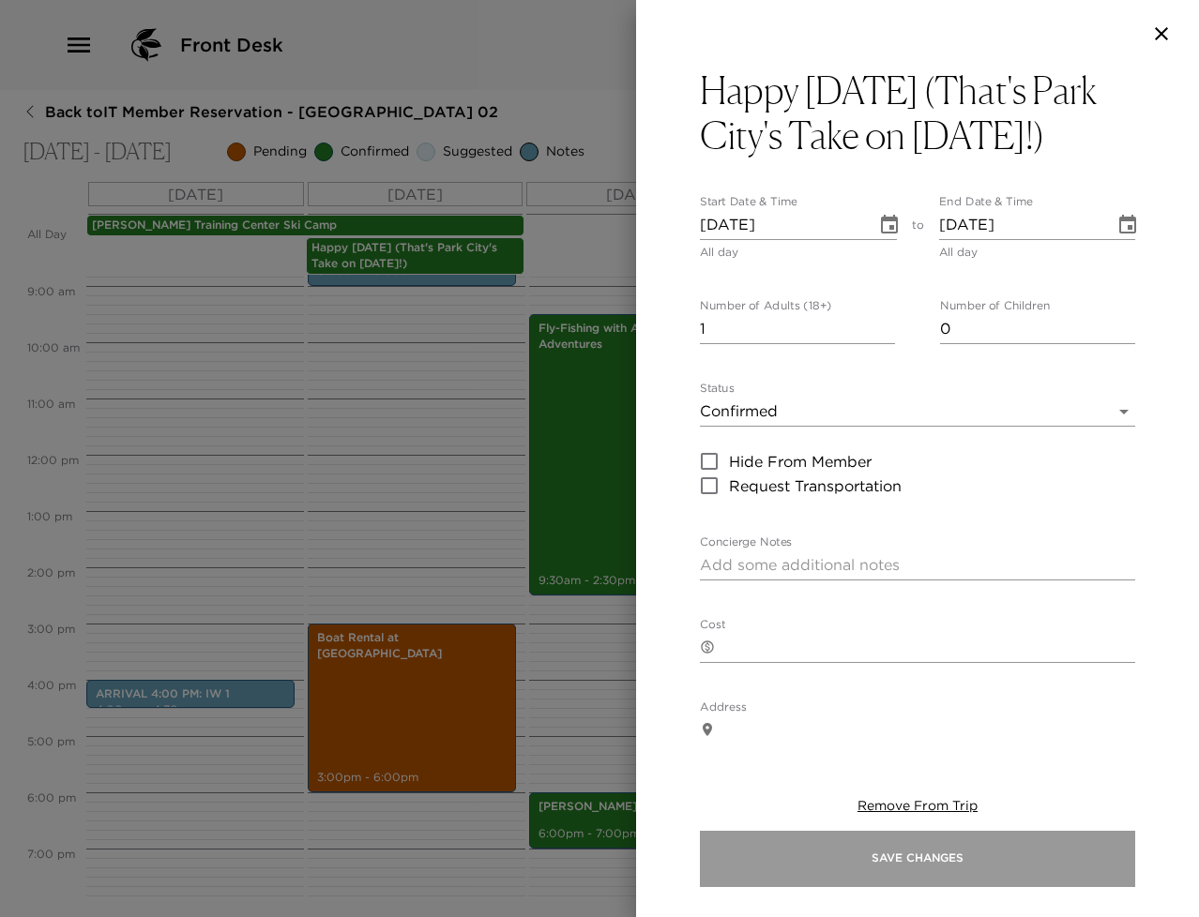
click at [908, 852] on button "Save Changes" at bounding box center [917, 859] width 435 height 56
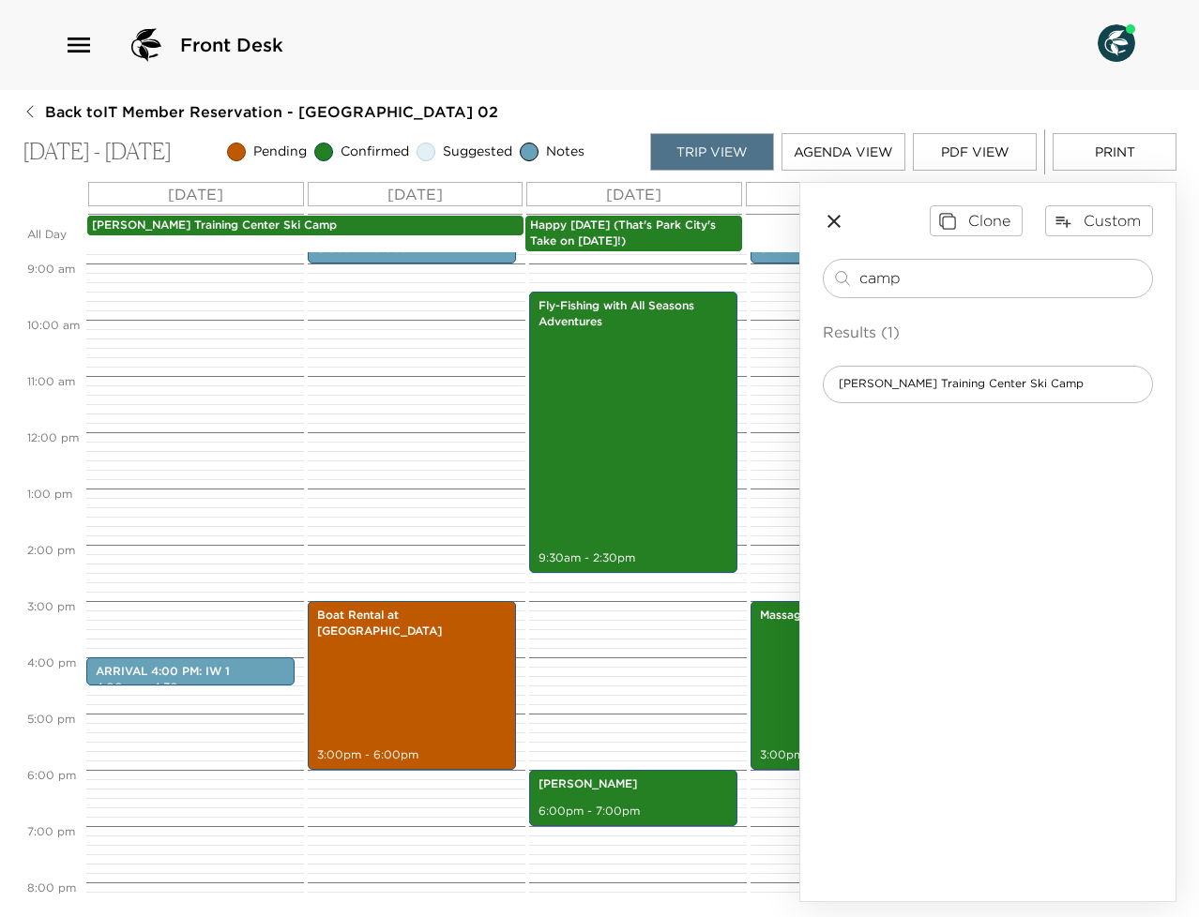
click at [841, 221] on icon "button" at bounding box center [834, 221] width 23 height 23
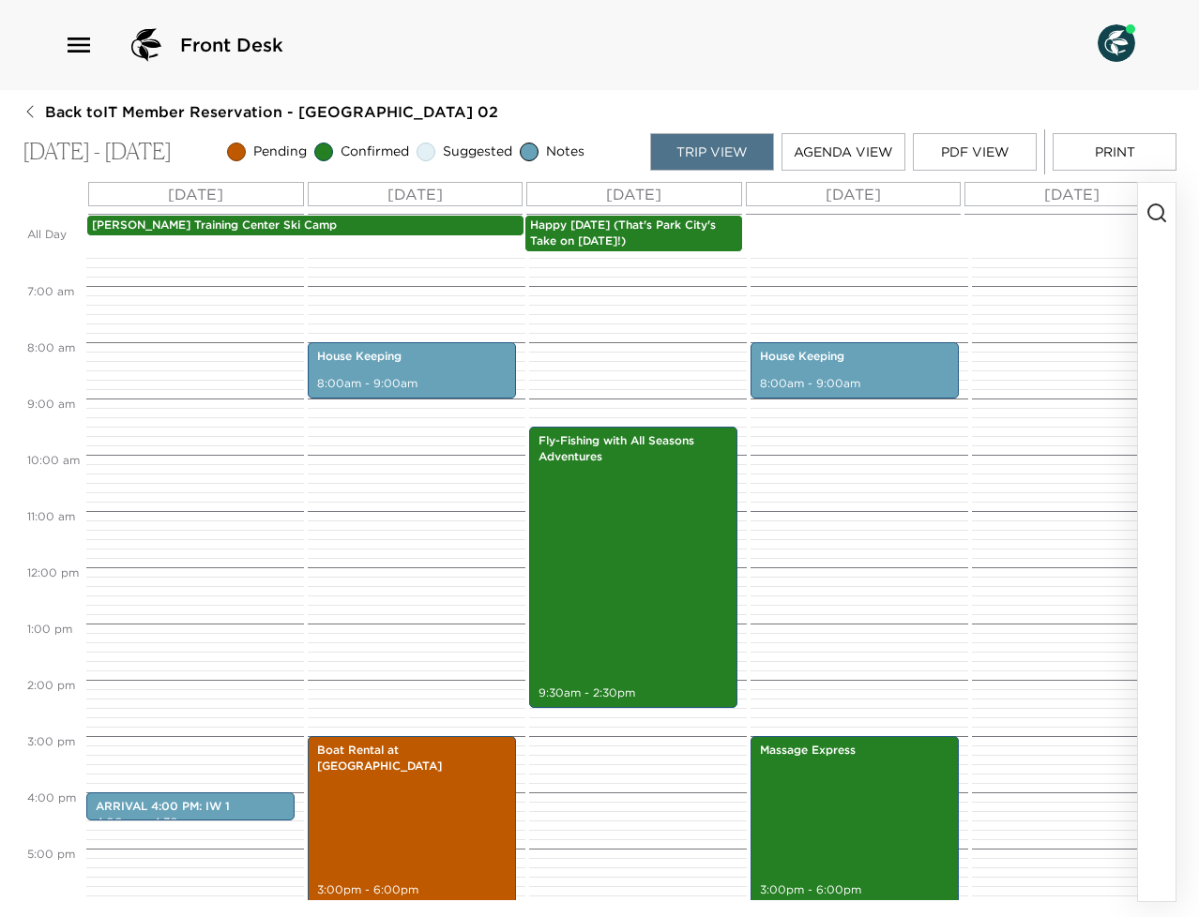
scroll to position [361, 0]
click at [124, 225] on p "Mahre Training Center Ski Camp" at bounding box center [305, 226] width 427 height 16
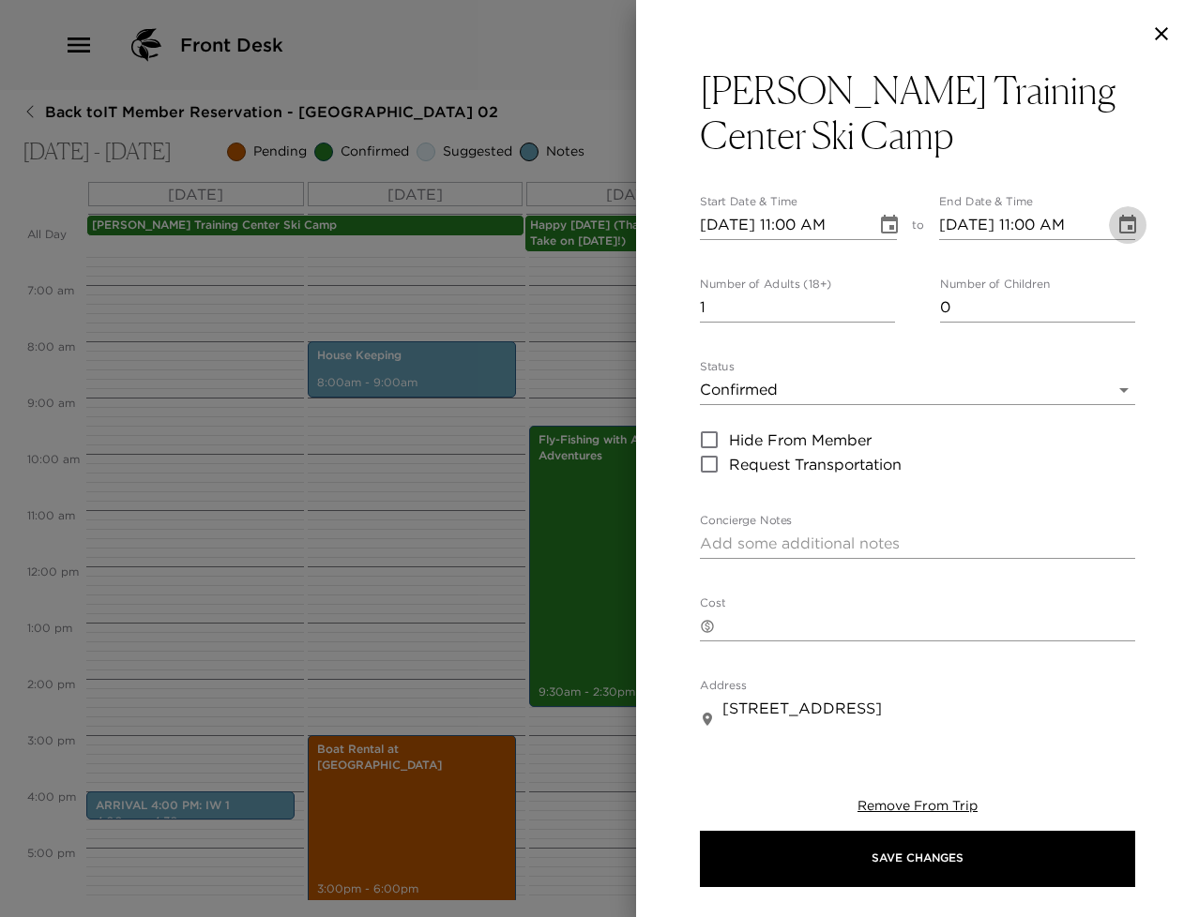
click at [1119, 220] on icon "Choose date, selected date is Jul 12, 2024" at bounding box center [1127, 224] width 17 height 19
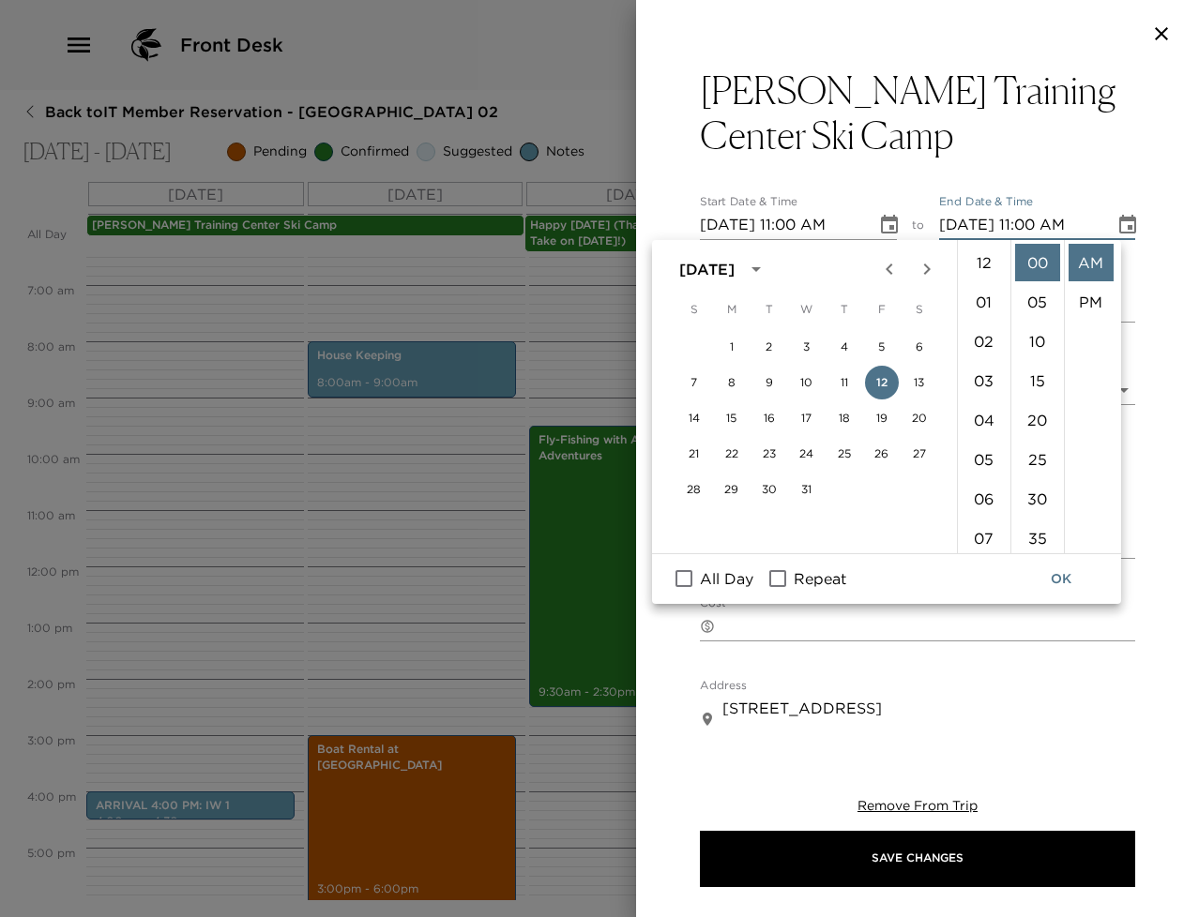
scroll to position [433, 0]
click at [930, 271] on icon "Next month" at bounding box center [927, 269] width 23 height 23
click at [888, 278] on icon "Previous month" at bounding box center [889, 269] width 23 height 23
click at [908, 374] on button "13" at bounding box center [919, 383] width 34 height 34
type input "07/13/2024 11:00 AM"
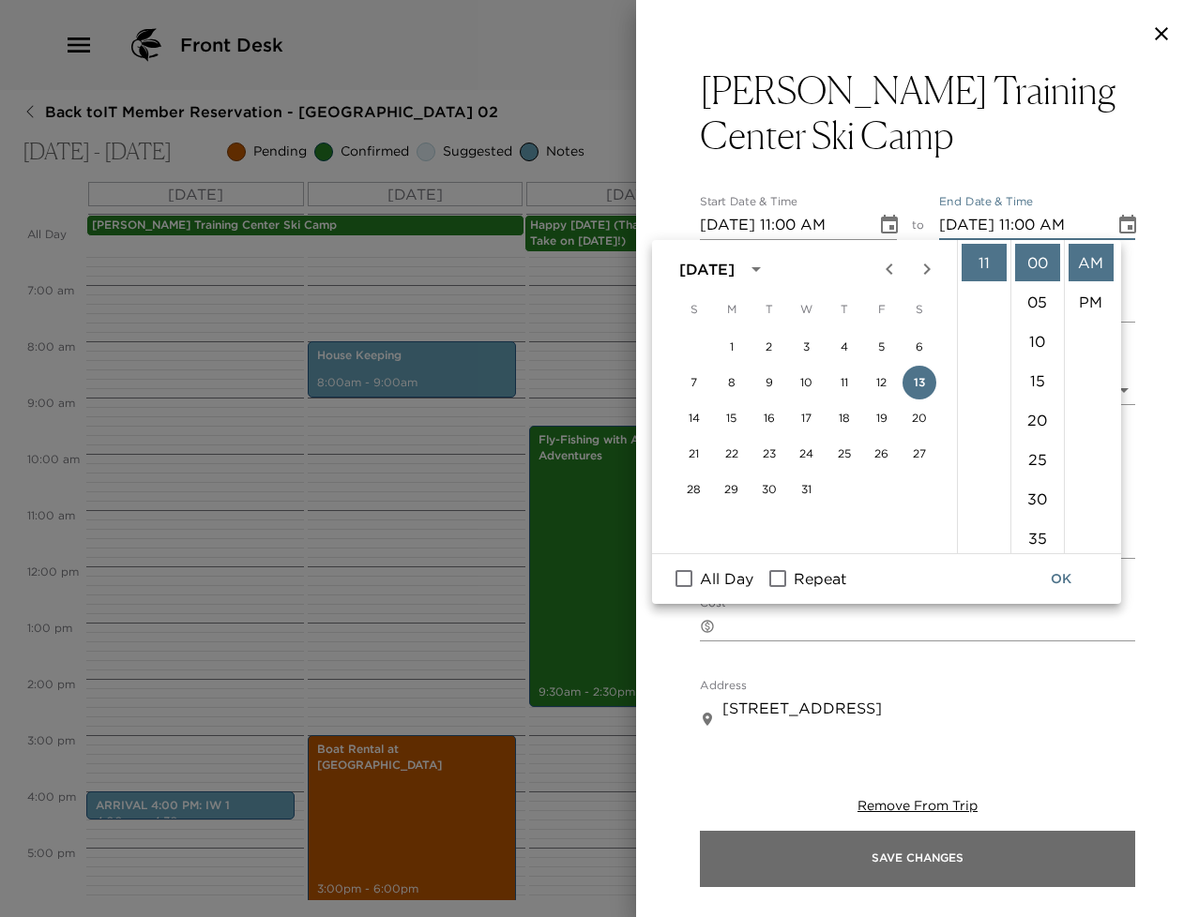
click at [940, 861] on button "Save Changes" at bounding box center [917, 859] width 435 height 56
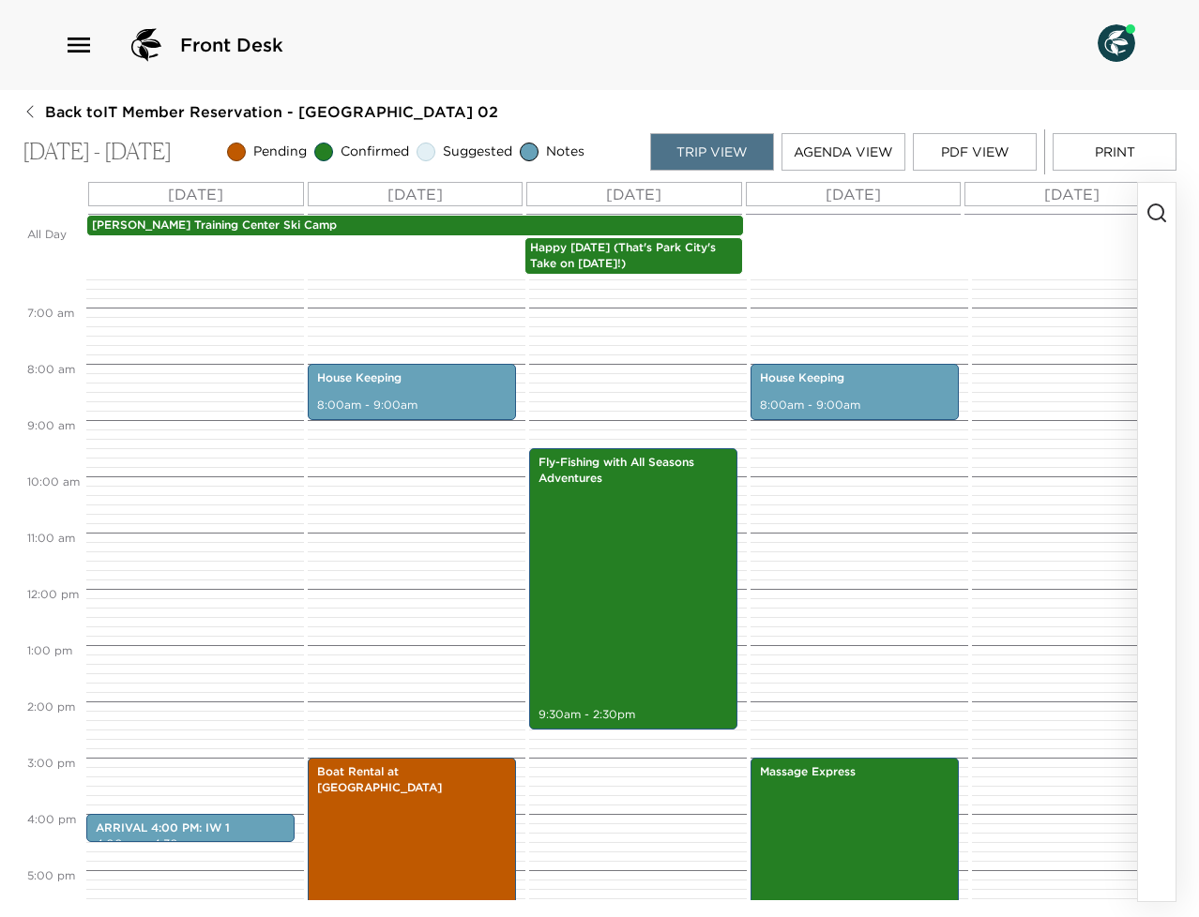
click at [470, 215] on div "Mahre Training Center Ski Camp" at bounding box center [415, 226] width 658 height 22
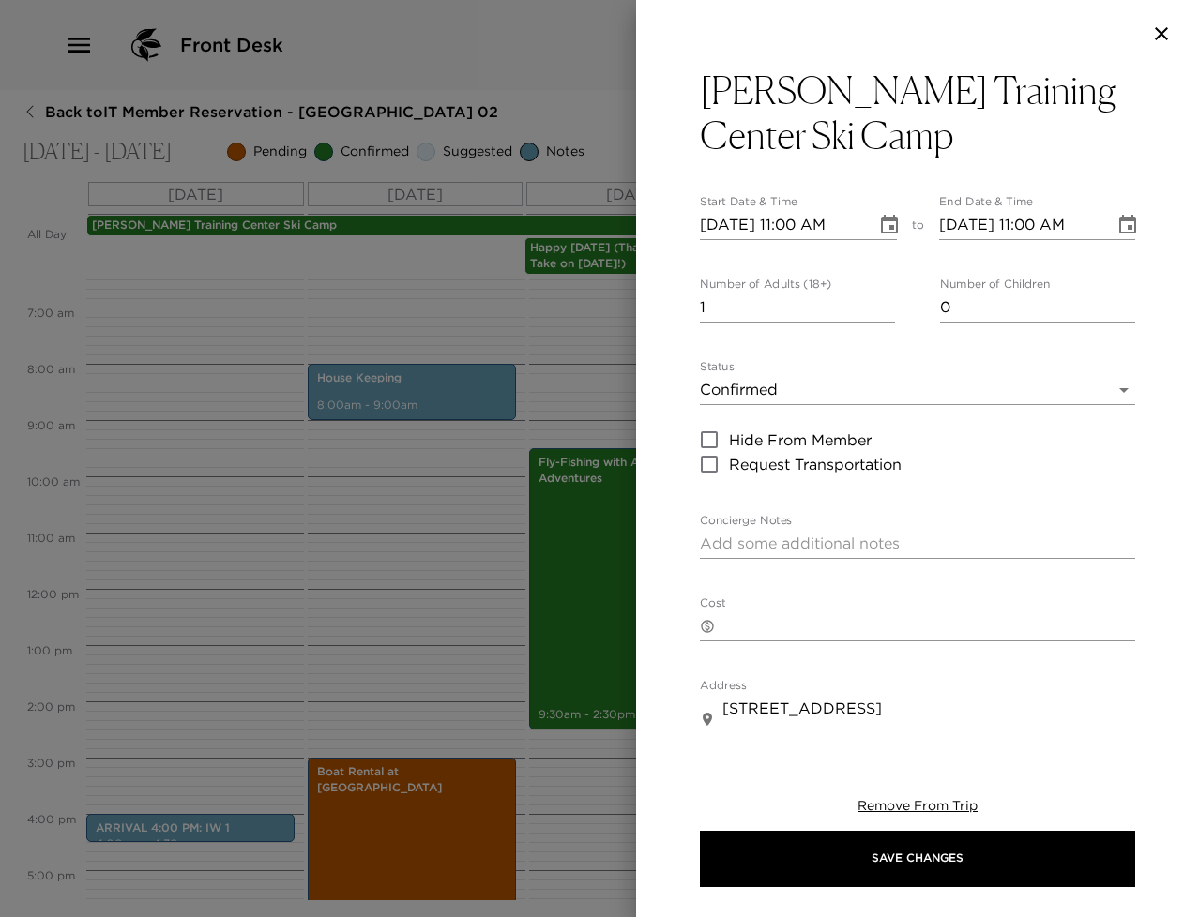
click at [583, 300] on div at bounding box center [599, 458] width 1199 height 917
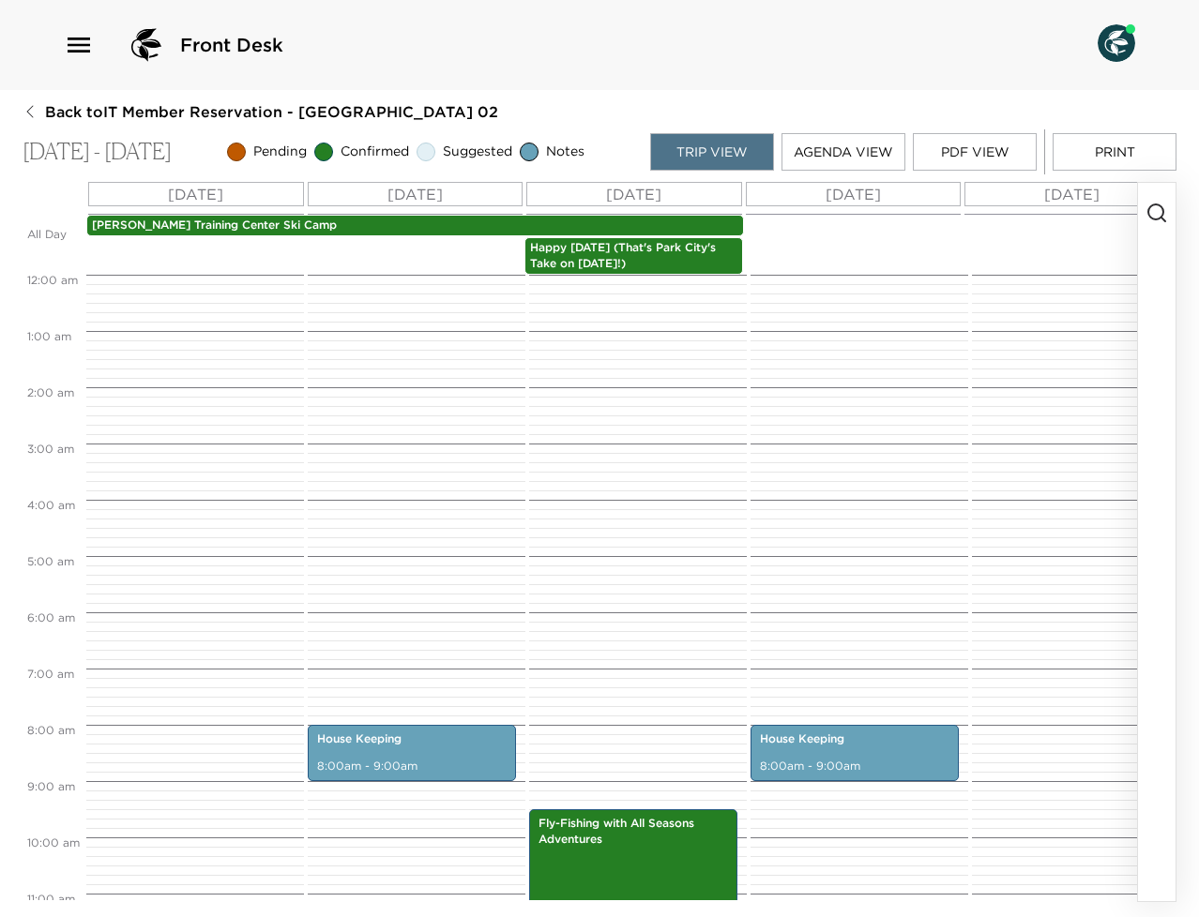
scroll to position [450, 0]
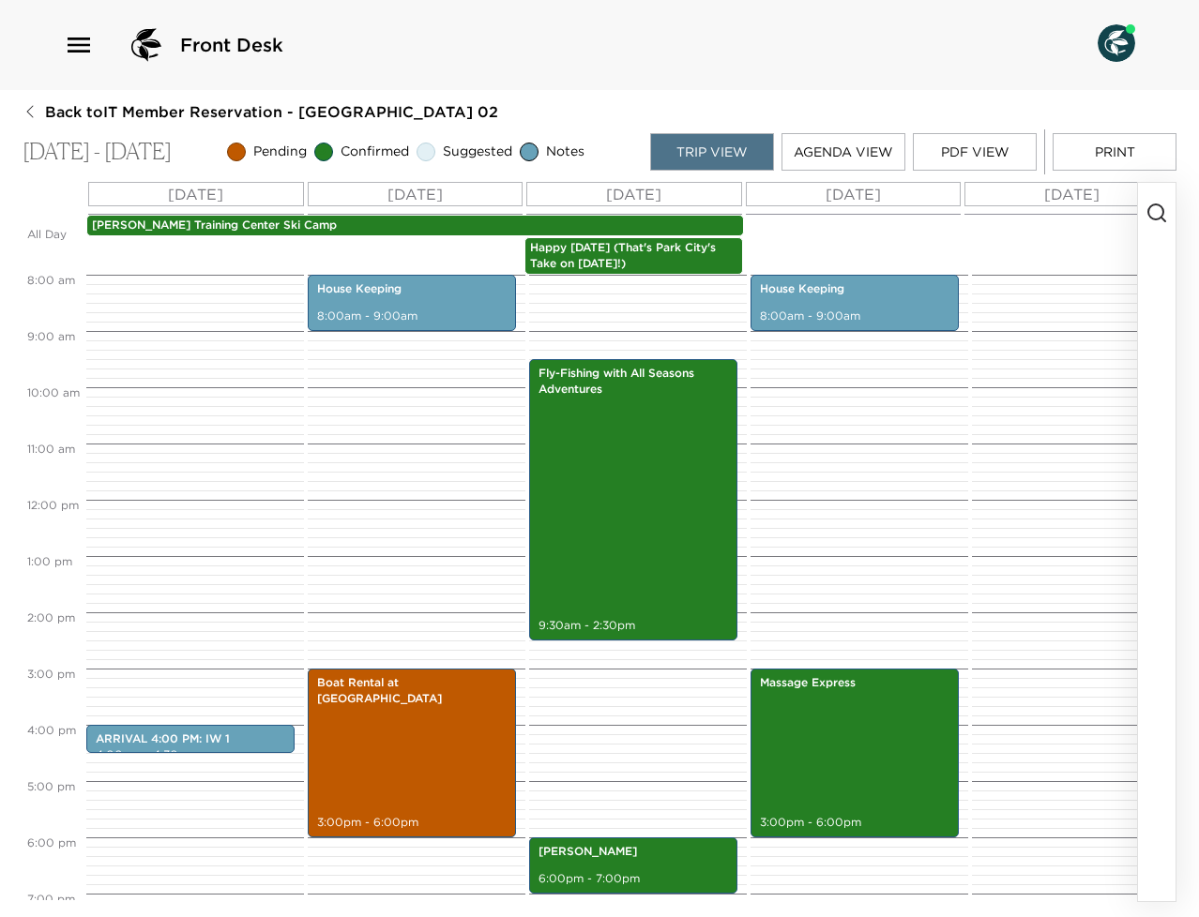
click at [1005, 136] on button "PDF View" at bounding box center [975, 152] width 124 height 38
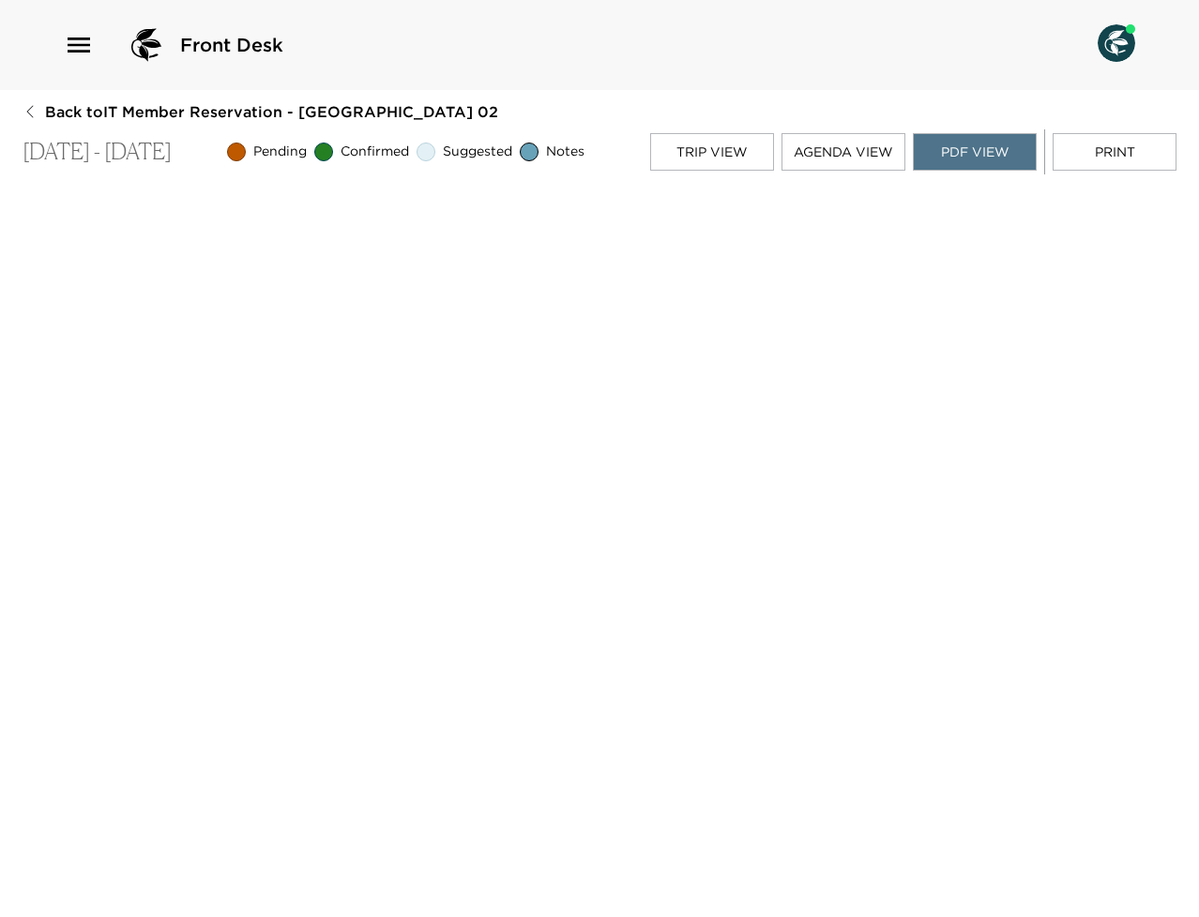
scroll to position [4, 0]
click at [714, 152] on button "Trip View" at bounding box center [712, 152] width 124 height 38
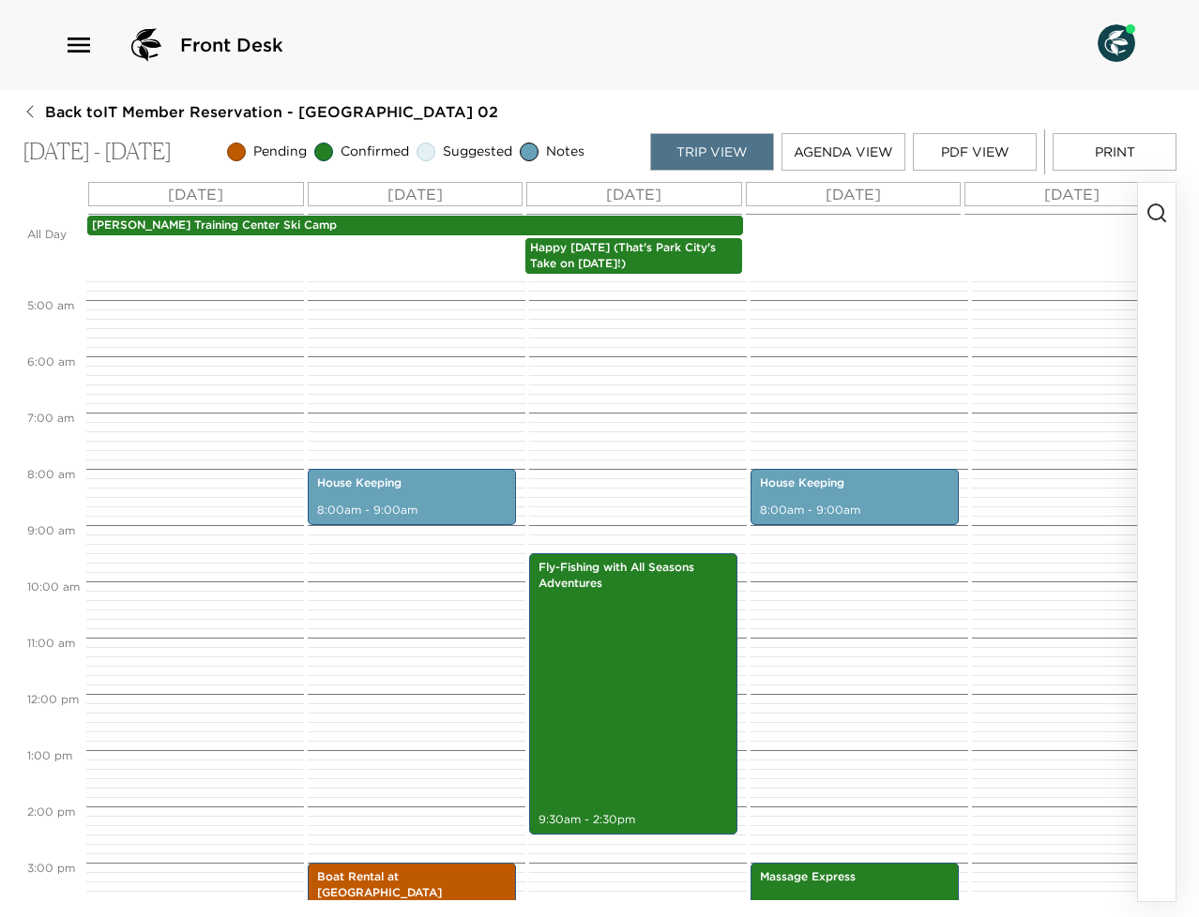
scroll to position [372, 0]
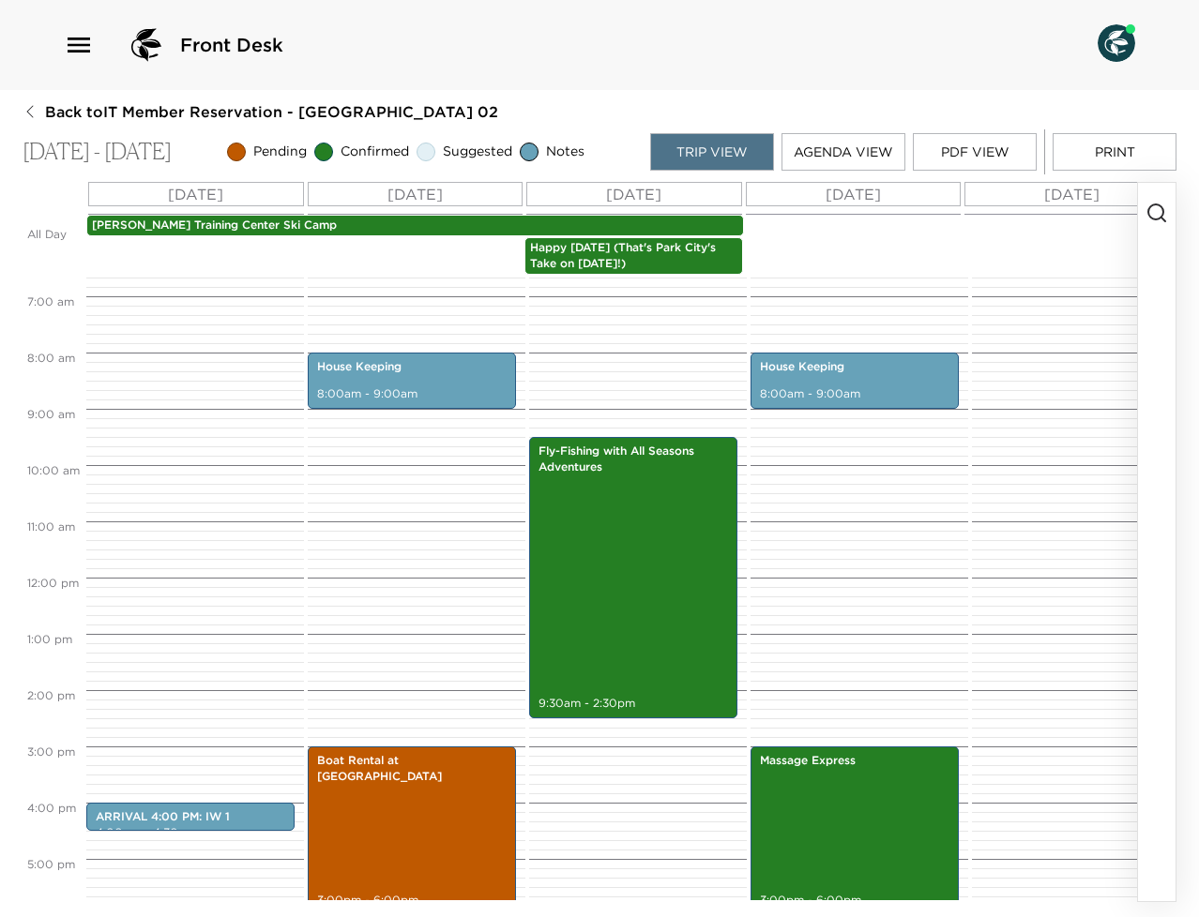
click at [969, 158] on button "PDF View" at bounding box center [975, 152] width 124 height 38
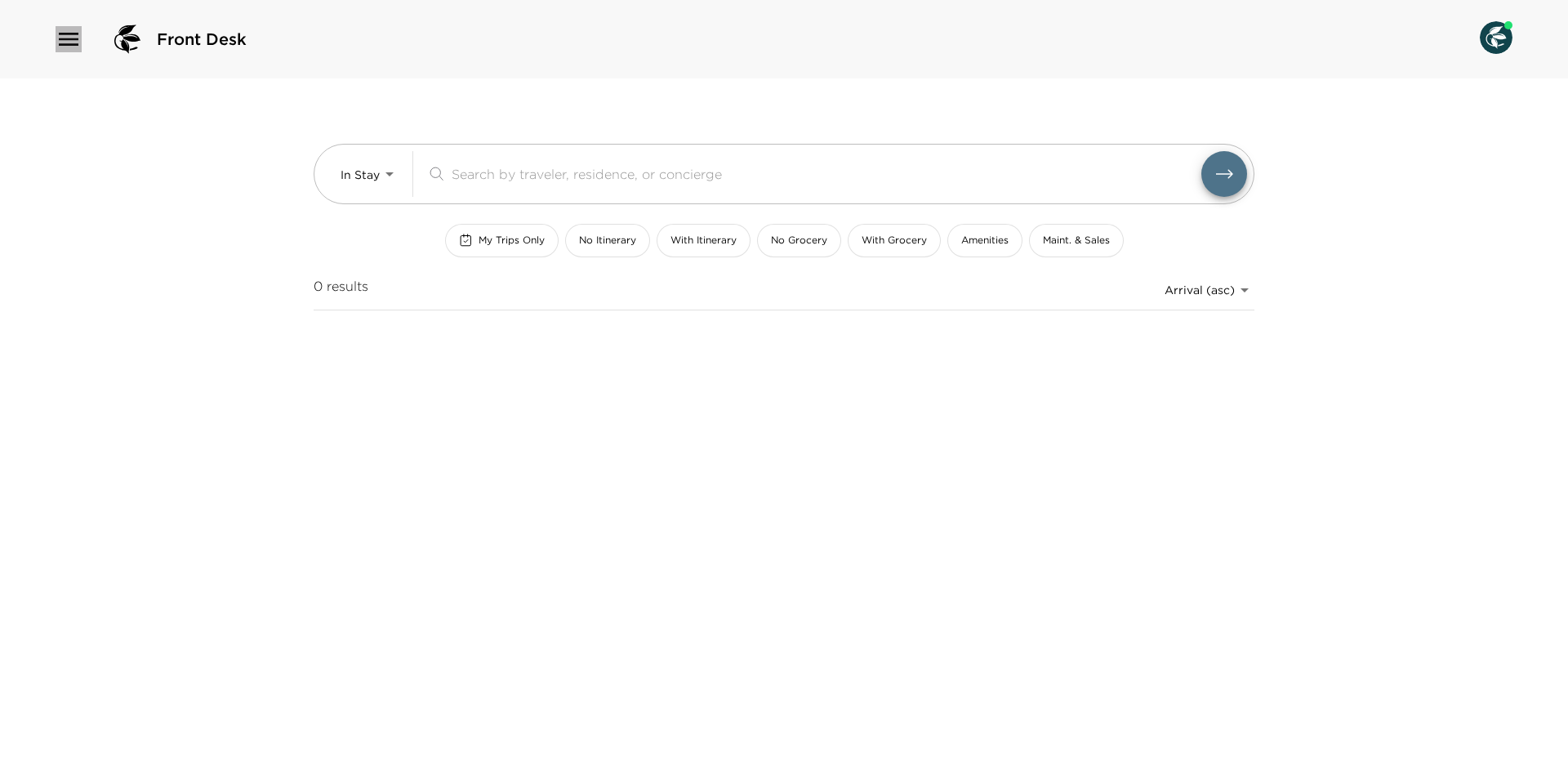
click at [77, 33] on icon "button" at bounding box center [69, 39] width 20 height 13
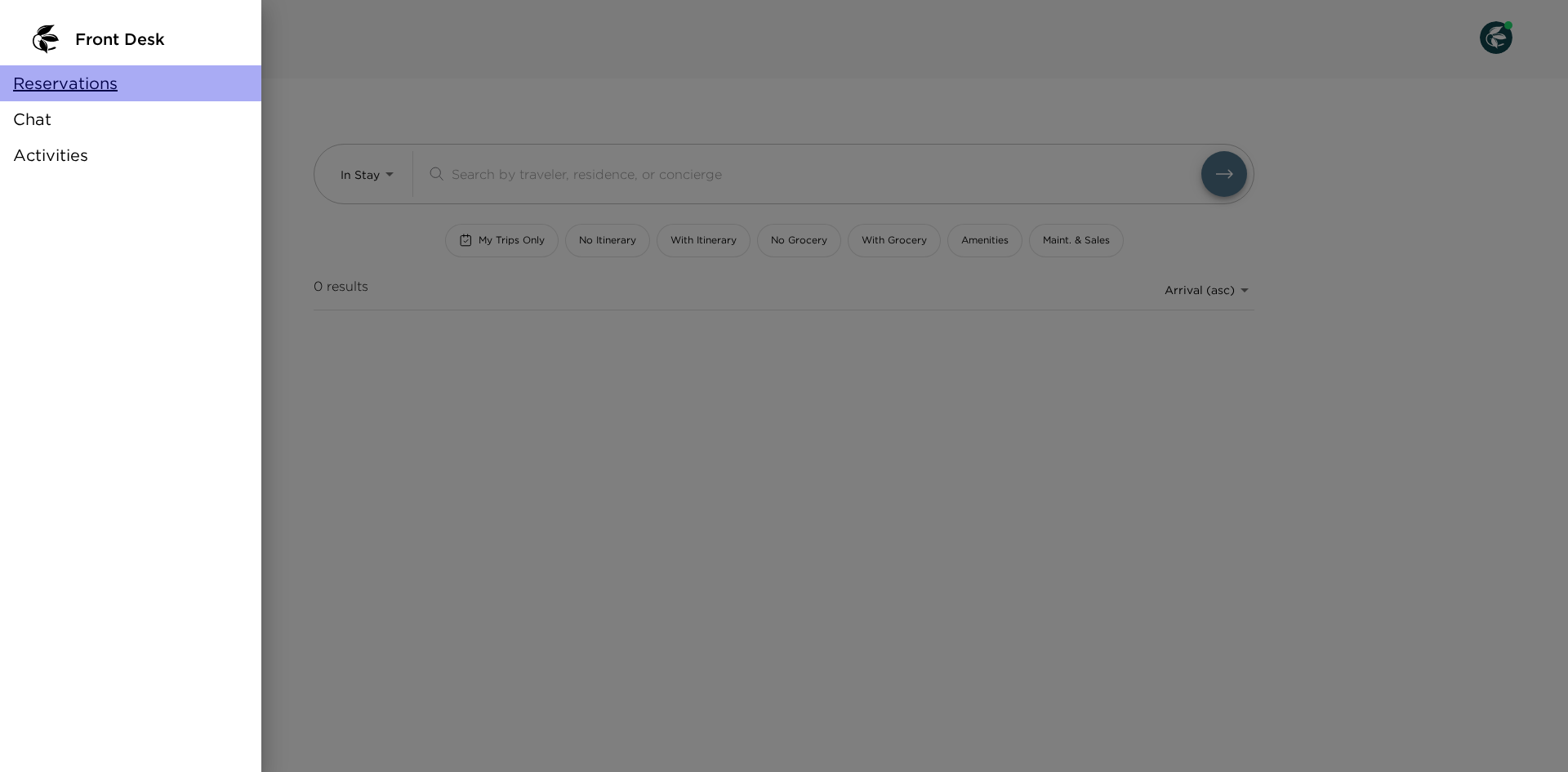
click at [105, 84] on span "Reservations" at bounding box center [65, 84] width 104 height 23
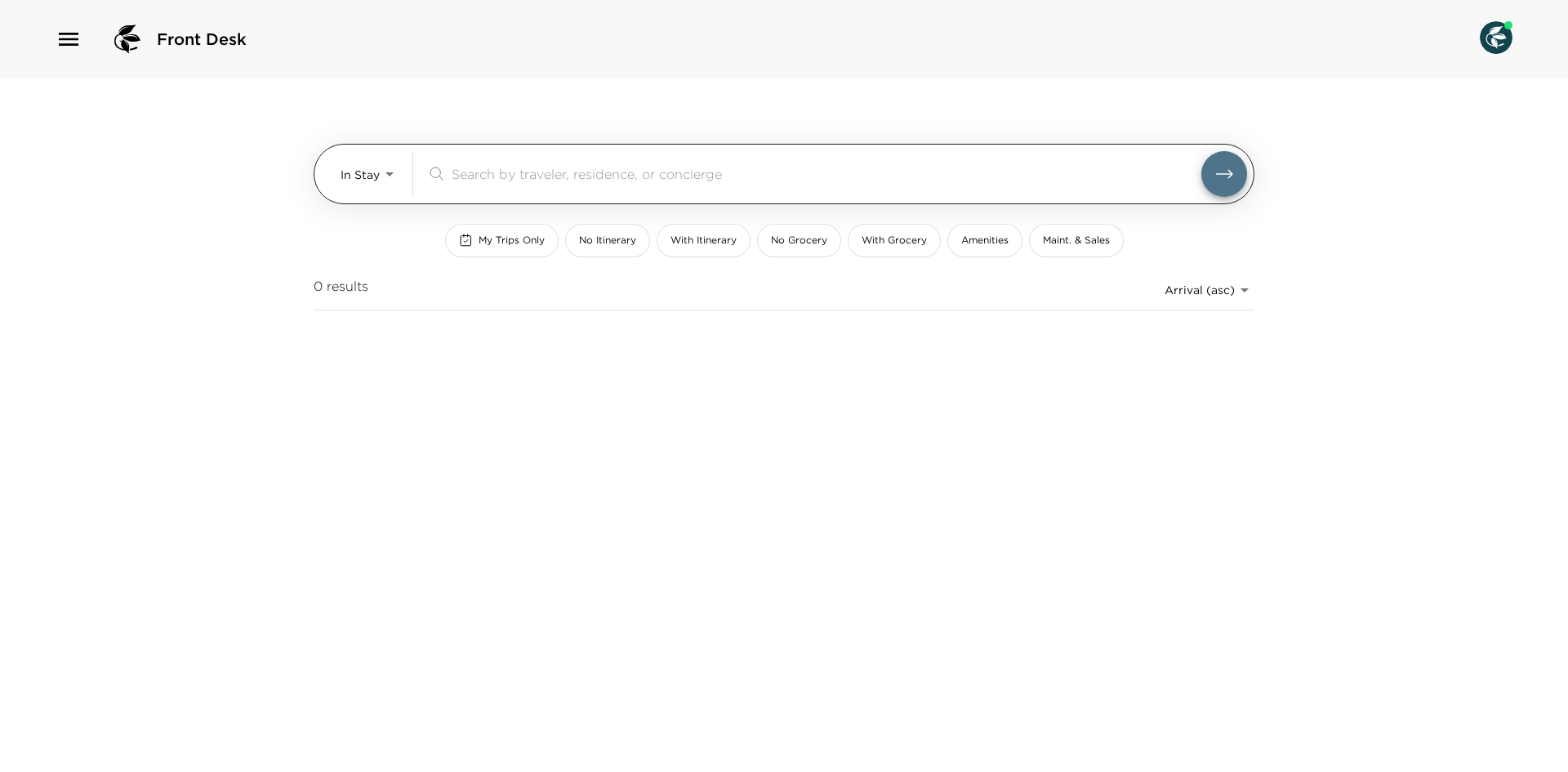
click at [342, 159] on body "Front Desk In Stay In-Stay ​ My Trips Only No Itinerary With Itinerary No Groce…" at bounding box center [784, 386] width 1568 height 772
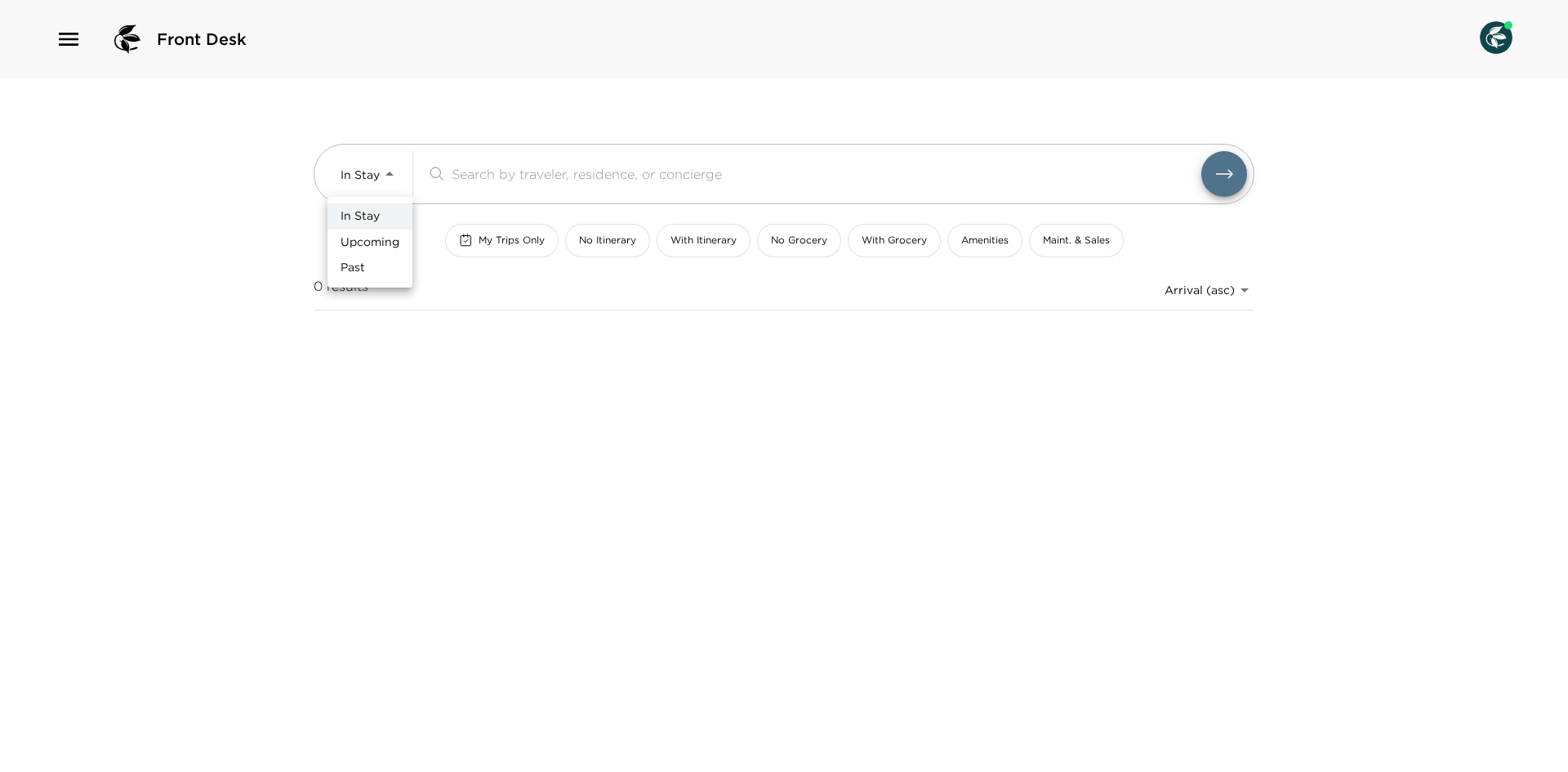
click at [352, 260] on span "Past" at bounding box center [353, 267] width 24 height 17
type input "Past"
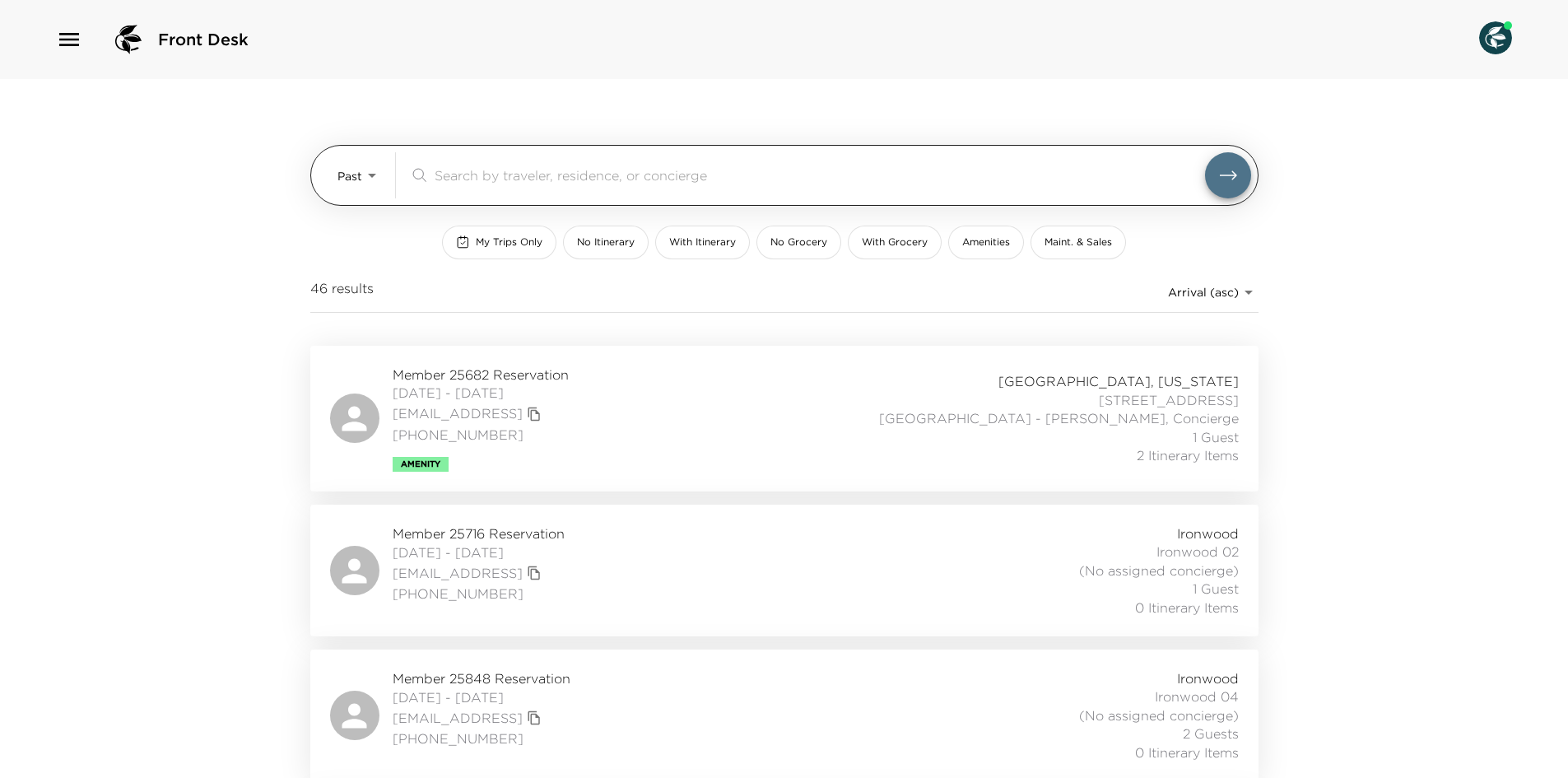
click at [560, 184] on div "​" at bounding box center [820, 175] width 770 height 20
click at [564, 174] on input "search" at bounding box center [820, 175] width 770 height 19
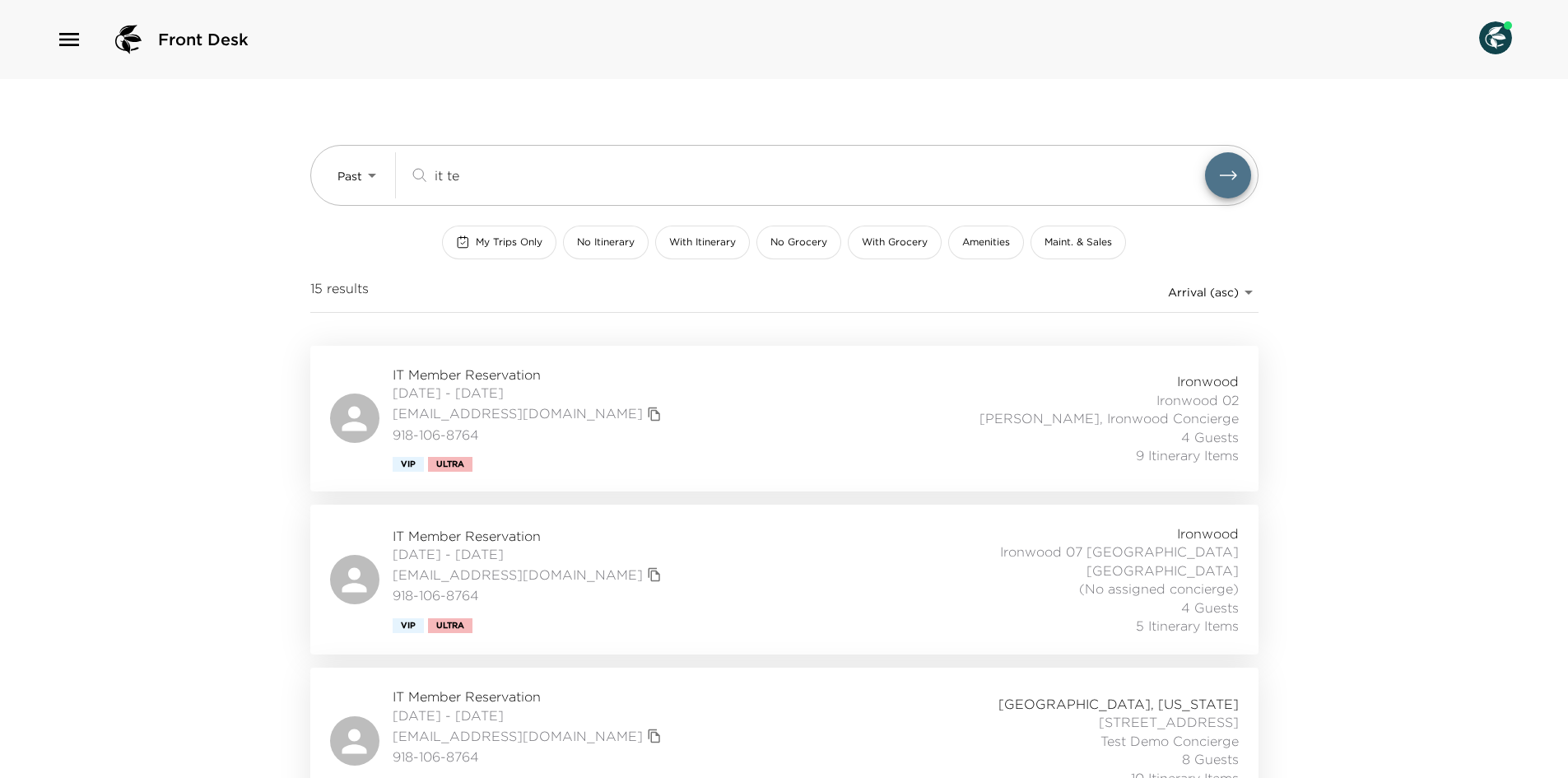
type input "it te"
click at [803, 412] on div "IT Member Reservation [DATE] - [DATE] [EMAIL_ADDRESS][DOMAIN_NAME] 918-106-8764…" at bounding box center [784, 418] width 909 height 106
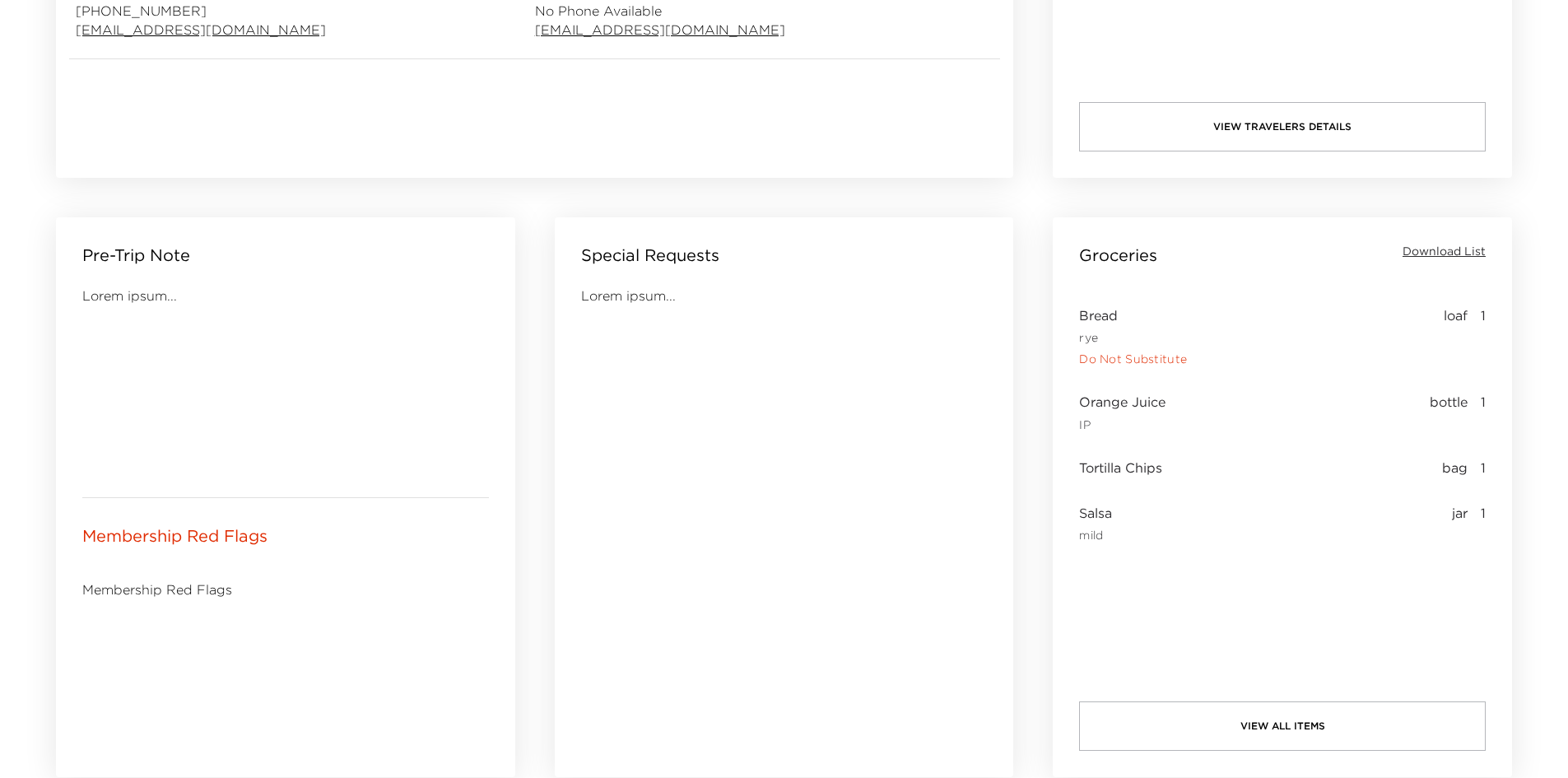
scroll to position [624, 0]
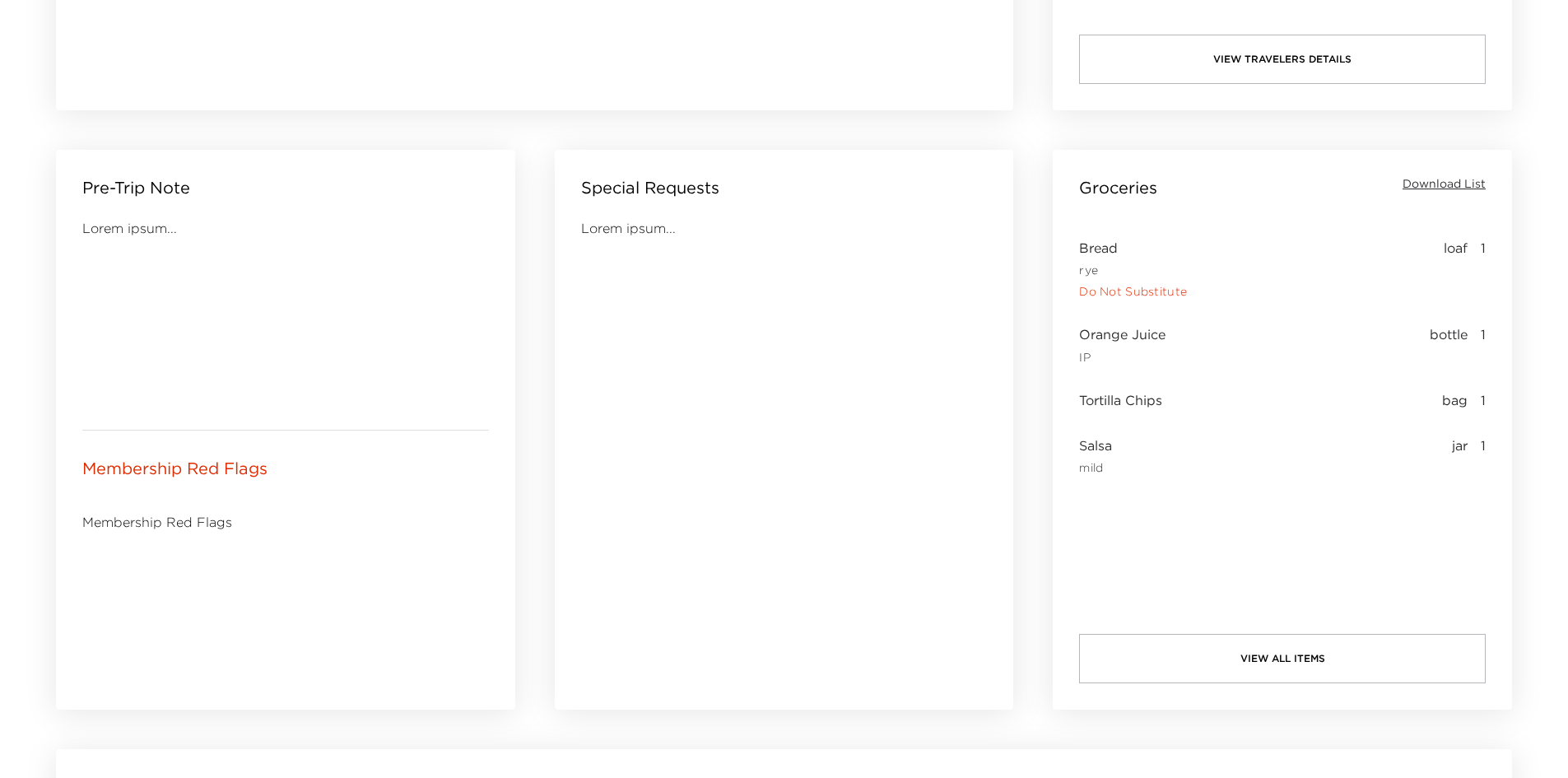
click at [1422, 188] on span "Download List" at bounding box center [1444, 184] width 83 height 17
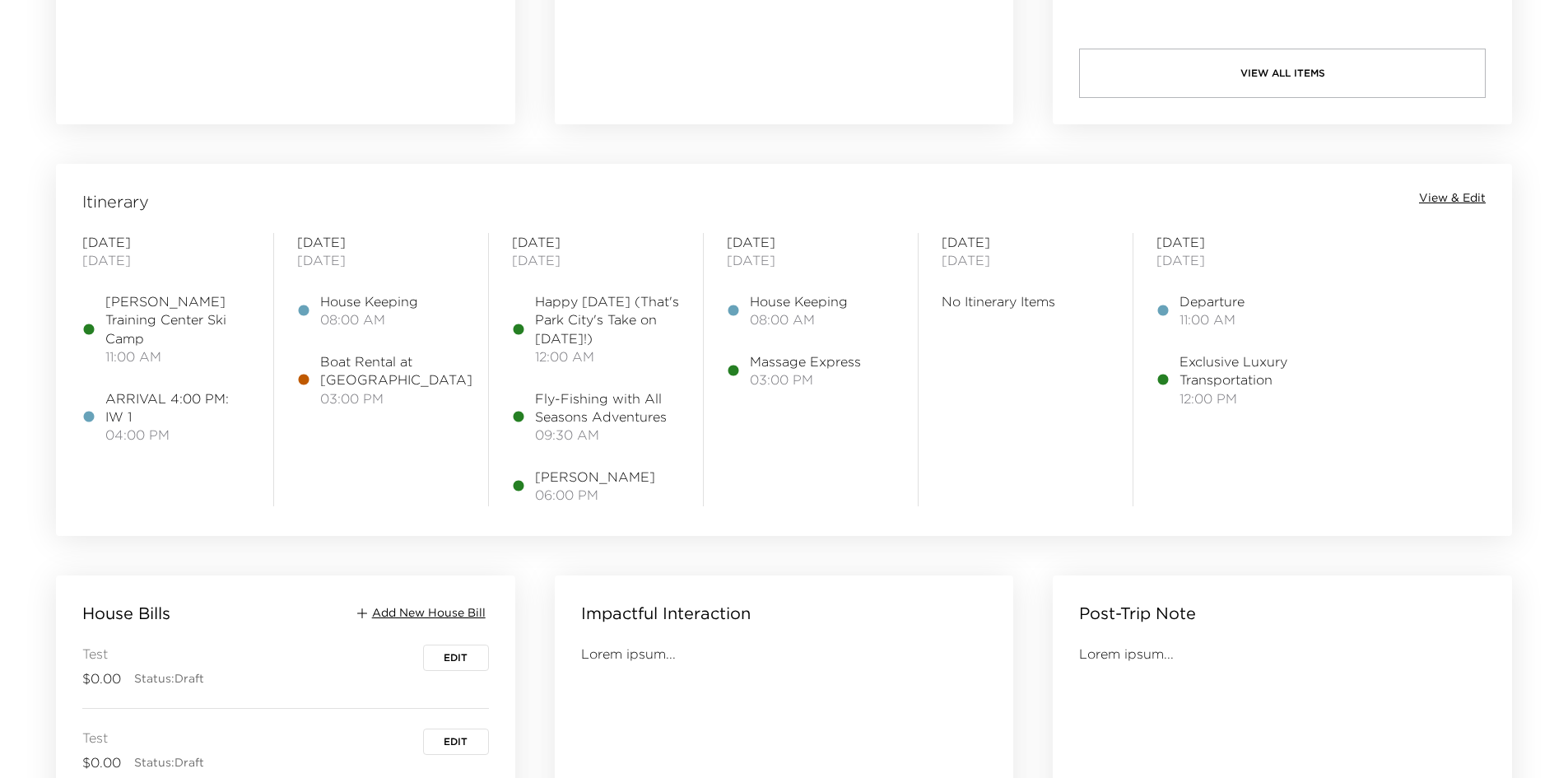
click at [1447, 204] on span "View & Edit" at bounding box center [1452, 198] width 67 height 17
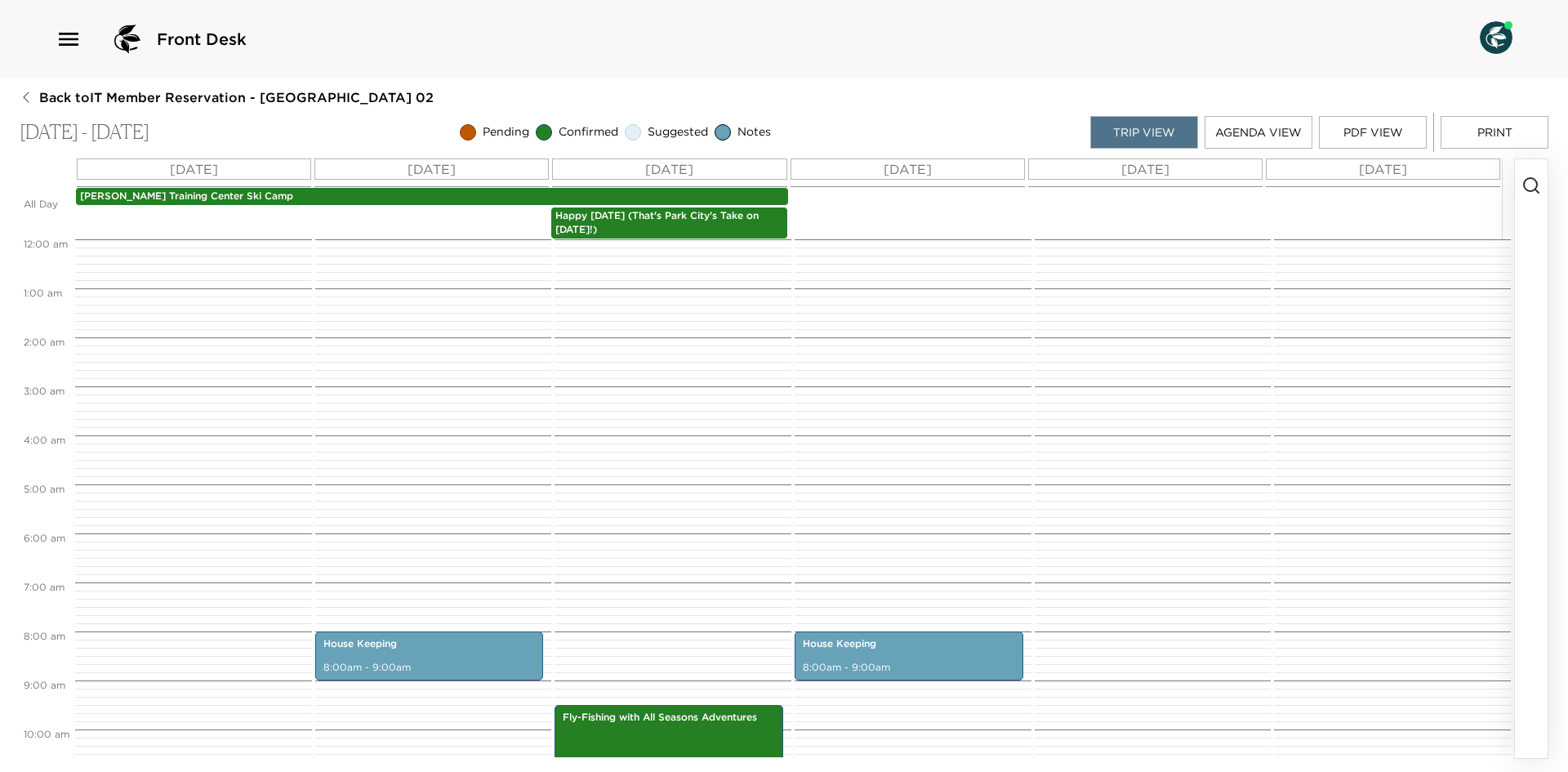
scroll to position [392, 0]
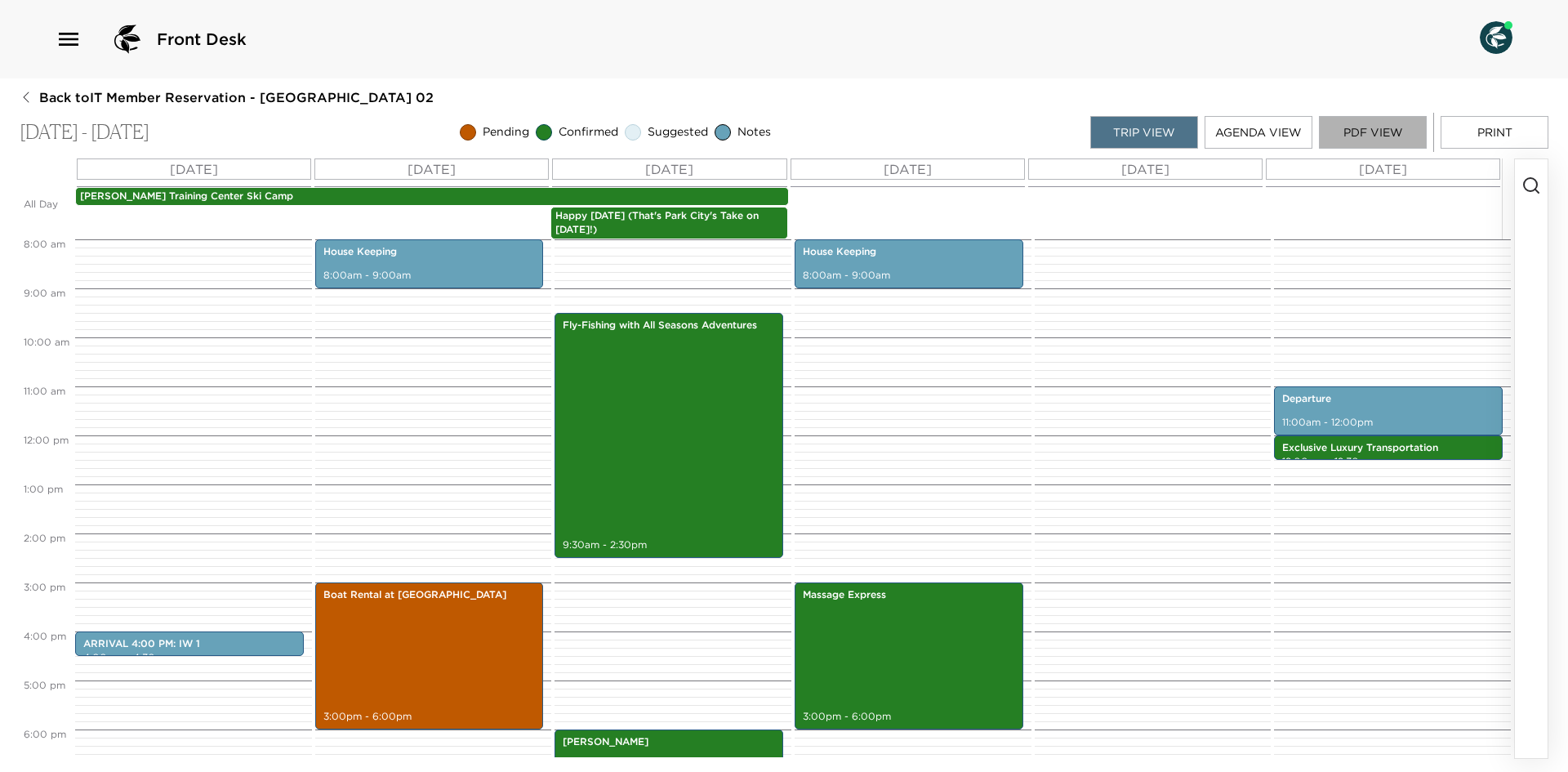
click at [1406, 122] on button "PDF View" at bounding box center [1373, 132] width 108 height 33
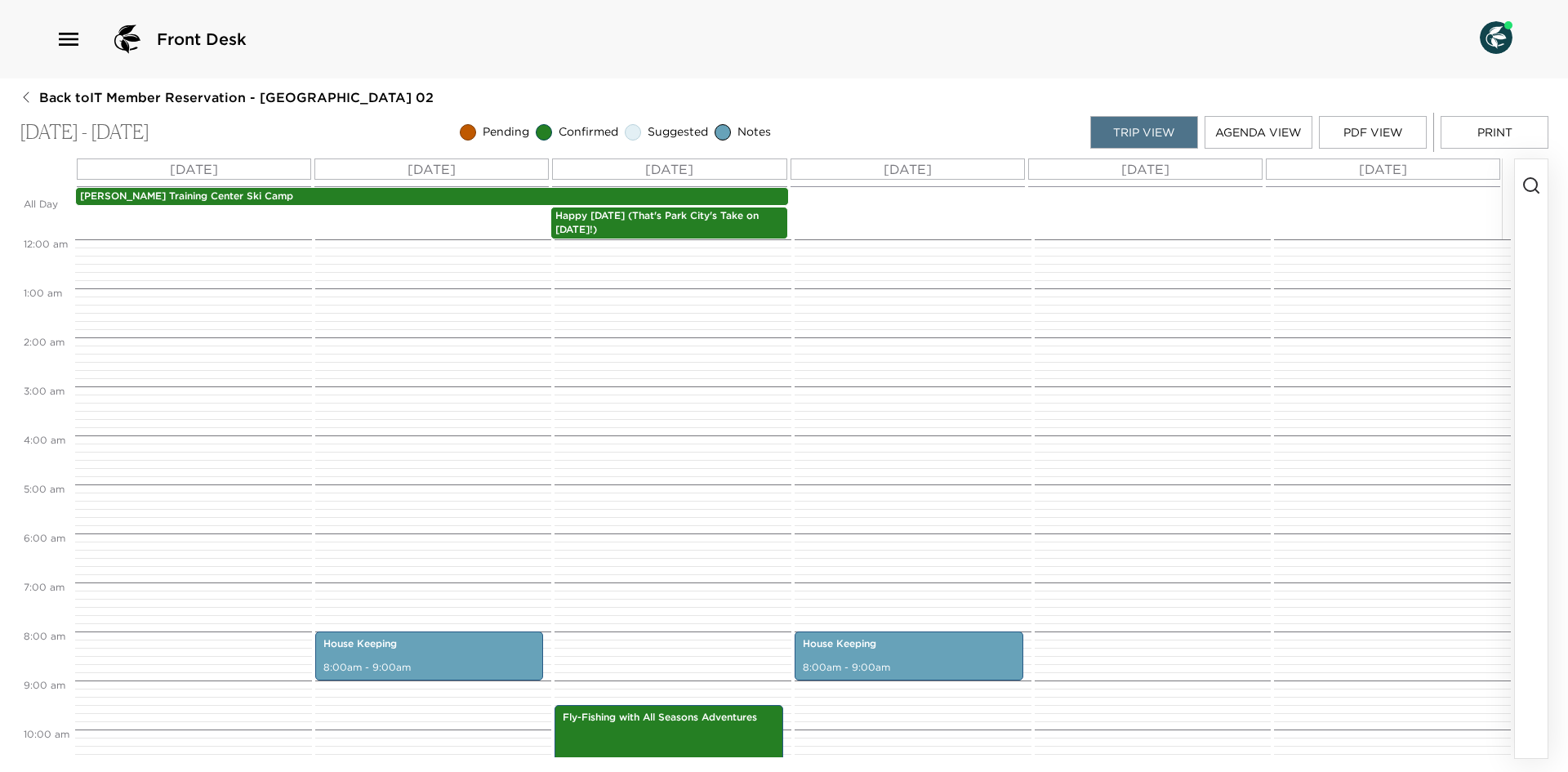
scroll to position [392, 0]
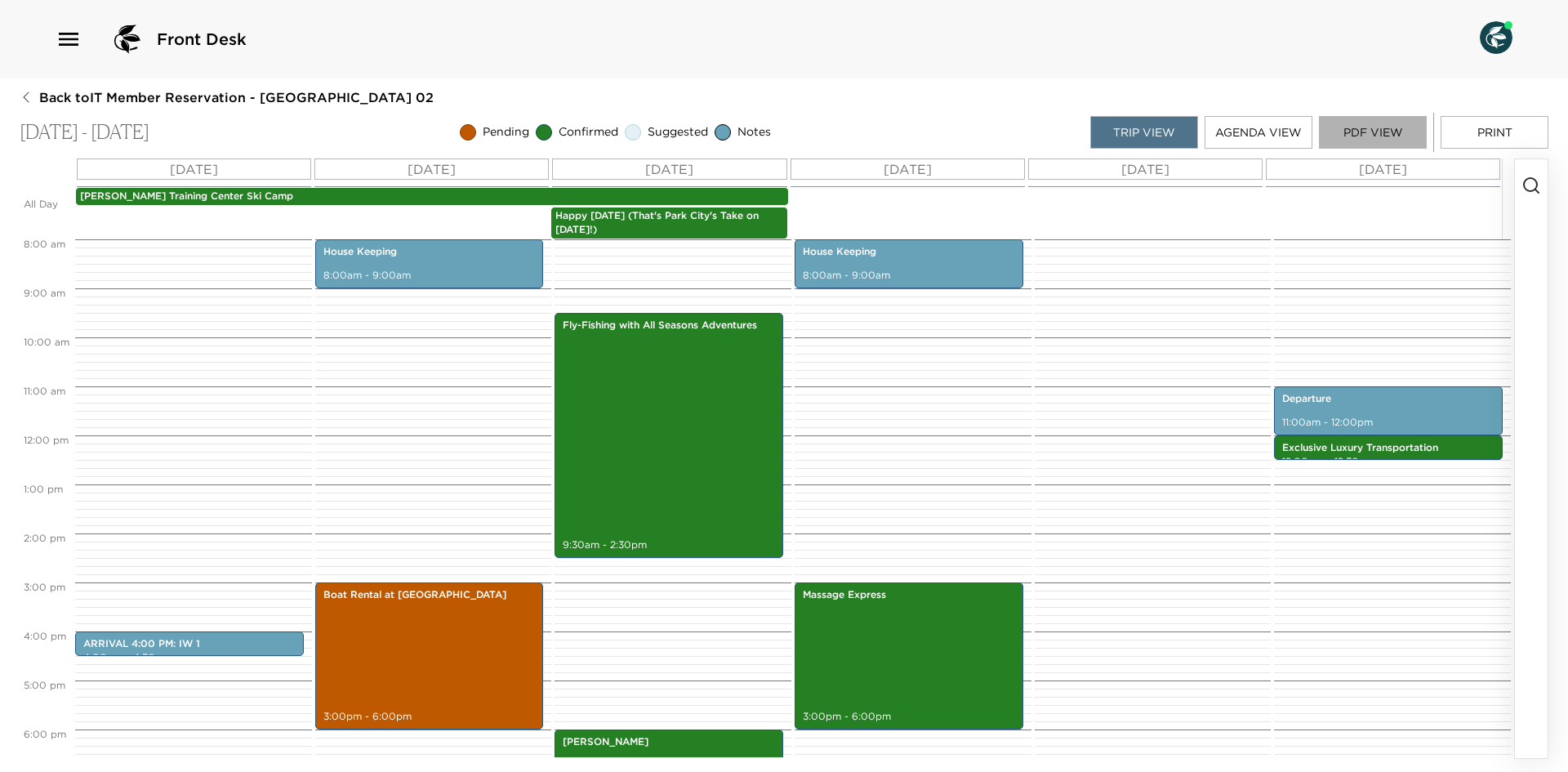
click at [1343, 147] on button "PDF View" at bounding box center [1373, 132] width 108 height 33
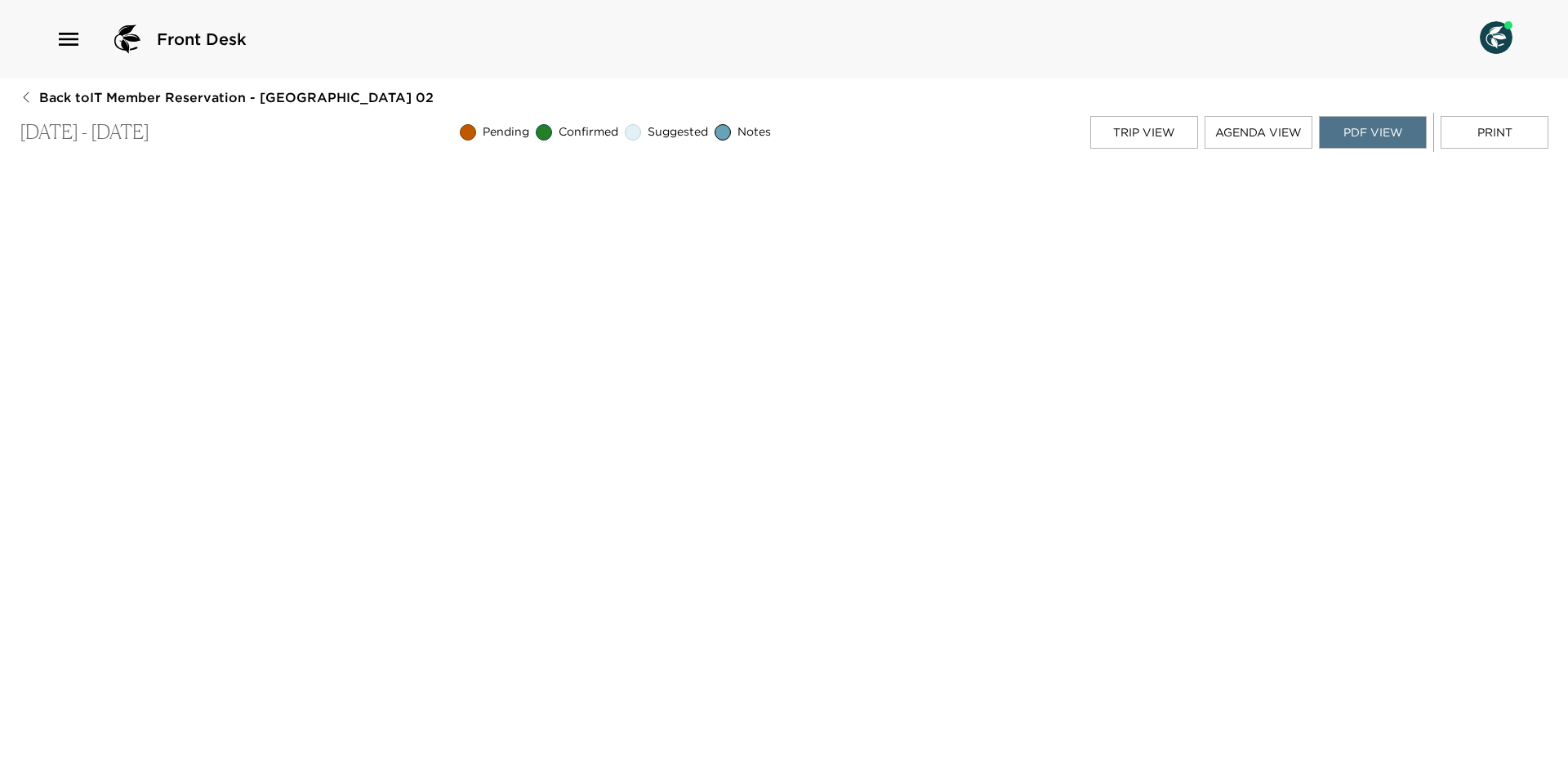
scroll to position [3, 0]
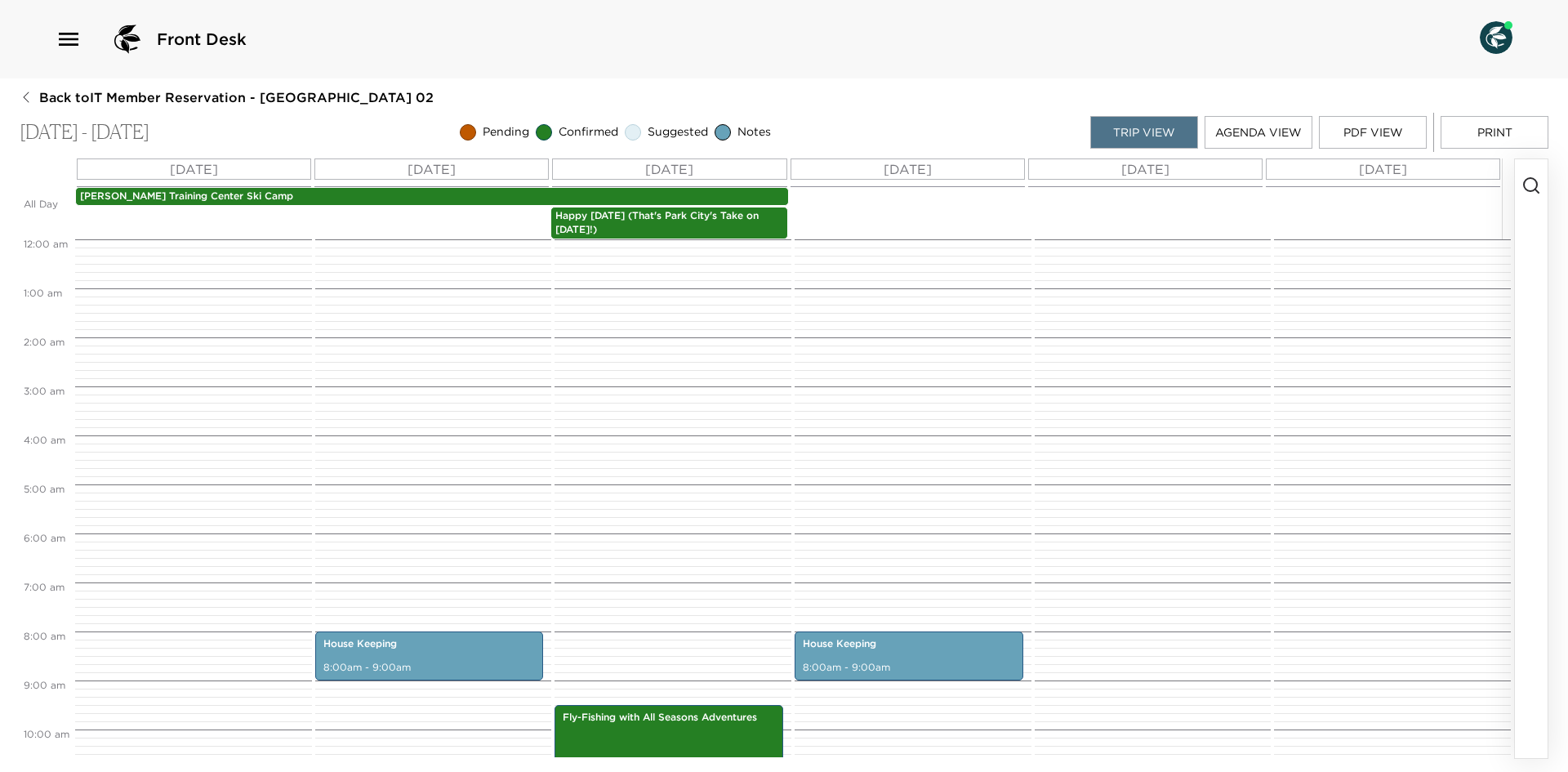
scroll to position [392, 0]
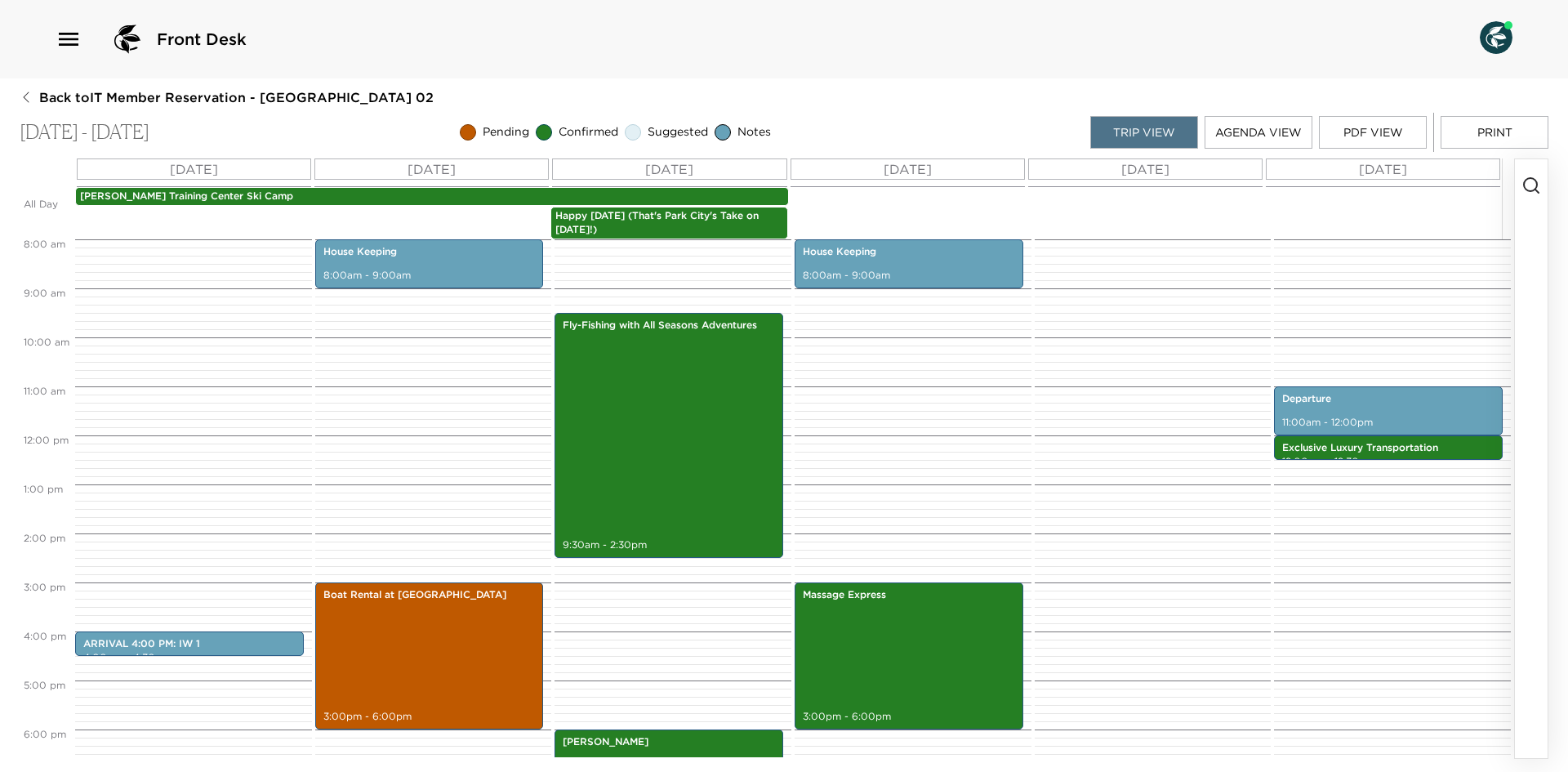
click at [1383, 131] on button "PDF View" at bounding box center [1373, 132] width 108 height 33
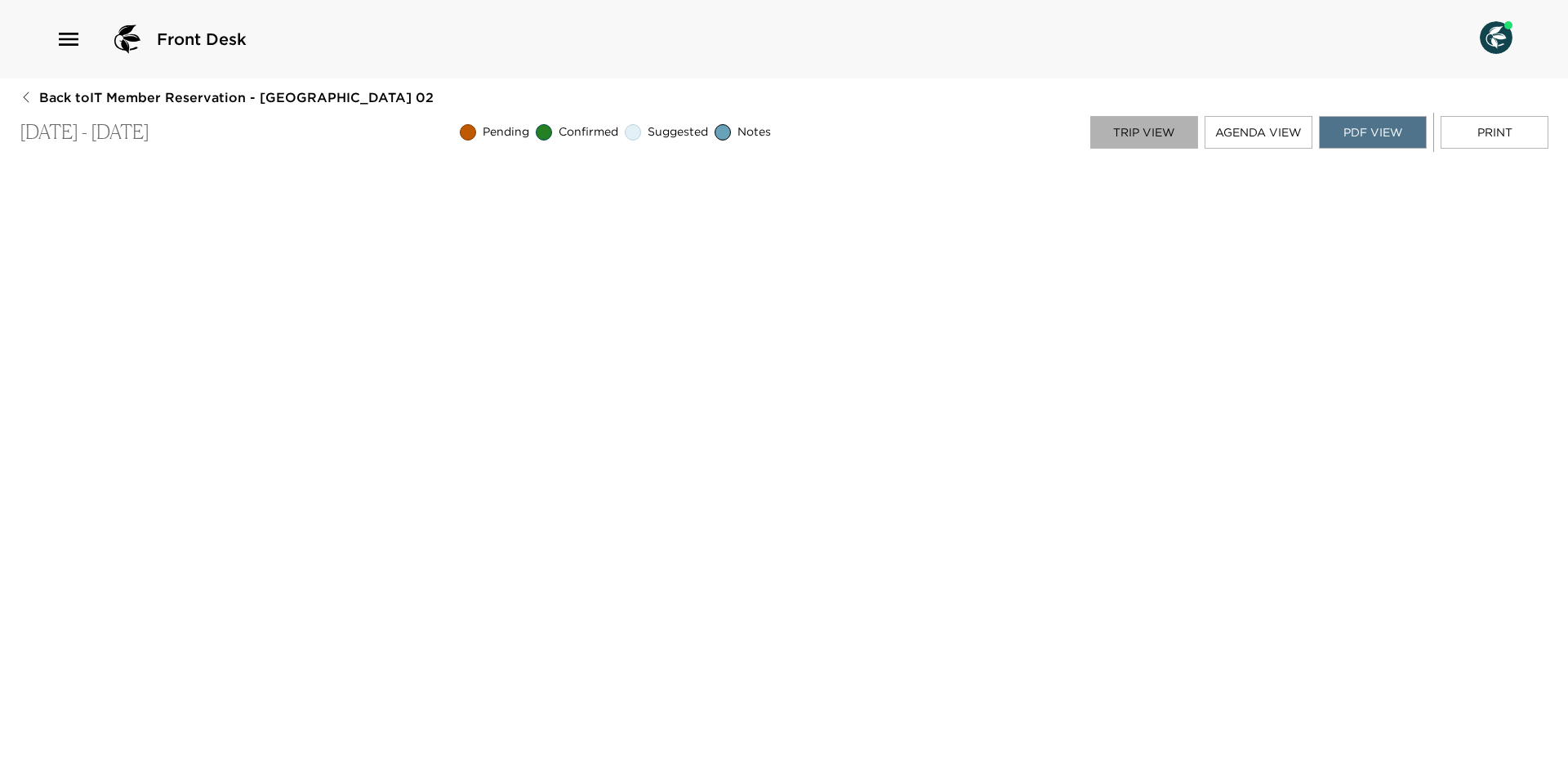
click at [1148, 131] on button "Trip View" at bounding box center [1144, 132] width 108 height 33
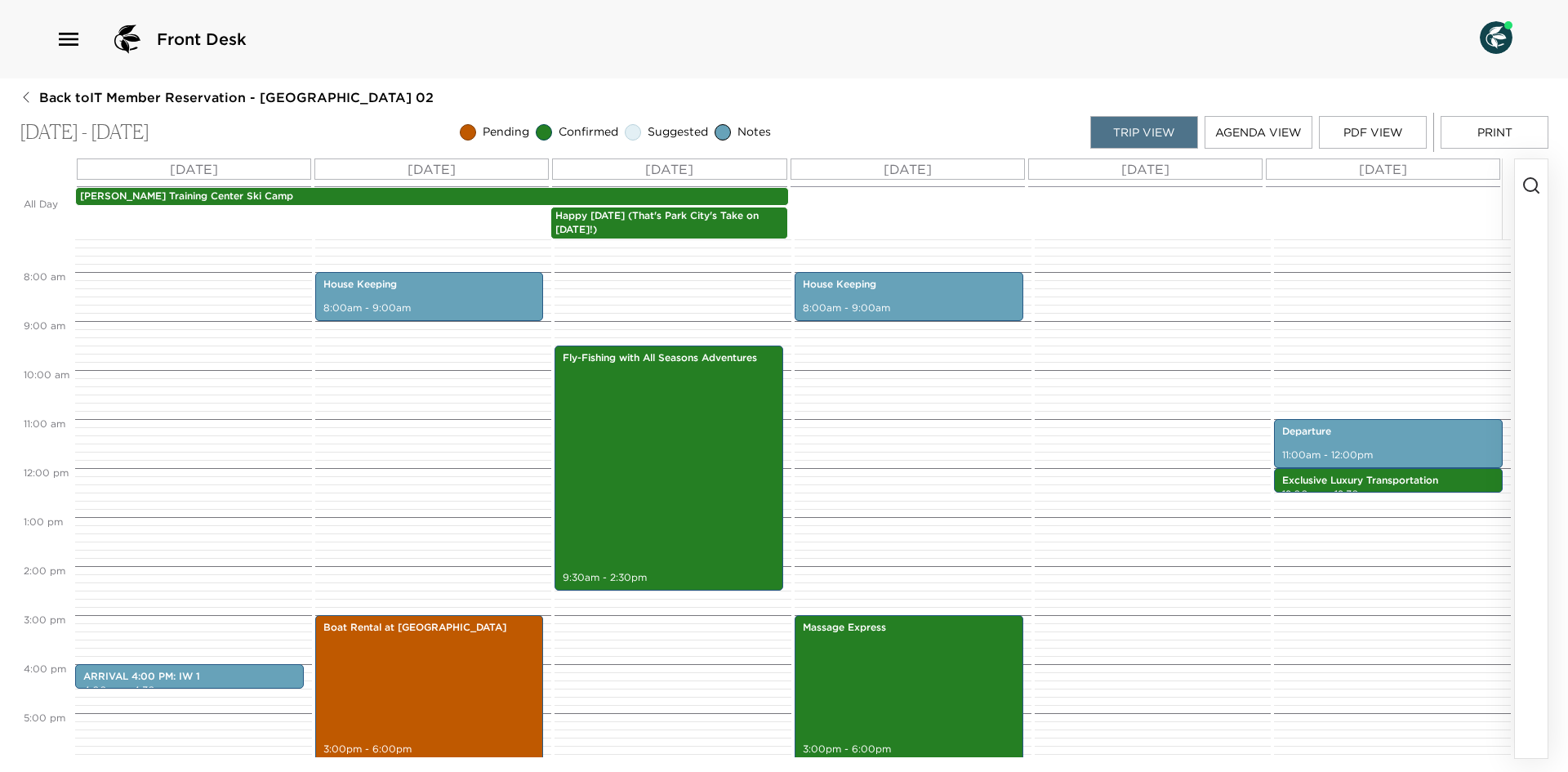
scroll to position [354, 0]
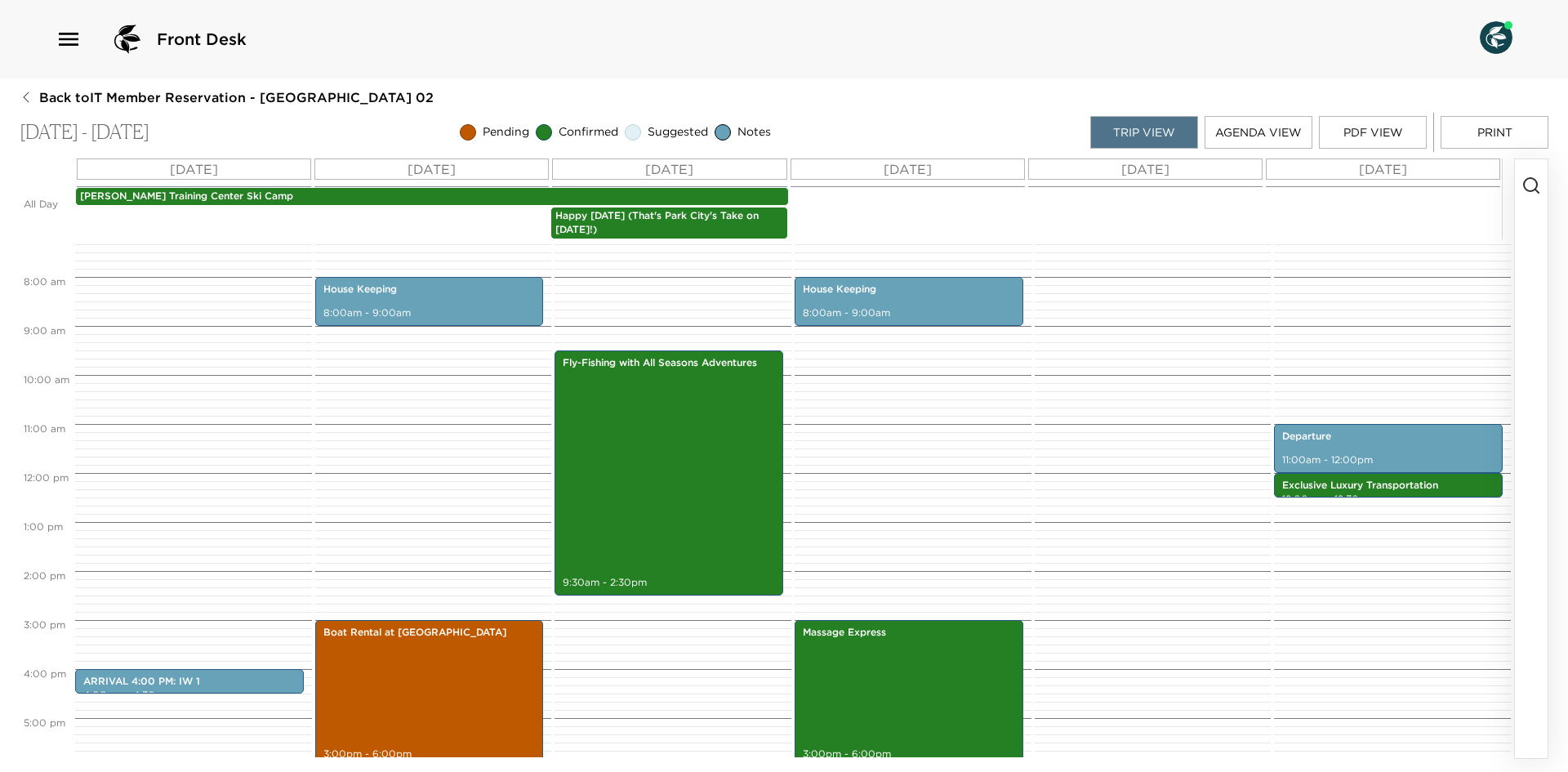
click at [870, 337] on div "House Keeping 8:00am - 9:00am Massage Express 3:00pm - 6:00pm" at bounding box center [911, 473] width 232 height 1176
click at [885, 317] on p "8:00am - 9:00am" at bounding box center [909, 313] width 212 height 14
click at [958, 310] on p "8:00am - 9:00am" at bounding box center [909, 313] width 212 height 14
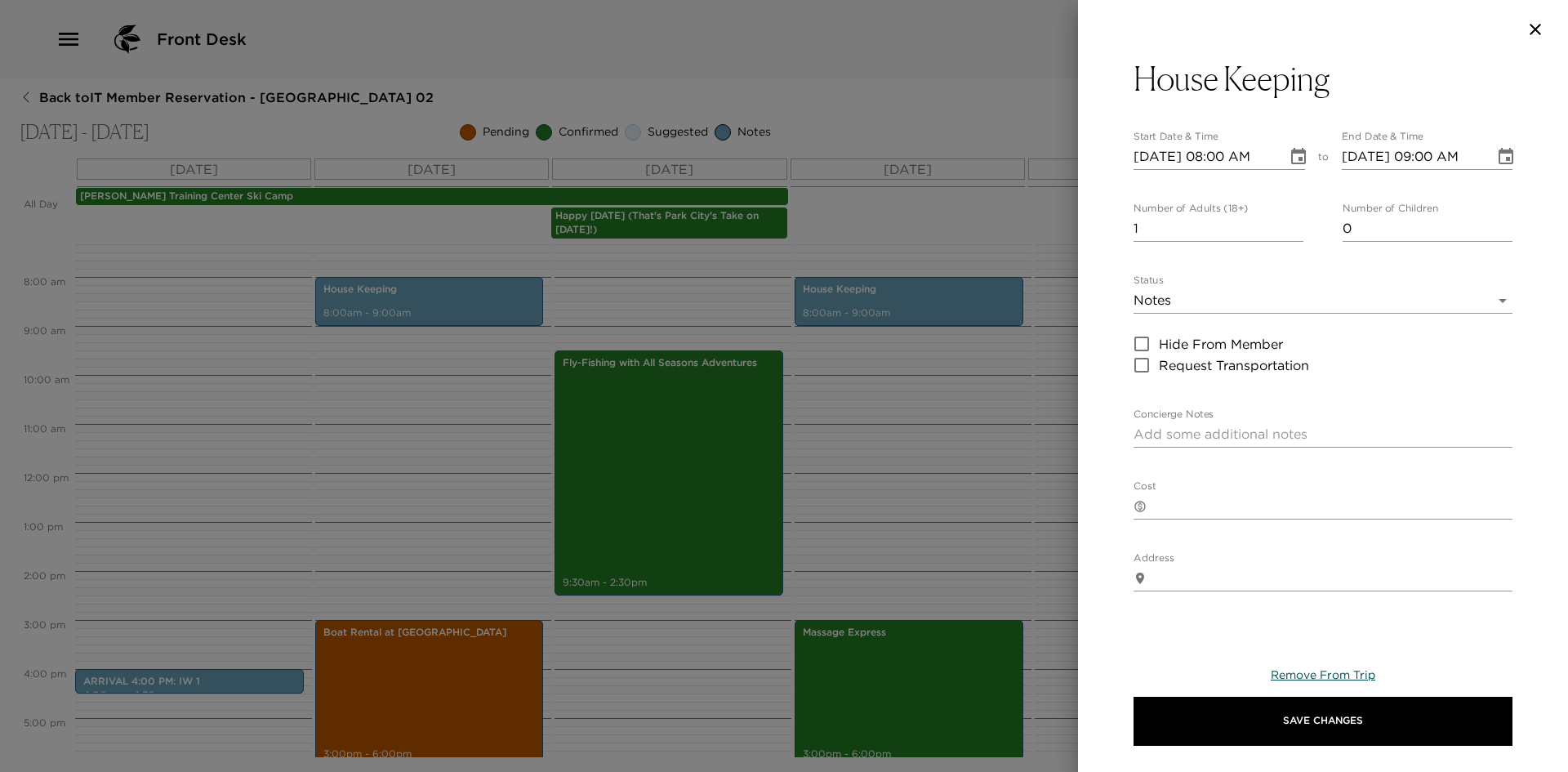
click at [1315, 676] on span "Remove From Trip" at bounding box center [1323, 674] width 104 height 15
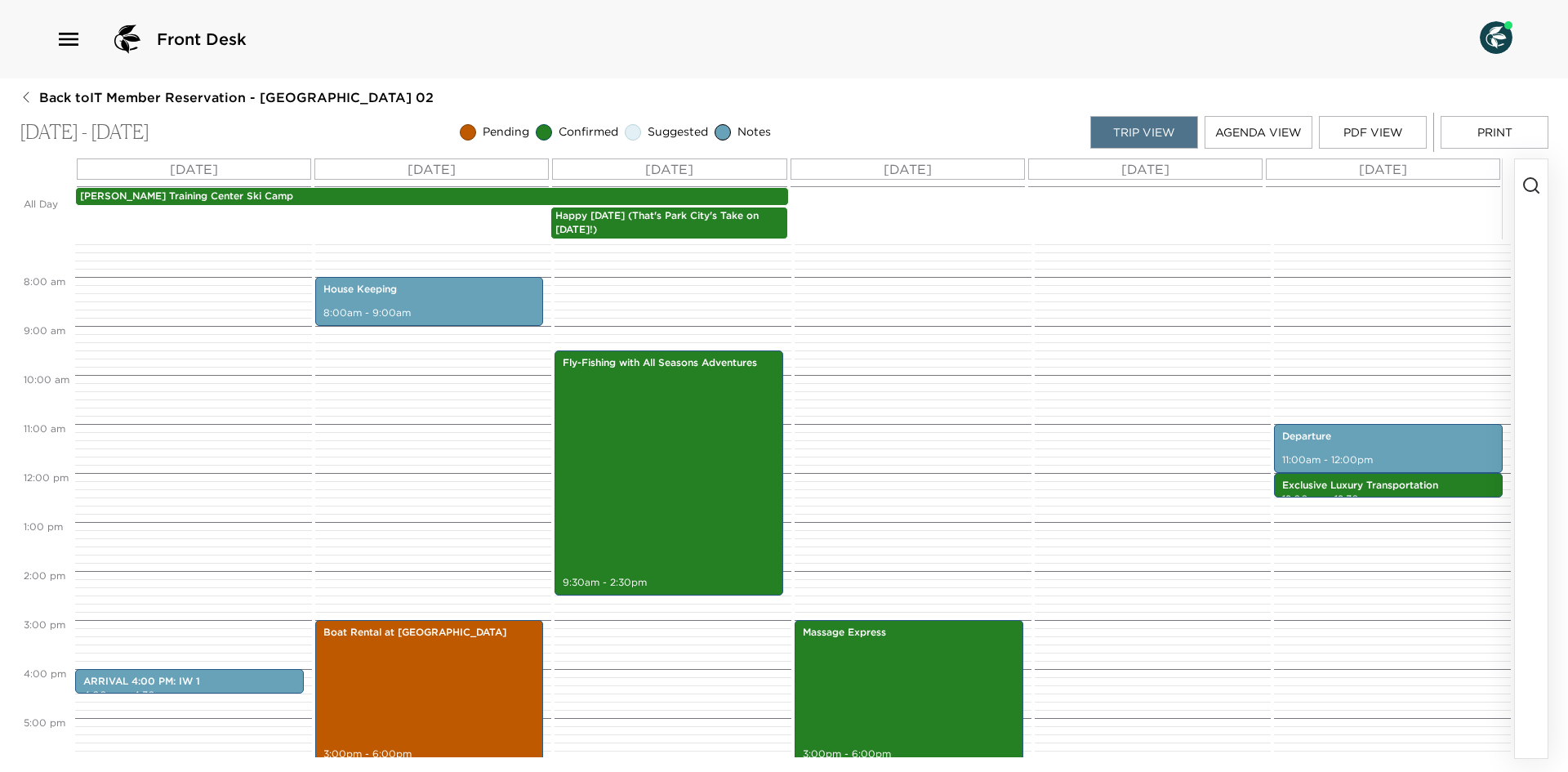
click at [924, 425] on div "Massage Express 3:00pm - 6:00pm" at bounding box center [911, 473] width 232 height 1176
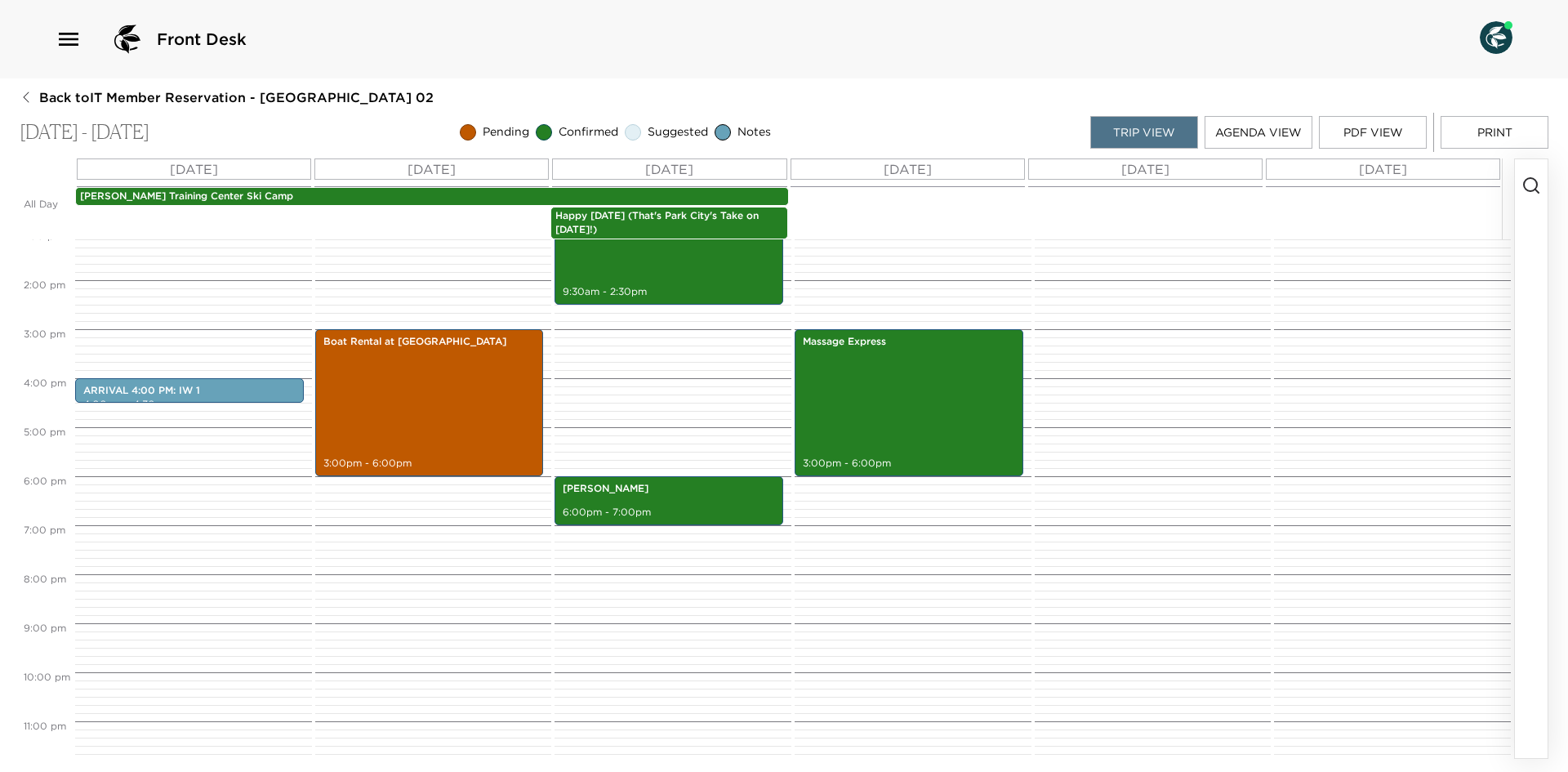
scroll to position [646, 0]
click at [193, 385] on p "ARRIVAL 4:00 PM: IW 1" at bounding box center [190, 390] width 212 height 14
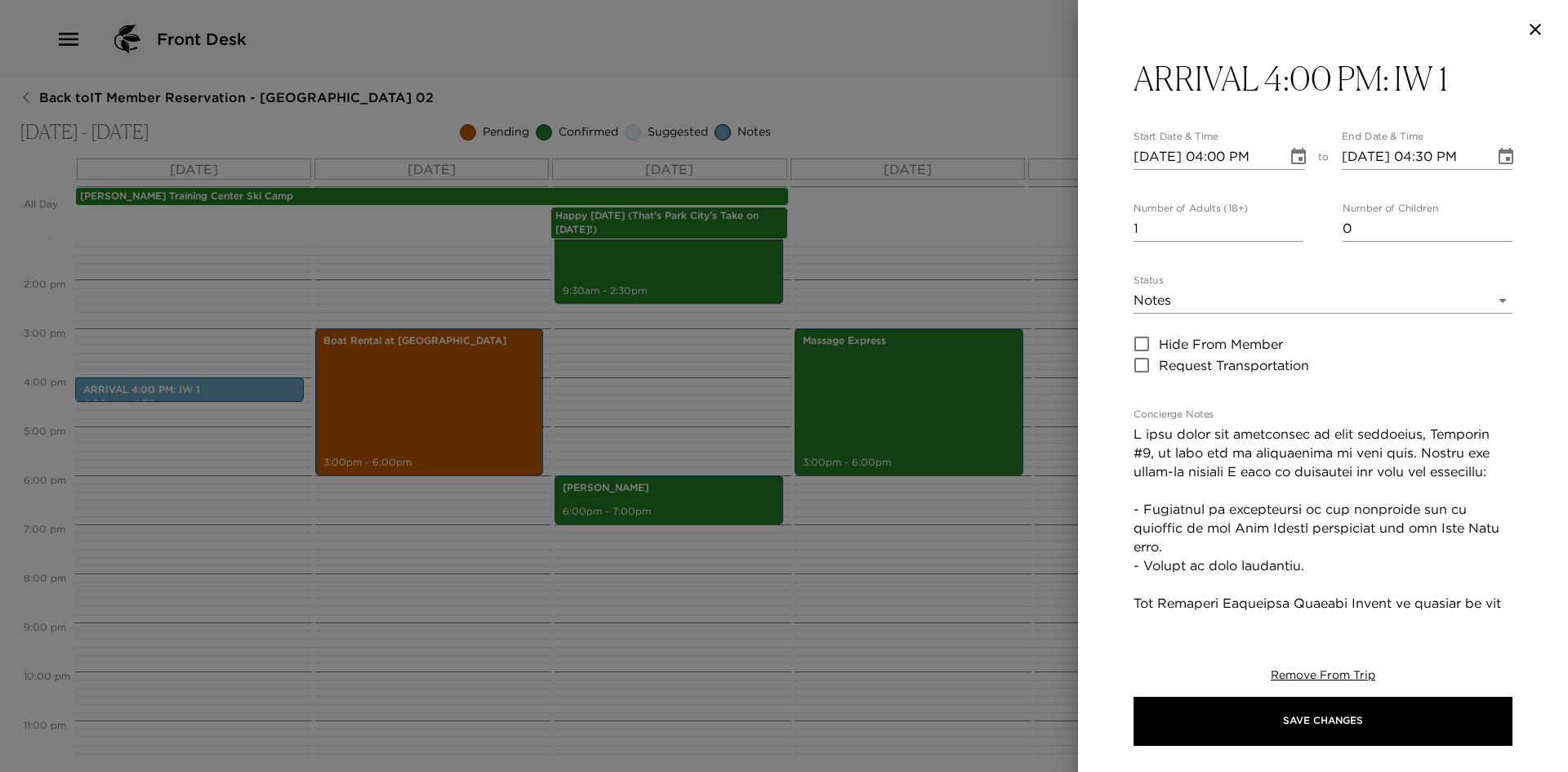
click at [1221, 289] on body "Front Desk Back to IT Member Reservation - Ironwood 02 Jul 11 - Jul 16, 2024 Pe…" at bounding box center [784, 386] width 1568 height 772
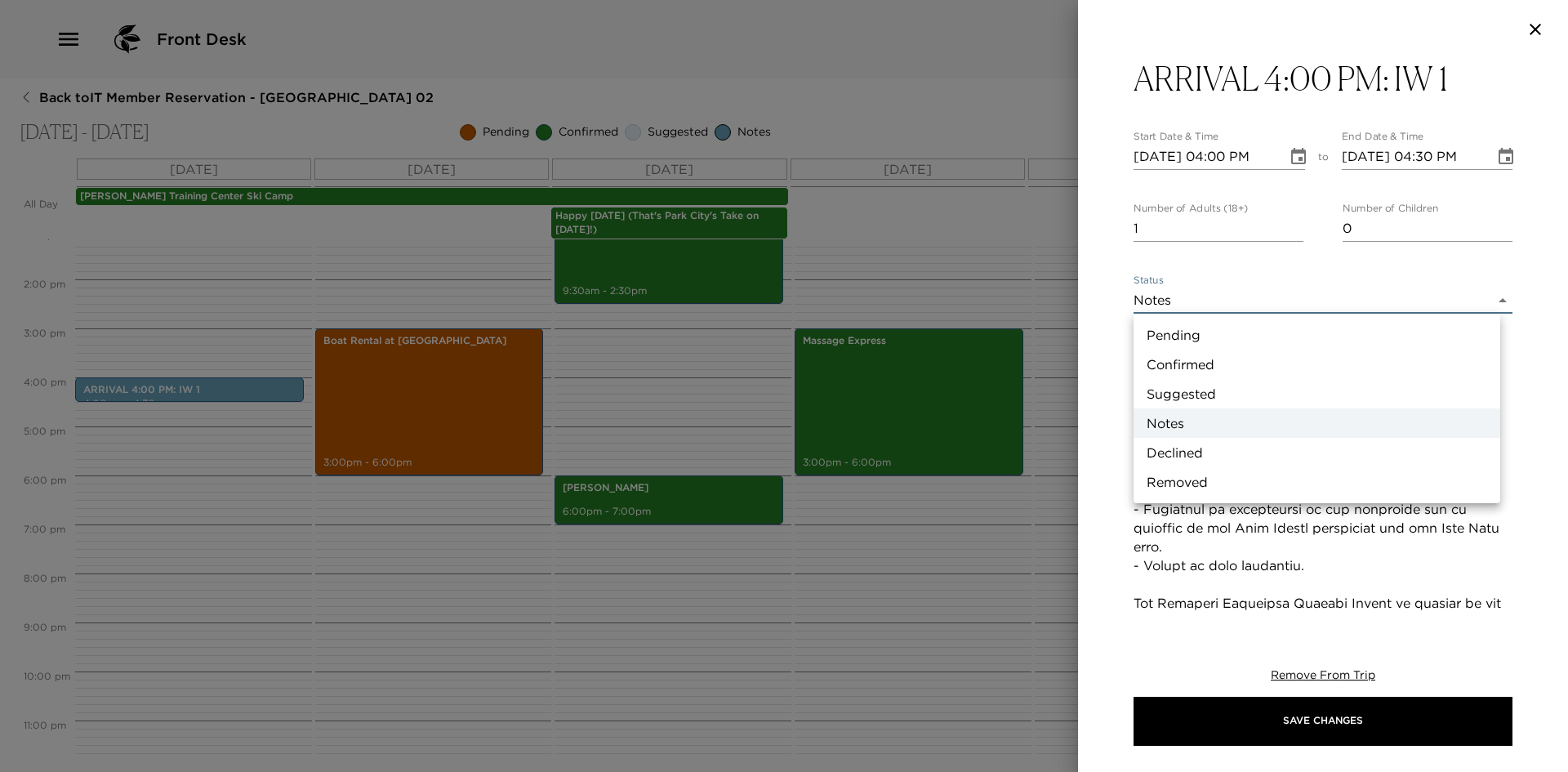
click at [748, 482] on div at bounding box center [784, 386] width 1568 height 772
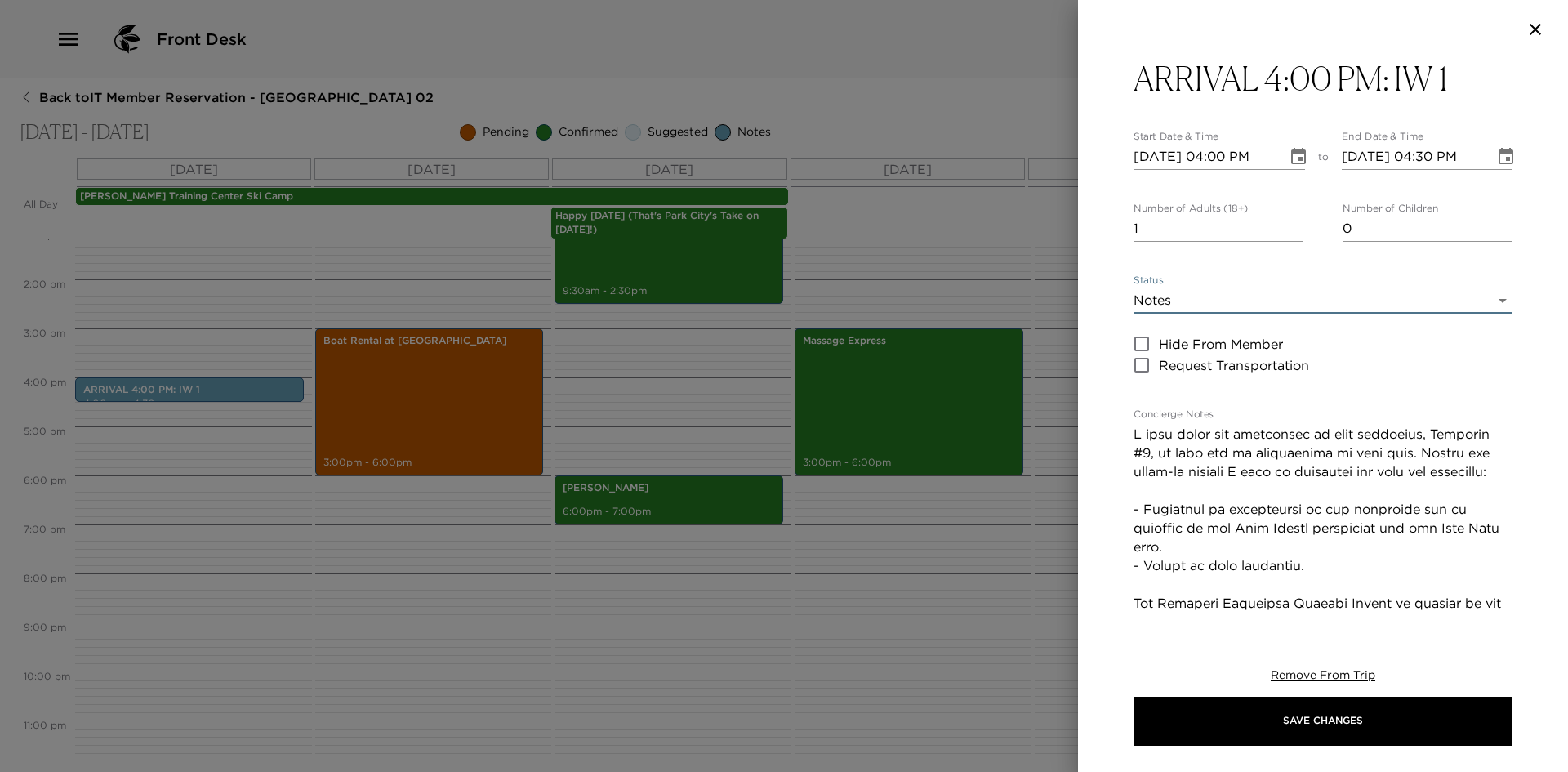
click at [773, 451] on div at bounding box center [784, 386] width 1568 height 772
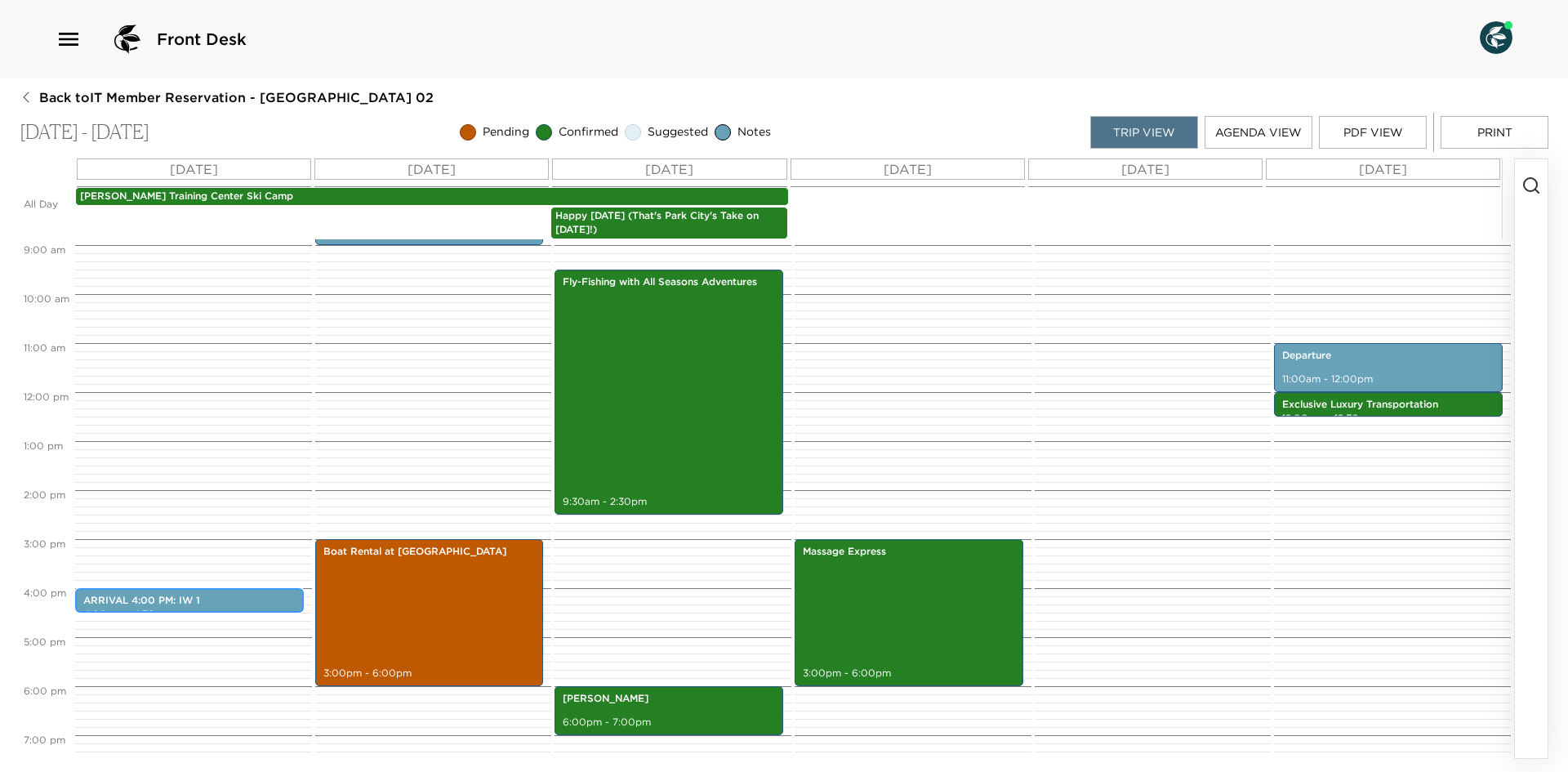
scroll to position [407, 0]
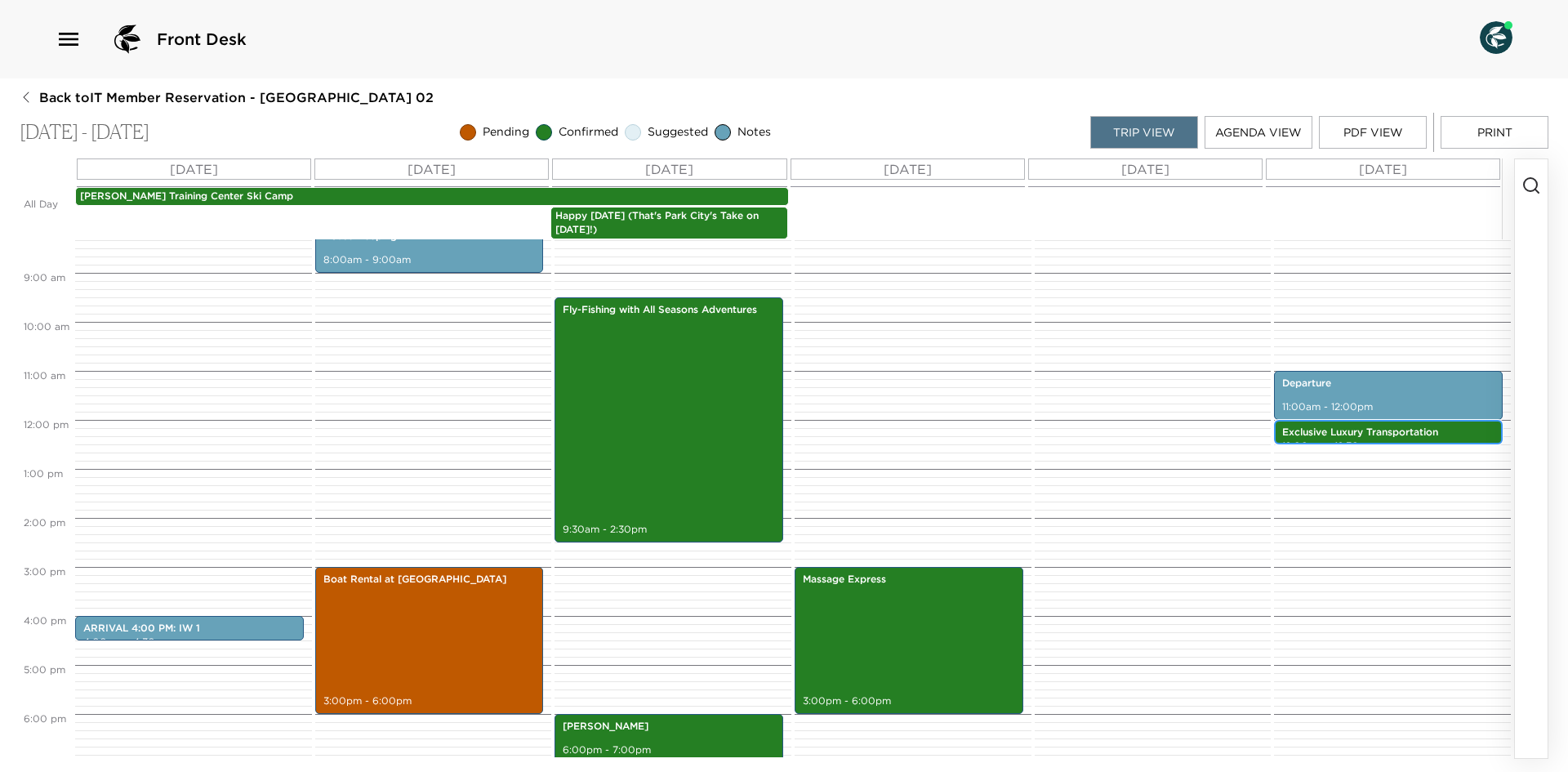
click at [1328, 435] on p "Exclusive Luxury Transportation" at bounding box center [1389, 433] width 212 height 14
click at [1323, 381] on p "Departure" at bounding box center [1389, 383] width 212 height 14
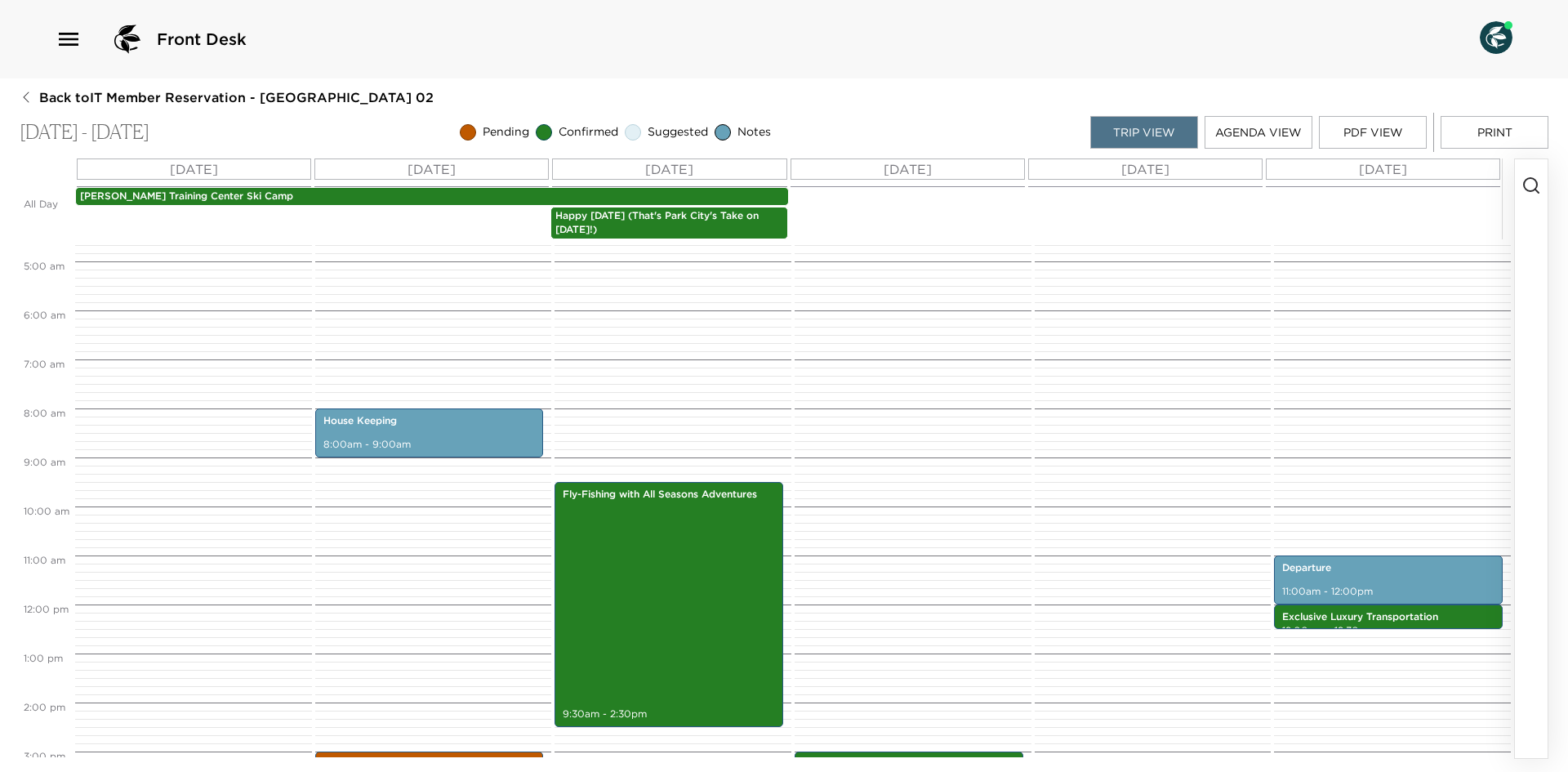
click at [754, 211] on p "Happy Miners' Day (That's Park City's Take on Labor Day!)" at bounding box center [670, 223] width 228 height 28
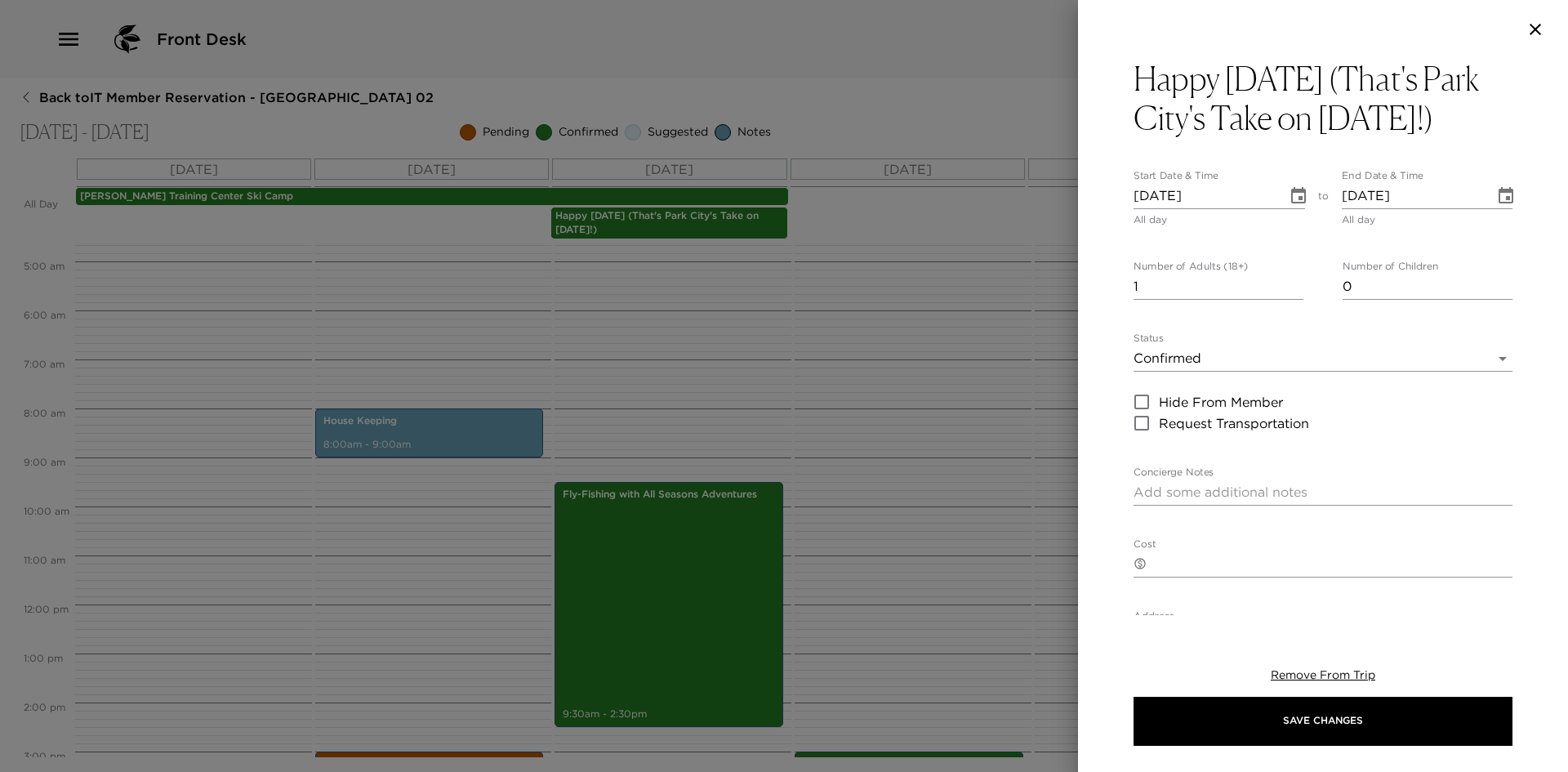
click at [1498, 204] on icon "Choose date, selected date is Jul 13, 2024" at bounding box center [1505, 195] width 15 height 17
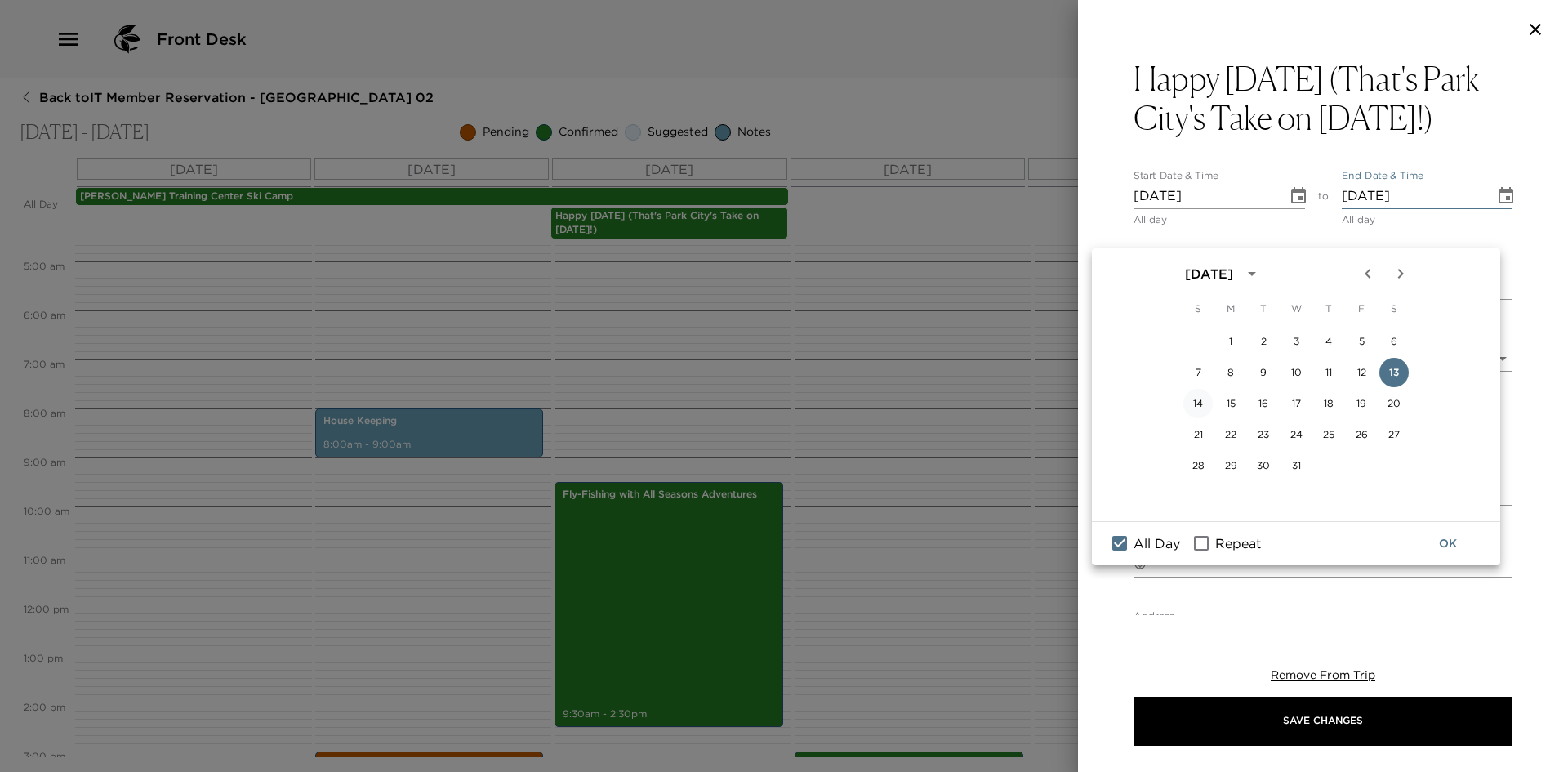
click at [1201, 398] on button "14" at bounding box center [1198, 404] width 30 height 30
type input "07/14/2024"
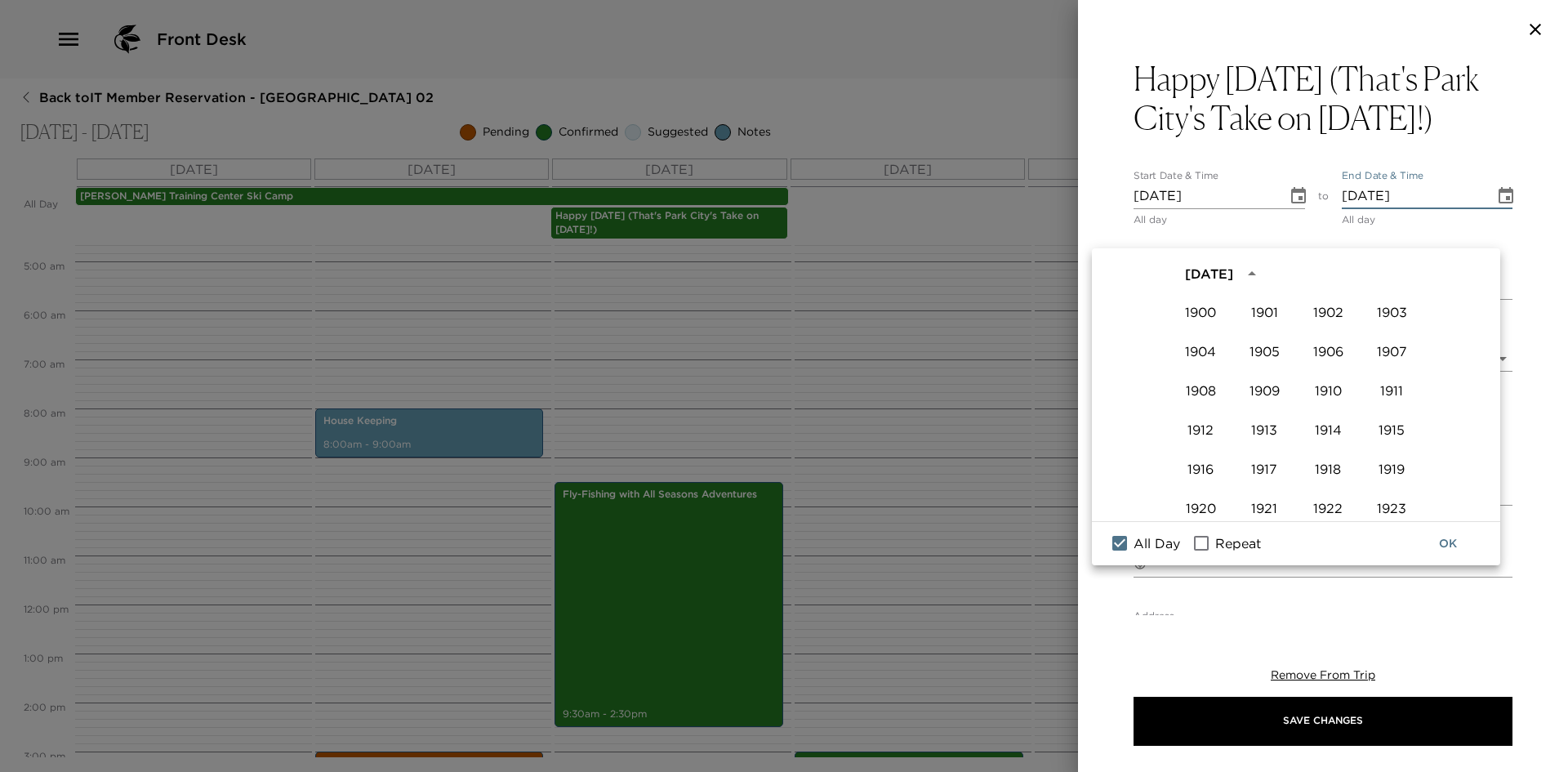
scroll to position [1120, 0]
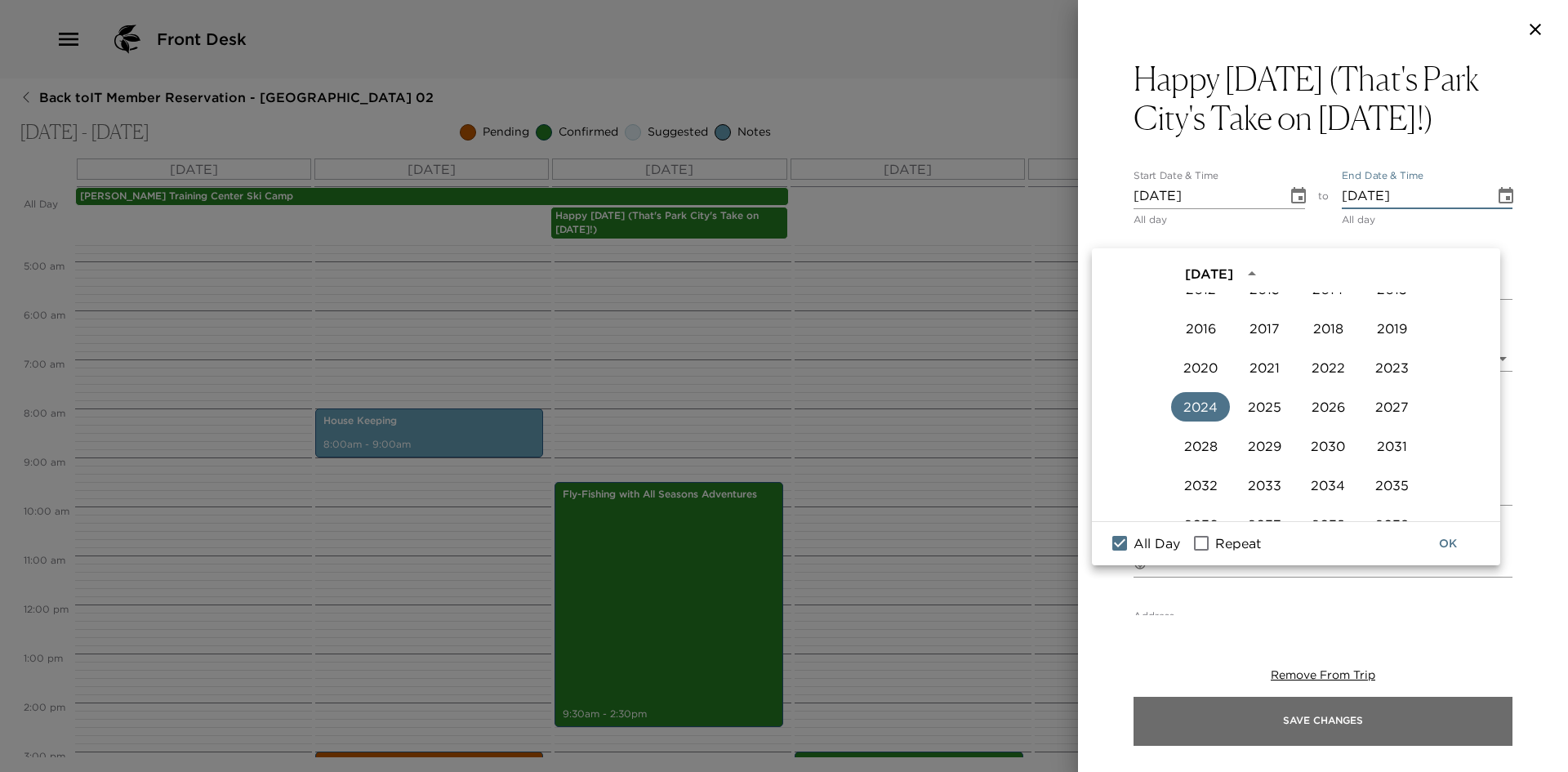
click at [1314, 709] on button "Save Changes" at bounding box center [1322, 721] width 379 height 49
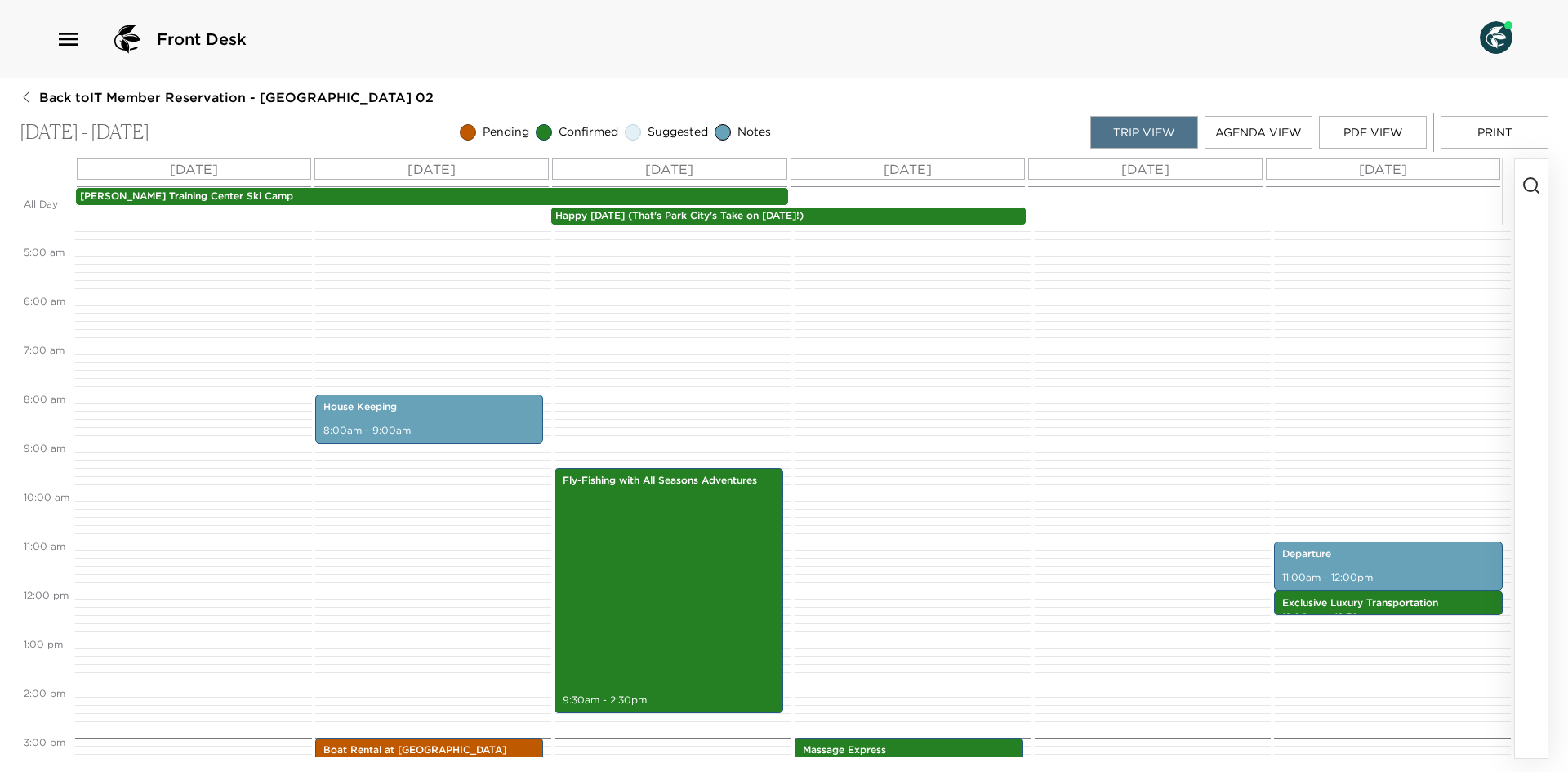
click at [1354, 140] on button "PDF View" at bounding box center [1373, 132] width 108 height 33
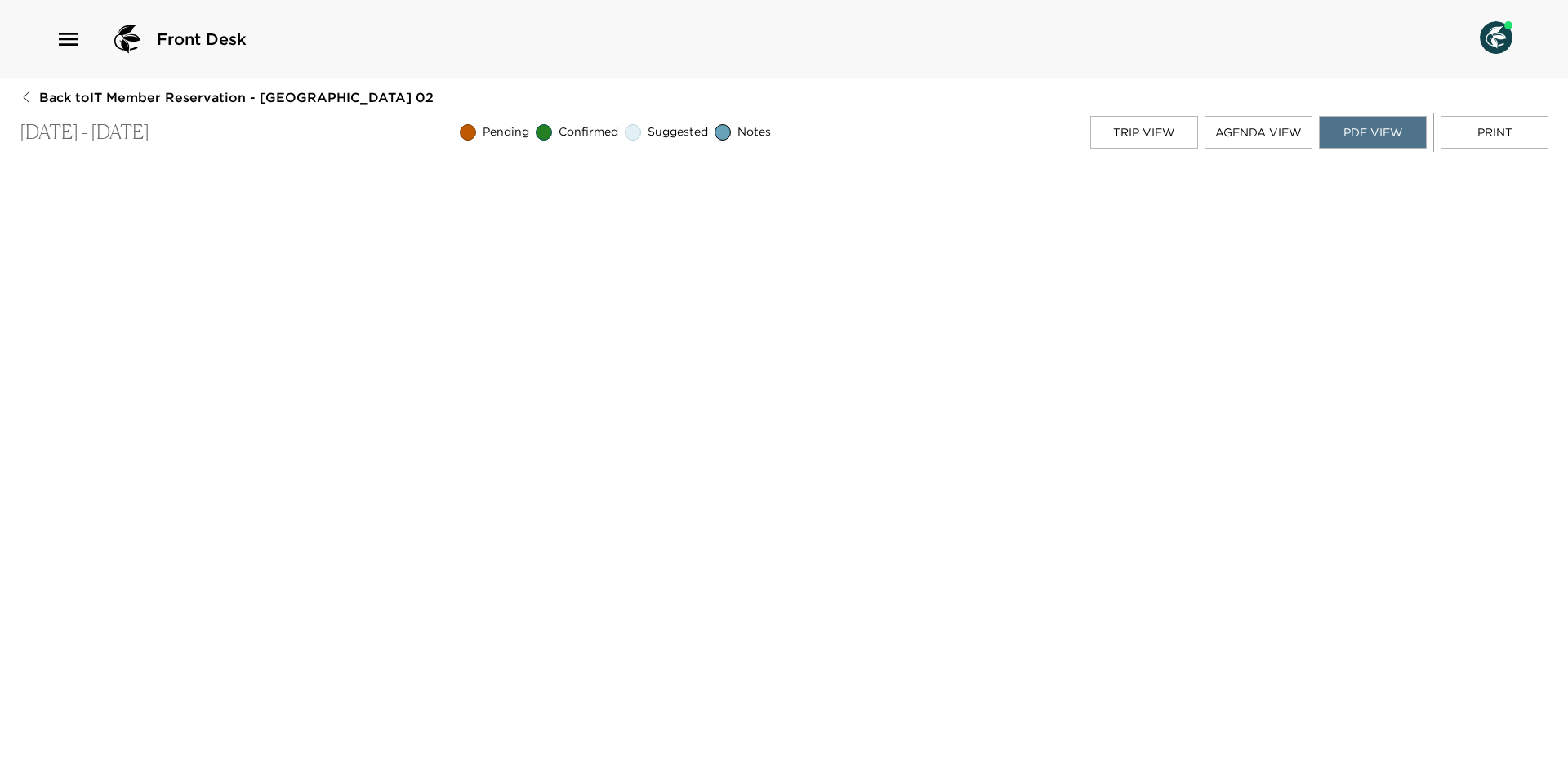
click at [26, 88] on button "Back to IT Member Reservation - Ironwood 02" at bounding box center [227, 97] width 414 height 18
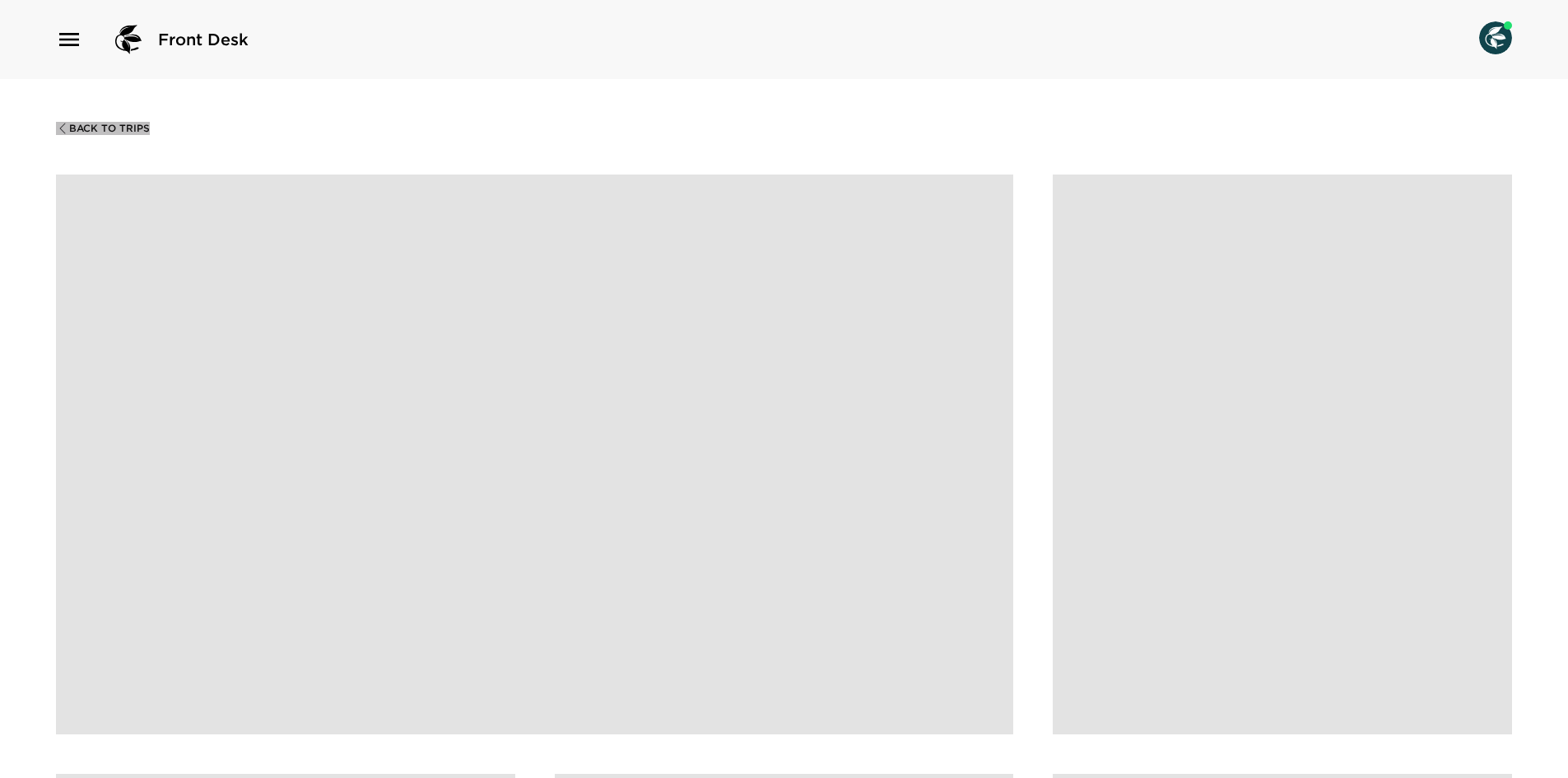
click at [103, 125] on span "Back To Trips" at bounding box center [110, 128] width 81 height 11
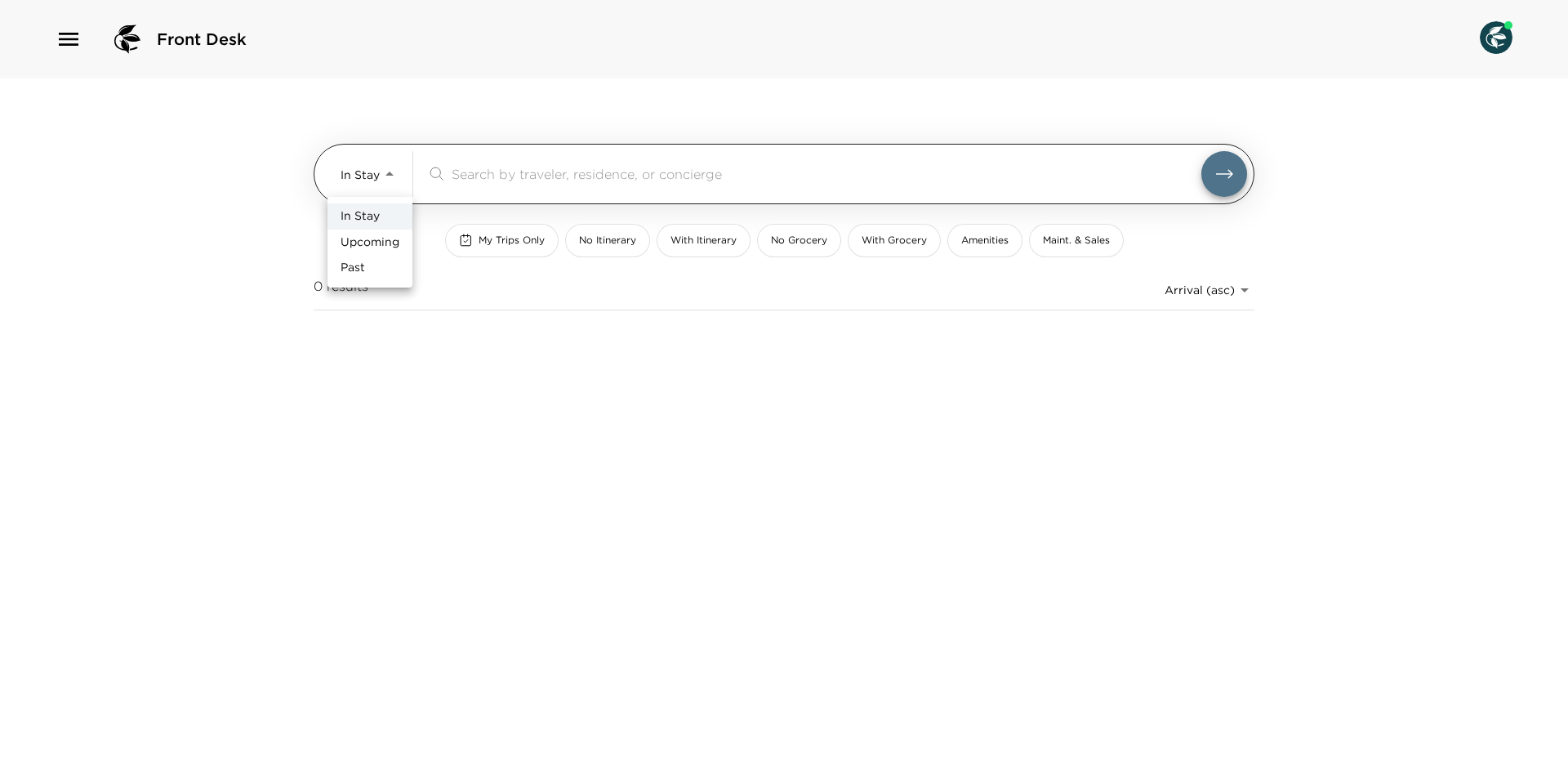
click at [353, 158] on body "Front Desk In Stay In-Stay ​ My Trips Only No Itinerary With Itinerary No Groce…" at bounding box center [784, 386] width 1568 height 772
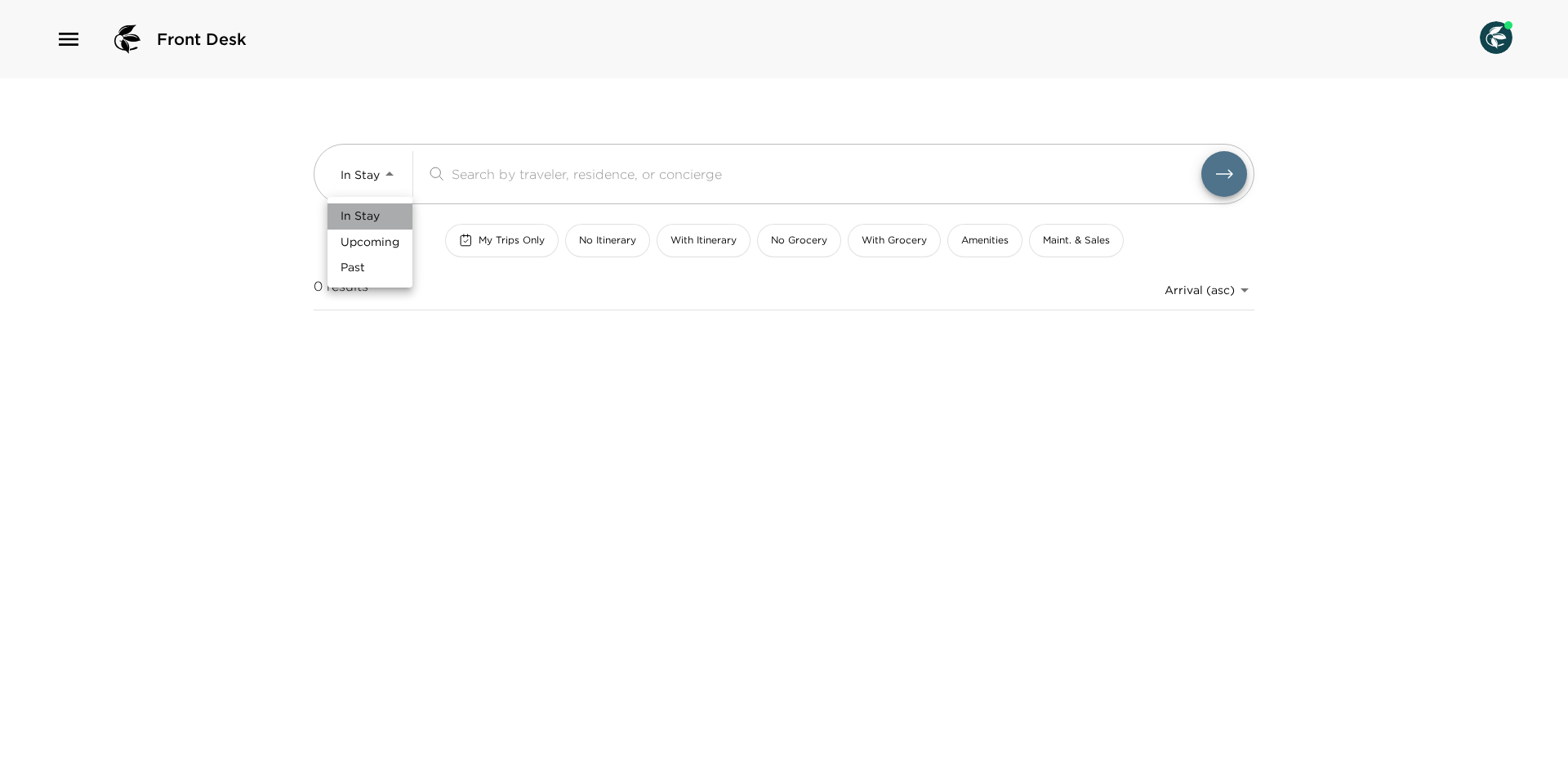
click at [375, 225] on li "In Stay" at bounding box center [370, 217] width 85 height 26
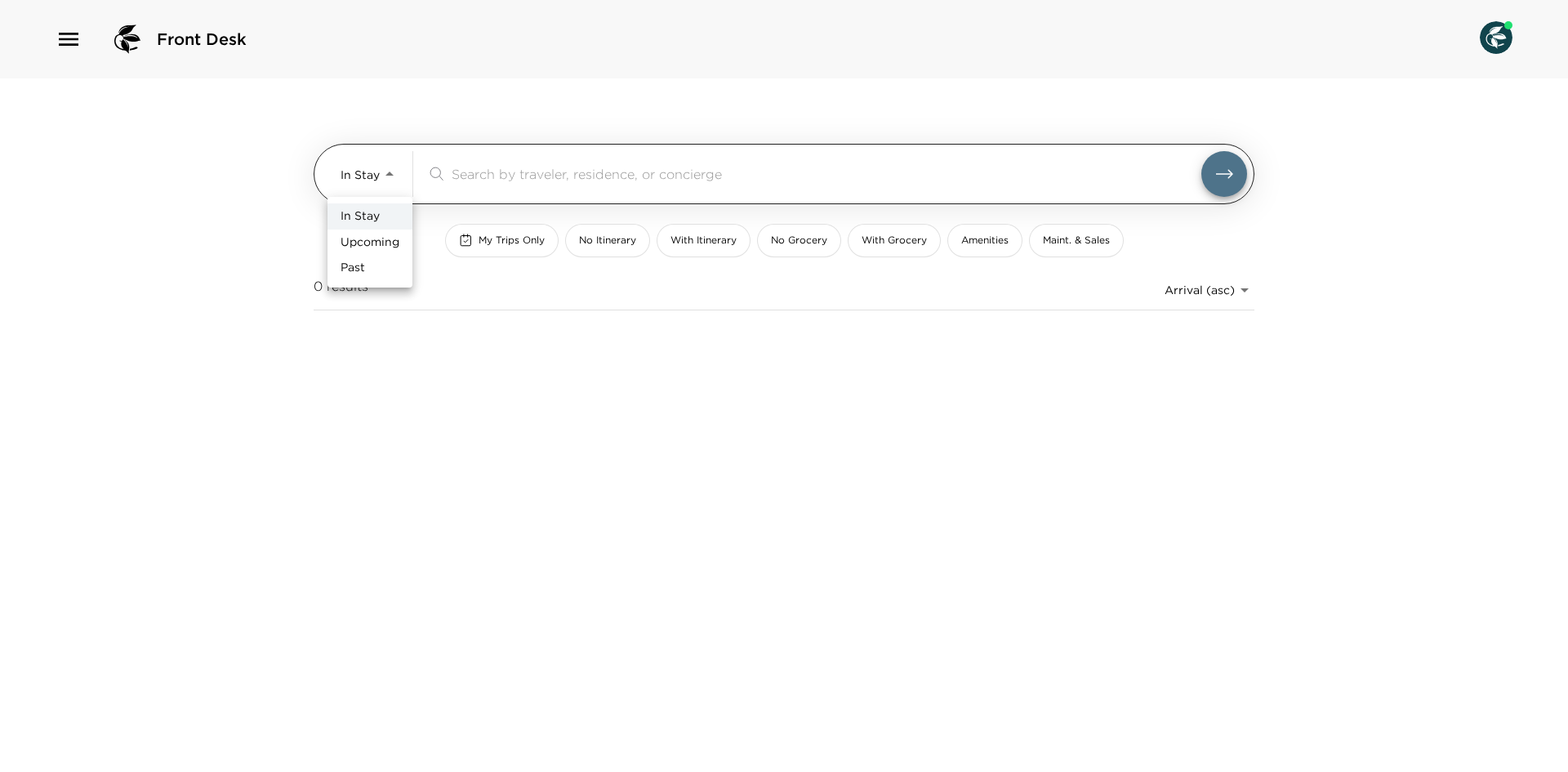
click at [367, 170] on body "Front Desk In Stay In-Stay ​ My Trips Only No Itinerary With Itinerary No Groce…" at bounding box center [784, 386] width 1568 height 772
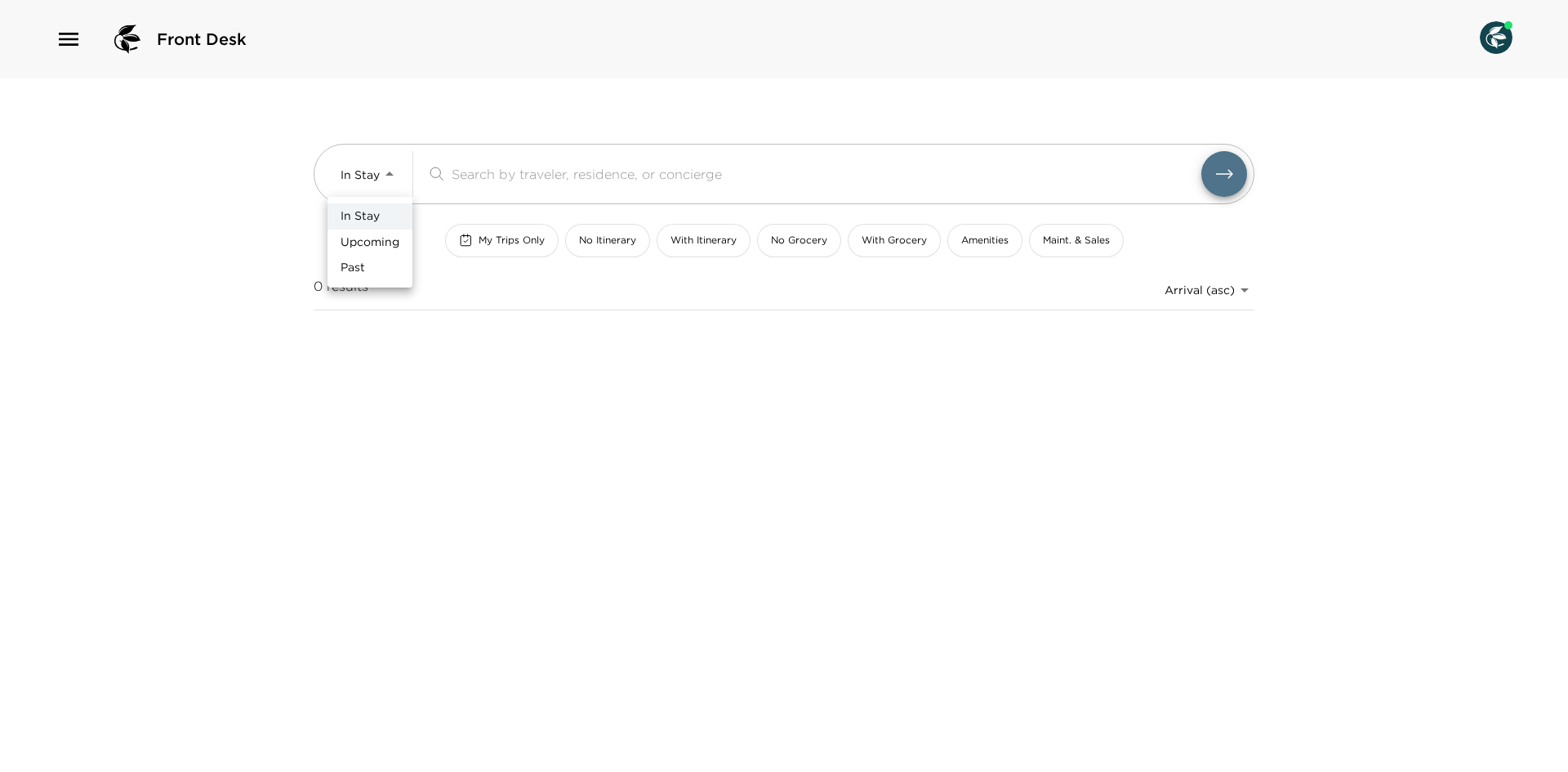
click at [349, 236] on span "Upcoming" at bounding box center [370, 242] width 59 height 17
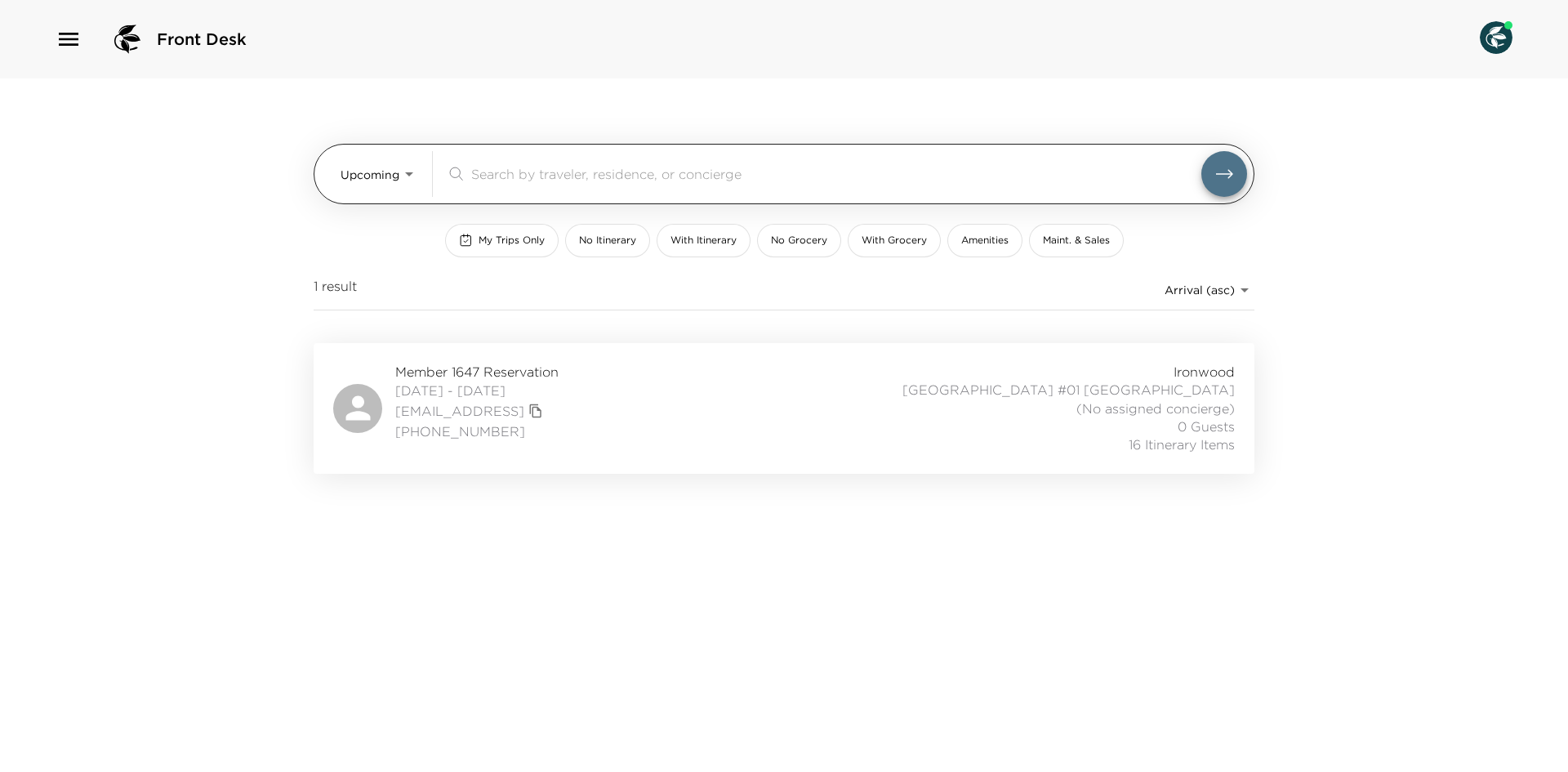
click at [389, 172] on body "Front Desk Upcoming Upcoming ​ My Trips Only No Itinerary With Itinerary No Gro…" at bounding box center [784, 386] width 1568 height 772
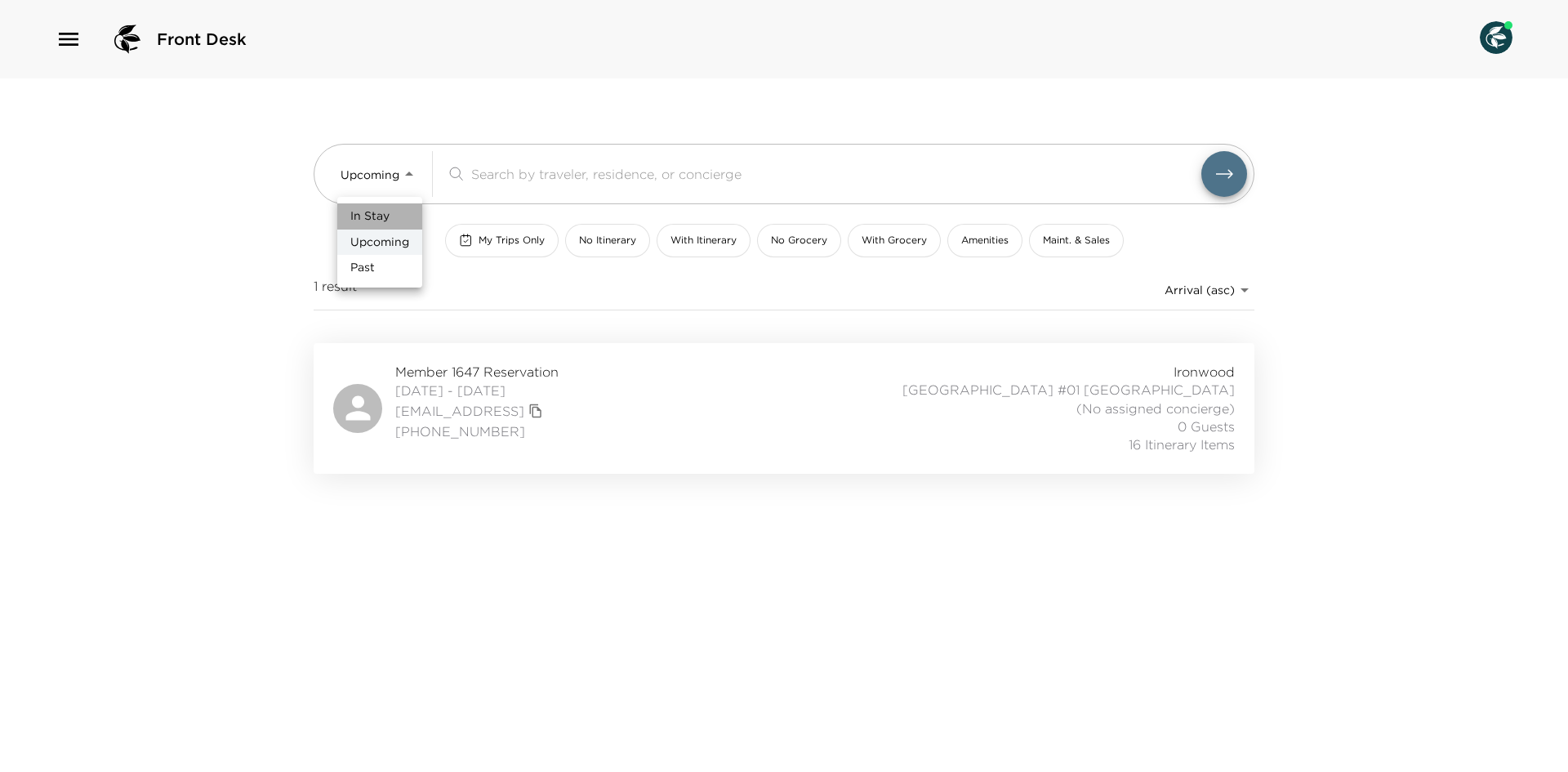
click at [376, 207] on li "In Stay" at bounding box center [380, 217] width 85 height 26
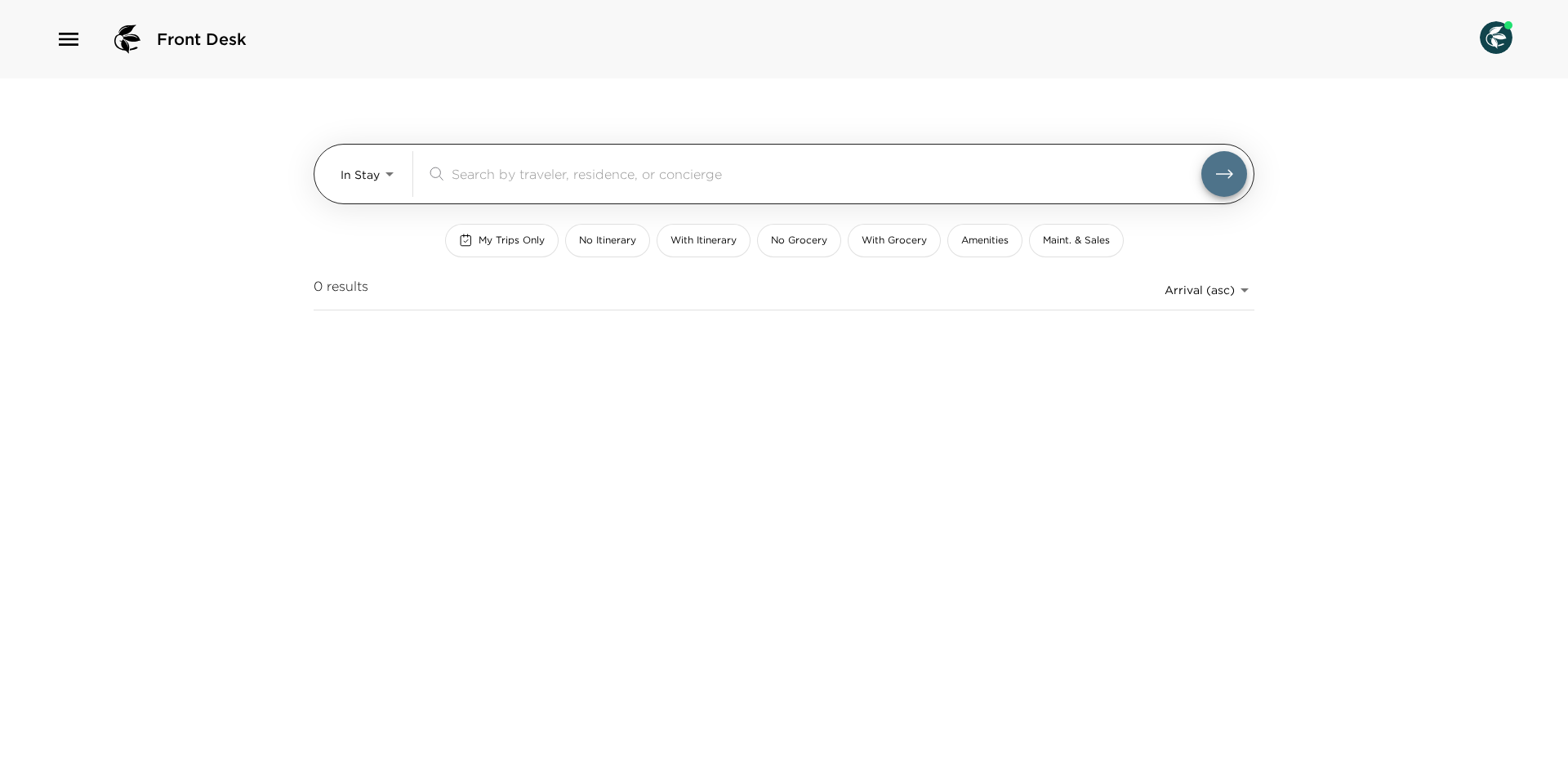
click at [392, 176] on body "Front Desk In Stay In-Stay ​ My Trips Only No Itinerary With Itinerary No Groce…" at bounding box center [784, 386] width 1568 height 772
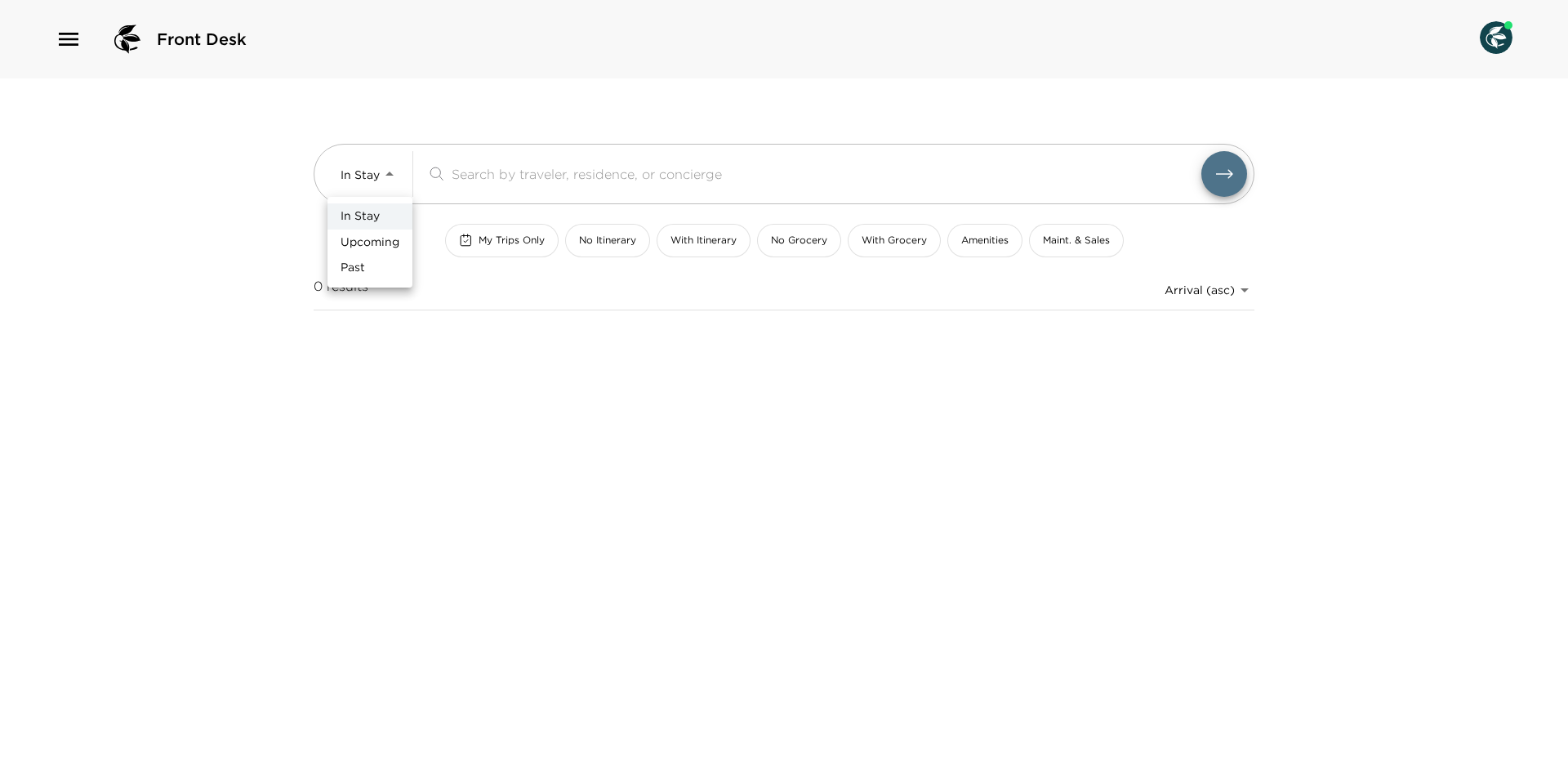
click at [387, 239] on span "Upcoming" at bounding box center [370, 242] width 59 height 17
type input "Upcoming"
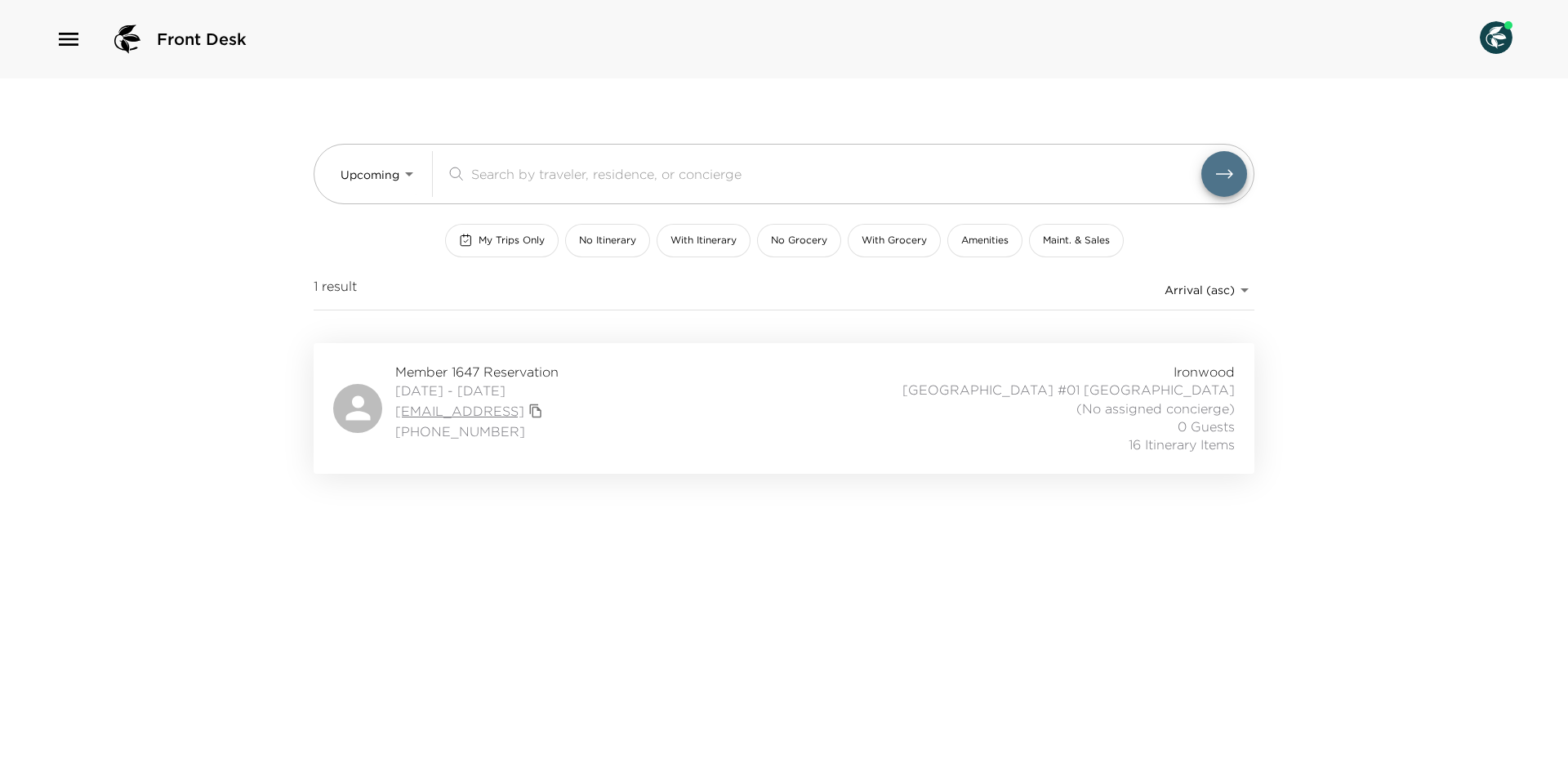
click at [524, 402] on link "00301000007xvx3aag@mail.com.invalid" at bounding box center [460, 411] width 129 height 18
click at [514, 458] on div "Member 1647 Reservation 04/16/2026 - 12/15/2026 00301000007xvx3aag@mail.com.inv…" at bounding box center [784, 408] width 941 height 131
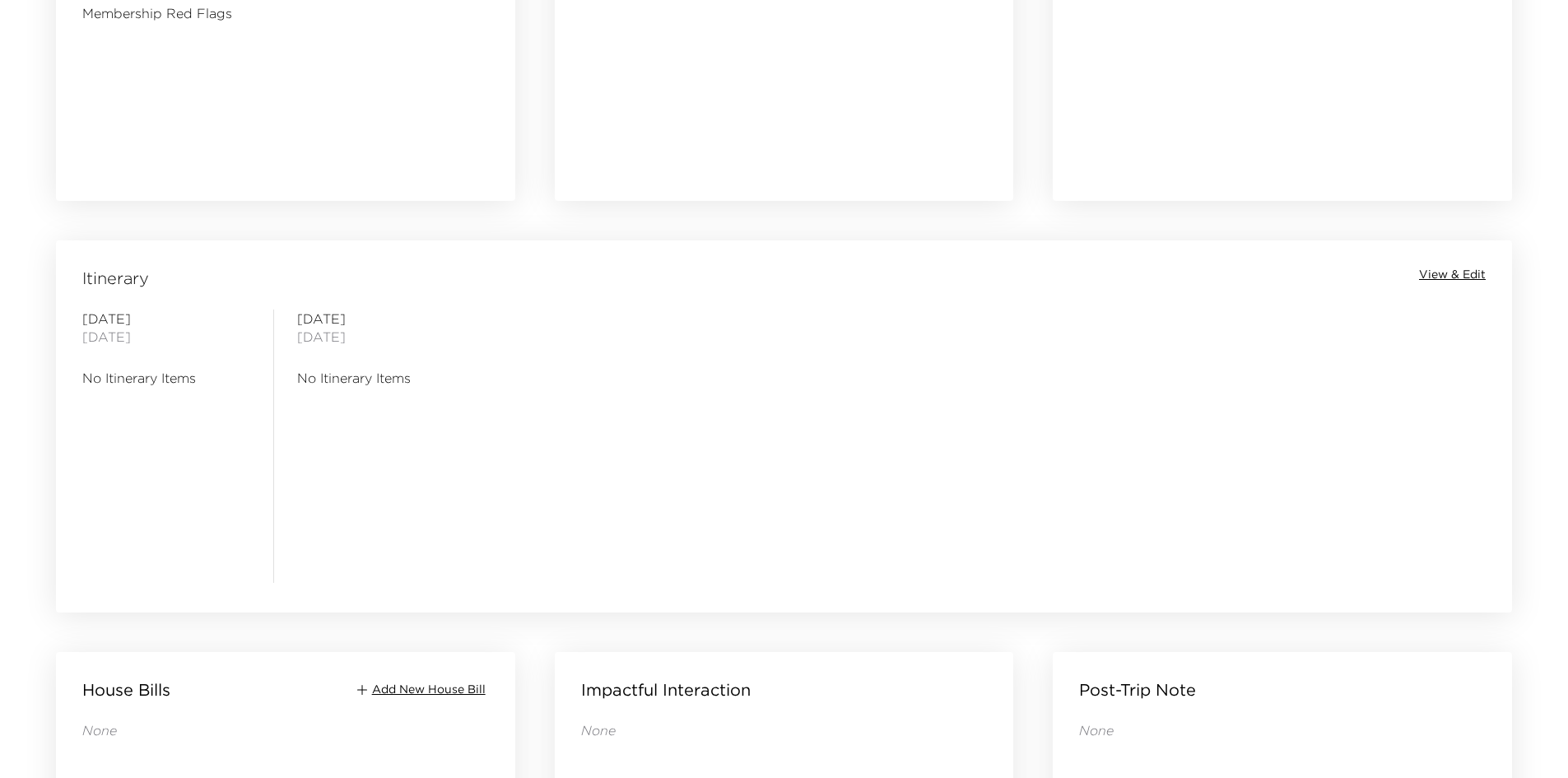
scroll to position [1209, 0]
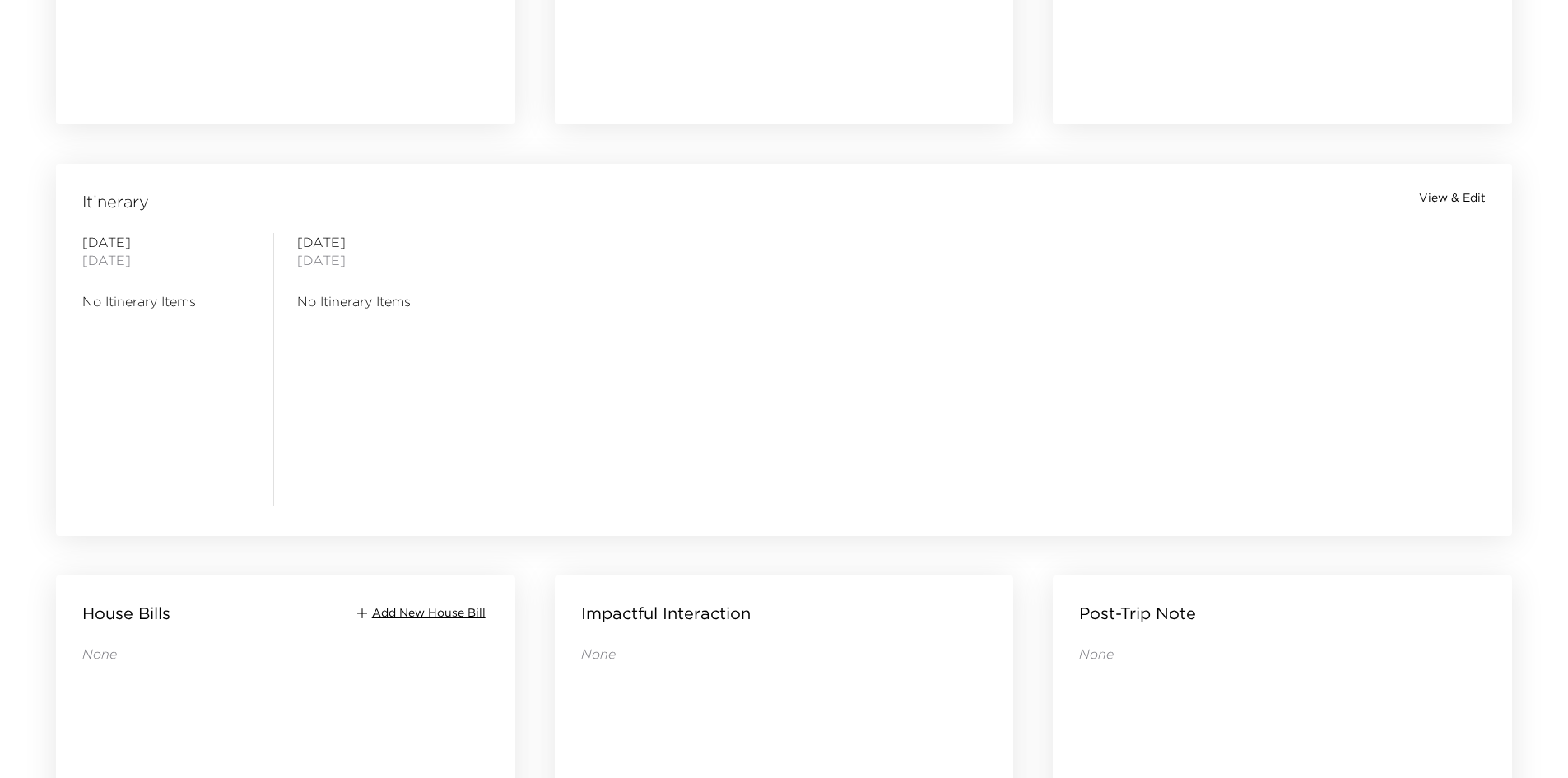
click at [1457, 217] on div "Itinerary View & Edit [DATE] No Itinerary Items [DATE] No Itinerary Items" at bounding box center [784, 339] width 1457 height 351
click at [1459, 204] on span "View & Edit" at bounding box center [1452, 198] width 67 height 17
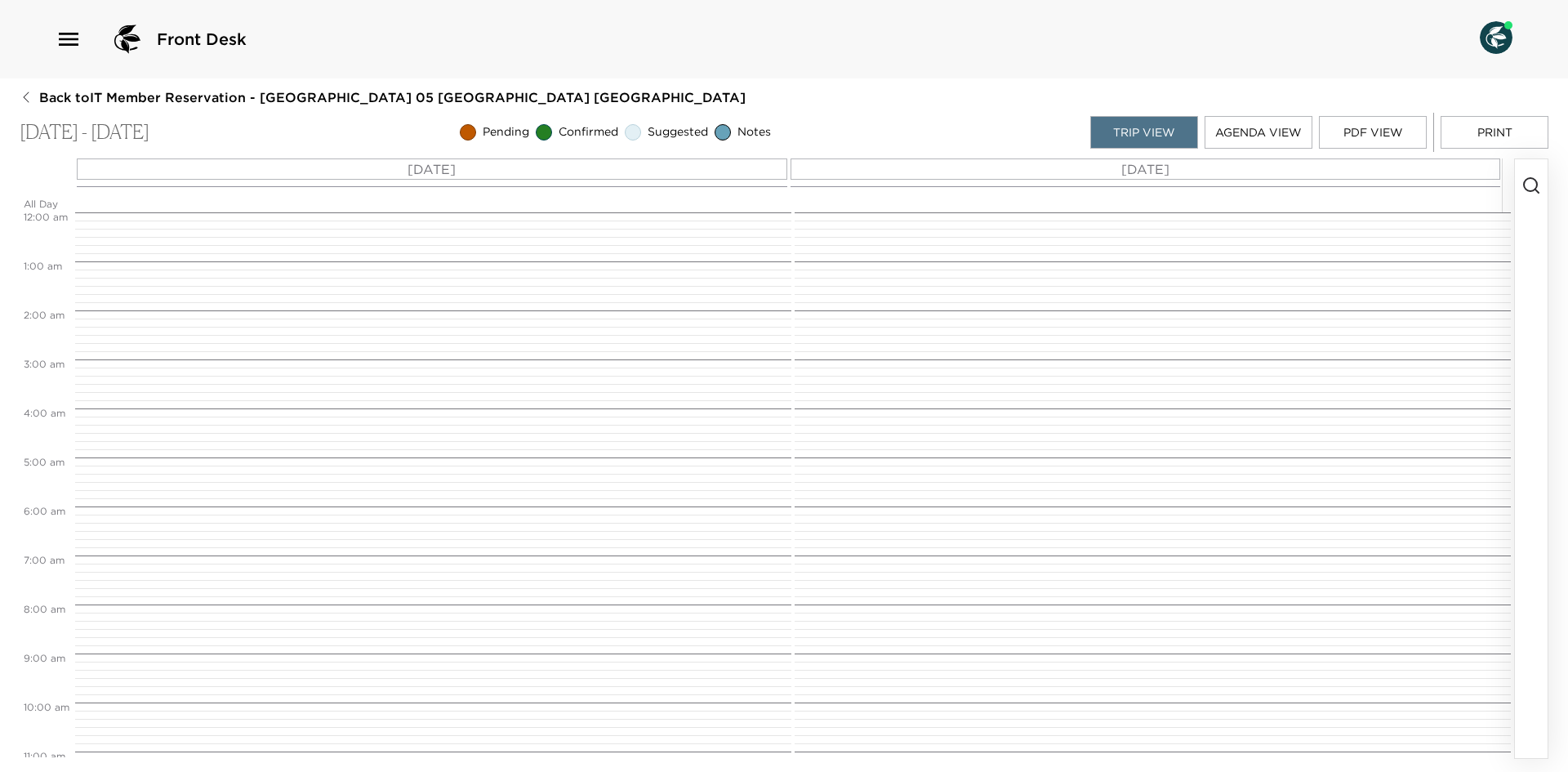
scroll to position [392, 0]
click at [390, 183] on div "[DATE] [DATE]" at bounding box center [788, 172] width 1427 height 28
click at [1520, 169] on button "button" at bounding box center [1531, 459] width 33 height 599
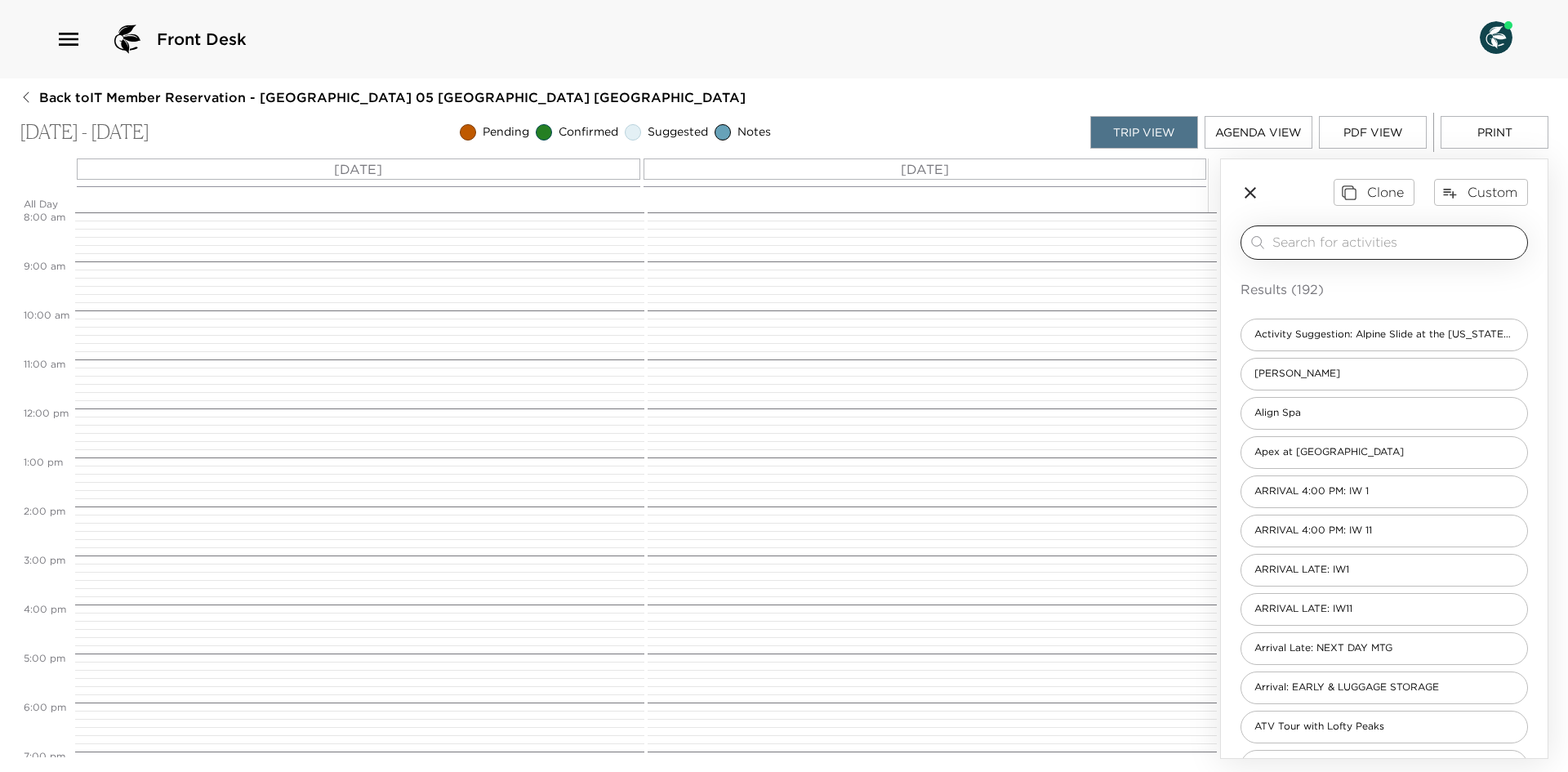
click at [1357, 238] on input "search" at bounding box center [1396, 242] width 248 height 19
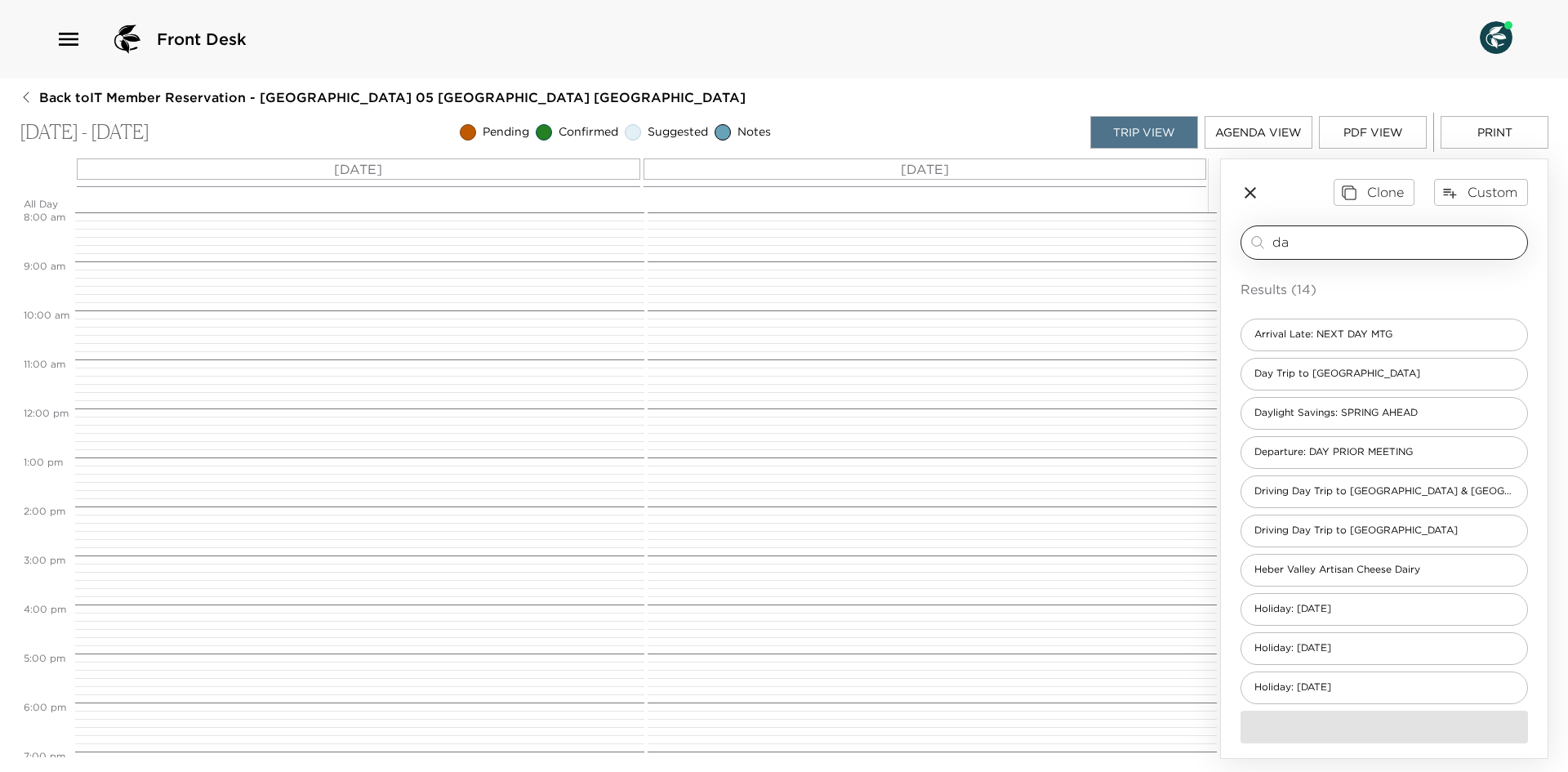
type input "d"
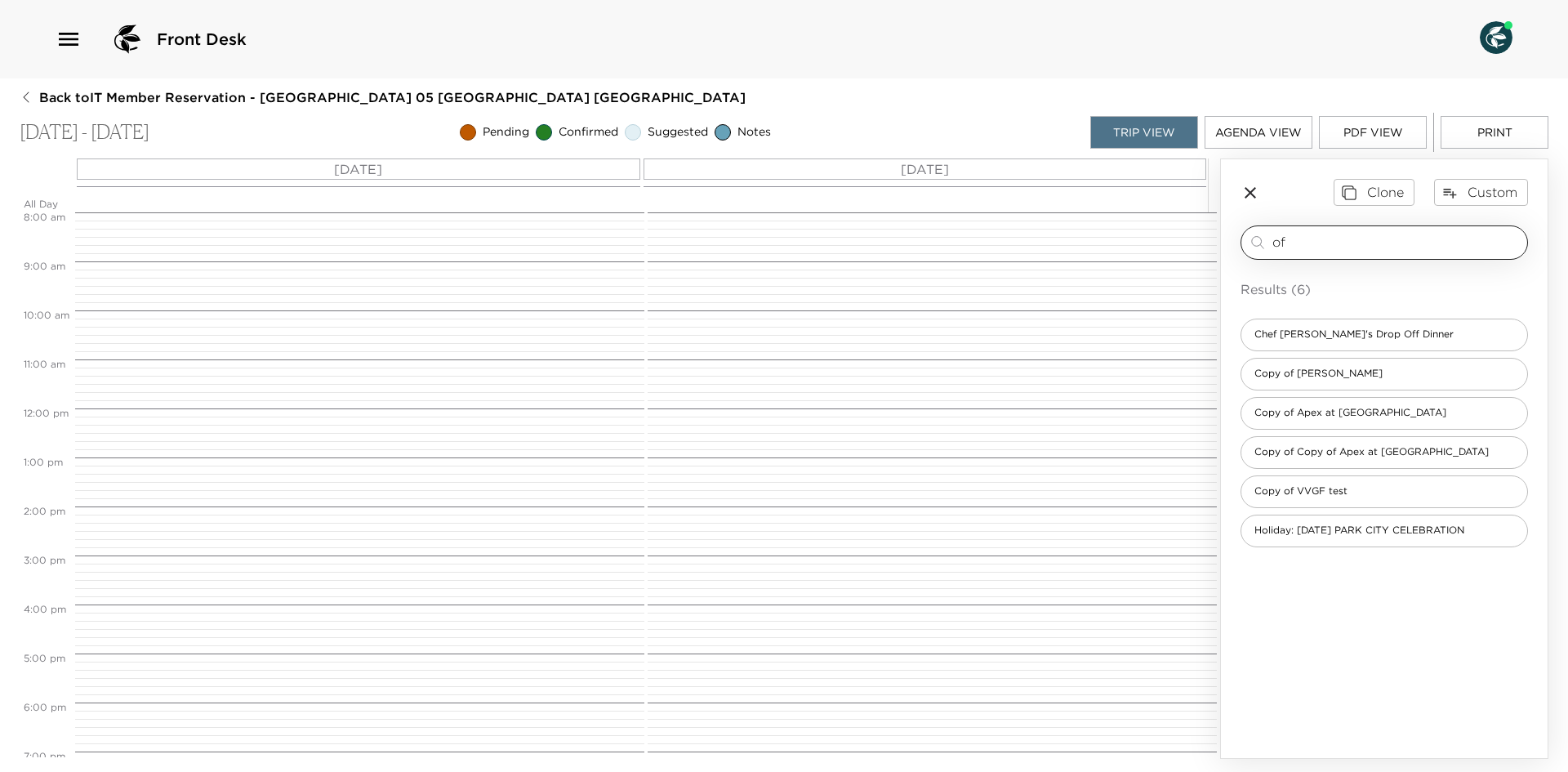
type input "o"
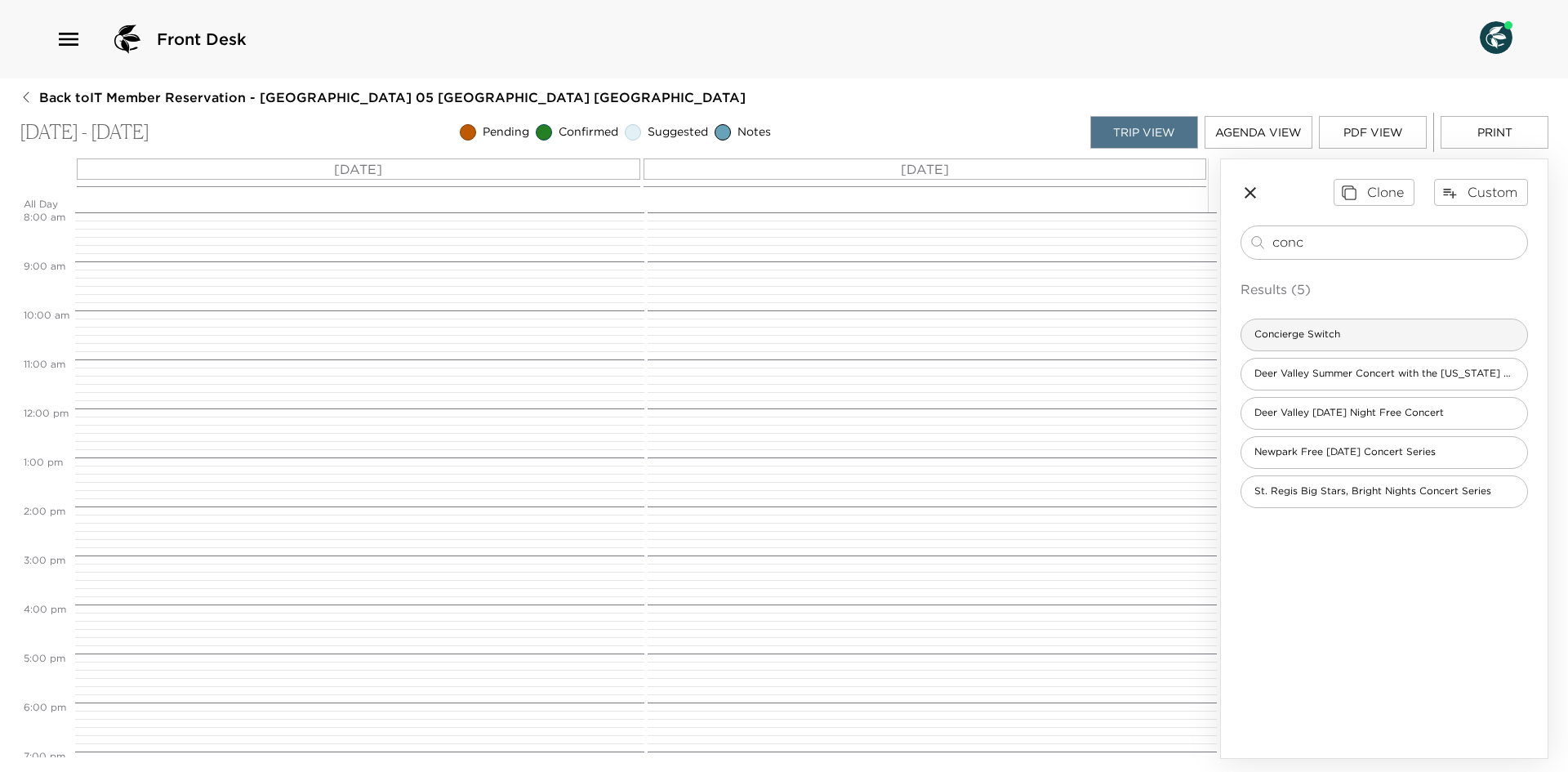
type input "conc"
click at [1336, 335] on span "Concierge Switch" at bounding box center [1297, 334] width 112 height 14
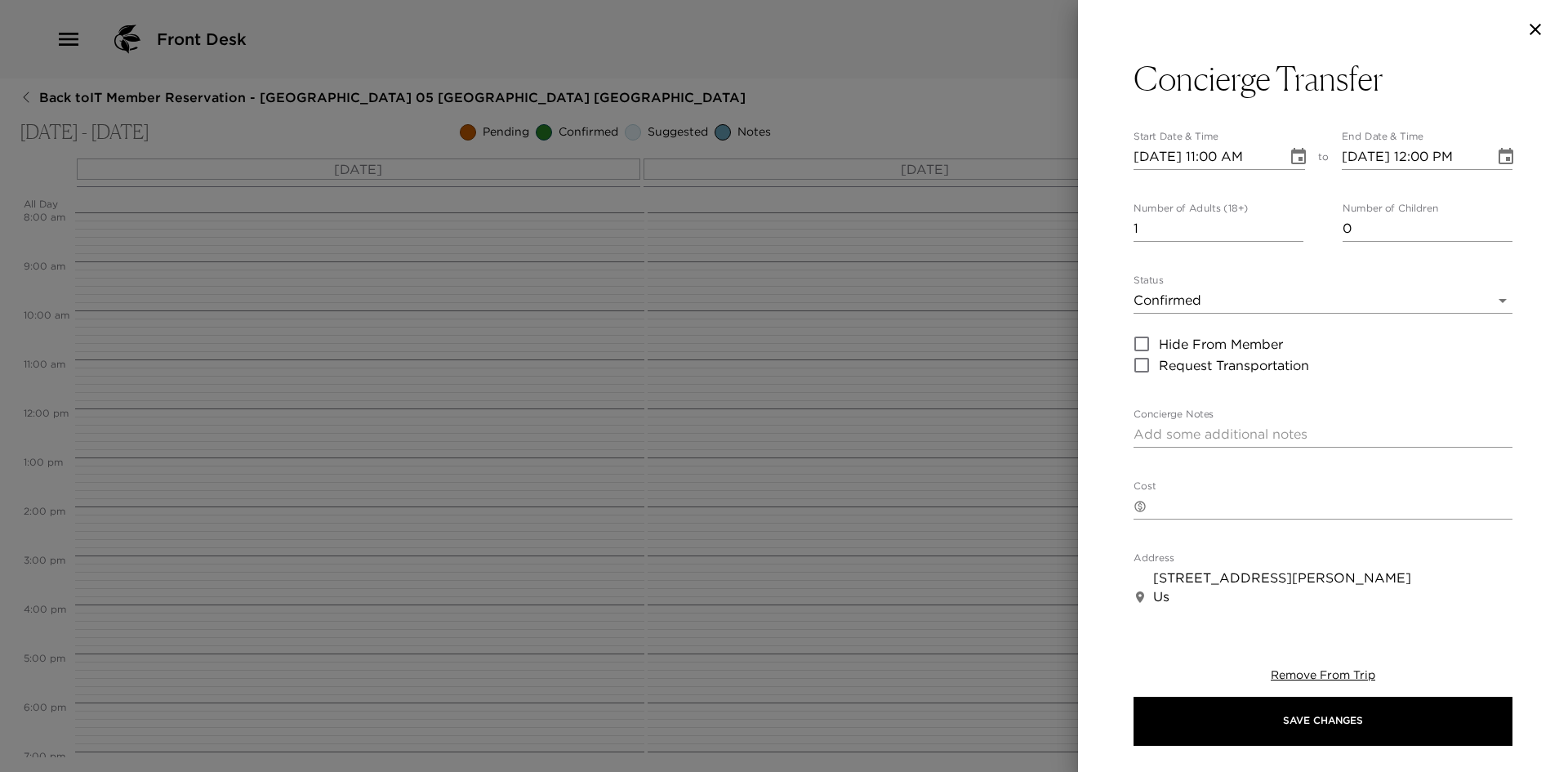
click at [1498, 158] on icon "Choose date, selected date is Nov 20, 2025" at bounding box center [1505, 156] width 15 height 17
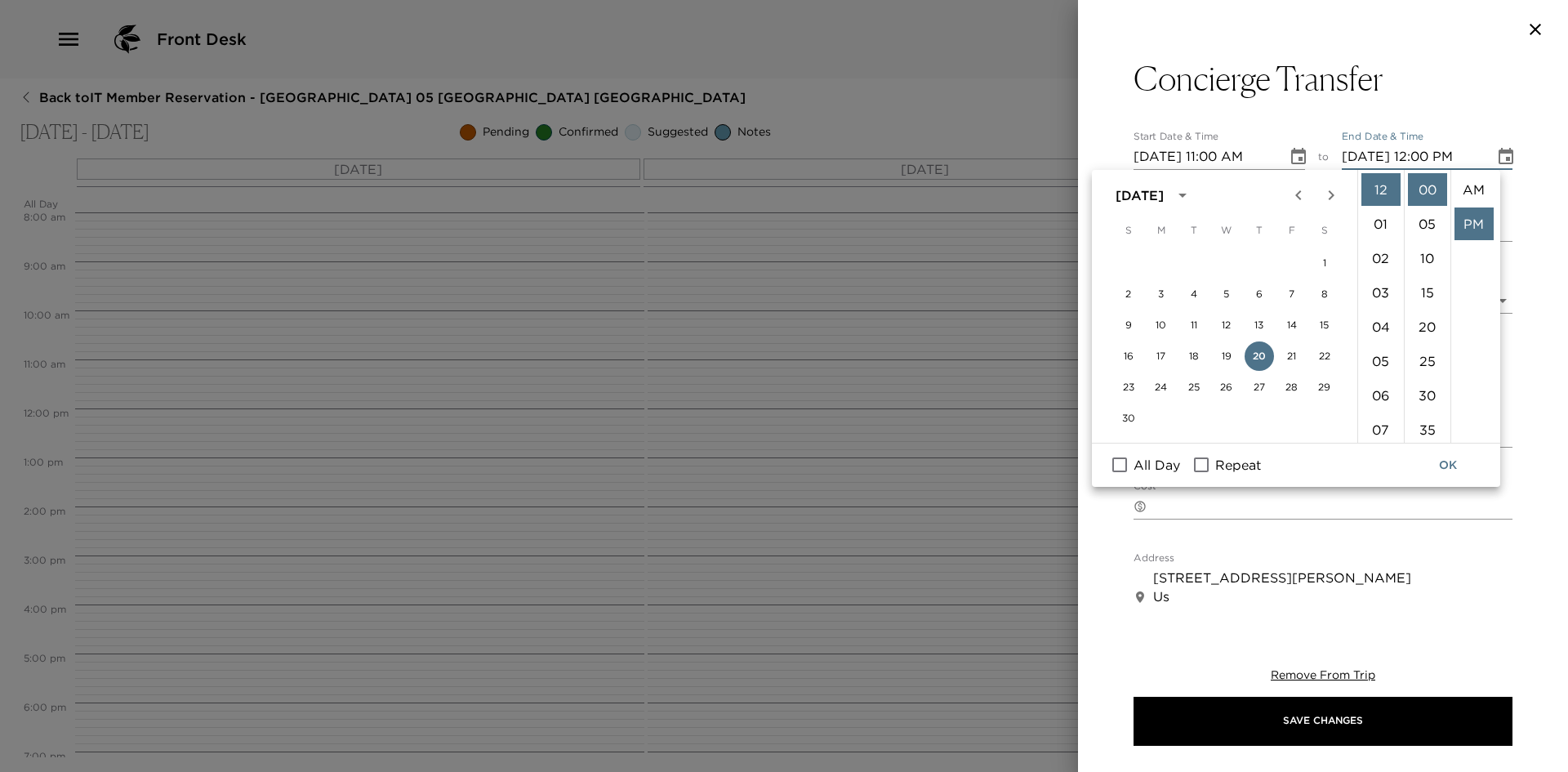
scroll to position [34, 0]
click at [1283, 347] on button "21" at bounding box center [1292, 356] width 30 height 30
type input "[DATE] 12:00 PM"
click at [1112, 468] on input "All Day" at bounding box center [1119, 465] width 34 height 21
checkbox input "true"
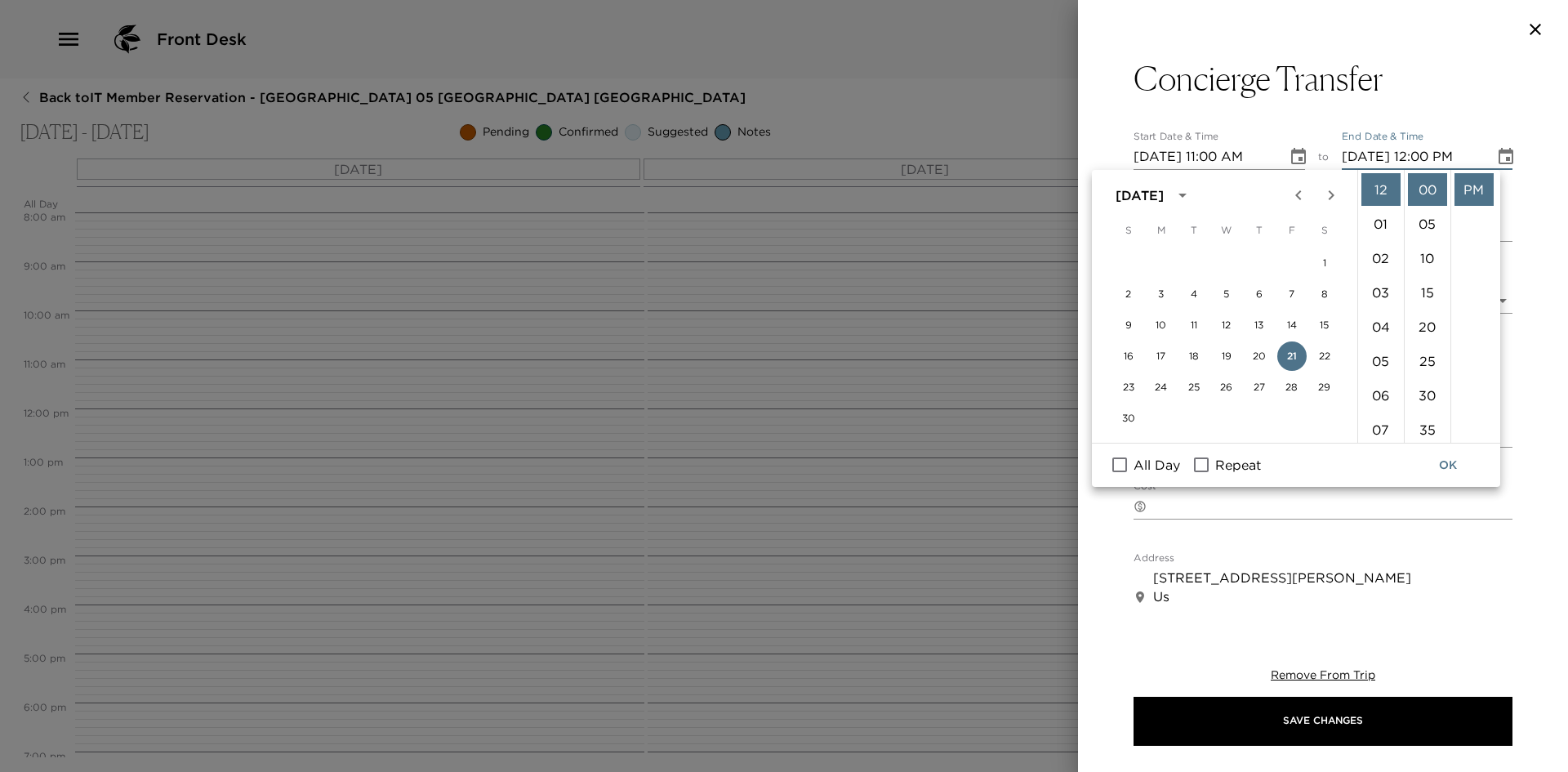
type input "[DATE]"
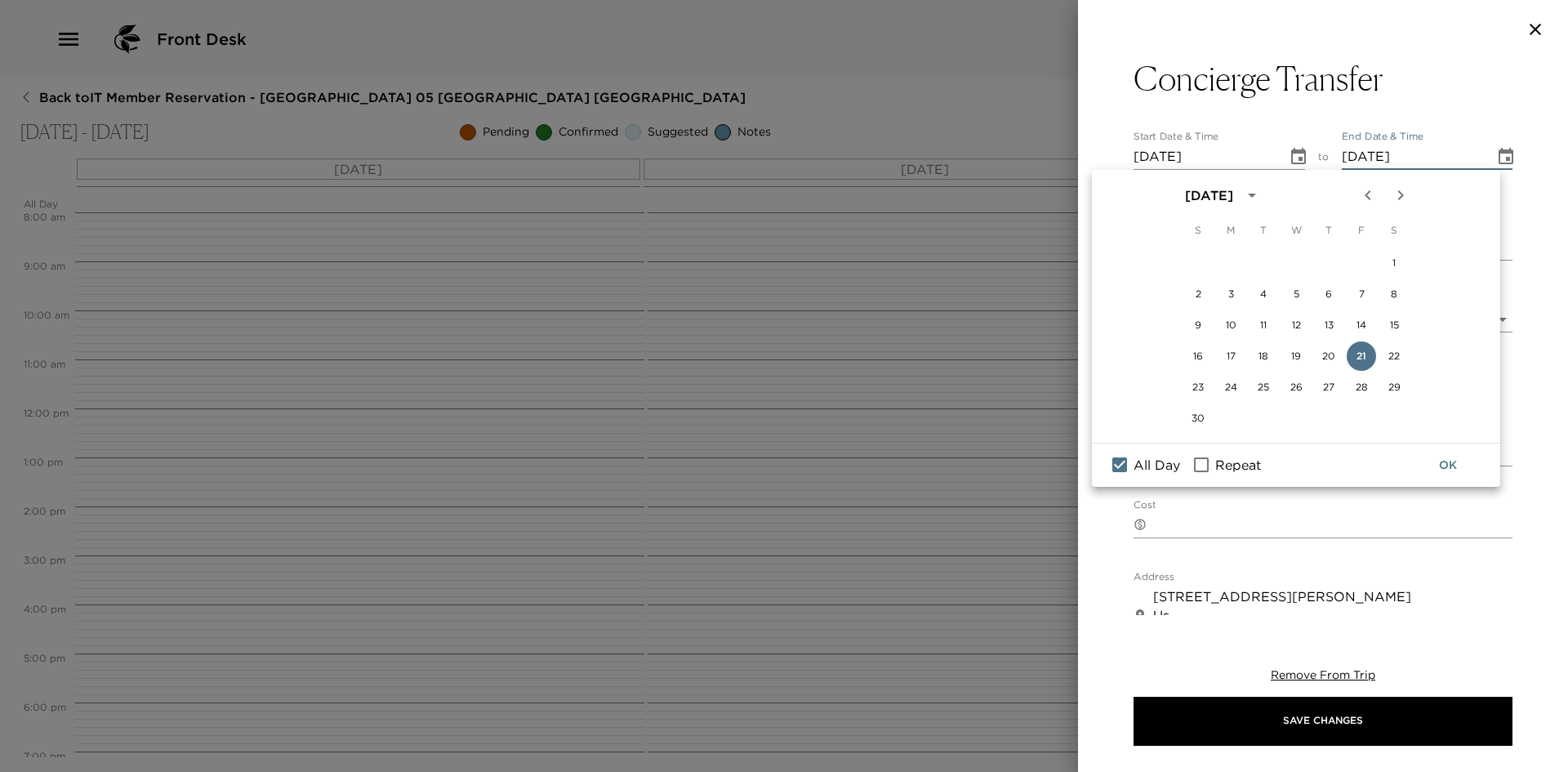
click at [1316, 501] on div "Cost ​ x" at bounding box center [1322, 518] width 379 height 39
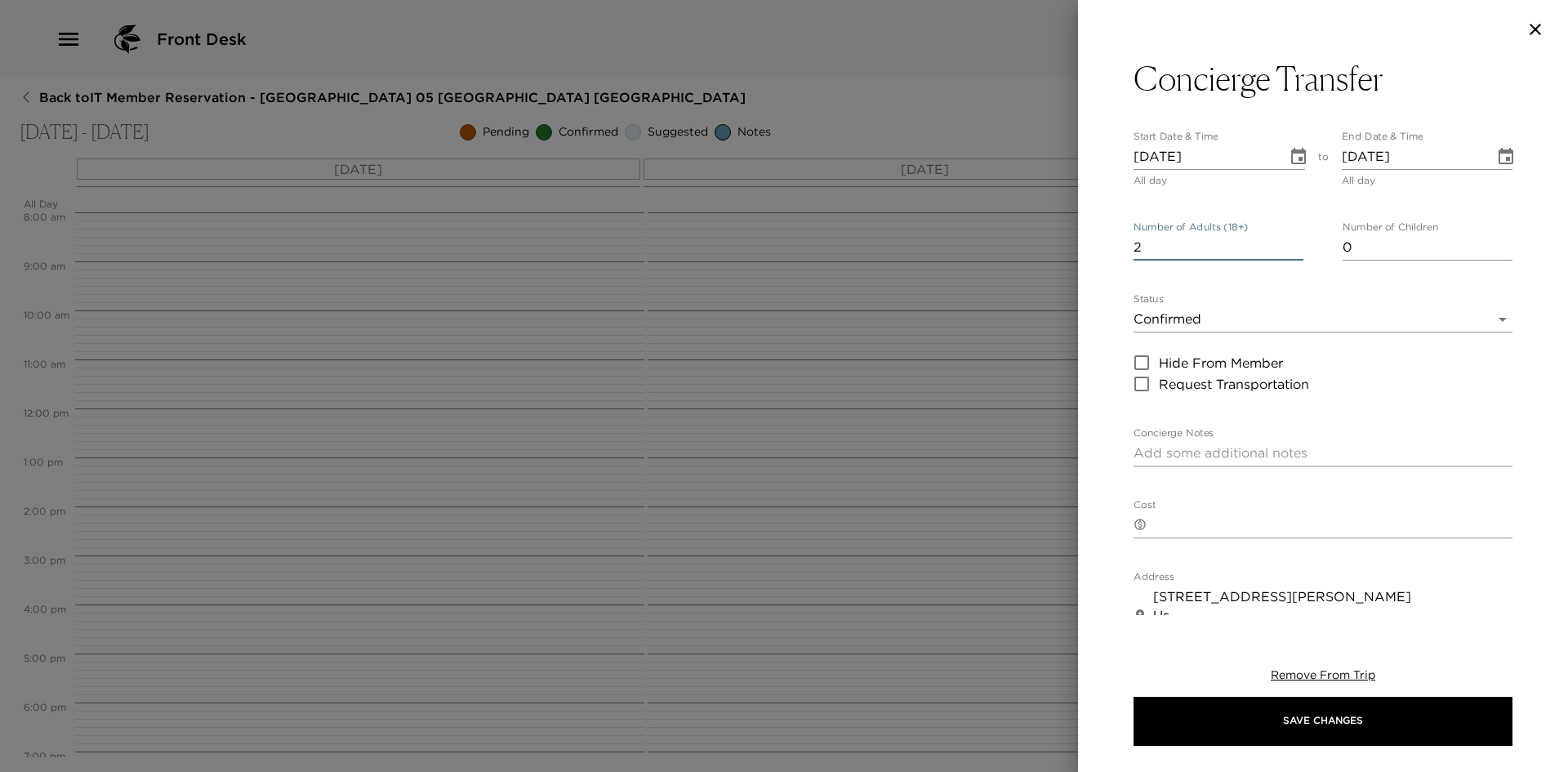
type input "2"
click at [1292, 238] on input "2" at bounding box center [1218, 247] width 170 height 26
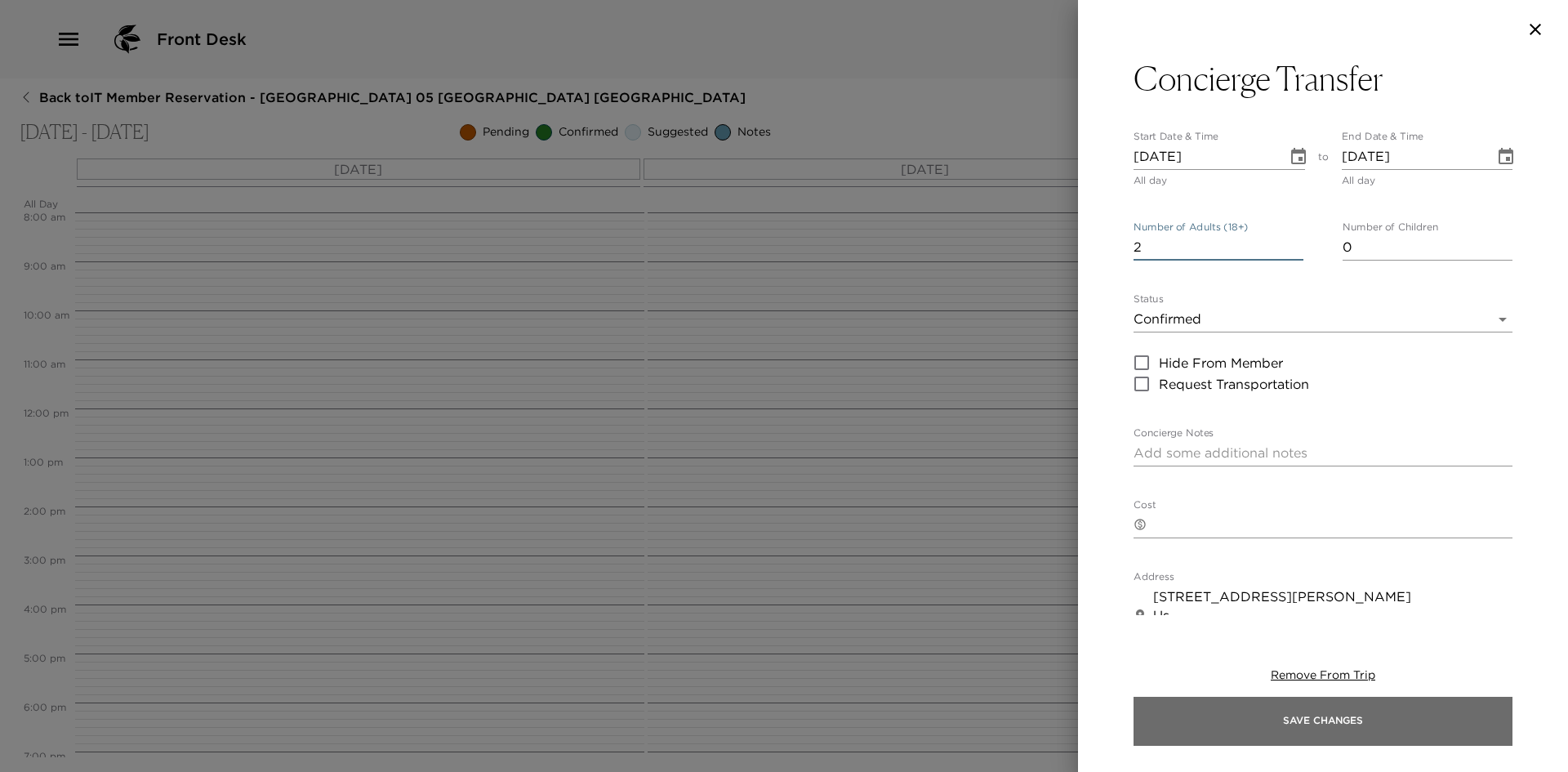
click at [1237, 714] on button "Save Changes" at bounding box center [1322, 721] width 379 height 49
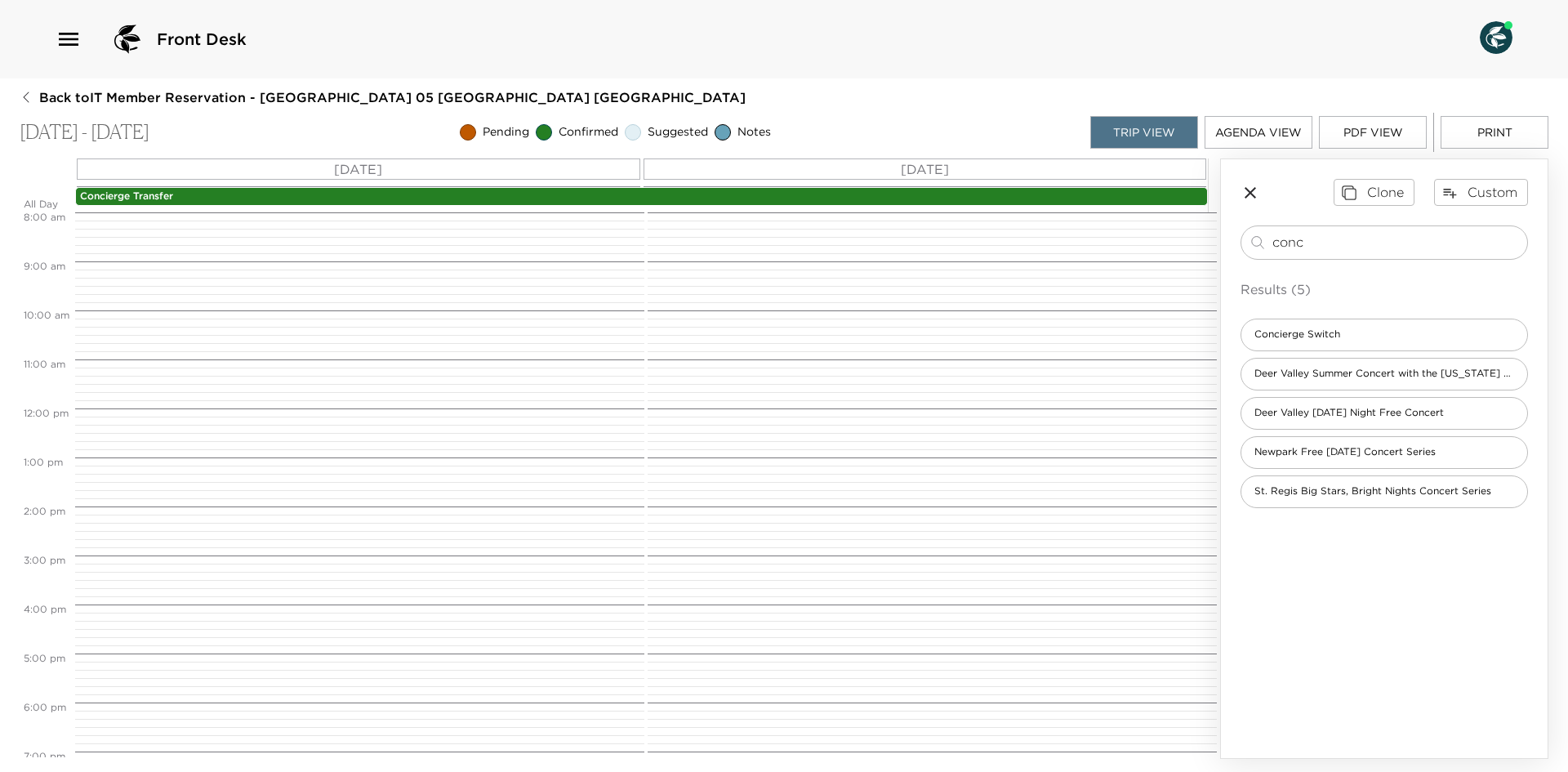
click at [603, 193] on p "Concierge Transfer" at bounding box center [642, 197] width 1123 height 14
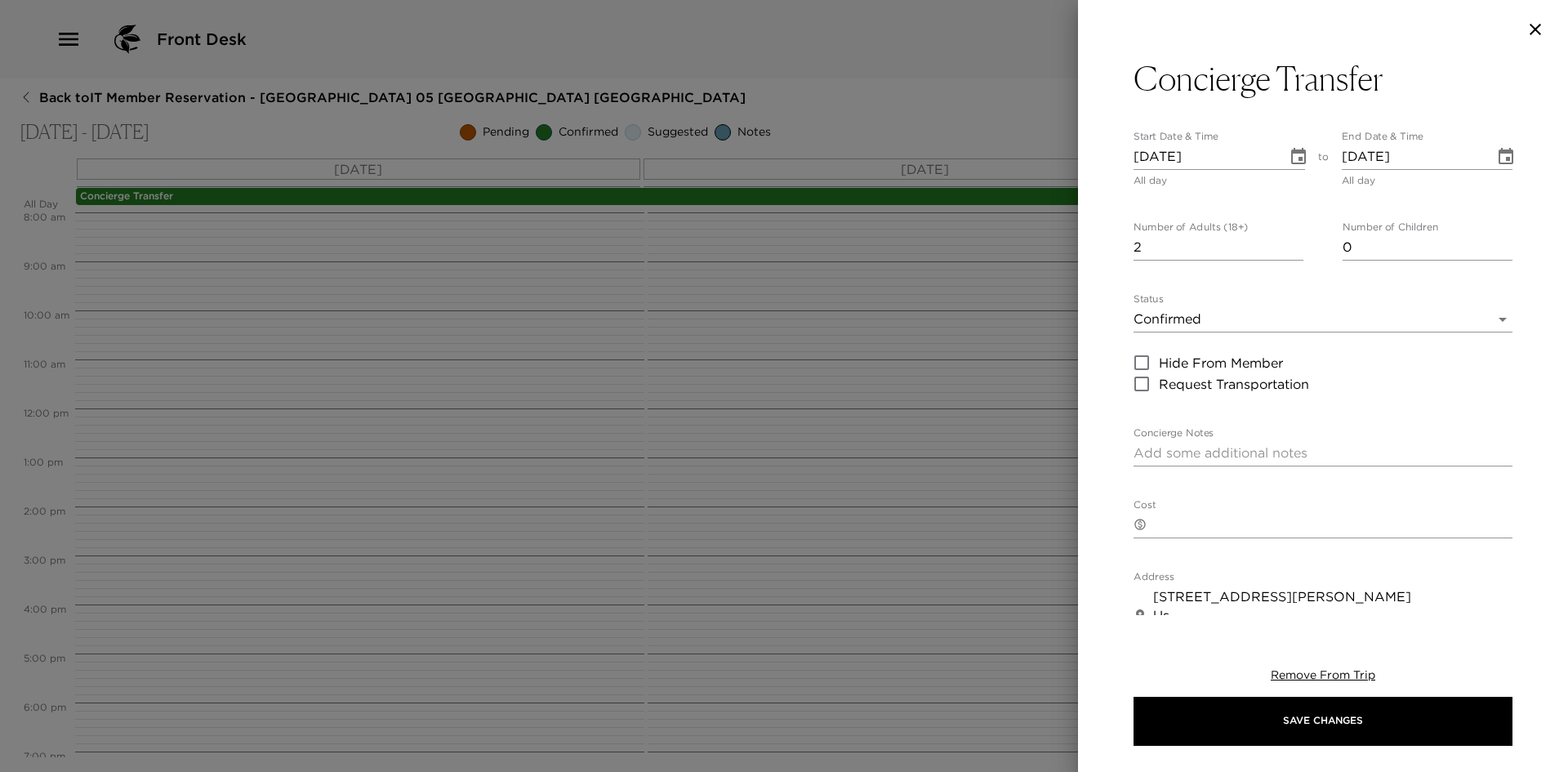
click at [1498, 153] on icon "Choose date, selected date is Nov 21, 2025" at bounding box center [1505, 156] width 15 height 17
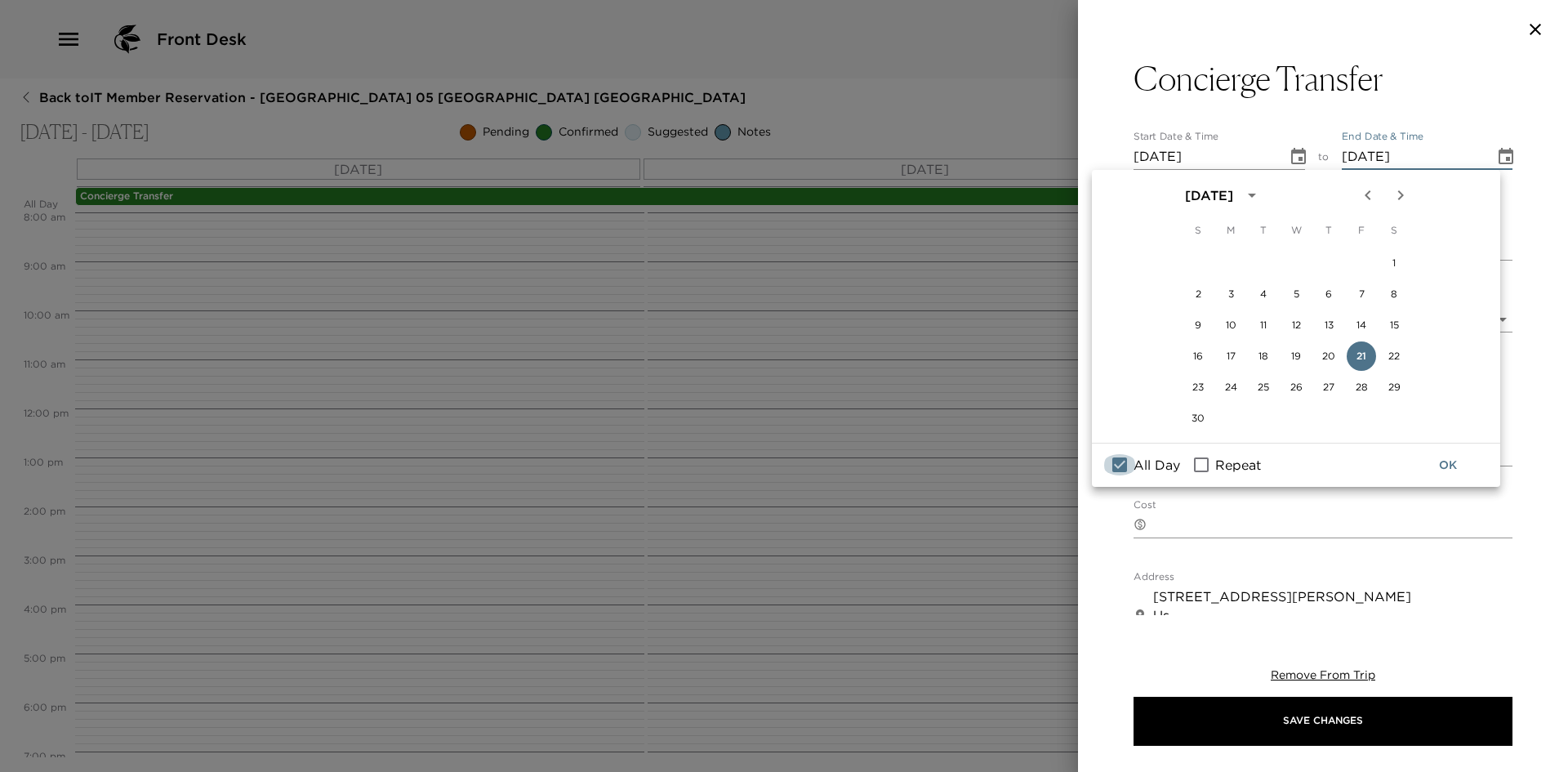
click at [1128, 467] on input "All Day" at bounding box center [1119, 465] width 34 height 21
checkbox input "false"
type input "[DATE] 12:00 AM"
type input "[DATE] 11:59 PM"
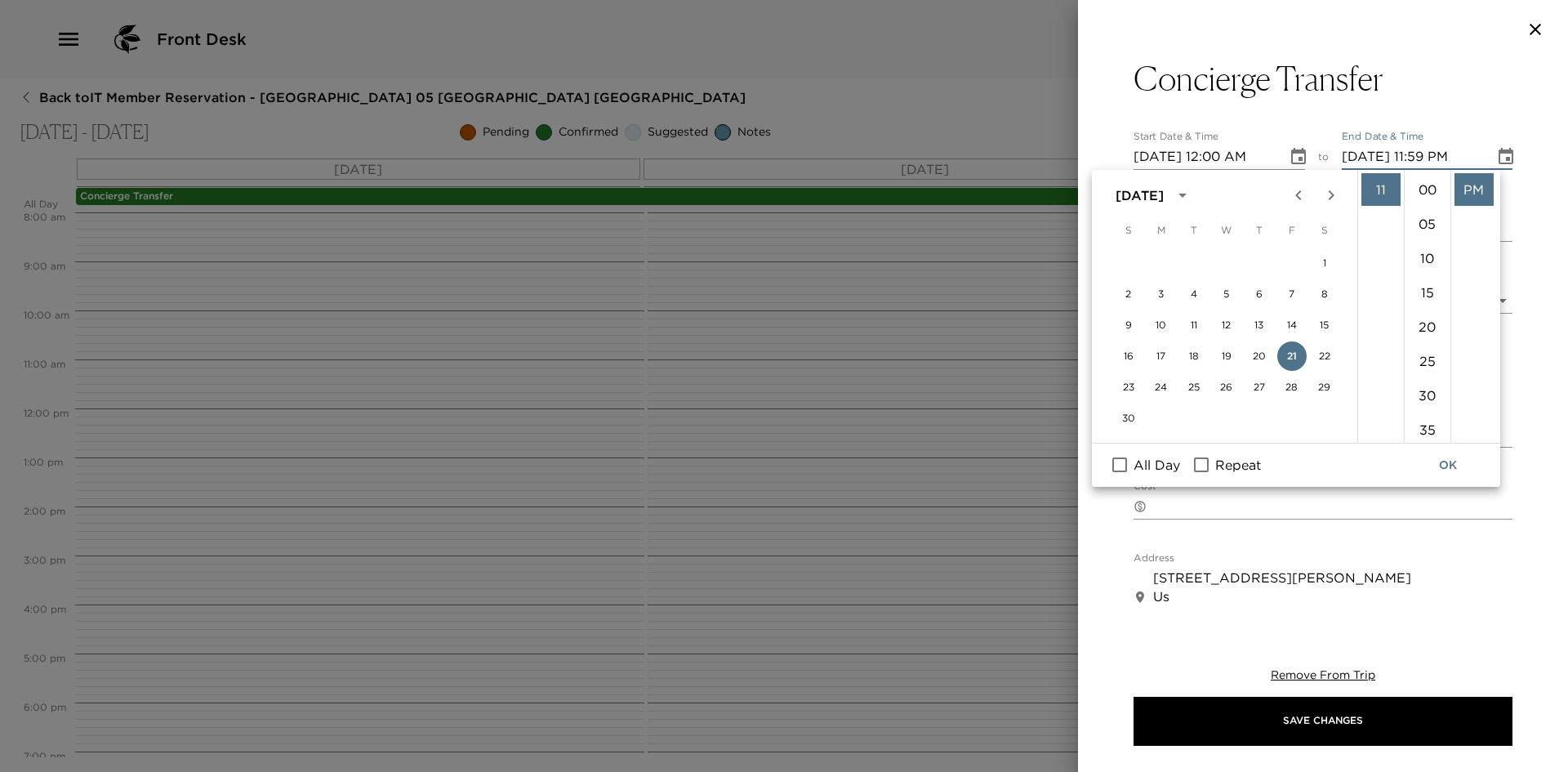
click at [1118, 468] on input "All Day" at bounding box center [1119, 465] width 34 height 21
checkbox input "true"
type input "[DATE]"
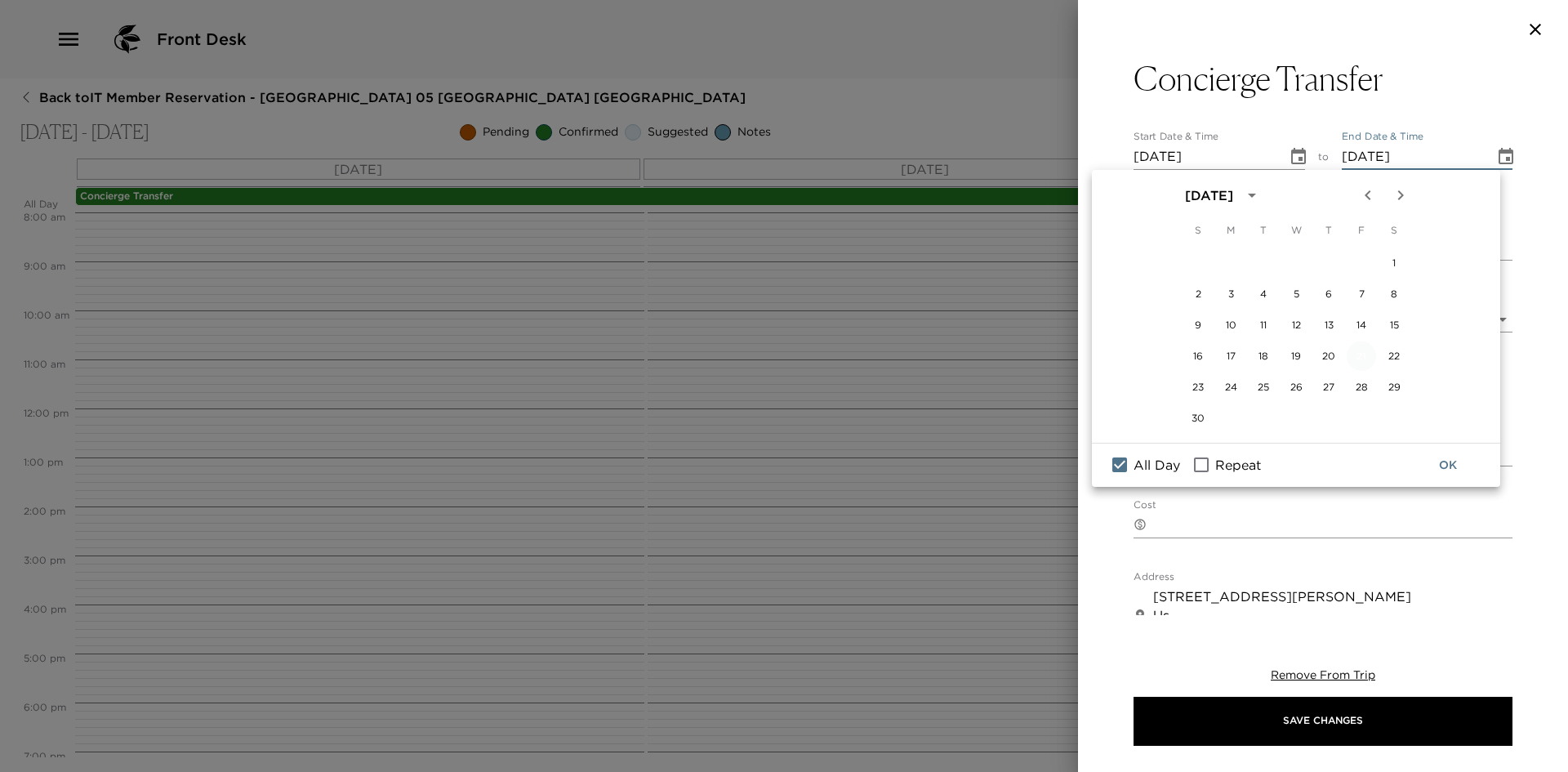
click at [1359, 357] on button "21" at bounding box center [1362, 356] width 30 height 30
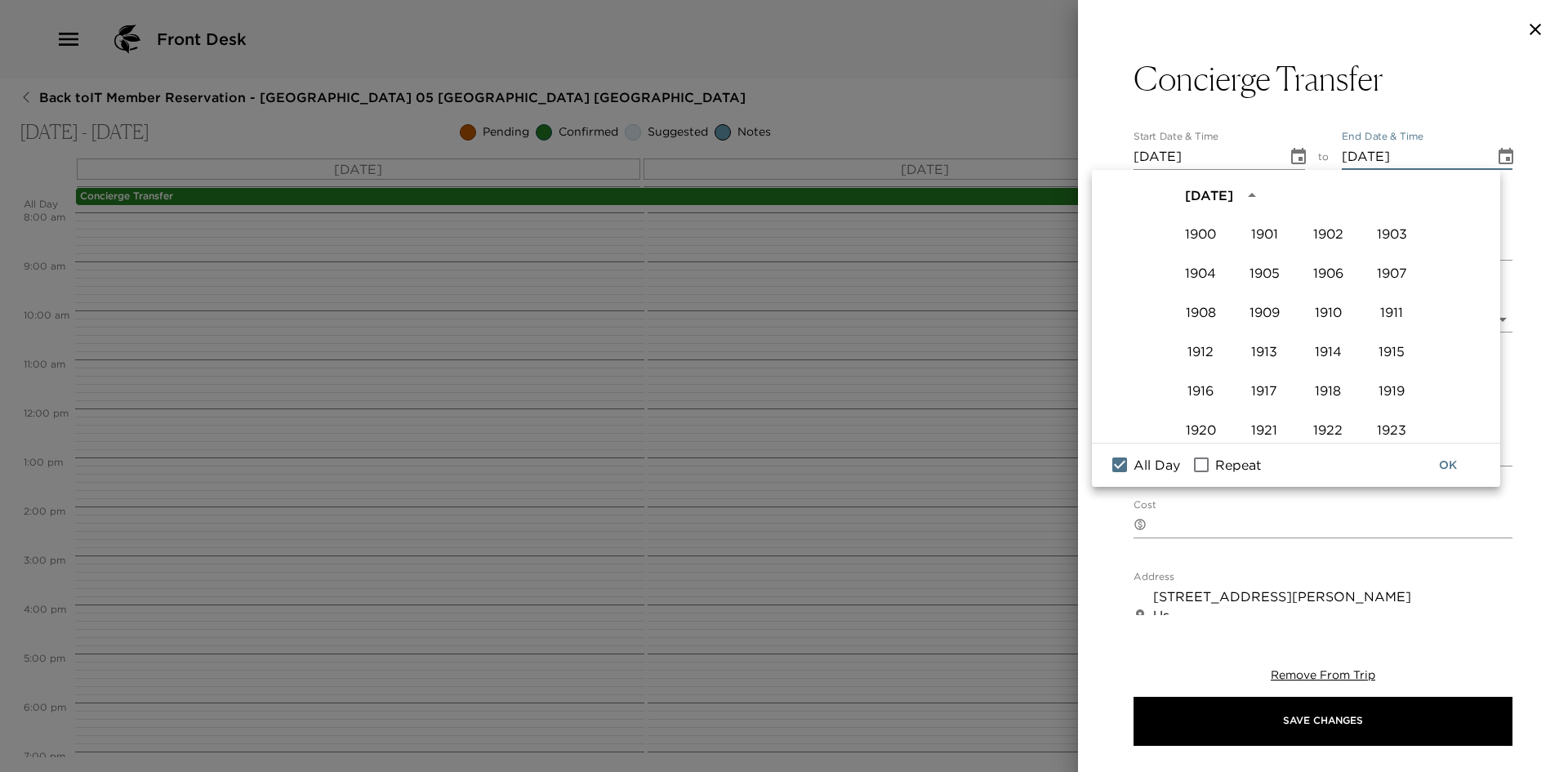
scroll to position [1120, 0]
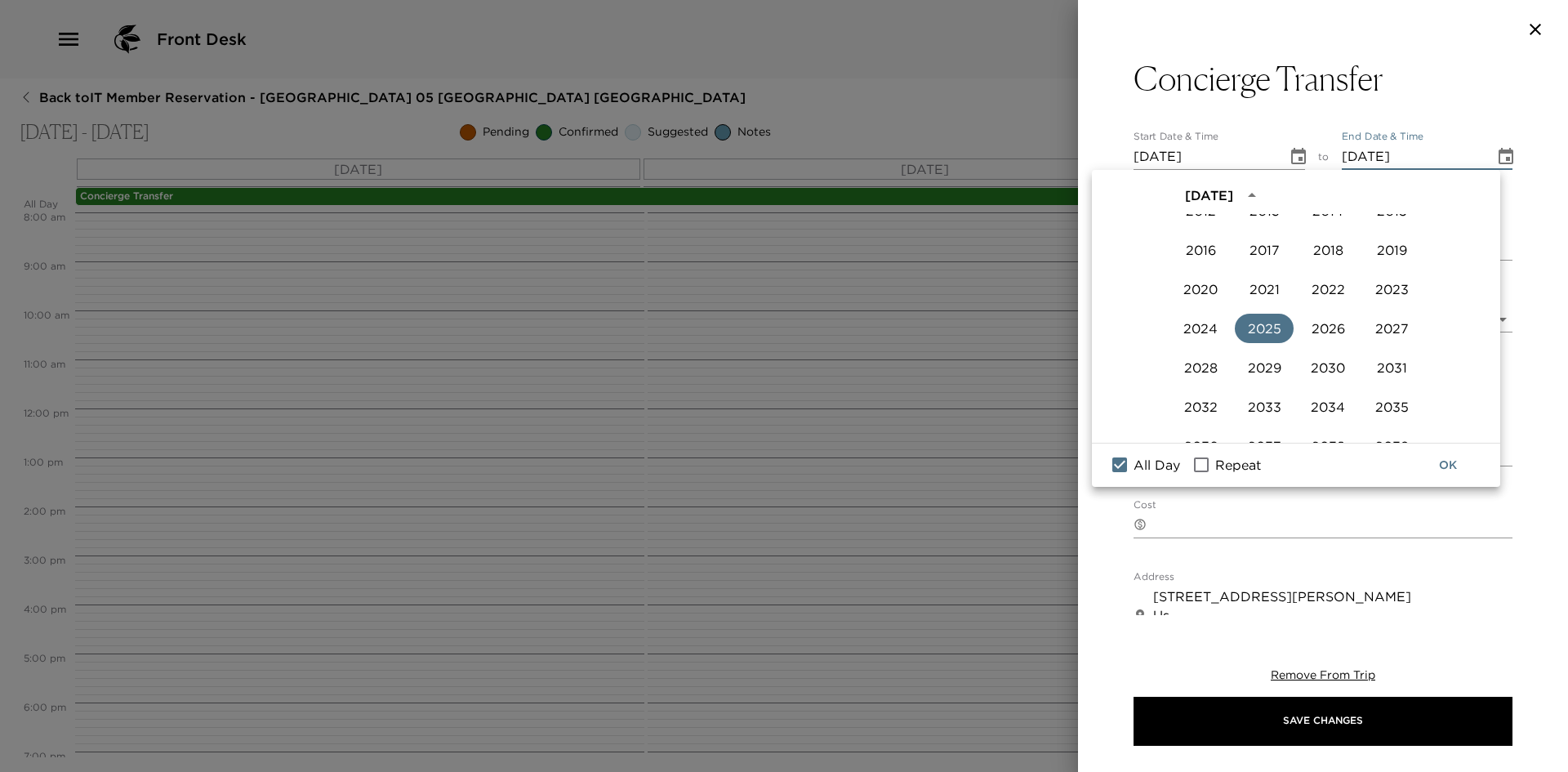
click at [1253, 336] on button "2025" at bounding box center [1264, 328] width 59 height 30
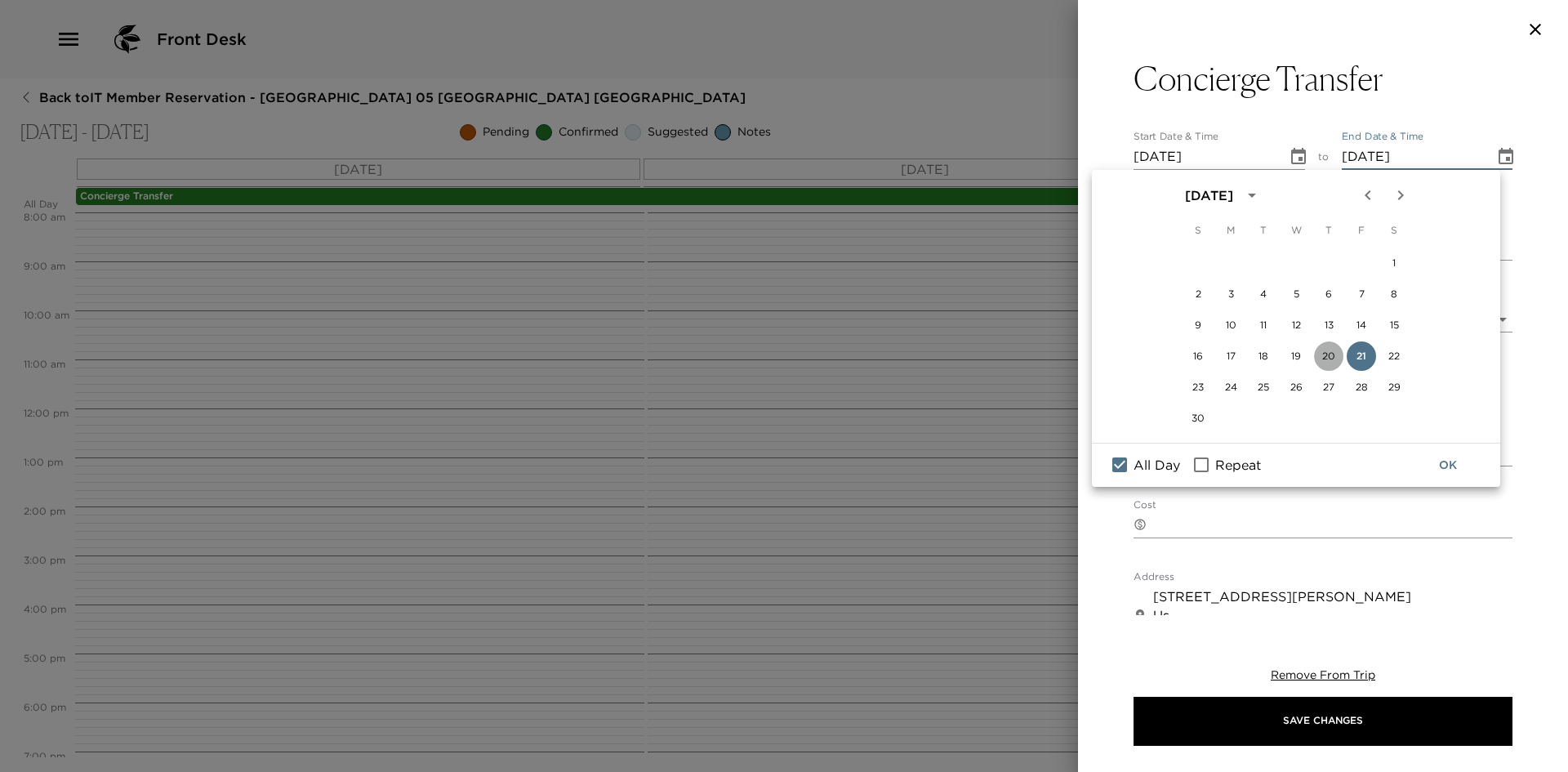
click at [1326, 359] on button "20" at bounding box center [1329, 356] width 30 height 30
type input "[DATE]"
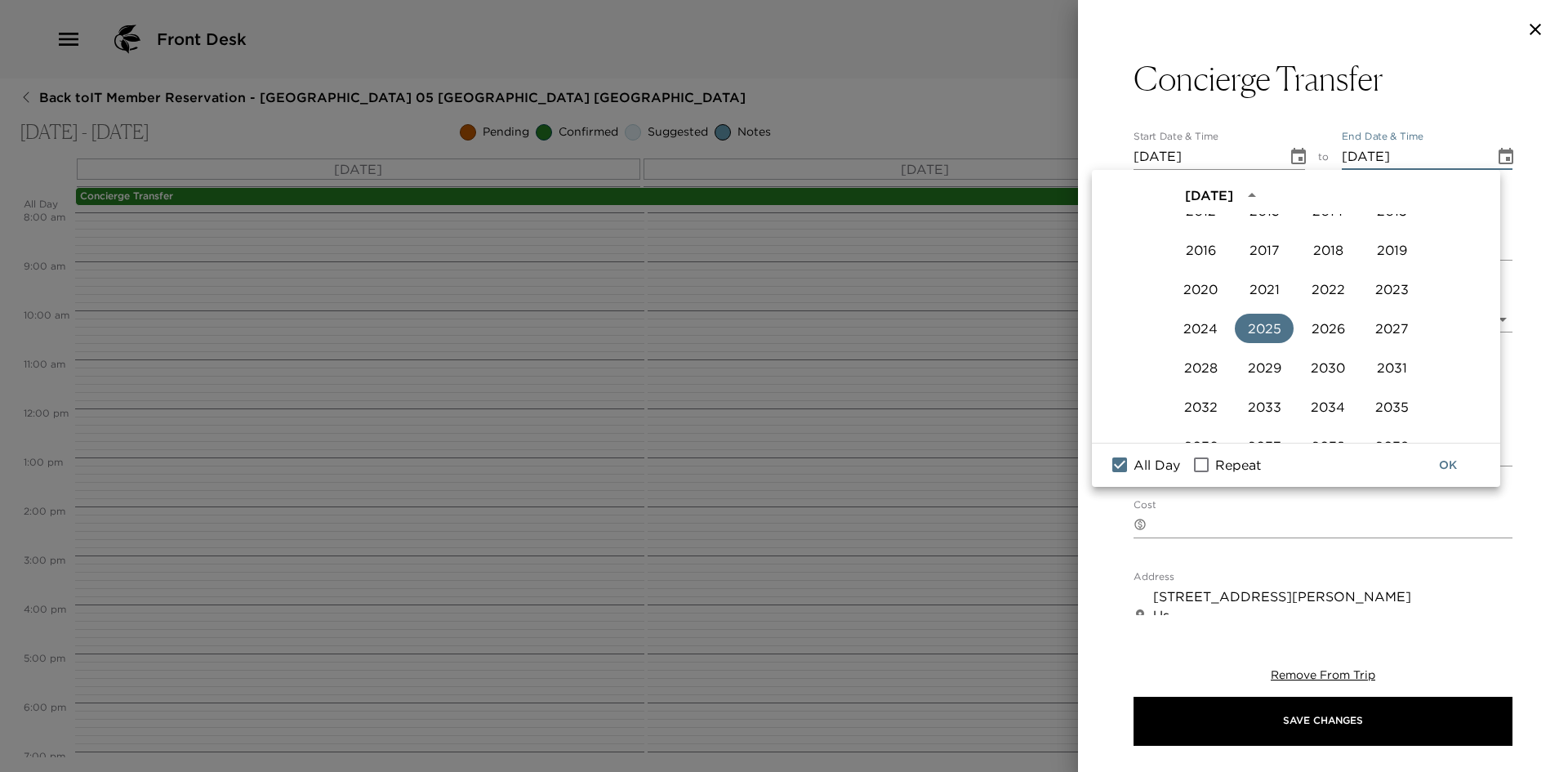
click at [1457, 468] on button "OK" at bounding box center [1448, 465] width 52 height 30
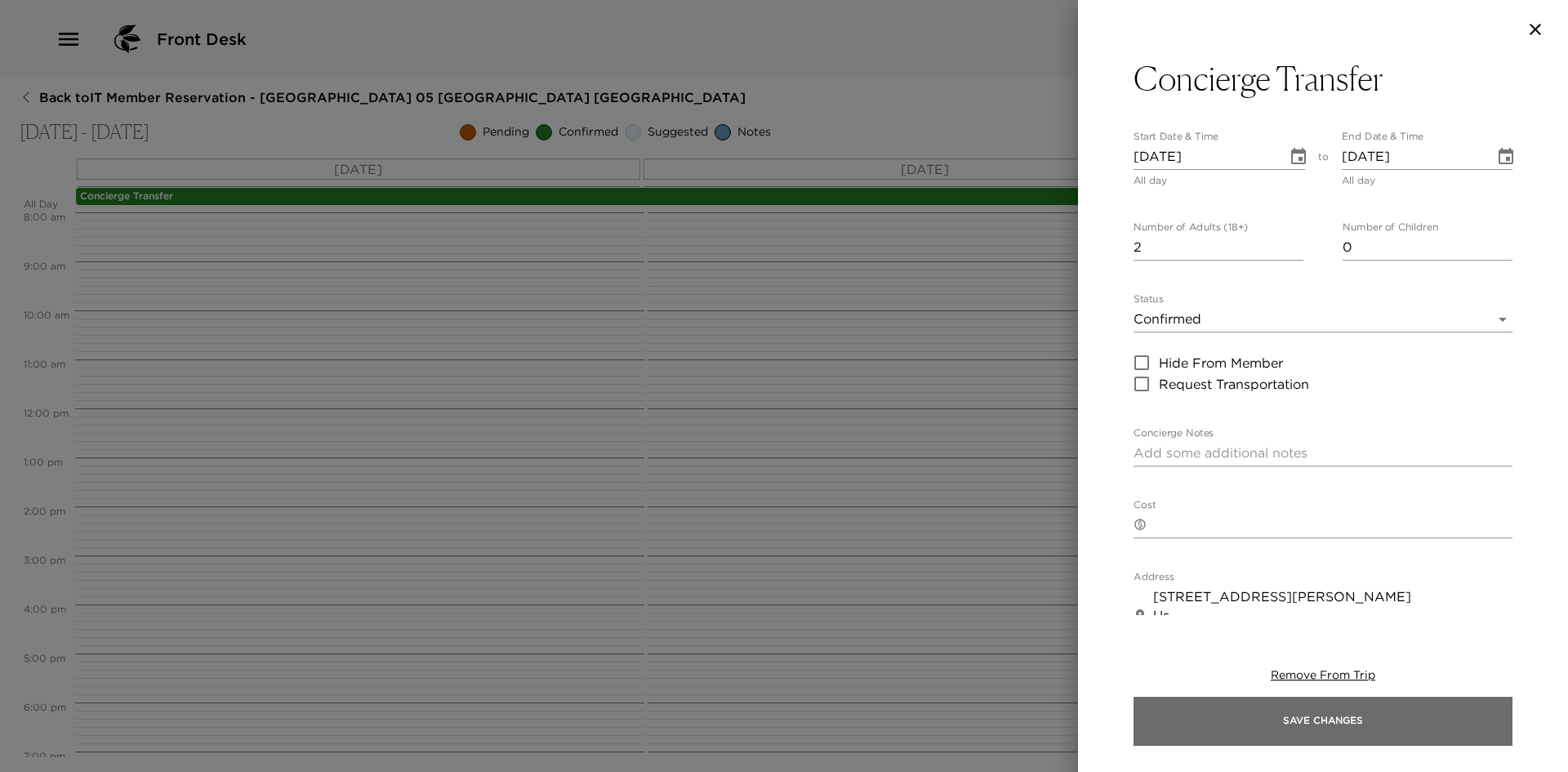
click at [1306, 710] on button "Save Changes" at bounding box center [1322, 721] width 379 height 49
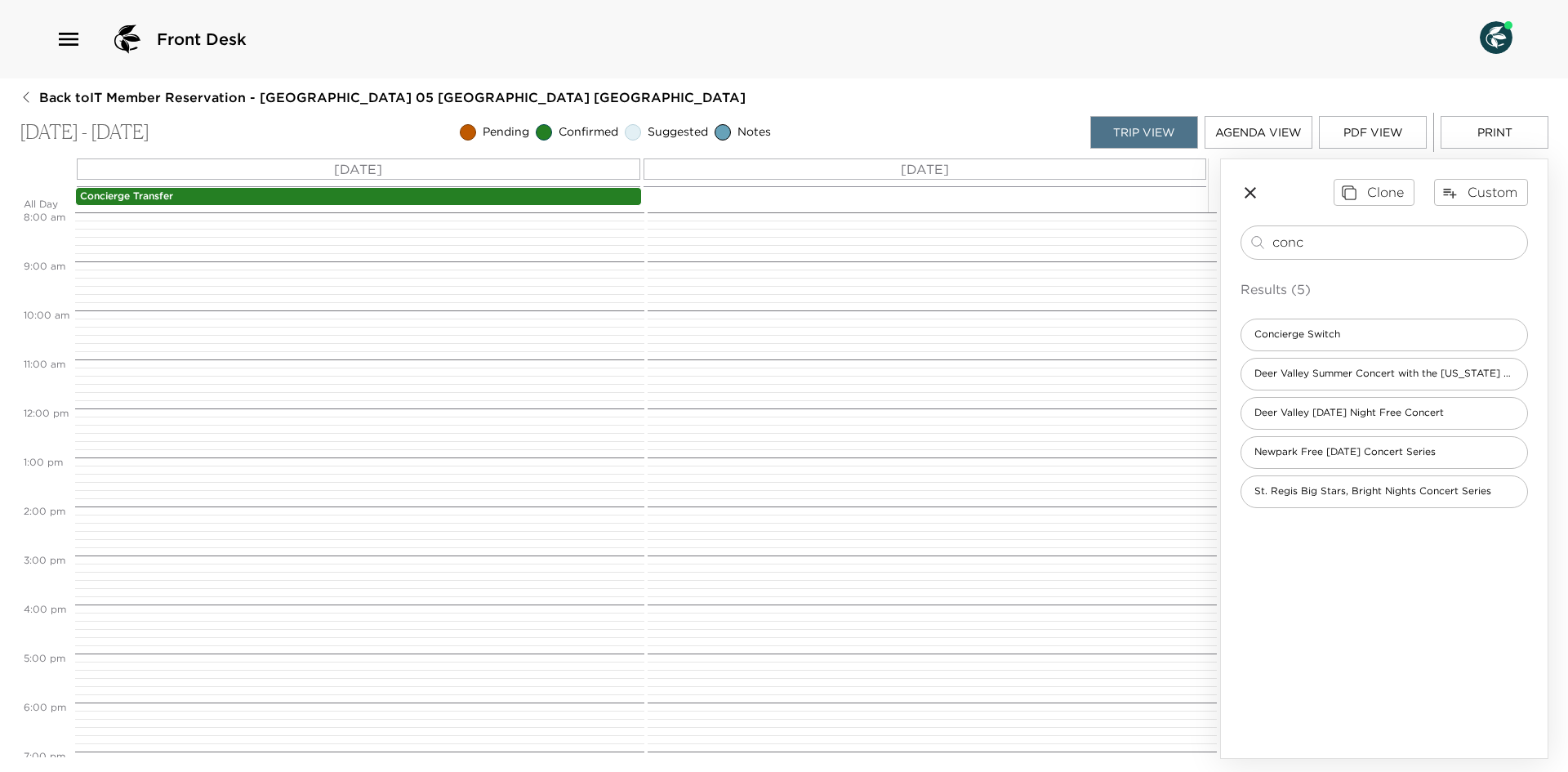
click at [622, 231] on div at bounding box center [357, 408] width 564 height 1176
click at [502, 532] on div at bounding box center [357, 408] width 564 height 1176
click at [1410, 238] on input "conc" at bounding box center [1396, 242] width 248 height 19
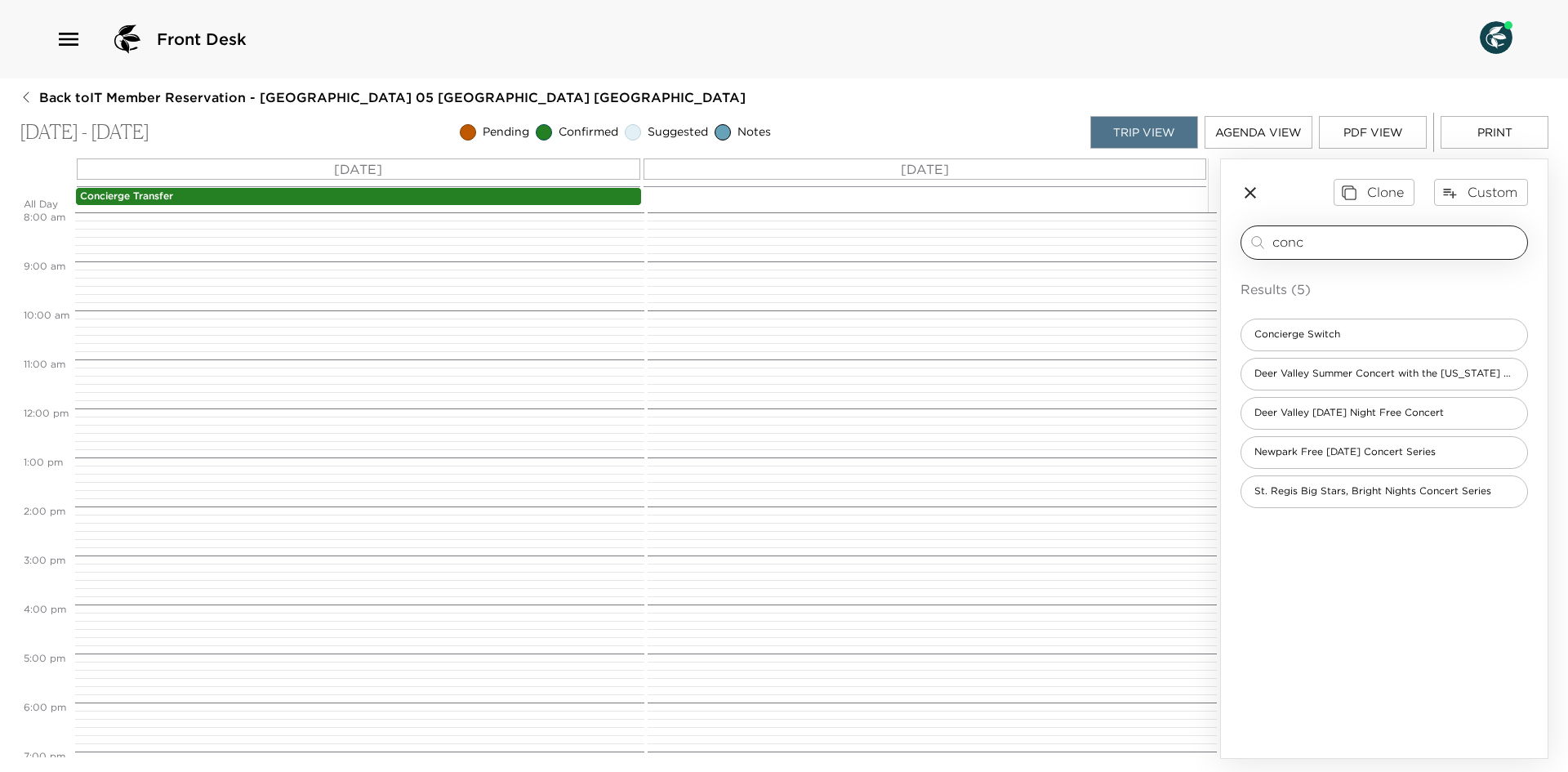
click at [1410, 238] on input "conc" at bounding box center [1396, 242] width 248 height 19
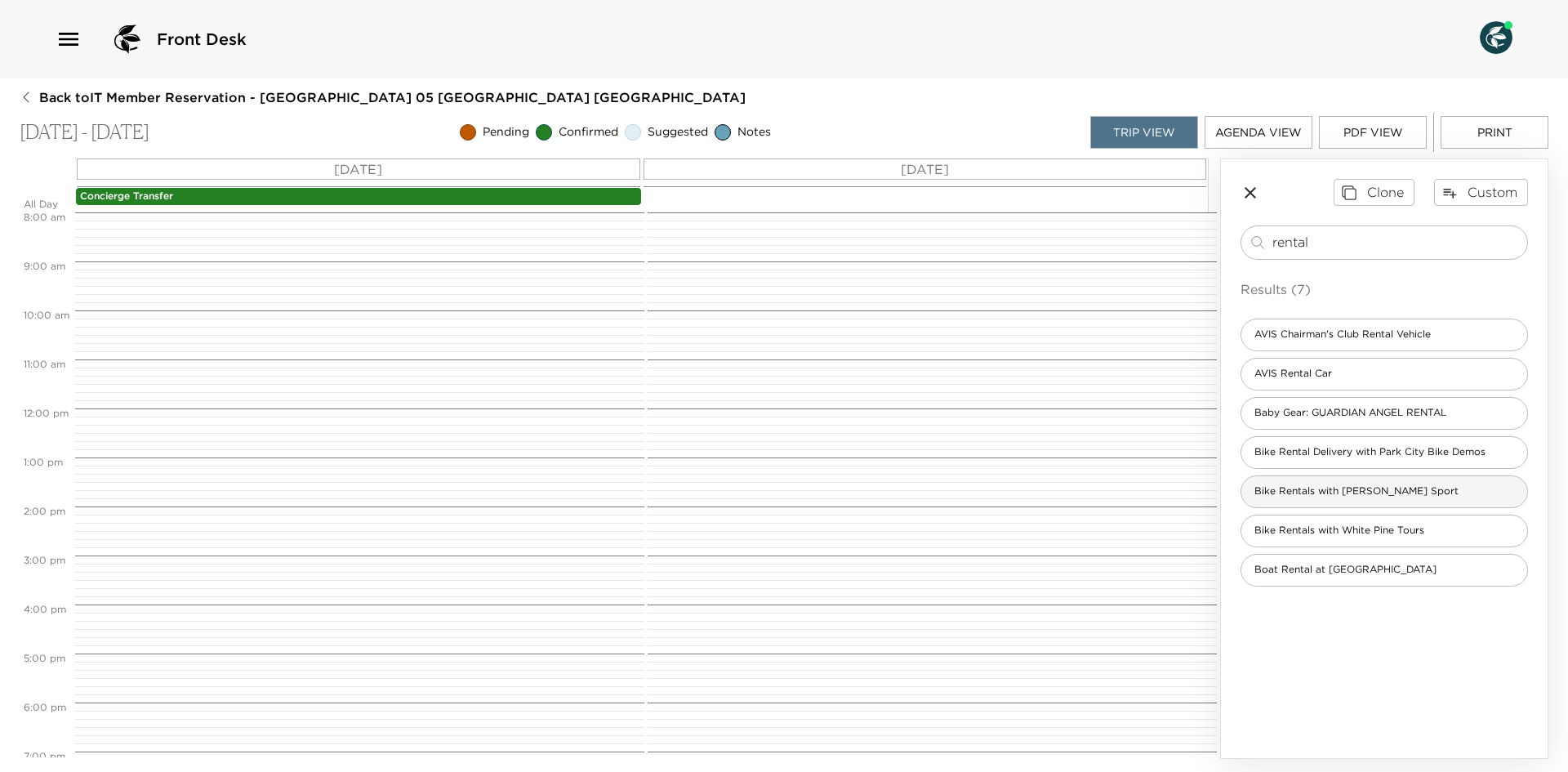
type input "rental"
click at [1432, 494] on div "Bike Rentals with [PERSON_NAME] Sport" at bounding box center [1384, 492] width 287 height 33
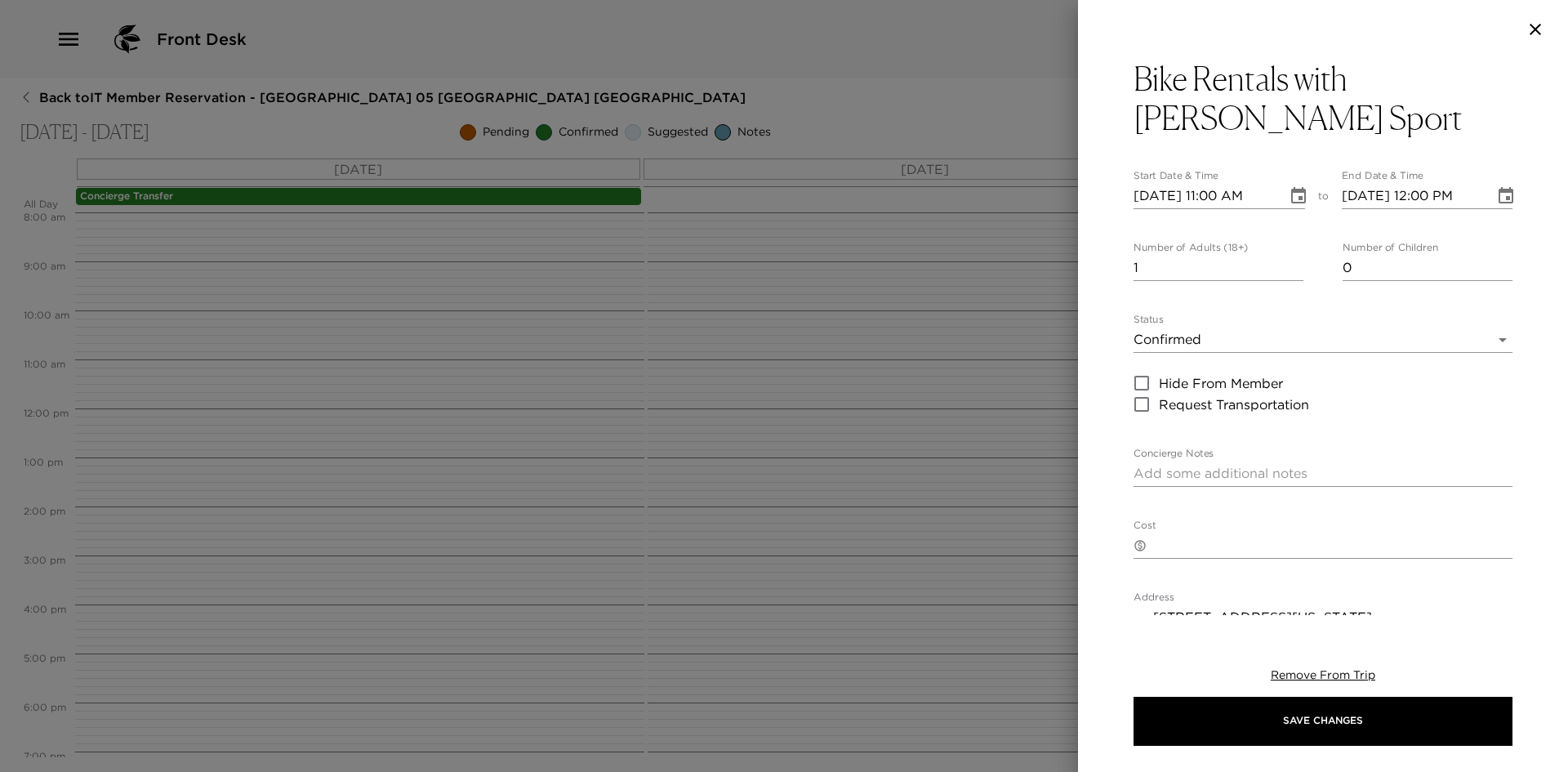
click at [1291, 187] on icon "Choose date, selected date is Nov 20, 2025" at bounding box center [1298, 195] width 15 height 17
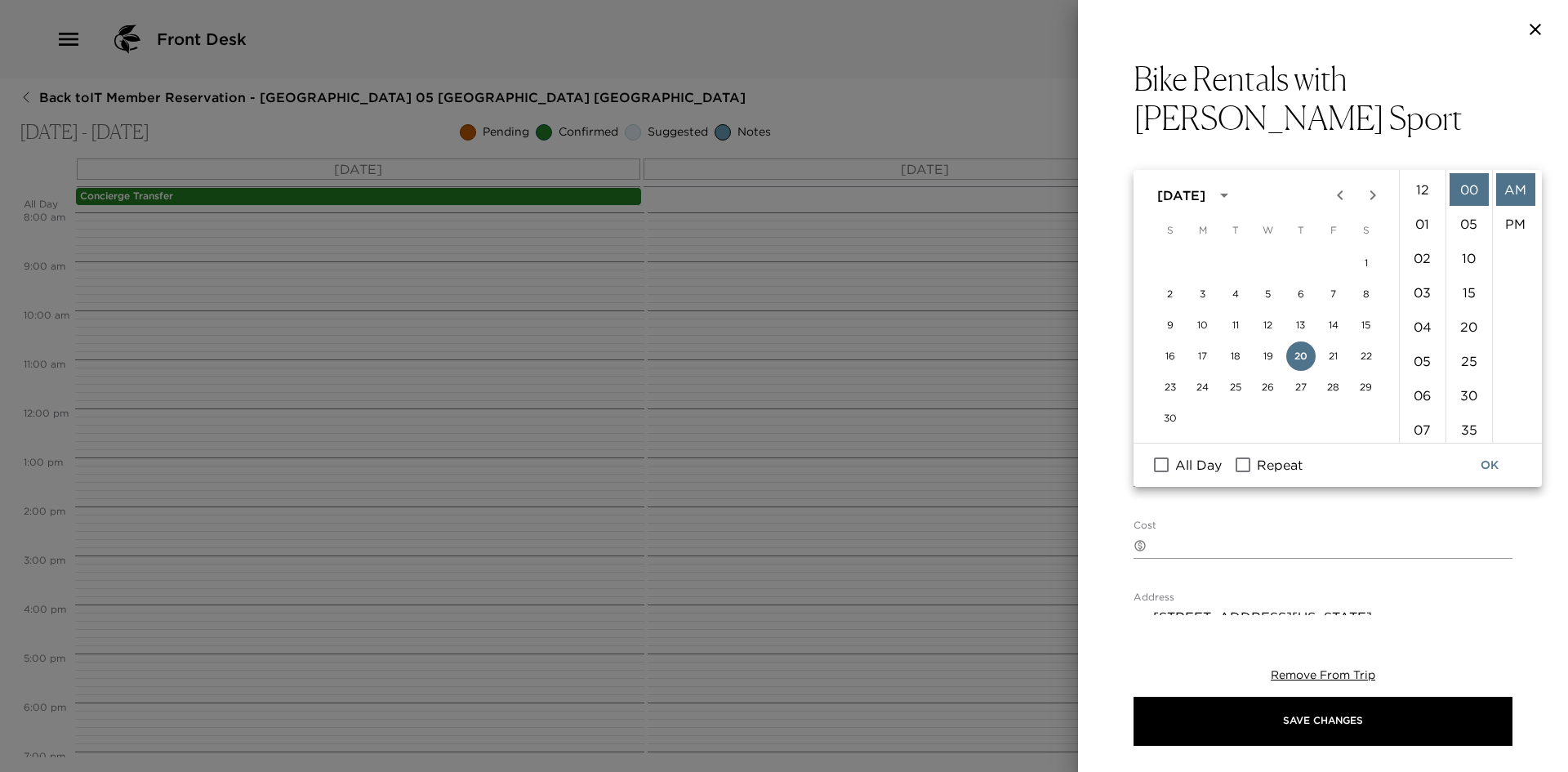
scroll to position [377, 0]
click at [1420, 244] on li "10" at bounding box center [1423, 242] width 39 height 33
click at [1468, 406] on li "30" at bounding box center [1469, 395] width 39 height 33
type input "11/20/2025 10:30 AM"
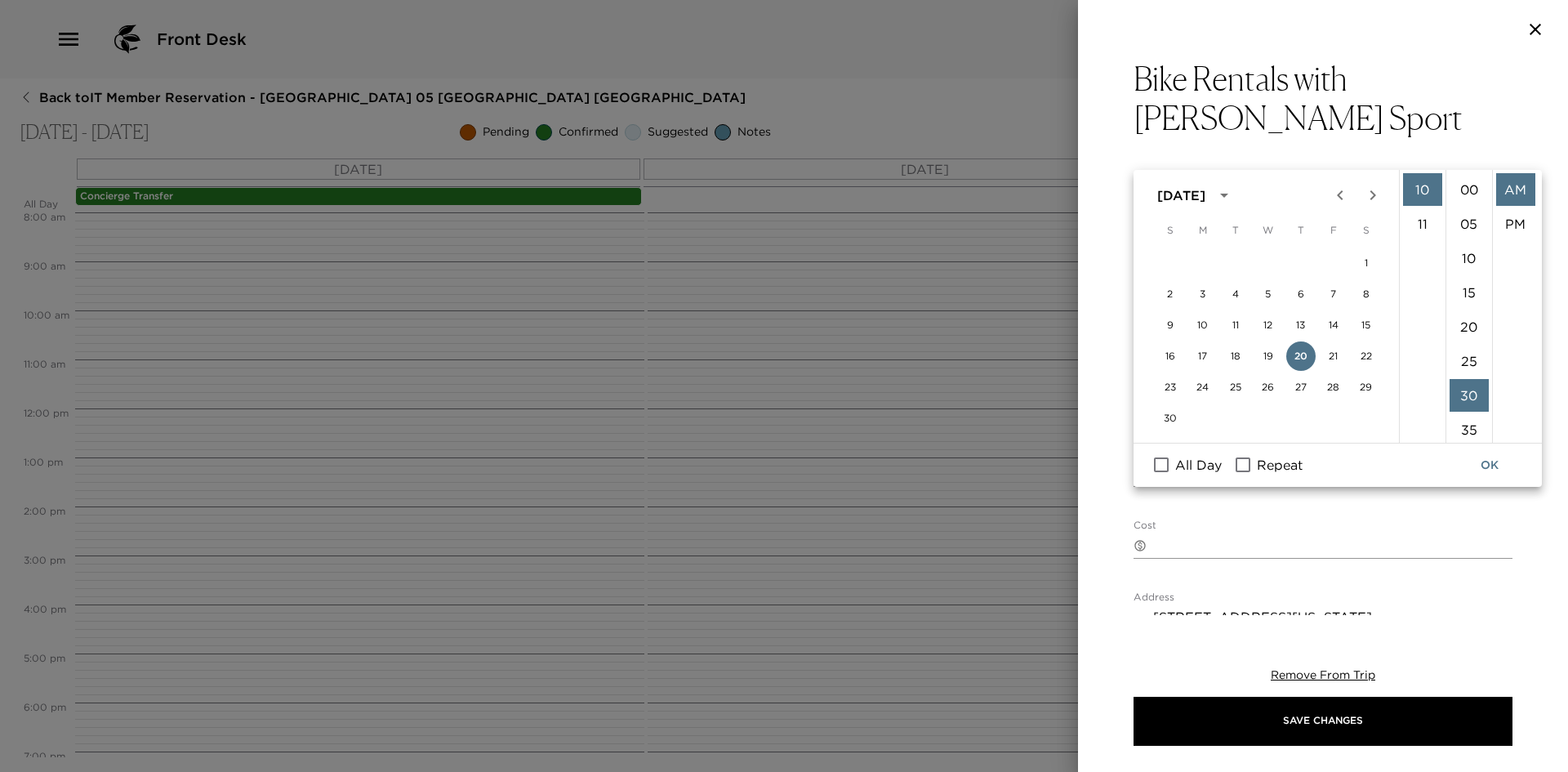
scroll to position [205, 0]
click at [1500, 476] on button "OK" at bounding box center [1490, 465] width 52 height 30
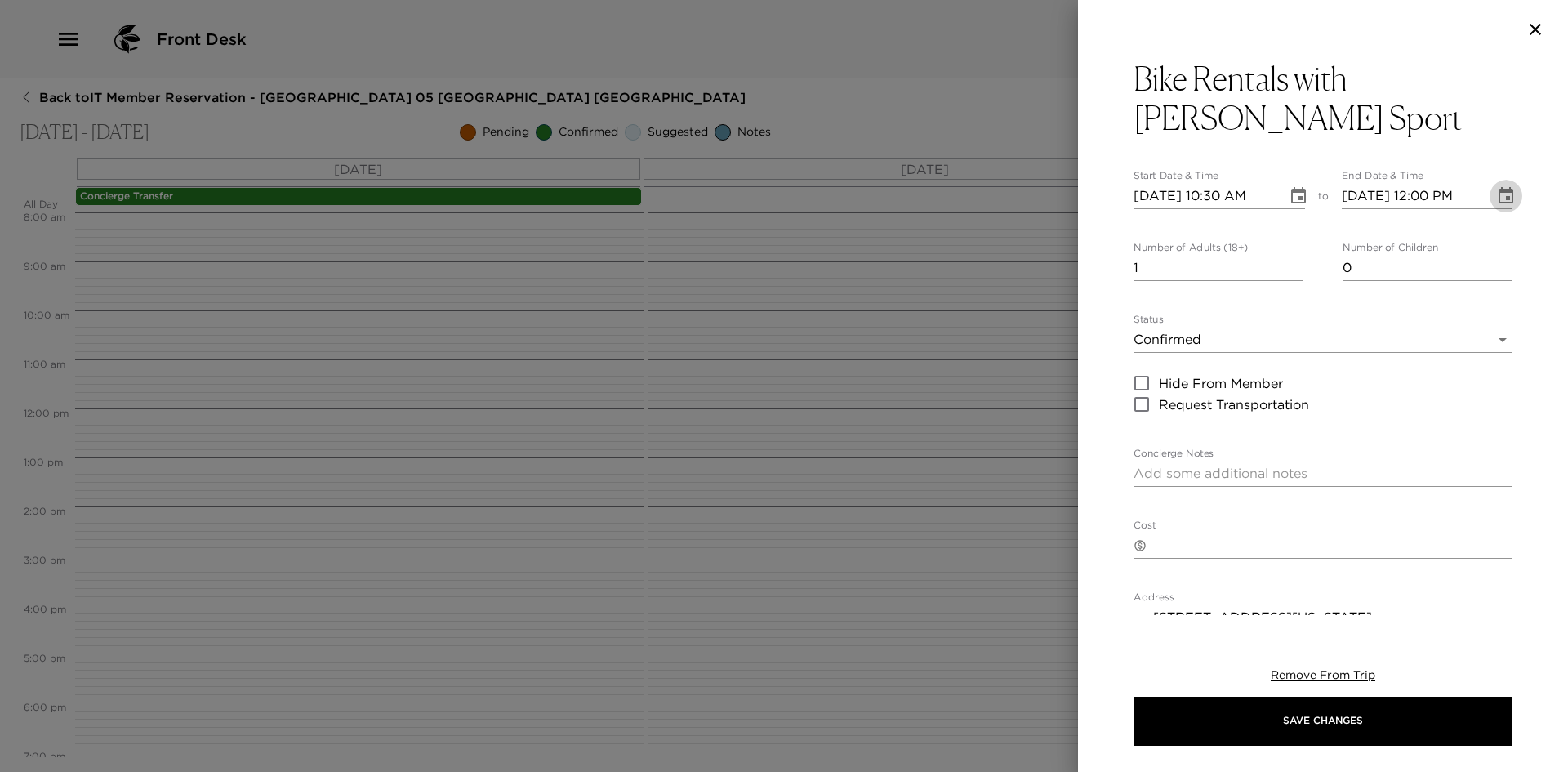
click at [1497, 186] on icon "Choose date, selected date is Nov 20, 2025" at bounding box center [1506, 196] width 20 height 20
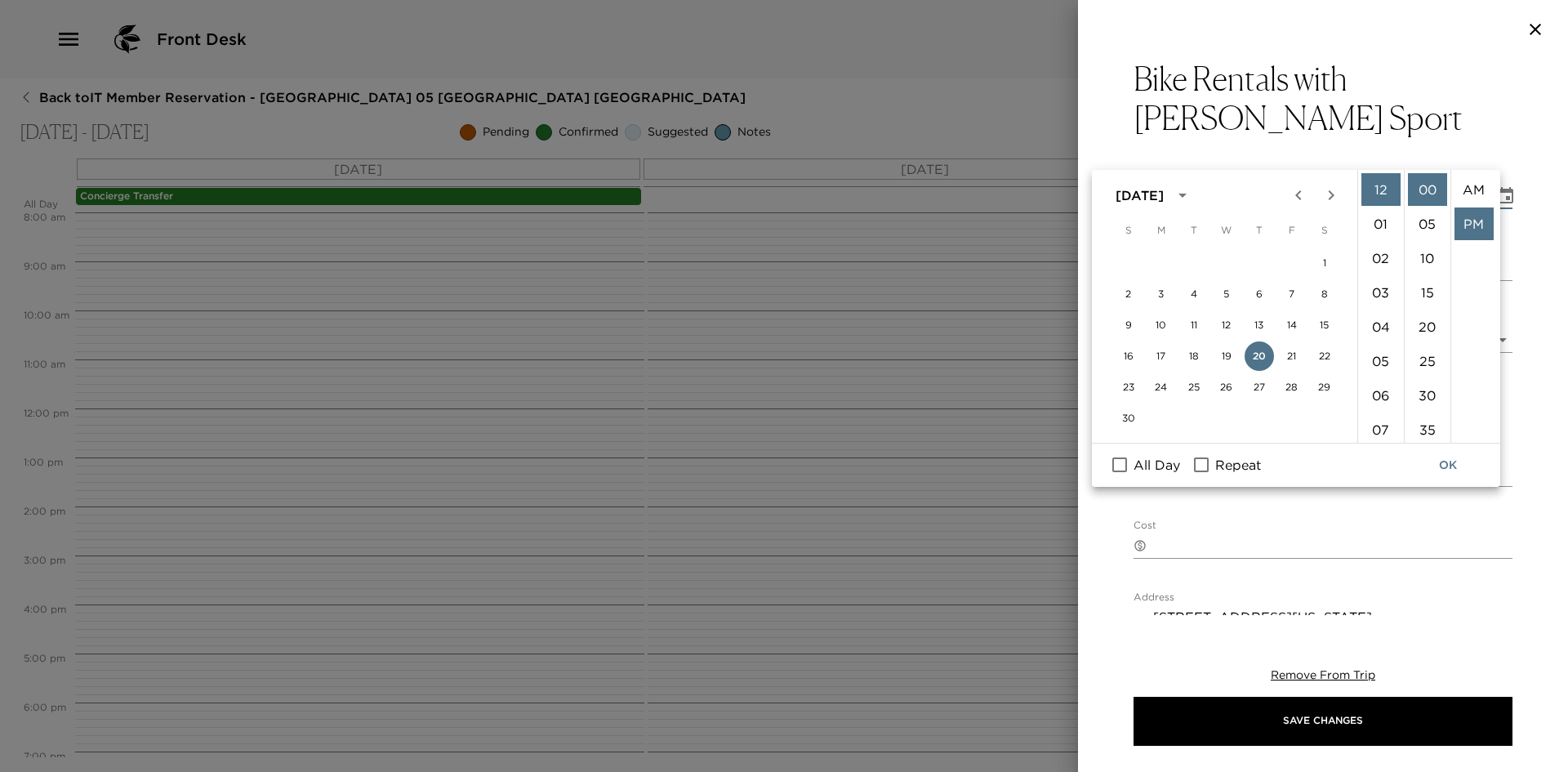
scroll to position [34, 0]
click at [1294, 358] on button "21" at bounding box center [1292, 356] width 30 height 30
click at [1374, 335] on li "04" at bounding box center [1381, 326] width 39 height 33
type input "11/21/2025 04:00 PM"
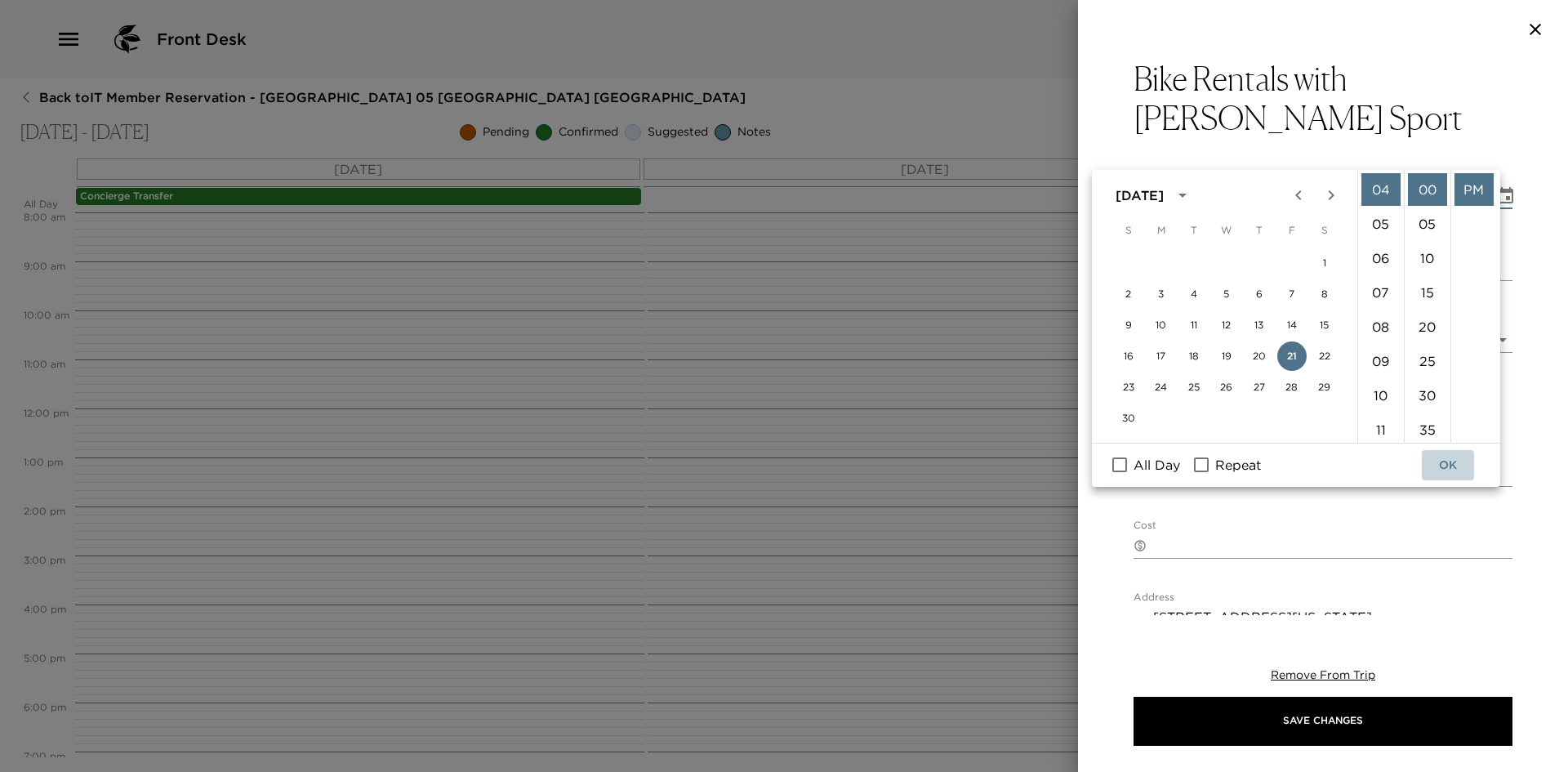
click at [1457, 464] on button "OK" at bounding box center [1448, 465] width 52 height 30
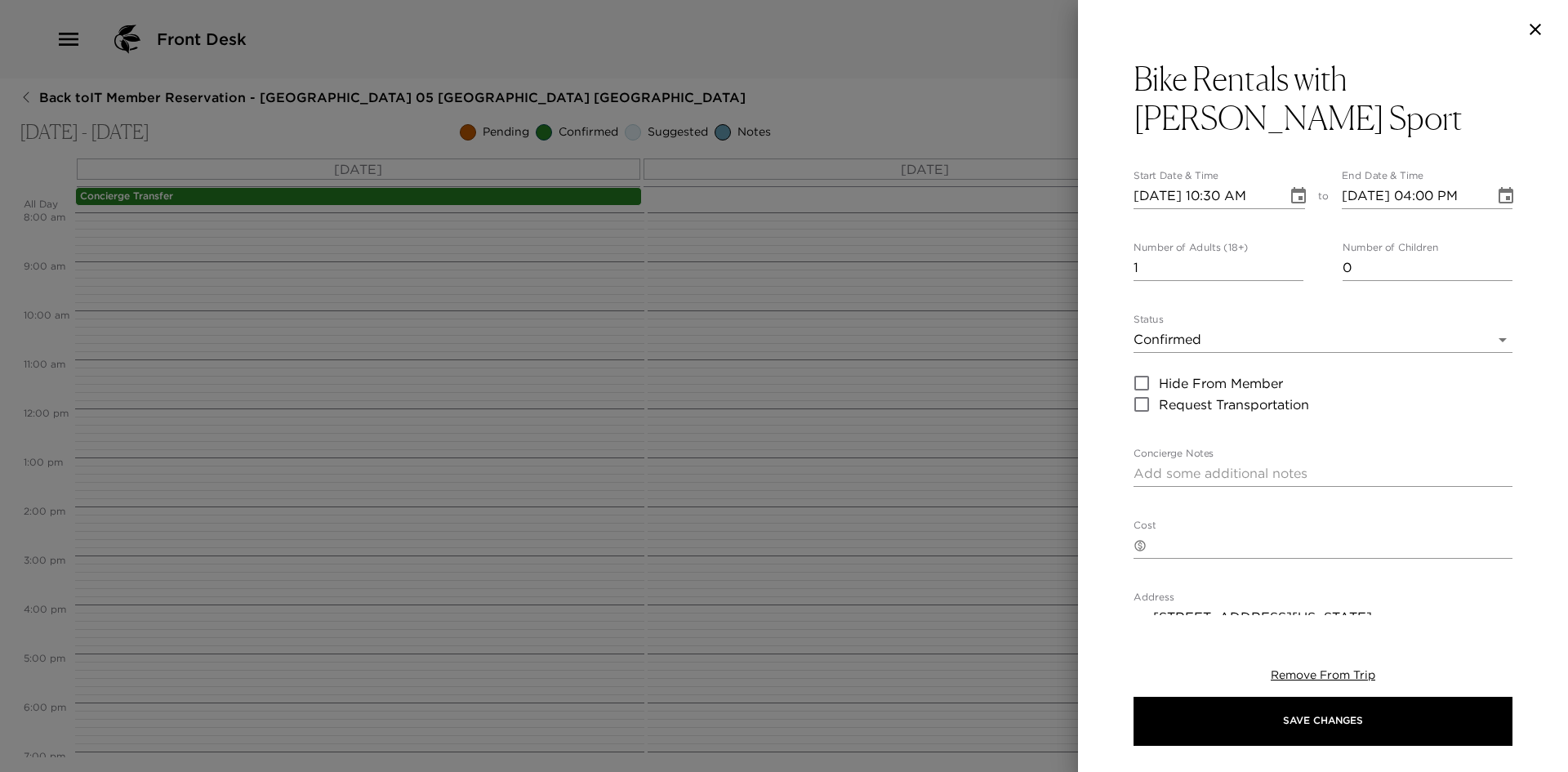
click at [1312, 464] on textarea "Concierge Notes" at bounding box center [1322, 473] width 379 height 19
click at [1149, 464] on textarea "10:30 big pick up and orientation Frop off by 4pm on Friday" at bounding box center [1322, 482] width 379 height 37
click at [1142, 464] on textarea "10:30 big pick up and orientation Frop off by 4pm on Friday" at bounding box center [1322, 482] width 379 height 37
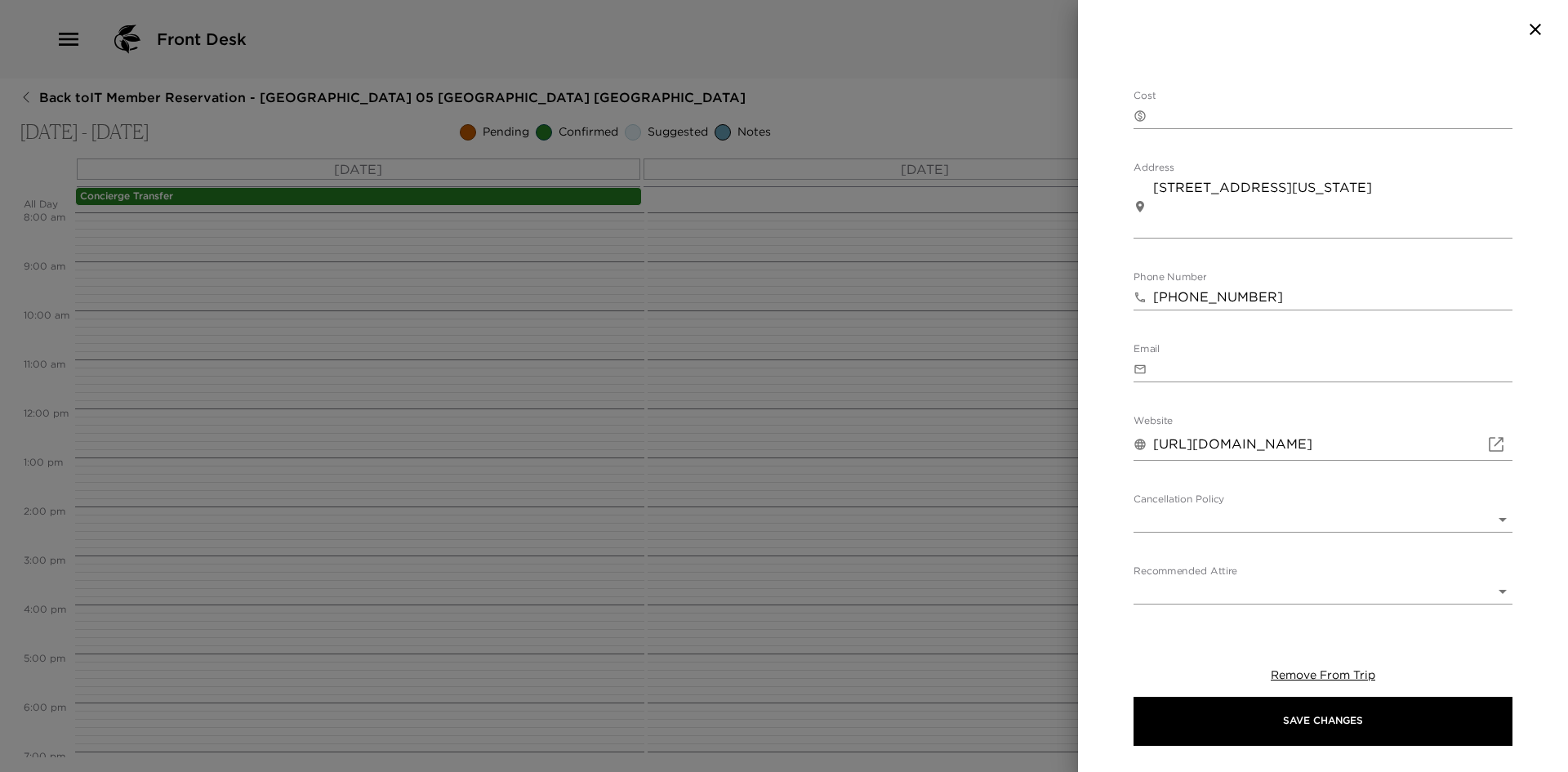
scroll to position [470, 0]
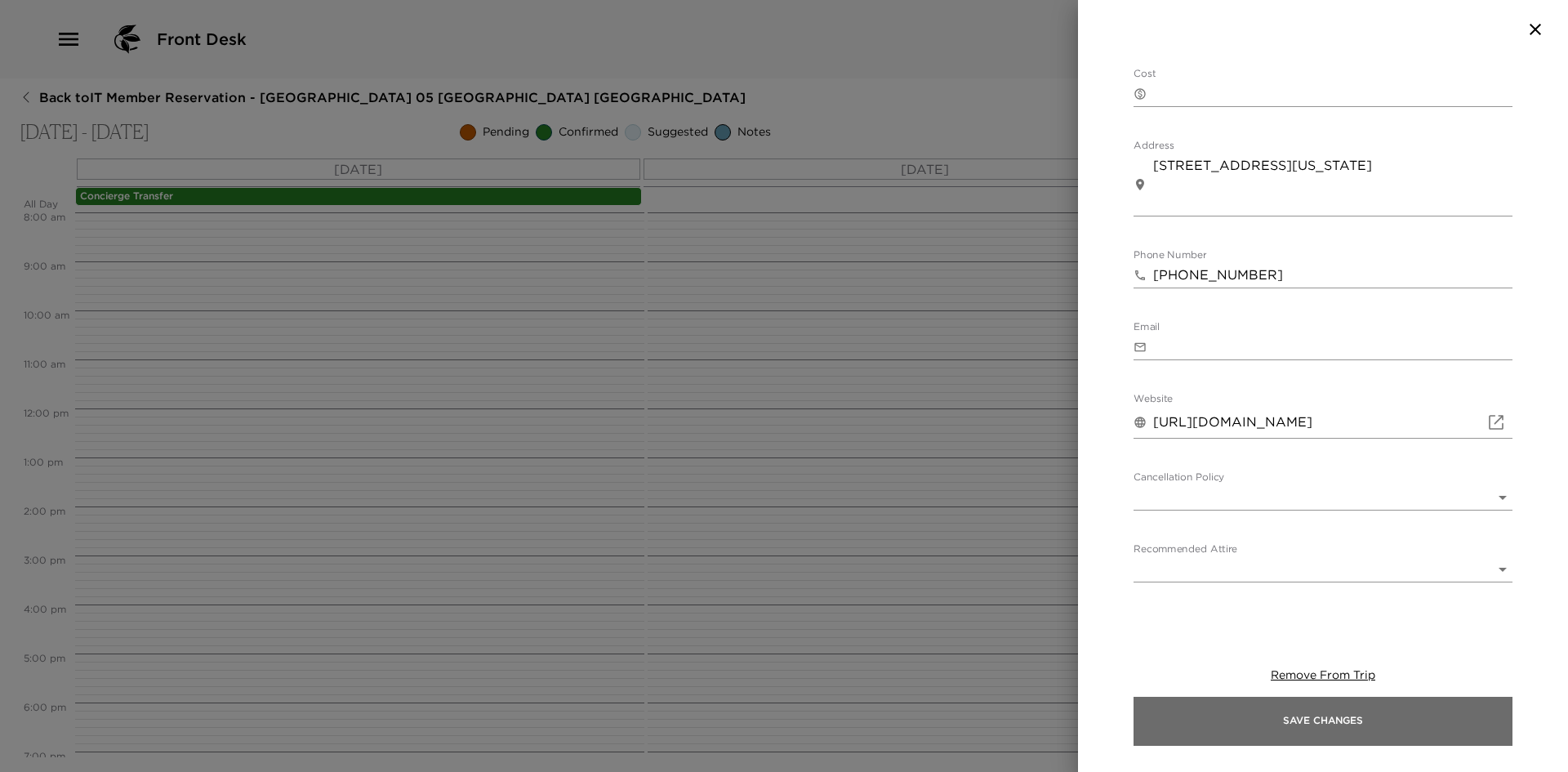
type textarea "10:30 big pick up and orientation Drop off by 4pm on Friday"
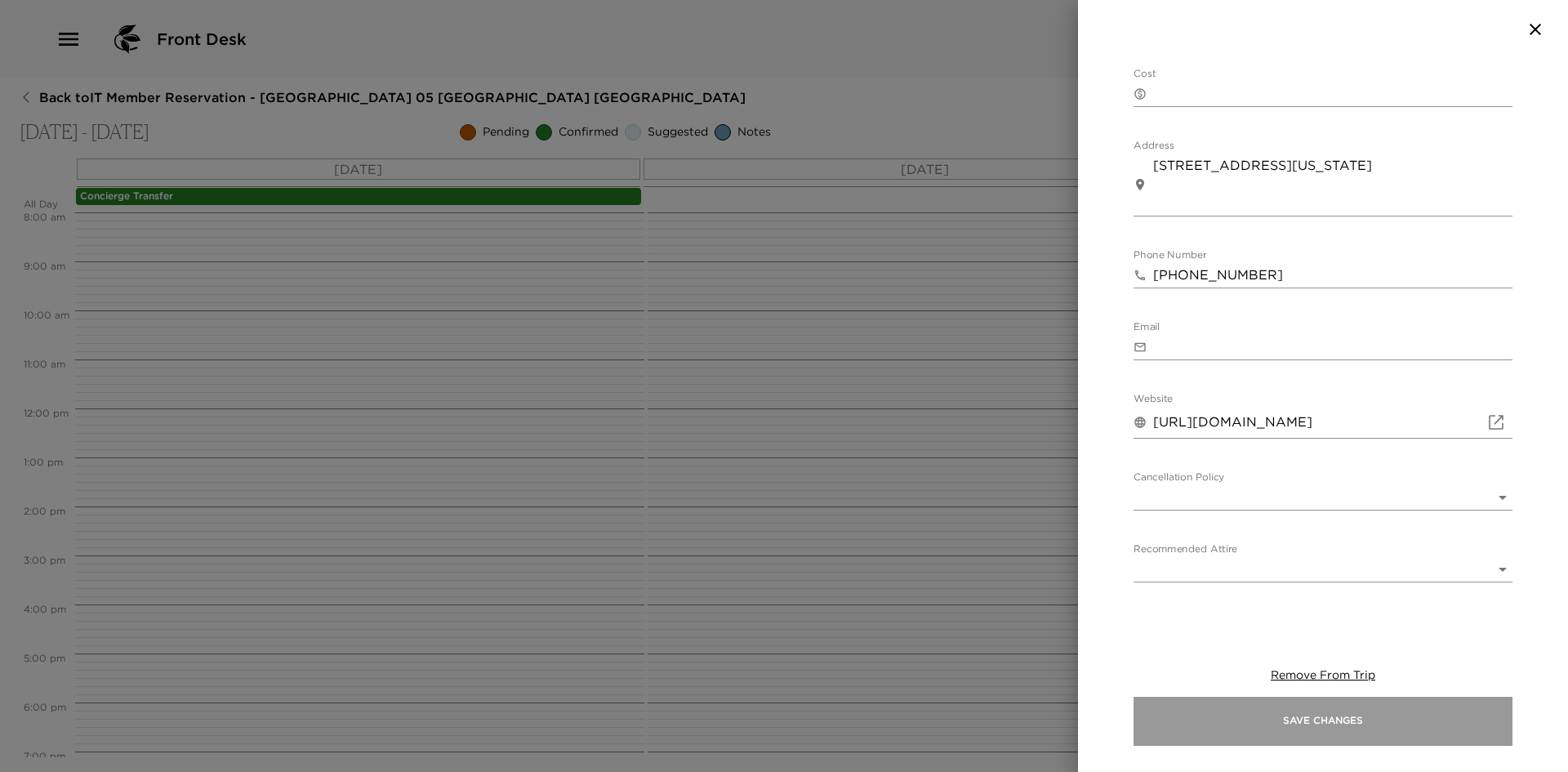
click at [1322, 699] on button "Save Changes" at bounding box center [1322, 721] width 379 height 49
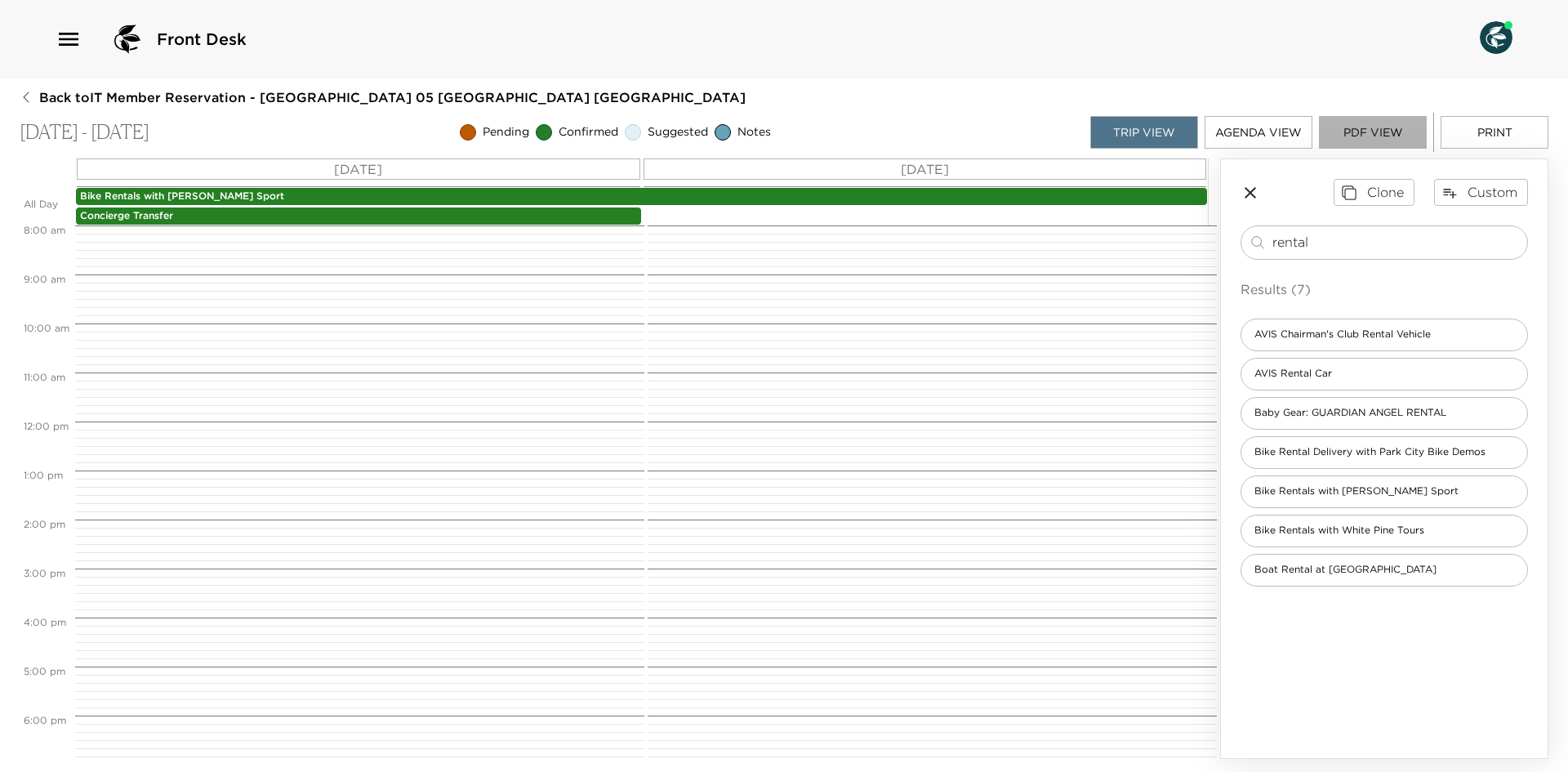
click at [1376, 138] on button "PDF View" at bounding box center [1373, 132] width 108 height 33
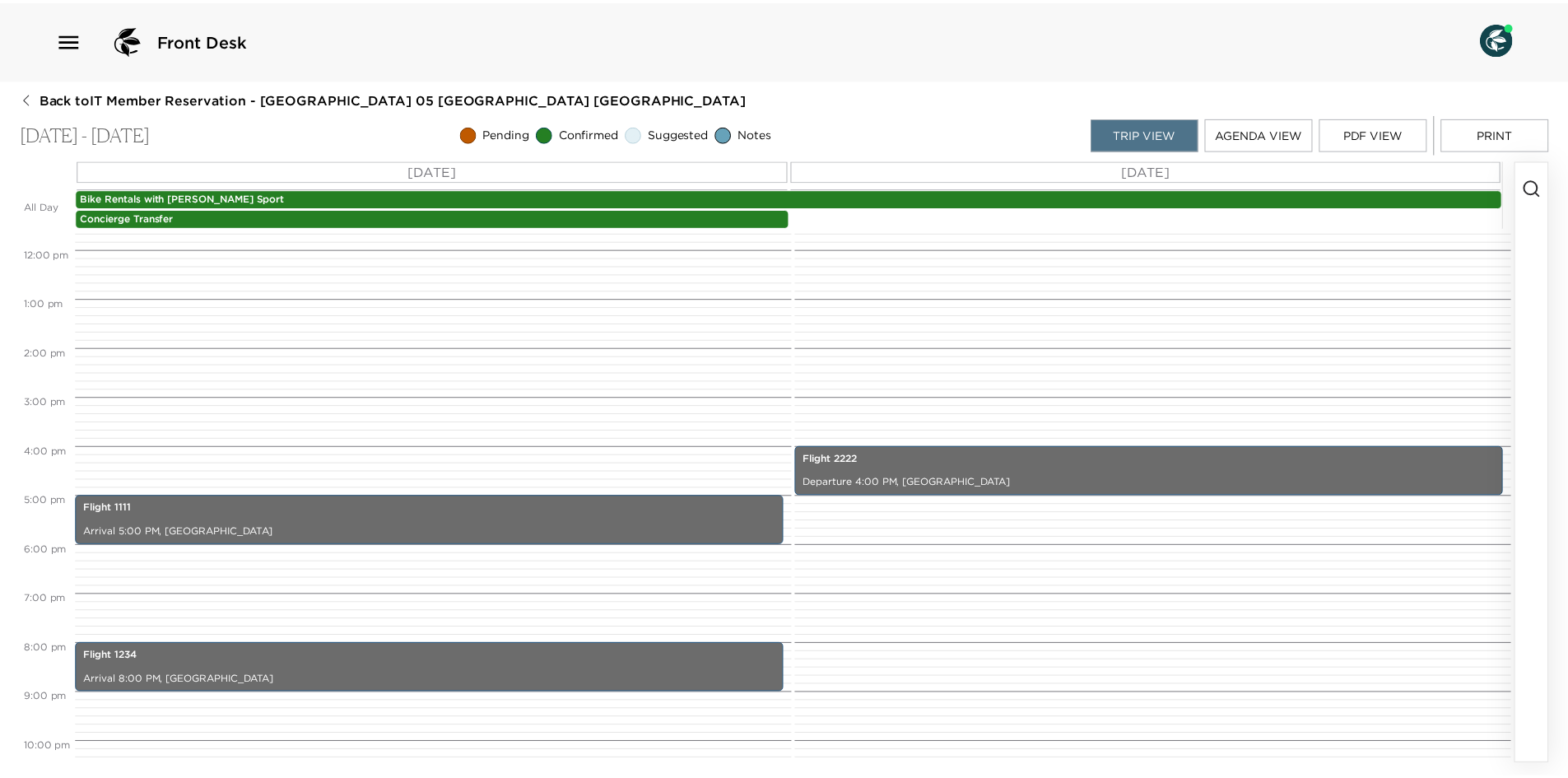
scroll to position [572, 0]
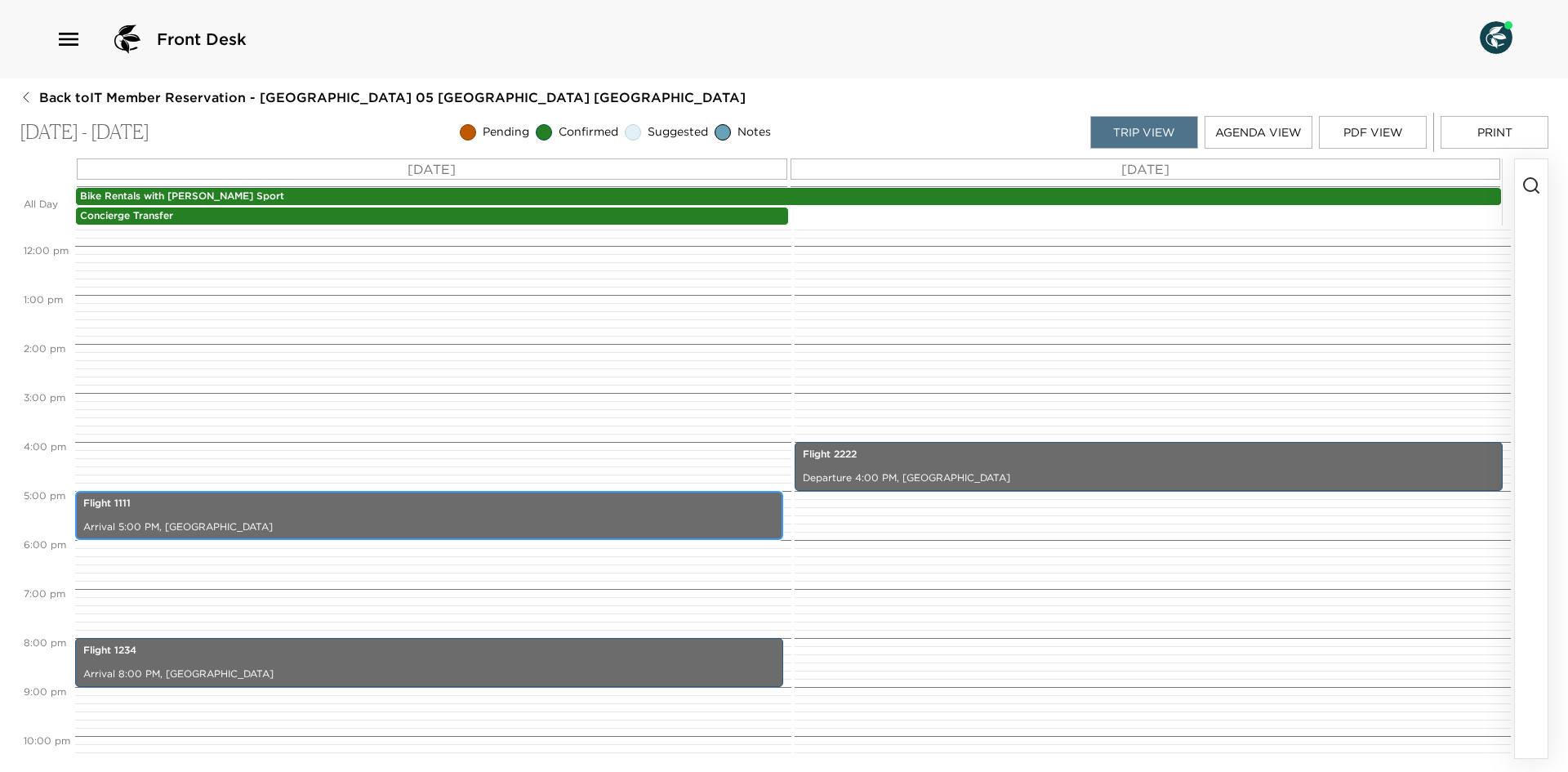
click at [369, 493] on div "Flight 1111 Arrival 5:00 PM, [GEOGRAPHIC_DATA]" at bounding box center [429, 515] width 698 height 44
click at [364, 500] on p "Flight 1111" at bounding box center [429, 503] width 692 height 14
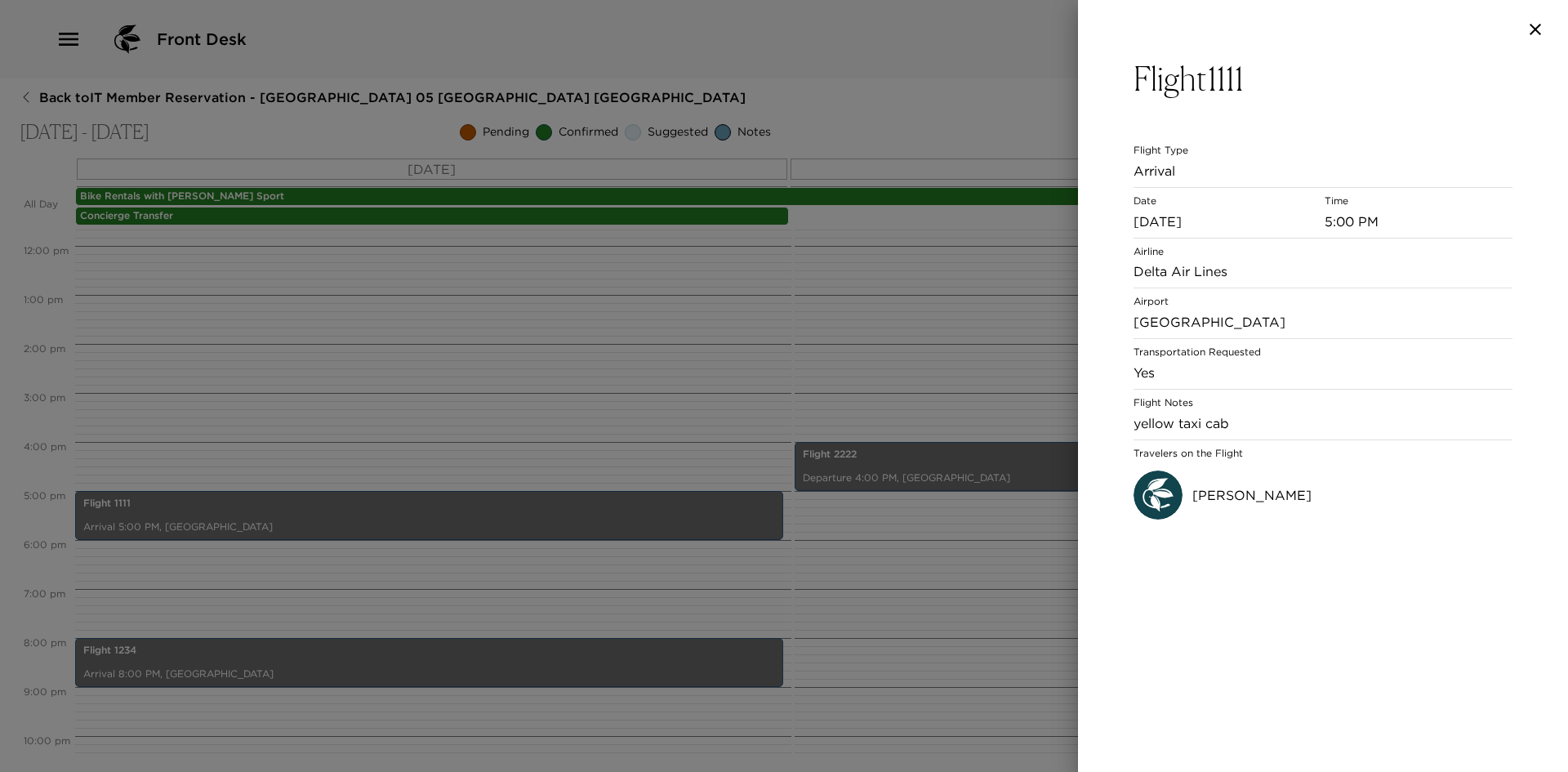
click at [373, 668] on div at bounding box center [784, 386] width 1568 height 772
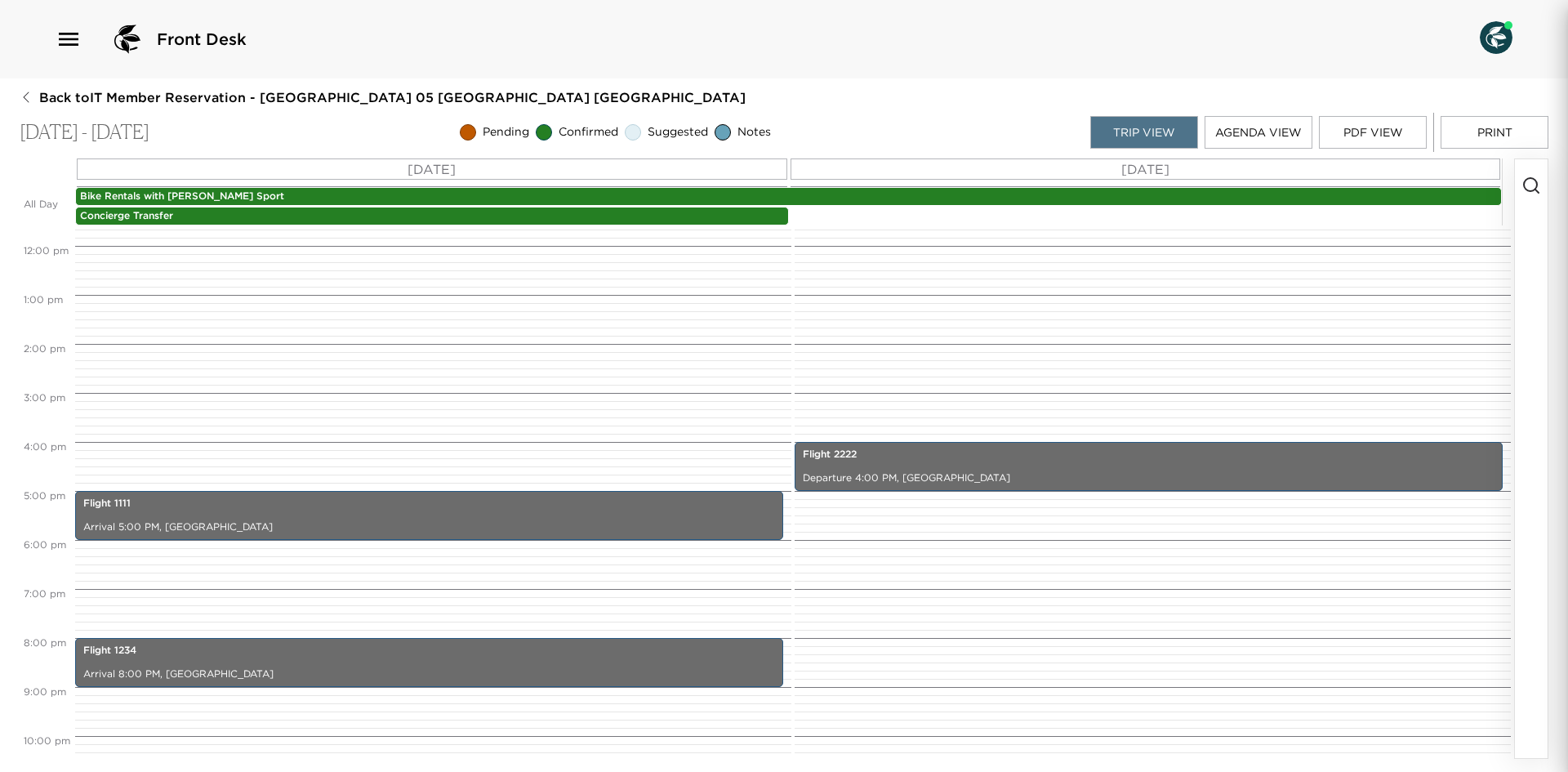
click at [373, 668] on div at bounding box center [784, 386] width 1568 height 772
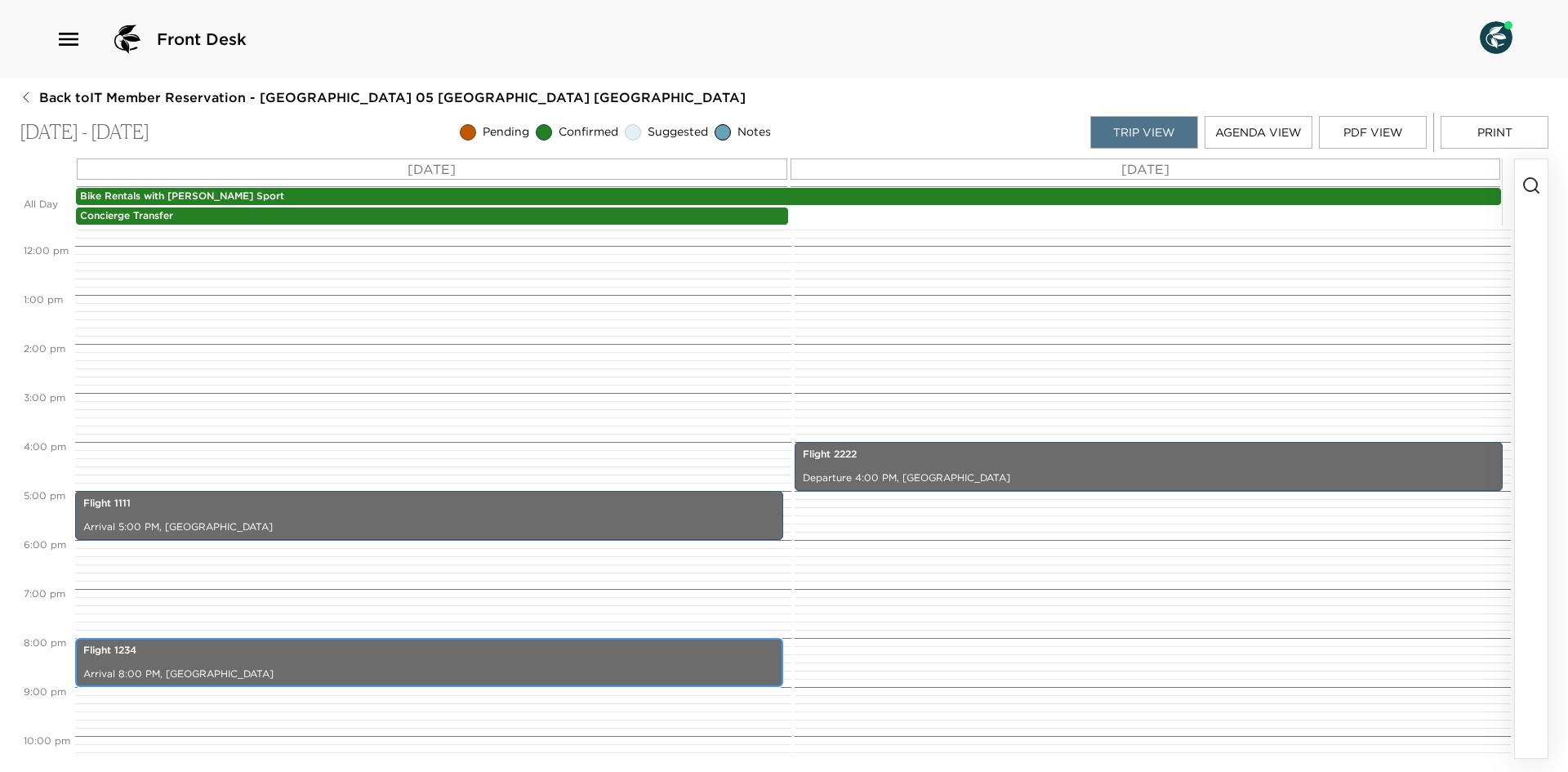
click at [415, 661] on div "Flight 1234 Arrival 8:00 PM, [GEOGRAPHIC_DATA]" at bounding box center [429, 661] width 698 height 44
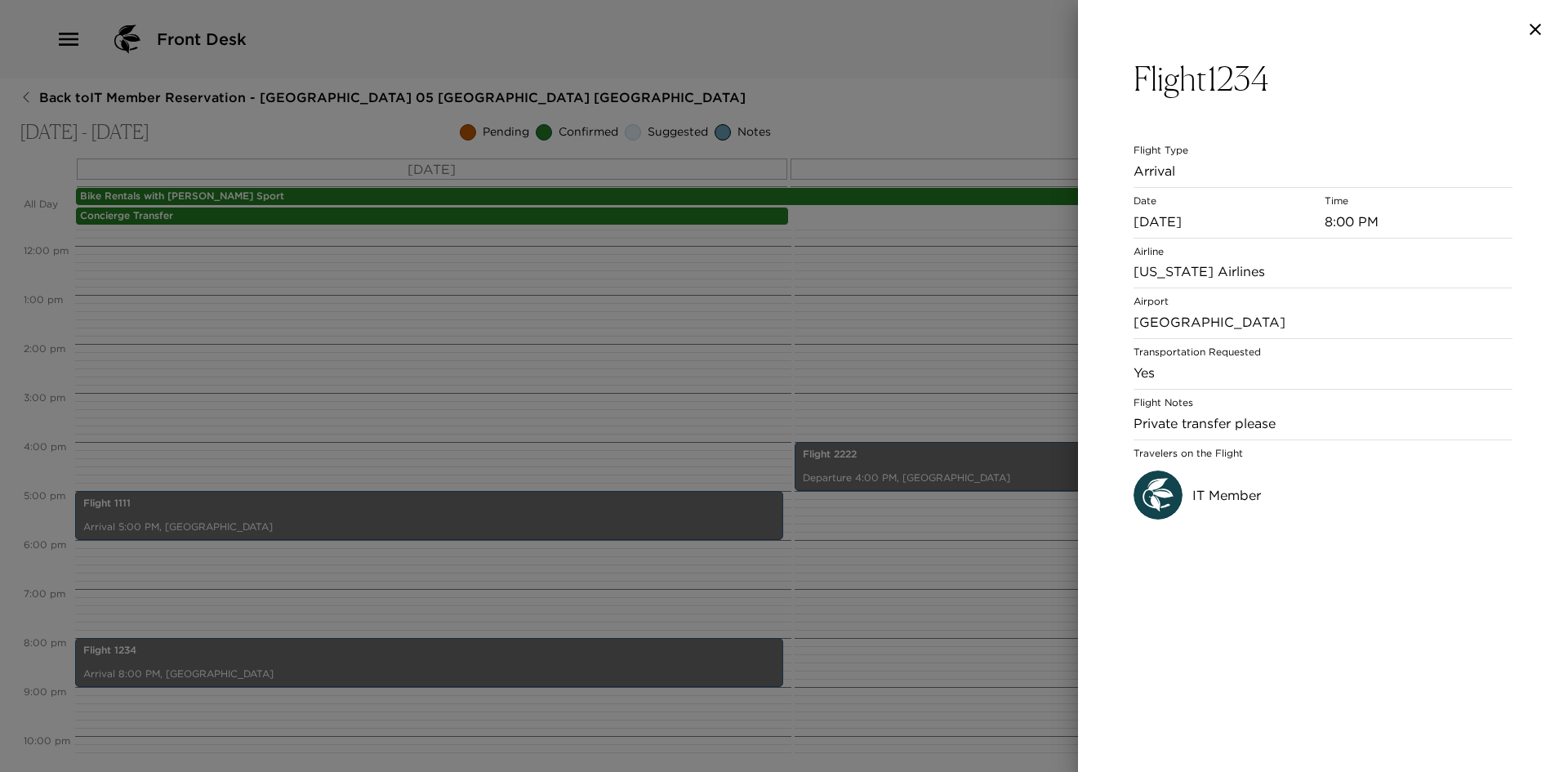
click at [851, 468] on div at bounding box center [784, 386] width 1568 height 772
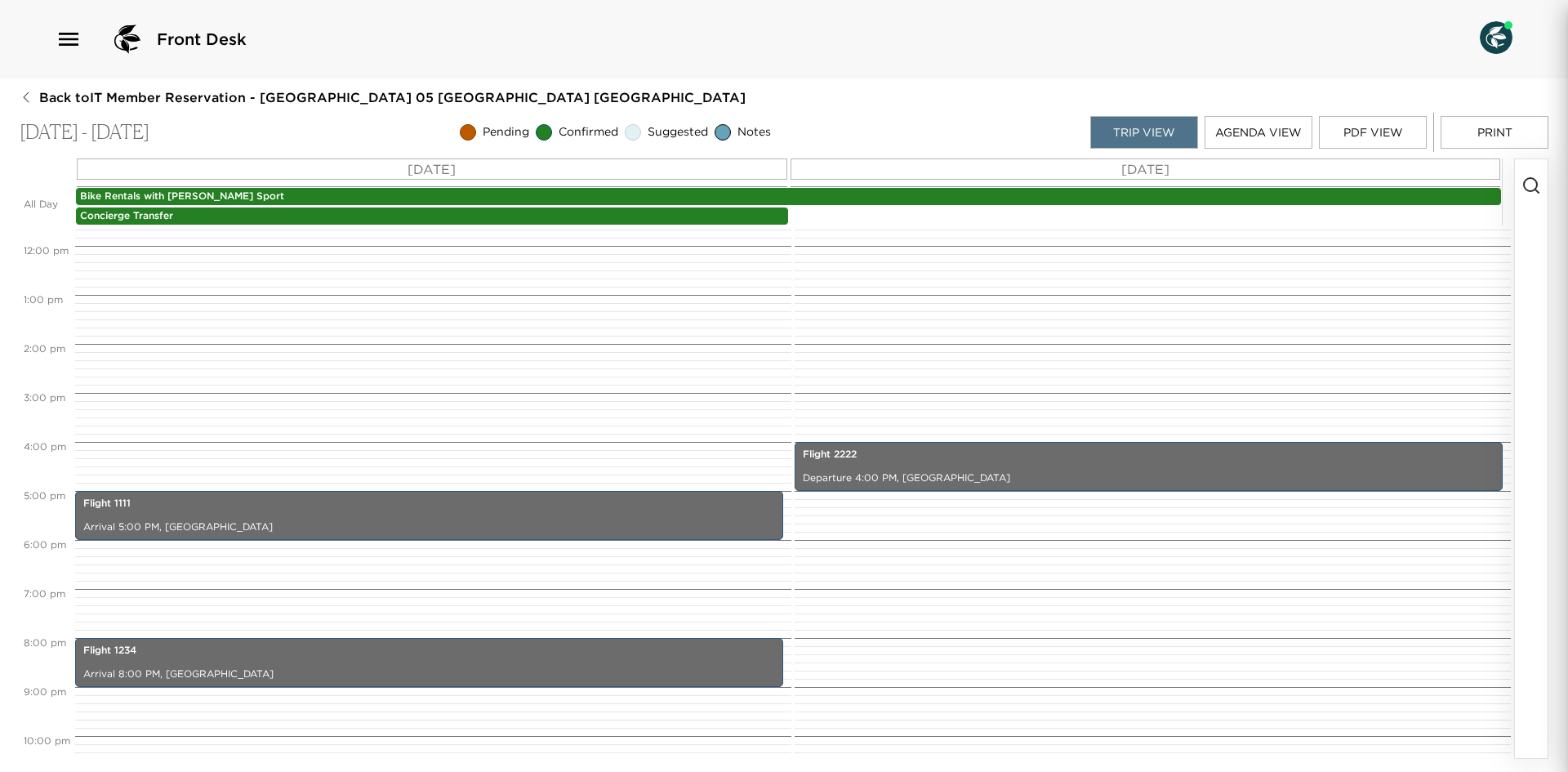
click at [851, 468] on div at bounding box center [784, 386] width 1568 height 772
click at [851, 468] on div "Flight 2222 Departure 4:00 PM, [GEOGRAPHIC_DATA]" at bounding box center [1148, 466] width 698 height 44
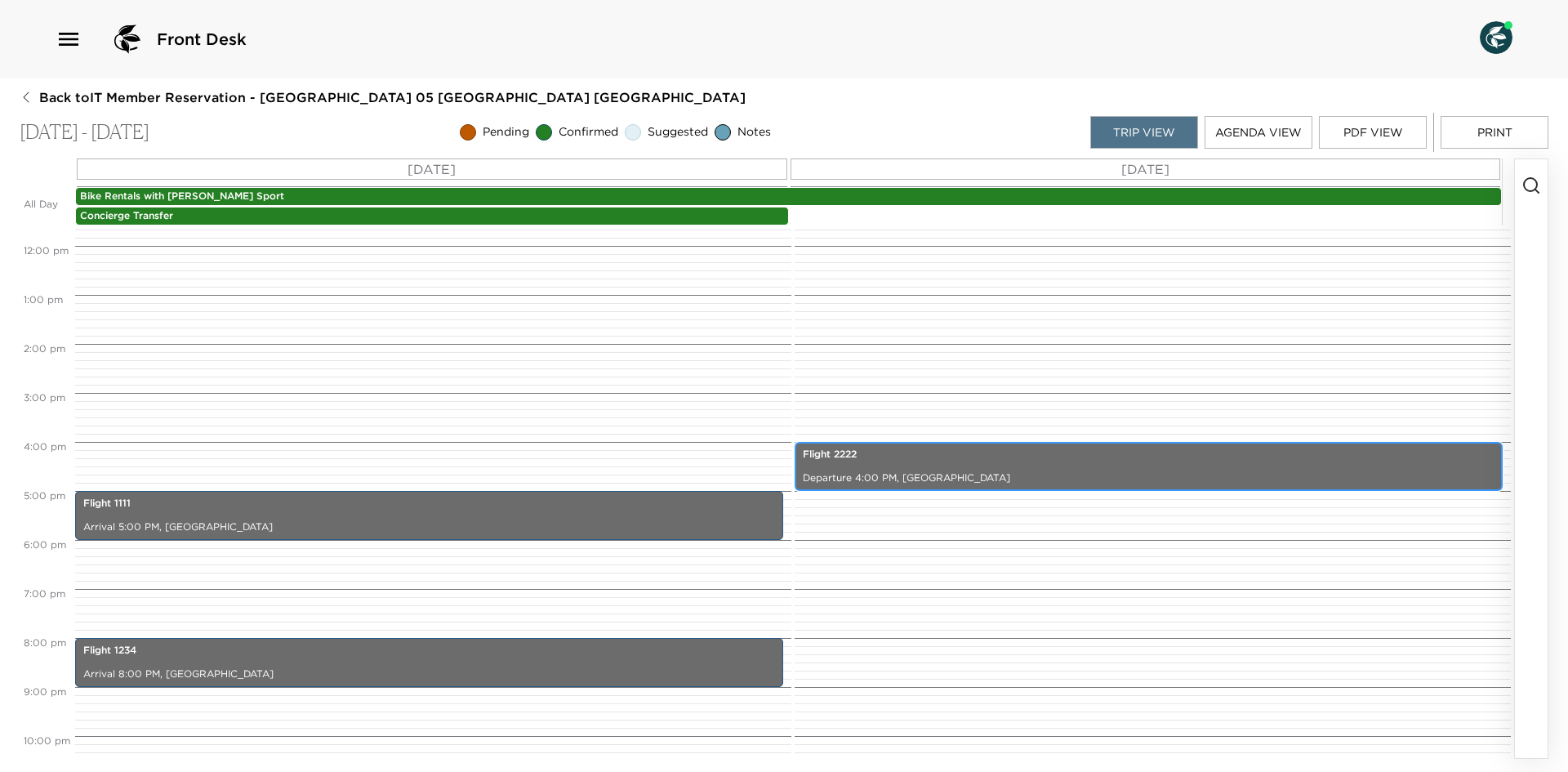
click at [851, 468] on div "Flight 2222 Departure 4:00 PM, [GEOGRAPHIC_DATA]" at bounding box center [1148, 466] width 698 height 44
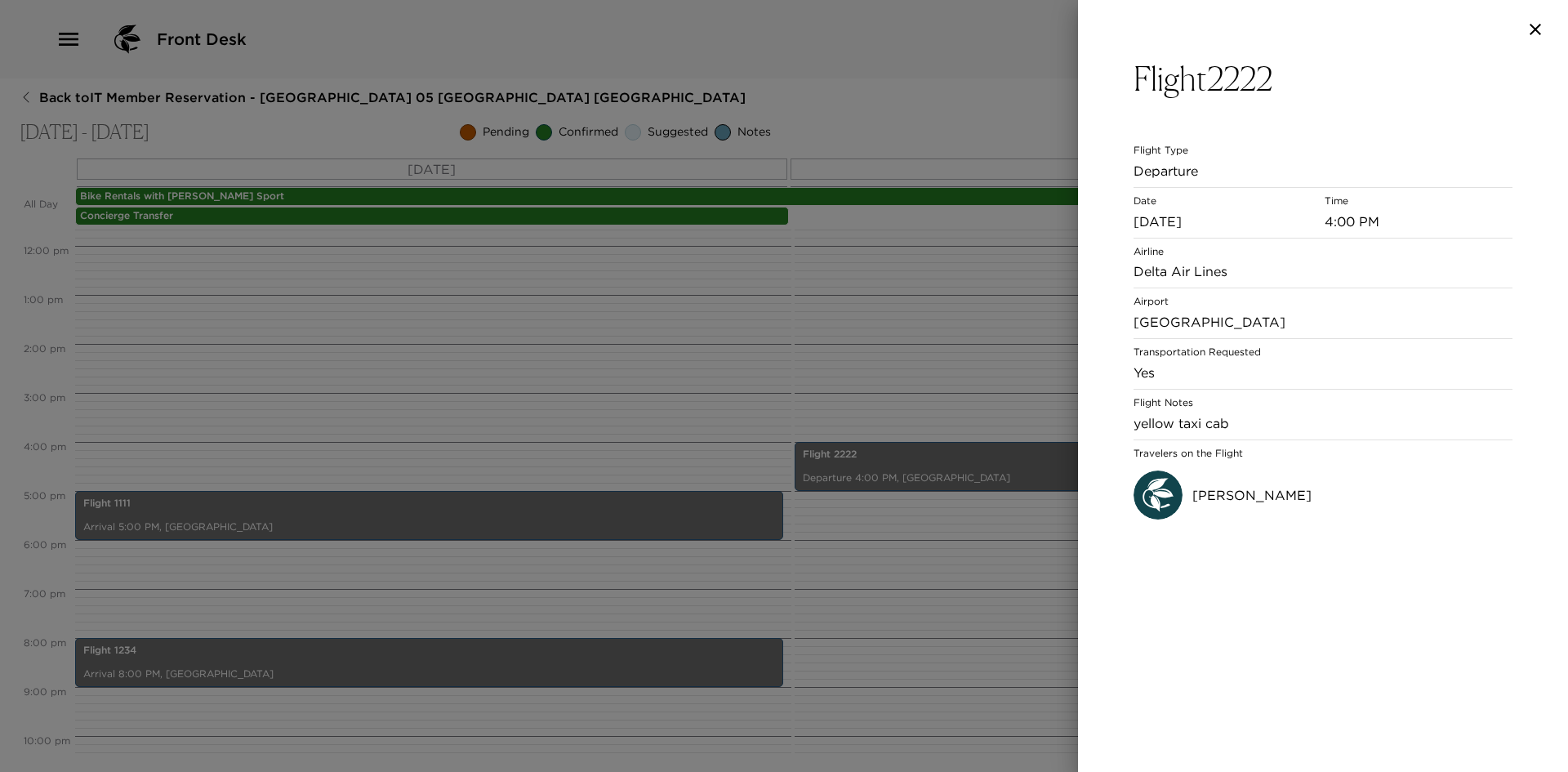
click at [566, 480] on div at bounding box center [784, 386] width 1568 height 772
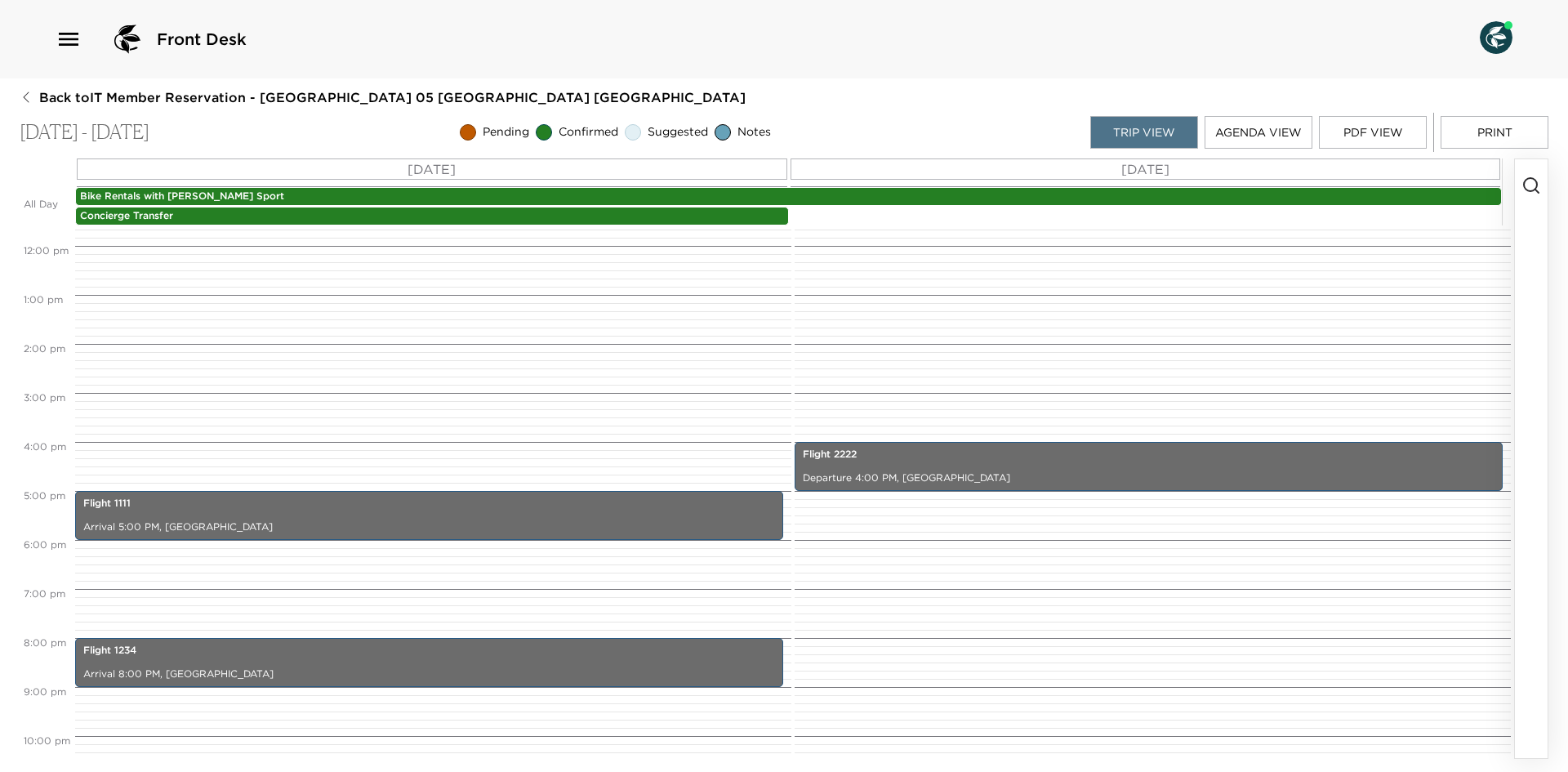
click at [140, 95] on span "Back to IT Member Reservation - [GEOGRAPHIC_DATA] 05 [GEOGRAPHIC_DATA] [GEOGRAP…" at bounding box center [392, 97] width 706 height 18
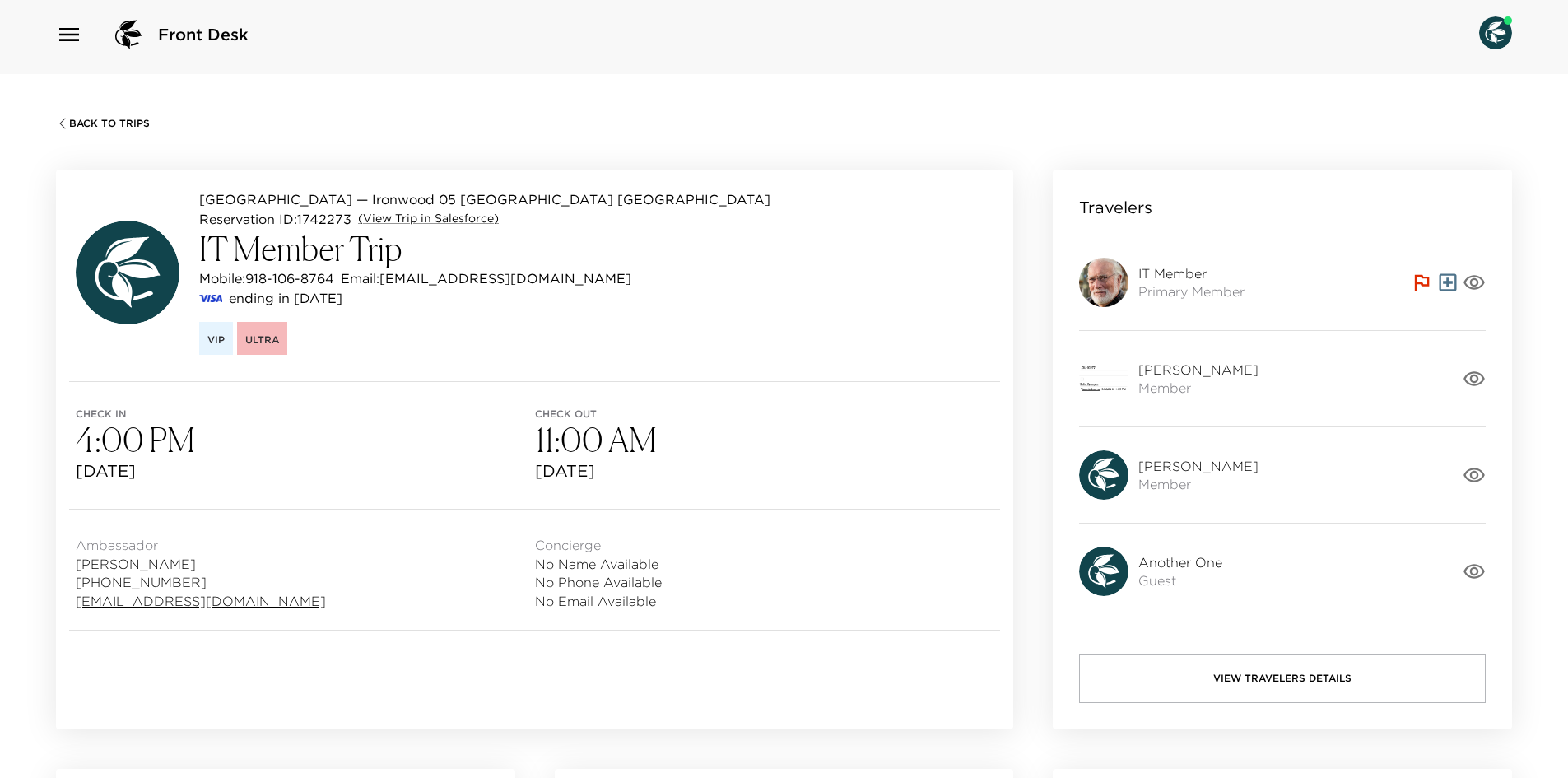
scroll to position [68, 0]
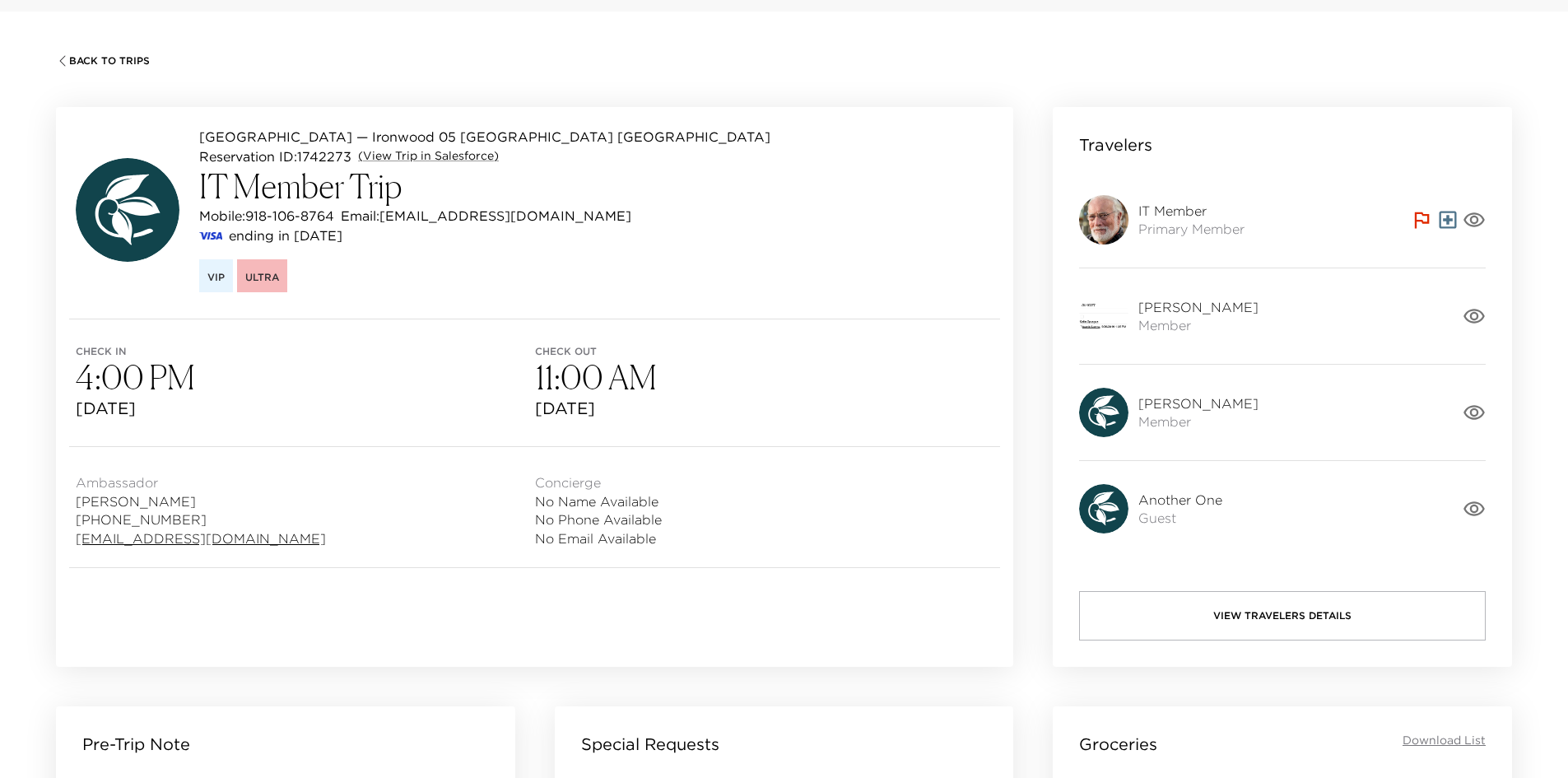
click at [1237, 608] on button "View Travelers Details" at bounding box center [1282, 616] width 406 height 49
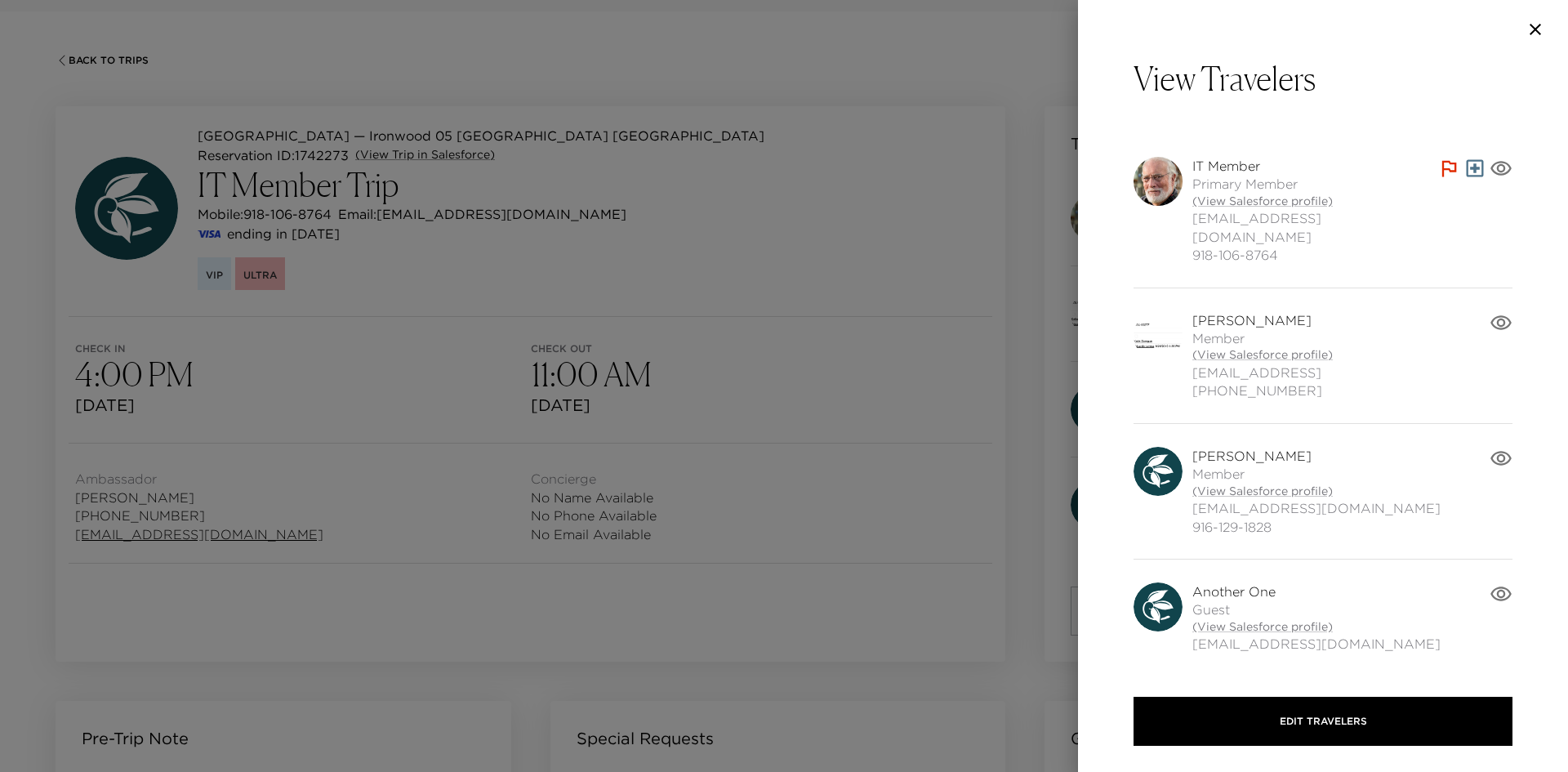
click at [1023, 671] on div at bounding box center [784, 386] width 1568 height 772
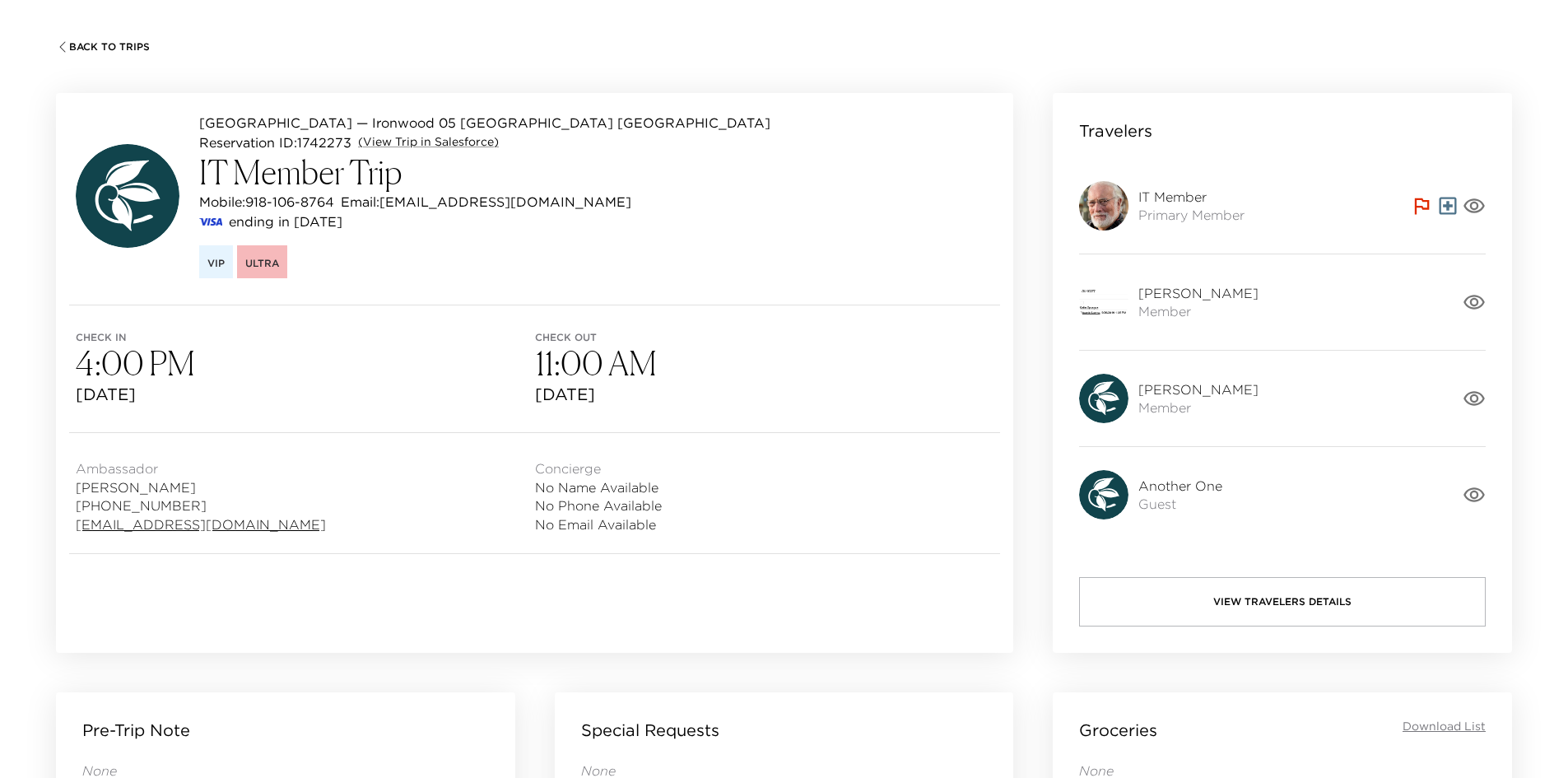
scroll to position [65, 0]
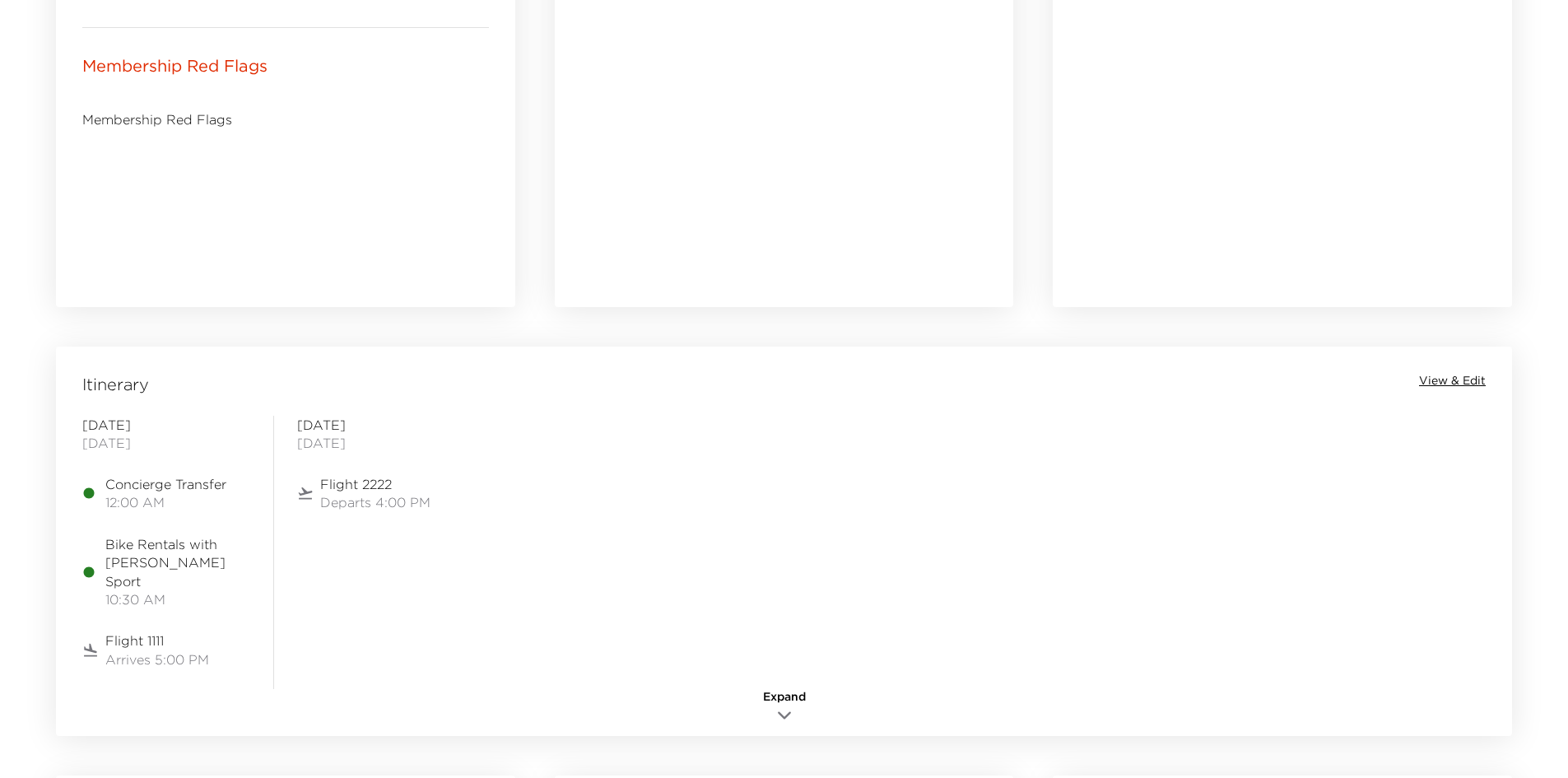
scroll to position [1083, 0]
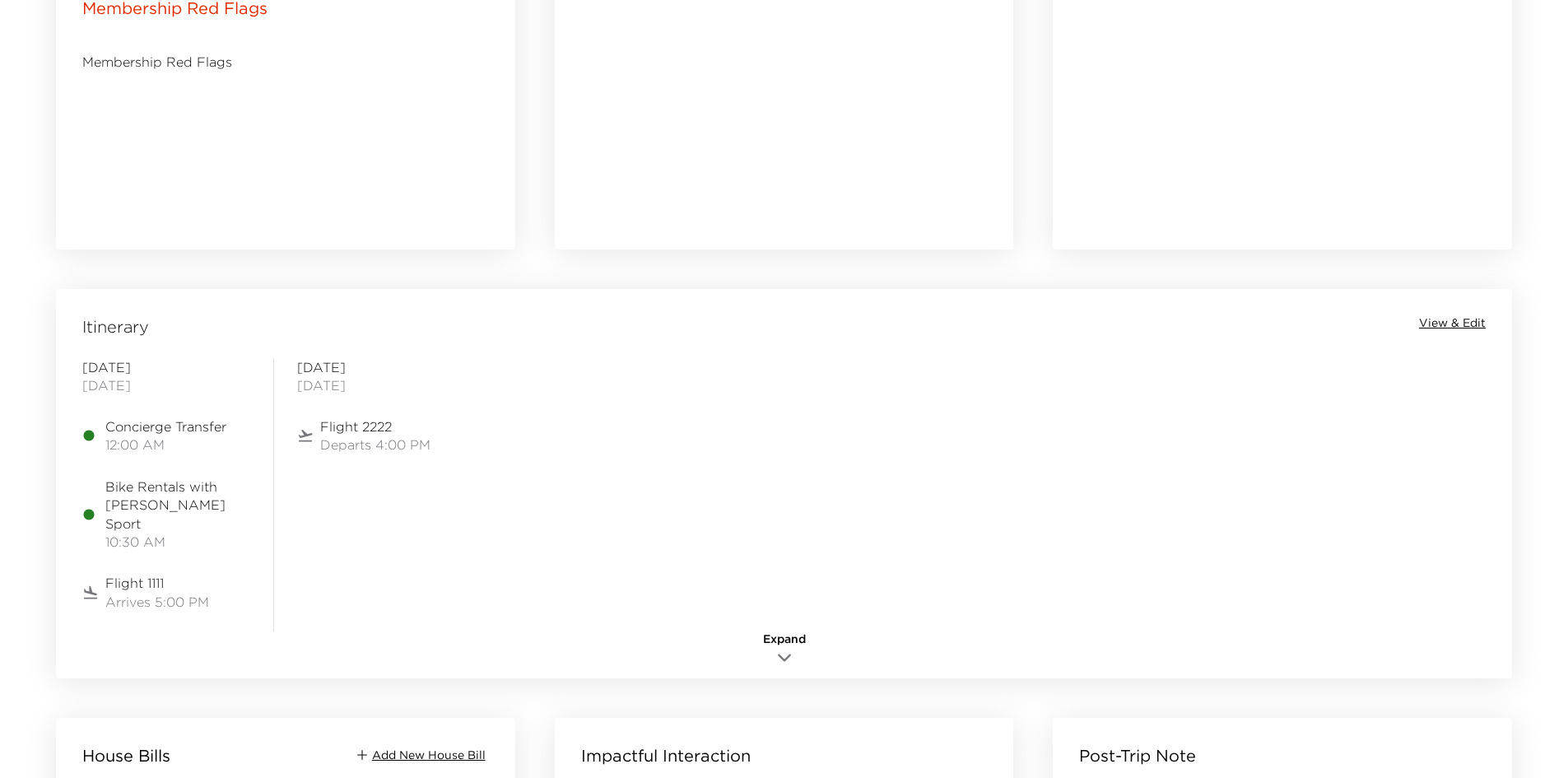
click at [149, 574] on span "Flight 1111" at bounding box center [157, 582] width 104 height 18
click at [1441, 325] on span "View & Edit" at bounding box center [1452, 323] width 67 height 17
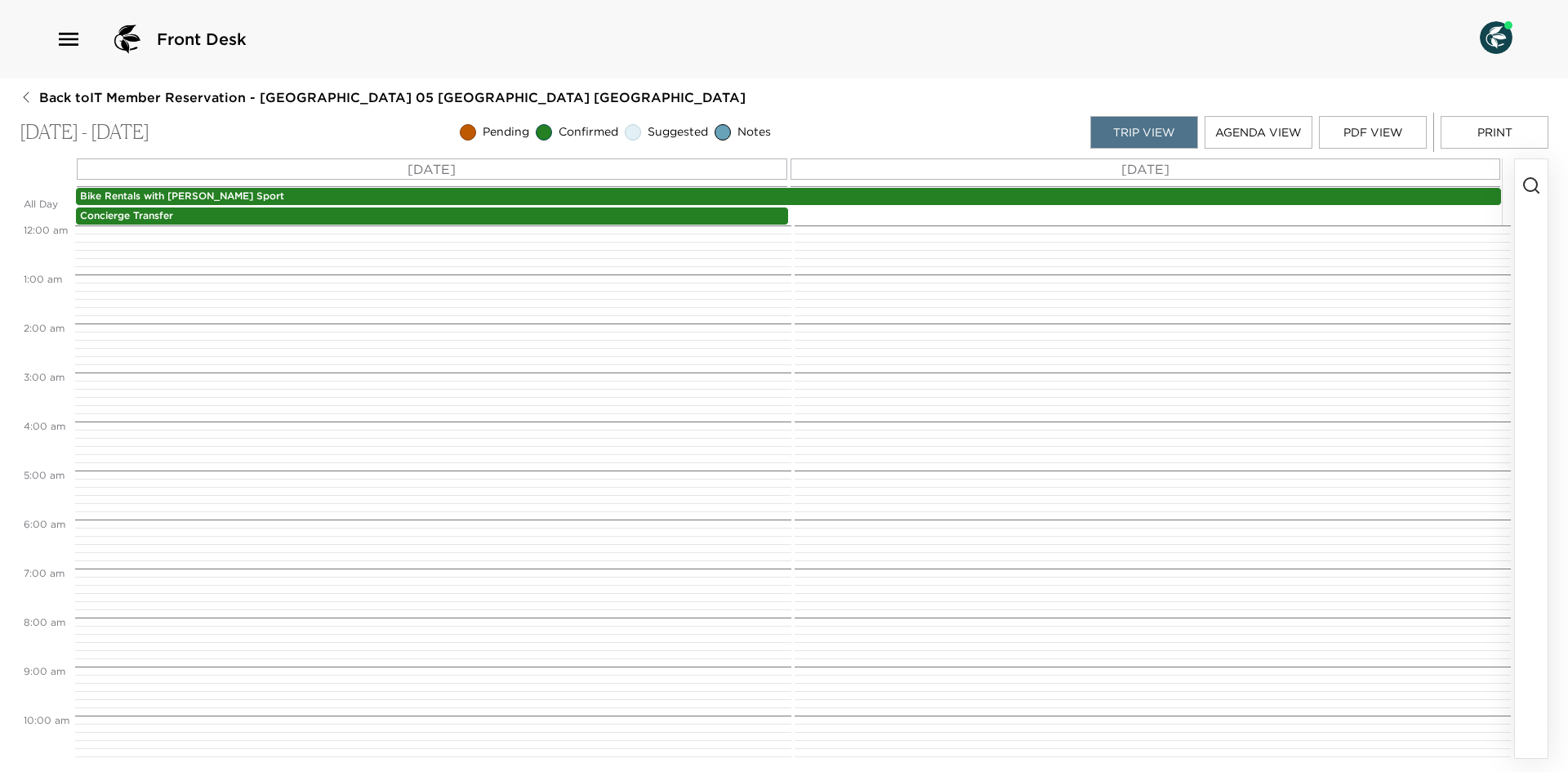
scroll to position [514, 0]
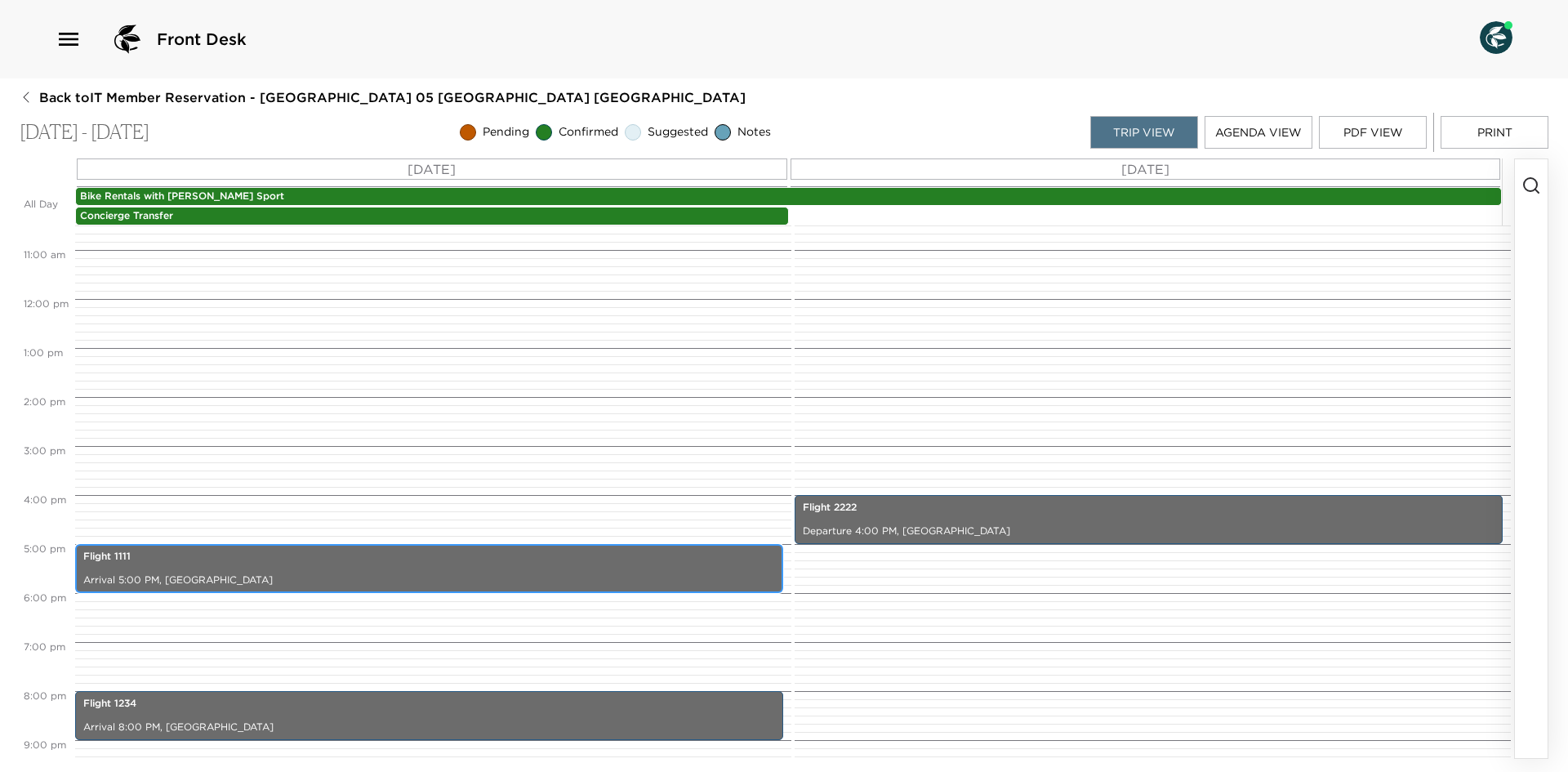
click at [176, 547] on div "Flight 1111 Arrival 5:00 PM, [GEOGRAPHIC_DATA]" at bounding box center [429, 568] width 698 height 44
click at [169, 551] on p "Flight 1111" at bounding box center [429, 556] width 692 height 14
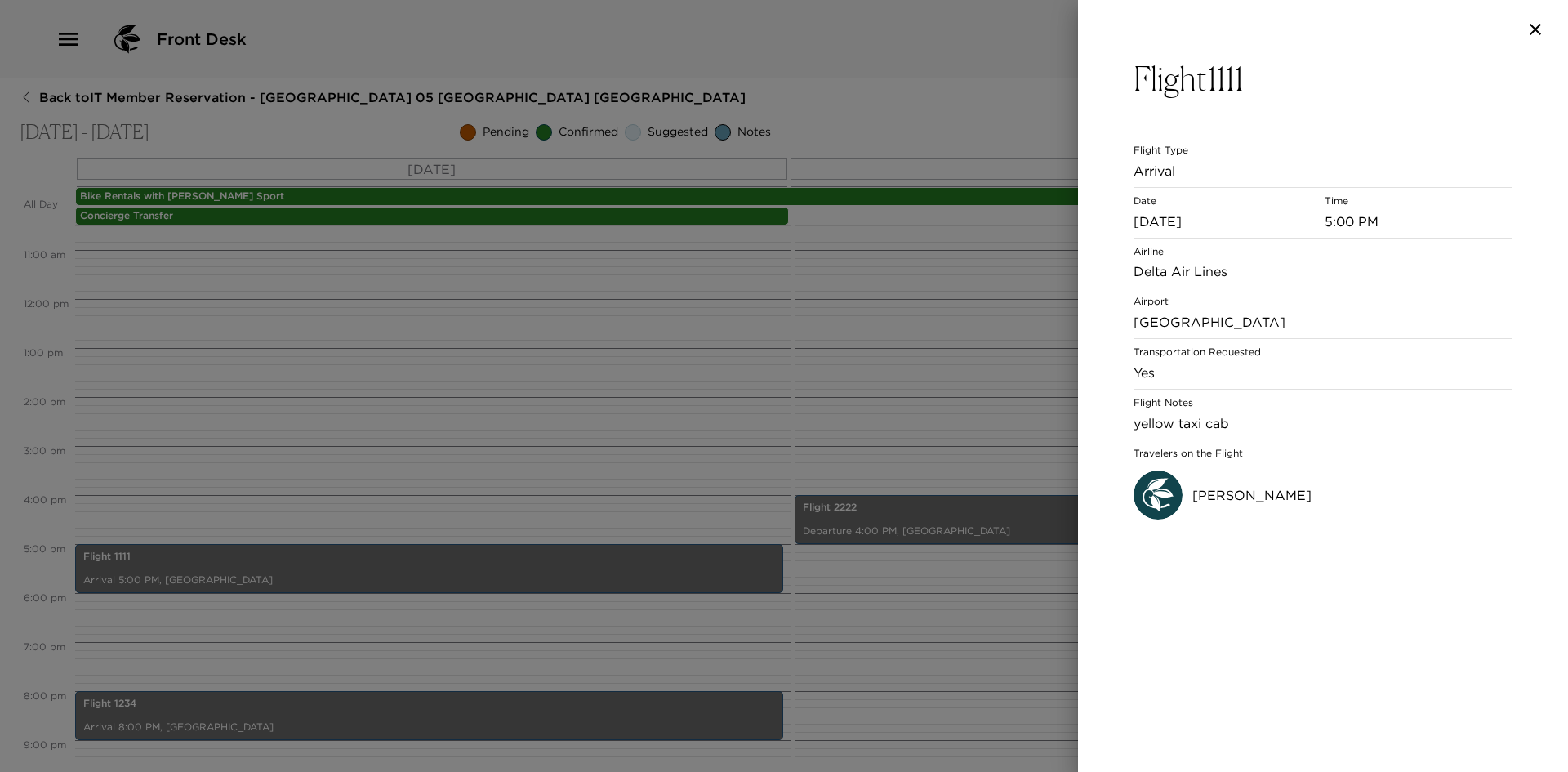
click at [270, 727] on div at bounding box center [784, 386] width 1568 height 772
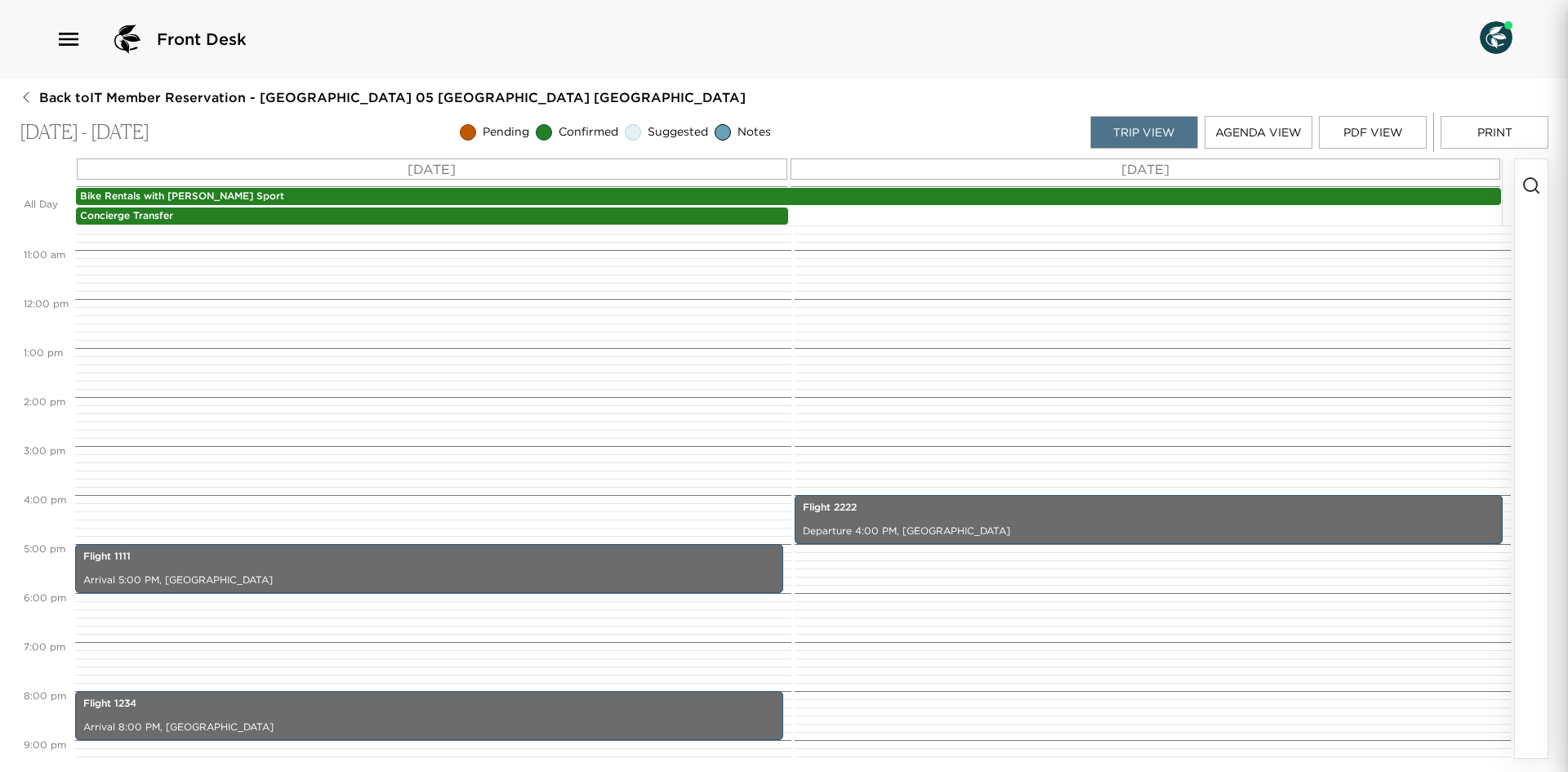
click at [270, 727] on div at bounding box center [784, 386] width 1568 height 772
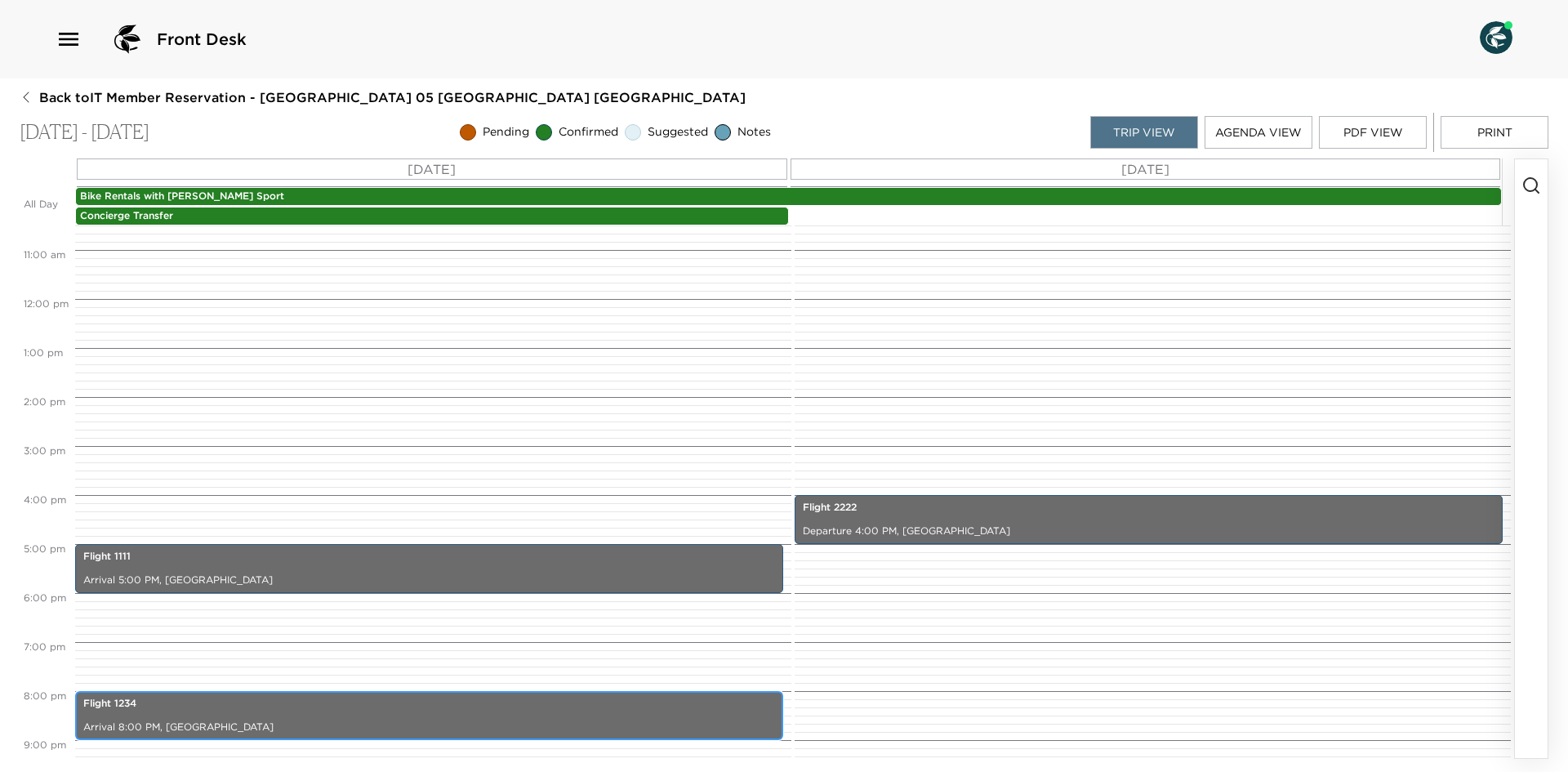
click at [276, 720] on p "Arrival 8:00 PM, [GEOGRAPHIC_DATA]" at bounding box center [429, 727] width 692 height 14
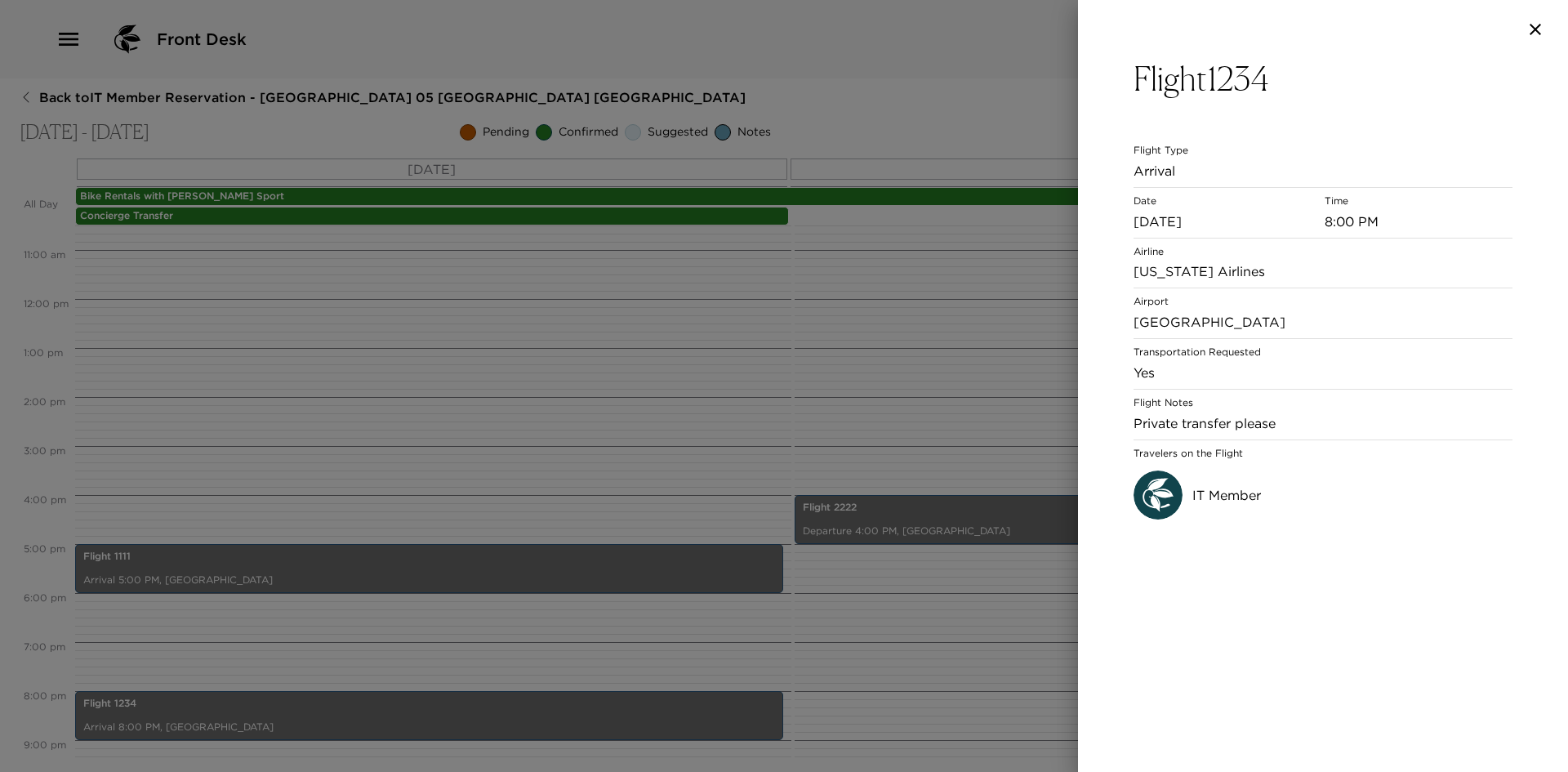
click at [904, 363] on div at bounding box center [784, 386] width 1568 height 772
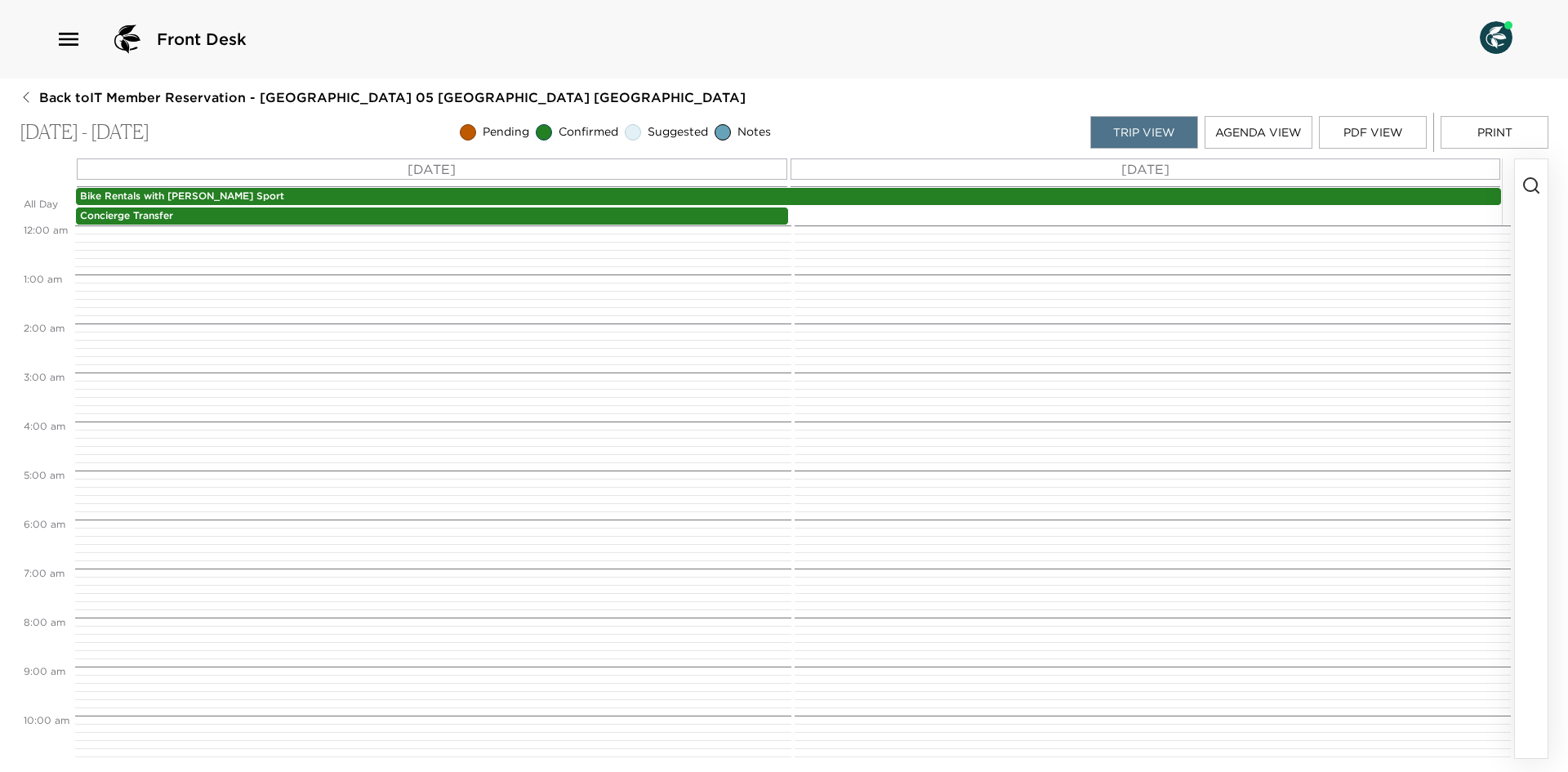
scroll to position [514, 0]
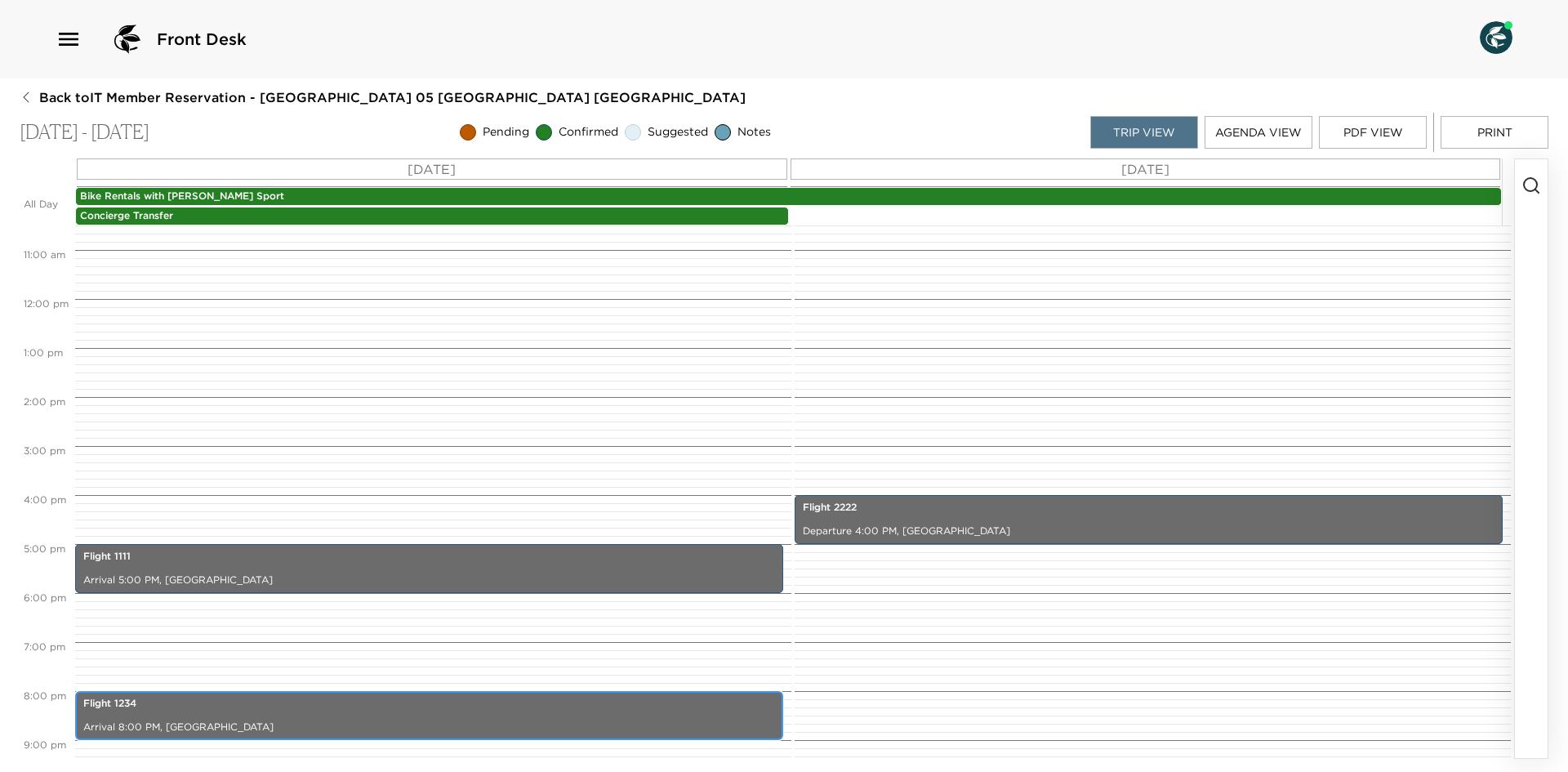
click at [427, 705] on p "Flight 1234" at bounding box center [429, 703] width 692 height 14
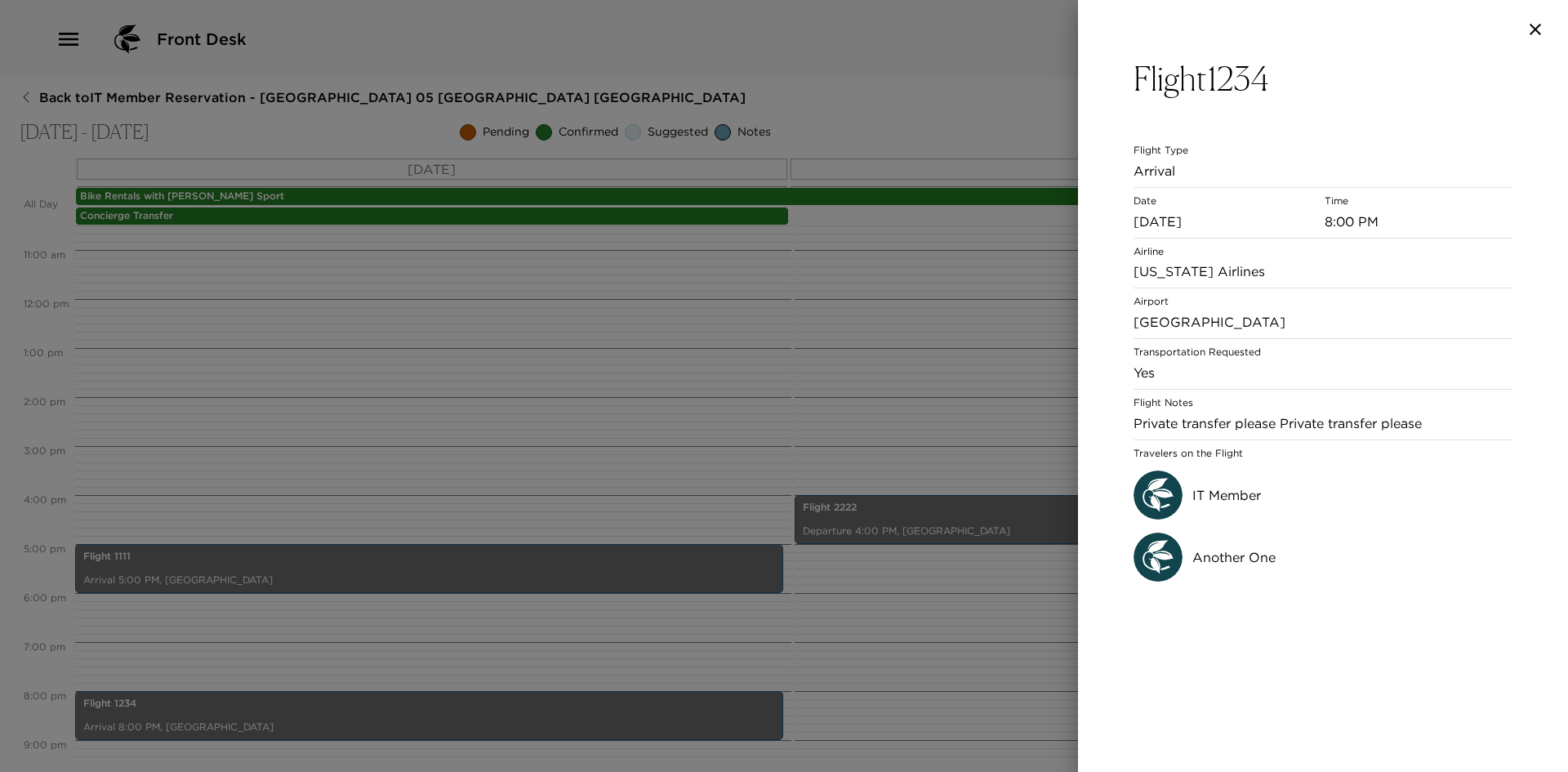
click at [1217, 556] on p "Another One" at bounding box center [1235, 557] width 84 height 20
click at [1168, 488] on img at bounding box center [1158, 494] width 49 height 49
click at [1154, 578] on img at bounding box center [1158, 557] width 49 height 49
click at [673, 380] on div at bounding box center [784, 386] width 1568 height 772
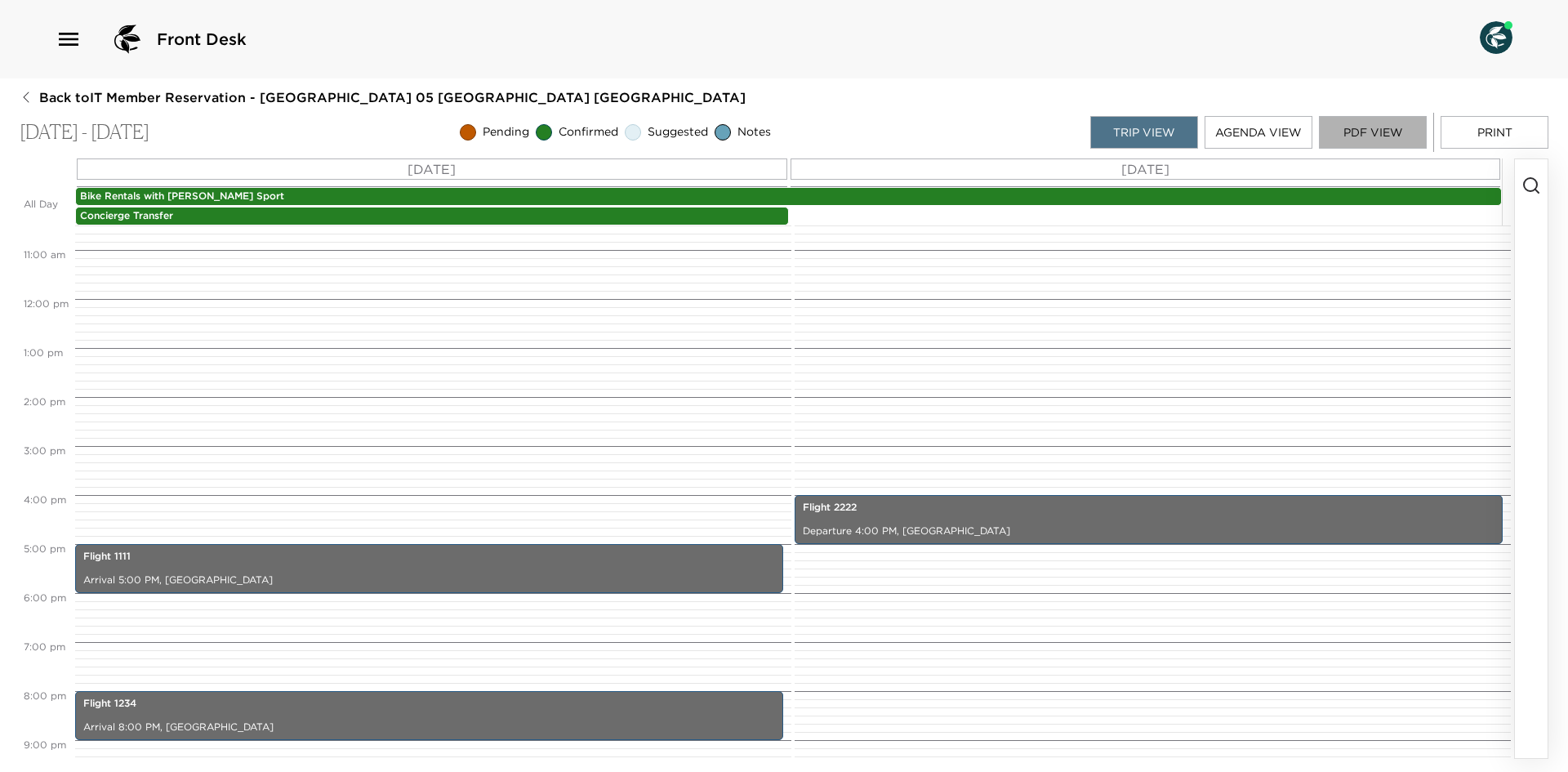
click at [1366, 139] on button "PDF View" at bounding box center [1373, 132] width 108 height 33
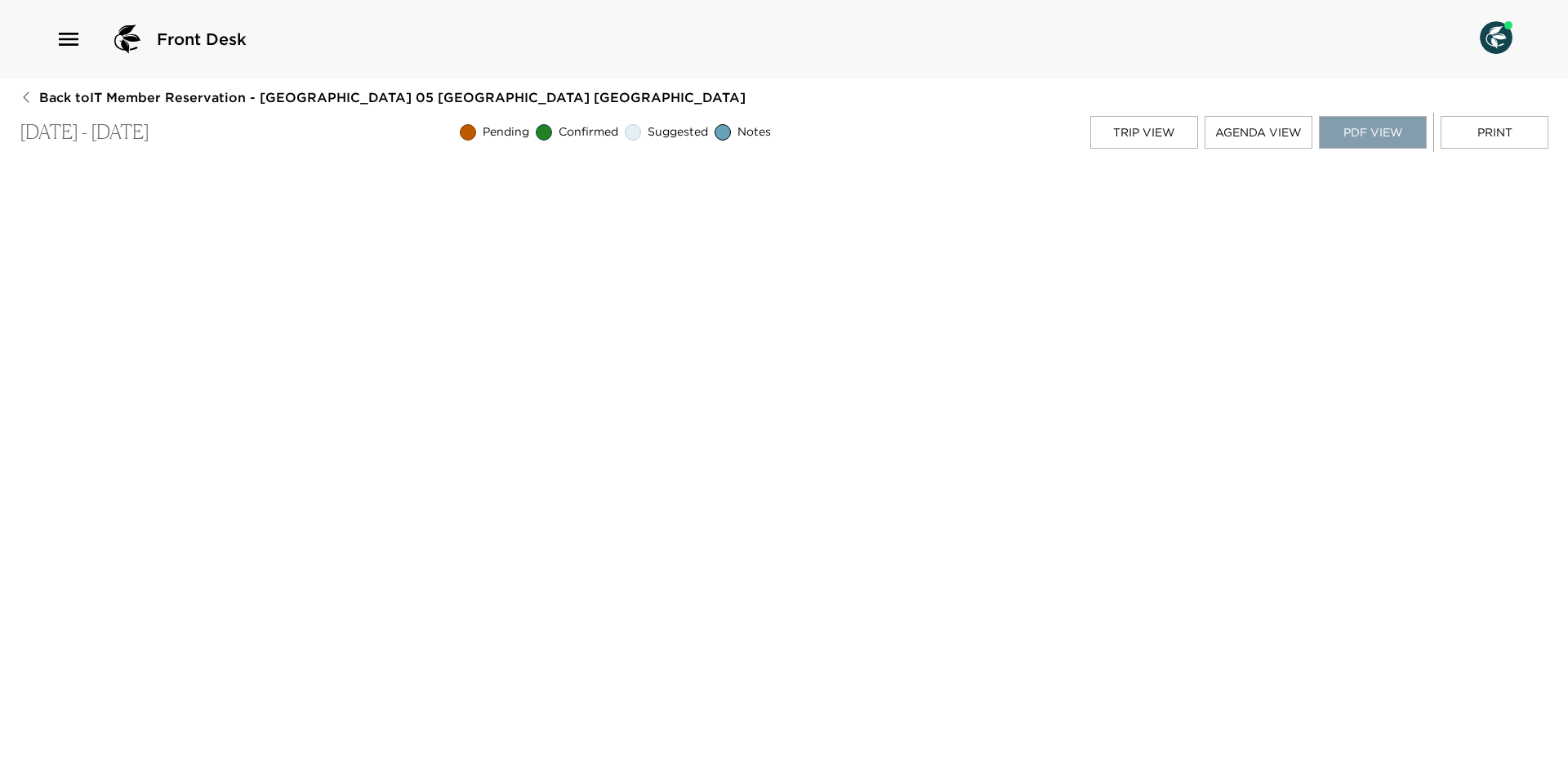
click at [1379, 142] on button "PDF View" at bounding box center [1373, 132] width 108 height 33
click at [1137, 117] on button "Trip View" at bounding box center [1144, 132] width 108 height 33
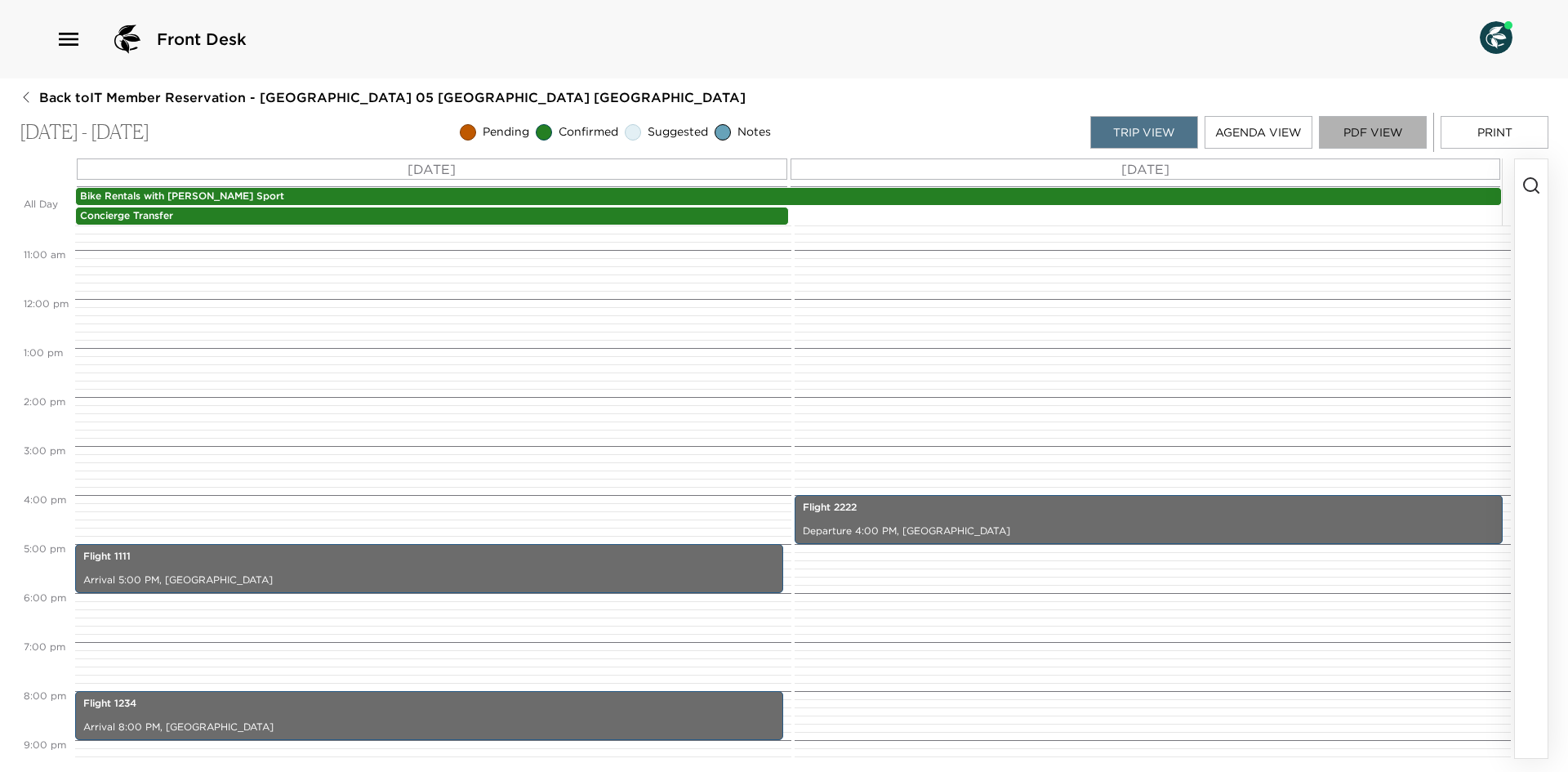
click at [1406, 131] on button "PDF View" at bounding box center [1373, 132] width 108 height 33
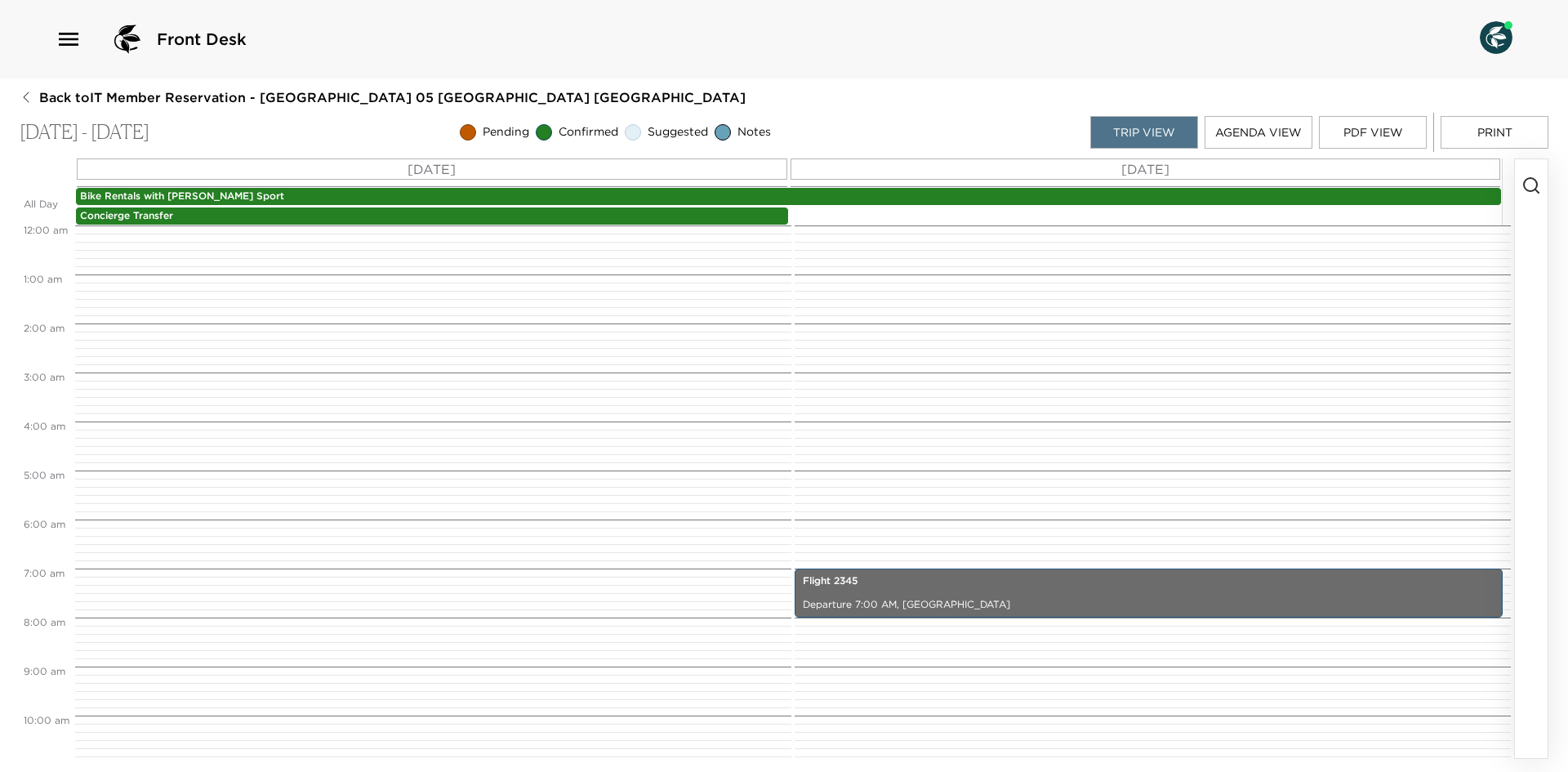
scroll to position [514, 0]
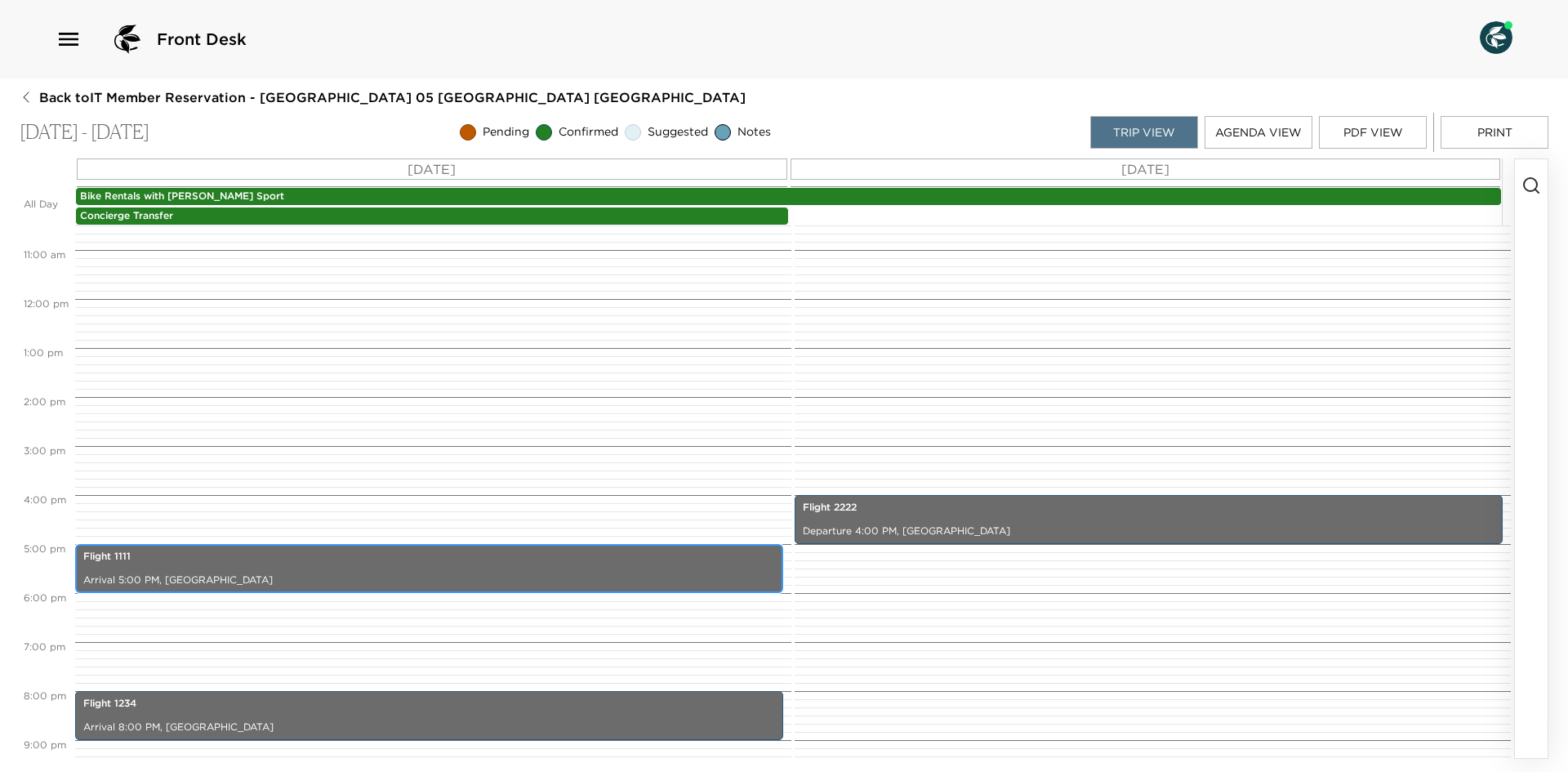
click at [339, 577] on p "Arrival 5:00 PM, [GEOGRAPHIC_DATA]" at bounding box center [429, 581] width 692 height 14
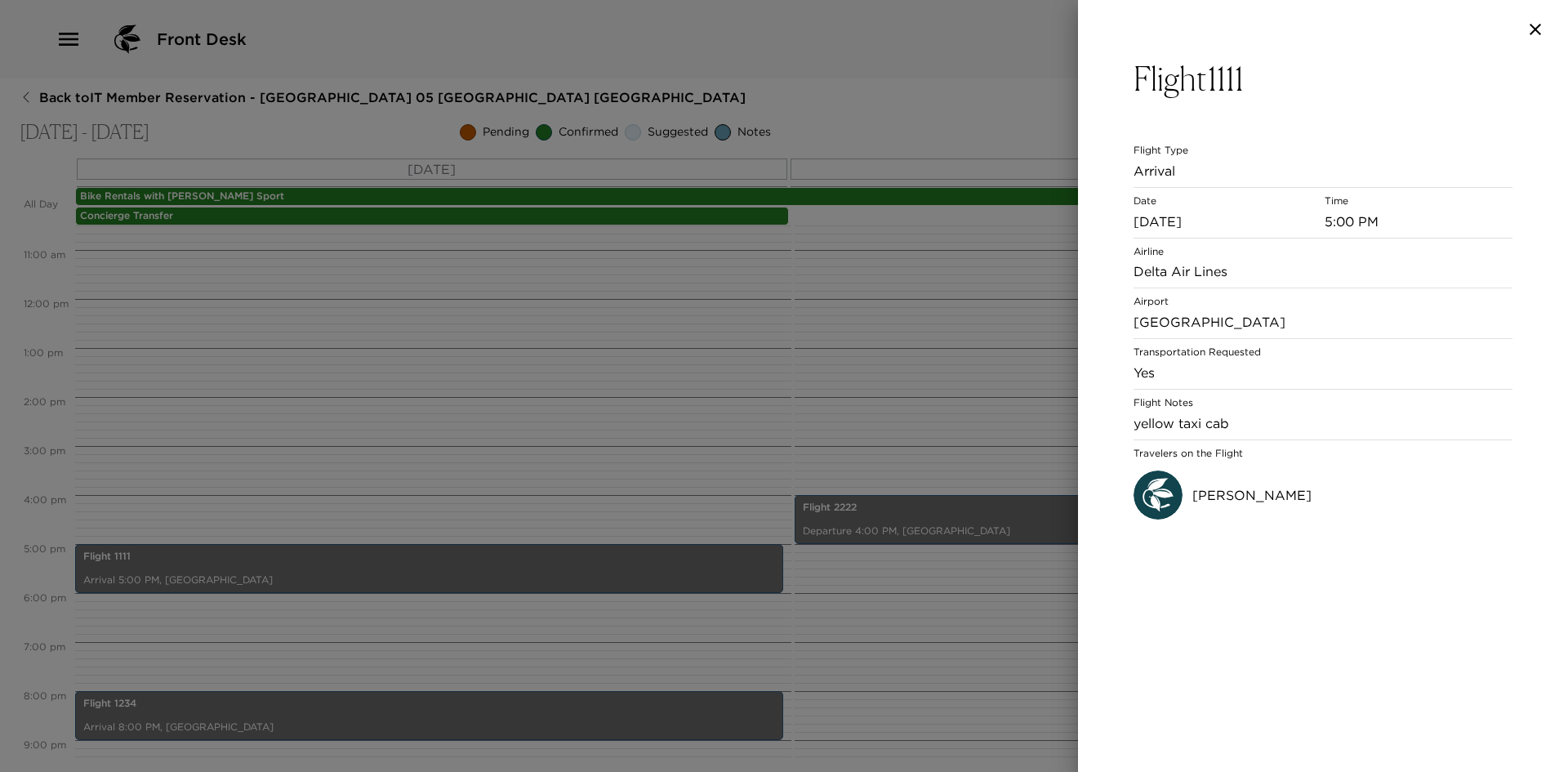
click at [1535, 34] on icon "button" at bounding box center [1535, 30] width 20 height 20
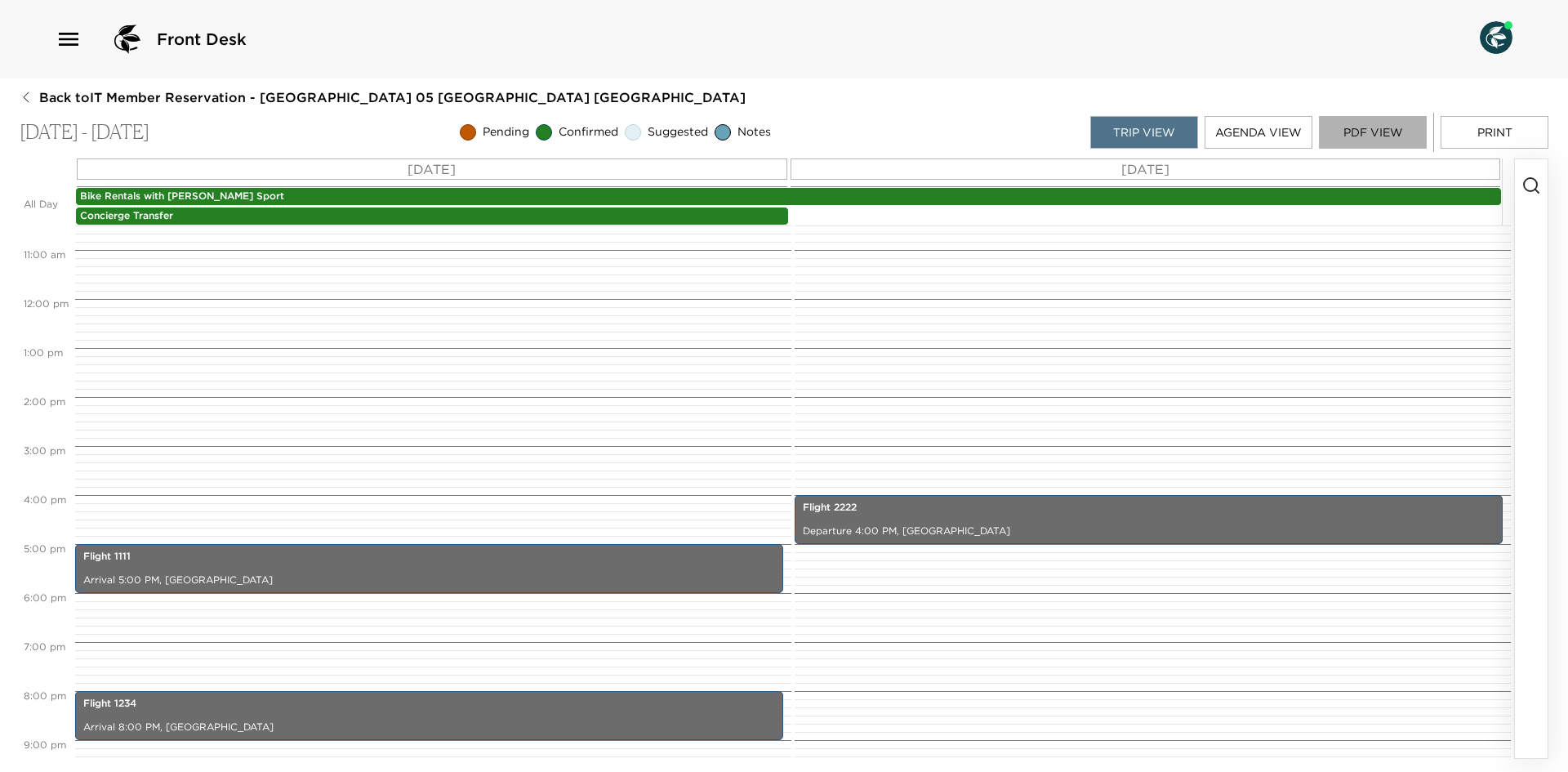
click at [1388, 118] on button "PDF View" at bounding box center [1373, 132] width 108 height 33
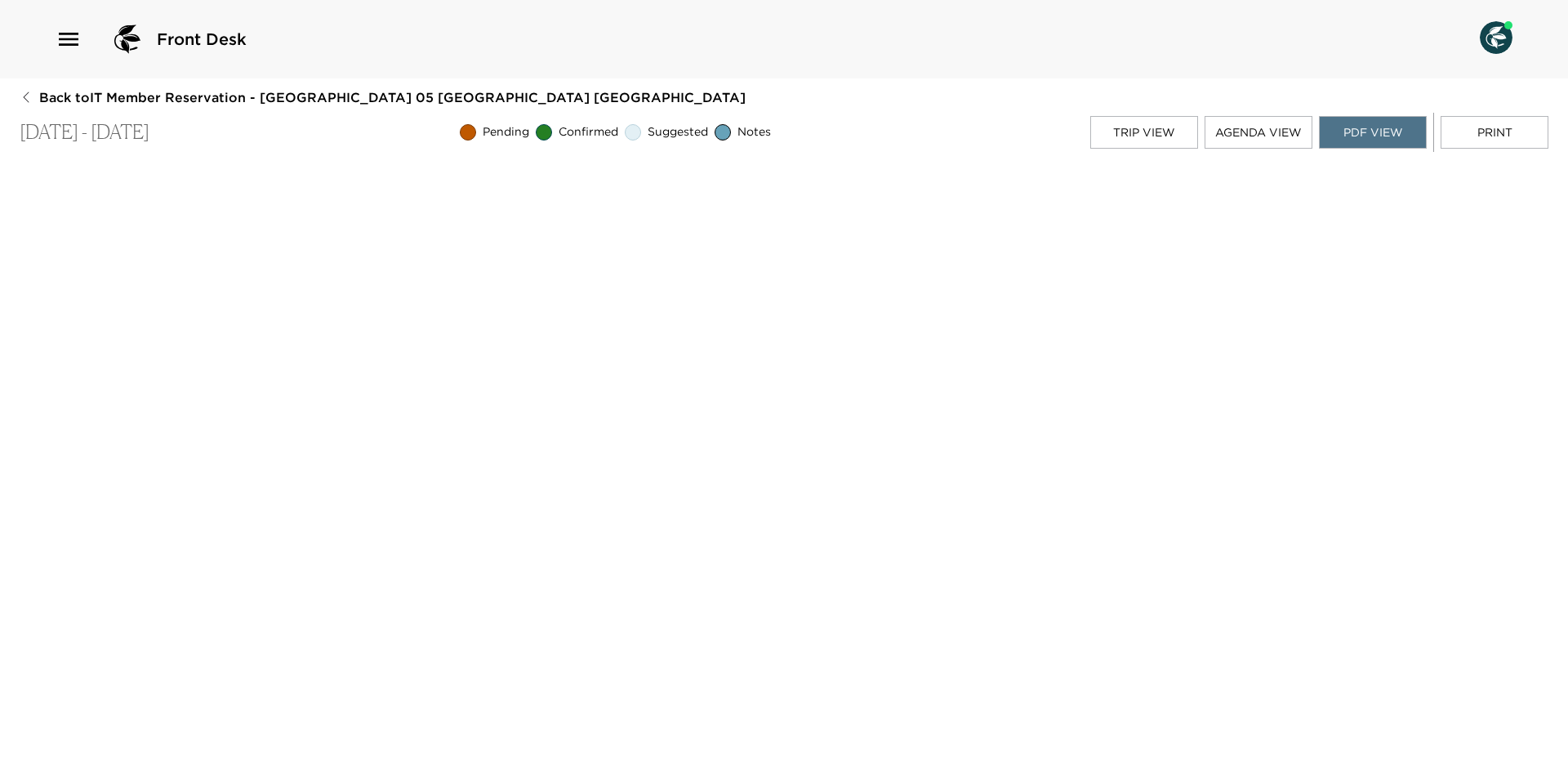
click at [1163, 115] on div "Trip View Agenda View PDF View Print" at bounding box center [1319, 131] width 458 height 39
click at [1156, 120] on button "Trip View" at bounding box center [1144, 132] width 108 height 33
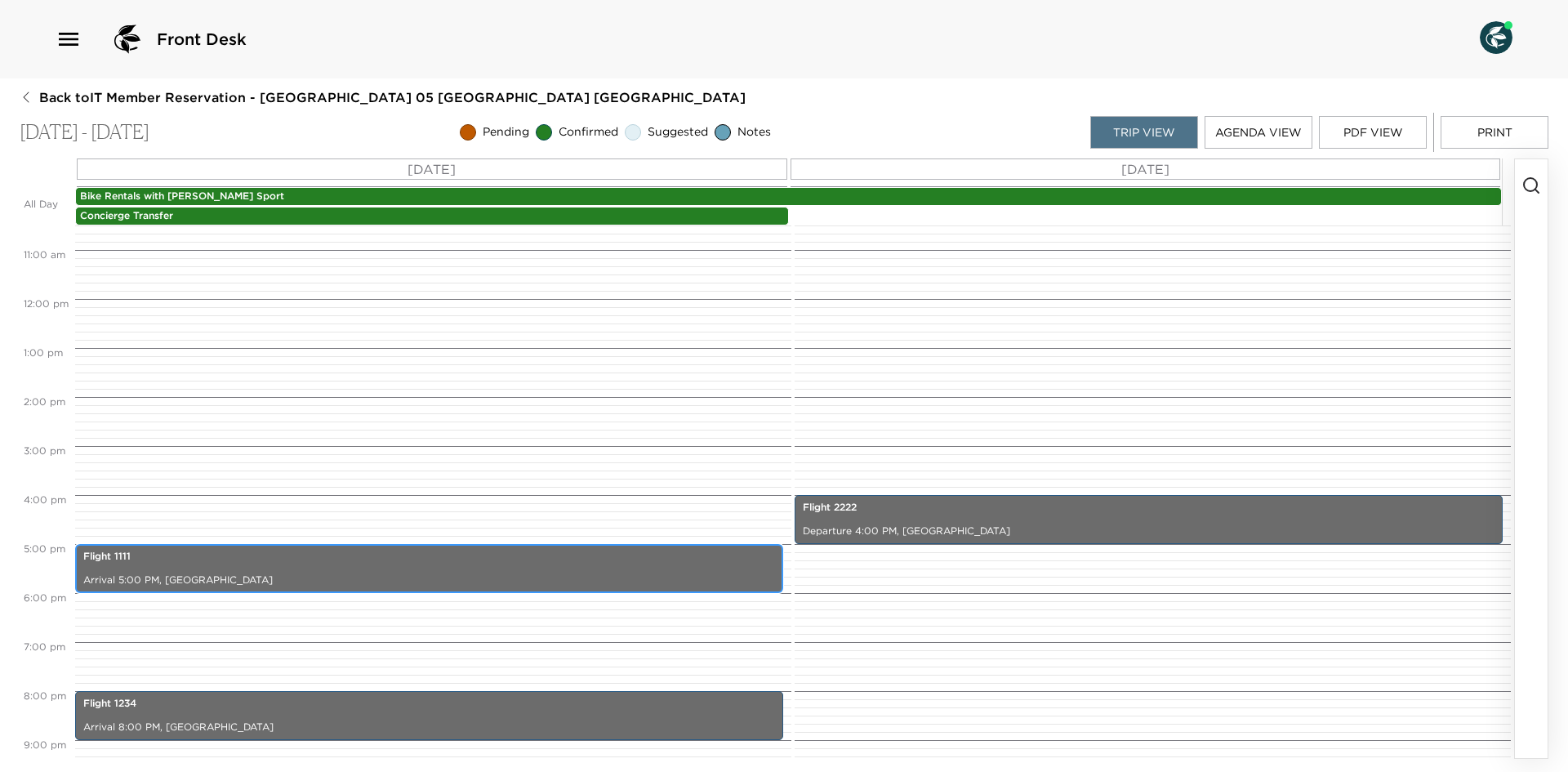
click at [706, 574] on p "Arrival 5:00 PM, [GEOGRAPHIC_DATA]" at bounding box center [429, 581] width 692 height 14
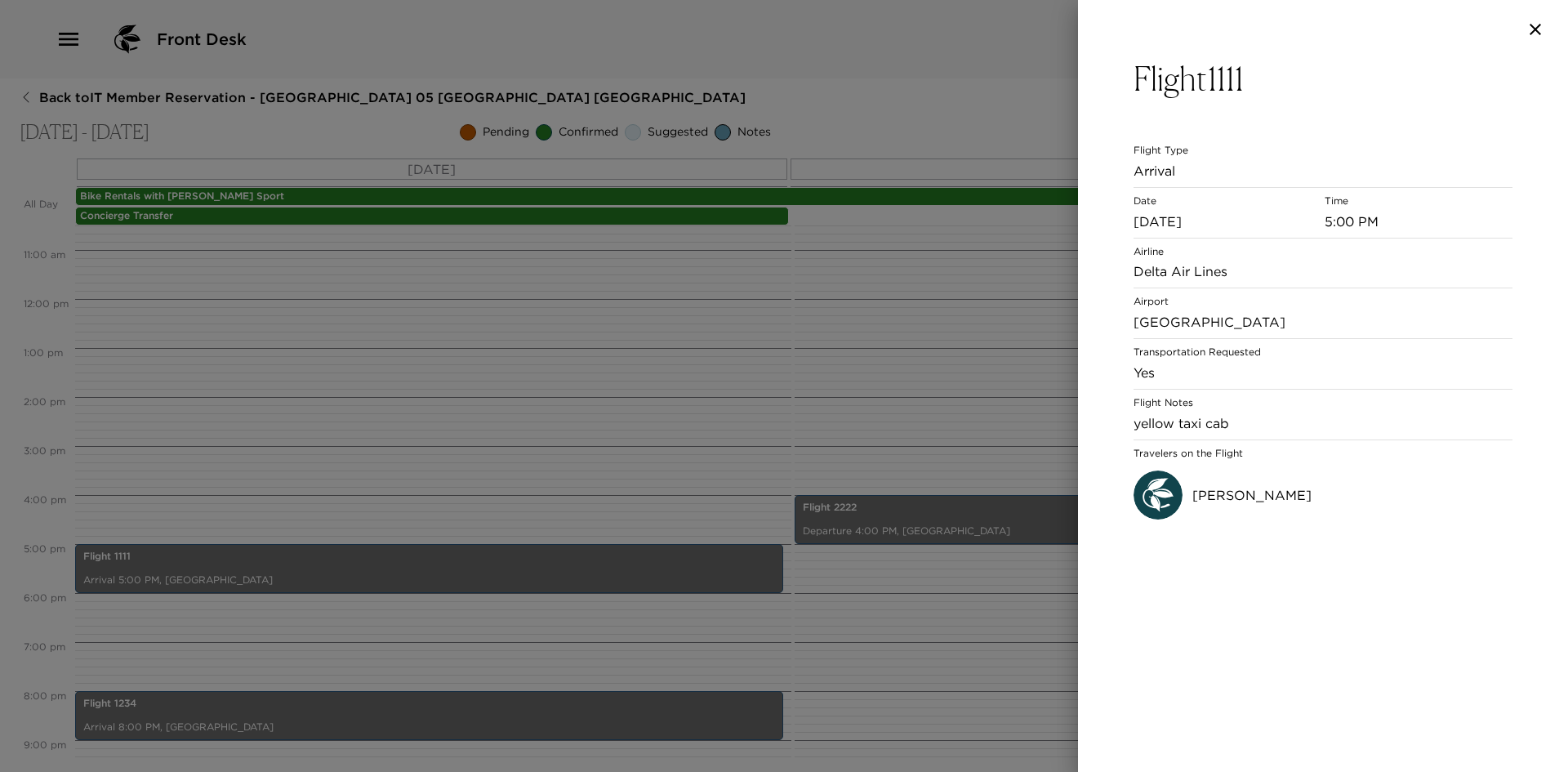
click at [905, 507] on div at bounding box center [784, 386] width 1568 height 772
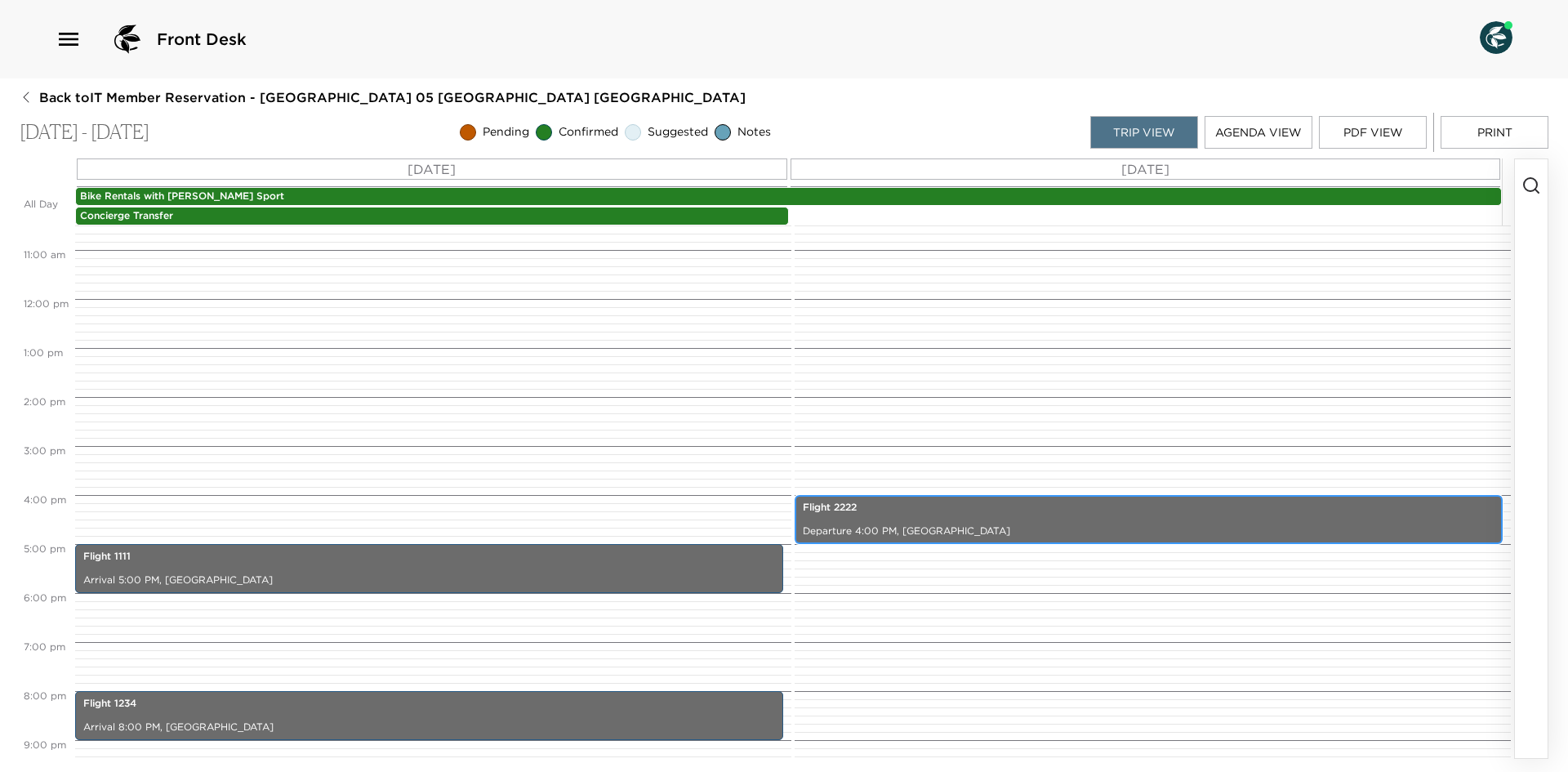
click at [906, 514] on p "Flight 2222" at bounding box center [1148, 507] width 692 height 14
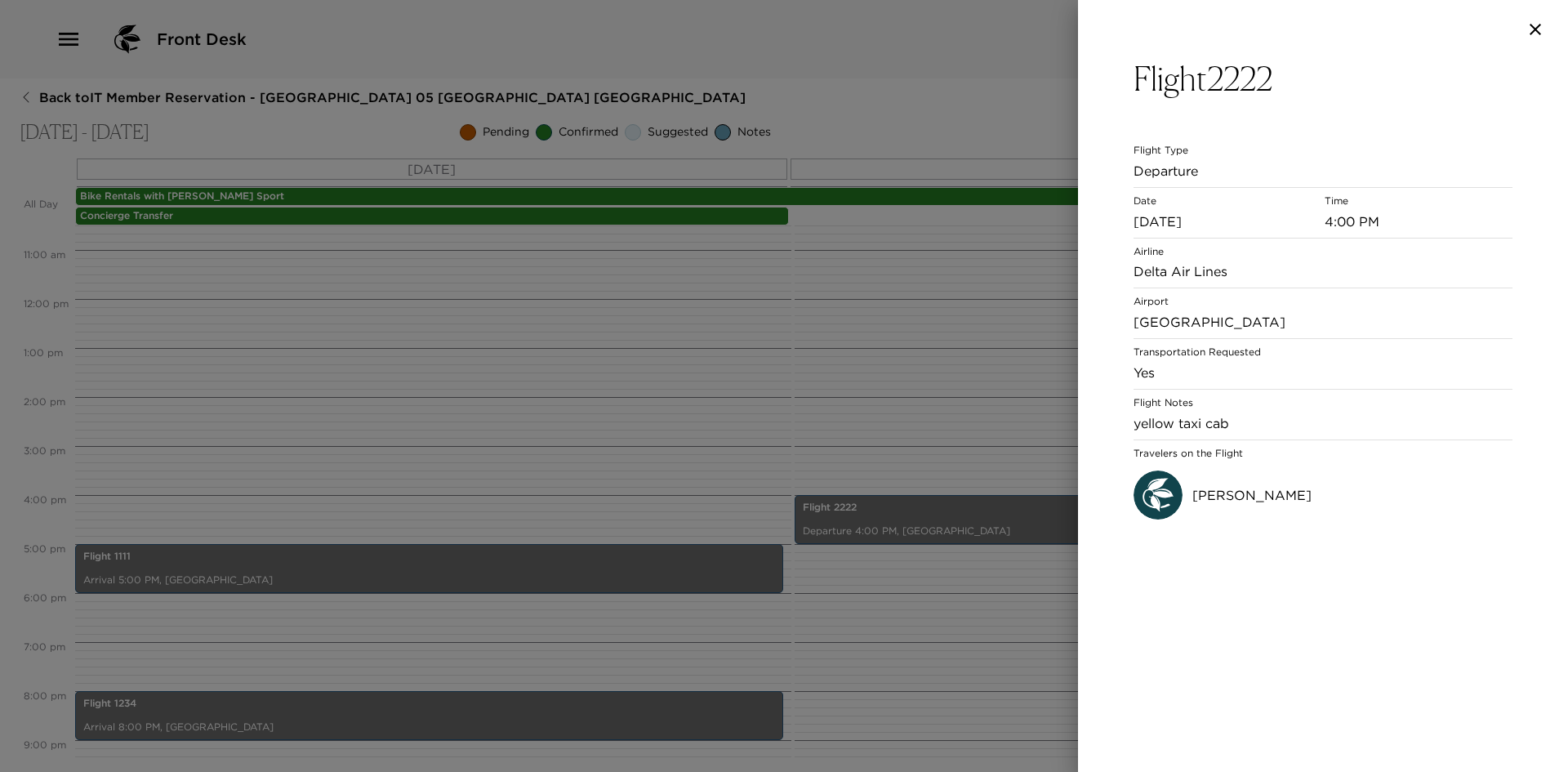
click at [682, 704] on div at bounding box center [784, 386] width 1568 height 772
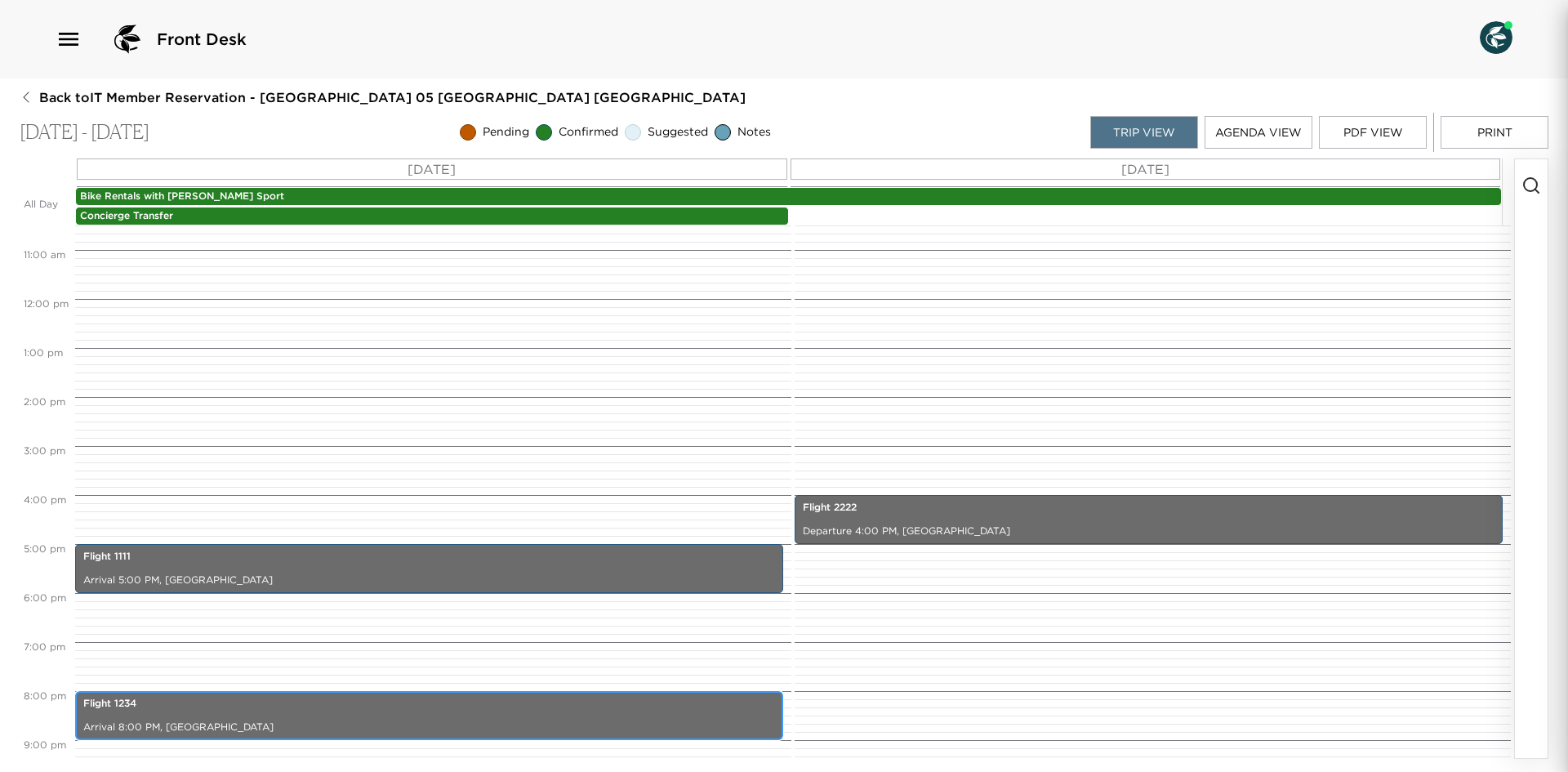
click at [682, 704] on p "Flight 1234" at bounding box center [429, 703] width 692 height 14
click at [603, 715] on div "Flight 1234 Arrival 8:00 PM, [GEOGRAPHIC_DATA]" at bounding box center [429, 715] width 698 height 44
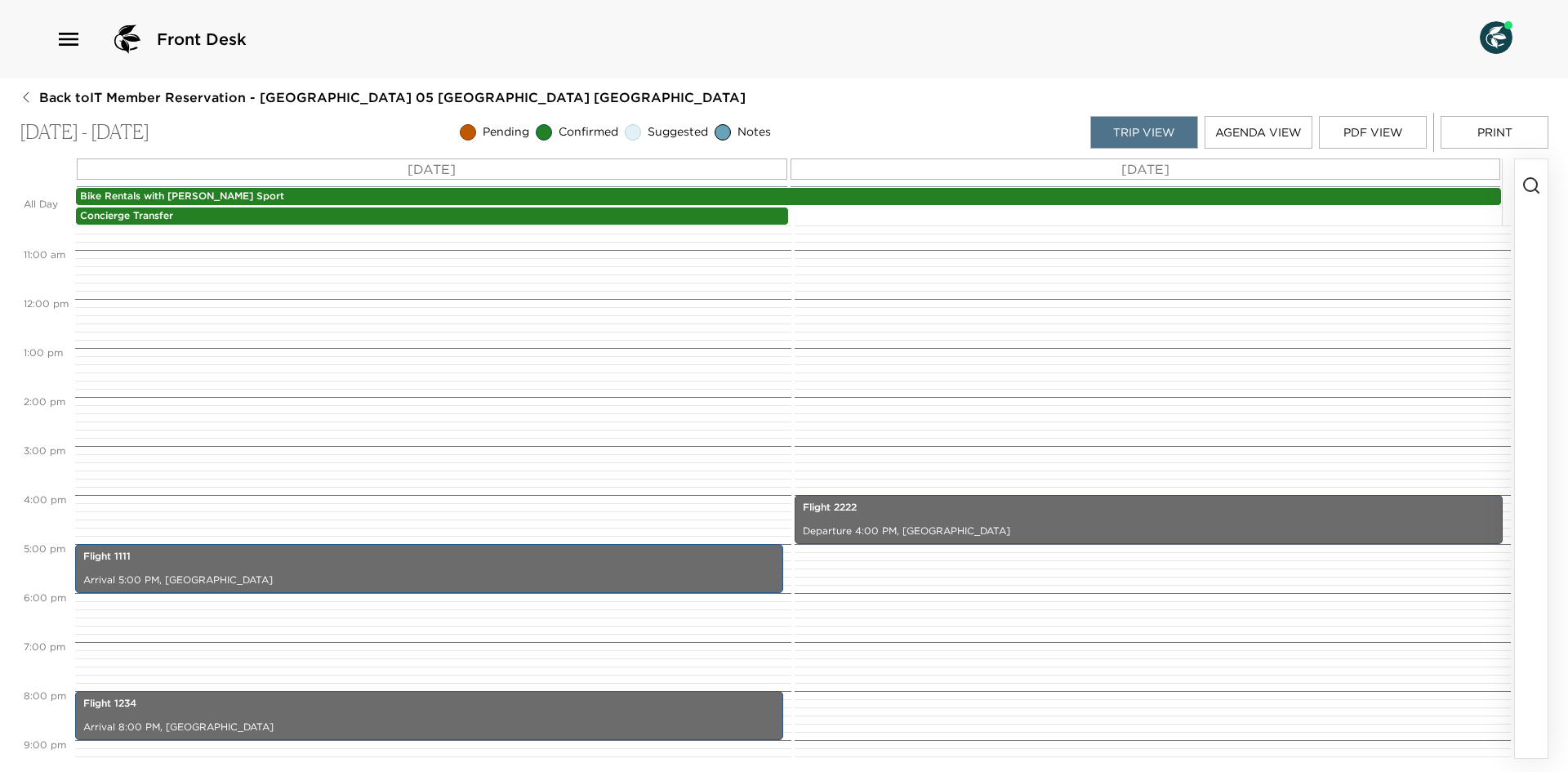
click at [1230, 122] on button "Agenda View" at bounding box center [1259, 132] width 108 height 33
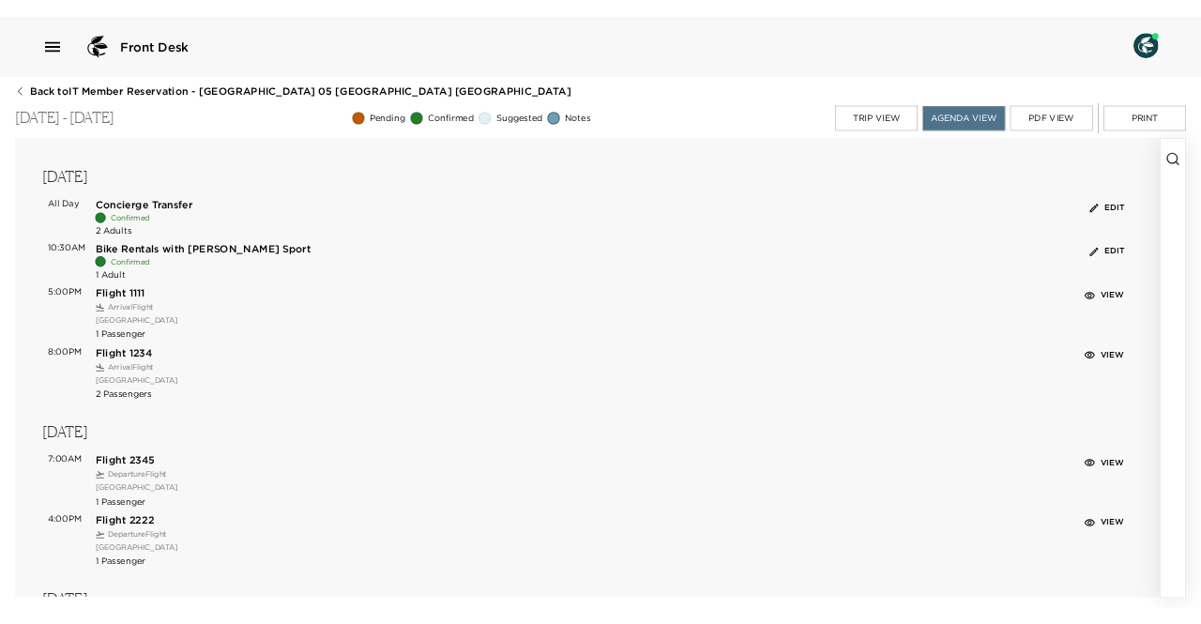
scroll to position [159, 0]
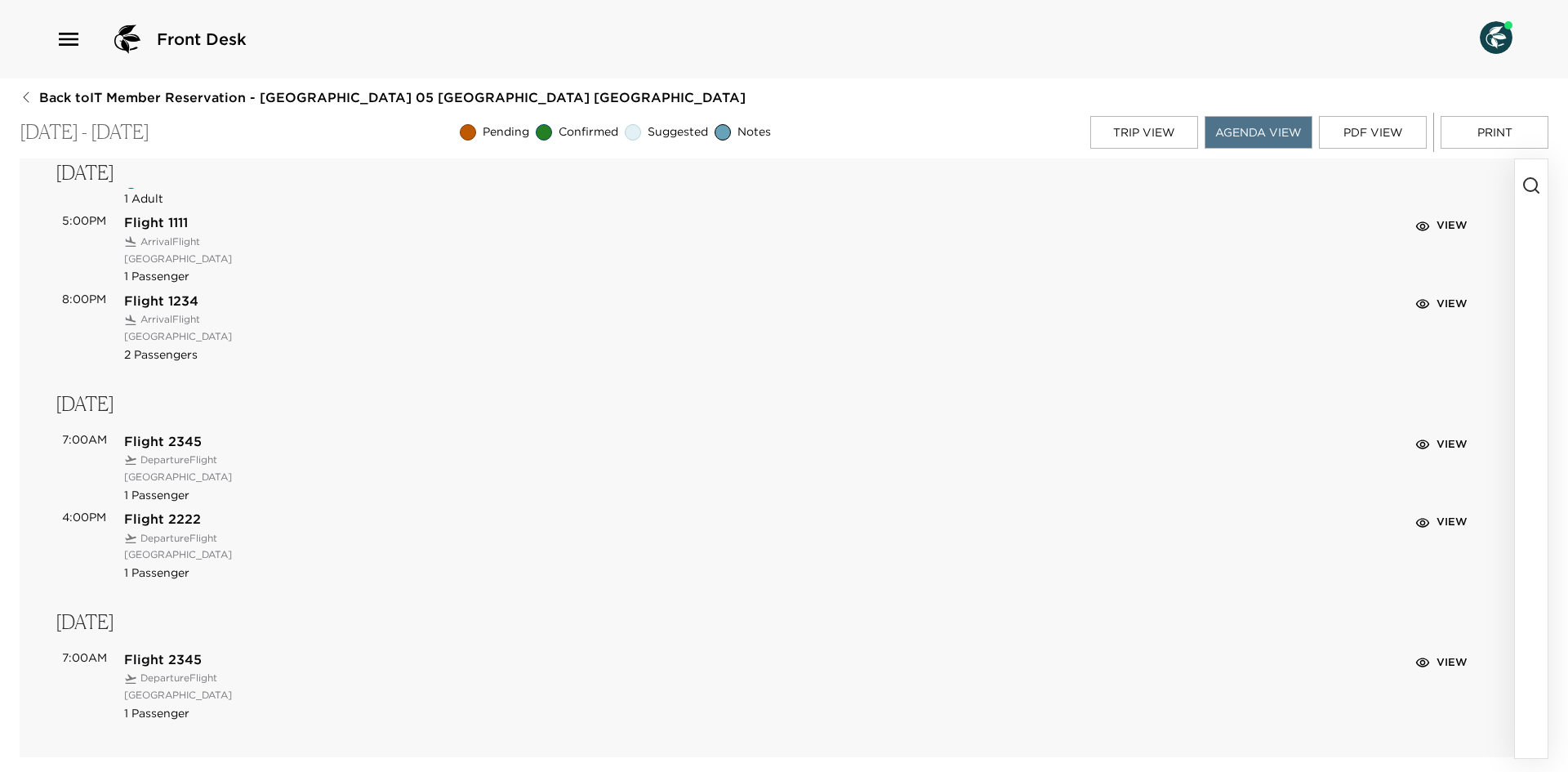
click at [1355, 150] on div "Trip View Agenda View PDF View Print" at bounding box center [1319, 131] width 458 height 39
click at [1366, 128] on button "PDF View" at bounding box center [1373, 132] width 108 height 33
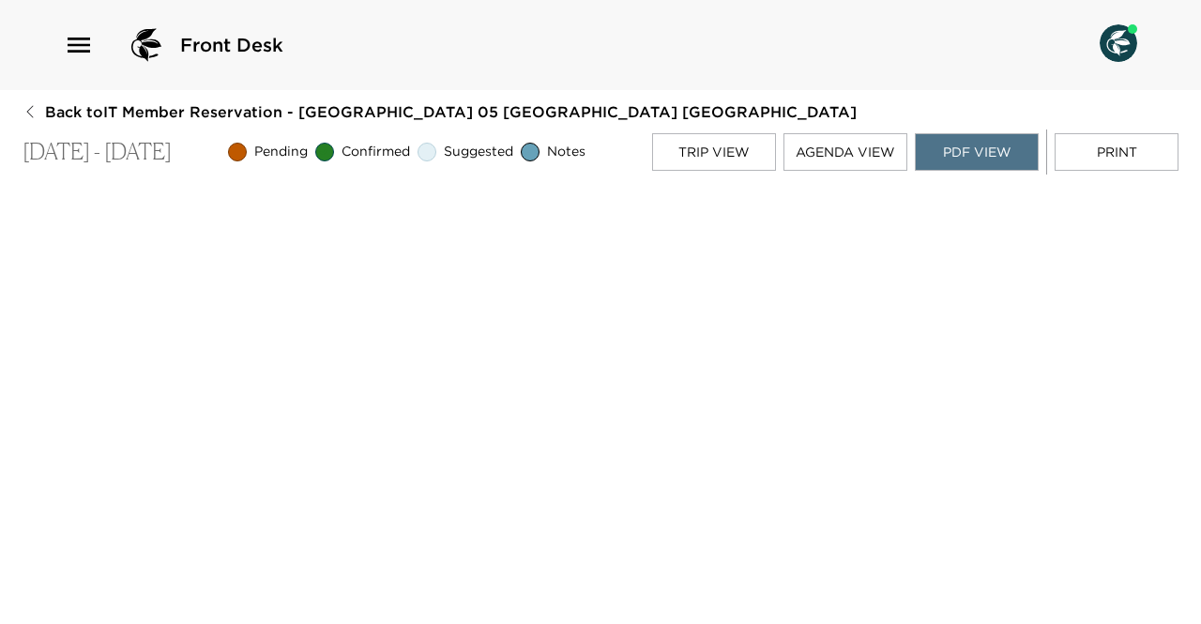
click at [694, 156] on button "Trip View" at bounding box center [714, 152] width 124 height 38
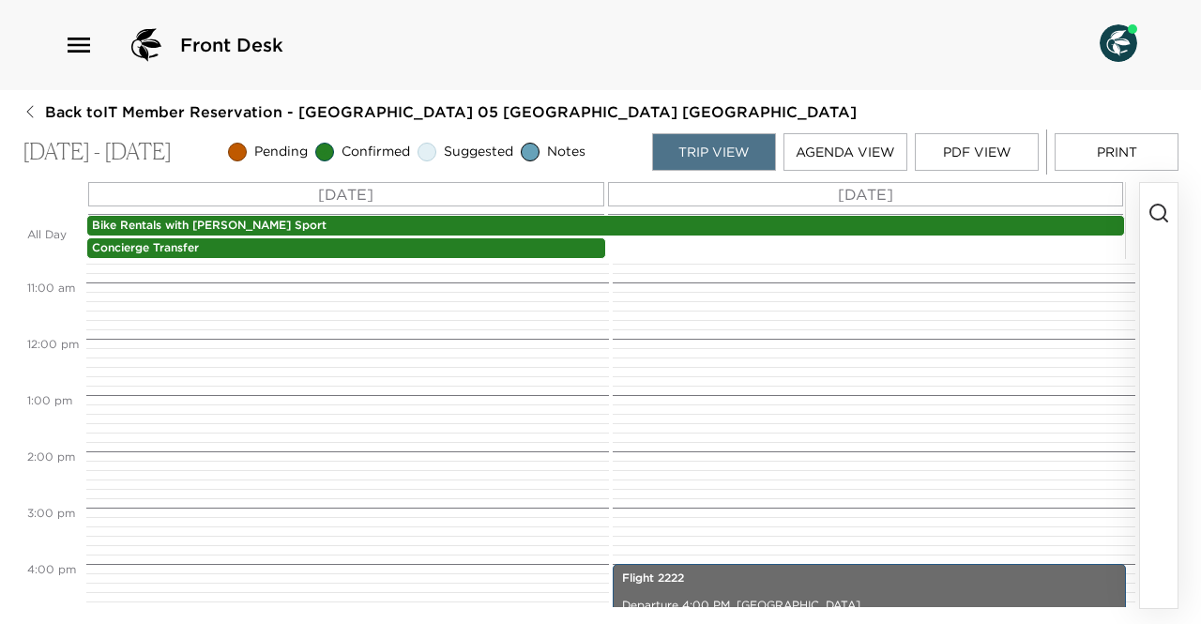
scroll to position [595, 0]
click at [1163, 196] on button "button" at bounding box center [1159, 395] width 38 height 425
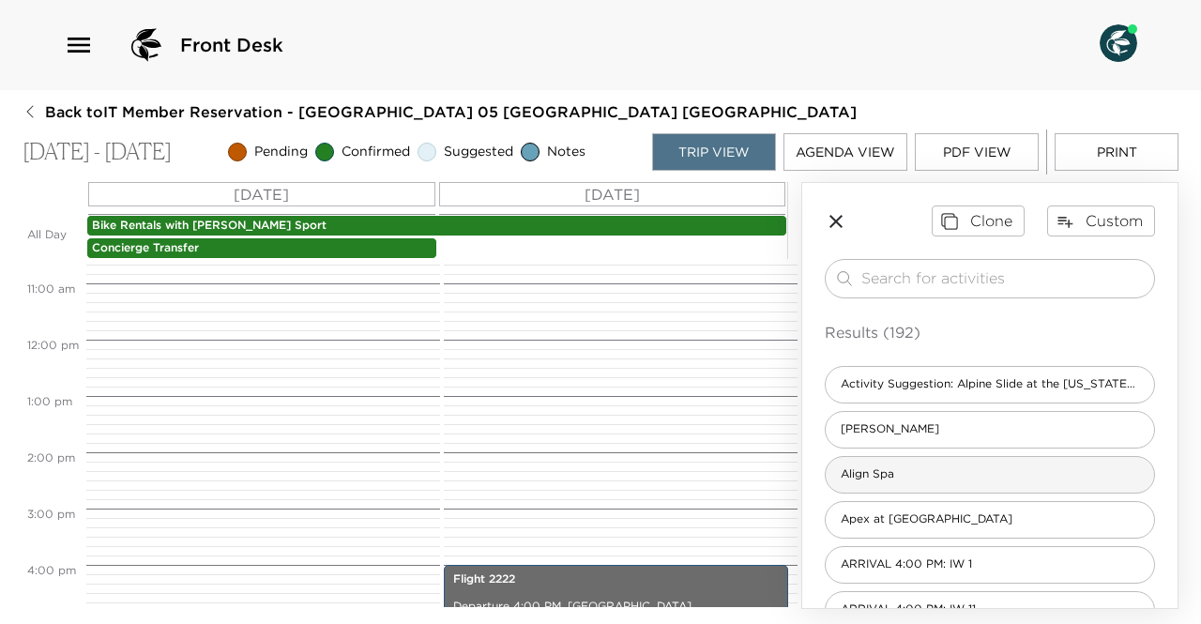
click at [924, 464] on div "Align Spa" at bounding box center [990, 475] width 330 height 38
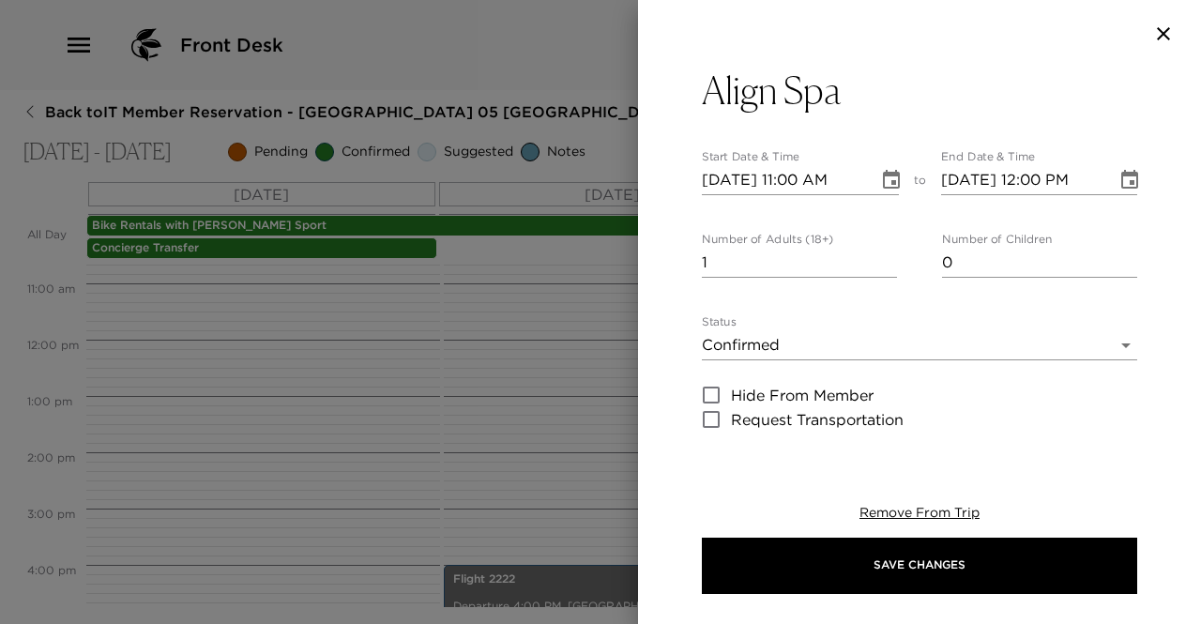
type textarea "Confirmed Message"
type textarea "$600 - per person + taxes $500 - reservation fee"
click at [1118, 185] on icon "Choose date, selected date is Nov 20, 2025" at bounding box center [1129, 180] width 23 height 23
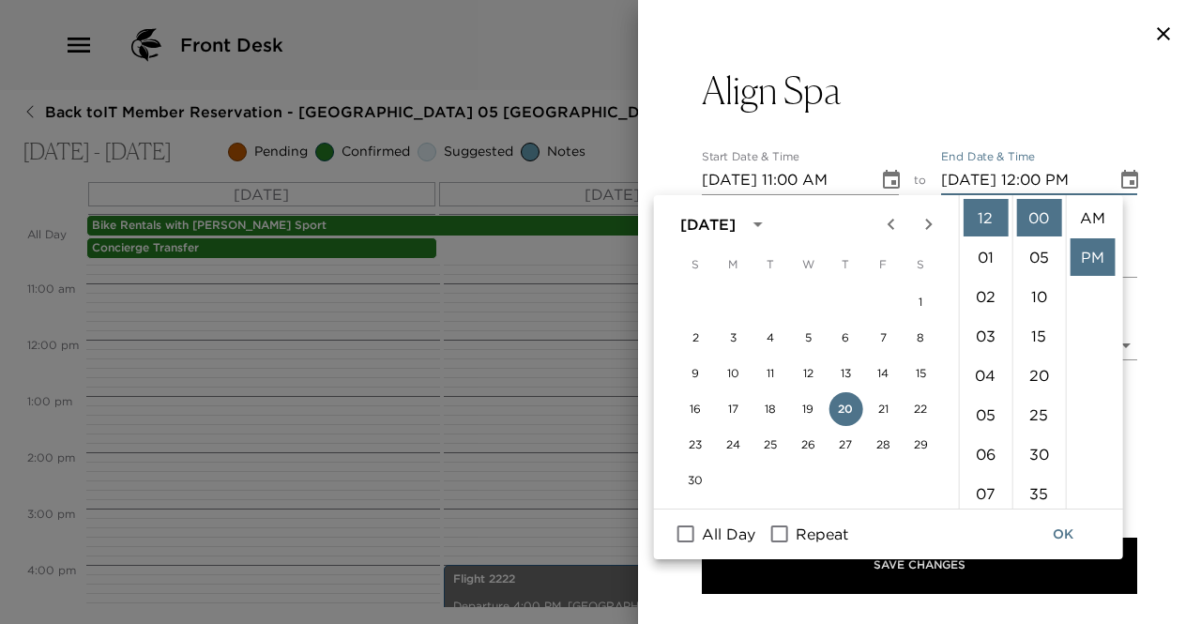
scroll to position [39, 0]
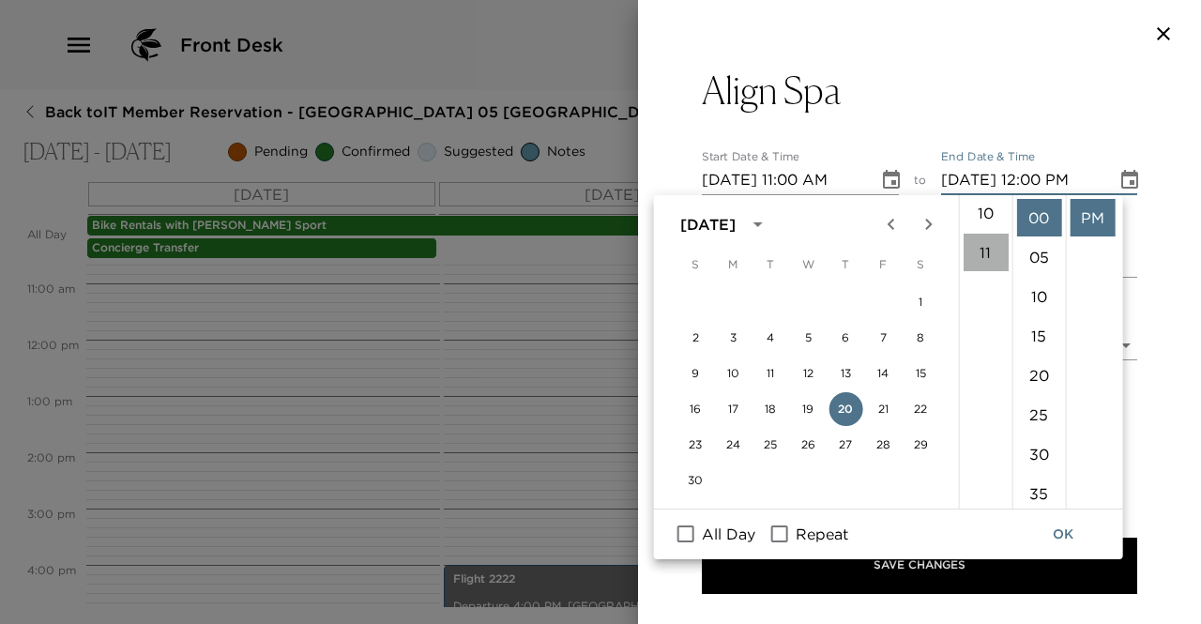
click at [993, 254] on li "11" at bounding box center [985, 253] width 45 height 38
type input "[DATE] 11:00 PM"
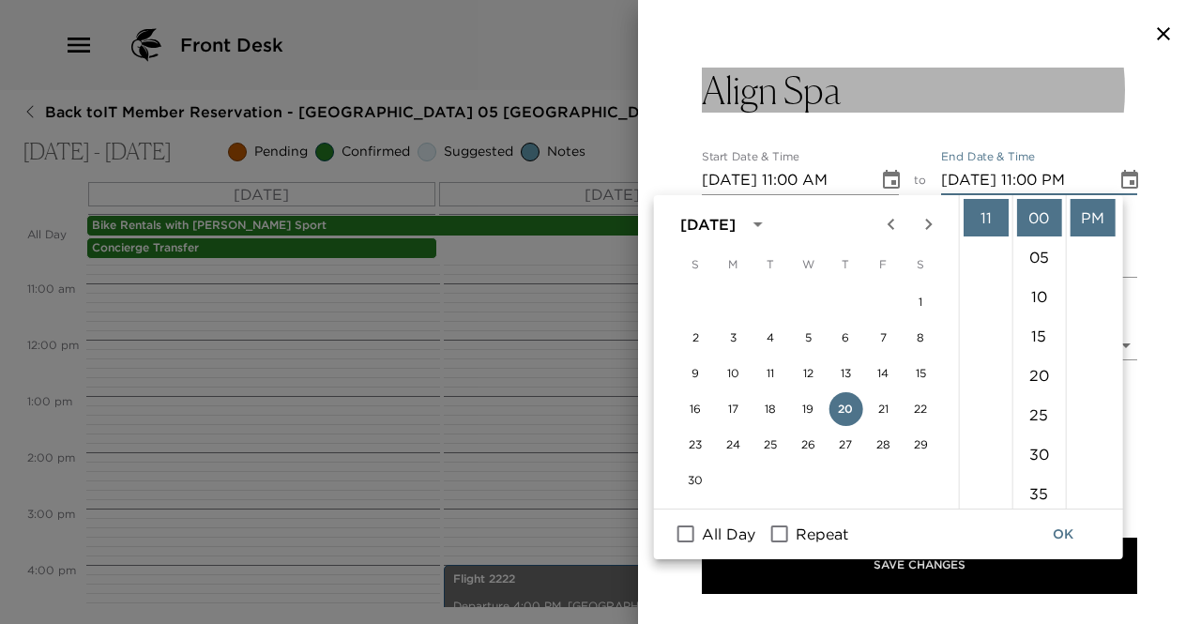
click at [1078, 83] on button "Align Spa" at bounding box center [919, 90] width 435 height 45
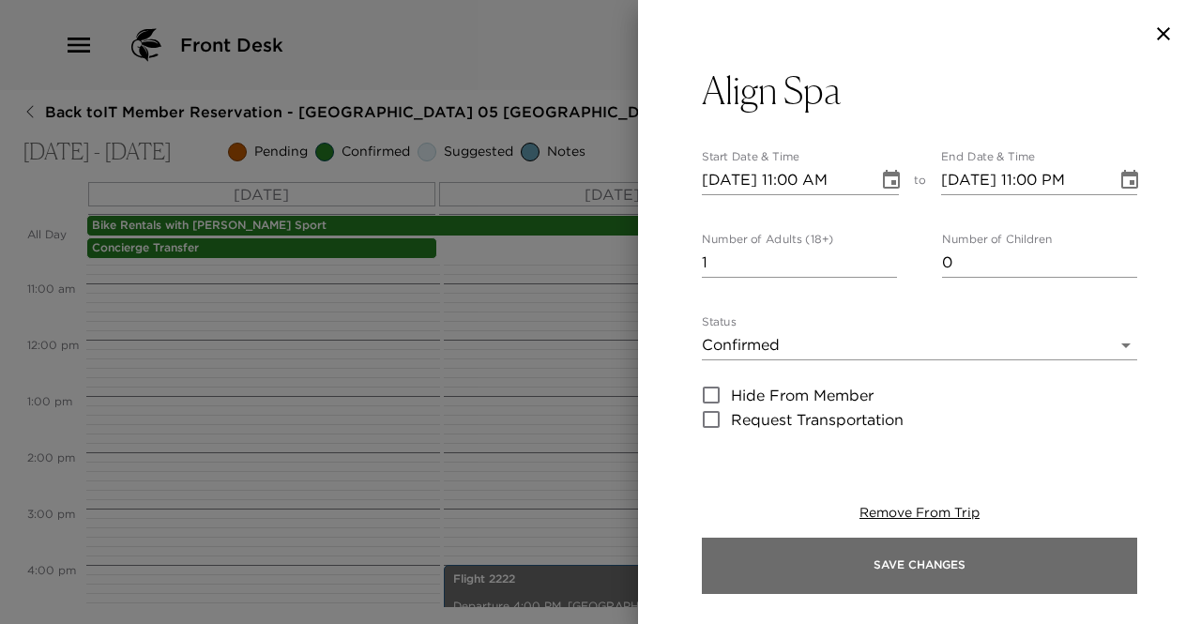
click at [889, 574] on button "Save Changes" at bounding box center [919, 566] width 435 height 56
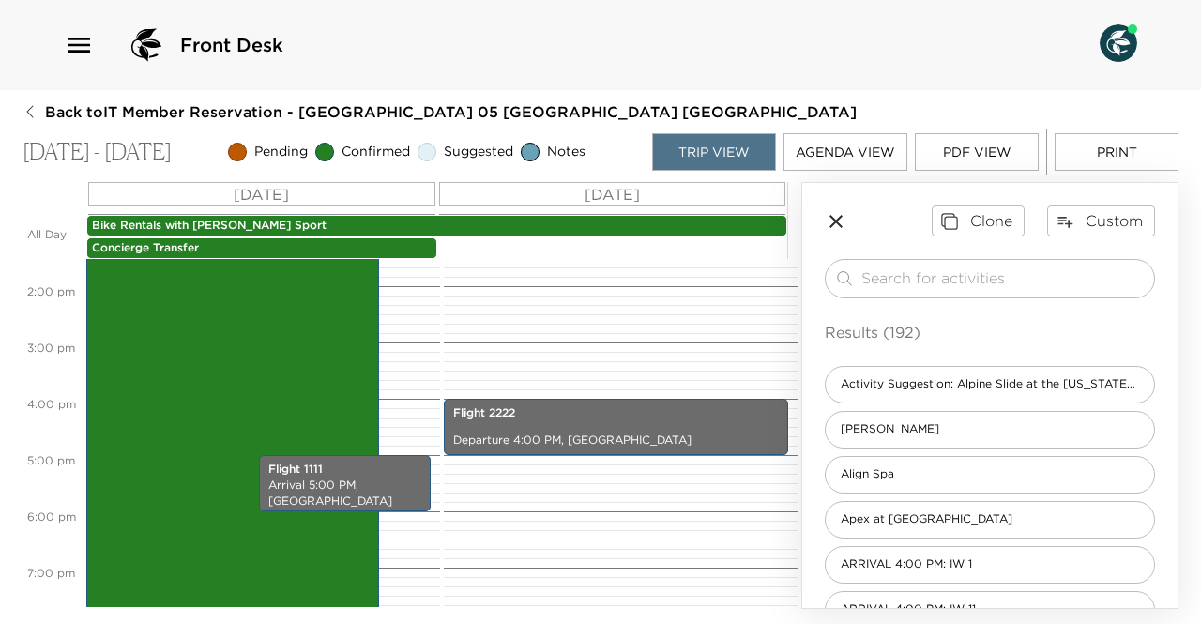
scroll to position [759, 0]
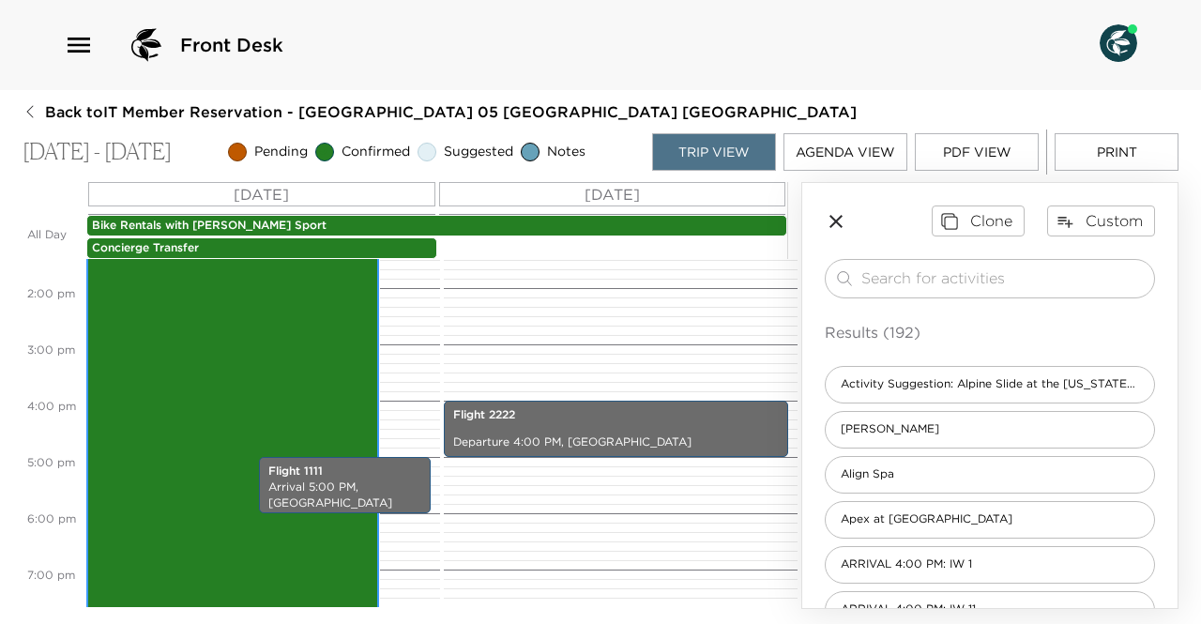
click at [261, 360] on div "Align Spa 11:00am - 11:00pm" at bounding box center [232, 457] width 281 height 670
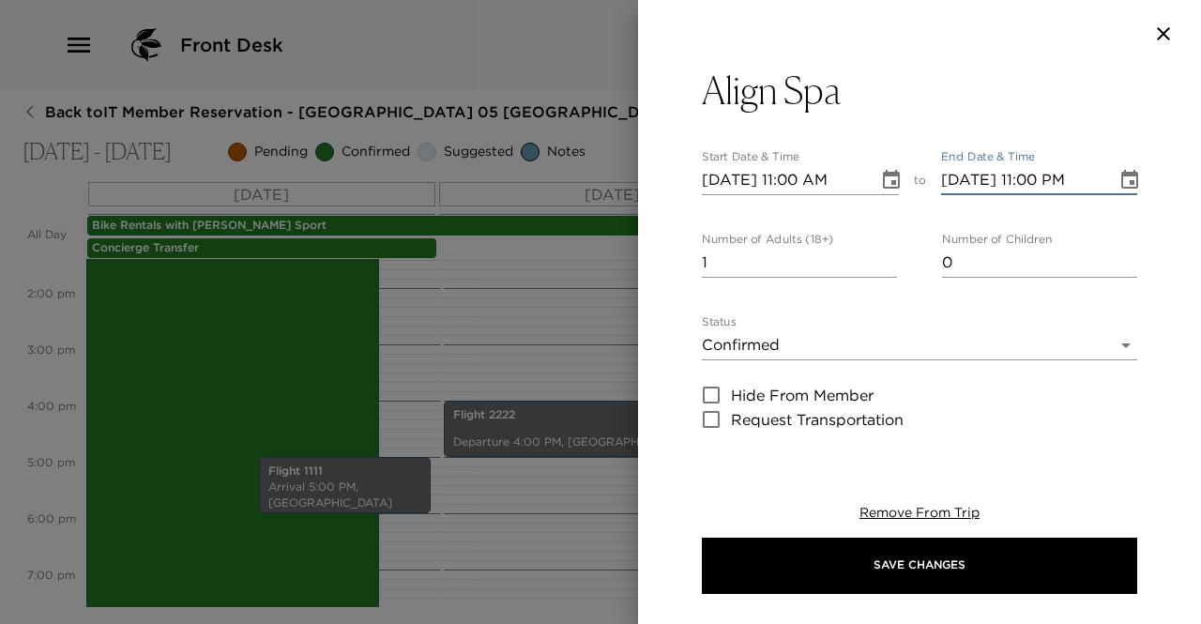
click at [978, 174] on input "[DATE] 11:00 PM" at bounding box center [1022, 180] width 163 height 30
click at [1048, 182] on input "[DATE] 11:00 PM" at bounding box center [1022, 180] width 163 height 30
click at [1066, 179] on input "[DATE] 11:00 PM" at bounding box center [1022, 180] width 163 height 30
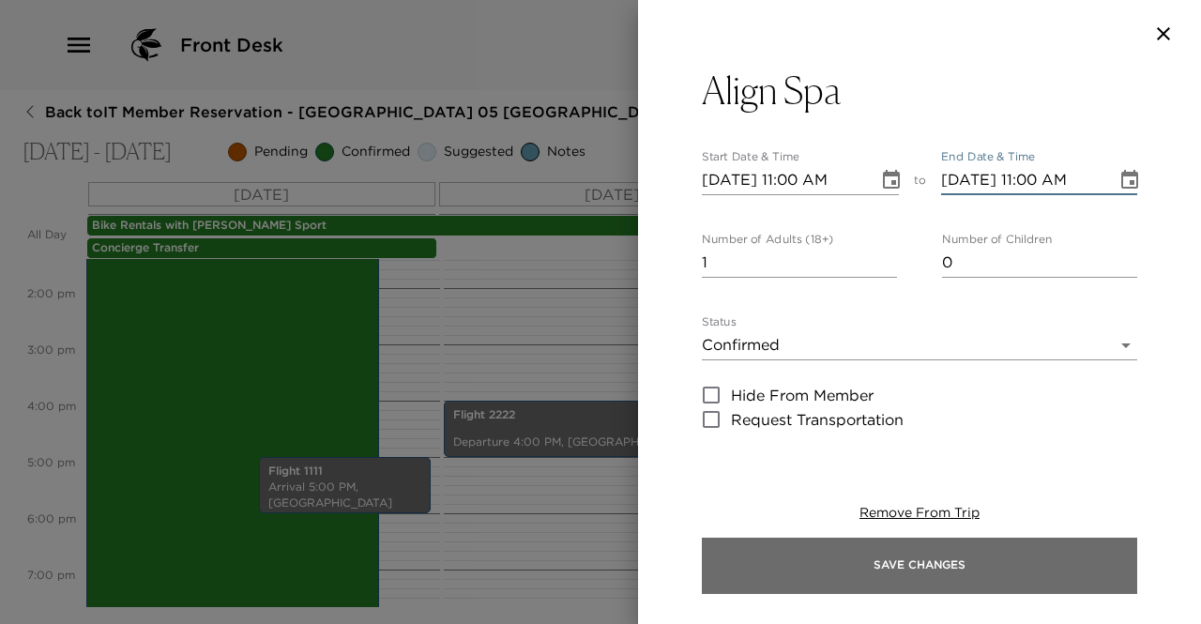
type input "[DATE] 11:00 AM"
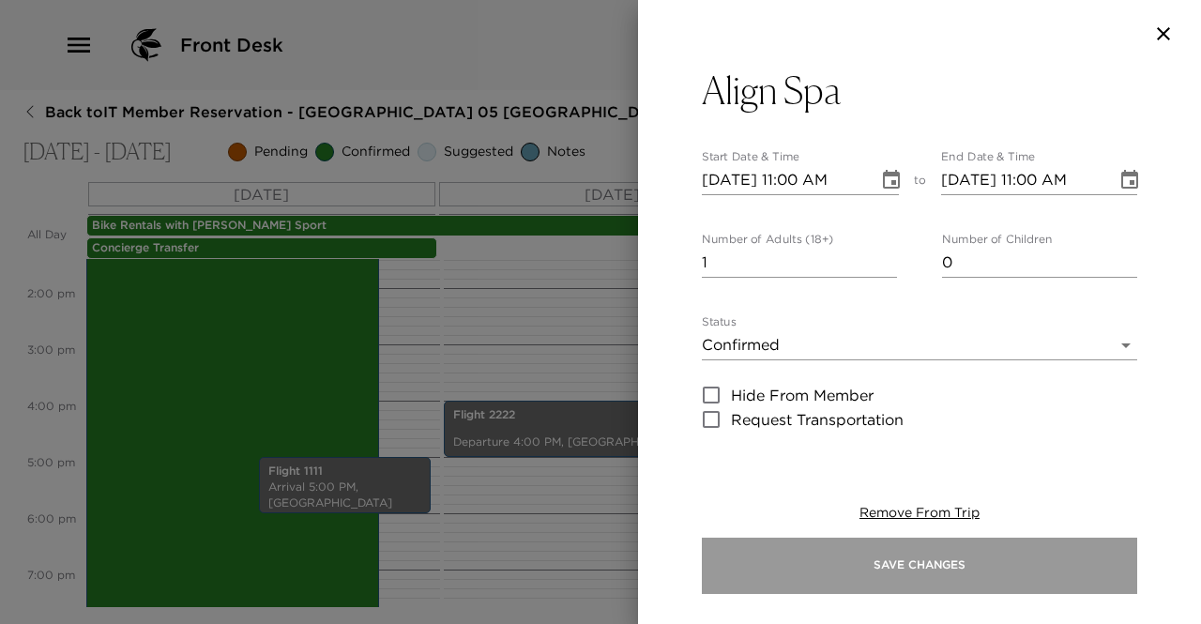
click at [889, 583] on button "Save Changes" at bounding box center [919, 566] width 435 height 56
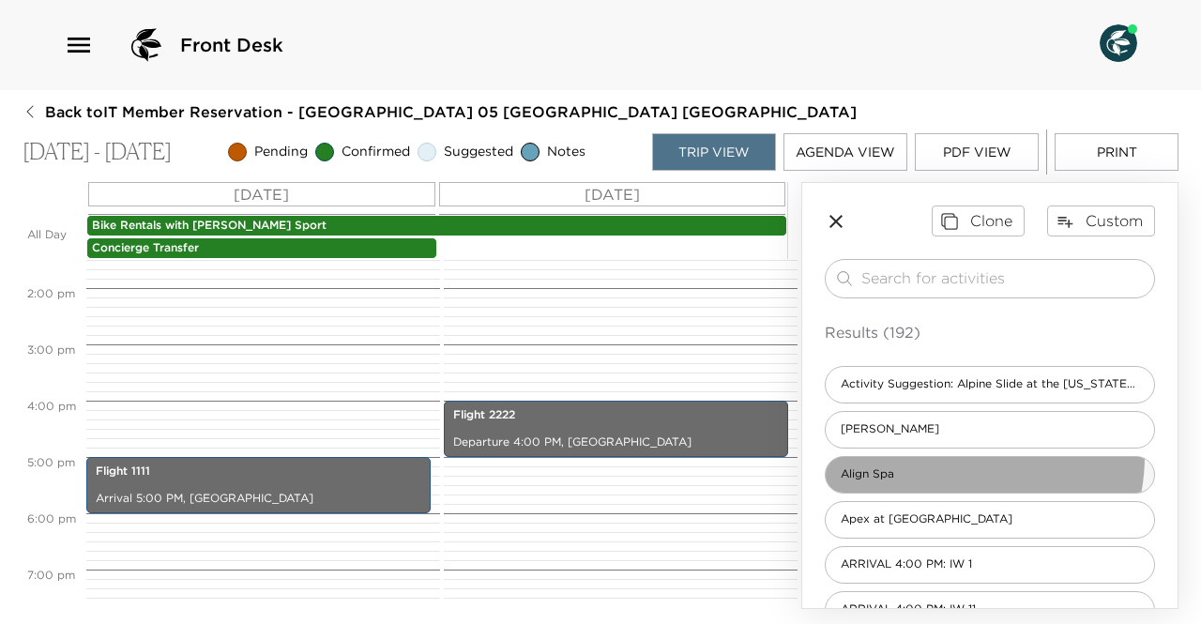
click at [960, 456] on div "Align Spa" at bounding box center [990, 475] width 330 height 38
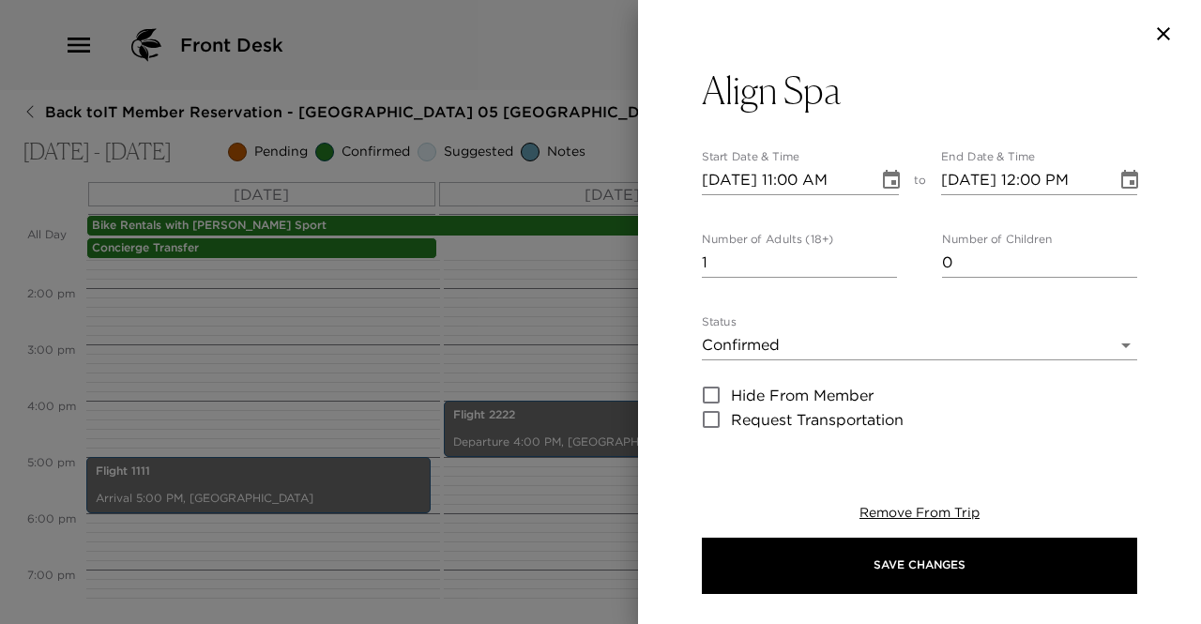
drag, startPoint x: 930, startPoint y: 366, endPoint x: 946, endPoint y: 333, distance: 36.5
click at [946, 333] on div "Status Confirmed Confirmed Hide From Member Request Transportation" at bounding box center [919, 373] width 435 height 116
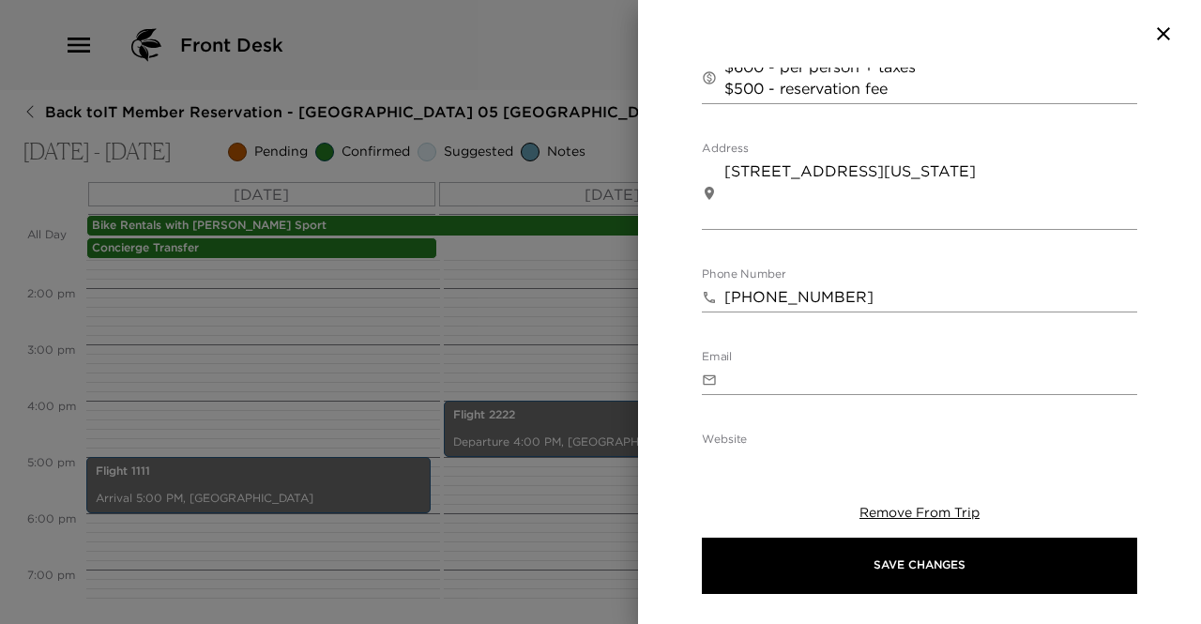
scroll to position [803, 0]
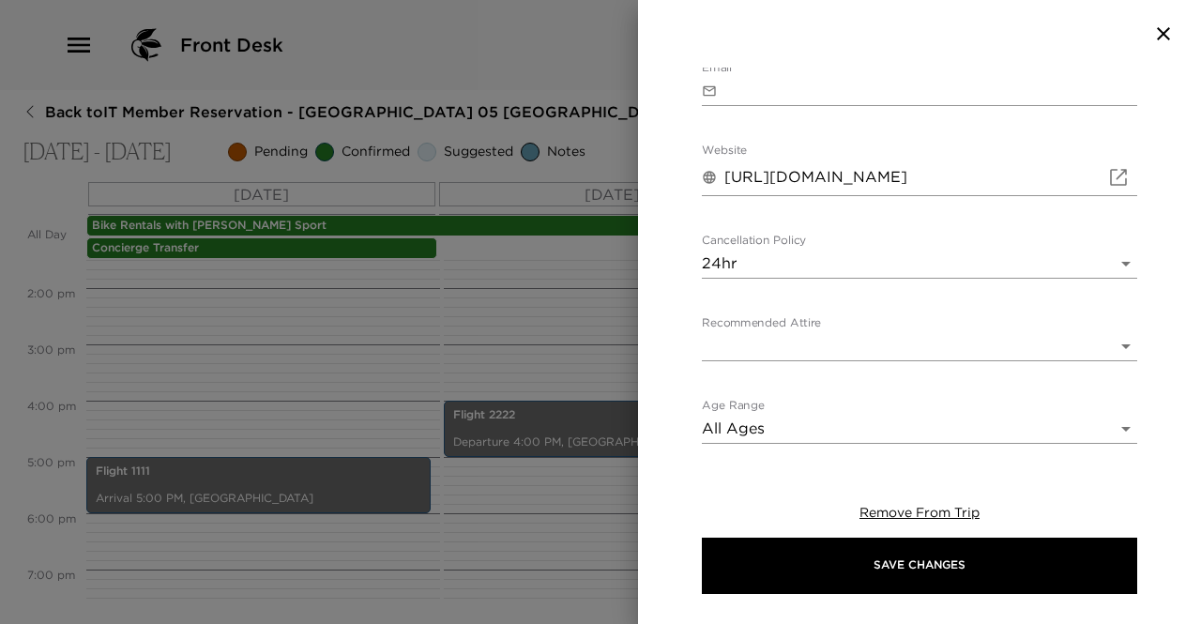
click at [920, 164] on input "[URL][DOMAIN_NAME]" at bounding box center [911, 177] width 375 height 30
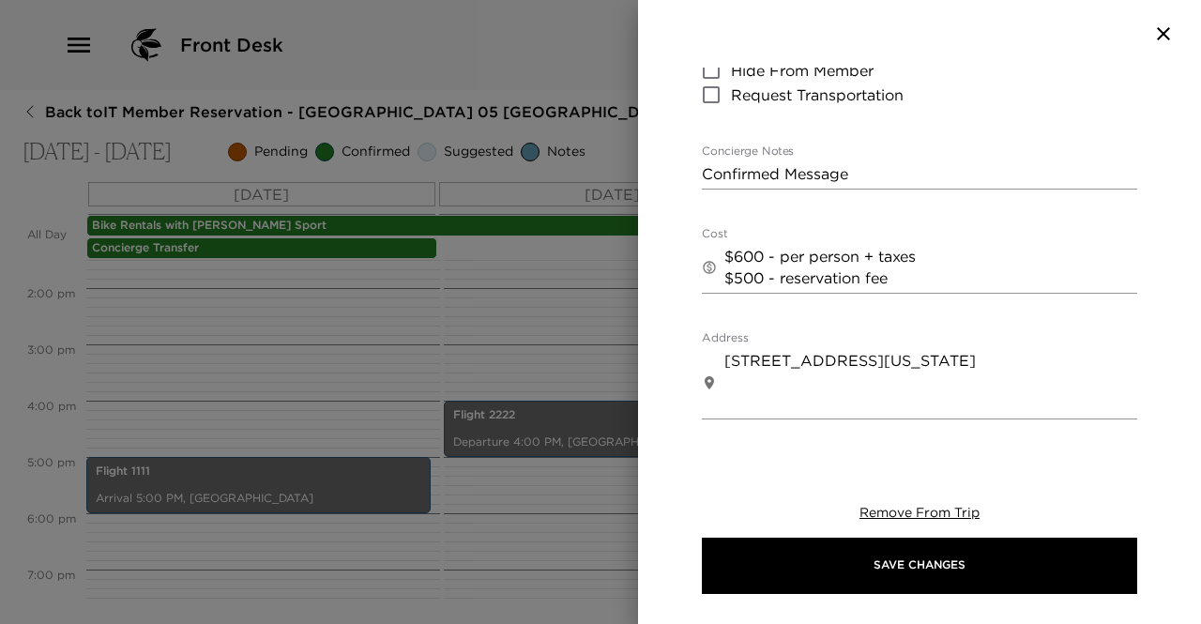
scroll to position [319, 0]
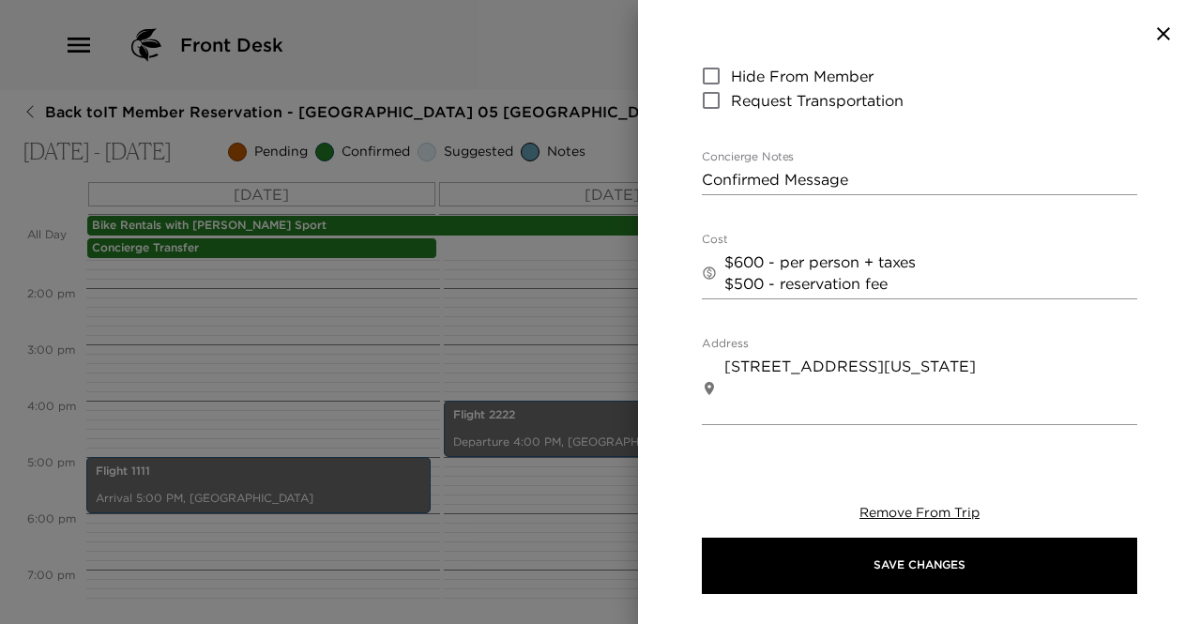
click at [1132, 104] on div "Align Spa Start Date & Time [DATE] 11:00 AM to End Date & Time [DATE] 12:00 PM …" at bounding box center [919, 256] width 563 height 376
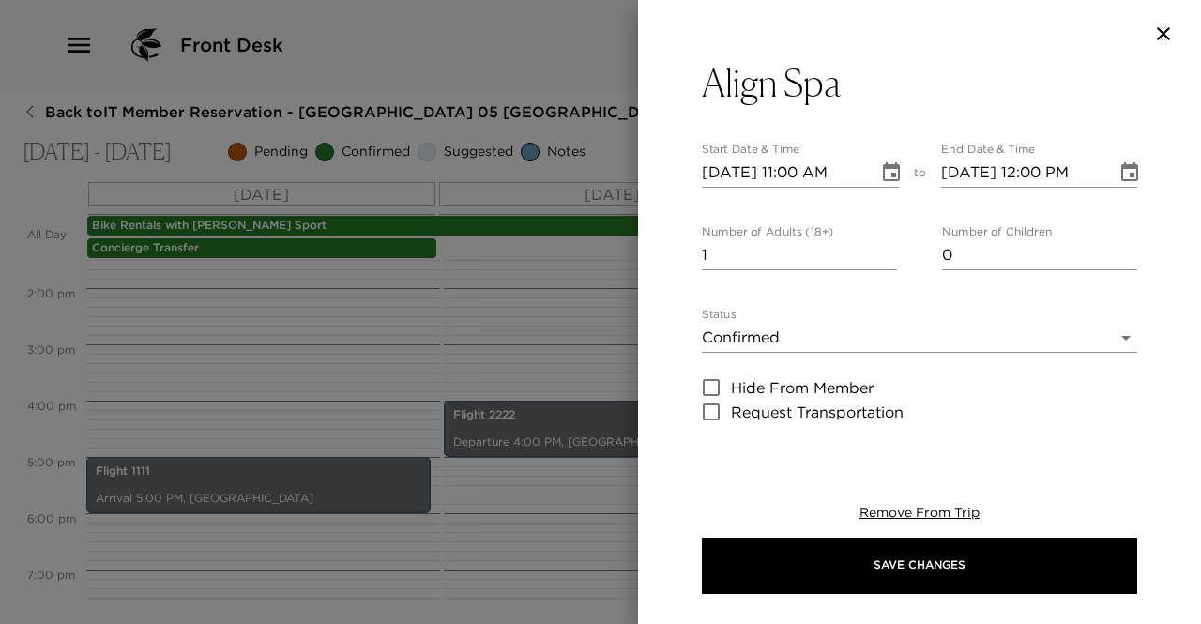
scroll to position [0, 0]
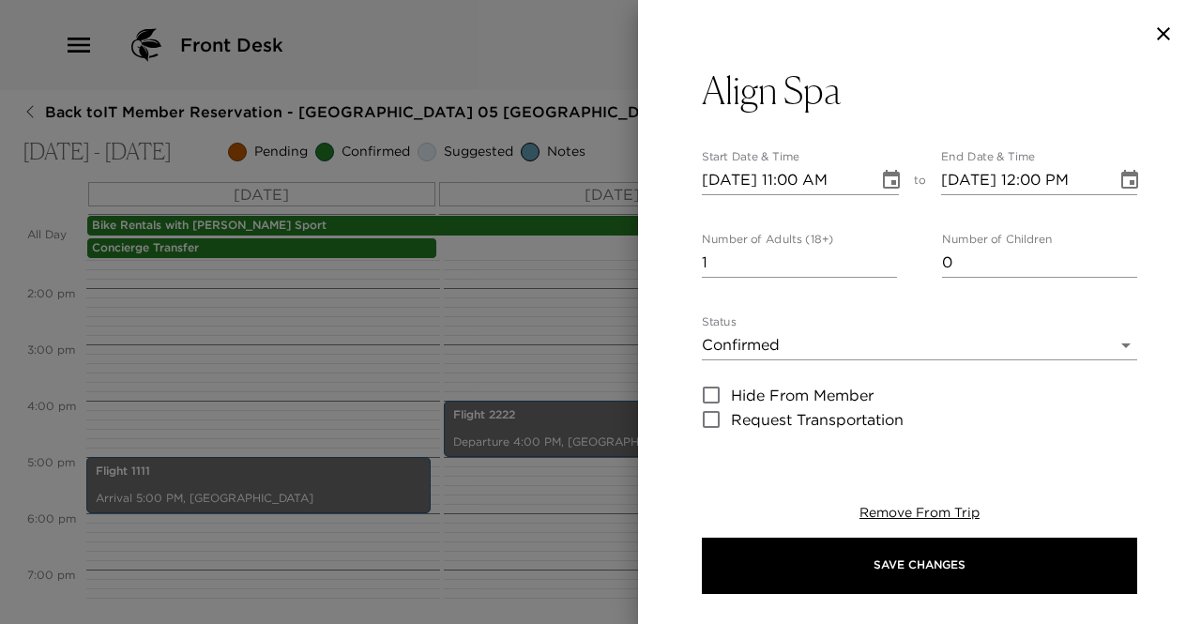
click at [1170, 37] on icon "button" at bounding box center [1163, 34] width 23 height 23
